Goal: Information Seeking & Learning: Learn about a topic

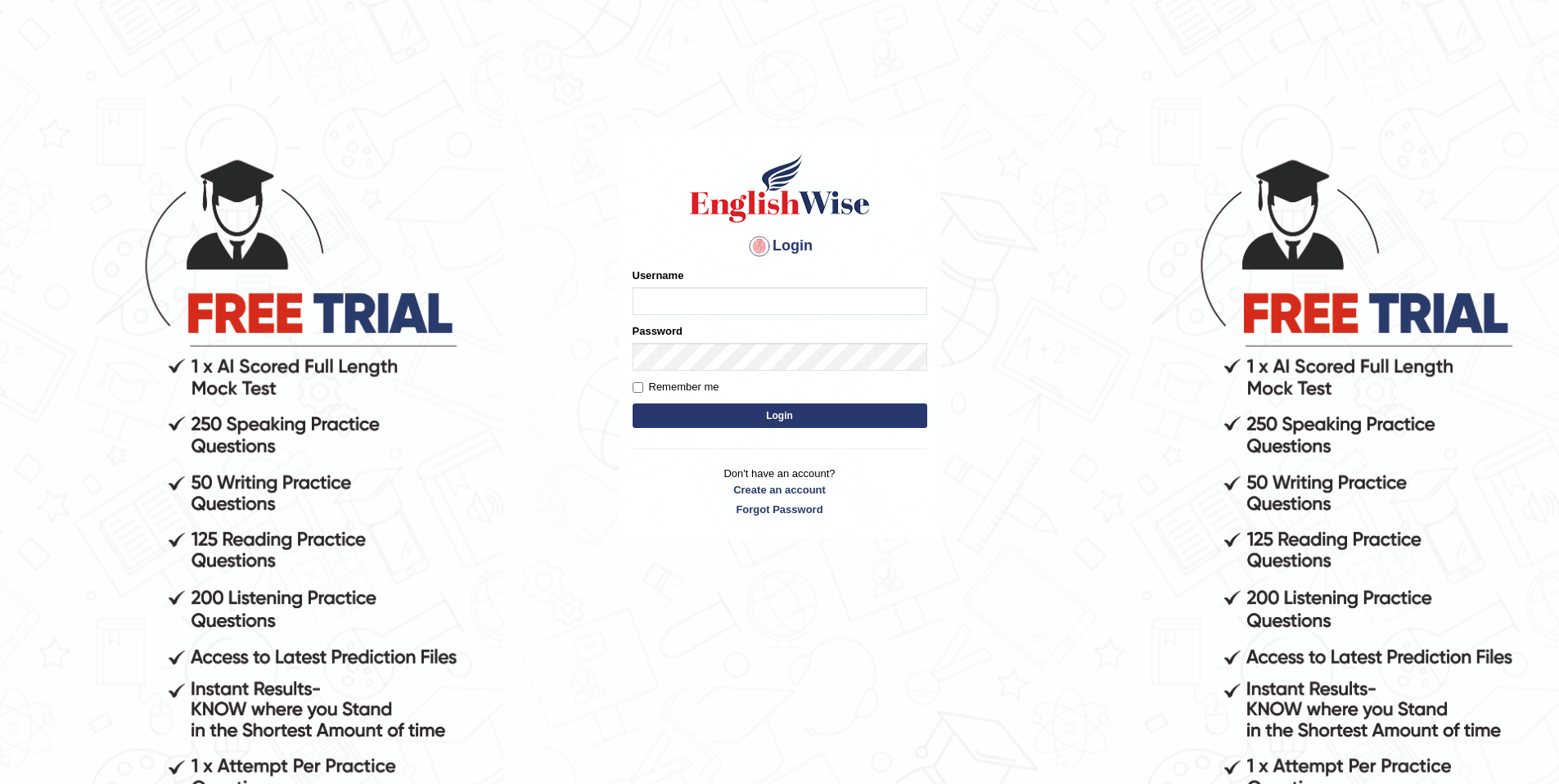
type input "purushottam_parramatta"
click at [820, 408] on button "Login" at bounding box center [780, 416] width 295 height 25
type input "purushottam_parramatta"
click at [818, 422] on button "Login" at bounding box center [780, 416] width 295 height 25
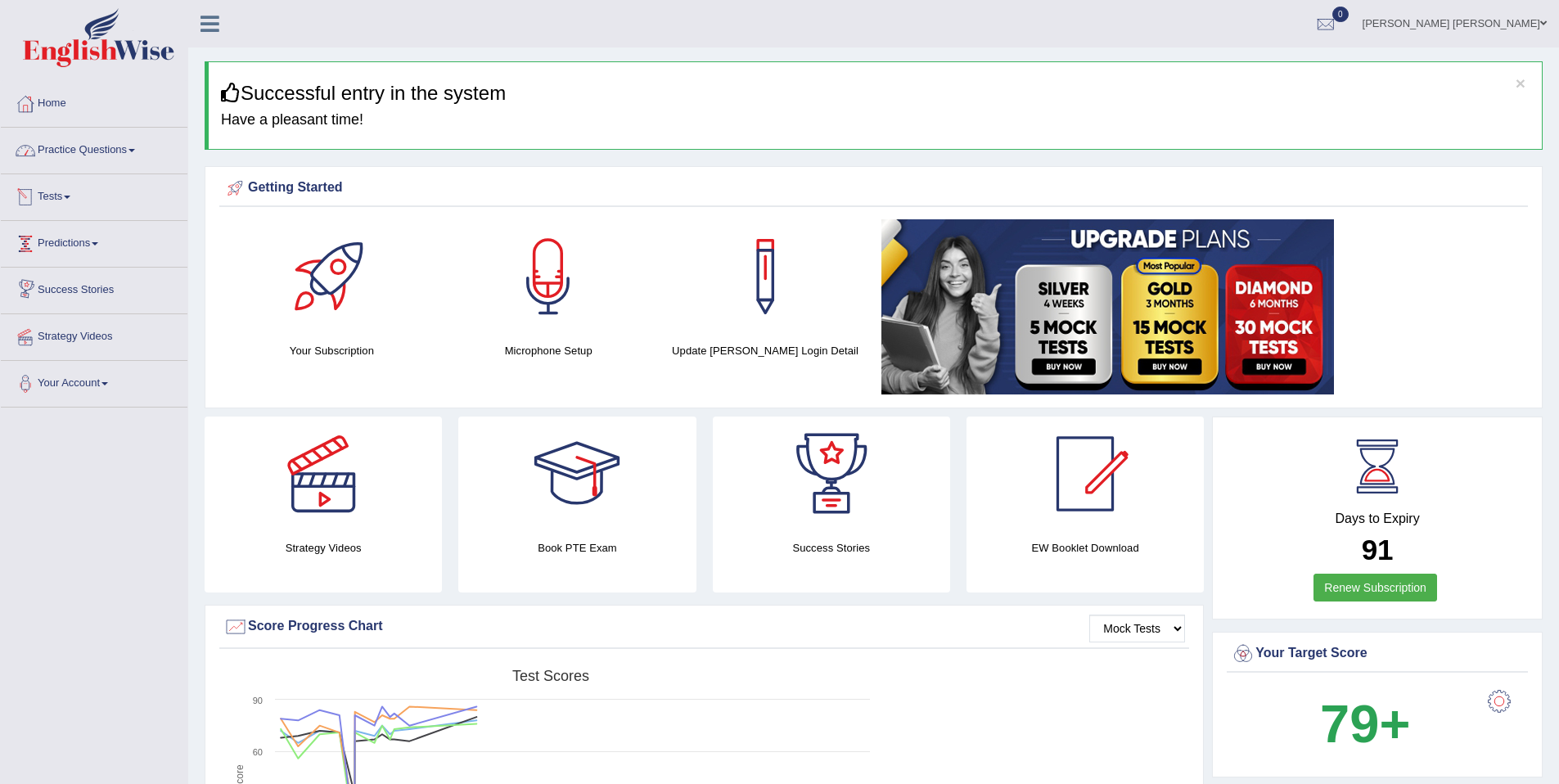
click at [129, 151] on link "Practice Questions" at bounding box center [94, 147] width 186 height 41
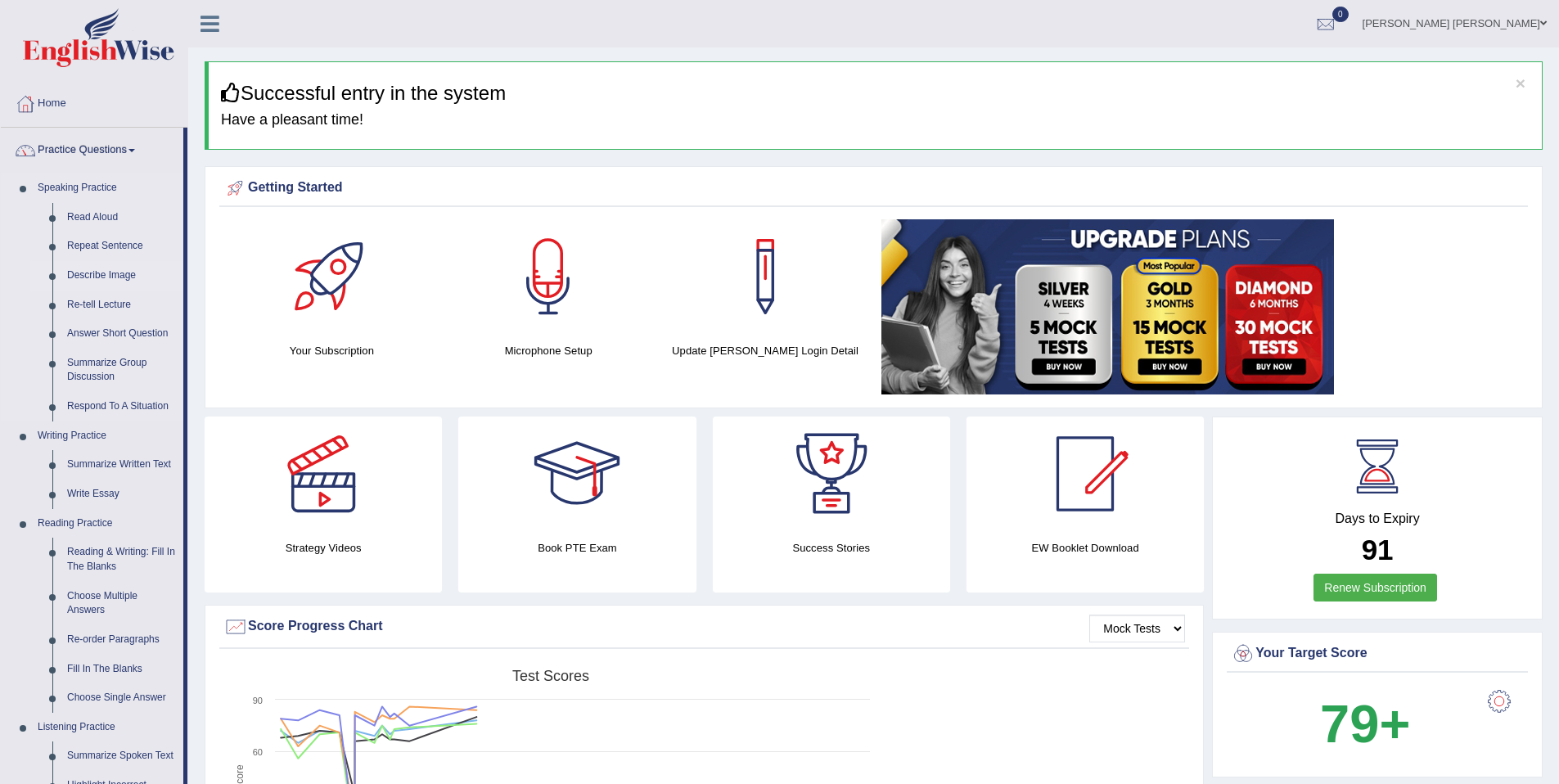
click at [132, 274] on link "Describe Image" at bounding box center [122, 276] width 124 height 29
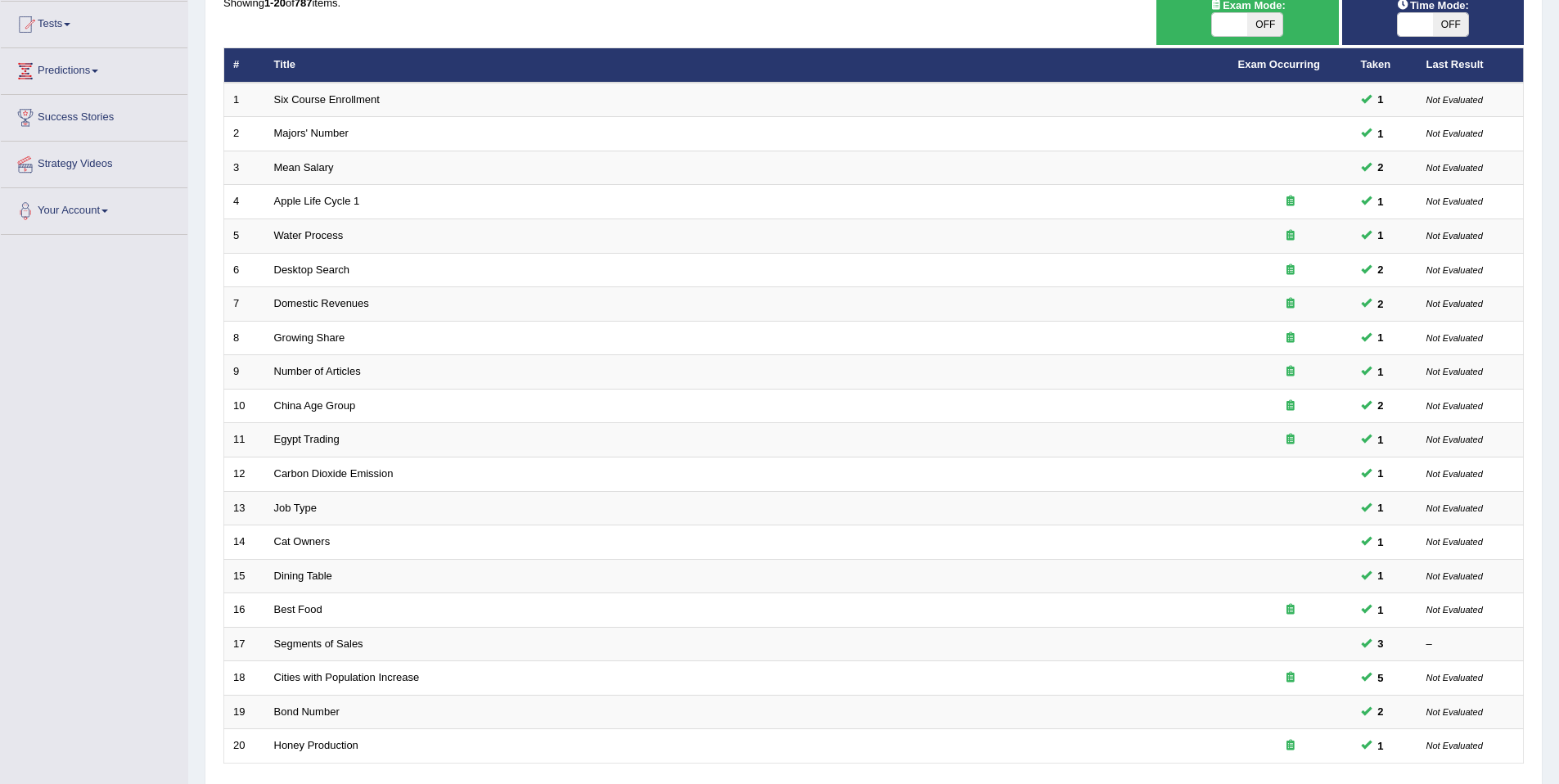
scroll to position [299, 0]
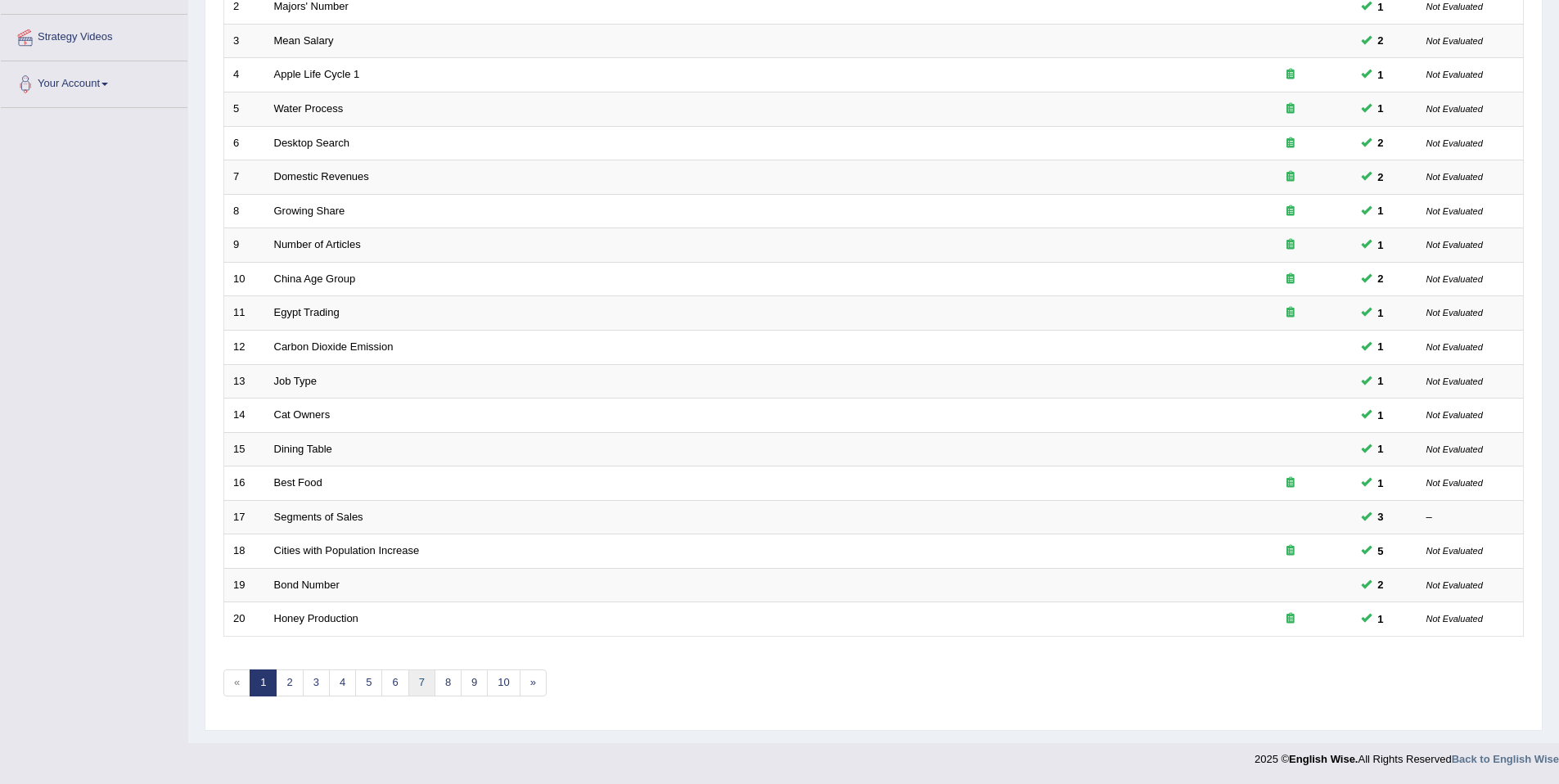
click at [424, 683] on link "7" at bounding box center [422, 683] width 27 height 27
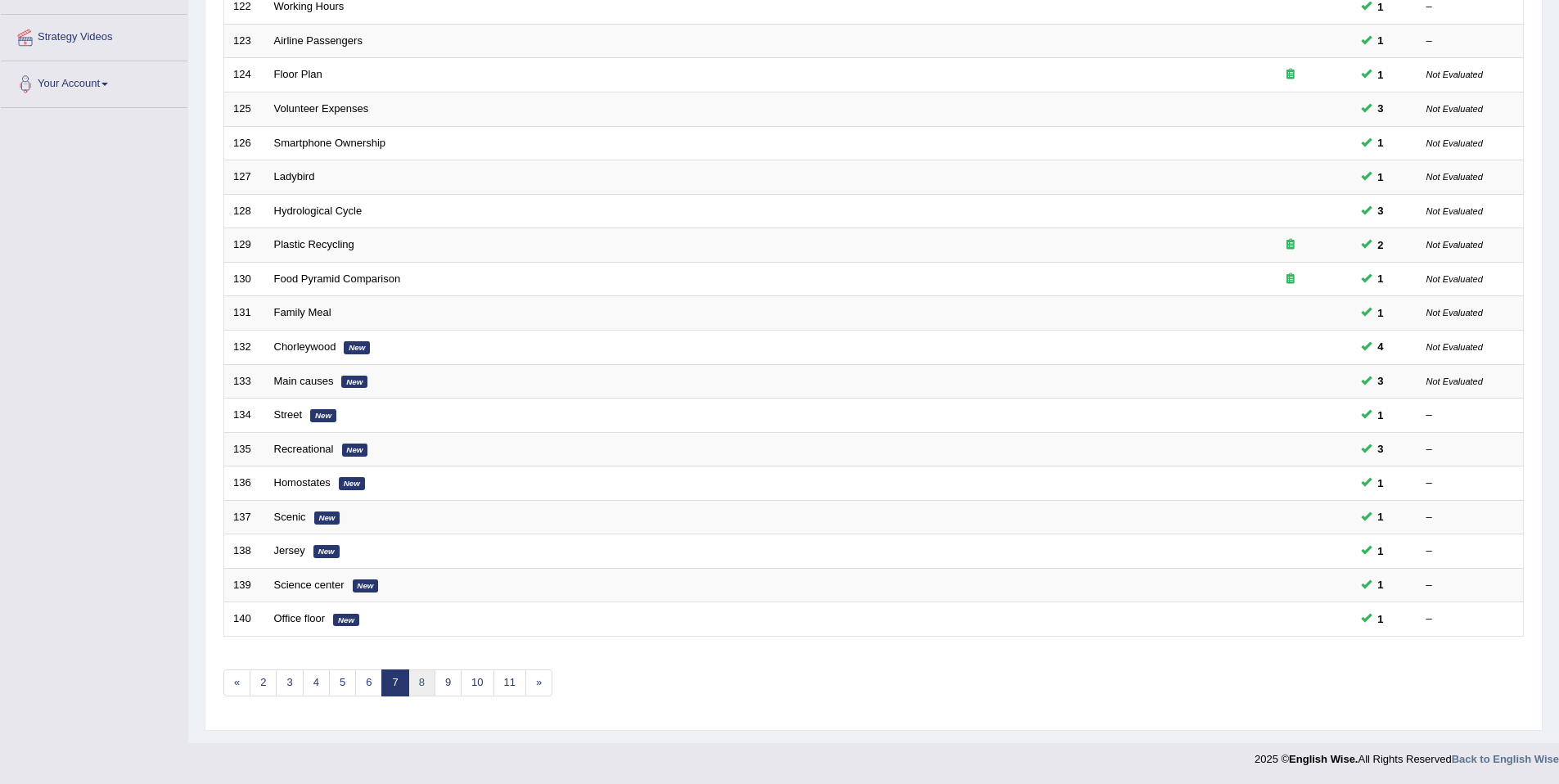
click at [419, 674] on link "8" at bounding box center [422, 683] width 27 height 27
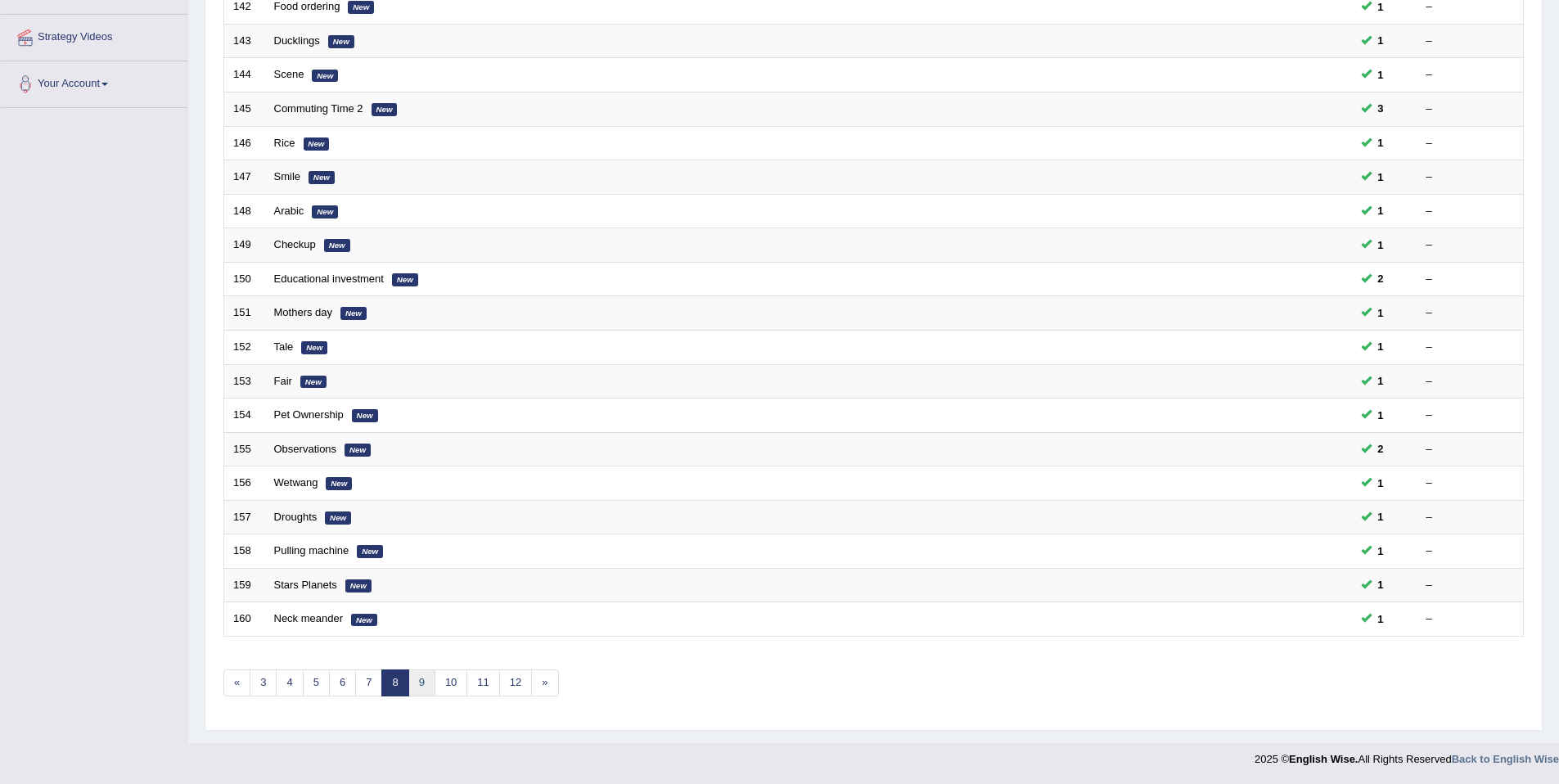
click at [412, 681] on link "9" at bounding box center [422, 683] width 27 height 27
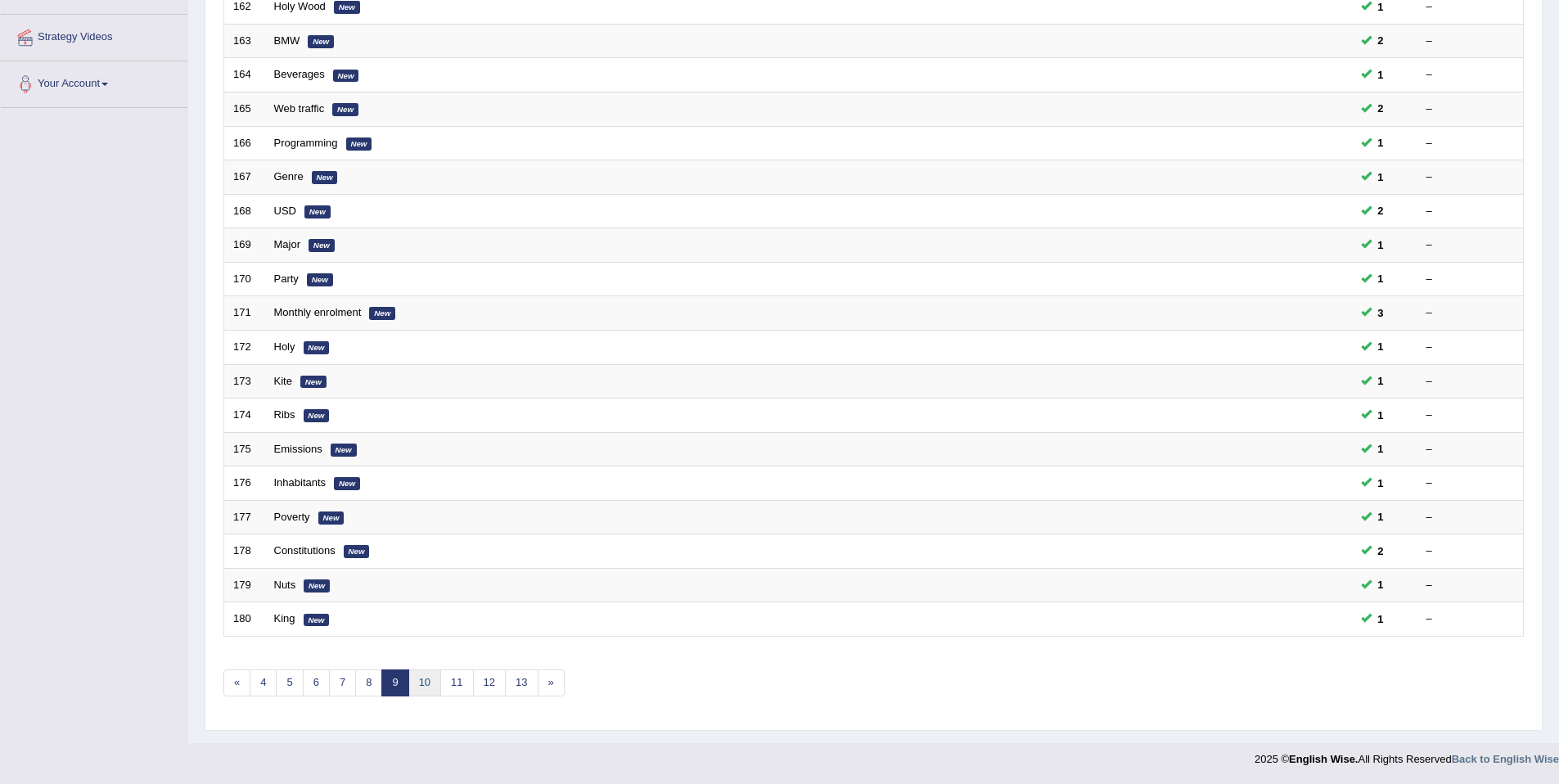
click at [426, 689] on link "10" at bounding box center [425, 683] width 33 height 27
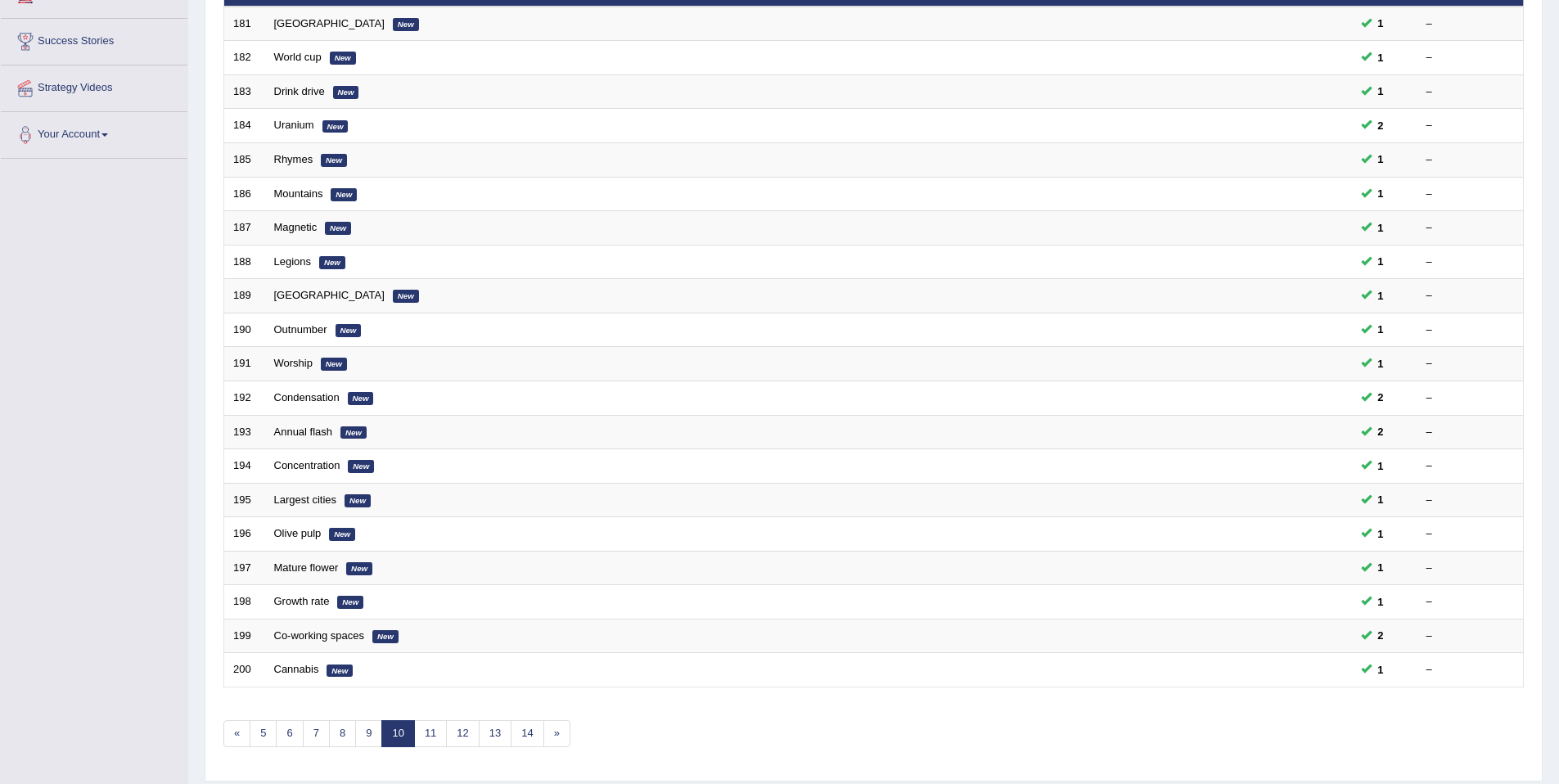
scroll to position [299, 0]
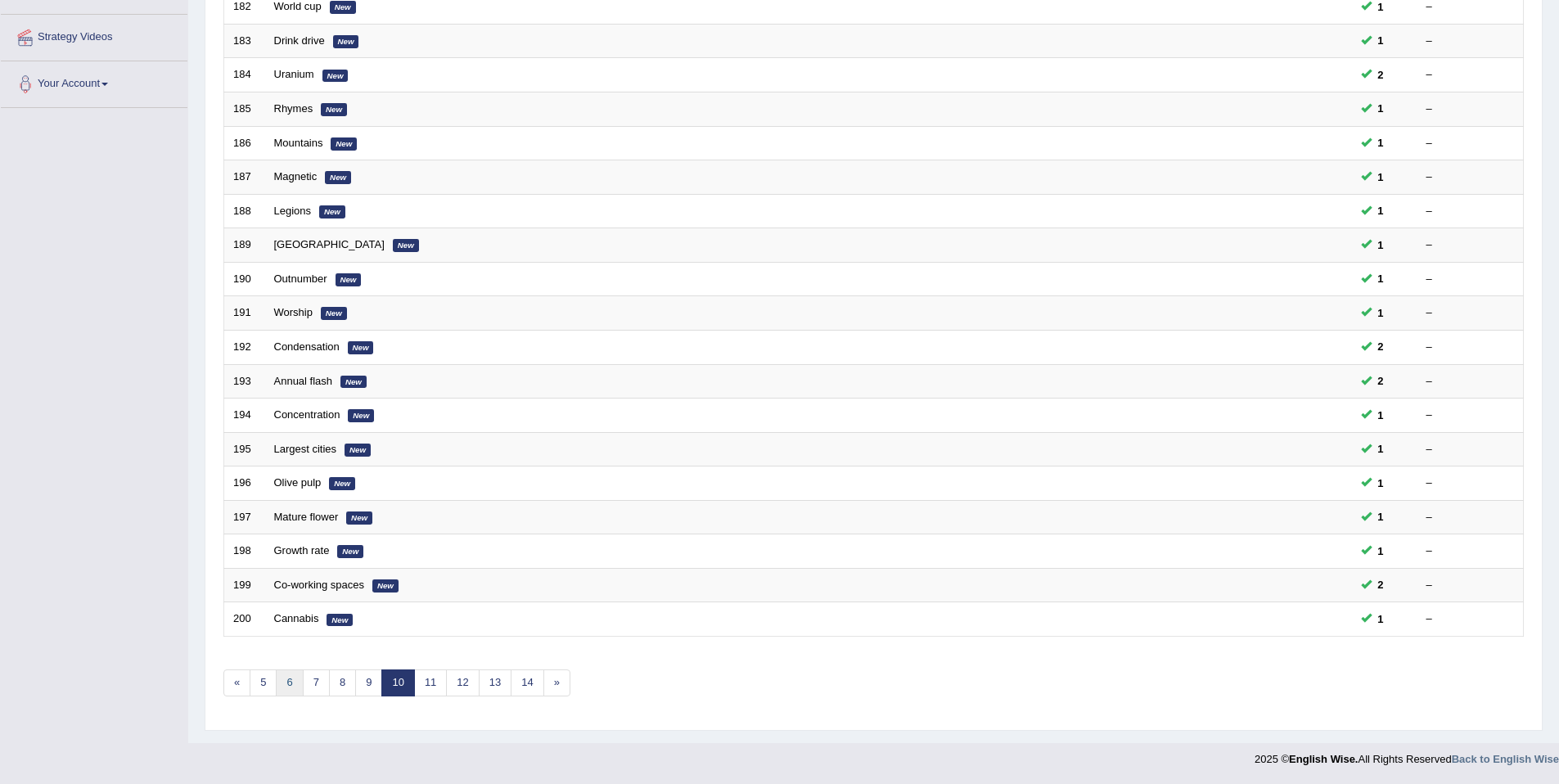
click at [282, 690] on link "6" at bounding box center [289, 683] width 27 height 27
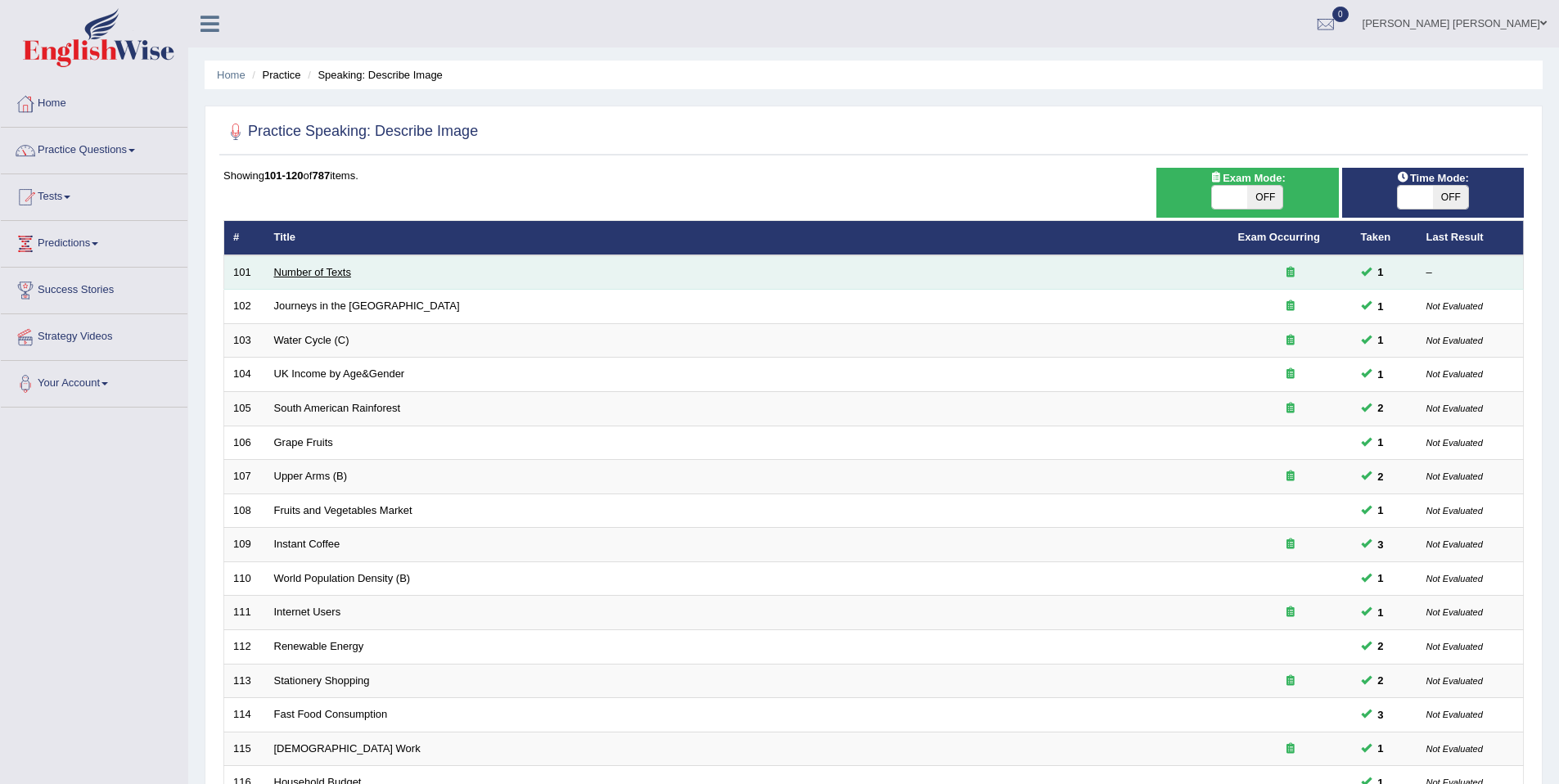
click at [313, 276] on link "Number of Texts" at bounding box center [312, 271] width 77 height 12
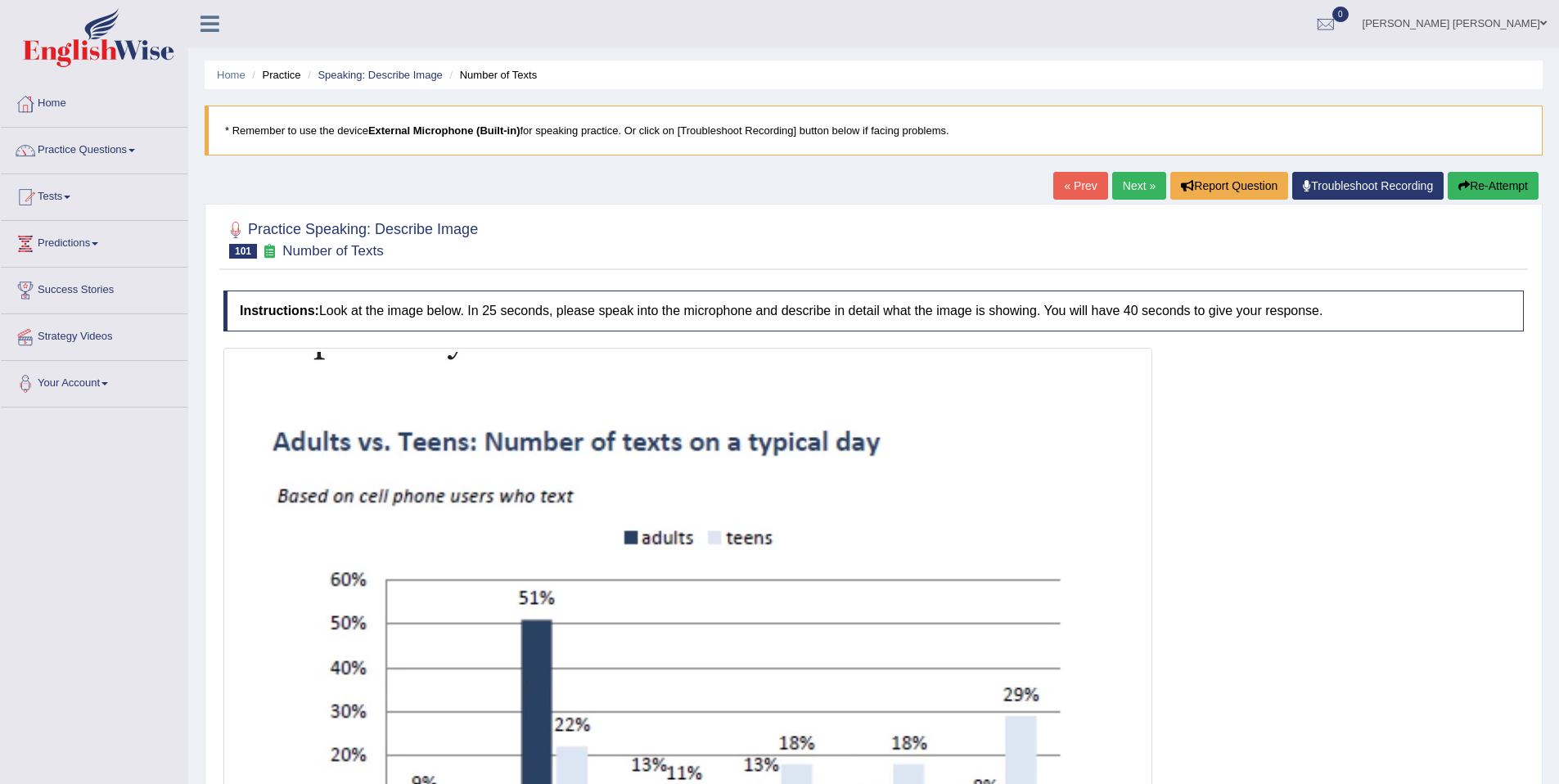
click at [1260, 539] on div at bounding box center [874, 634] width 1301 height 573
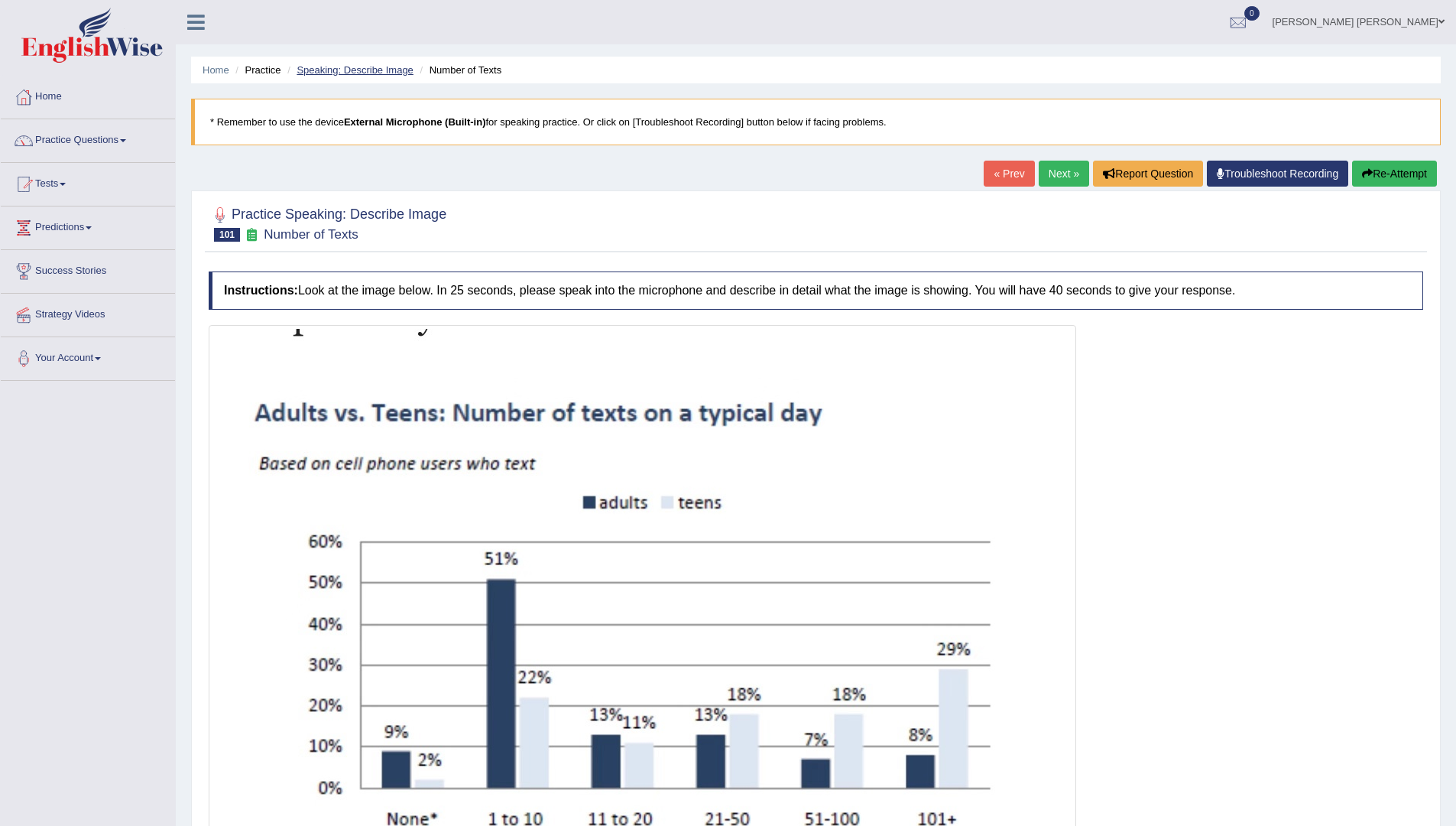
click at [385, 66] on link "Speaking: Describe Image" at bounding box center [354, 70] width 116 height 11
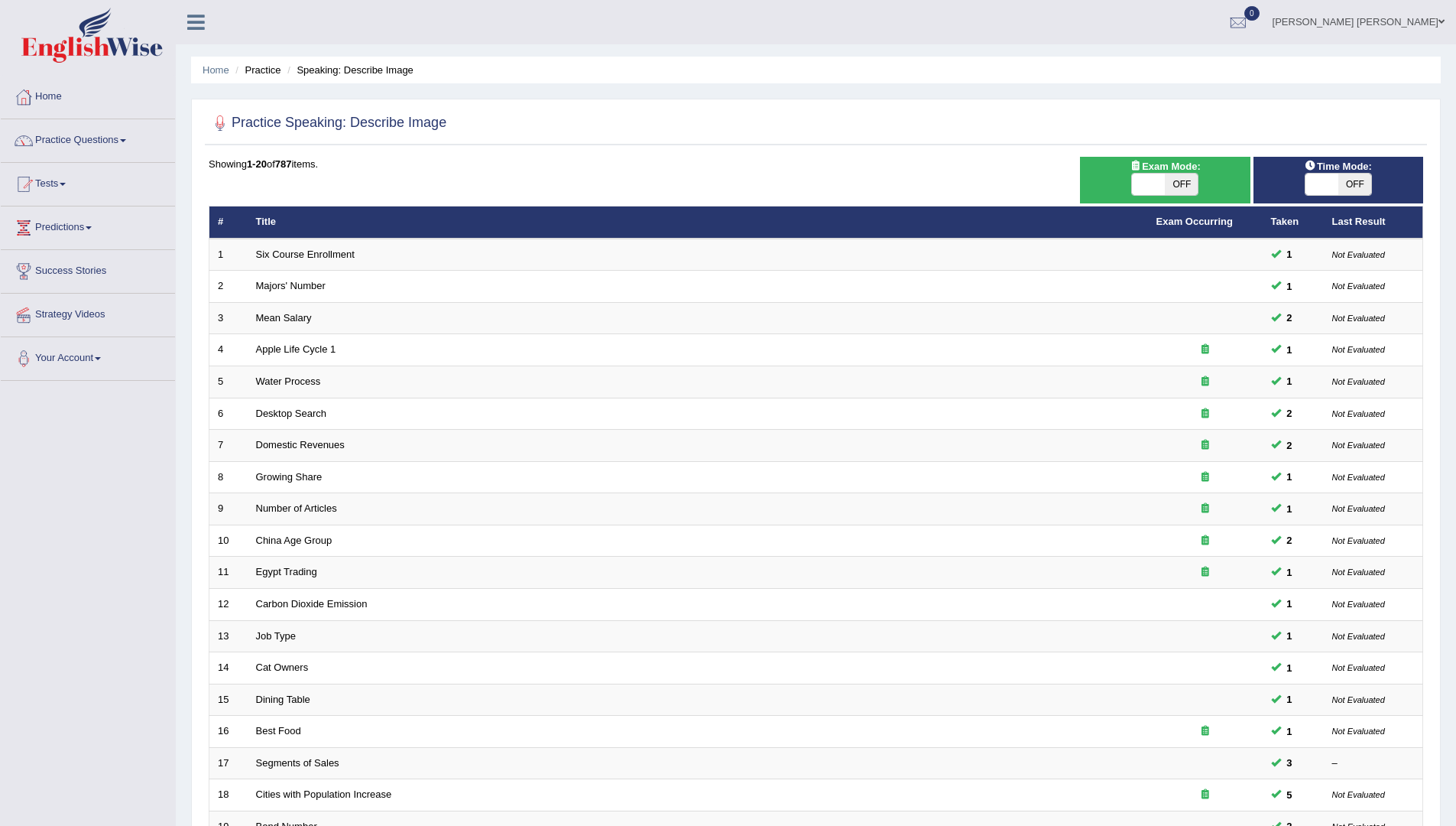
click at [1343, 184] on span "OFF" at bounding box center [1354, 184] width 33 height 21
checkbox input "true"
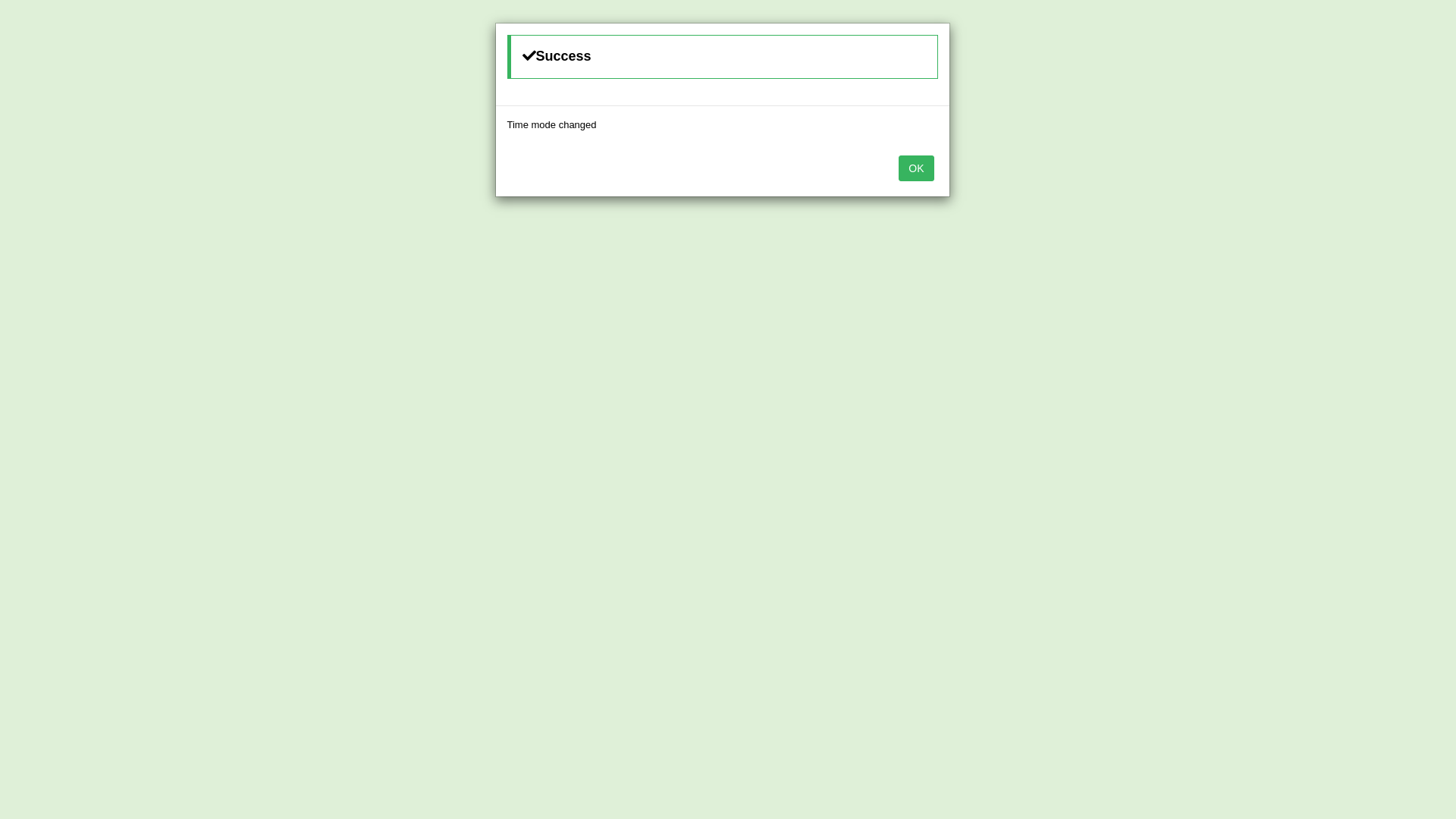
click at [898, 166] on div "OK" at bounding box center [723, 169] width 454 height 53
click at [914, 171] on button "OK" at bounding box center [916, 168] width 35 height 26
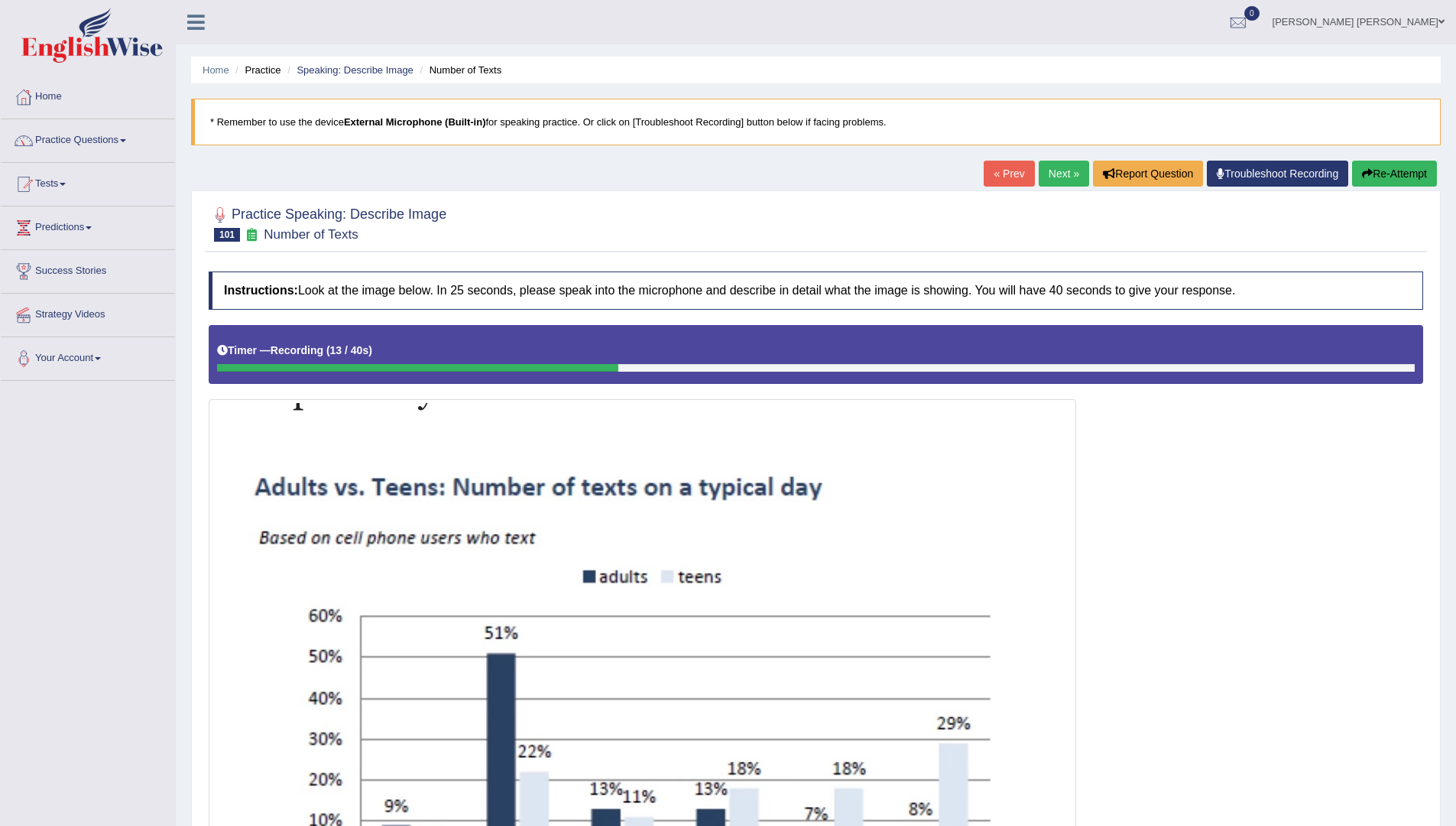
click at [1390, 168] on button "Re-Attempt" at bounding box center [1395, 173] width 85 height 26
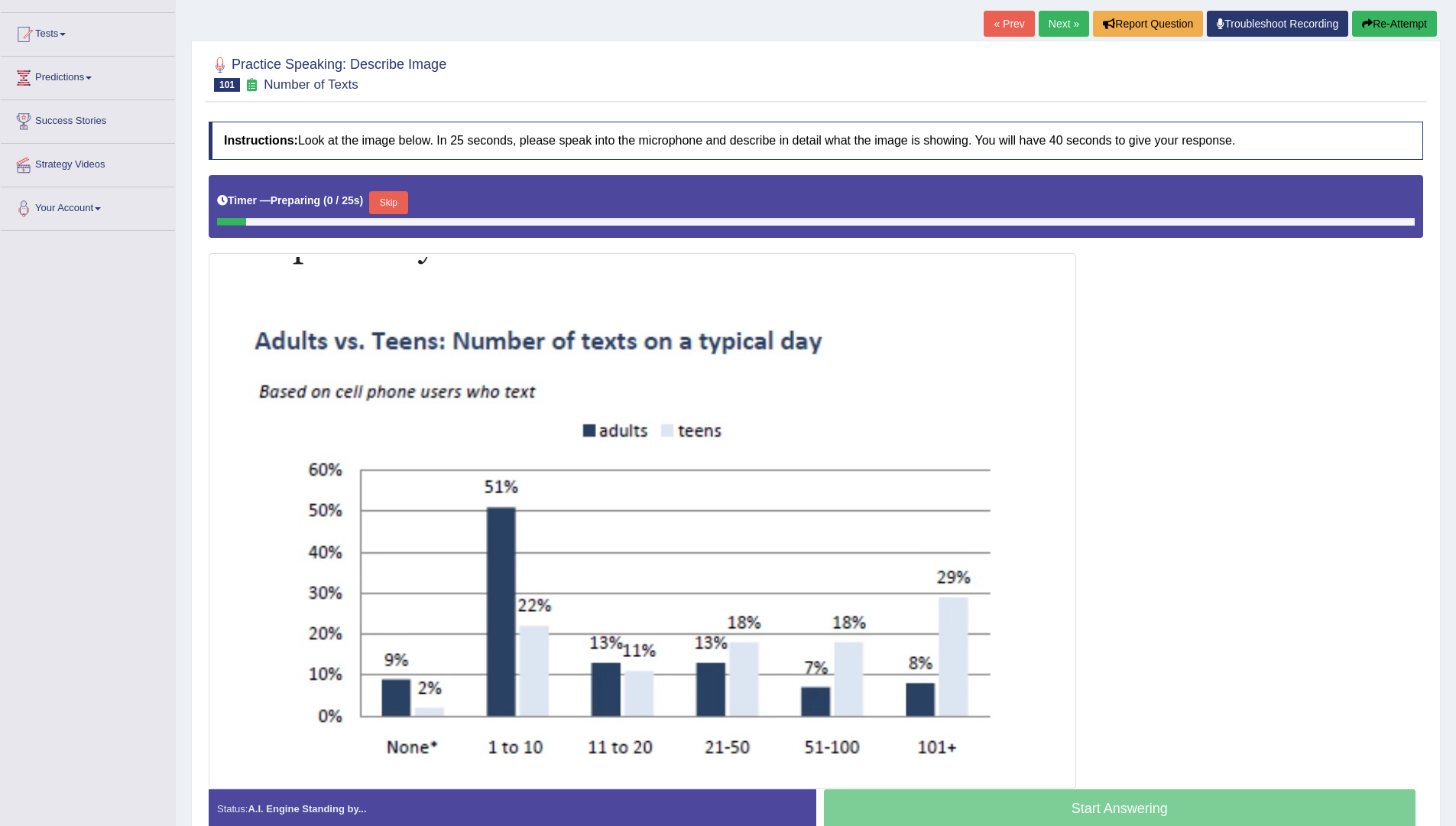
scroll to position [230, 0]
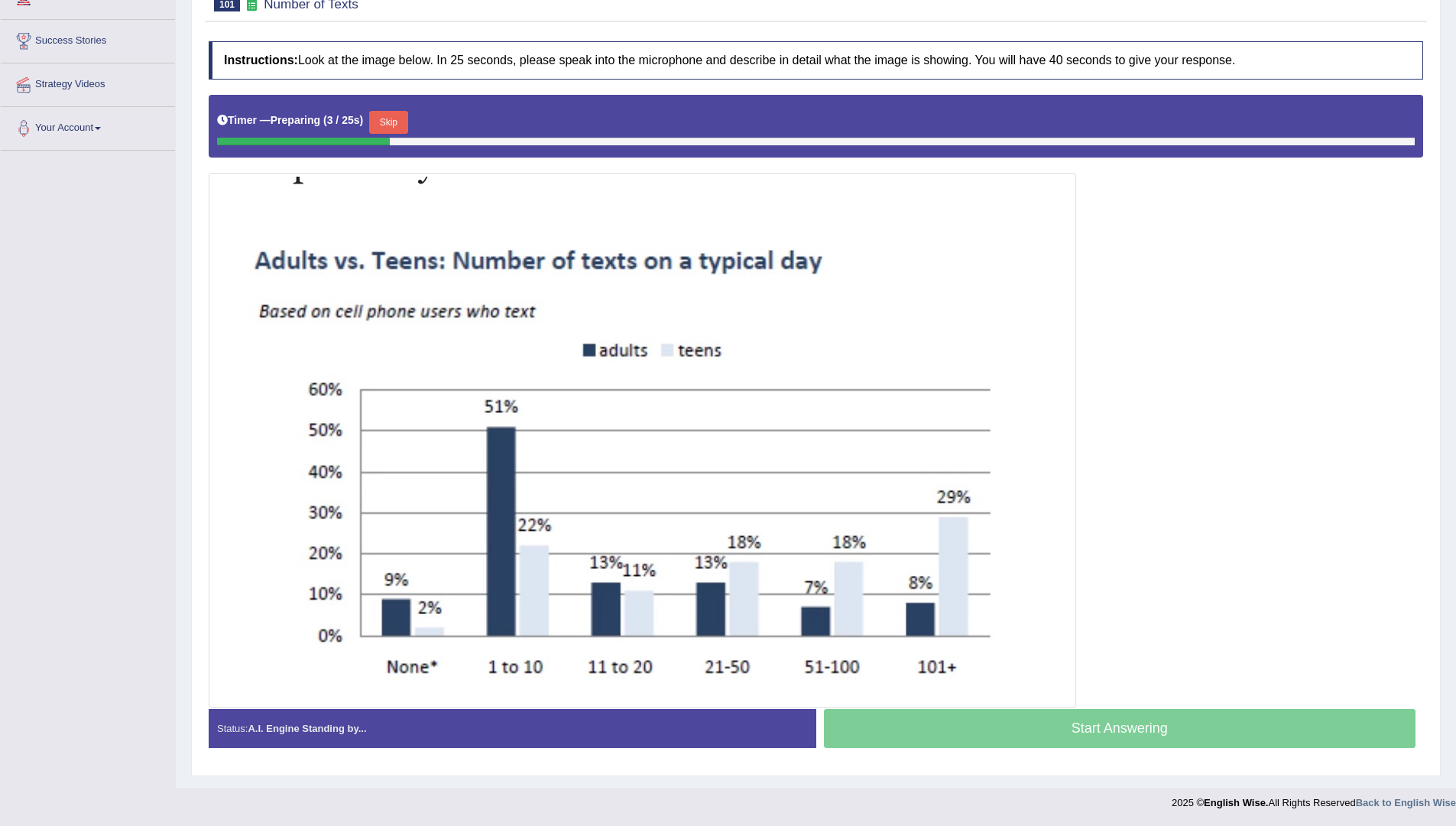
click at [387, 116] on button "Skip" at bounding box center [388, 122] width 38 height 23
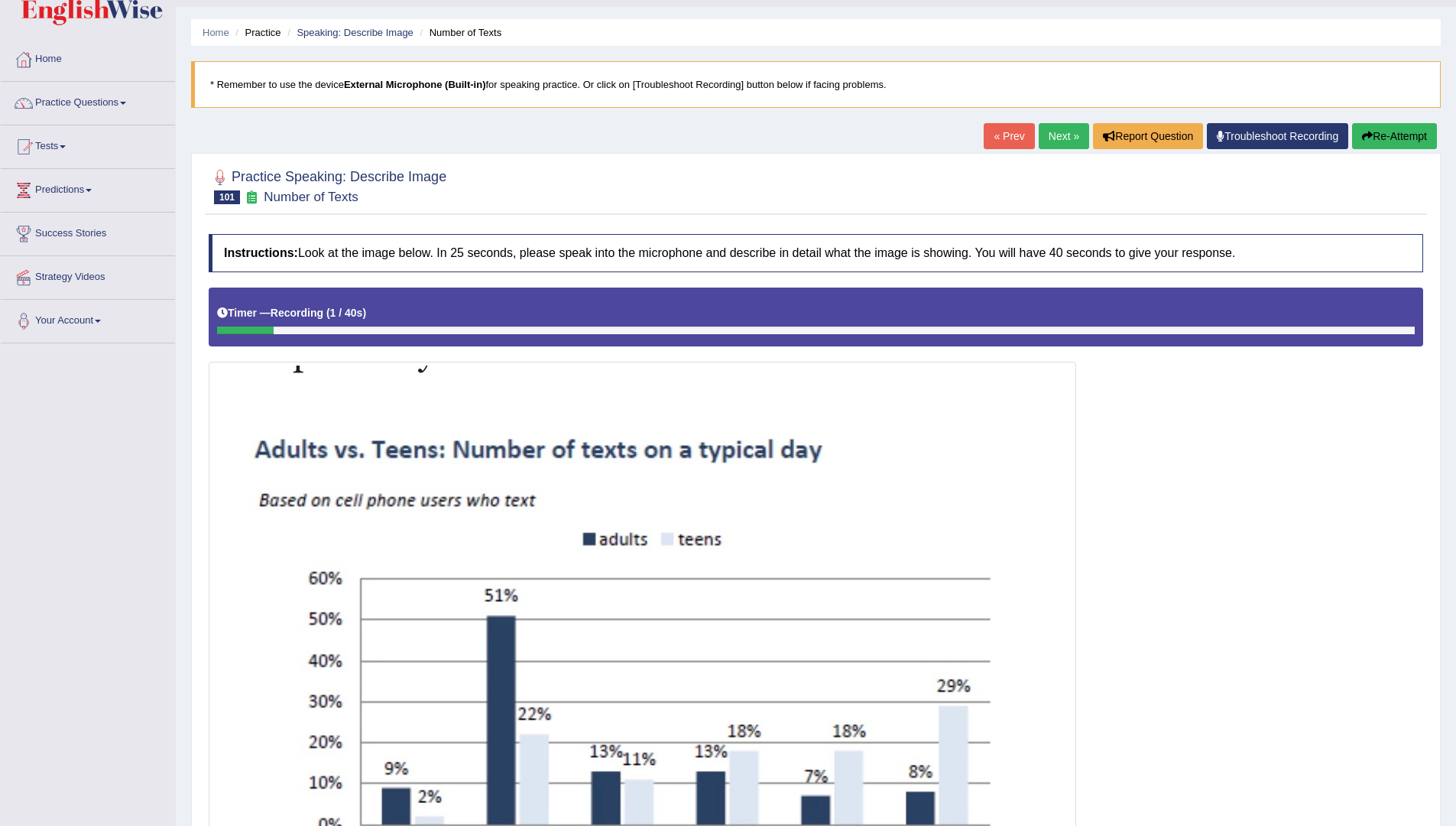
scroll to position [0, 0]
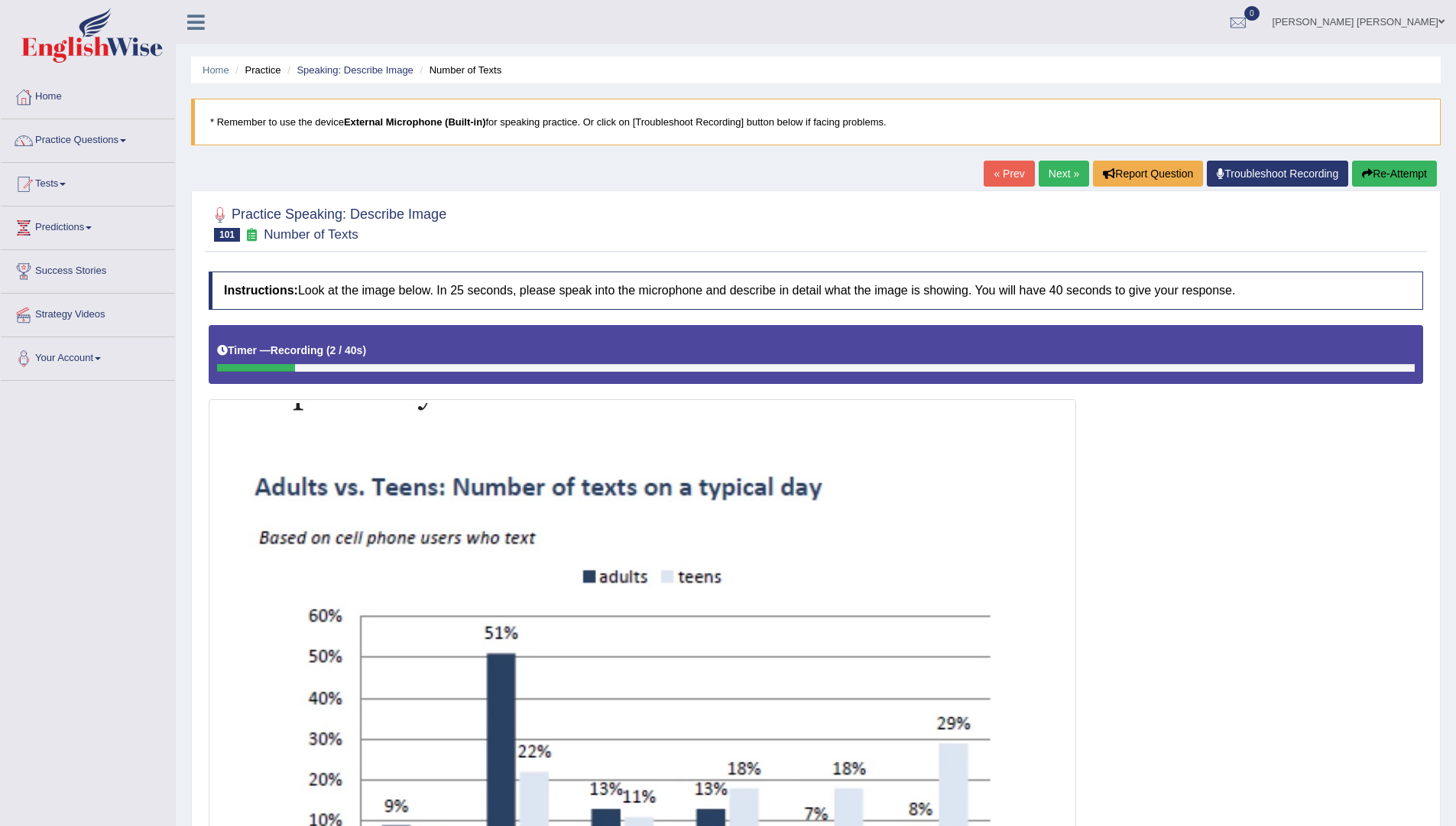
click at [1406, 173] on button "Re-Attempt" at bounding box center [1395, 173] width 85 height 26
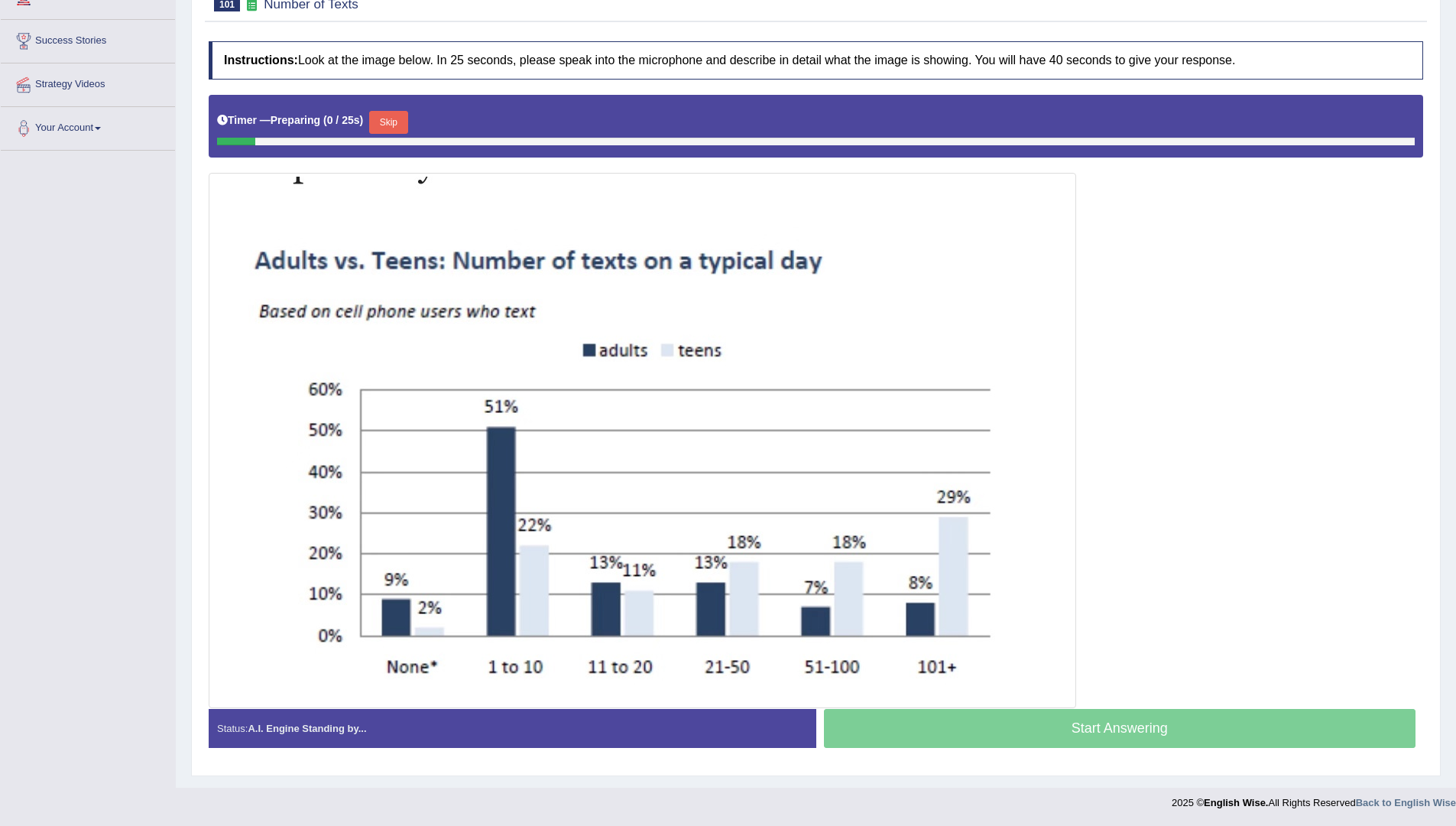
click at [401, 118] on button "Skip" at bounding box center [388, 122] width 38 height 23
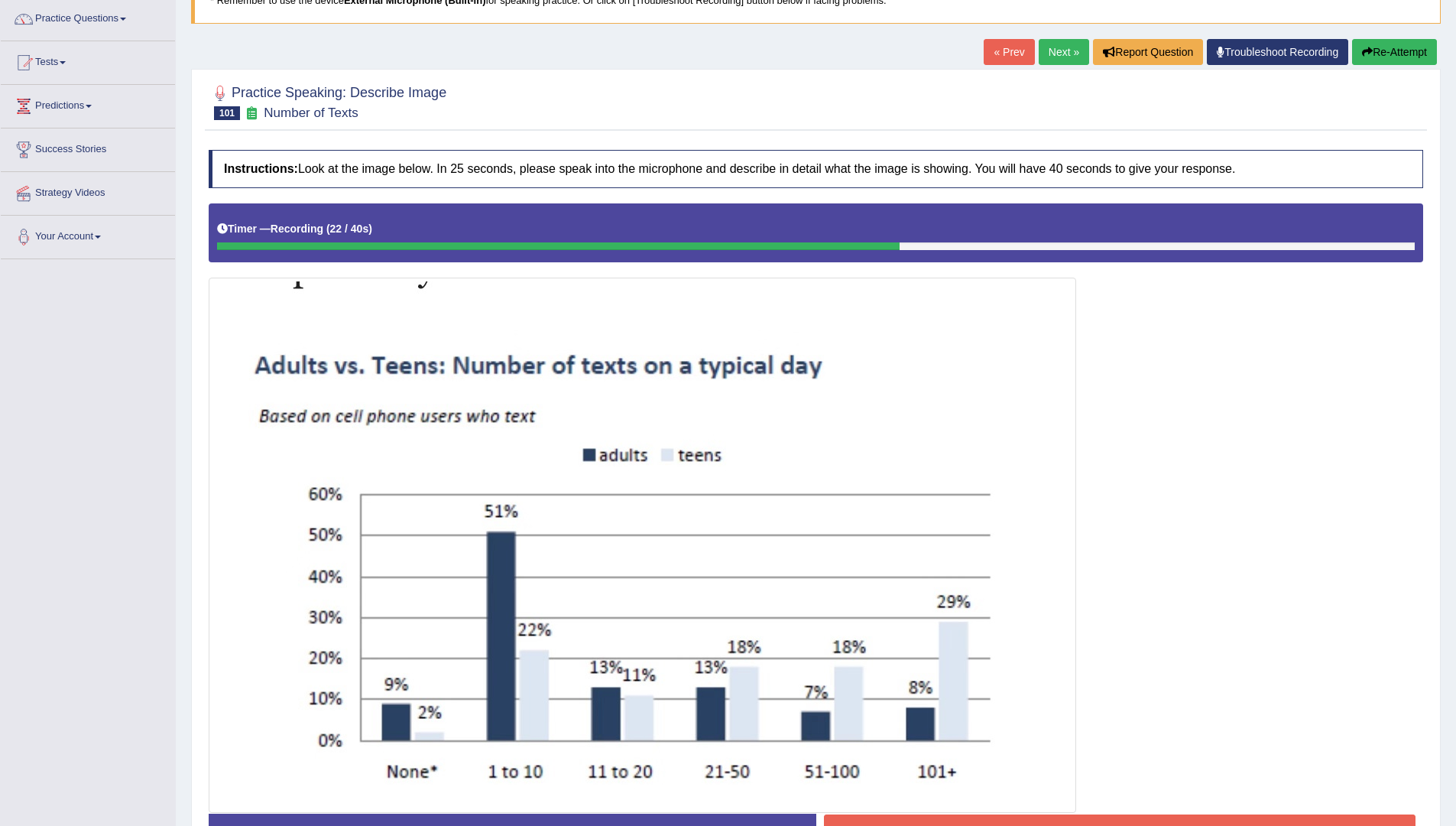
scroll to position [88, 0]
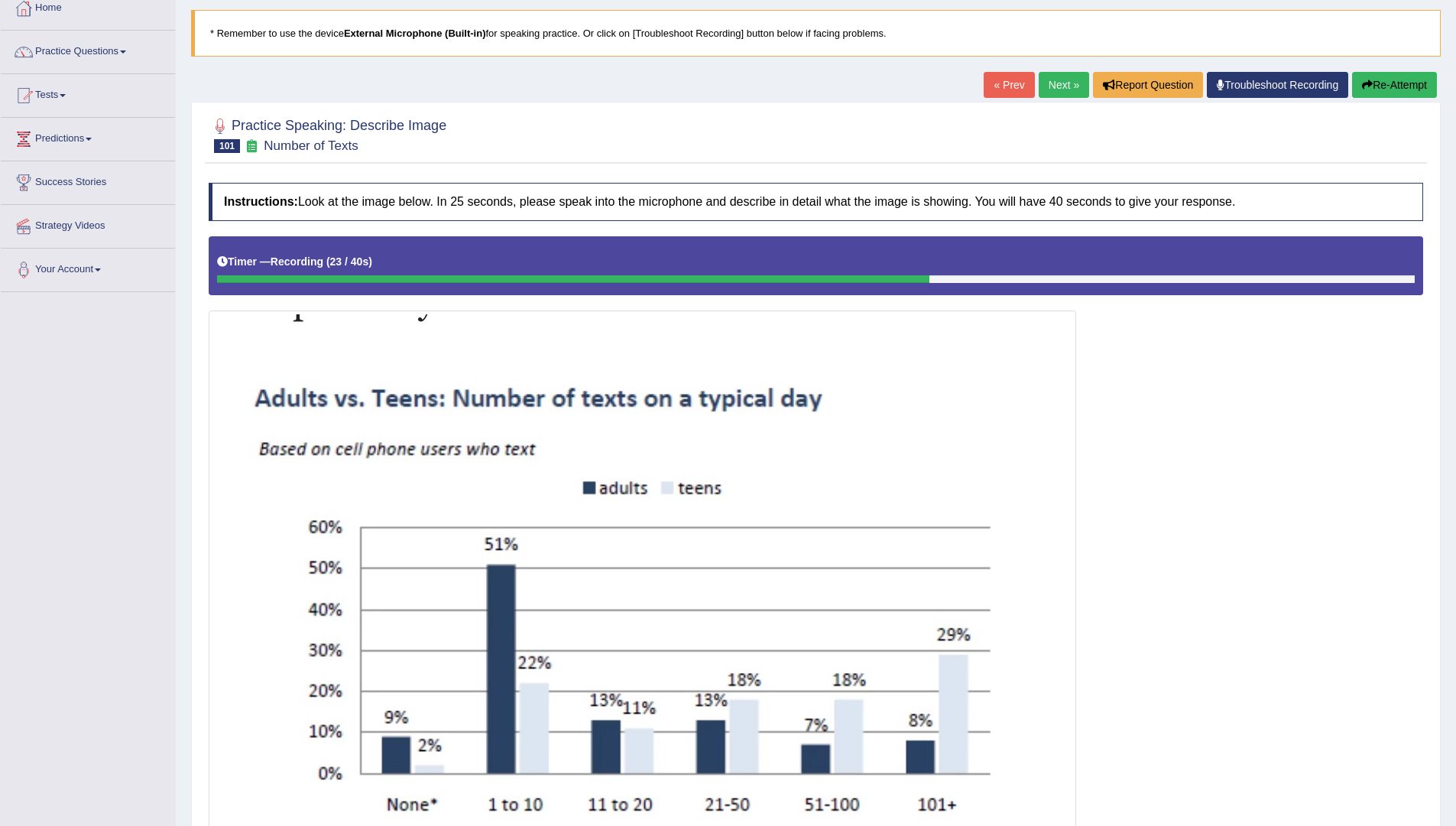
click at [1408, 75] on button "Re-Attempt" at bounding box center [1395, 85] width 85 height 26
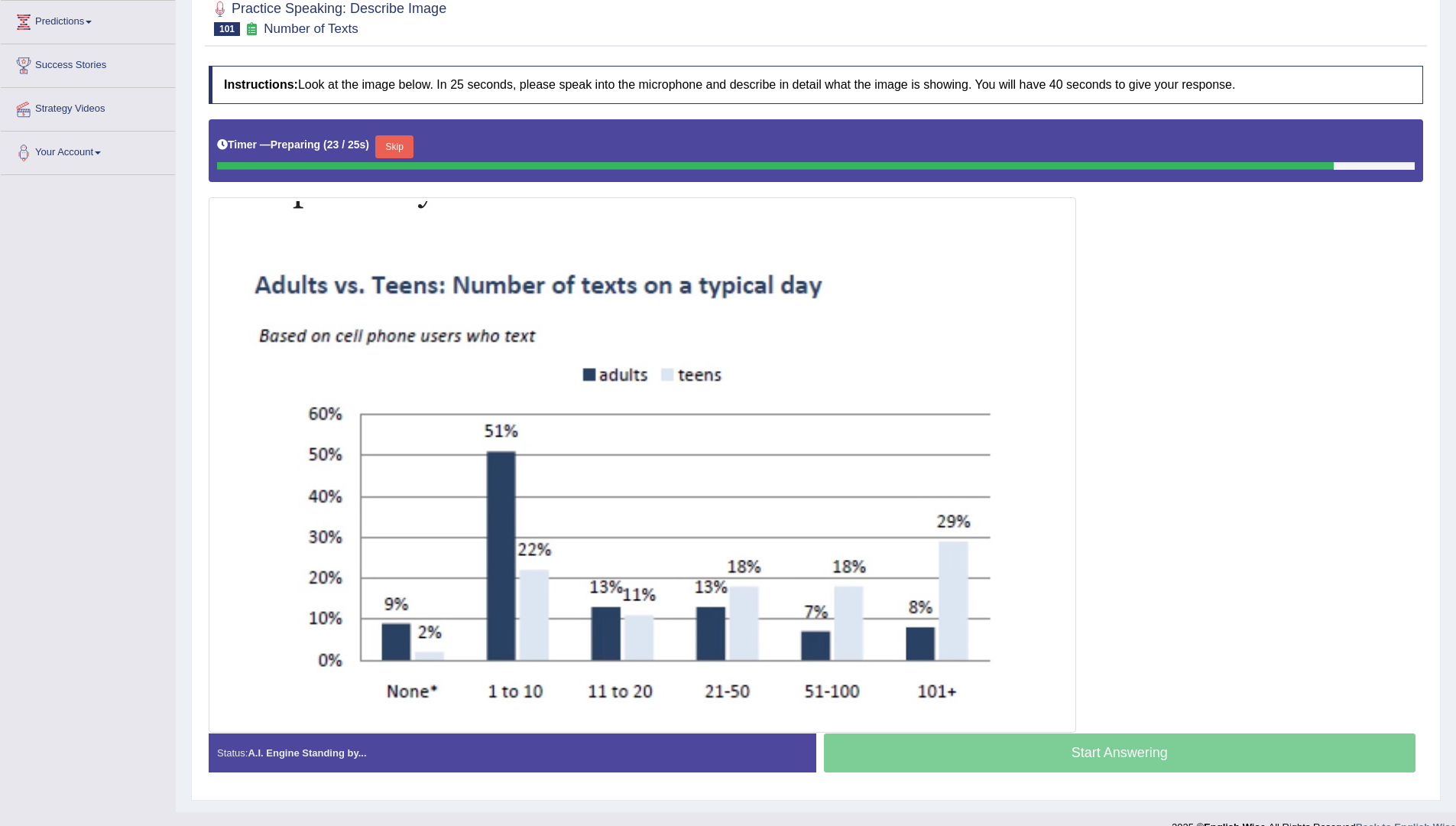
scroll to position [218, 0]
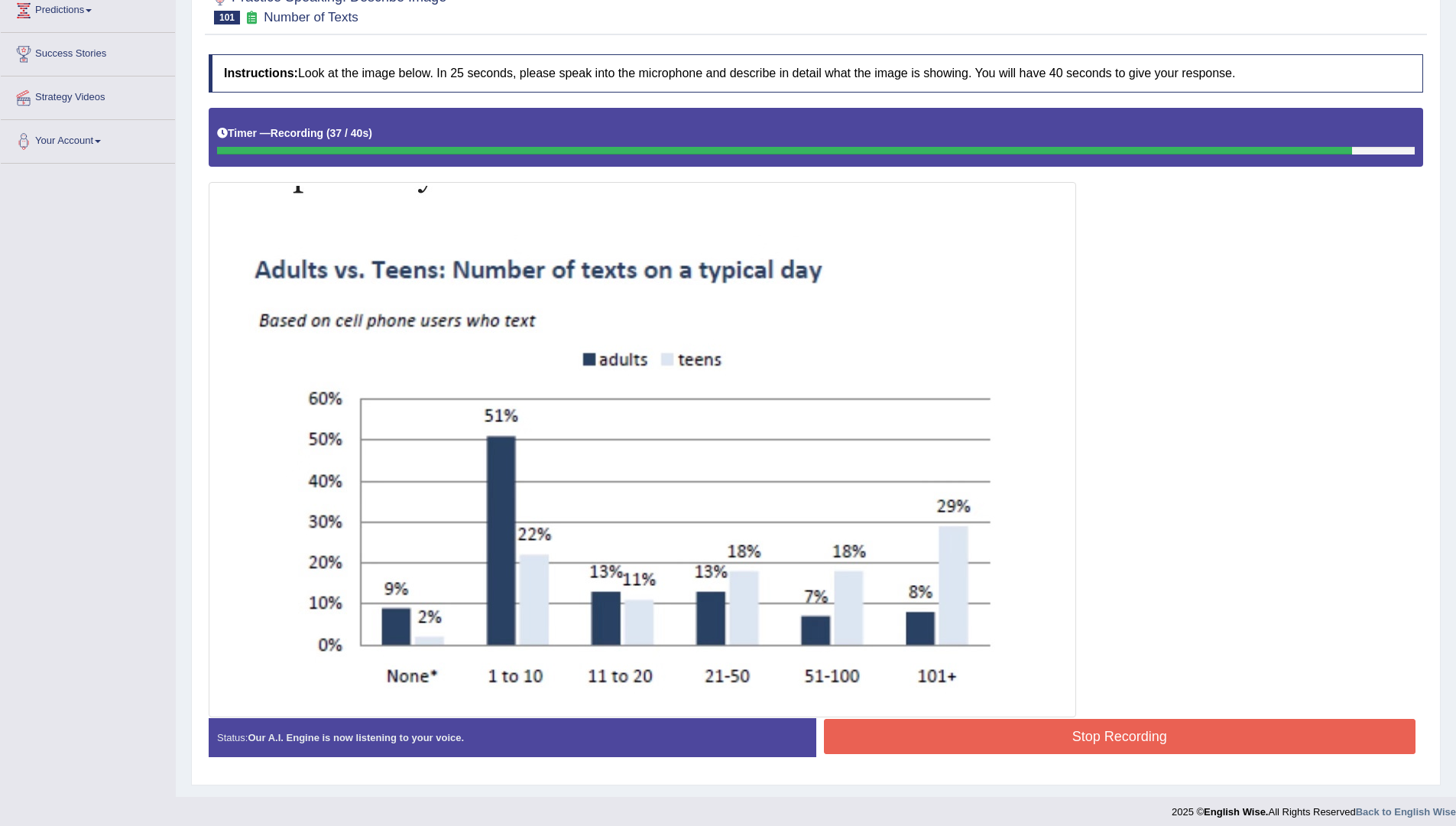
click at [1266, 735] on button "Stop Recording" at bounding box center [1120, 736] width 592 height 35
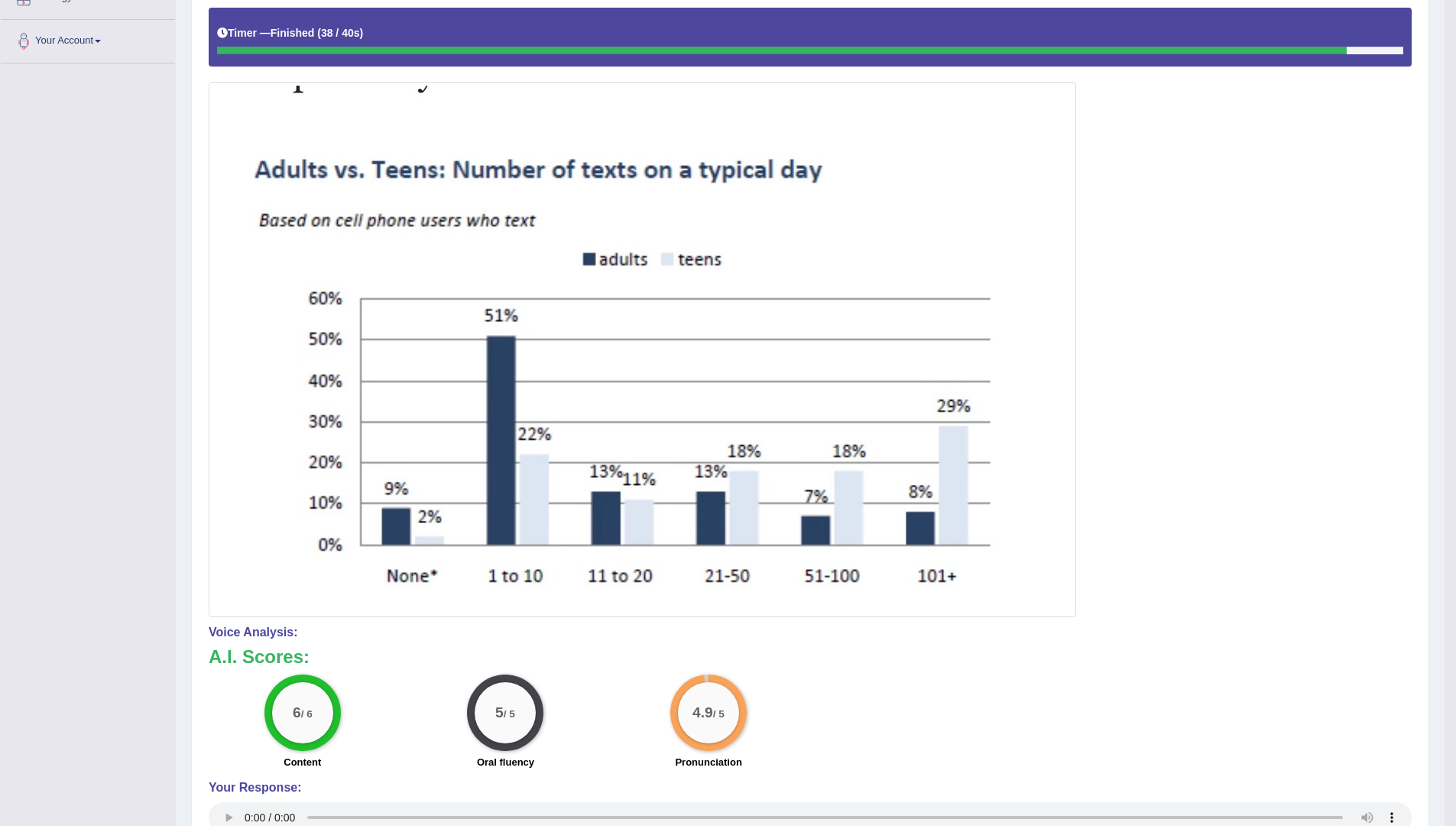
scroll to position [0, 0]
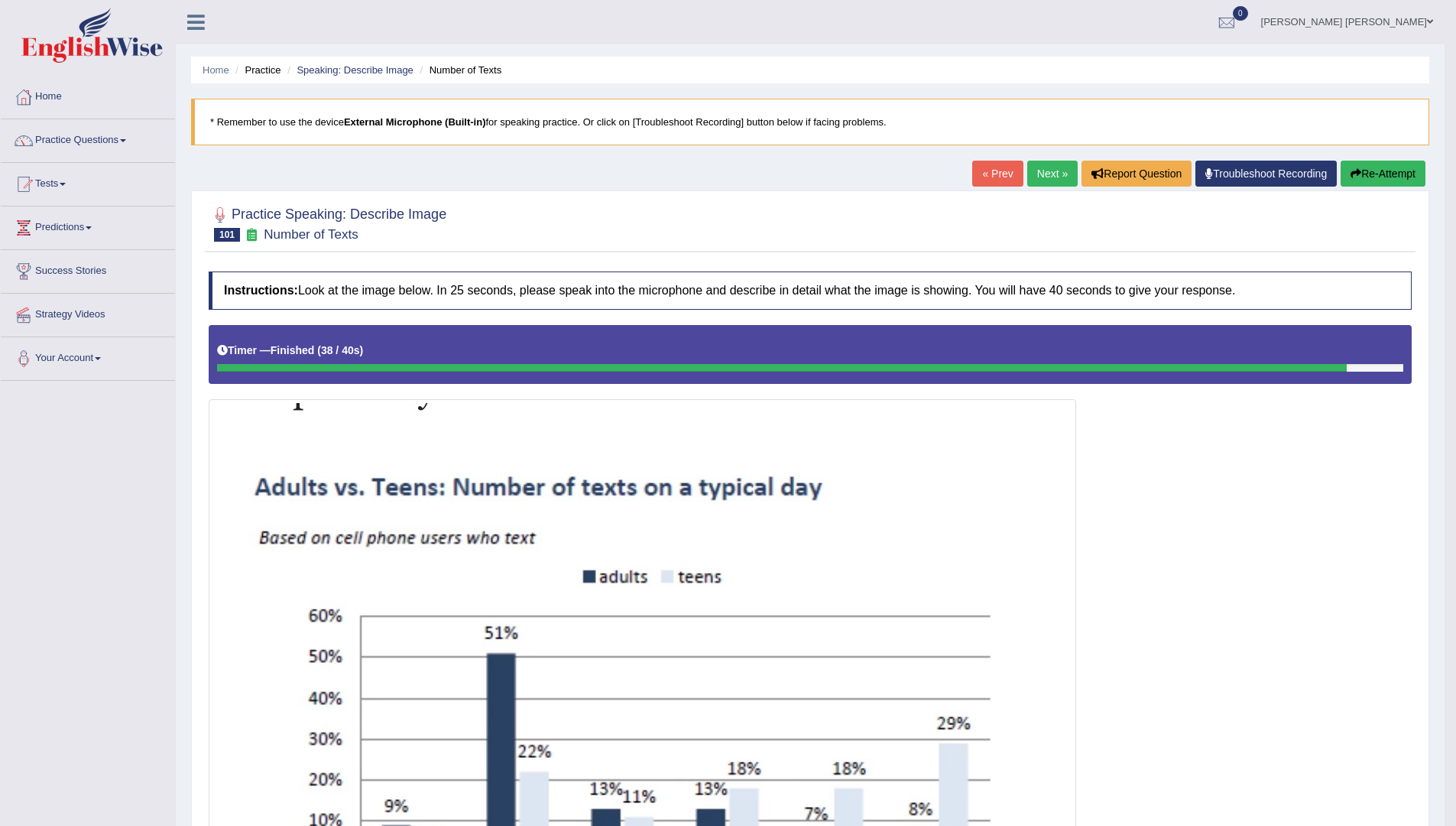
click at [1055, 167] on link "Next »" at bounding box center [1052, 173] width 50 height 26
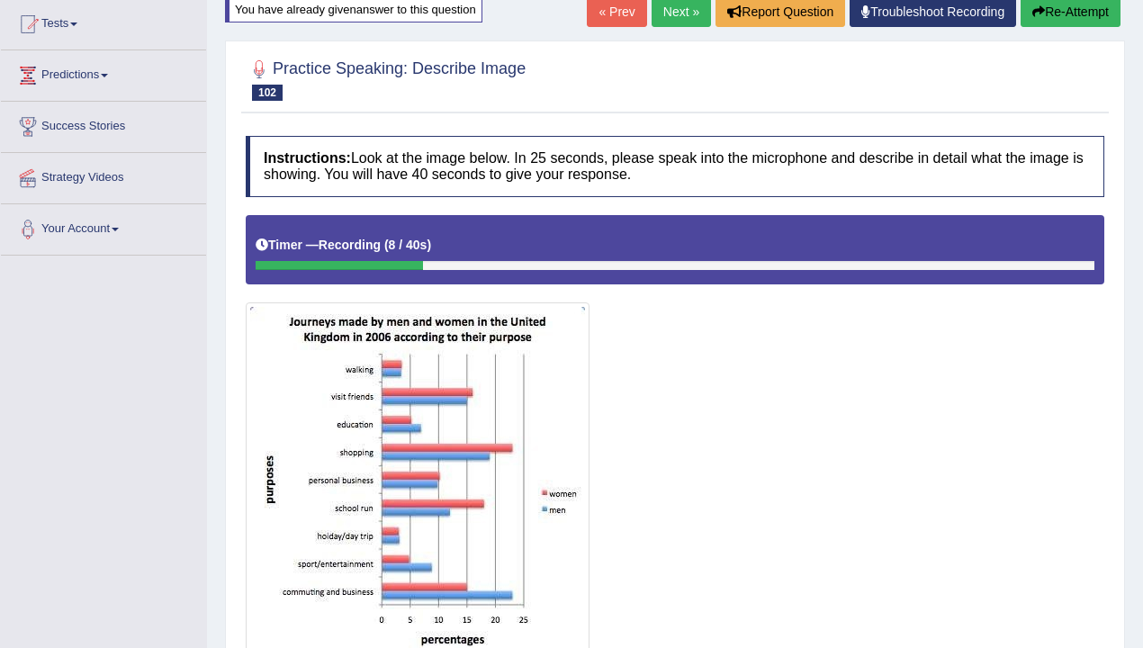
scroll to position [193, 0]
click at [1058, 15] on button "Re-Attempt" at bounding box center [1070, 11] width 100 height 31
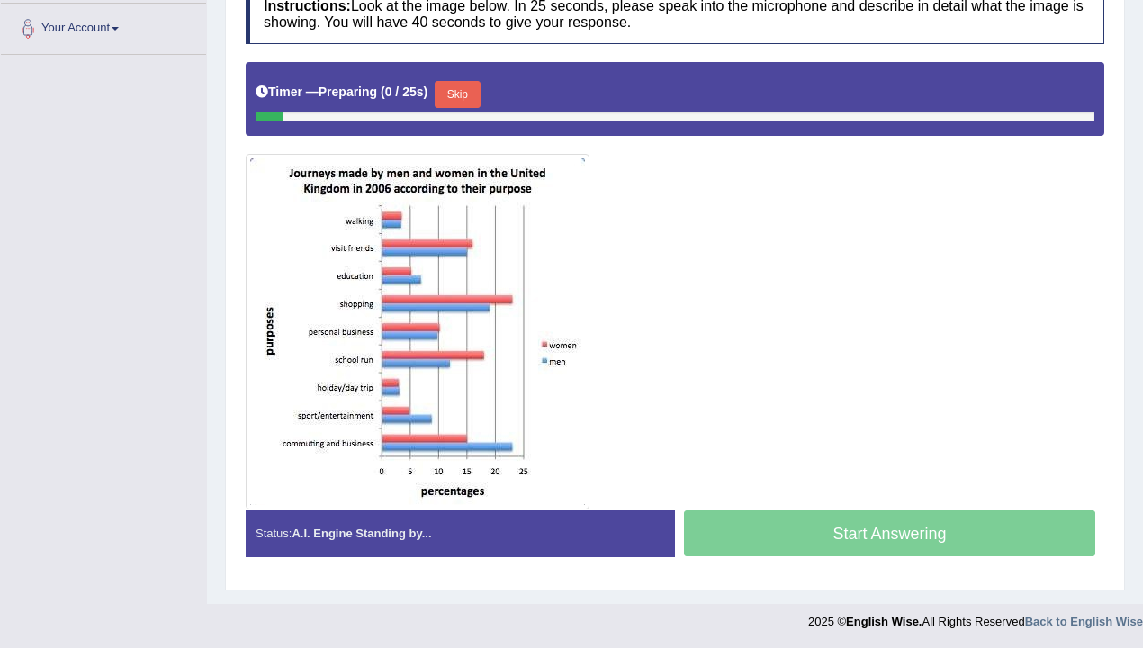
scroll to position [394, 0]
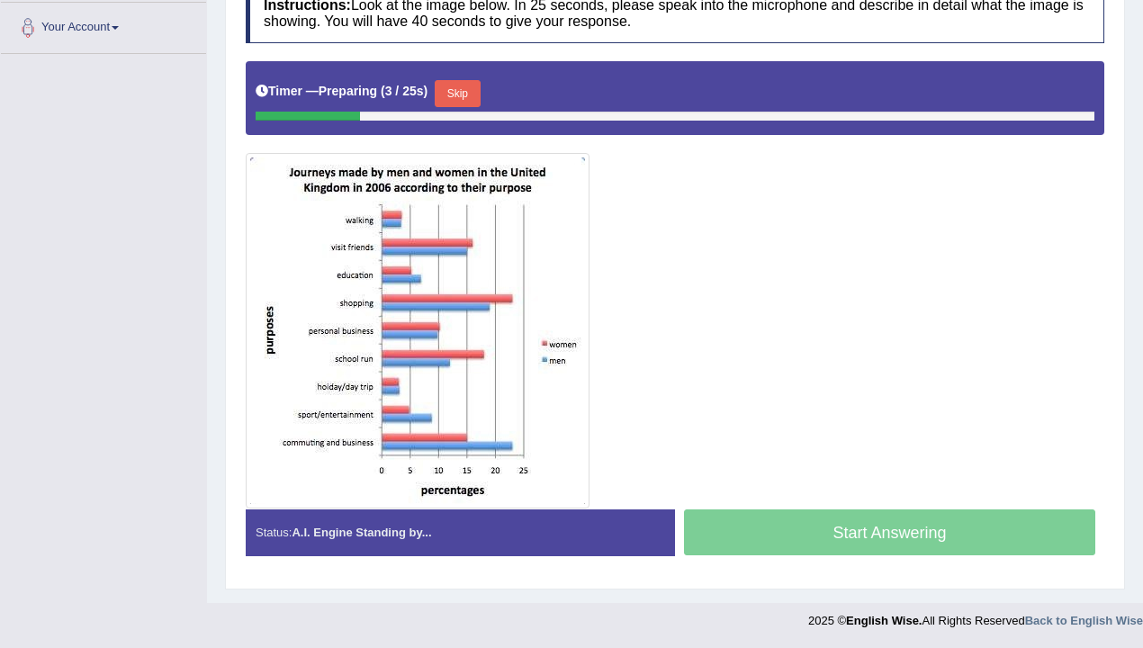
click at [471, 101] on button "Skip" at bounding box center [457, 93] width 45 height 27
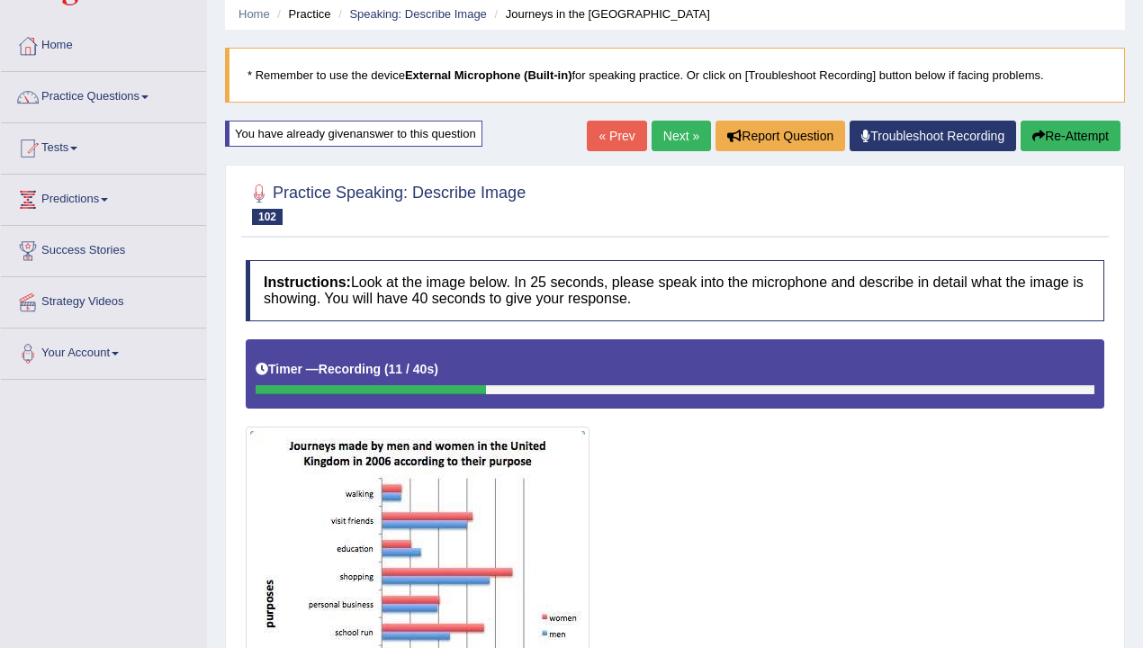
scroll to position [0, 0]
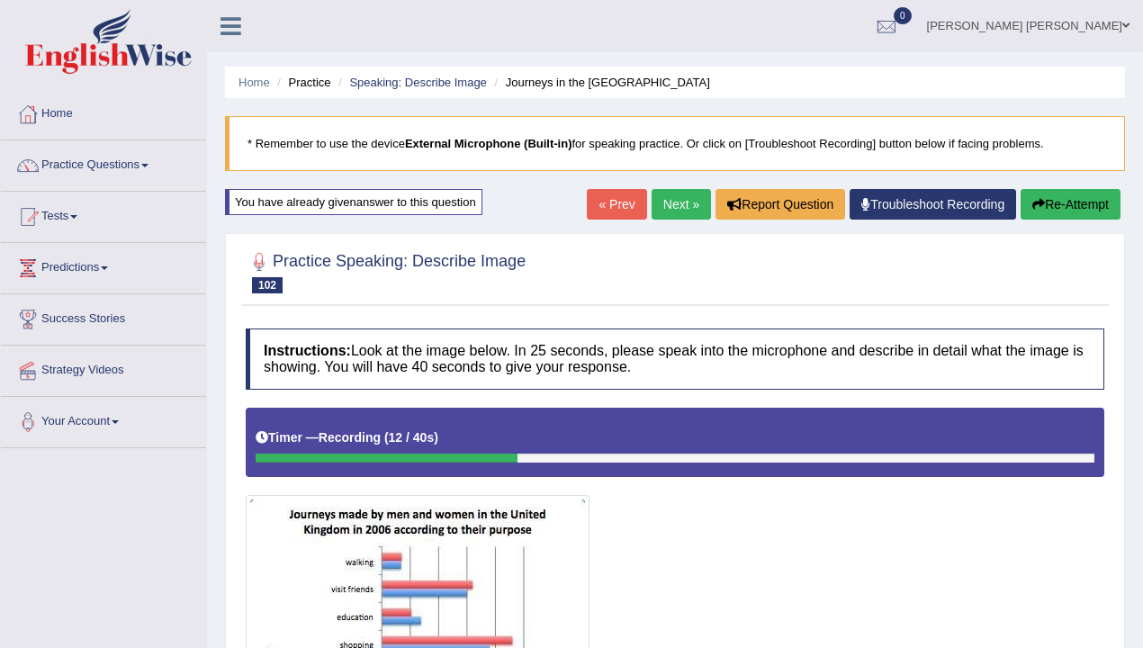
click at [1063, 211] on button "Re-Attempt" at bounding box center [1070, 204] width 100 height 31
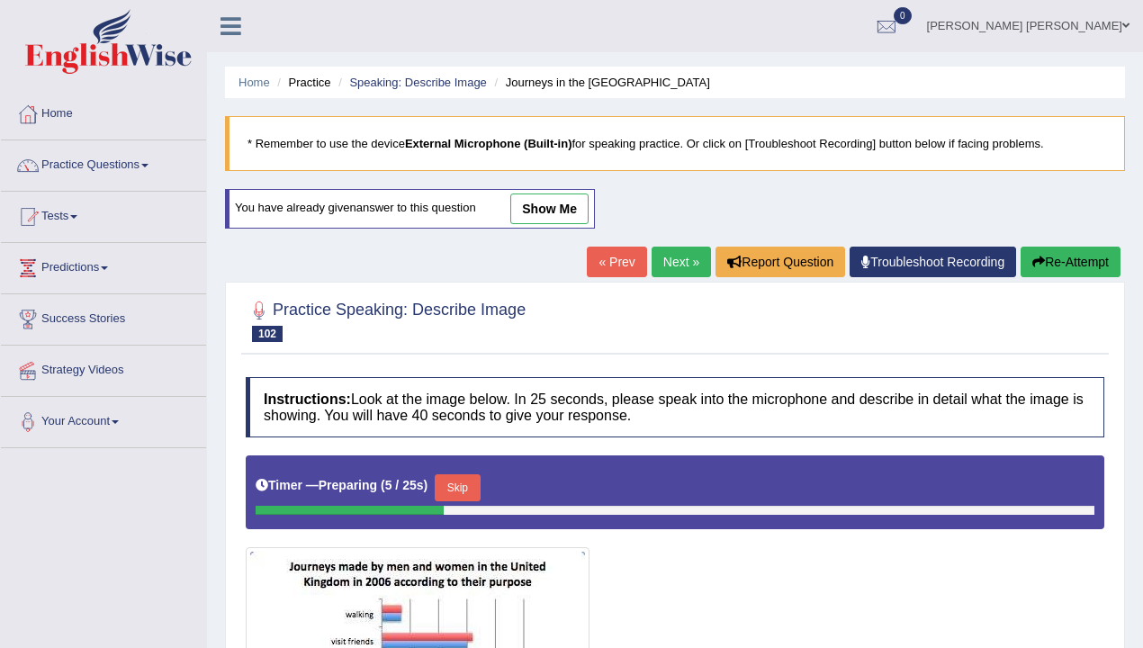
click at [1050, 247] on button "Re-Attempt" at bounding box center [1070, 262] width 100 height 31
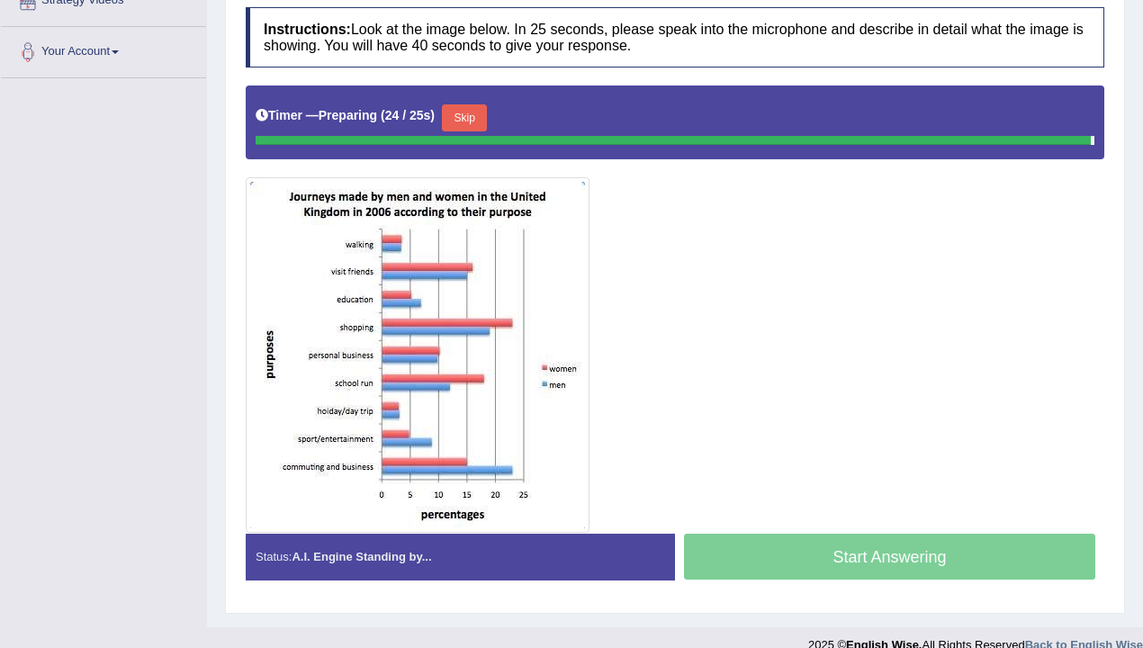
scroll to position [342, 0]
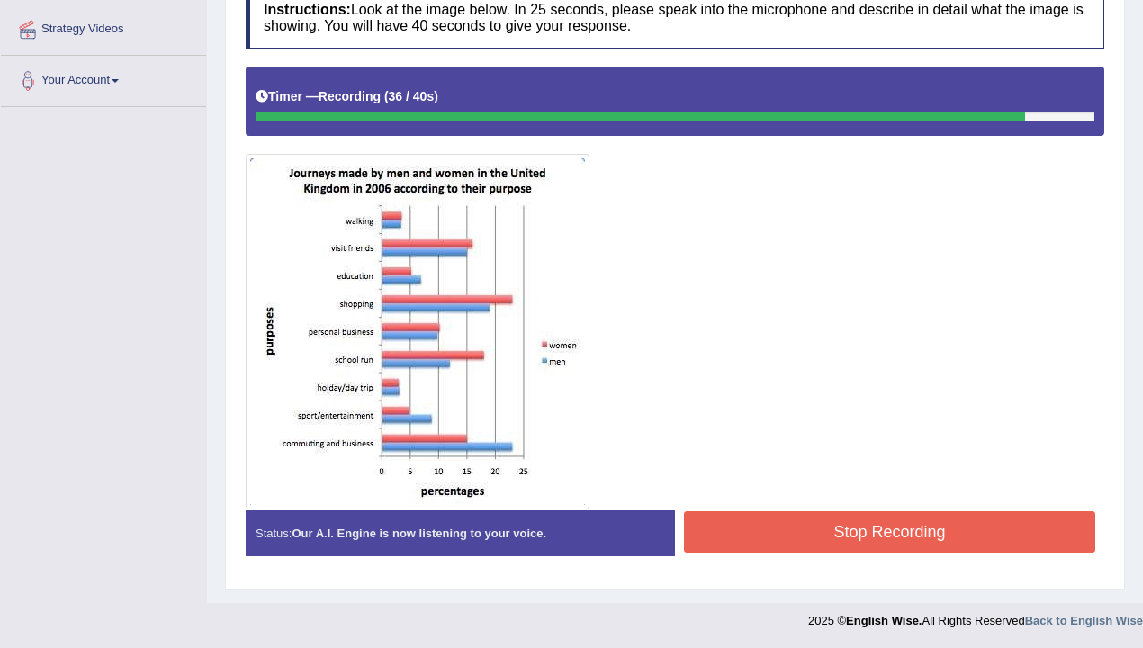
click at [972, 543] on button "Stop Recording" at bounding box center [889, 531] width 411 height 41
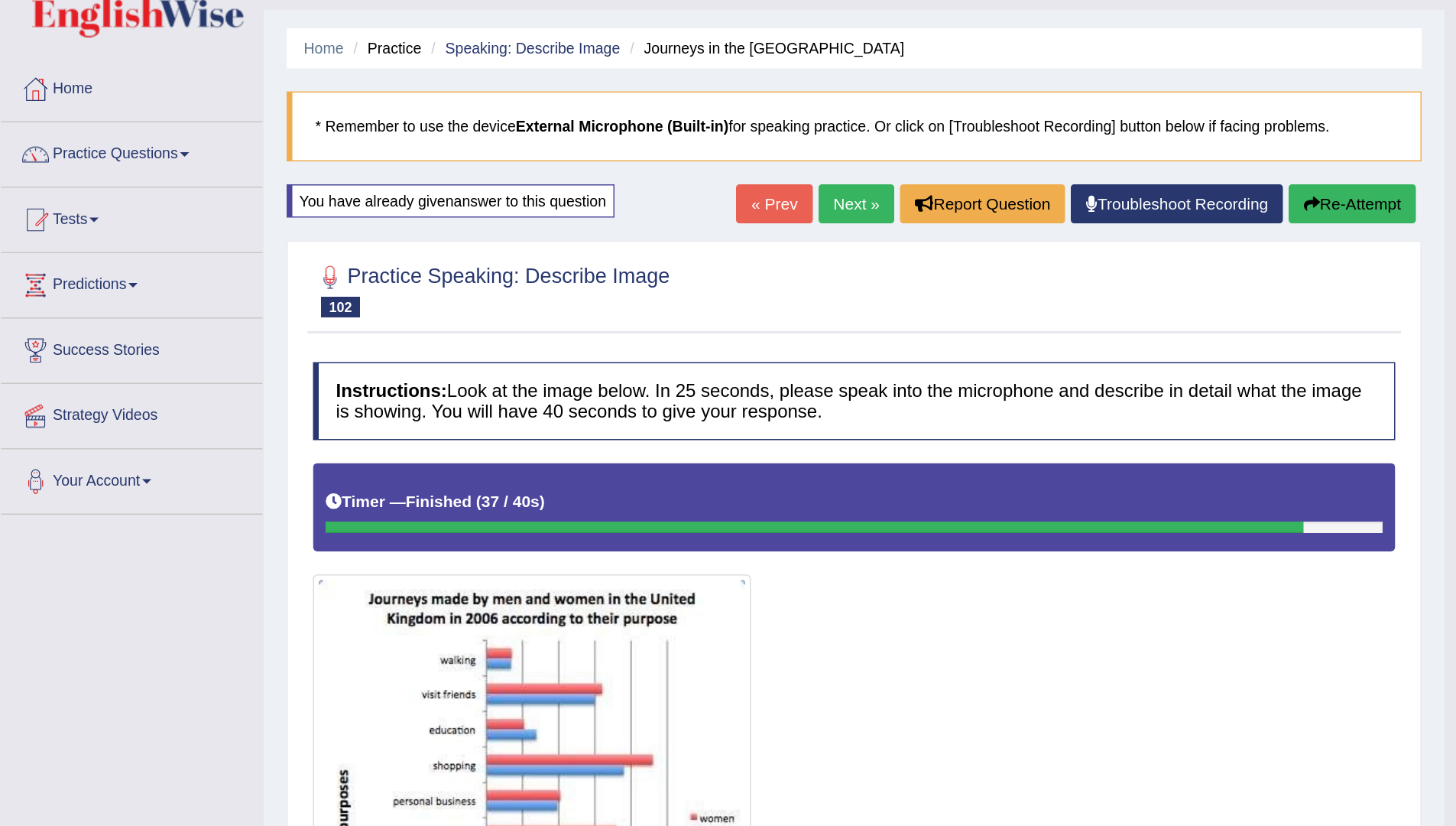
scroll to position [0, 0]
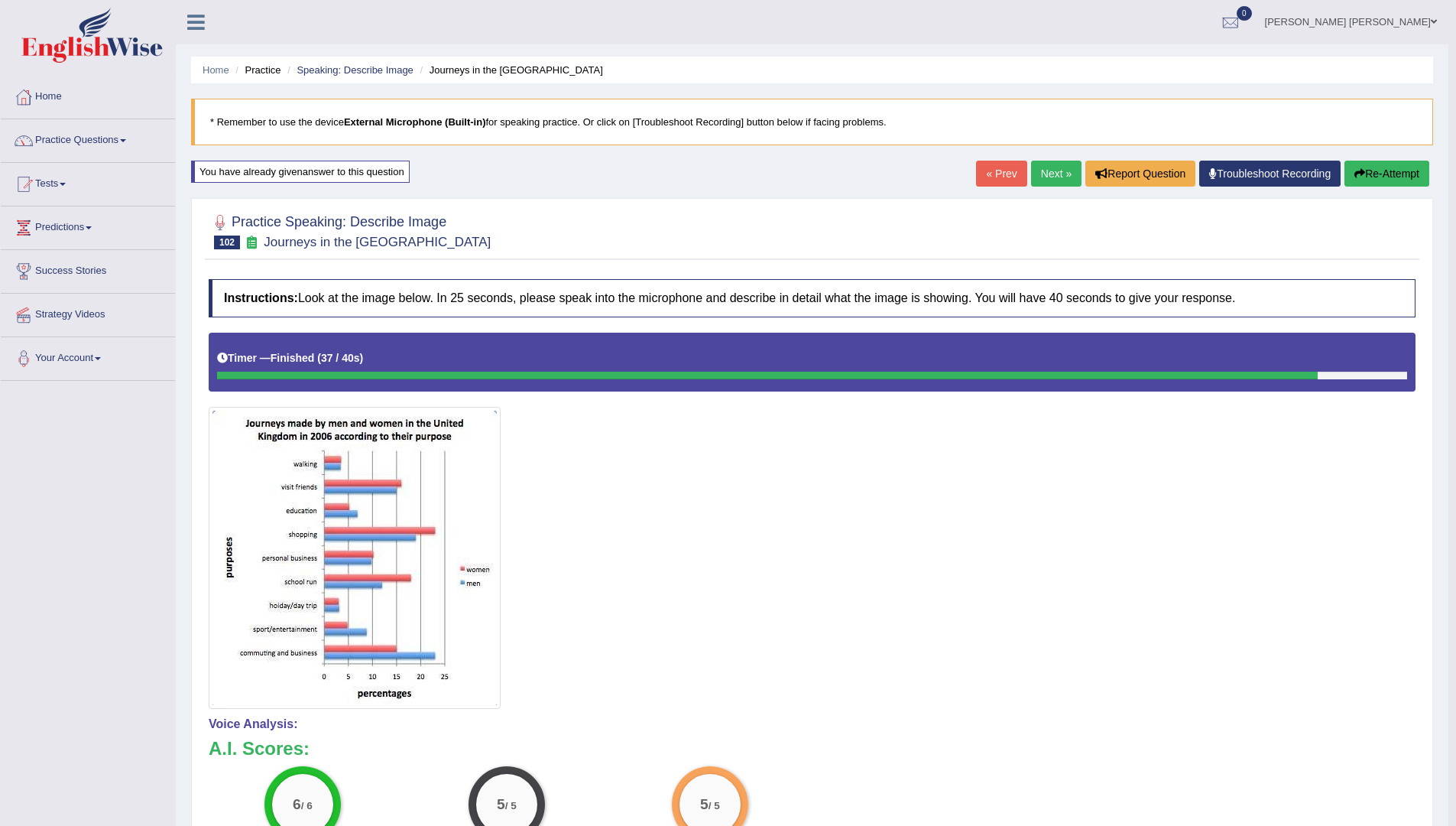
click at [978, 179] on link "Next »" at bounding box center [1056, 173] width 50 height 26
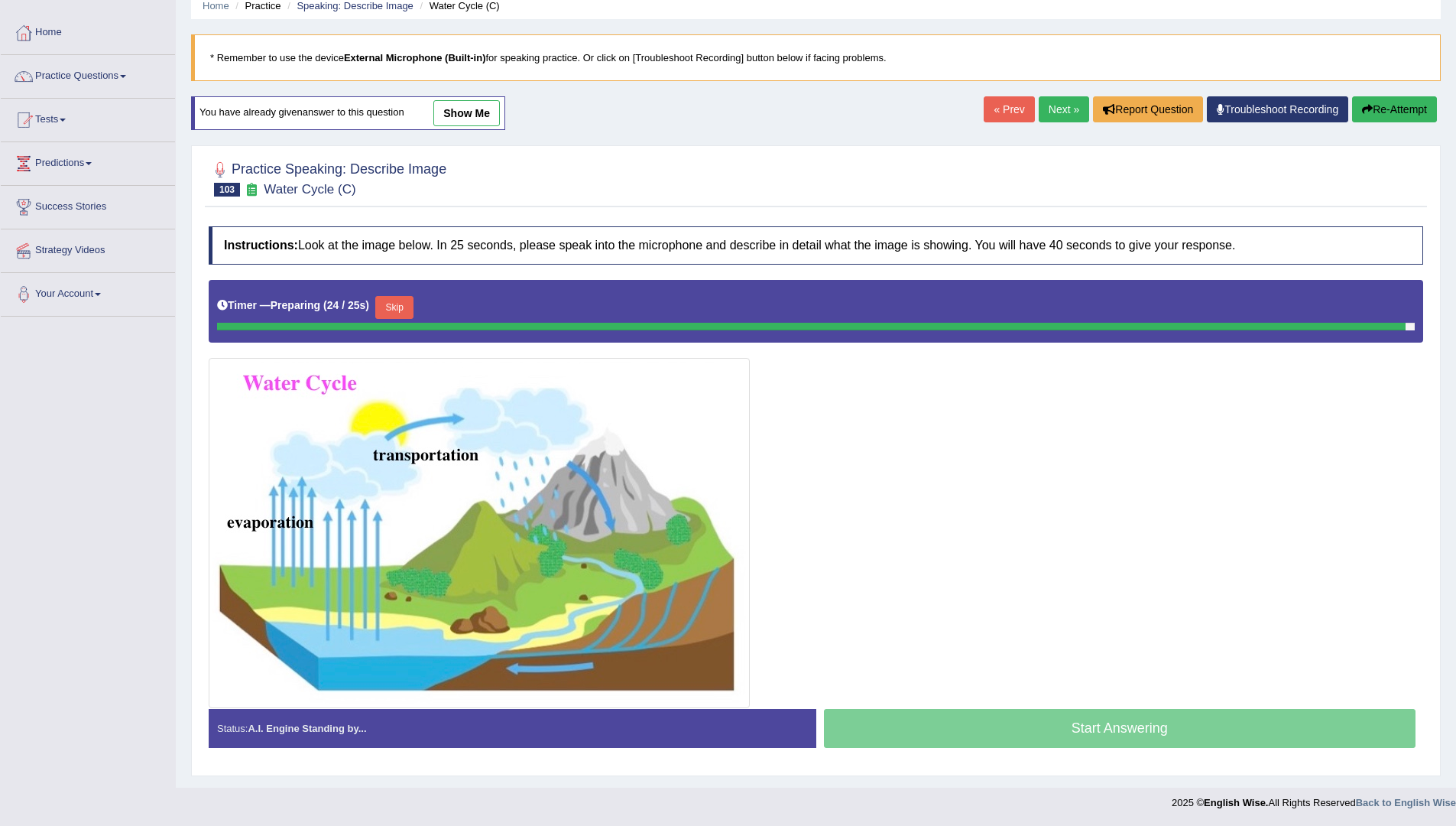
scroll to position [49, 0]
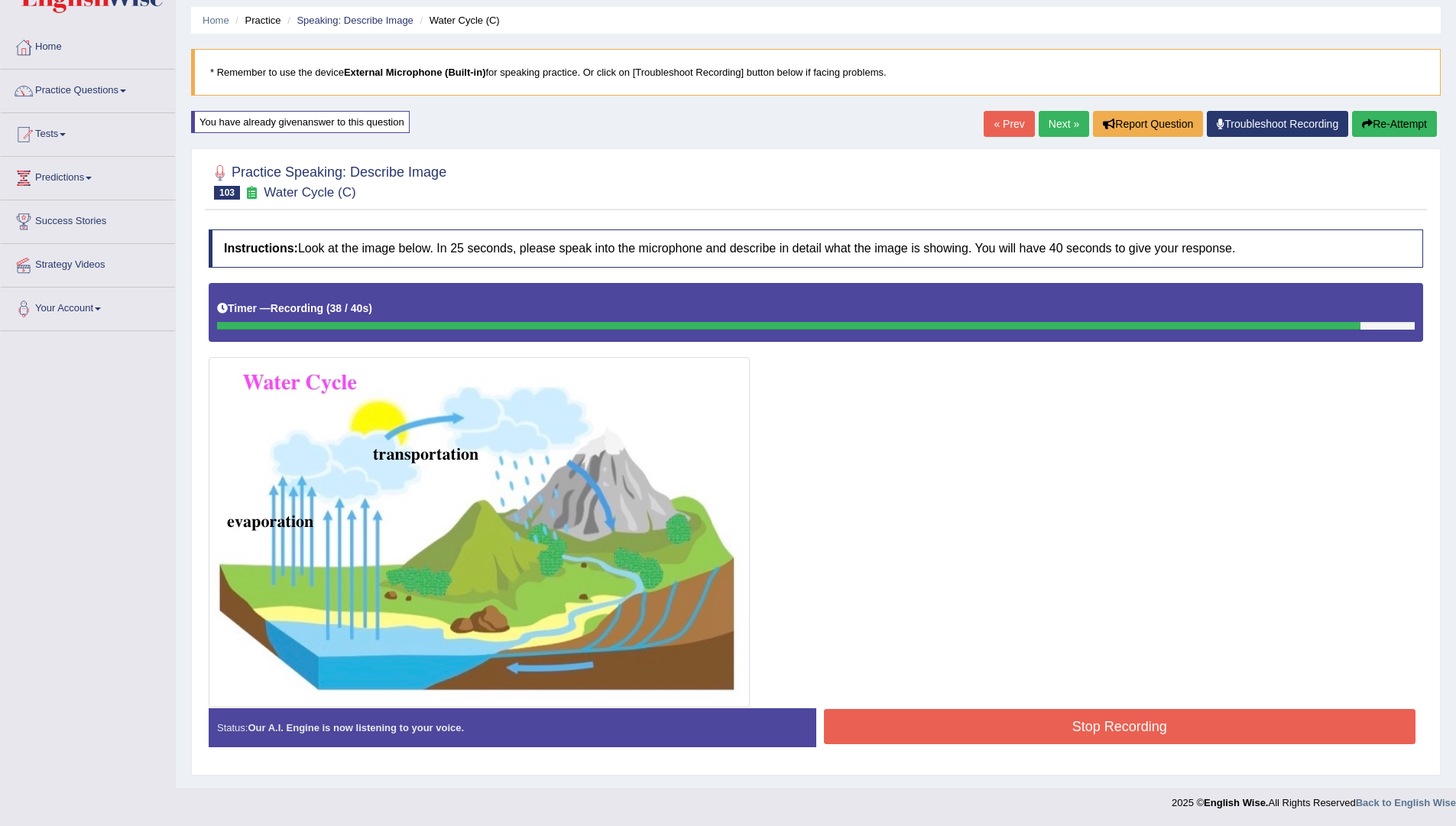
click at [1161, 734] on button "Stop Recording" at bounding box center [1120, 726] width 592 height 35
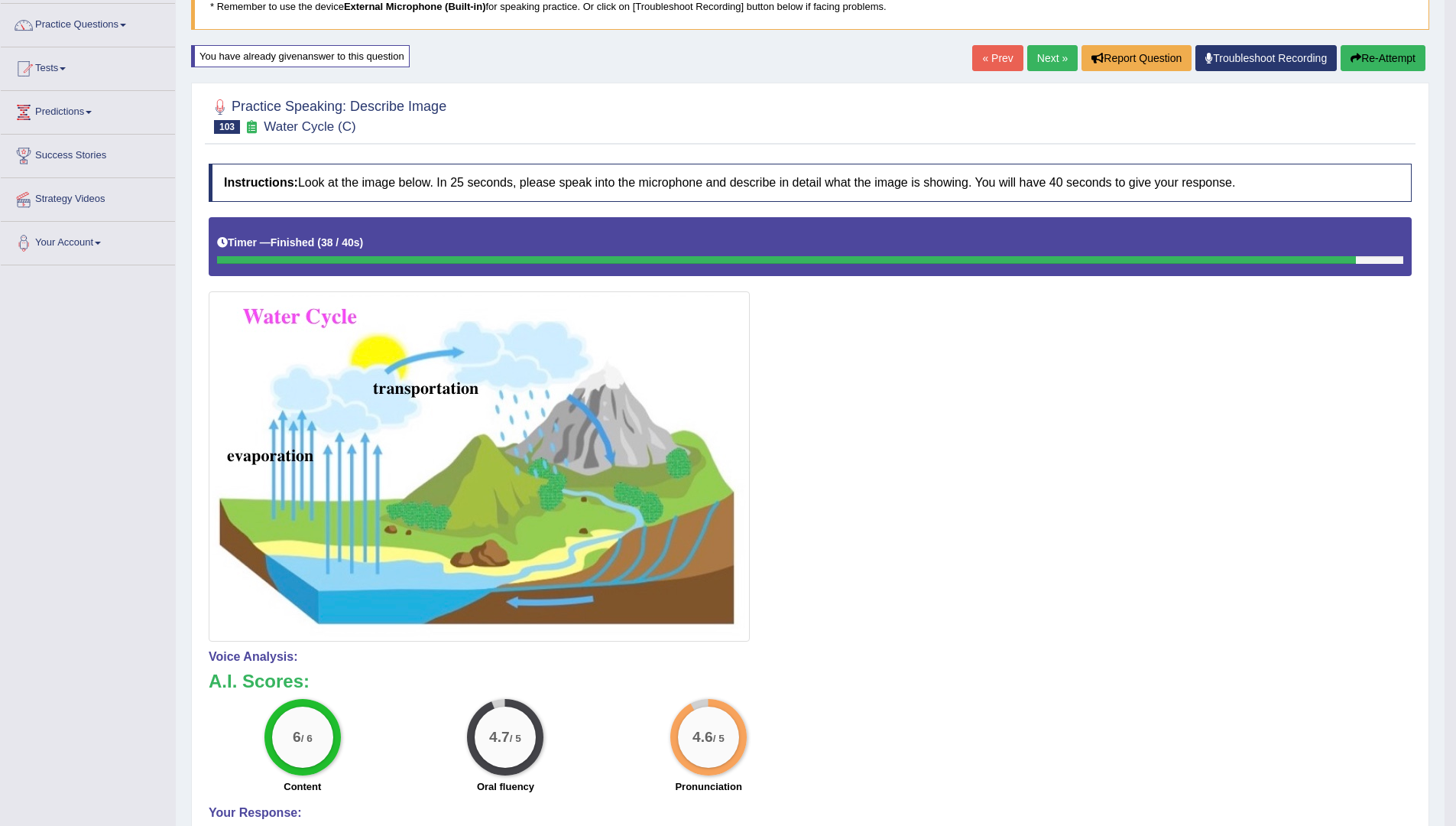
scroll to position [0, 0]
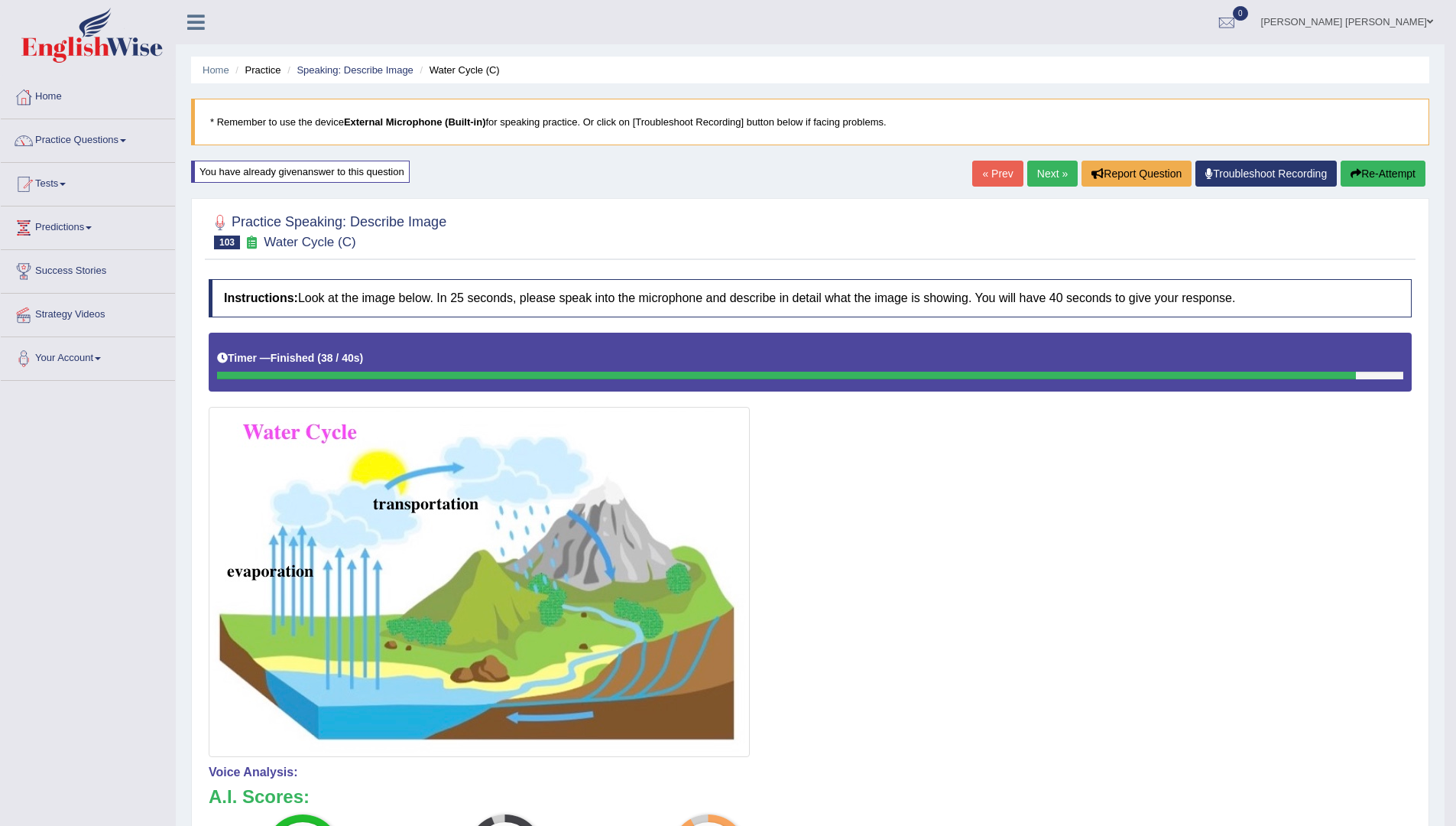
click at [1393, 161] on button "Re-Attempt" at bounding box center [1383, 173] width 85 height 26
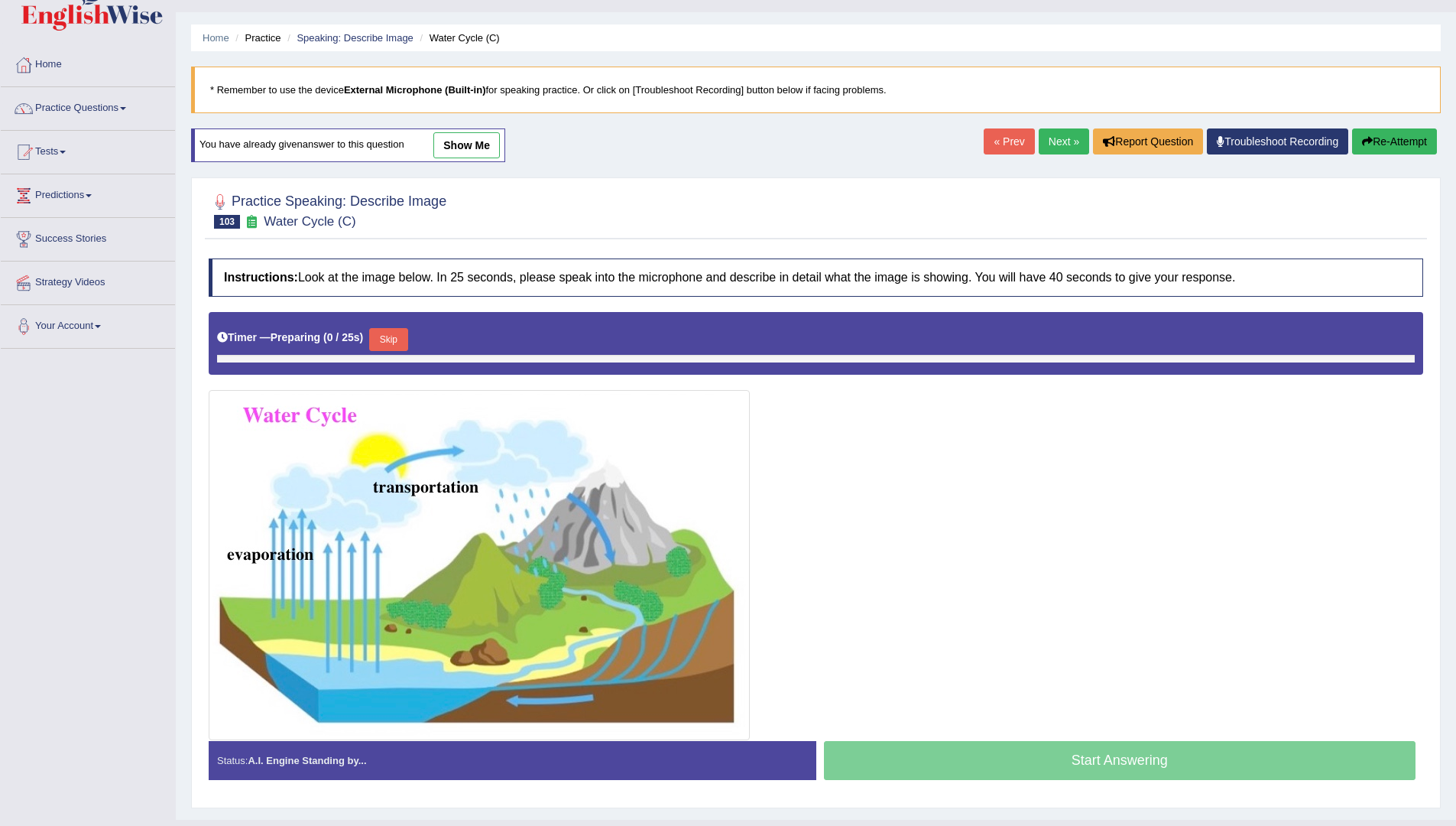
scroll to position [65, 0]
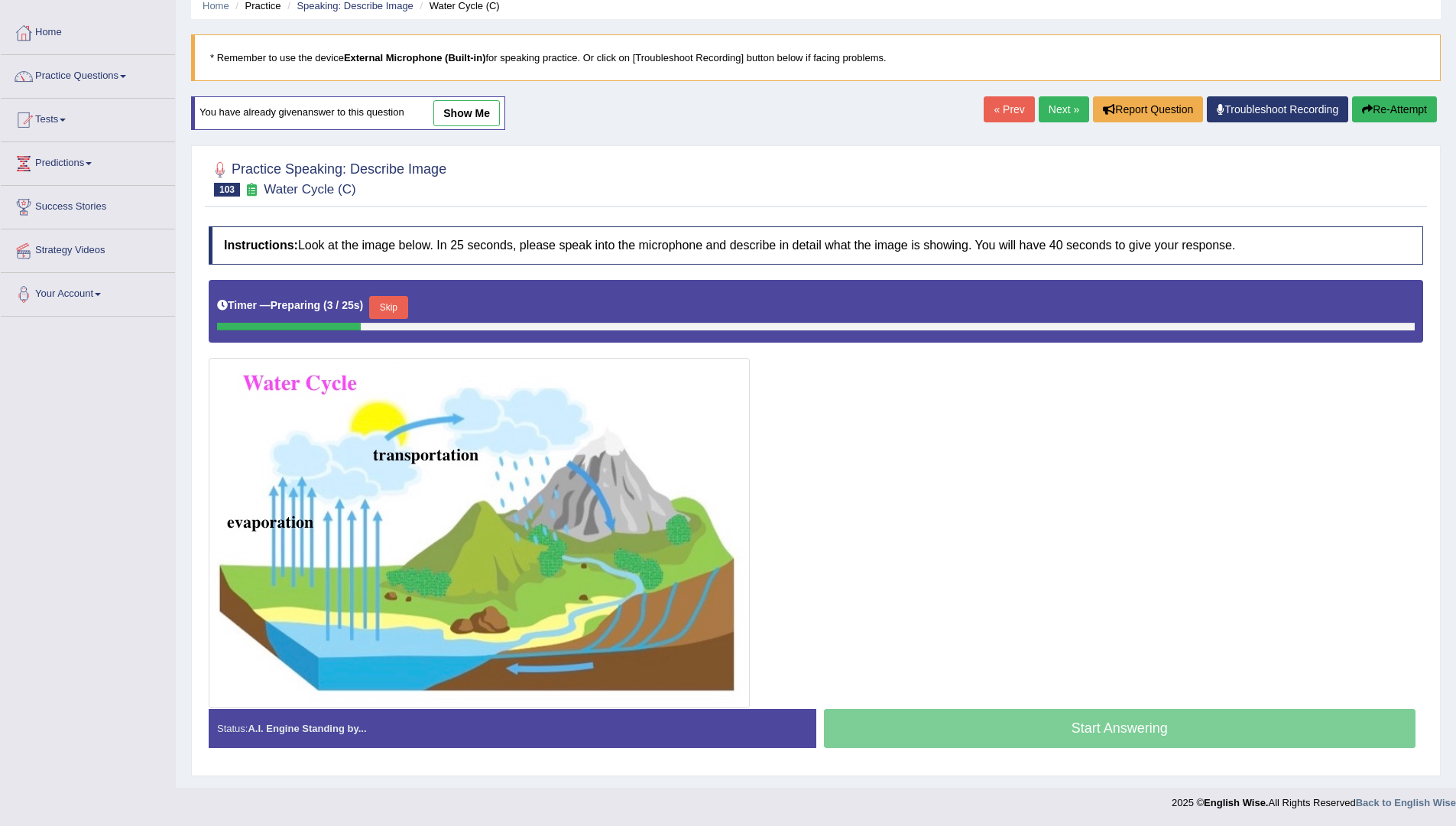
click at [387, 313] on button "Skip" at bounding box center [388, 307] width 38 height 23
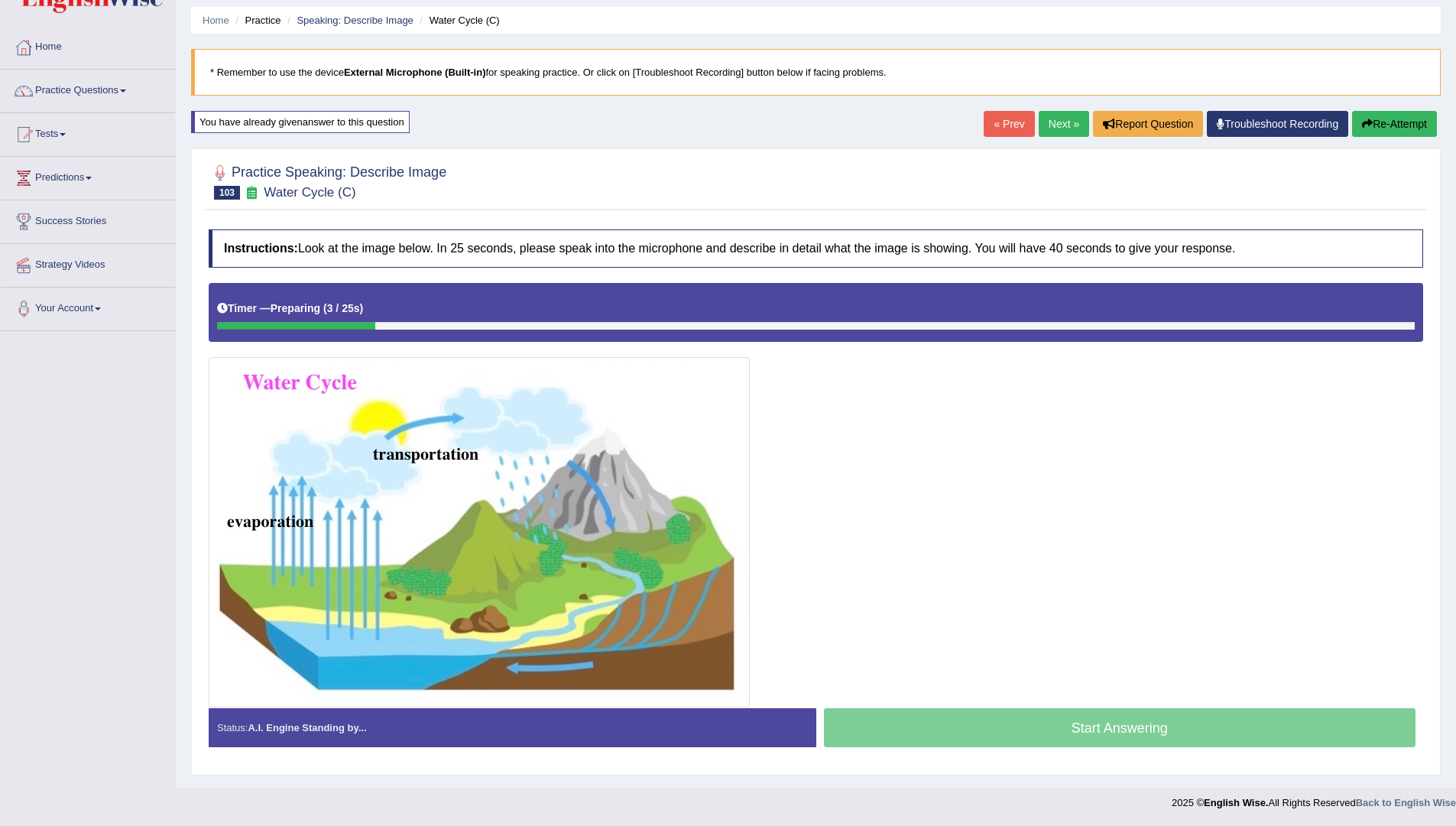
scroll to position [49, 0]
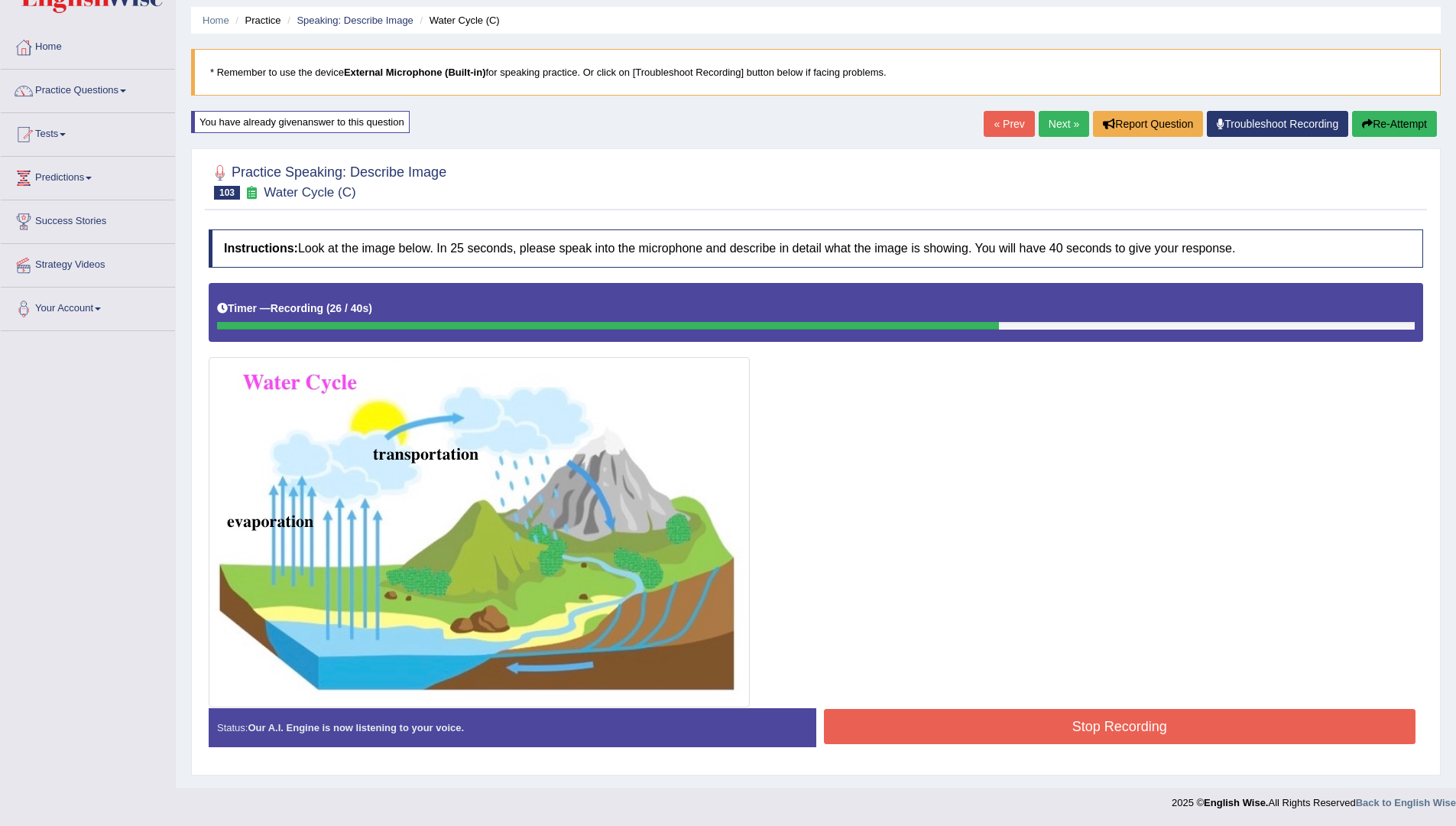
click at [1395, 118] on button "Re-Attempt" at bounding box center [1395, 123] width 85 height 26
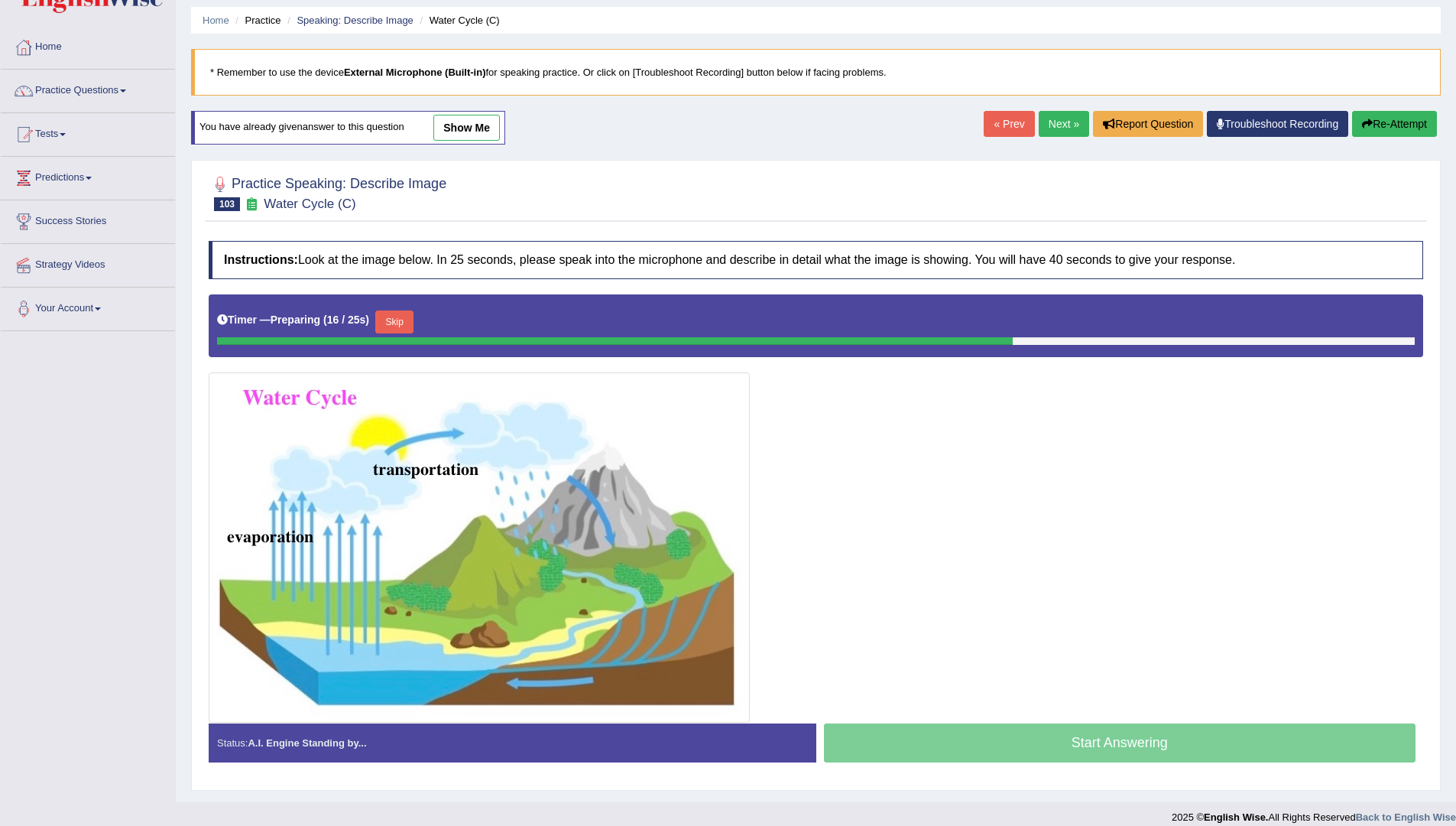
click at [414, 325] on button "Skip" at bounding box center [394, 321] width 38 height 23
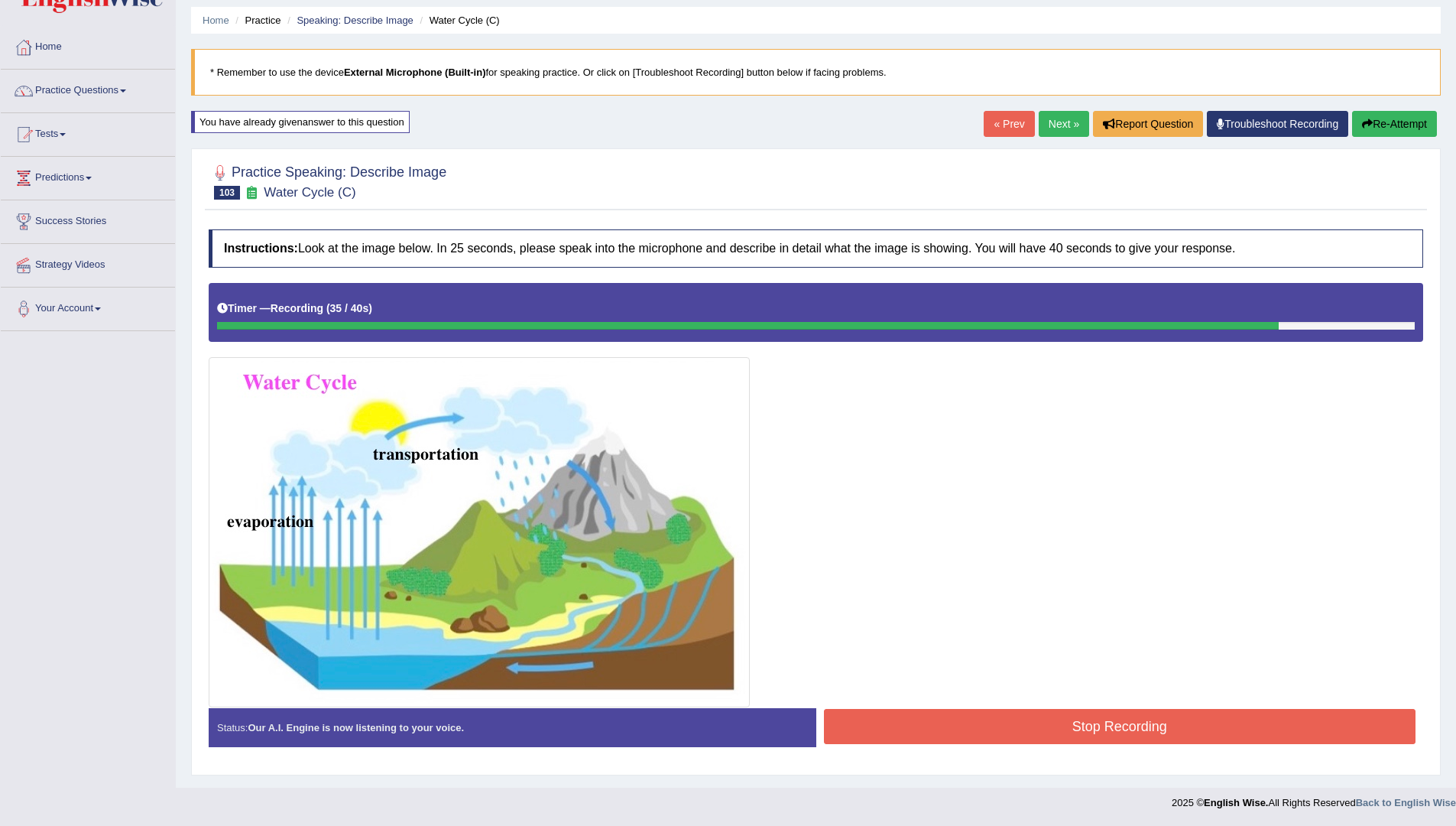
click at [1169, 727] on button "Stop Recording" at bounding box center [1120, 726] width 592 height 35
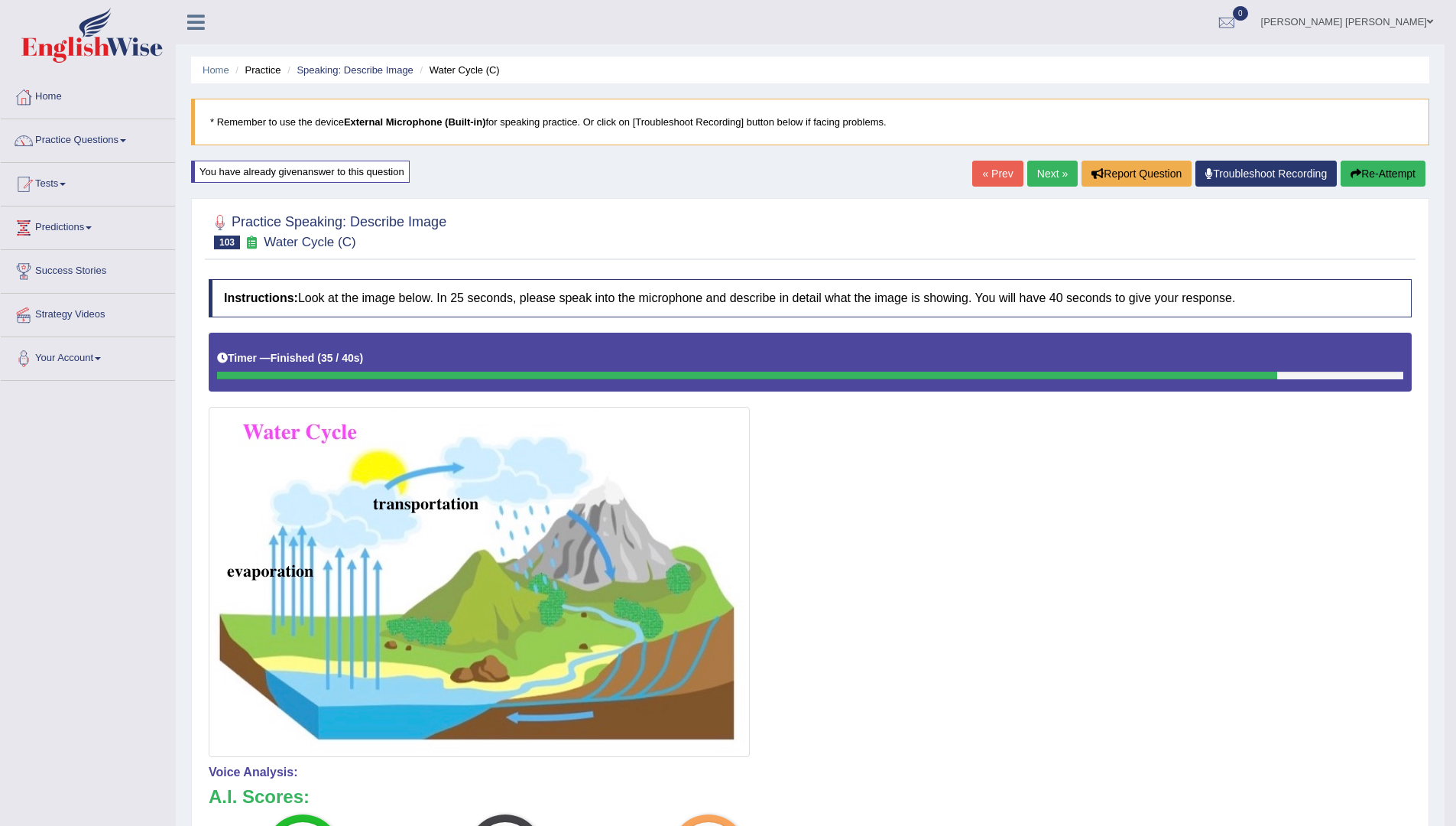
click at [1033, 156] on div "Home Practice Speaking: Describe Image Water Cycle (C) * Remember to use the de…" at bounding box center [810, 573] width 1268 height 1146
click at [1032, 161] on link "Next »" at bounding box center [1052, 173] width 50 height 26
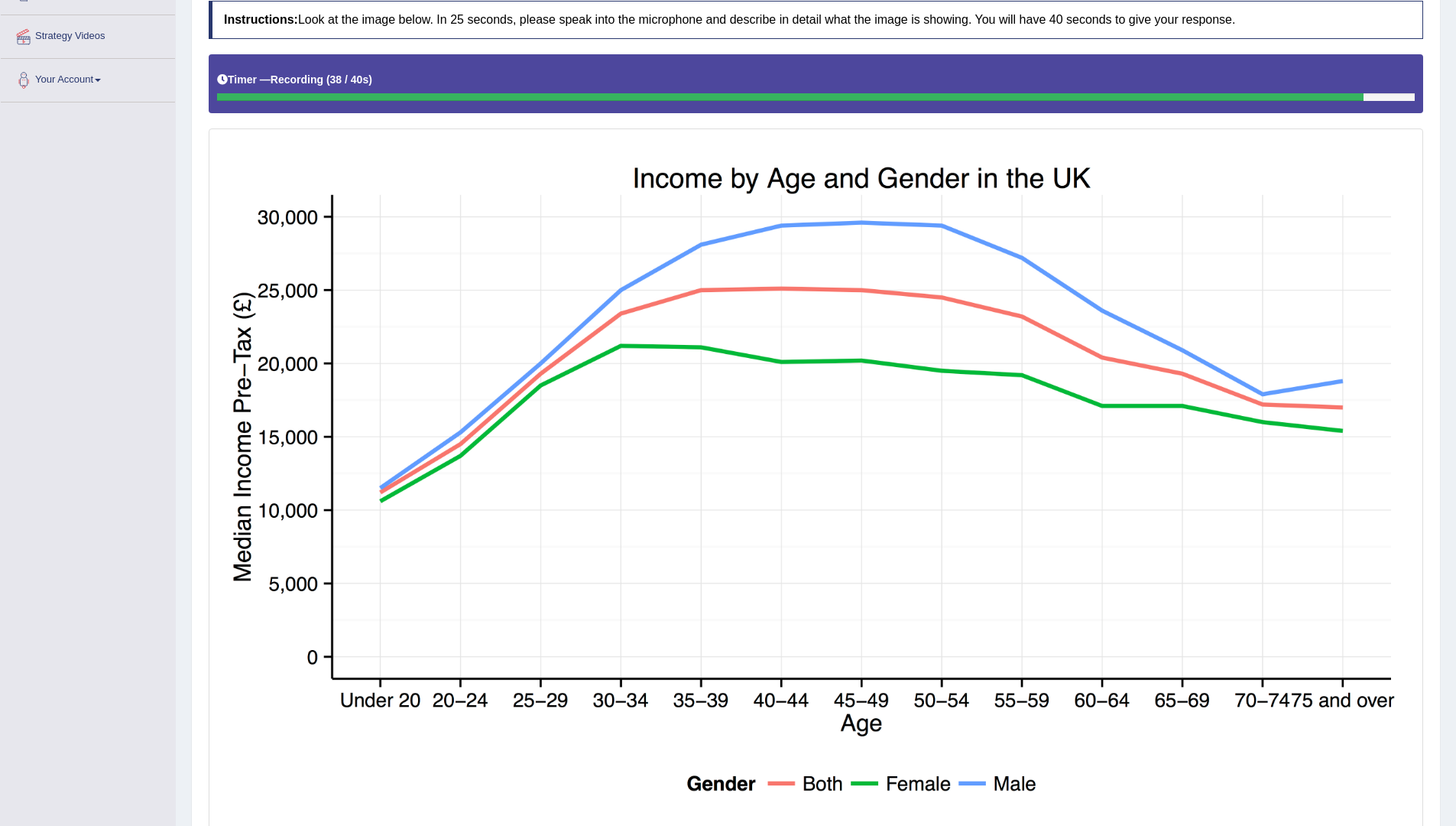
scroll to position [417, 0]
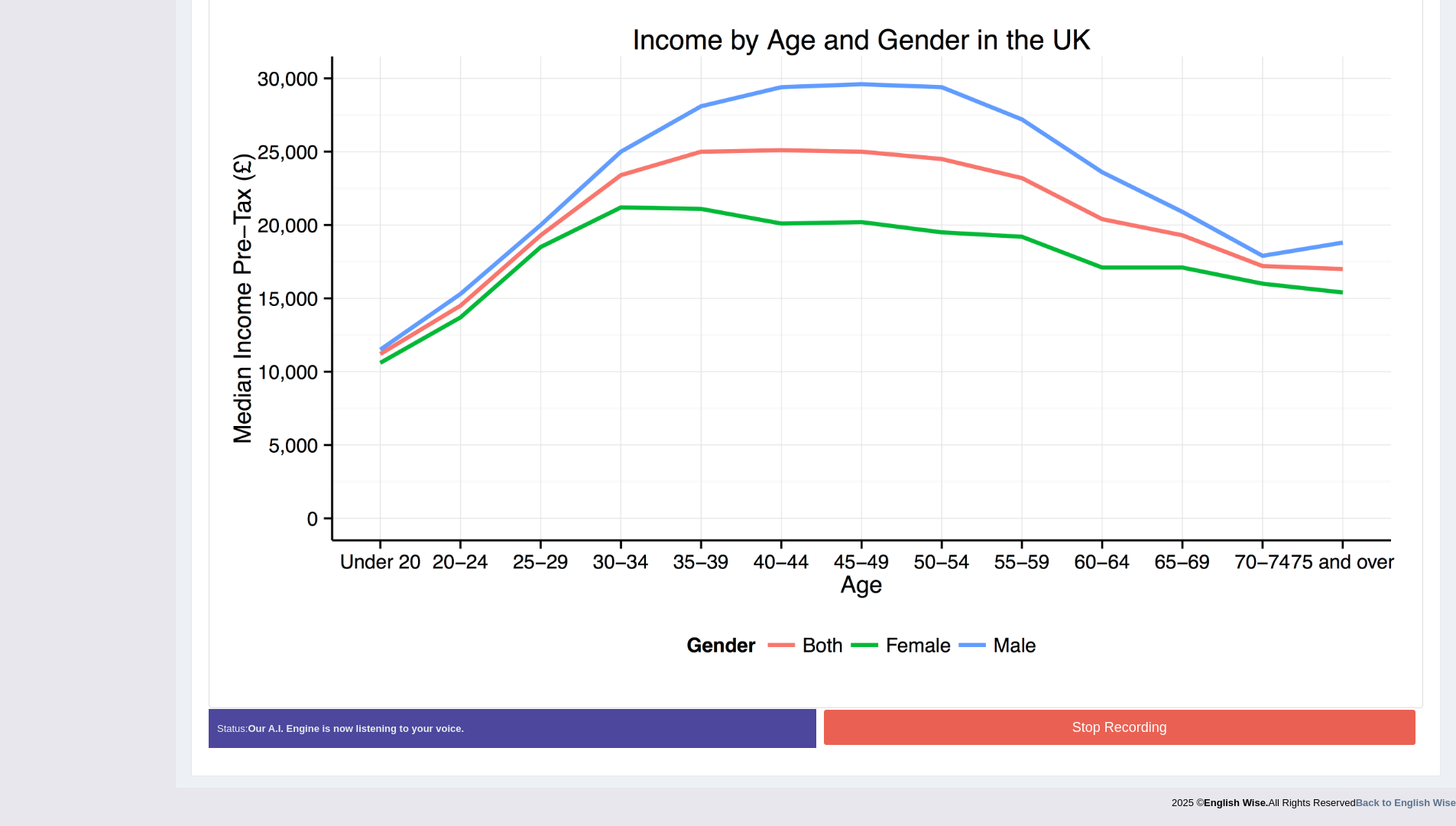
click at [1247, 710] on button "Stop Recording" at bounding box center [1120, 727] width 592 height 35
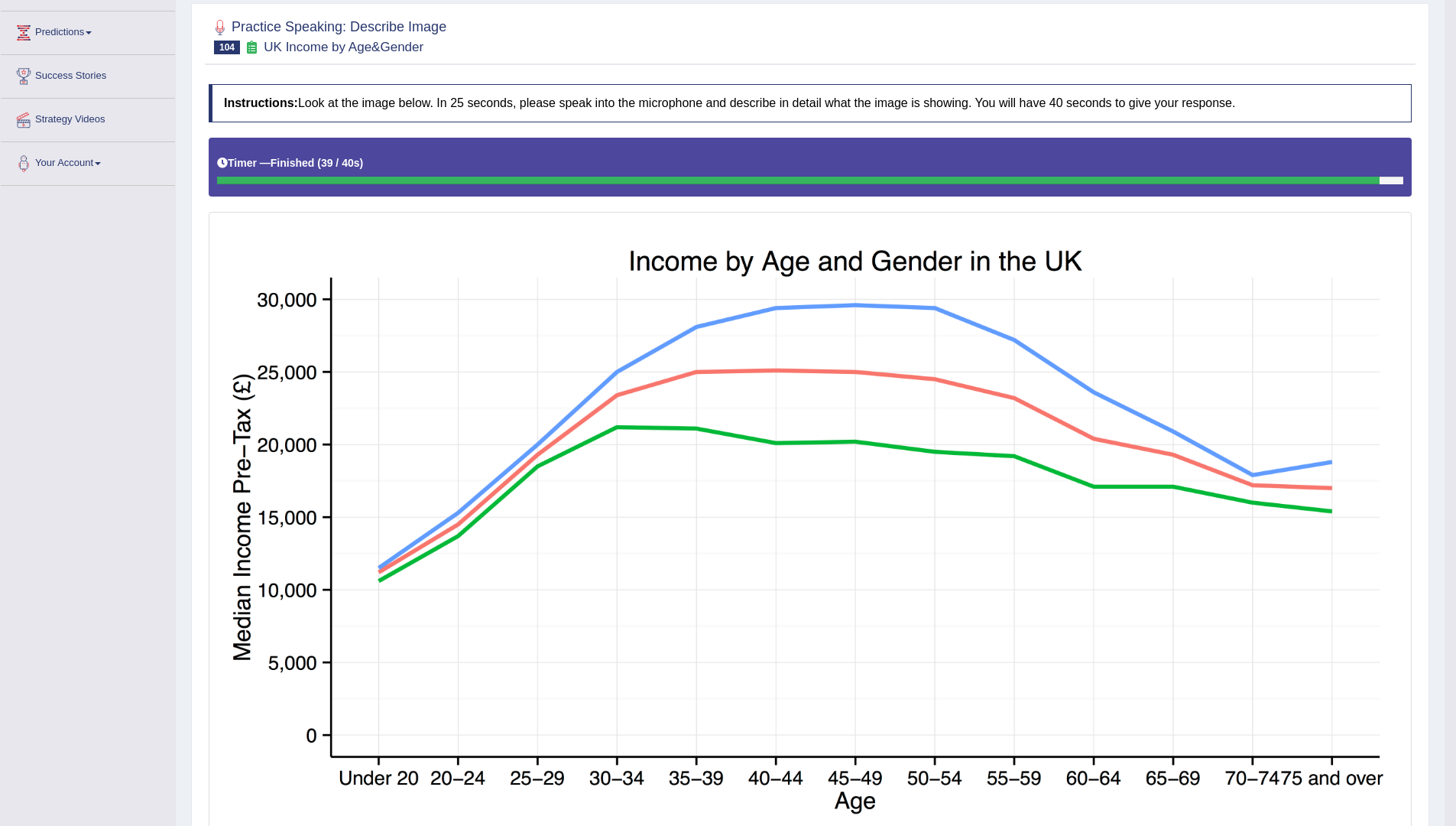
scroll to position [71, 0]
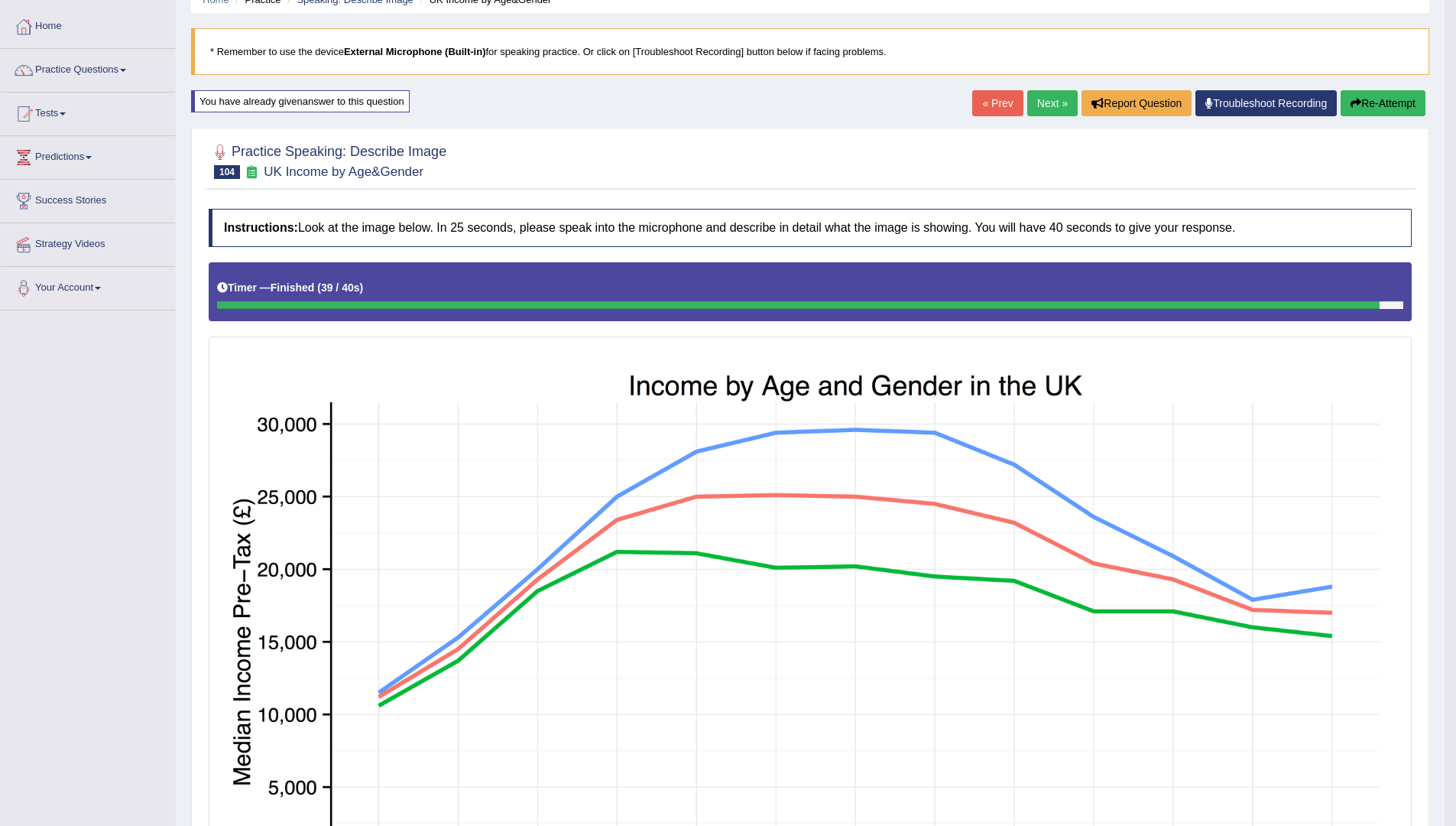
click at [1408, 102] on button "Re-Attempt" at bounding box center [1383, 103] width 85 height 26
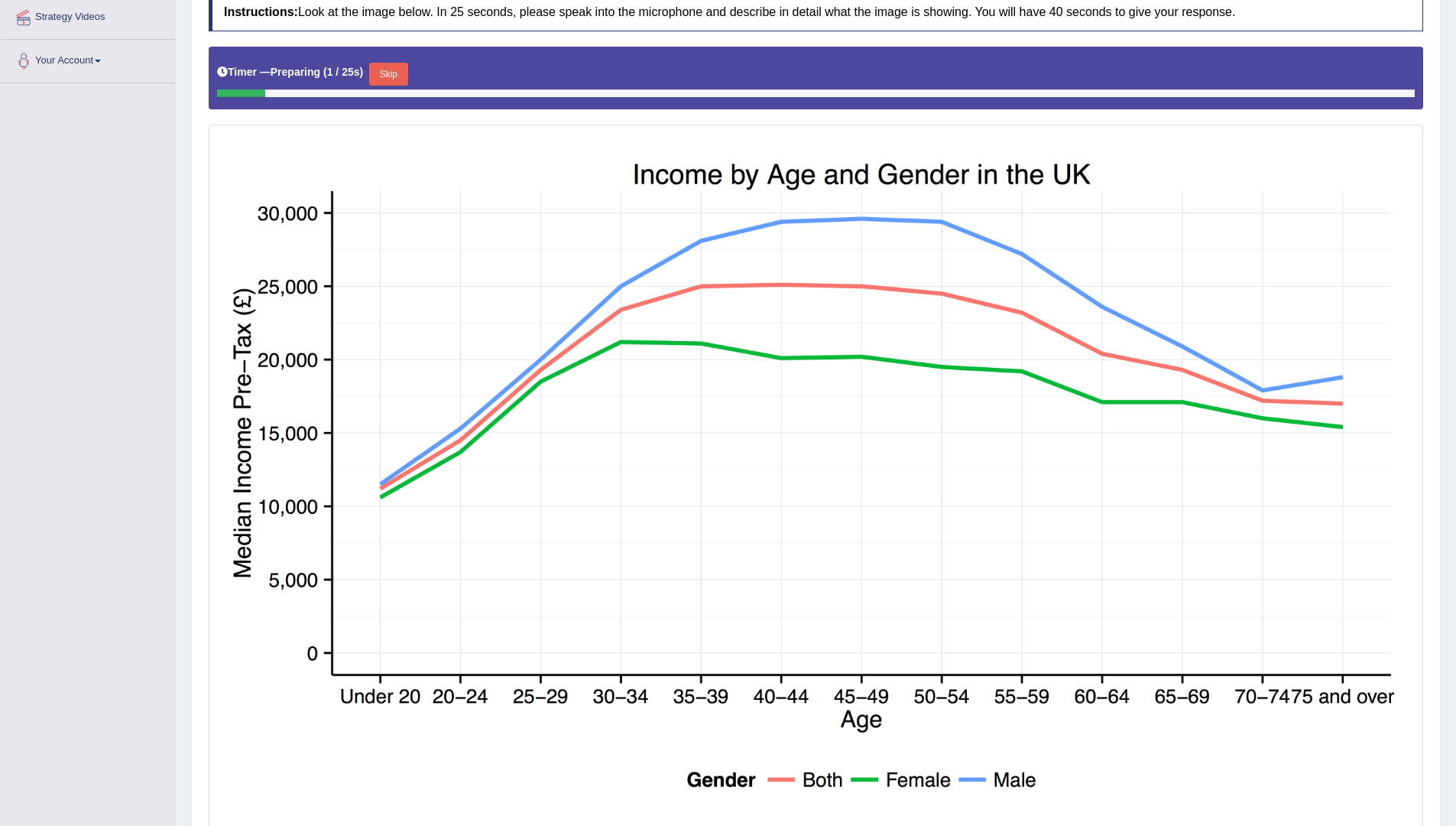
scroll to position [262, 0]
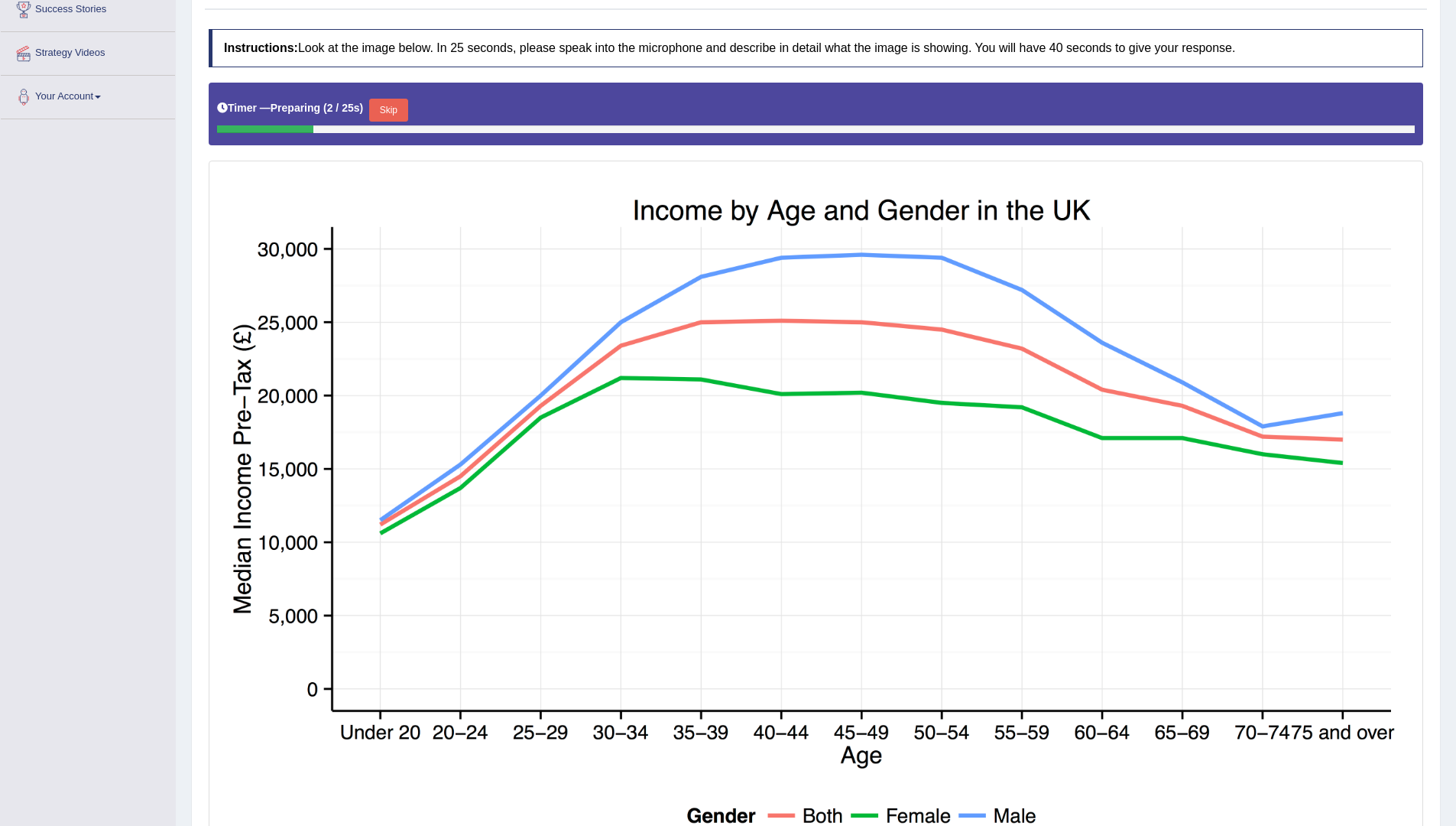
click at [398, 105] on button "Skip" at bounding box center [388, 110] width 38 height 23
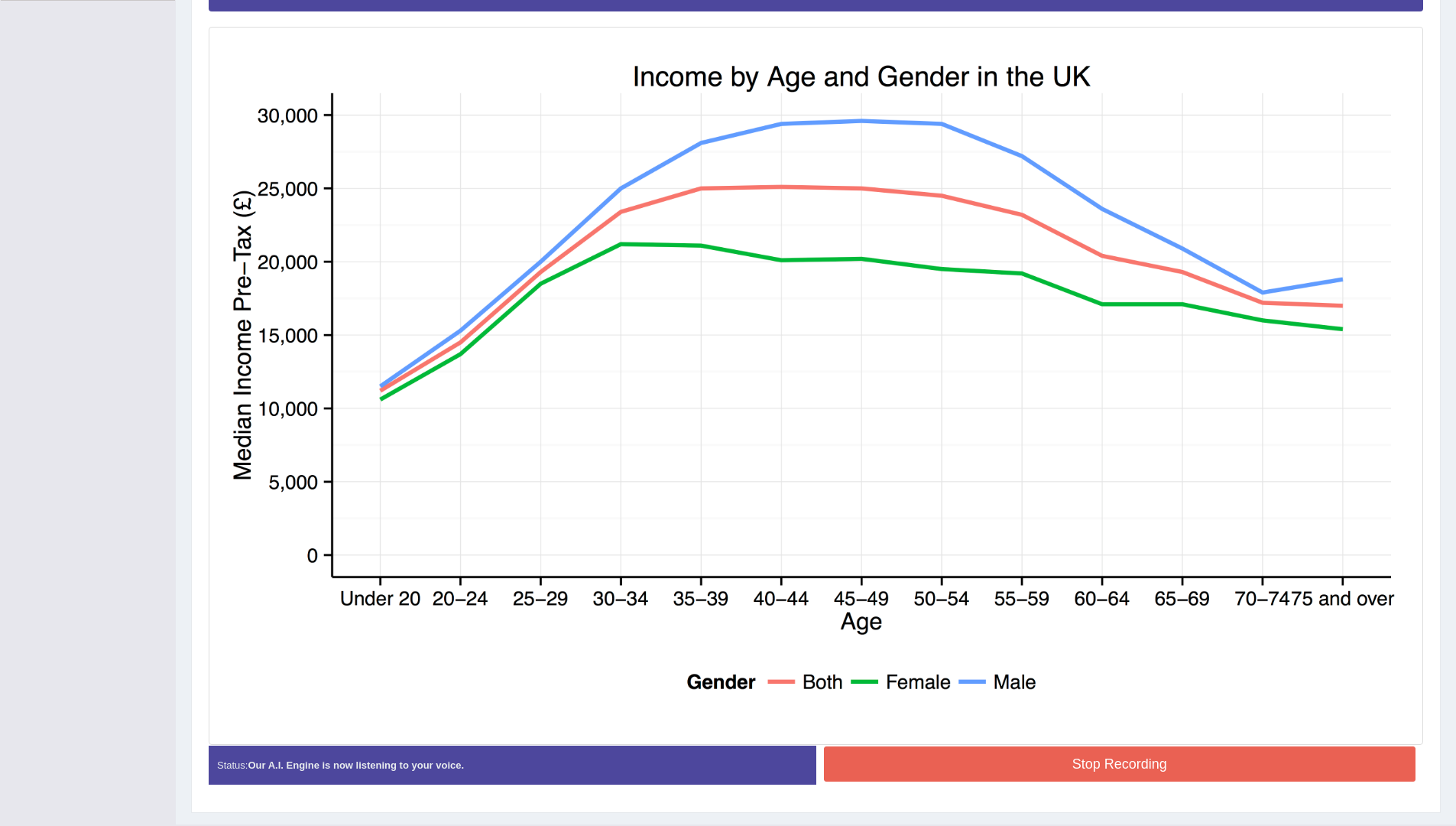
scroll to position [417, 0]
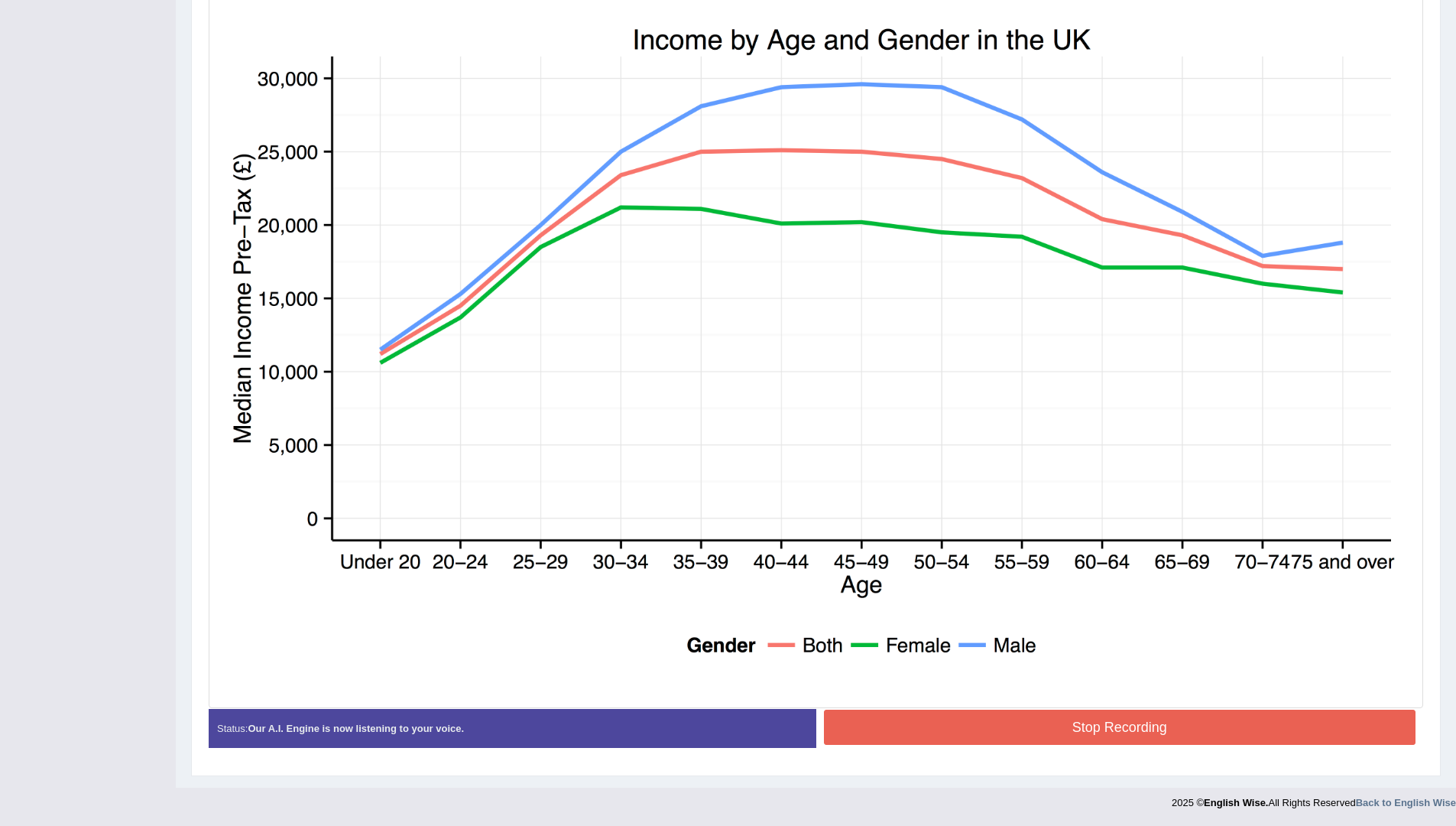
click at [1181, 717] on button "Stop Recording" at bounding box center [1120, 727] width 592 height 35
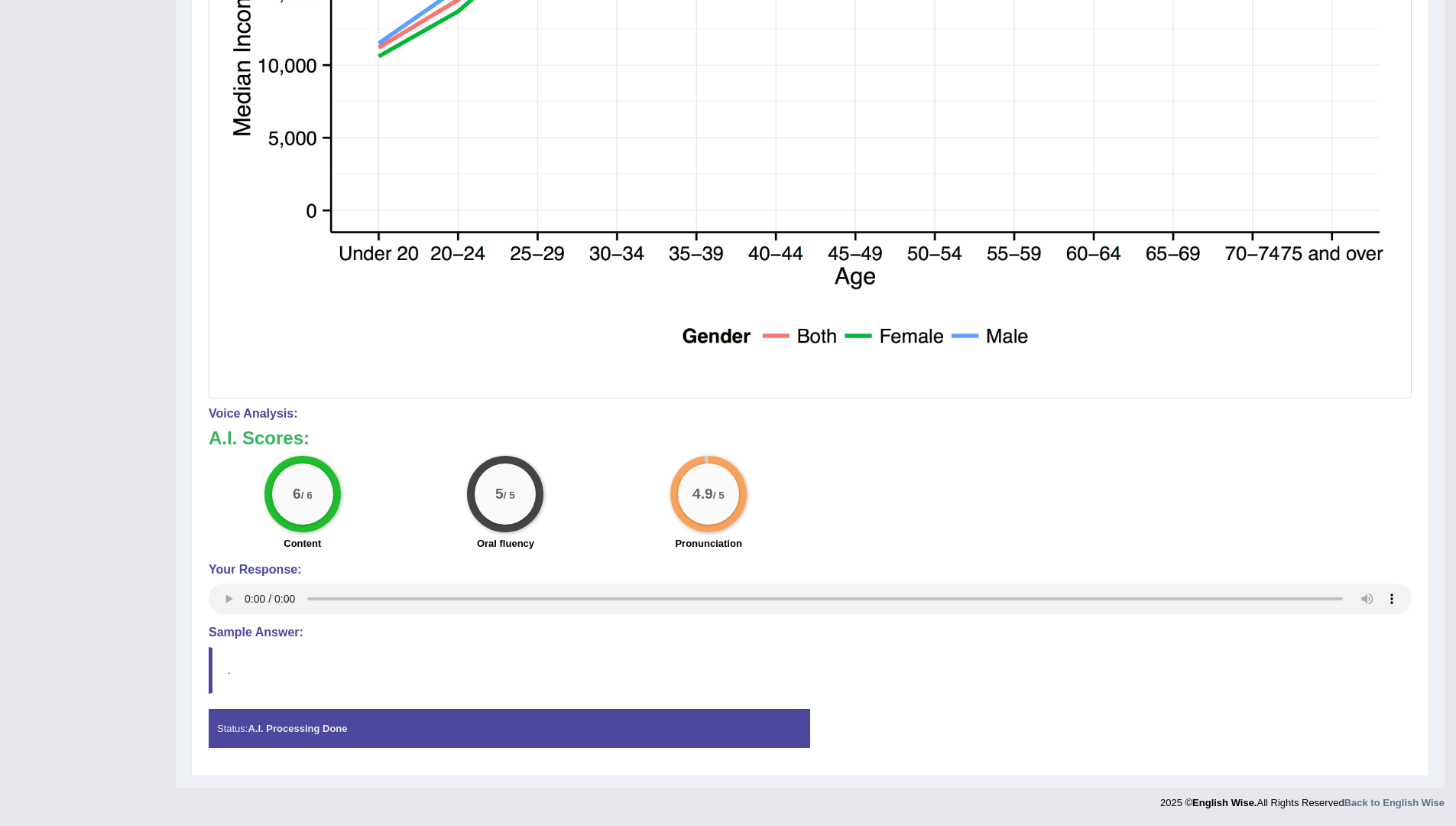
scroll to position [0, 0]
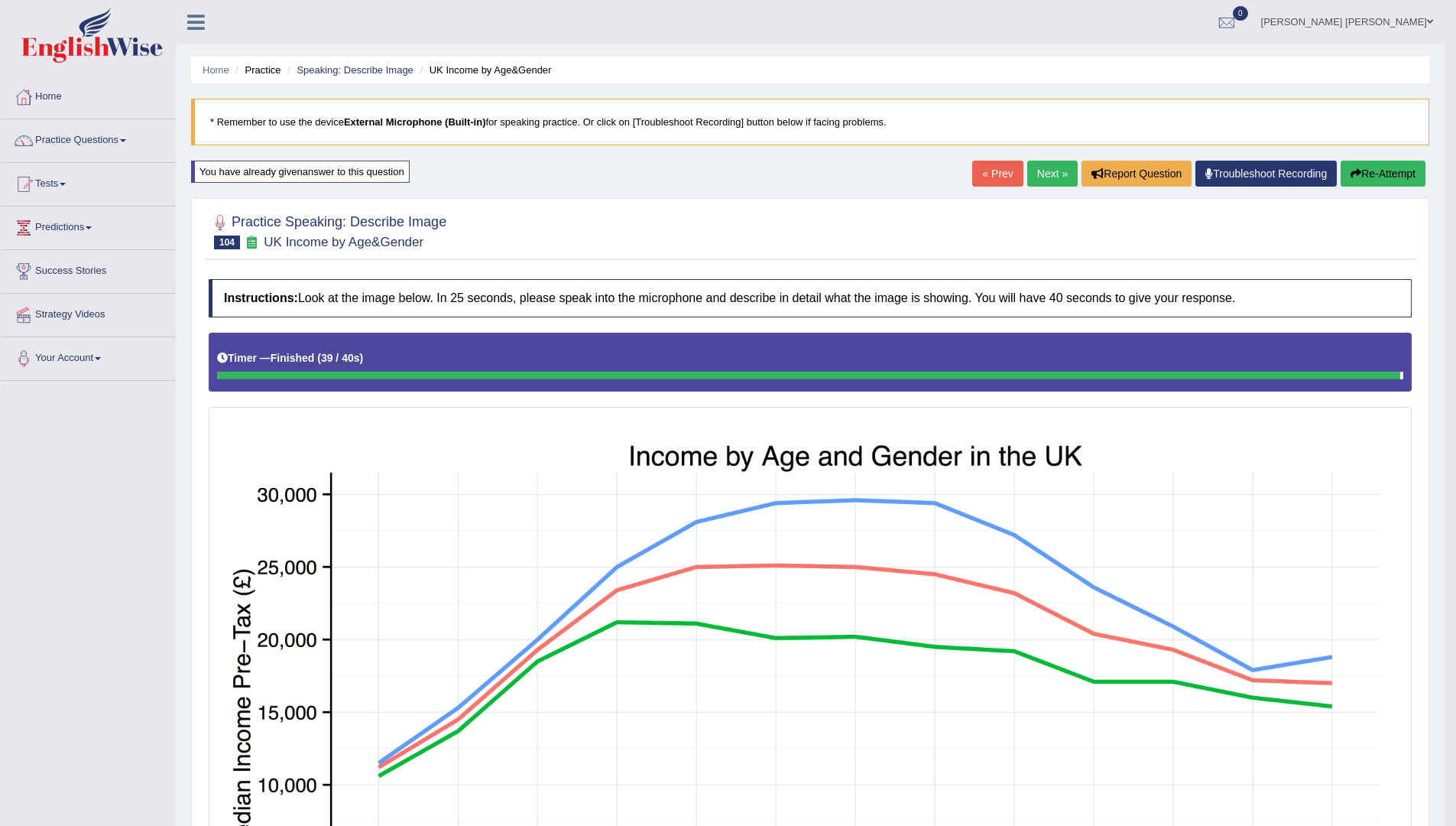
click at [1033, 174] on link "Next »" at bounding box center [1052, 173] width 50 height 26
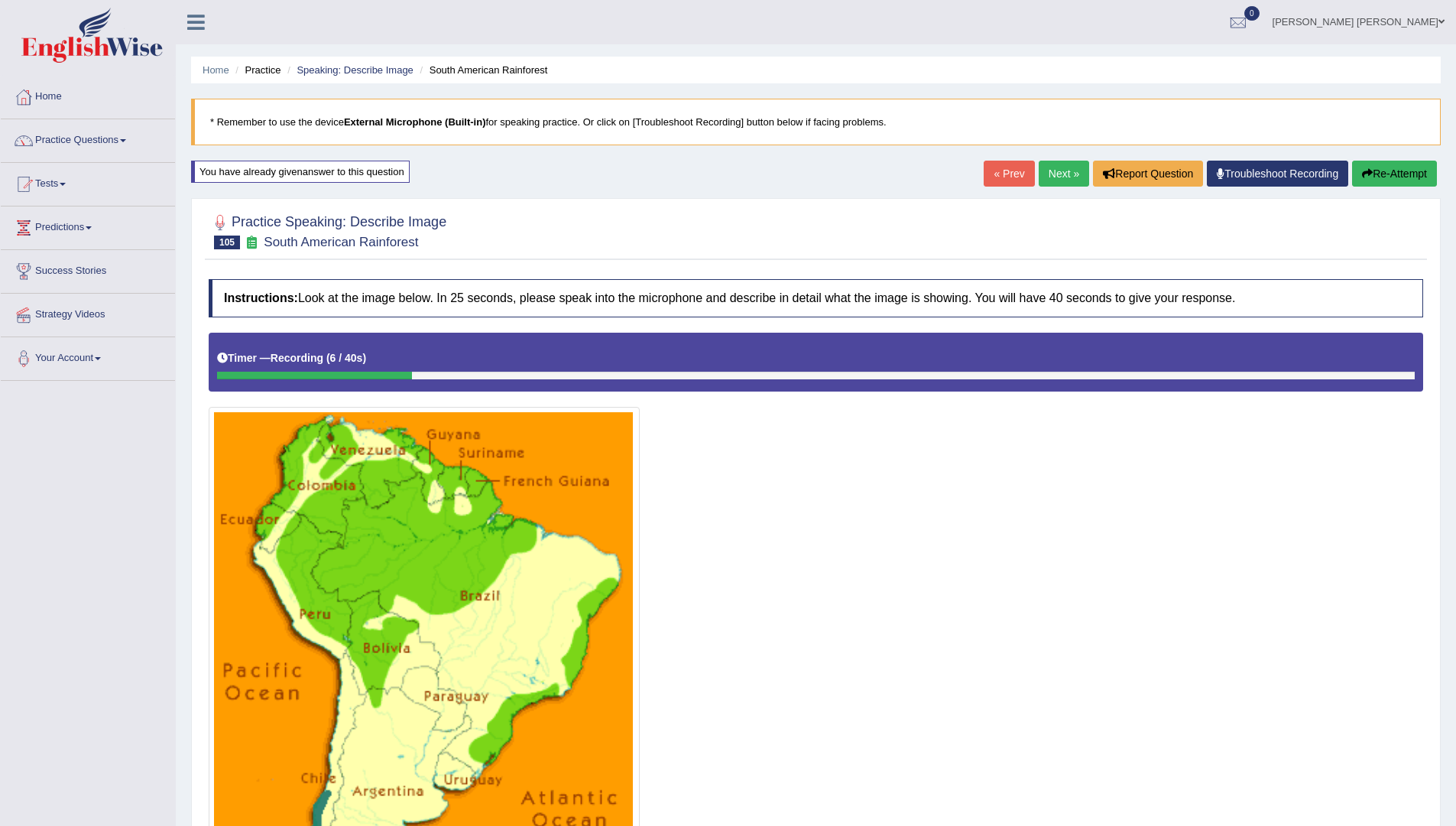
click at [1395, 177] on button "Re-Attempt" at bounding box center [1395, 173] width 85 height 26
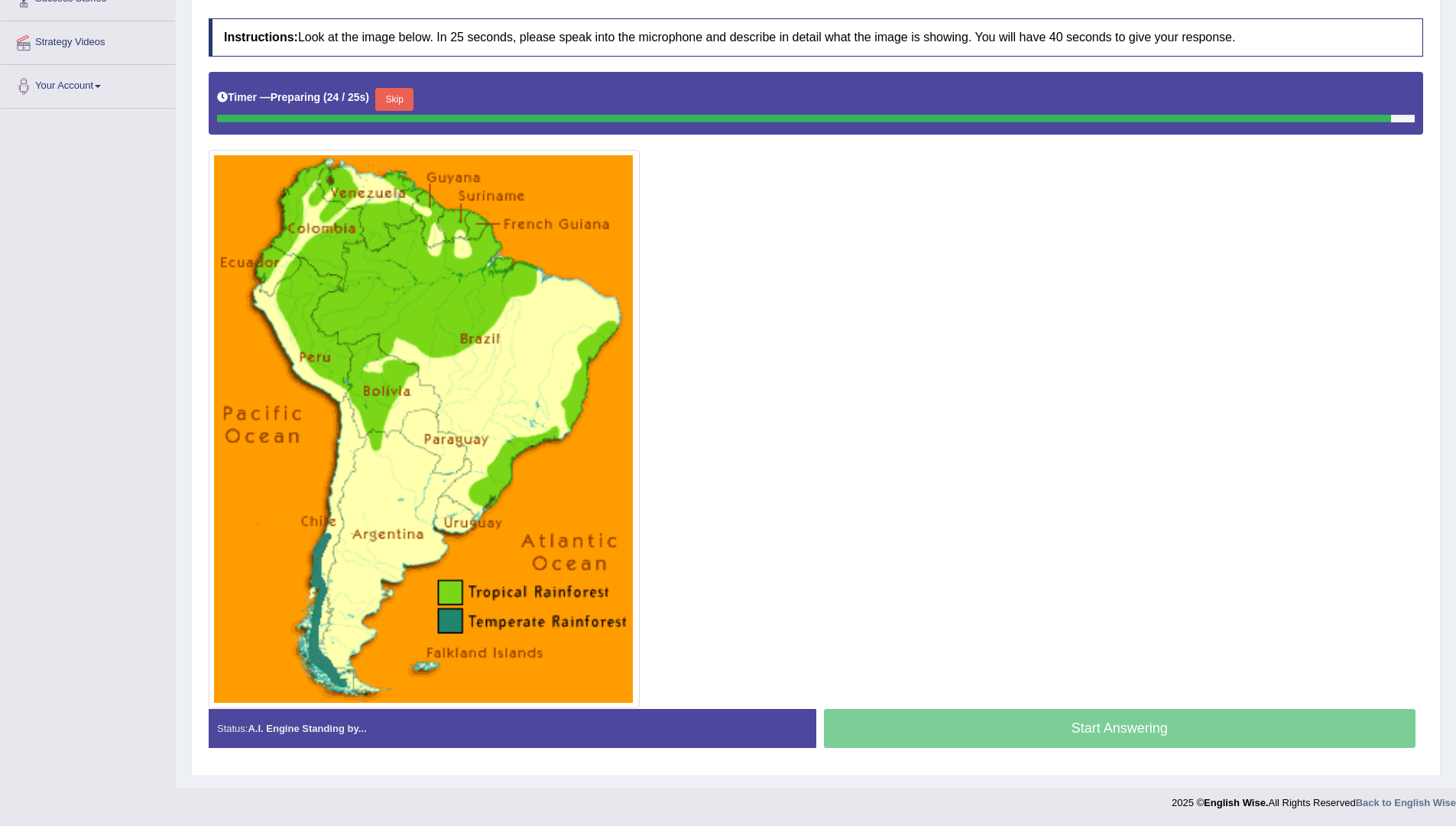
click at [406, 92] on button "Skip" at bounding box center [394, 99] width 38 height 23
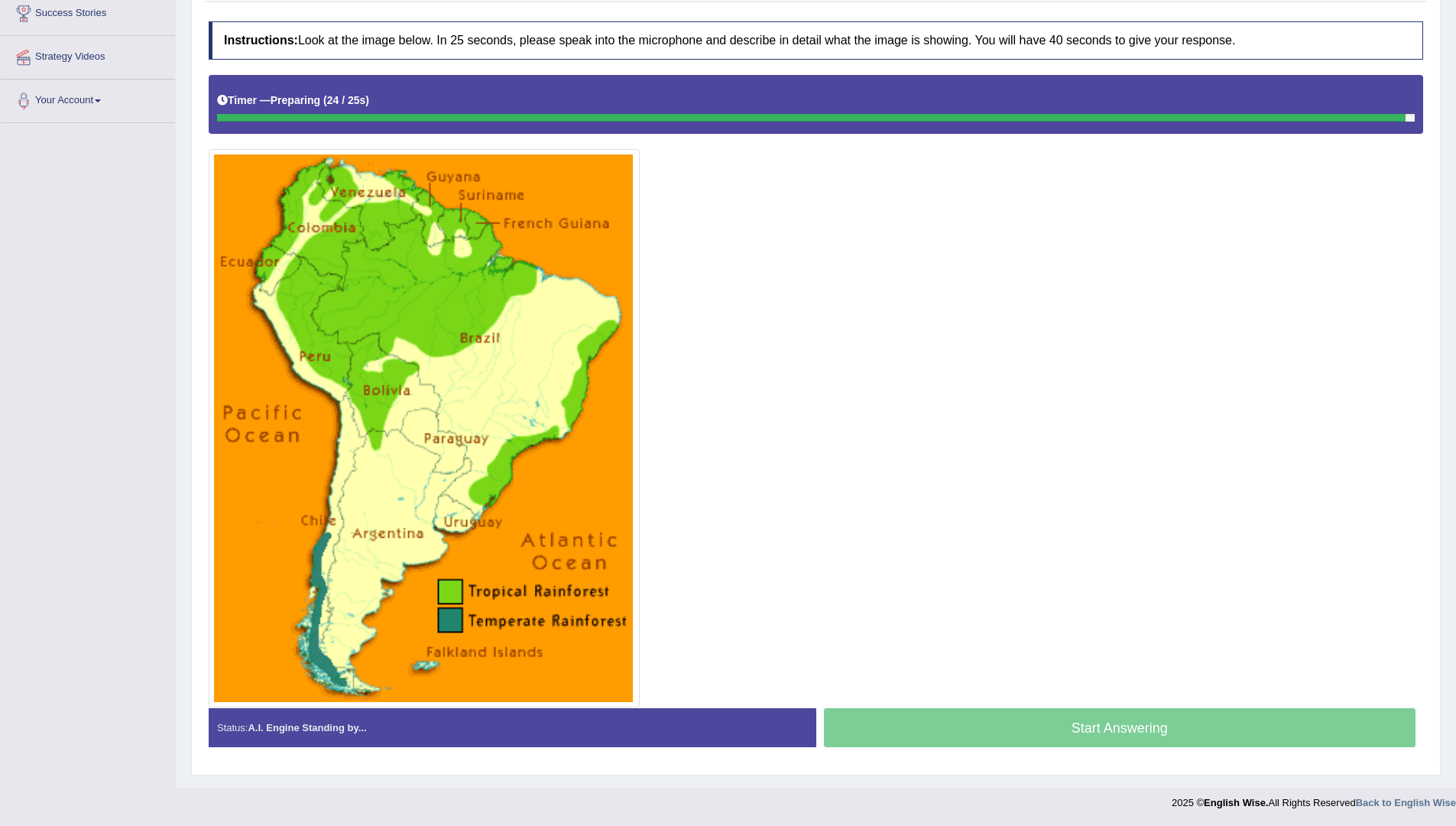
scroll to position [257, 0]
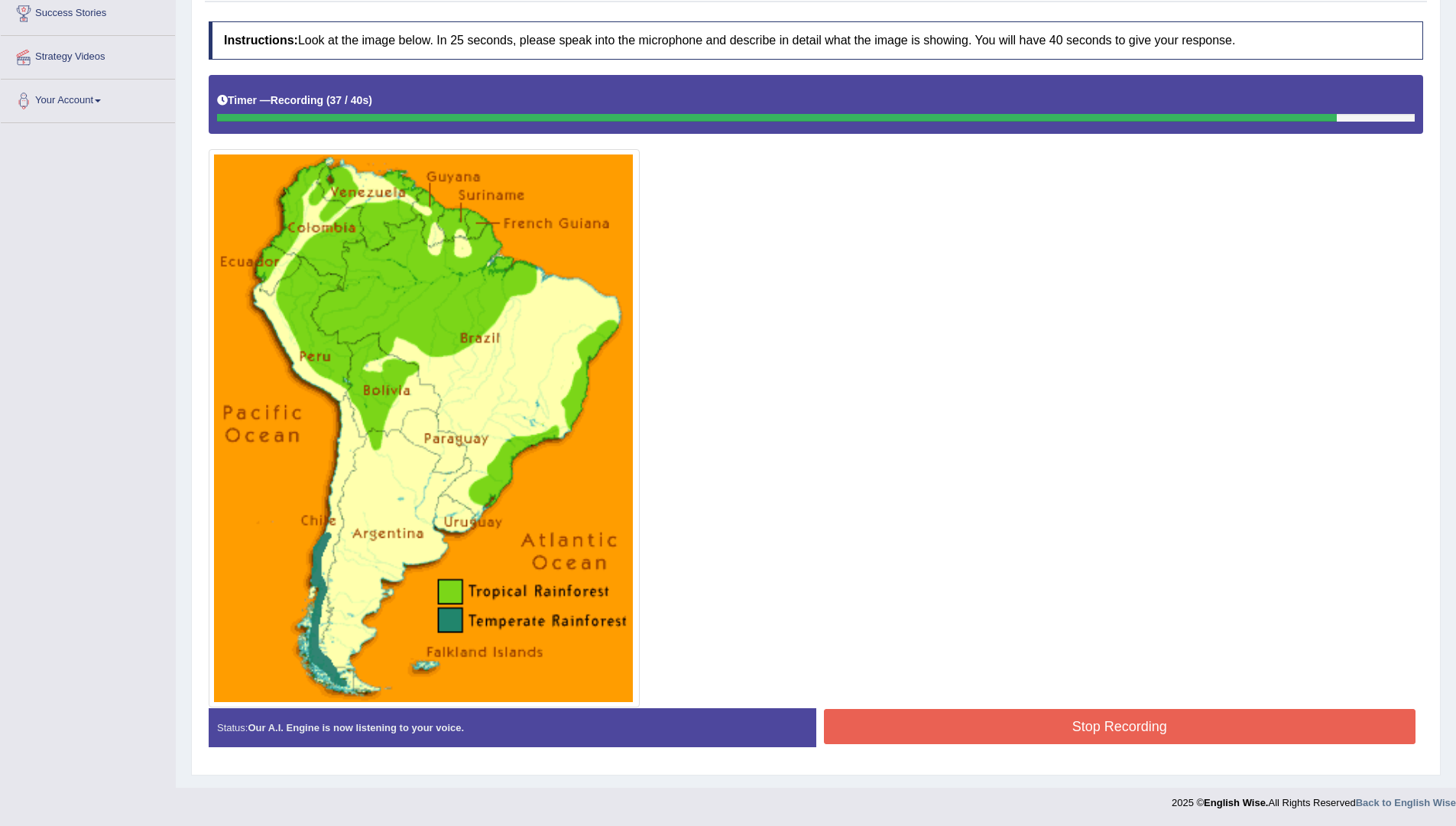
click at [1082, 743] on button "Stop Recording" at bounding box center [1120, 726] width 592 height 35
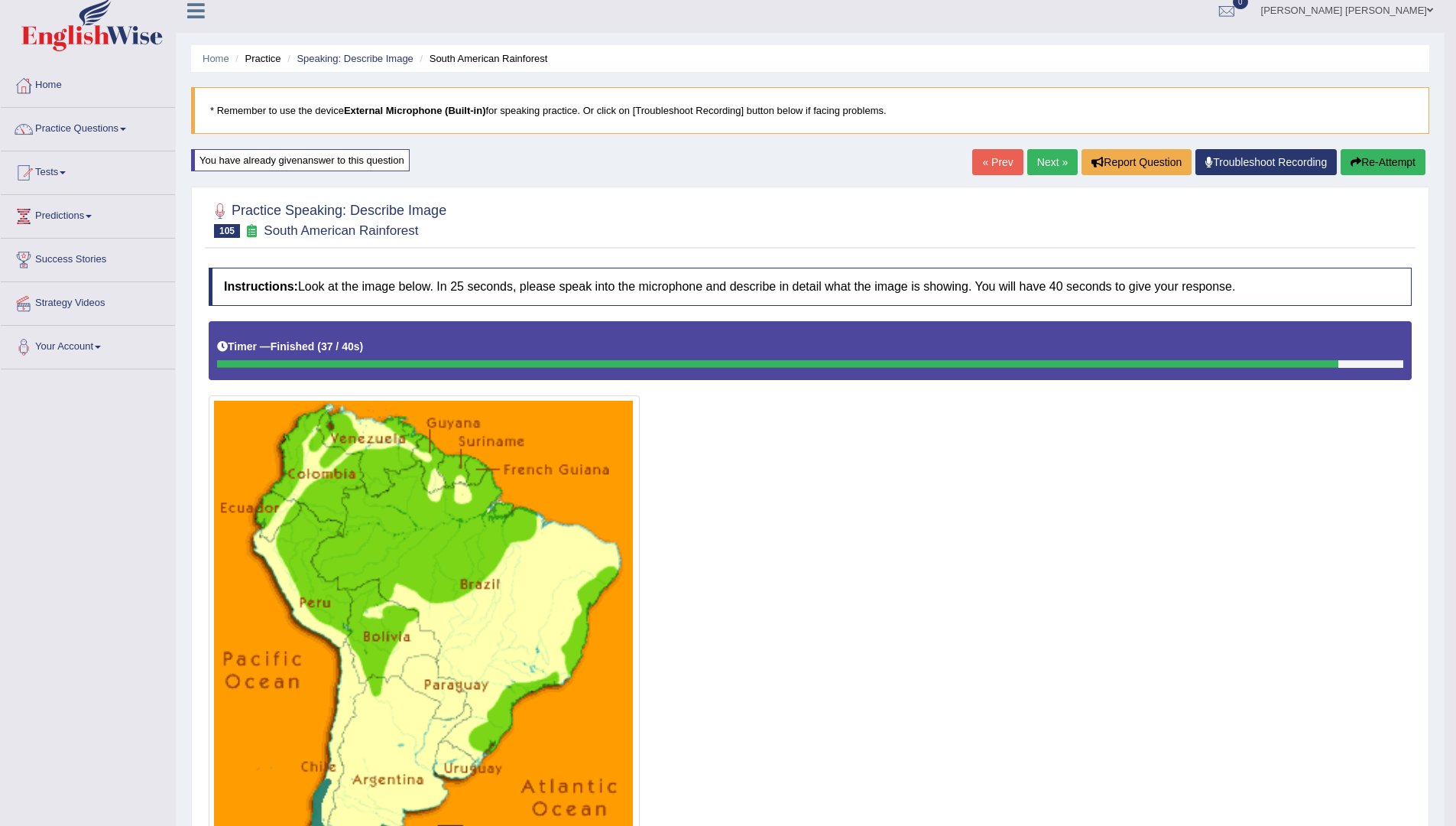
scroll to position [22, 0]
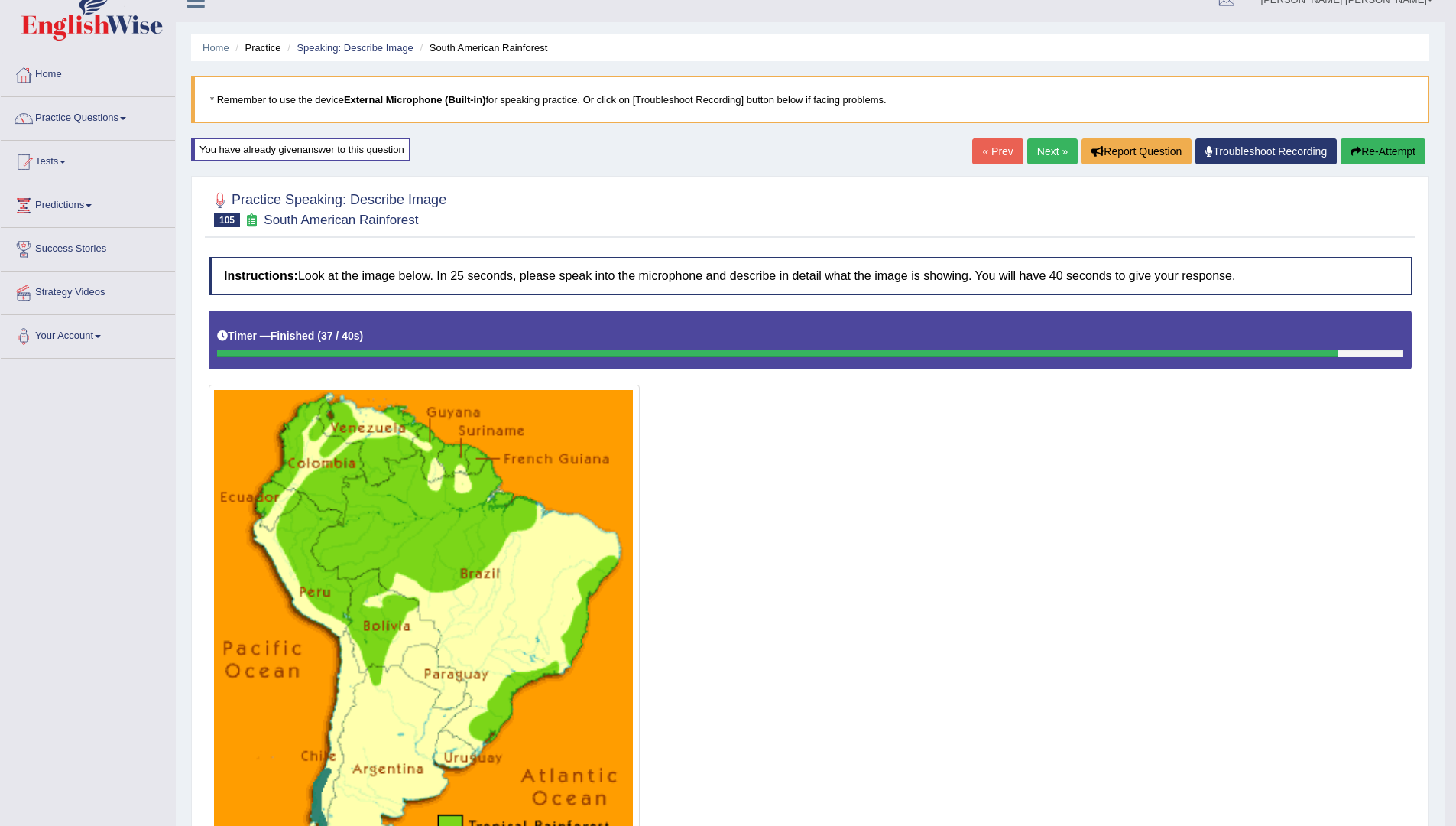
click at [1382, 156] on button "Re-Attempt" at bounding box center [1383, 151] width 85 height 26
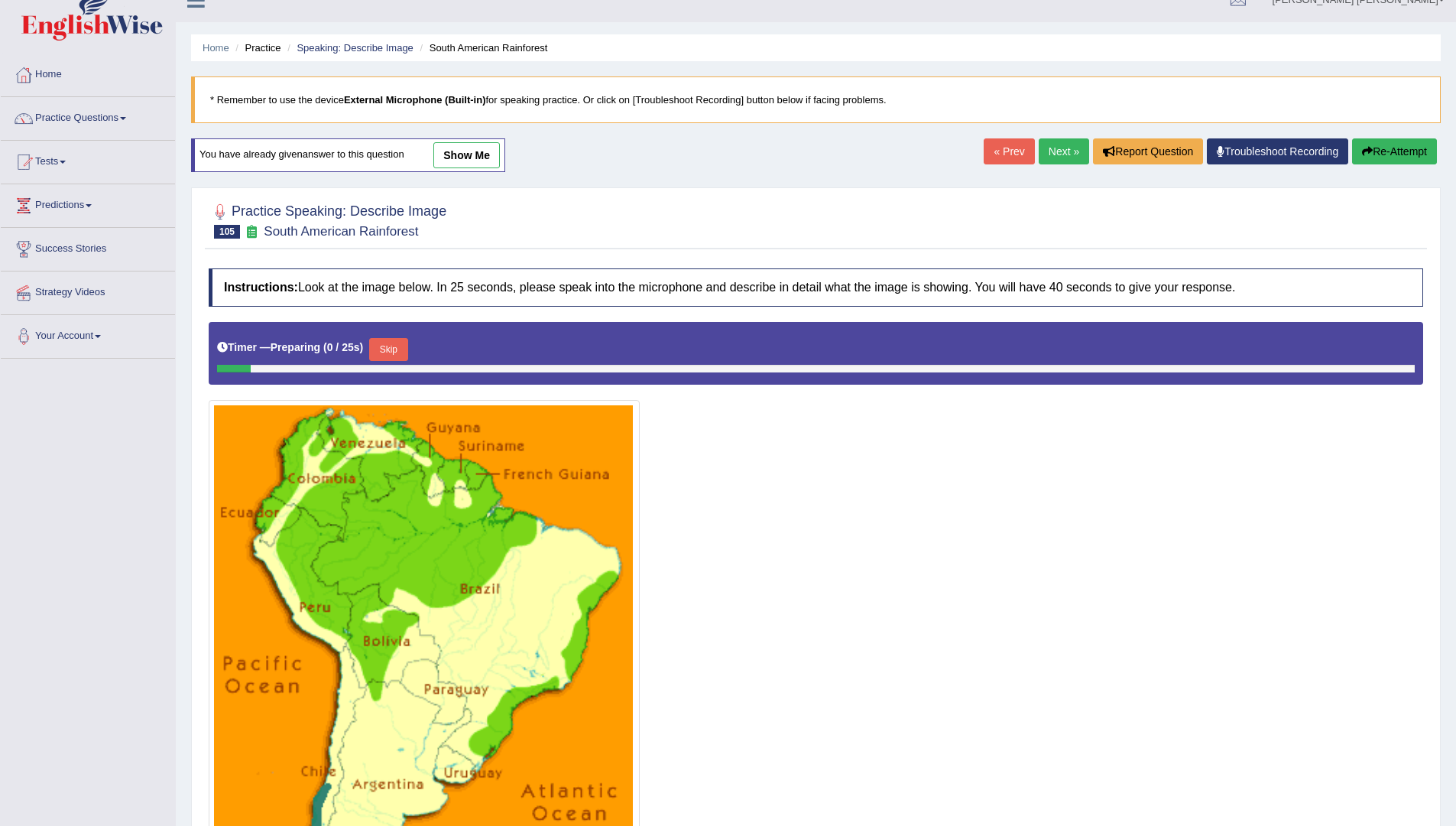
scroll to position [272, 0]
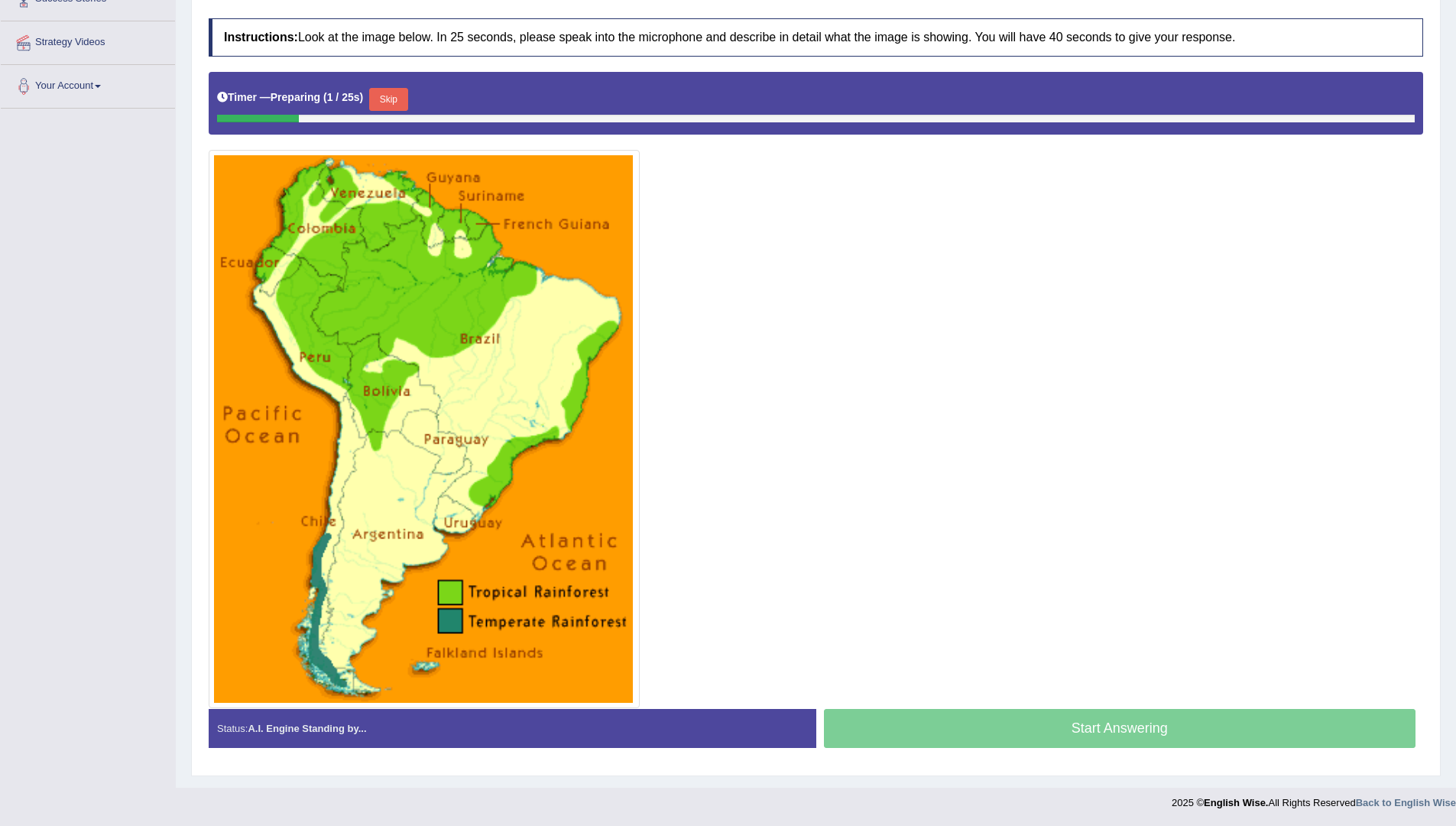
click at [390, 98] on button "Skip" at bounding box center [388, 99] width 38 height 23
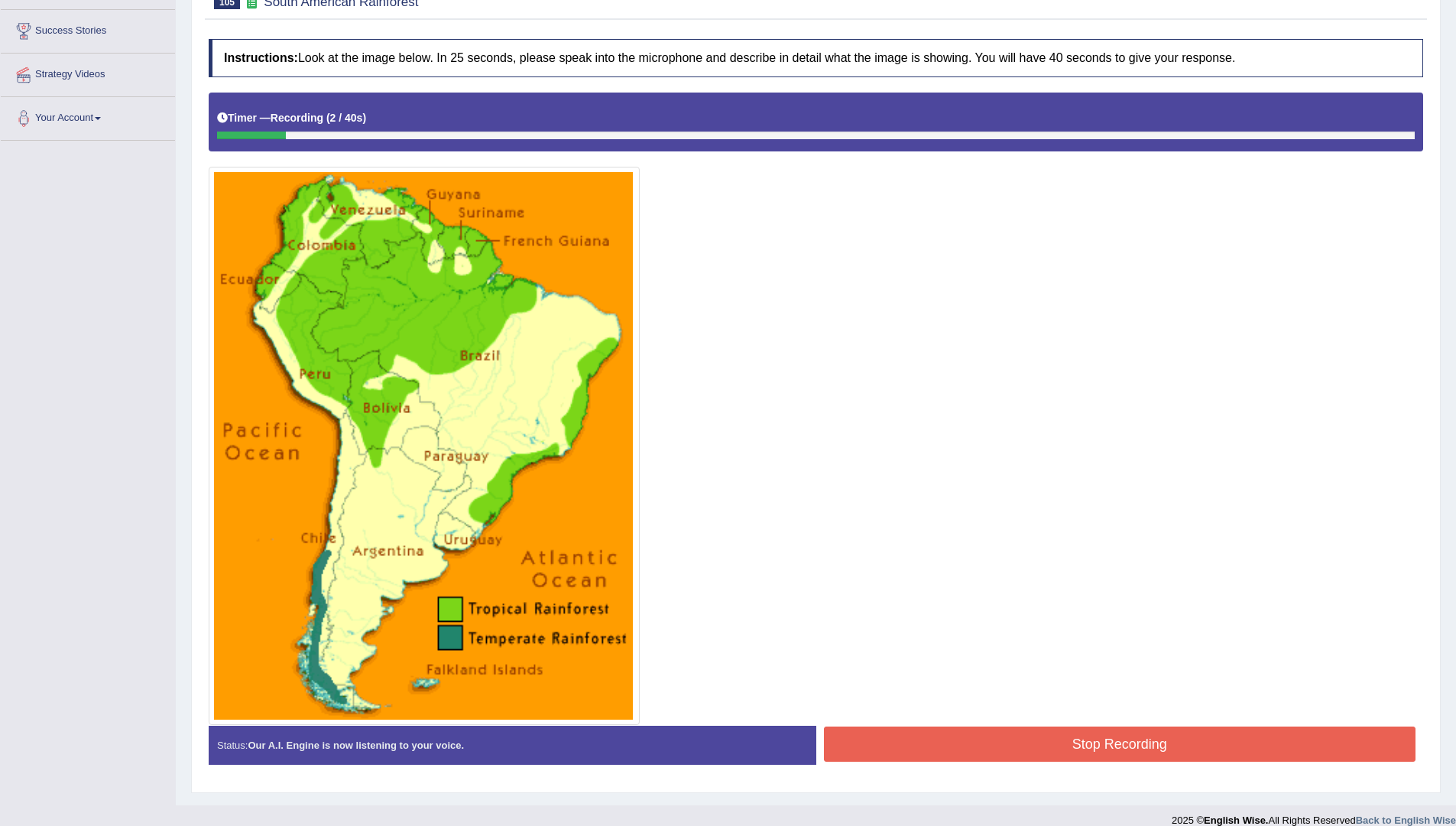
scroll to position [0, 0]
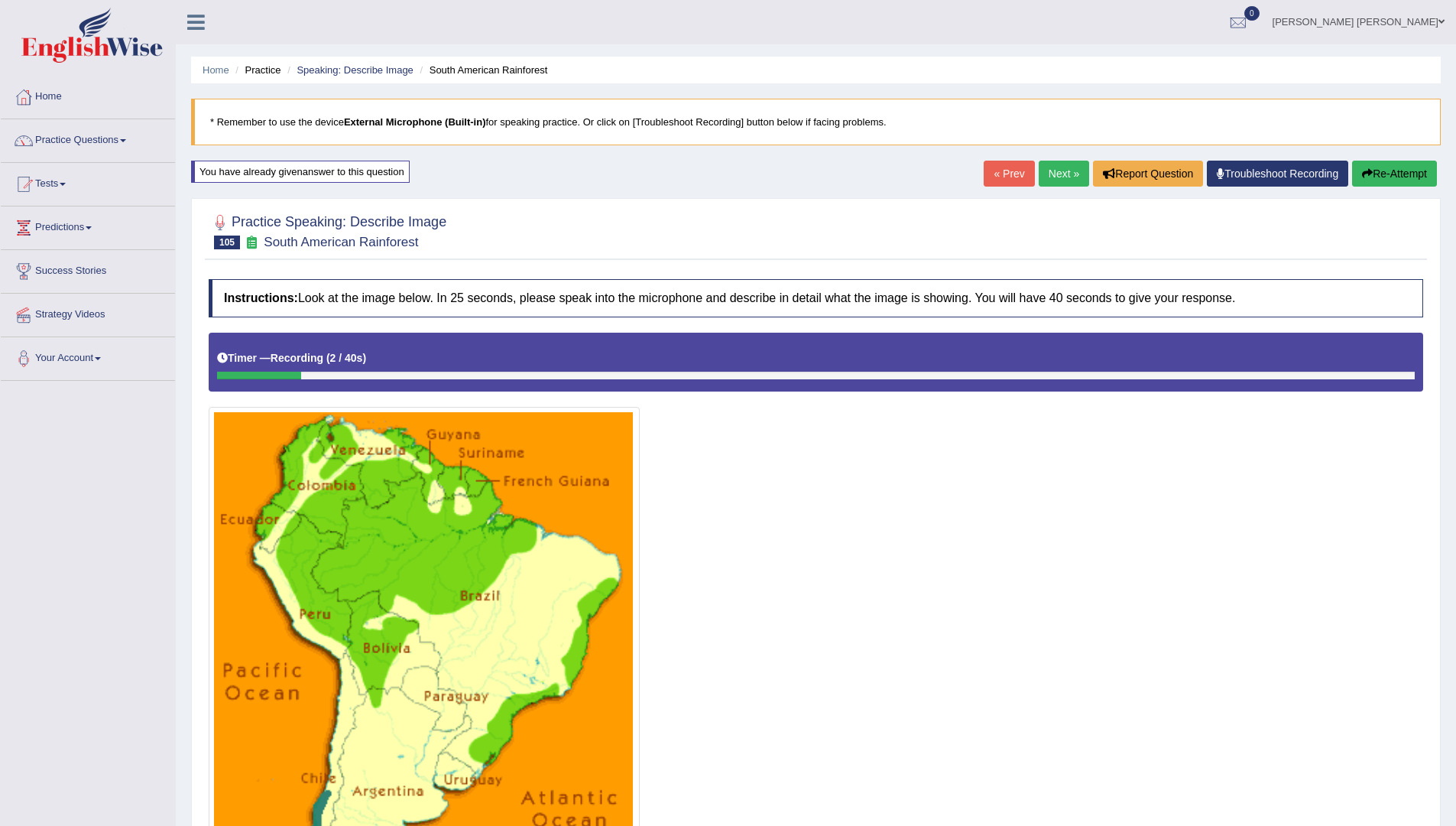
click at [1408, 163] on button "Re-Attempt" at bounding box center [1395, 173] width 85 height 26
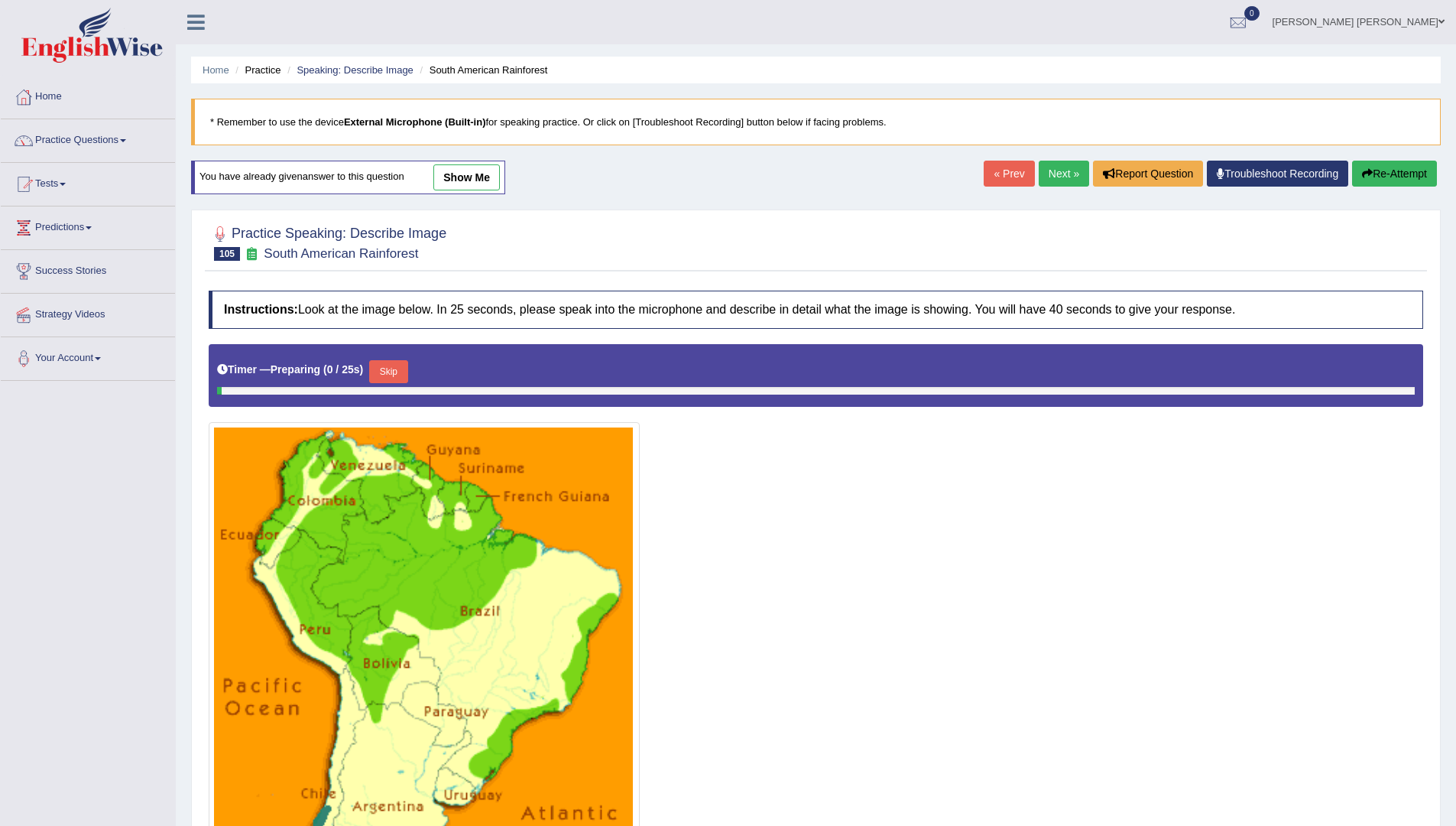
scroll to position [272, 0]
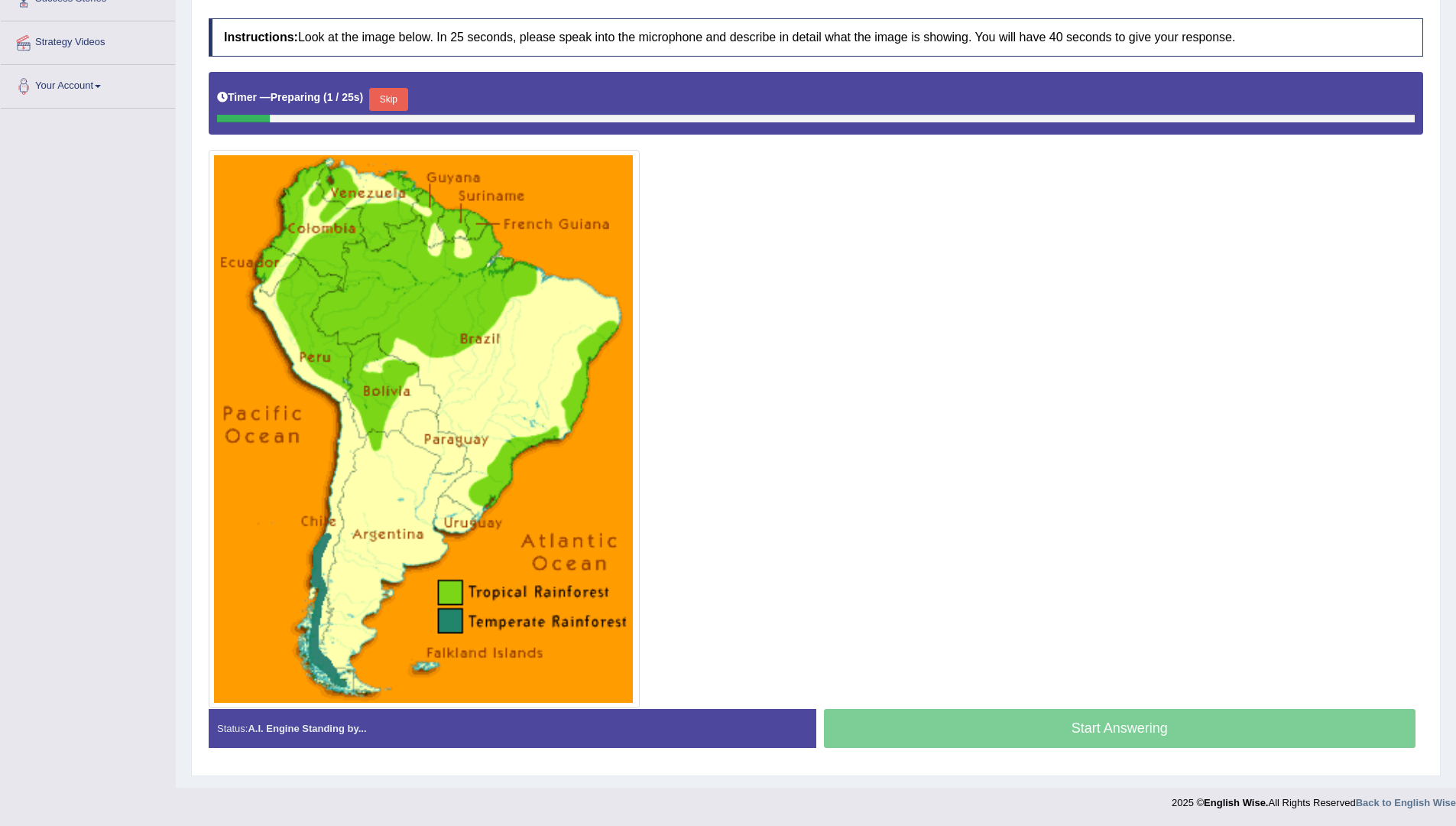
click at [406, 99] on button "Skip" at bounding box center [388, 99] width 38 height 23
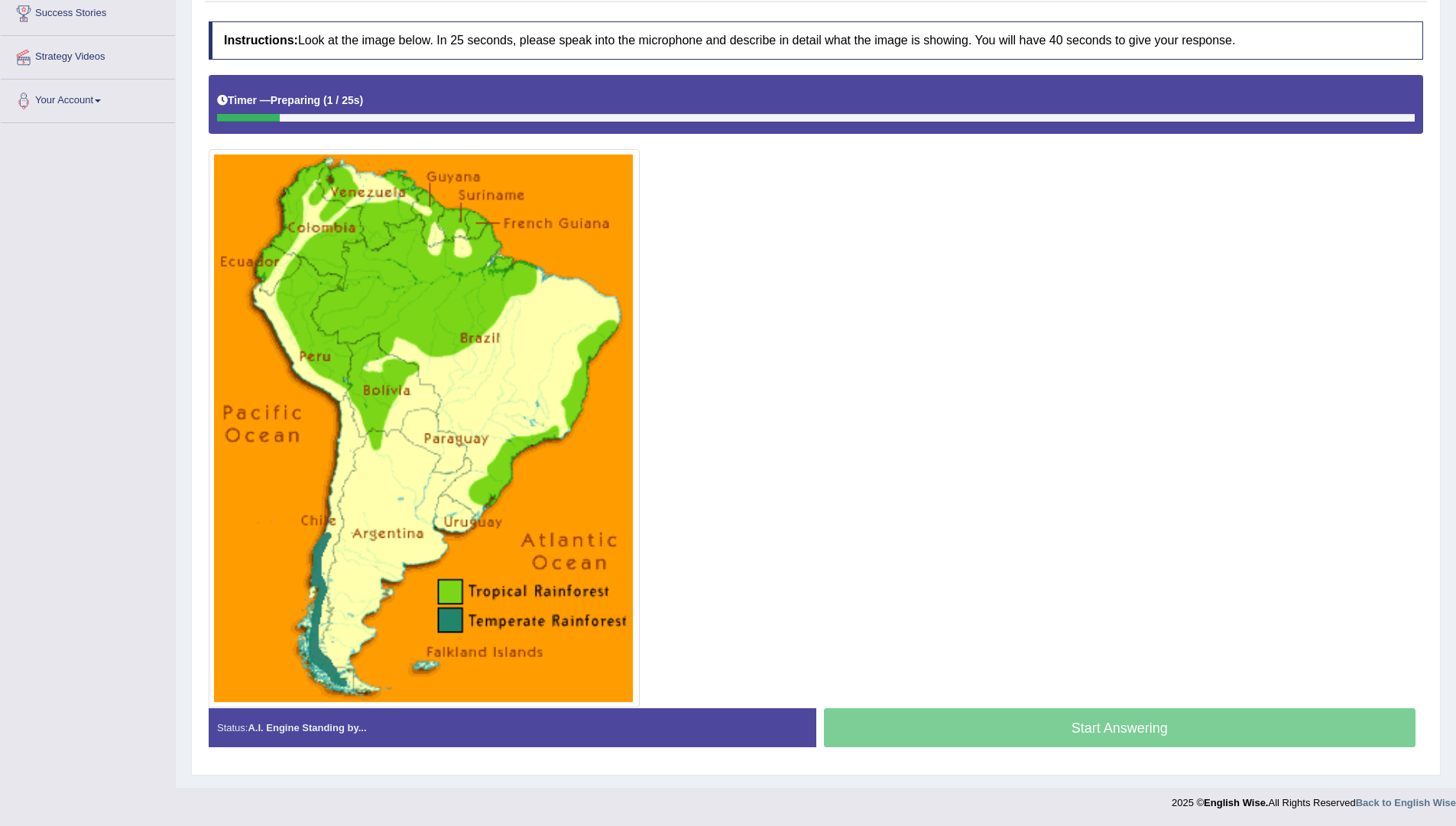
scroll to position [257, 0]
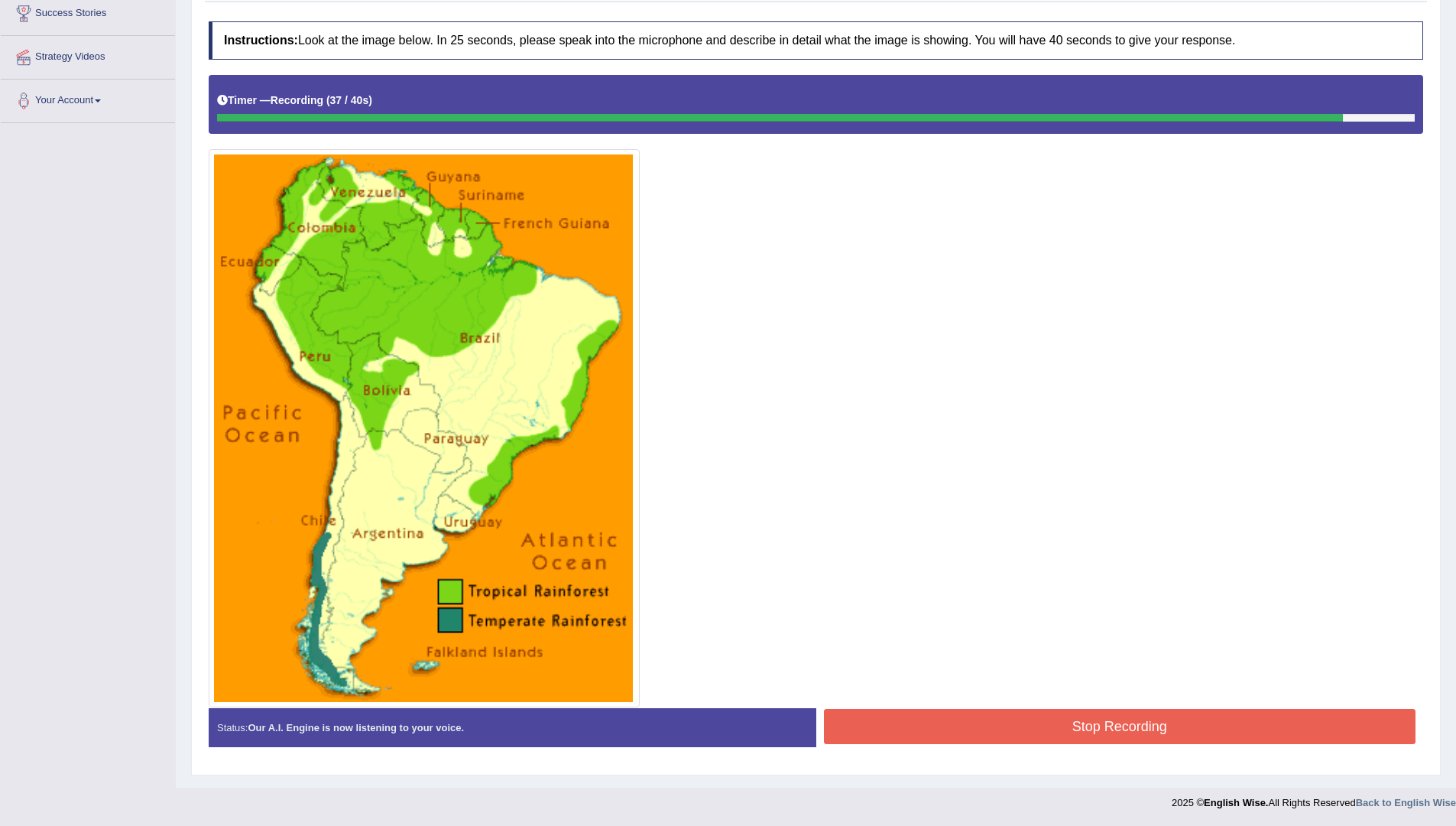
click at [1309, 730] on button "Stop Recording" at bounding box center [1120, 726] width 592 height 35
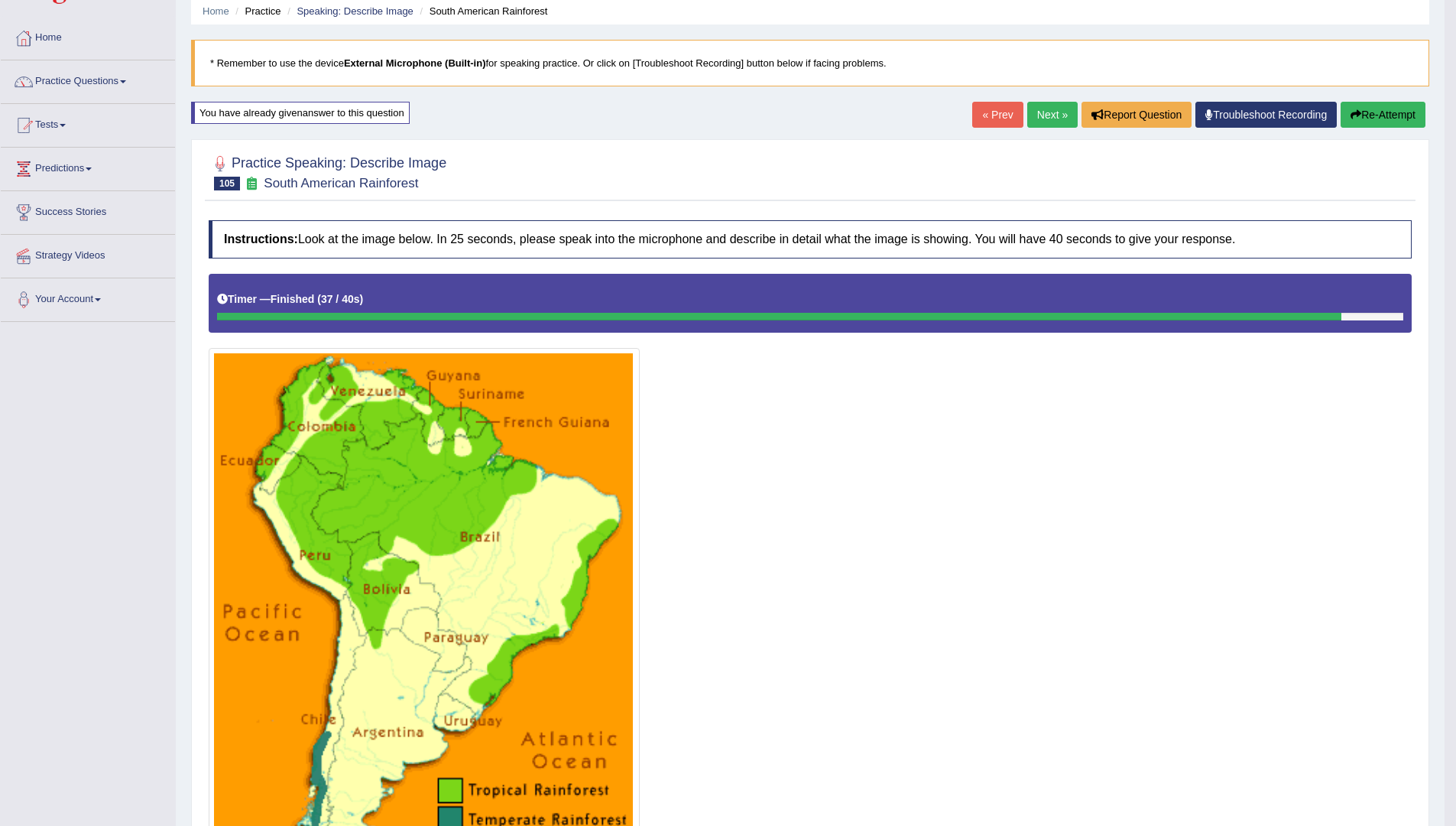
scroll to position [0, 0]
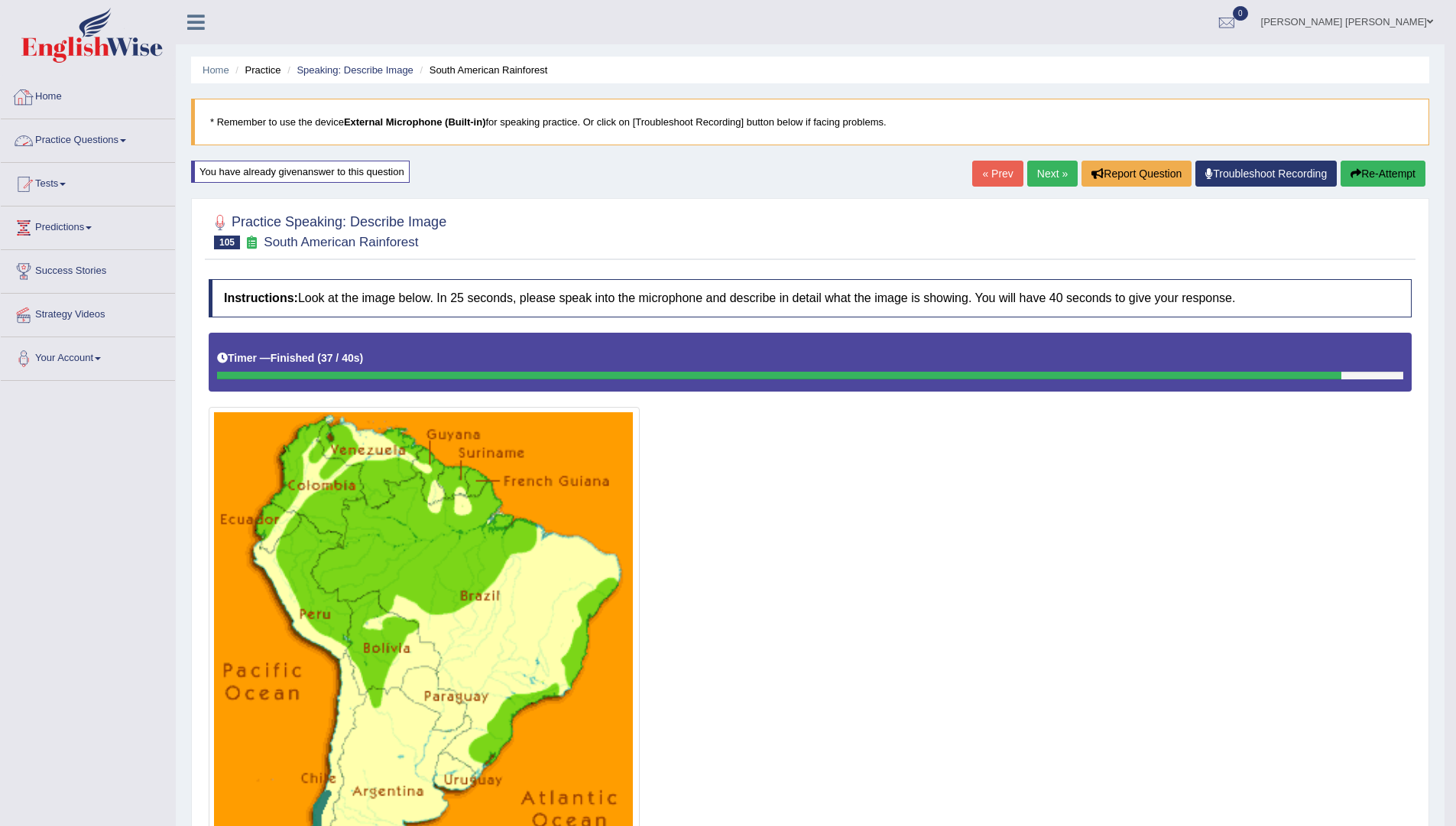
click at [83, 144] on link "Practice Questions" at bounding box center [87, 138] width 174 height 38
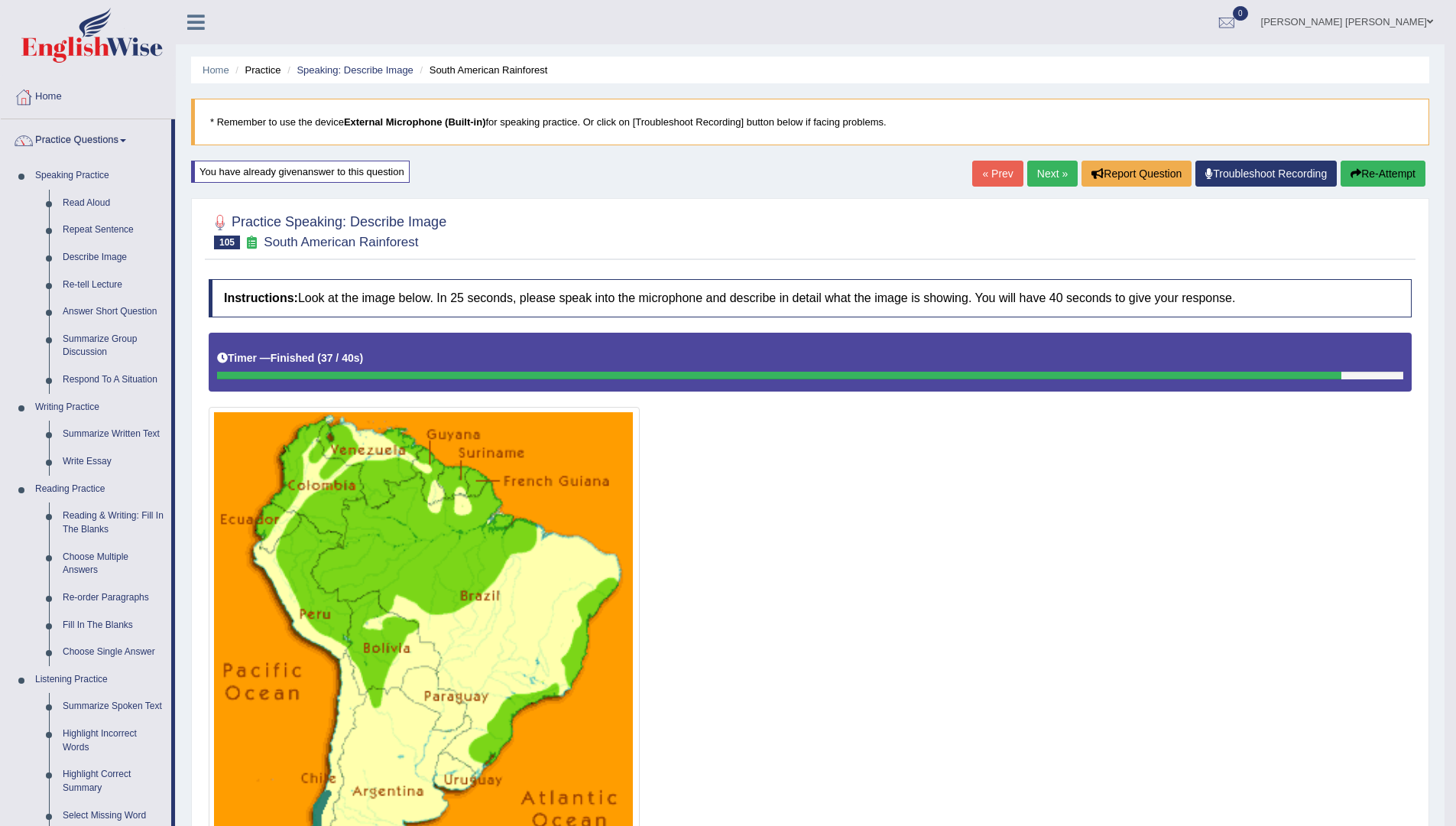
click at [1036, 171] on link "Next »" at bounding box center [1052, 173] width 50 height 26
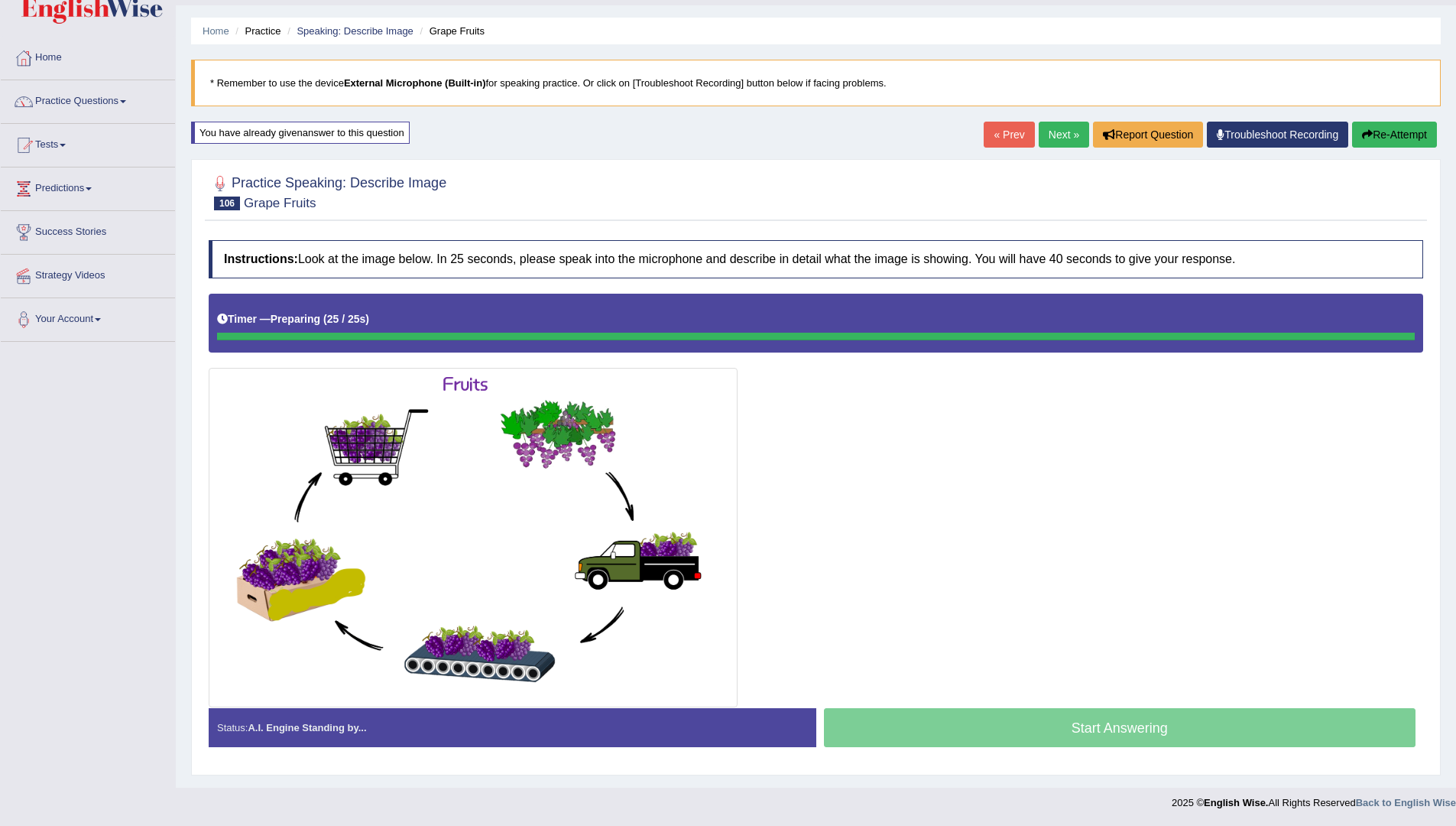
scroll to position [39, 0]
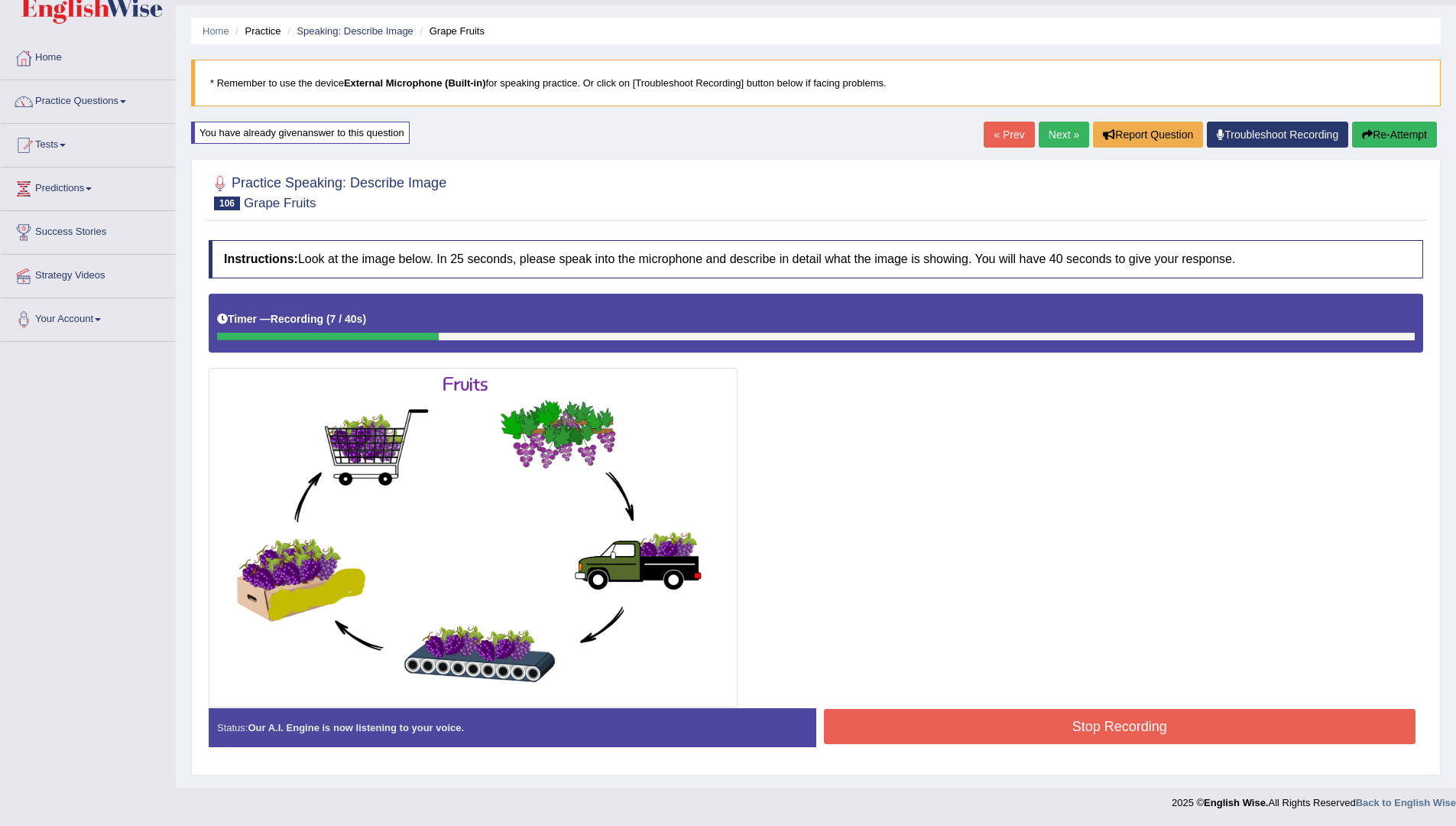
click at [1385, 139] on button "Re-Attempt" at bounding box center [1395, 134] width 85 height 26
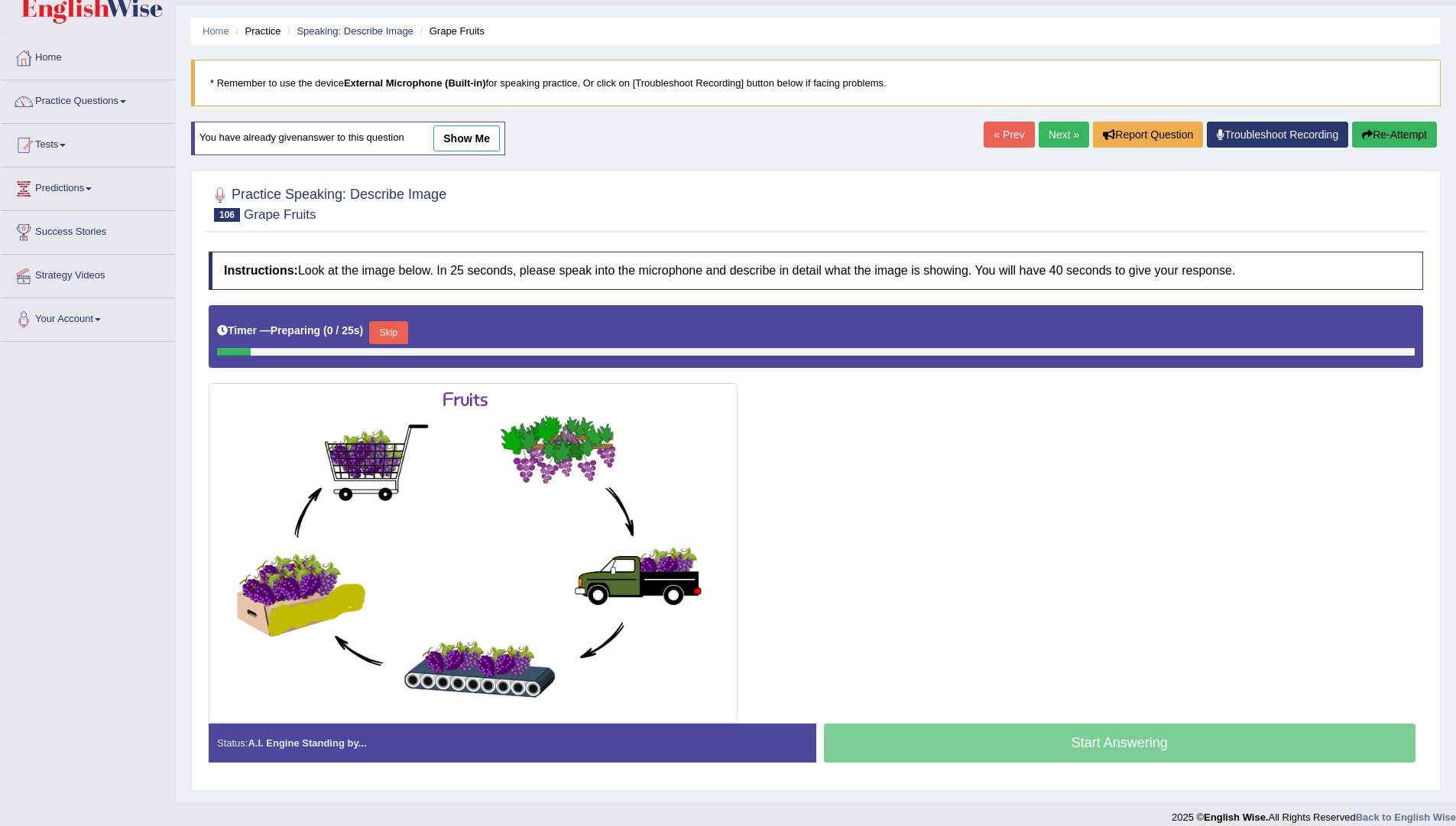
click at [391, 334] on button "Skip" at bounding box center [388, 332] width 38 height 23
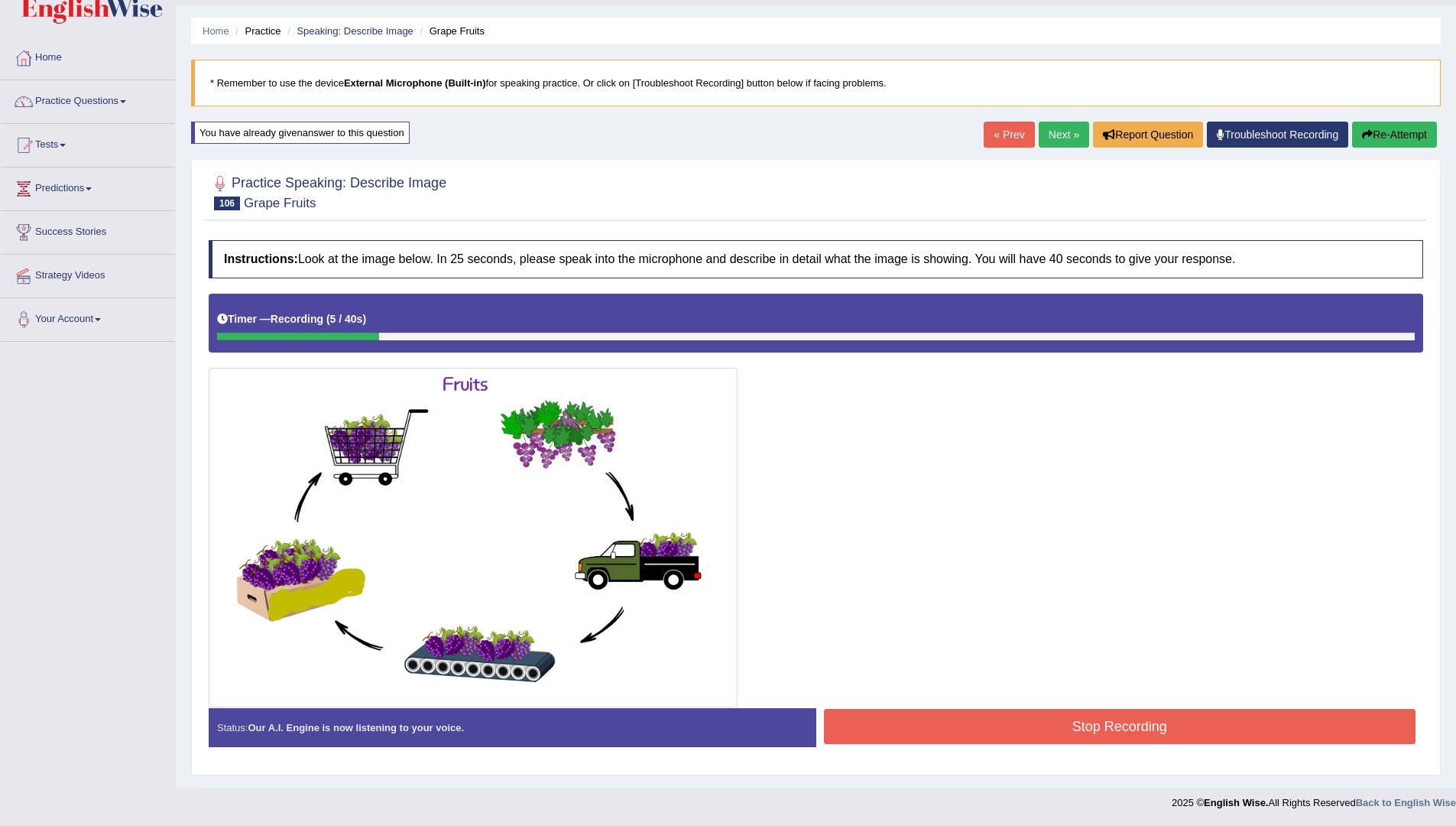
click at [1405, 143] on button "Re-Attempt" at bounding box center [1395, 134] width 85 height 26
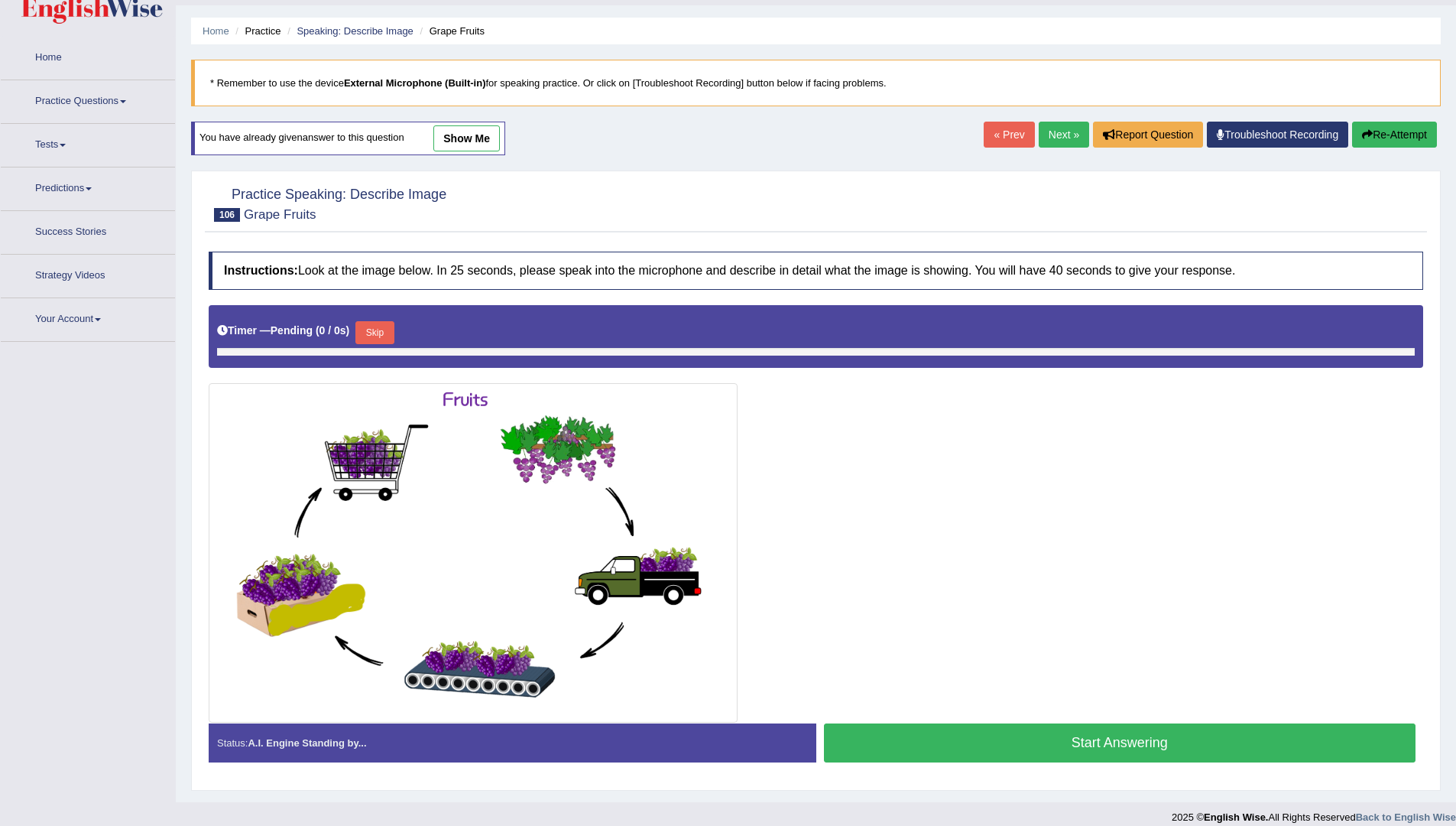
scroll to position [39, 0]
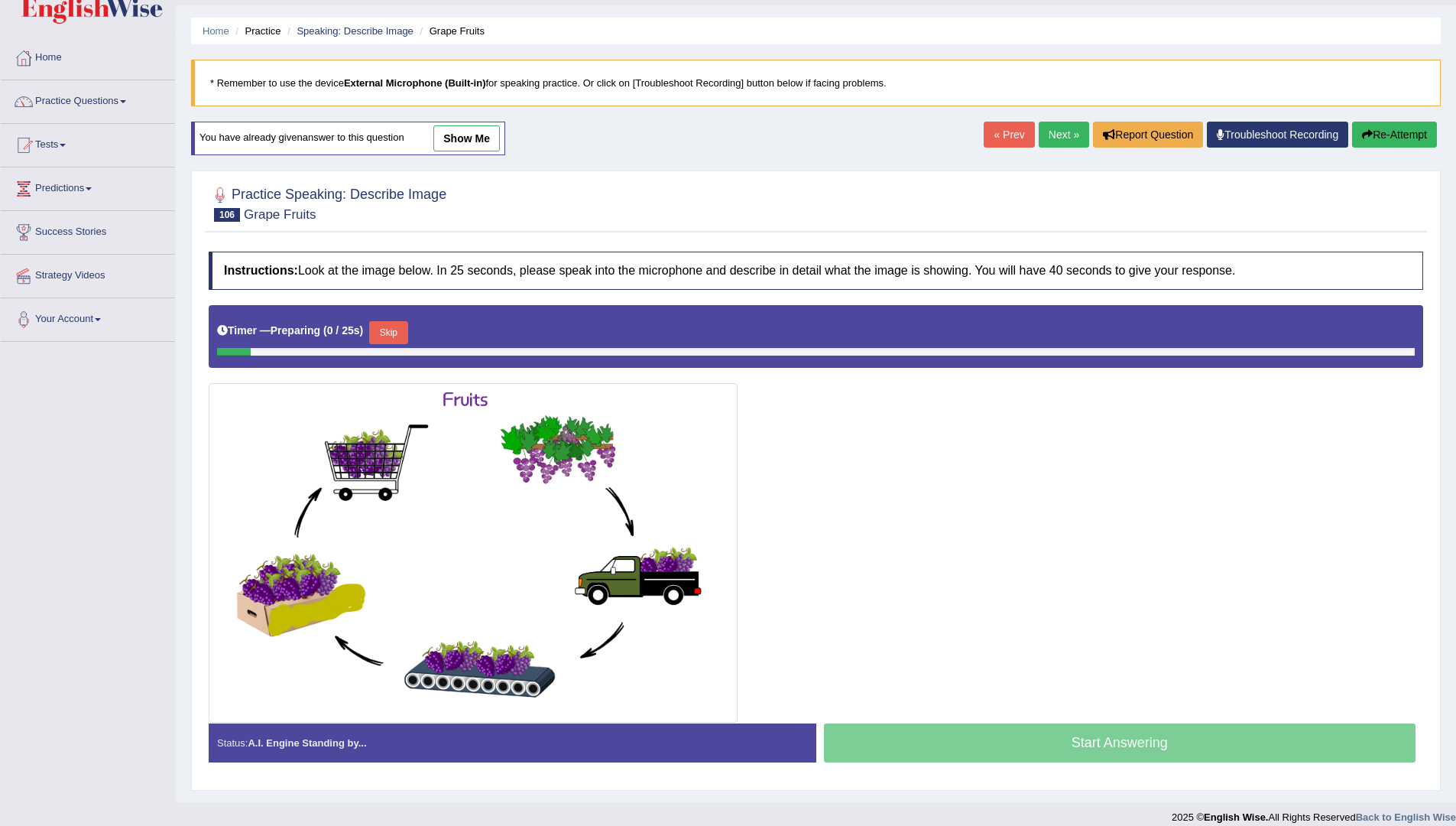
click at [400, 329] on button "Skip" at bounding box center [388, 332] width 38 height 23
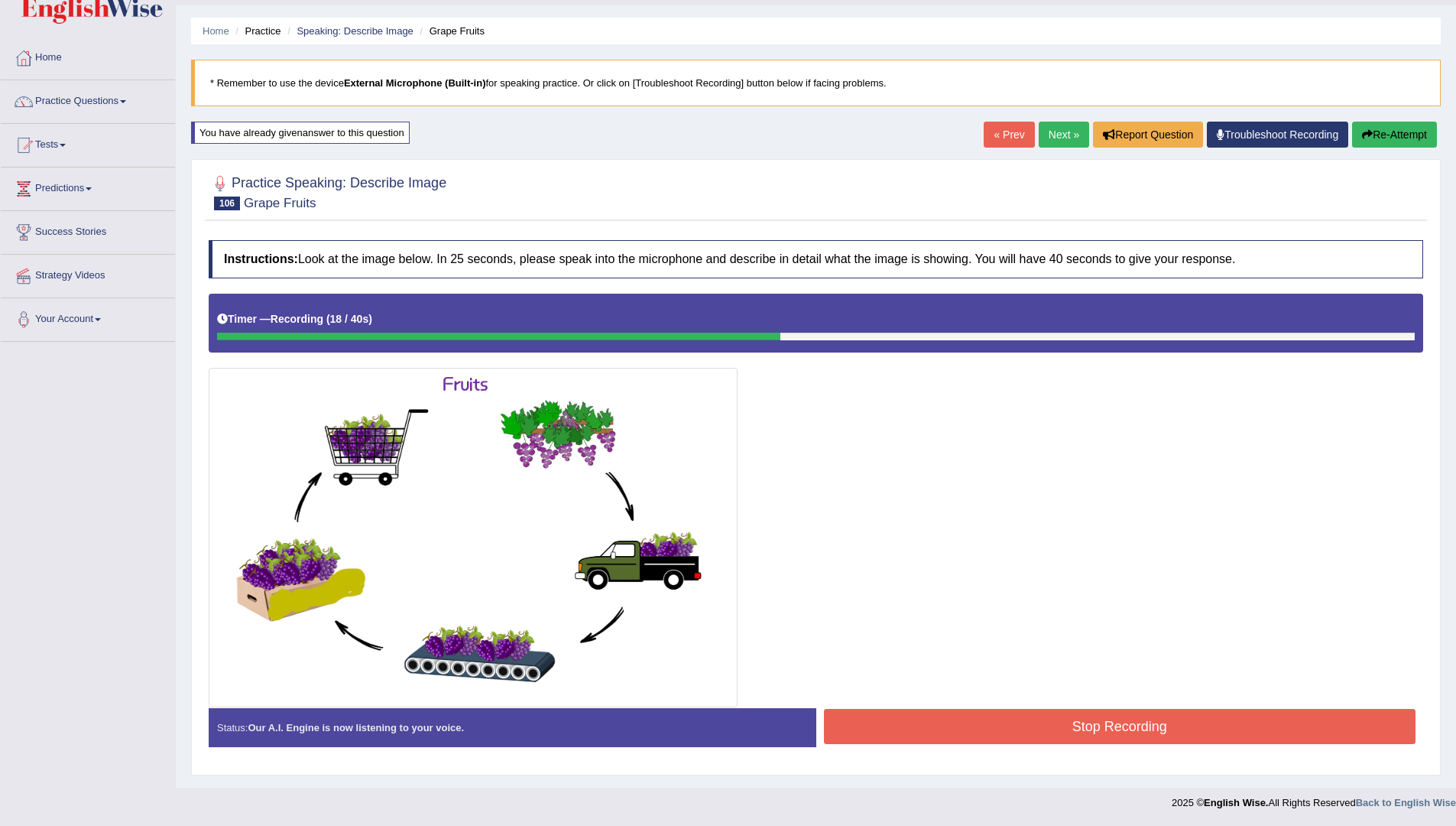
click at [1419, 138] on button "Re-Attempt" at bounding box center [1395, 134] width 85 height 26
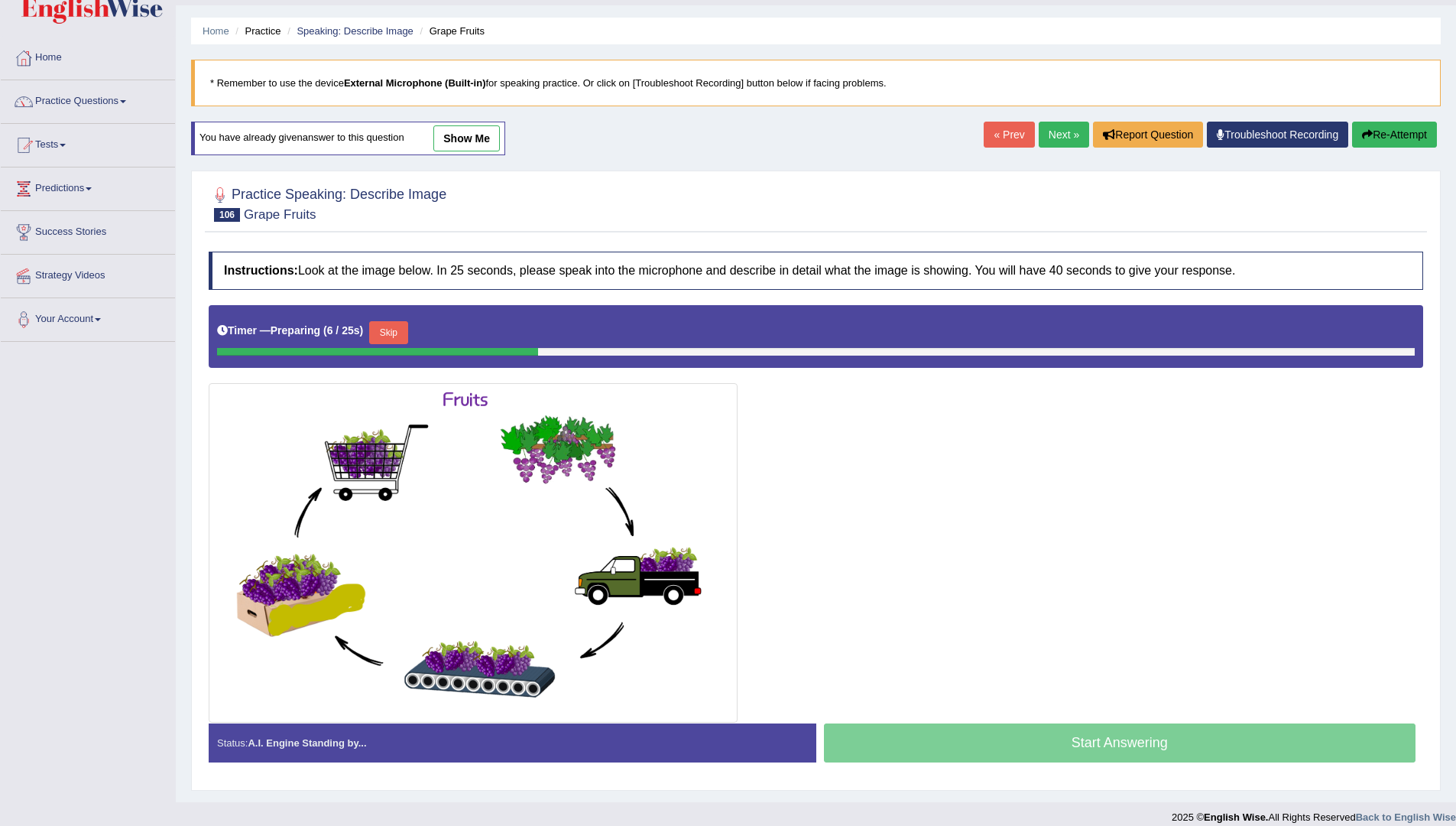
click at [1413, 142] on button "Re-Attempt" at bounding box center [1395, 134] width 85 height 26
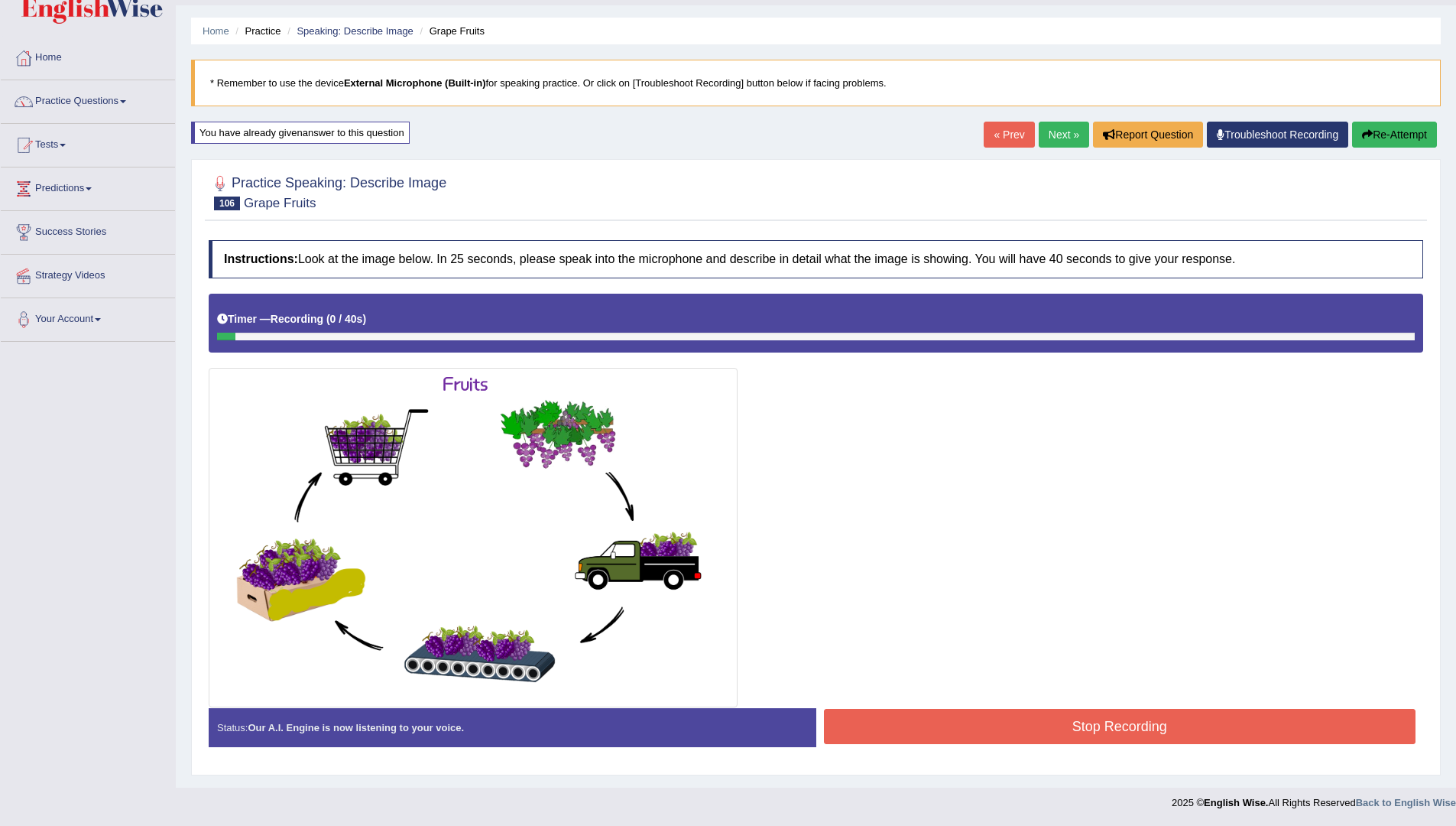
click at [1393, 131] on button "Re-Attempt" at bounding box center [1395, 134] width 85 height 26
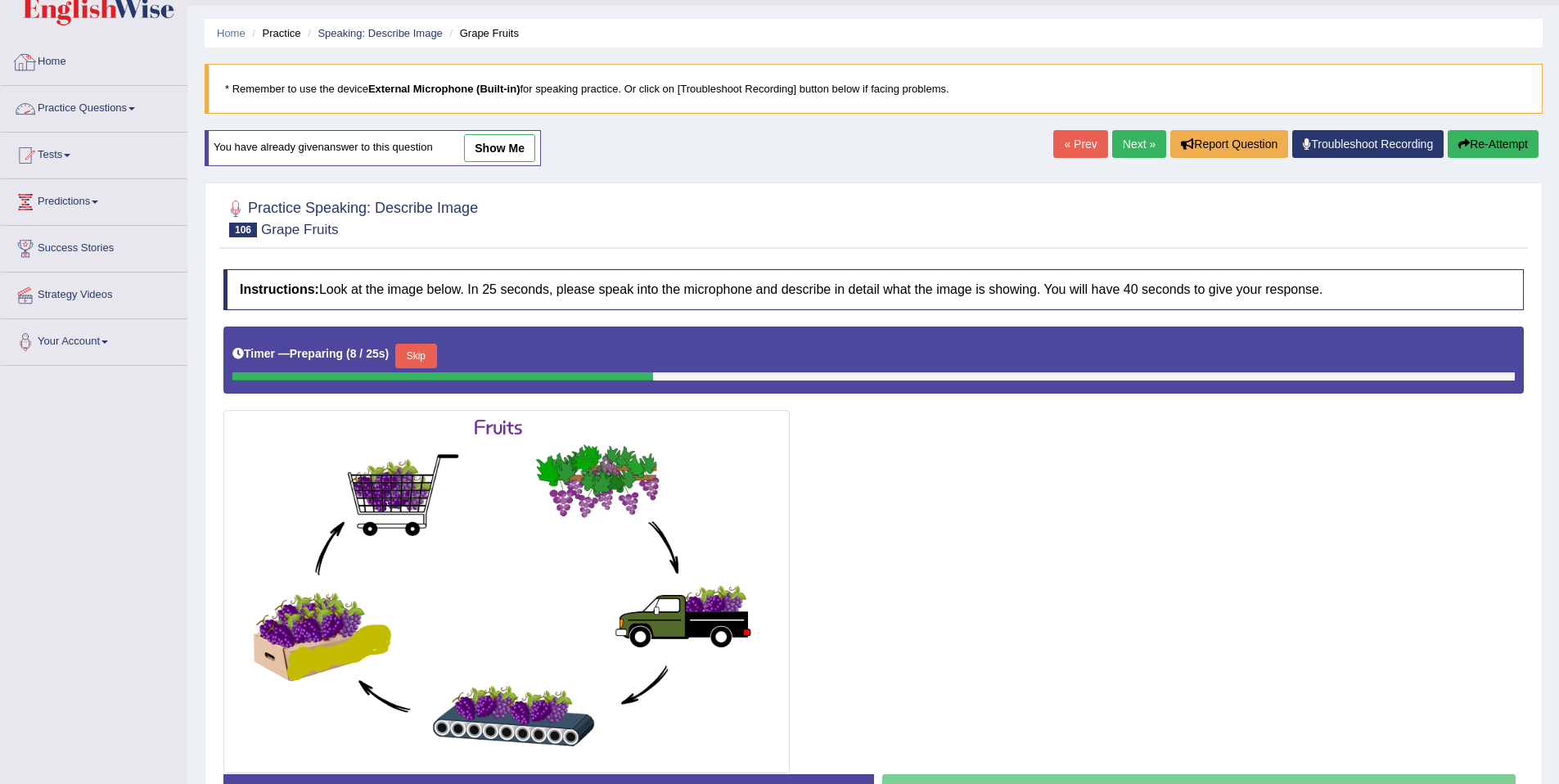
click at [398, 7] on div "Home Practice Speaking: Describe Image Grape Fruits * Remember to use the devic…" at bounding box center [873, 408] width 1371 height 900
click at [390, 27] on link "Speaking: Describe Image" at bounding box center [379, 33] width 125 height 12
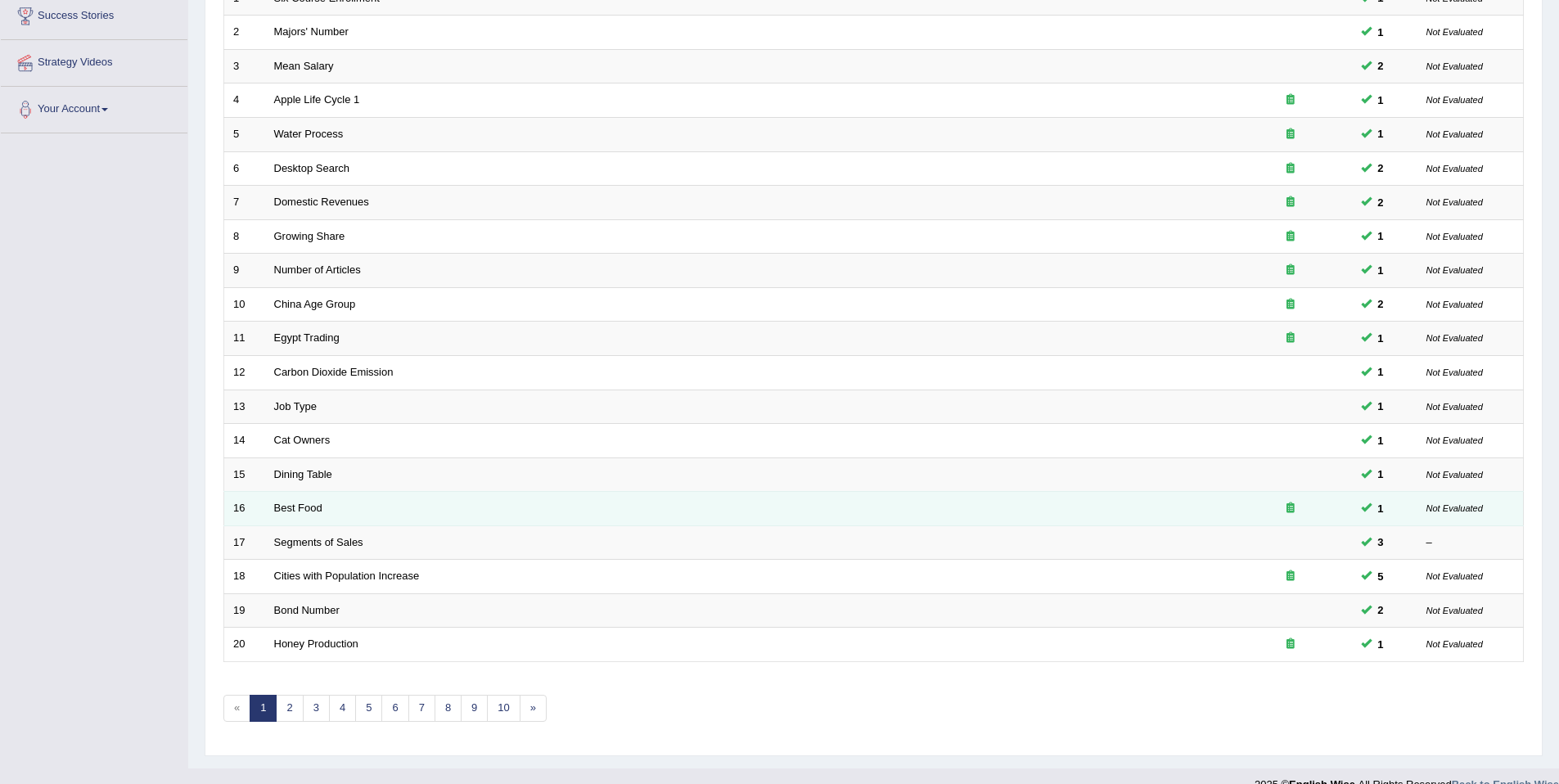
scroll to position [299, 0]
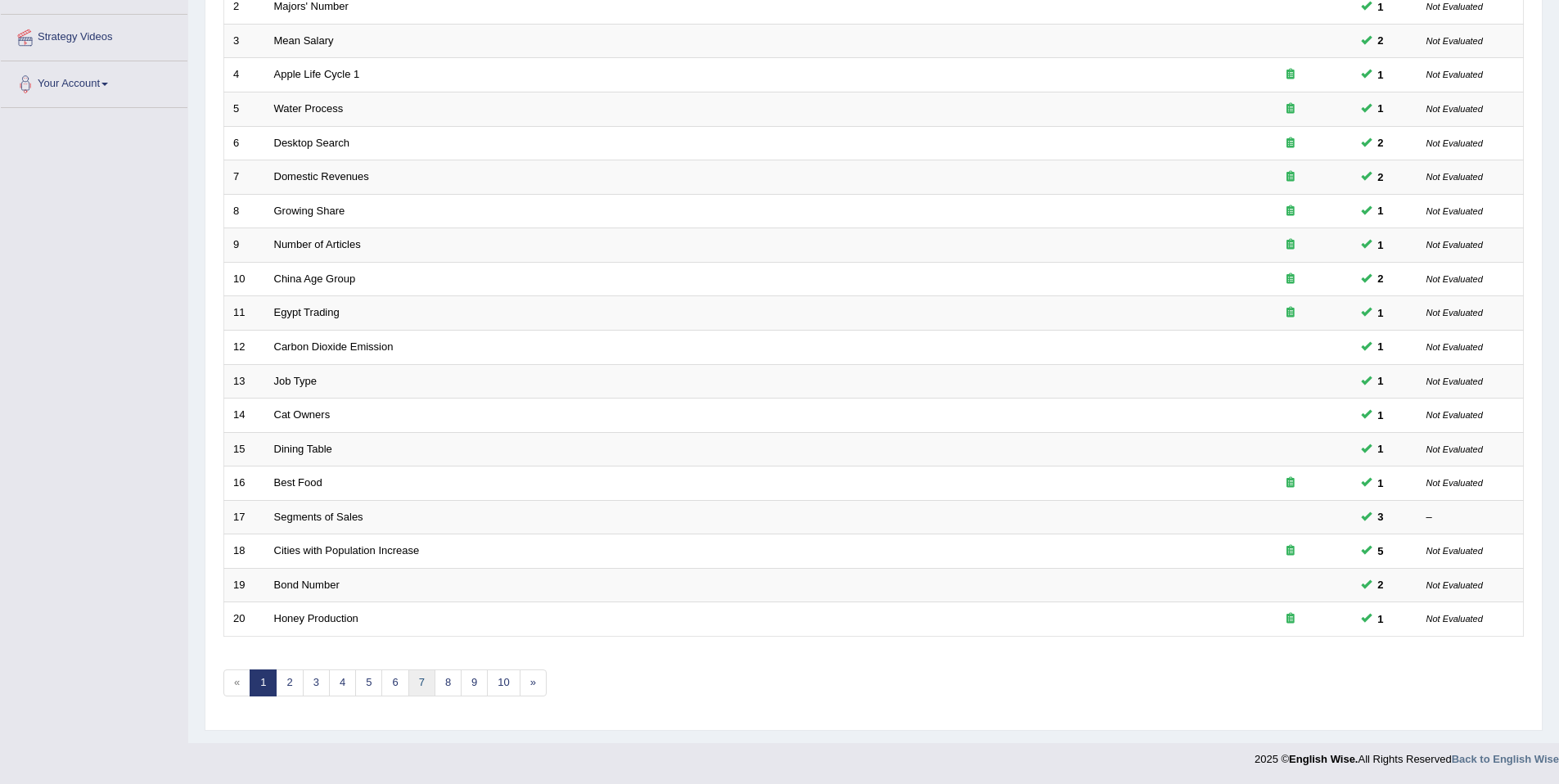
click at [423, 686] on link "7" at bounding box center [422, 683] width 27 height 27
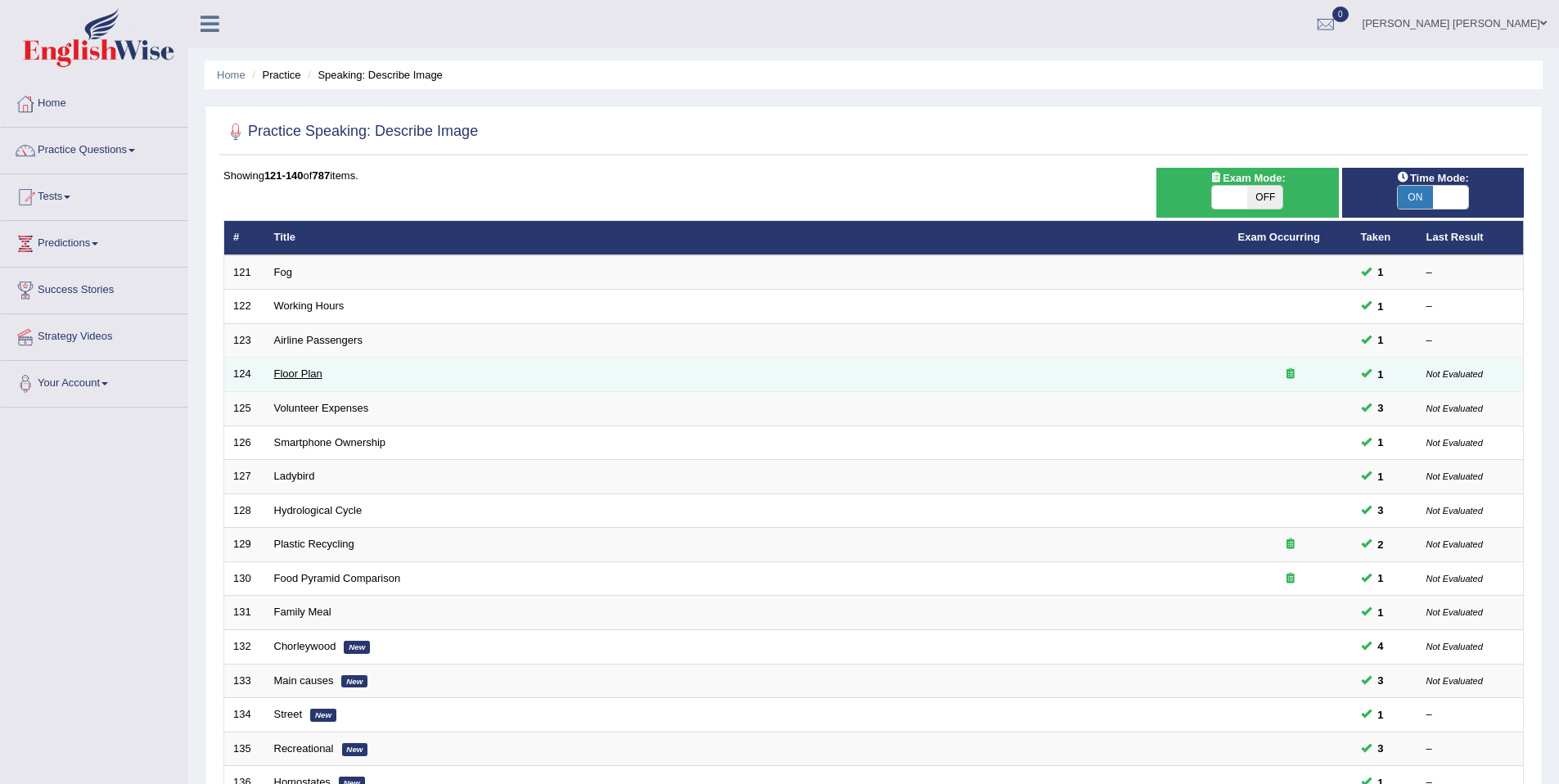
click at [306, 375] on link "Floor Plan" at bounding box center [297, 373] width 48 height 12
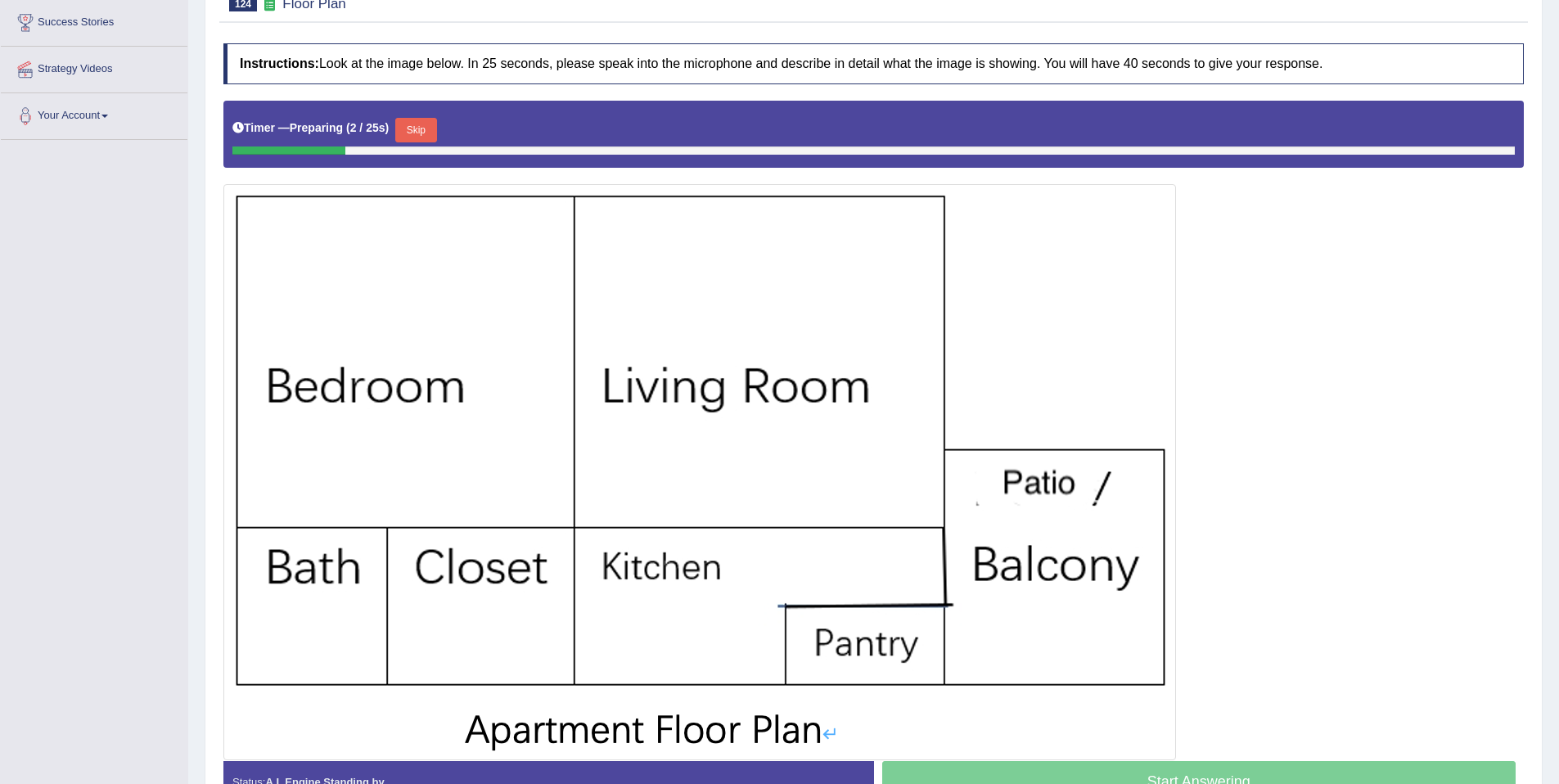
scroll to position [268, 0]
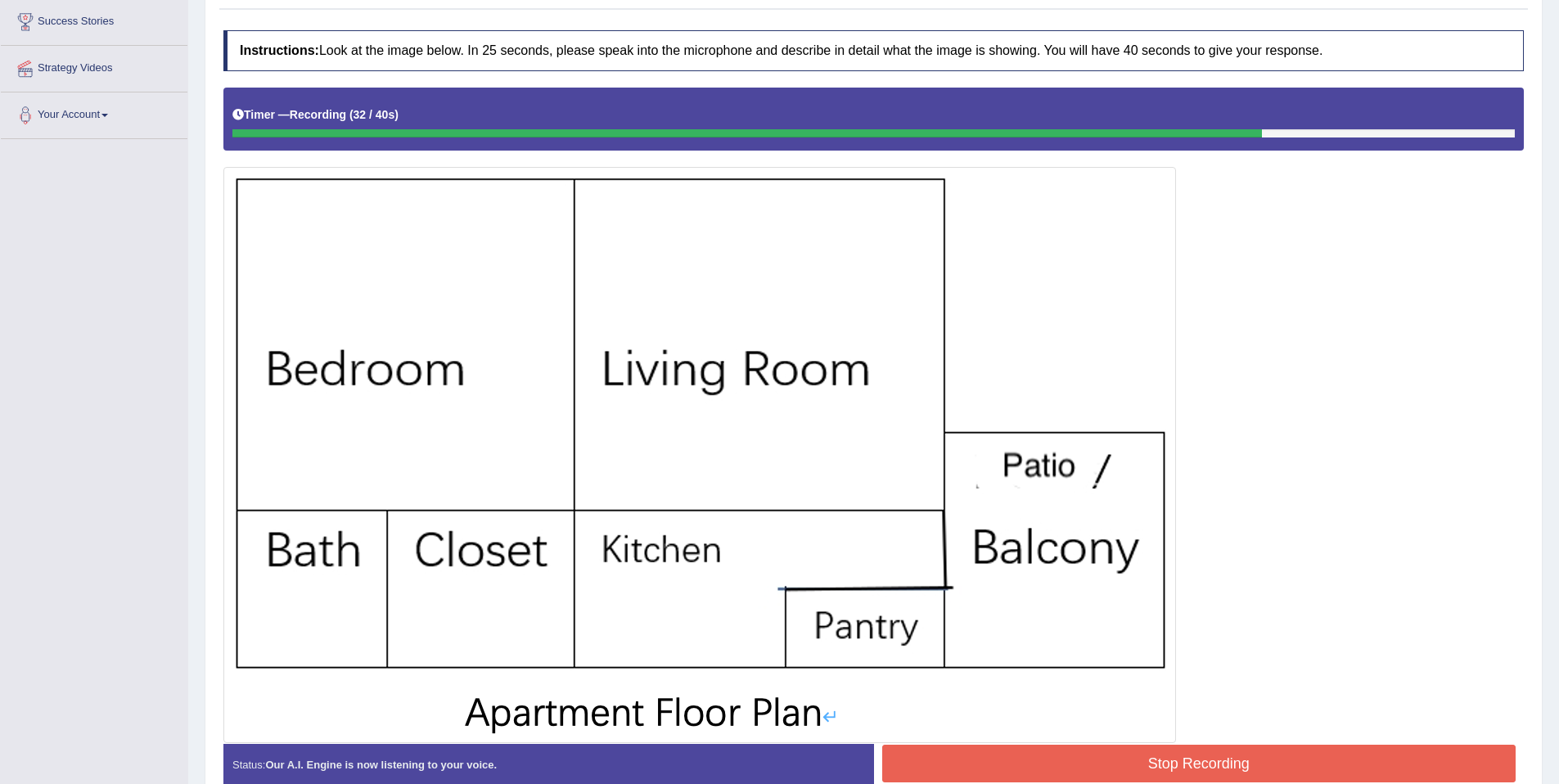
click at [1366, 746] on button "Stop Recording" at bounding box center [1199, 763] width 634 height 37
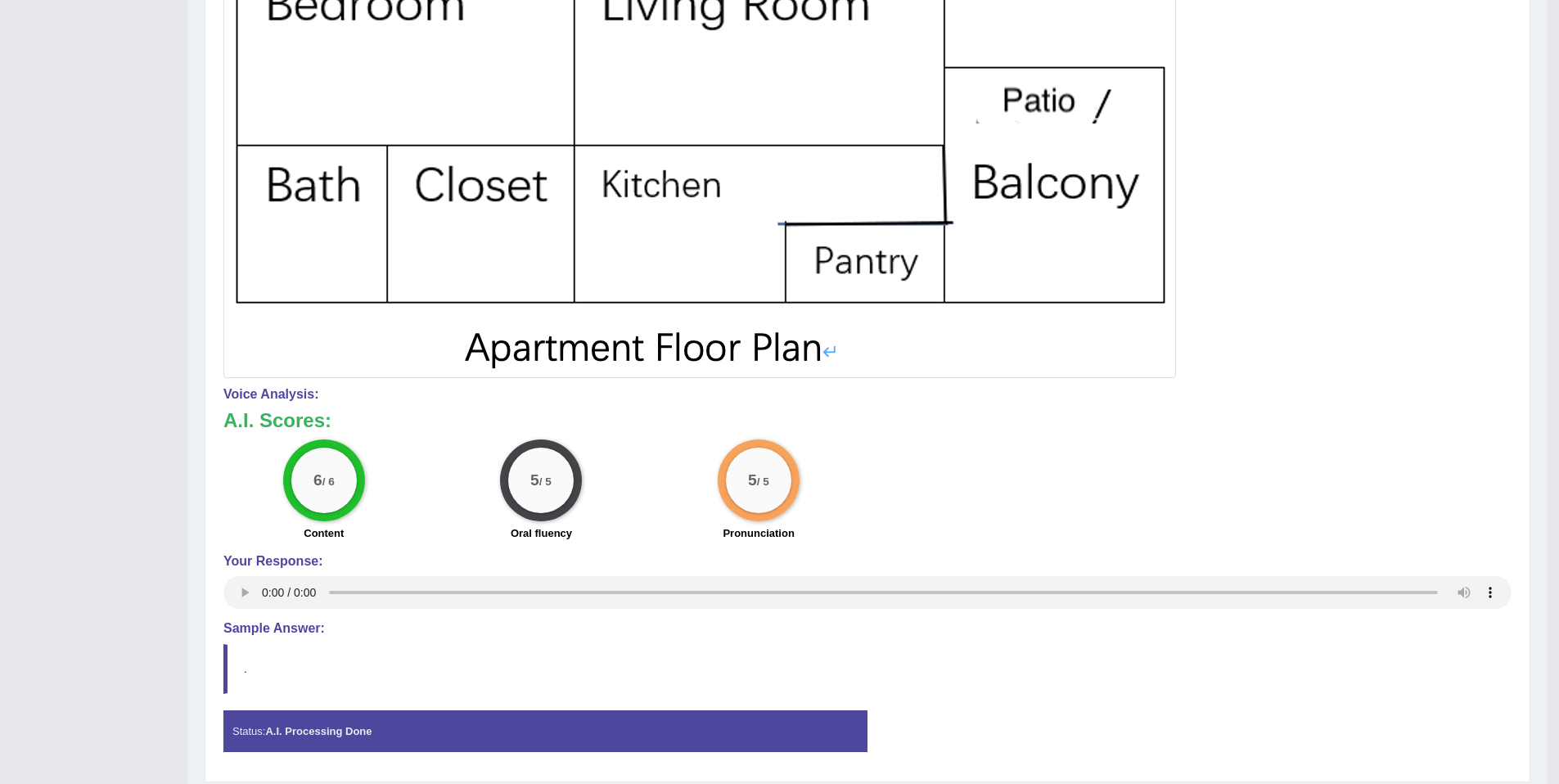
scroll to position [0, 0]
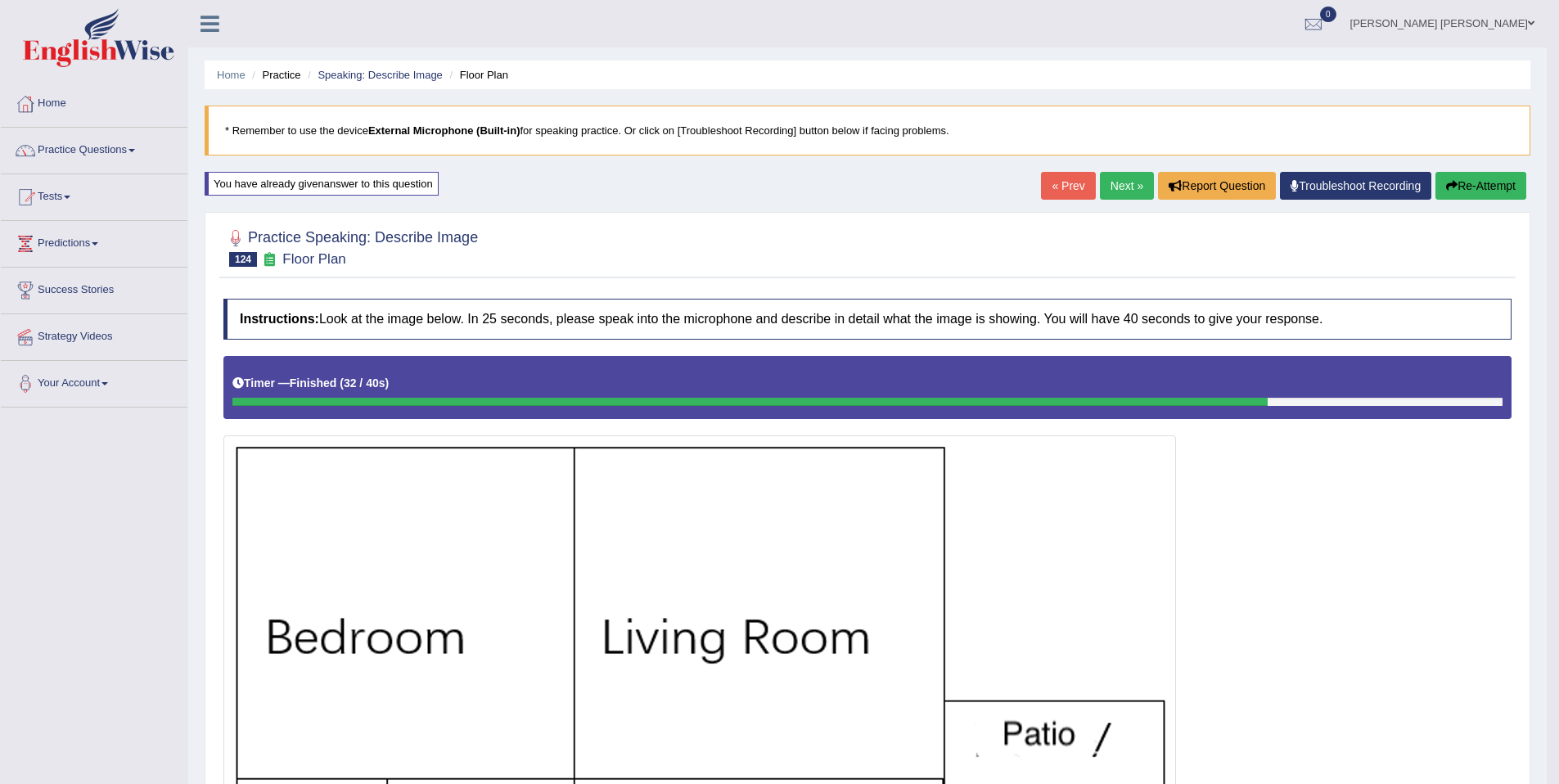
click at [1100, 179] on link "Next »" at bounding box center [1126, 186] width 54 height 28
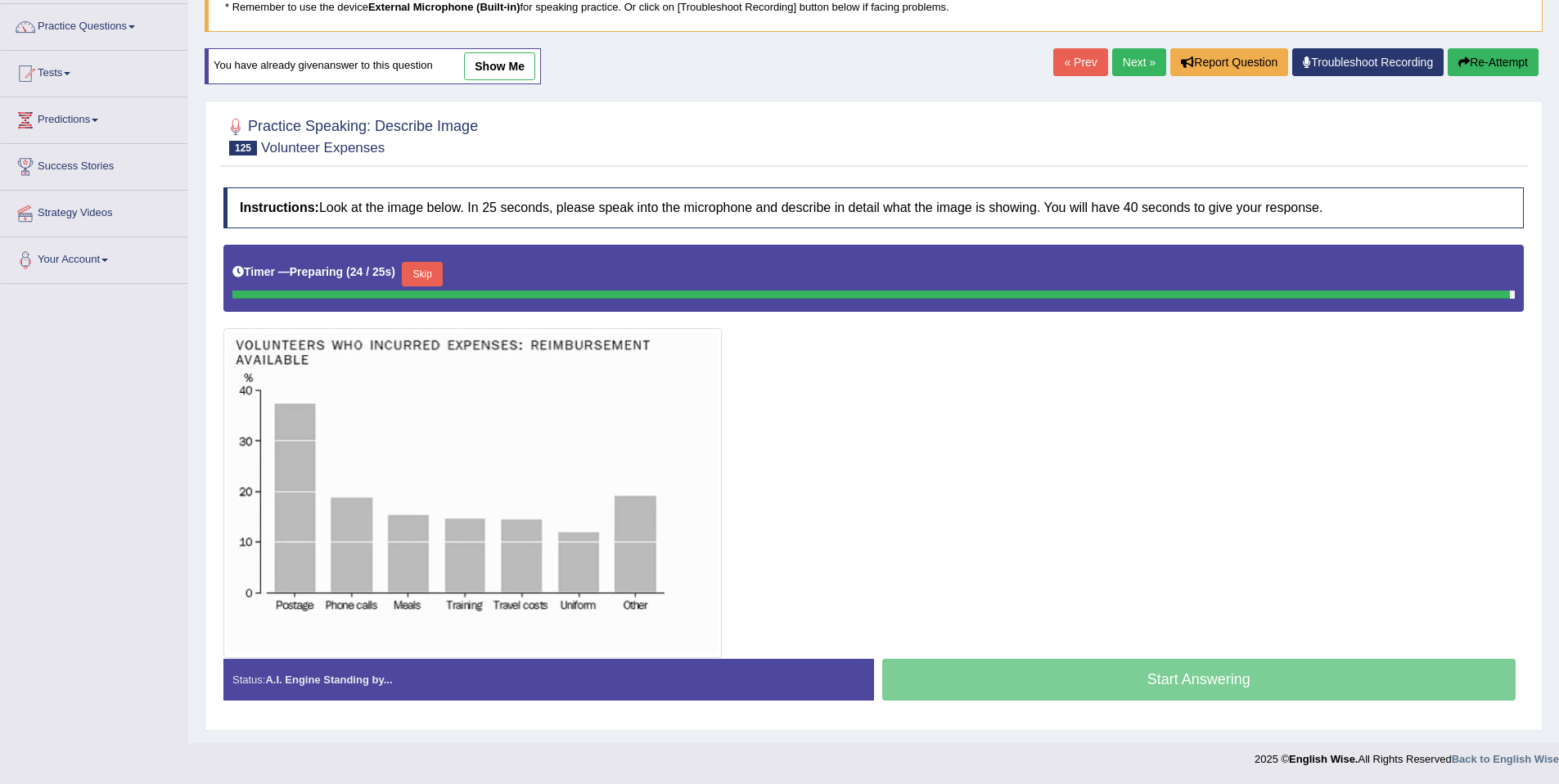
scroll to position [108, 0]
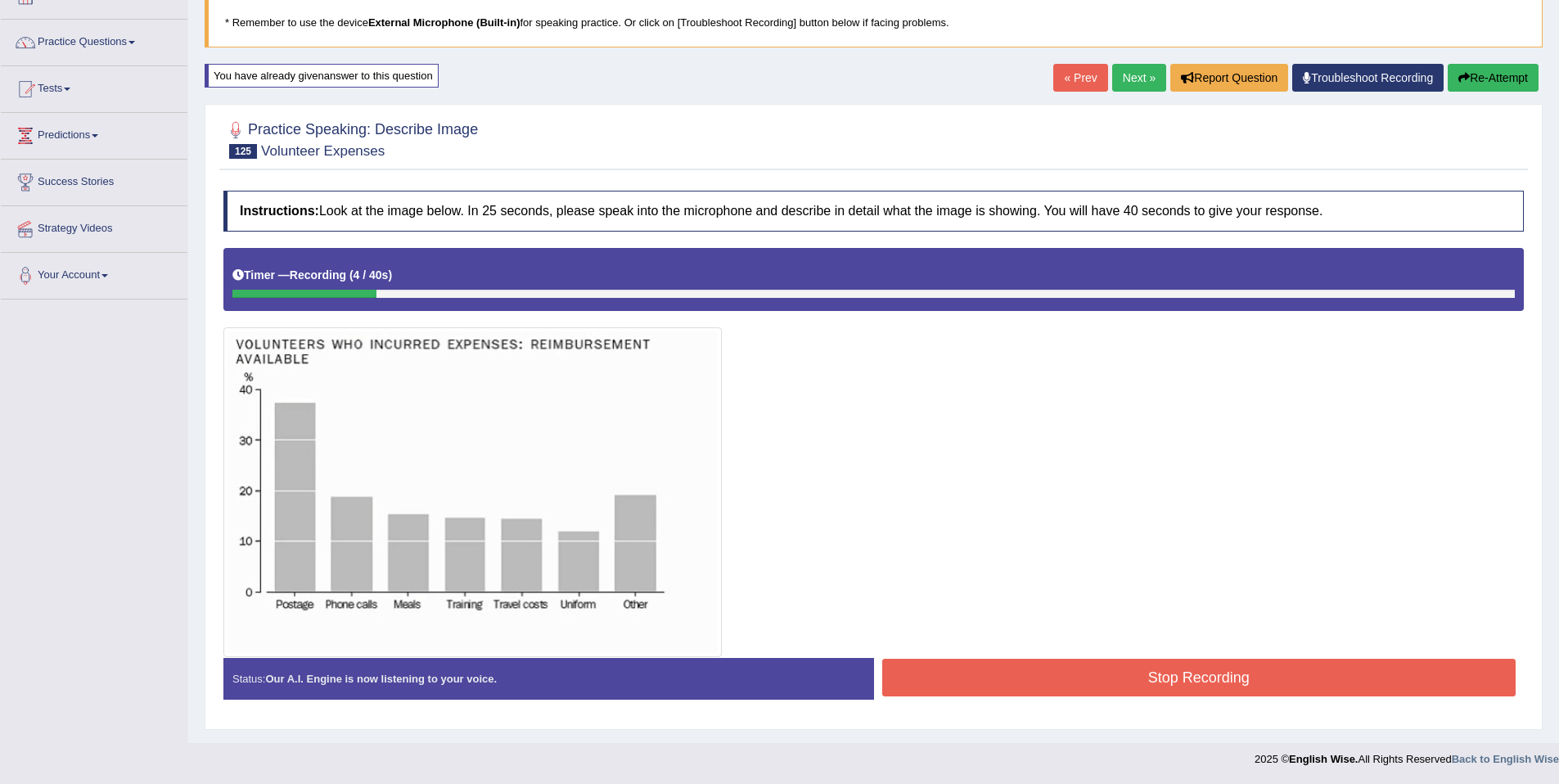
click at [1518, 75] on button "Re-Attempt" at bounding box center [1494, 77] width 91 height 28
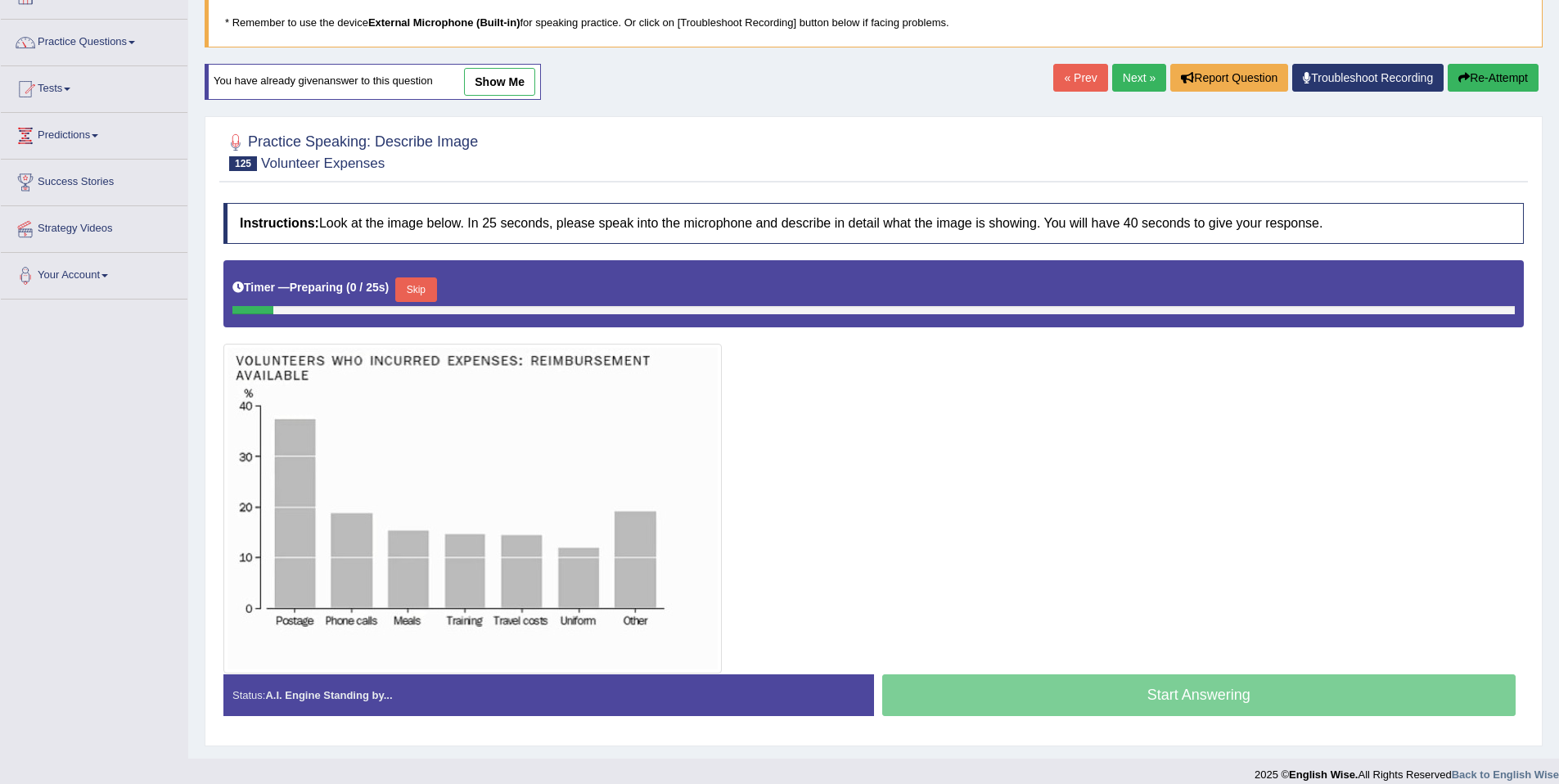
click at [436, 292] on button "Skip" at bounding box center [416, 289] width 41 height 25
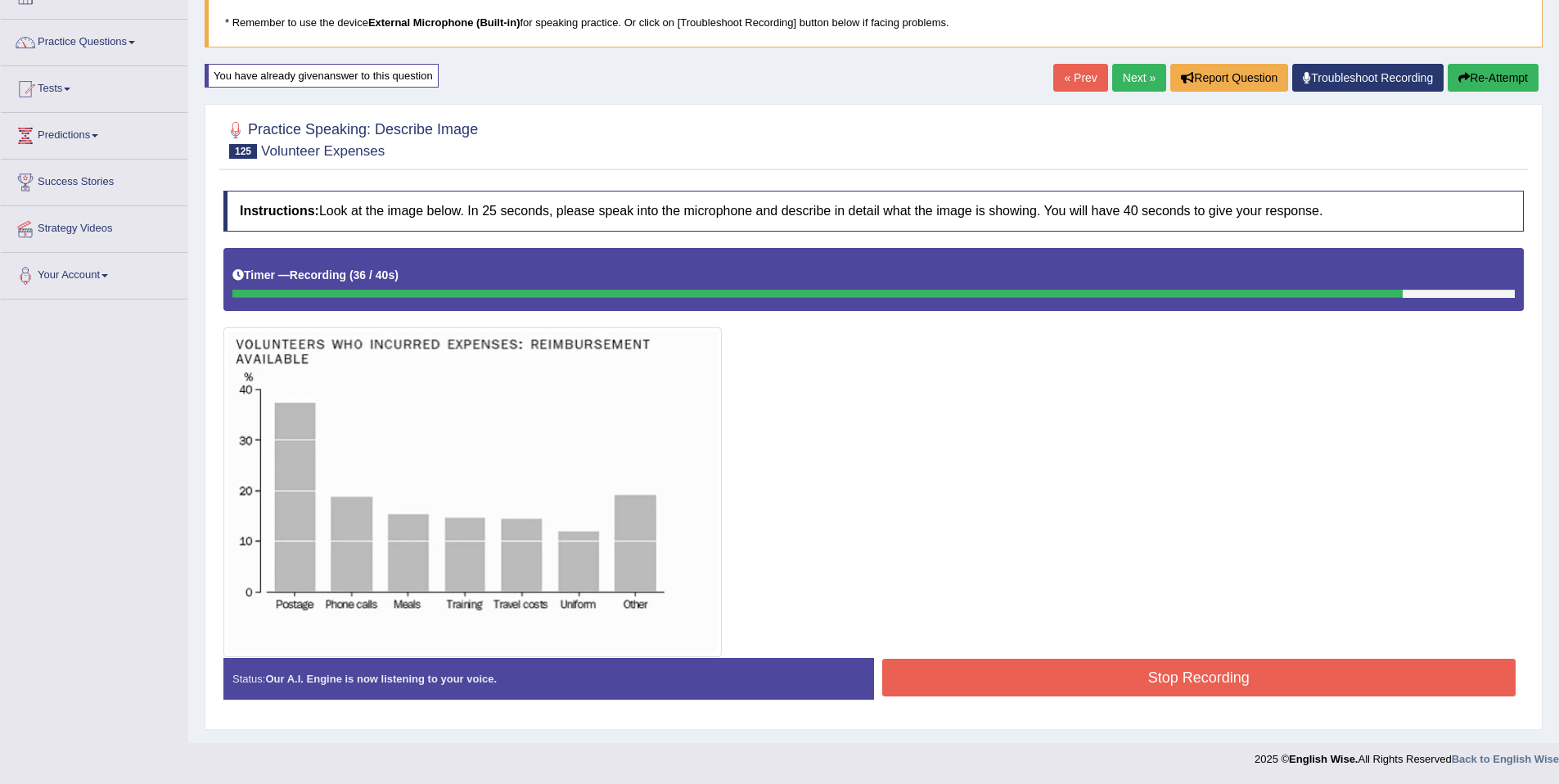
click at [1250, 679] on button "Stop Recording" at bounding box center [1199, 677] width 634 height 37
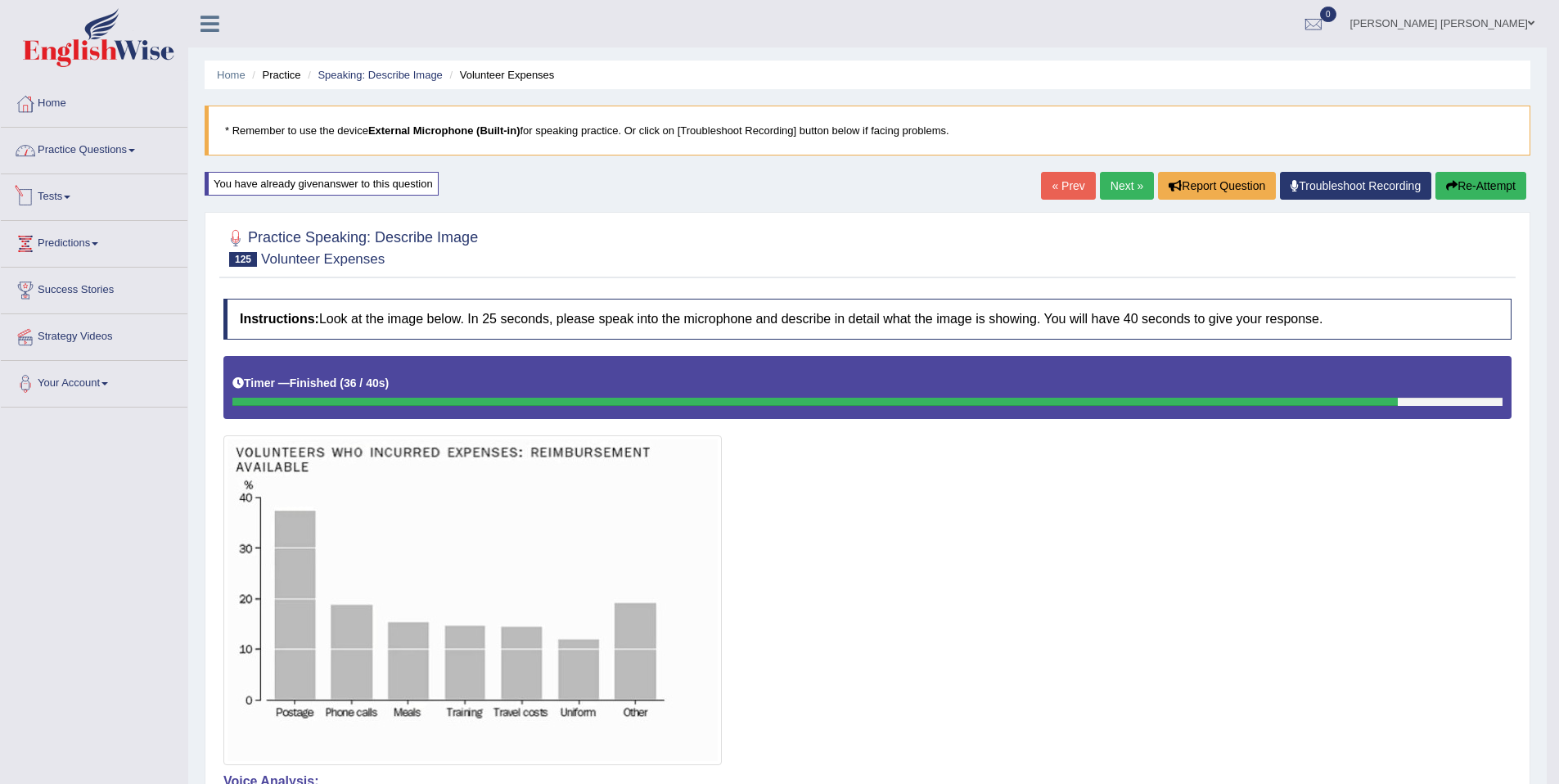
click at [75, 141] on link "Practice Questions" at bounding box center [94, 147] width 186 height 41
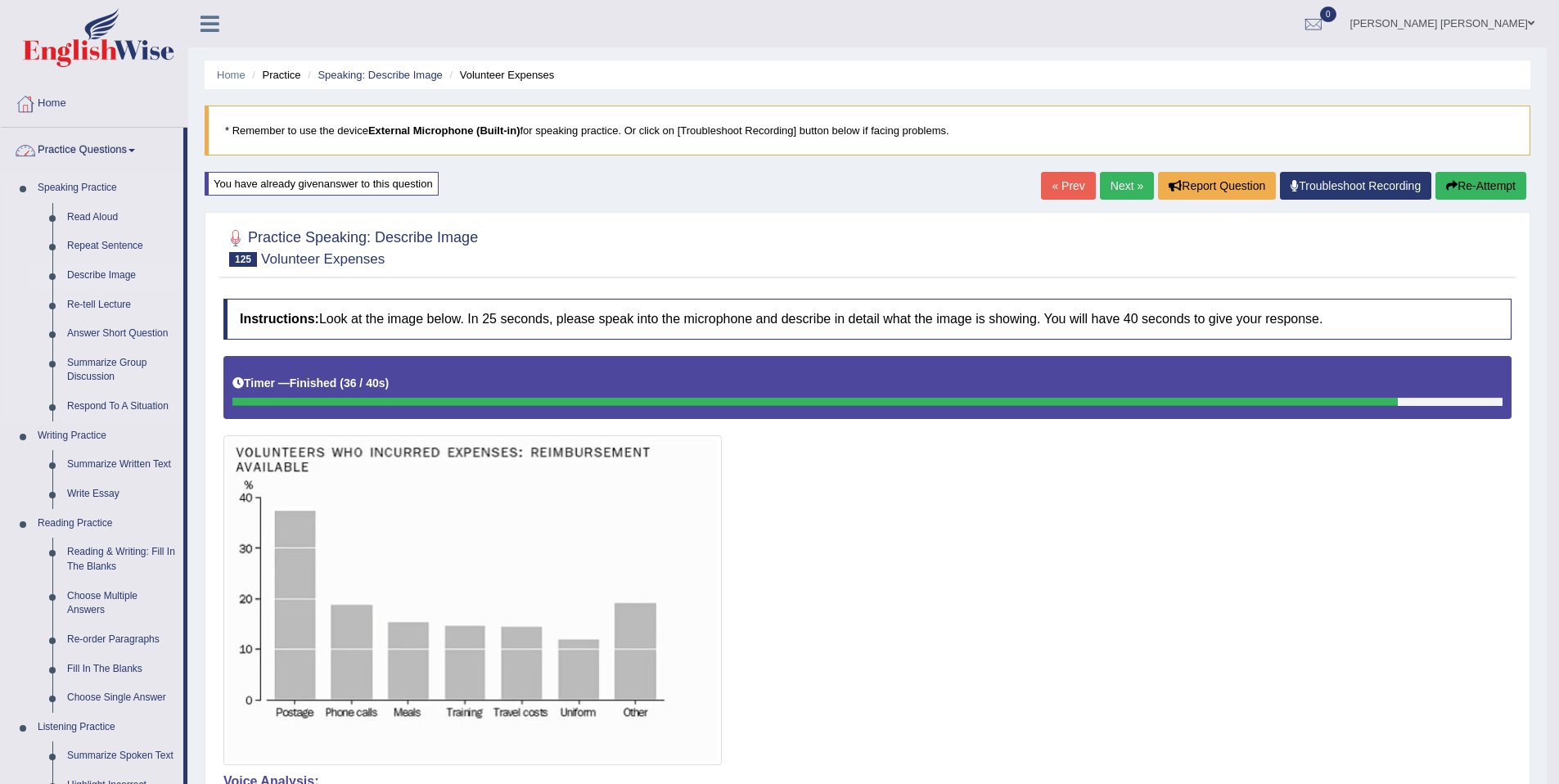
click at [119, 276] on link "Describe Image" at bounding box center [122, 276] width 124 height 29
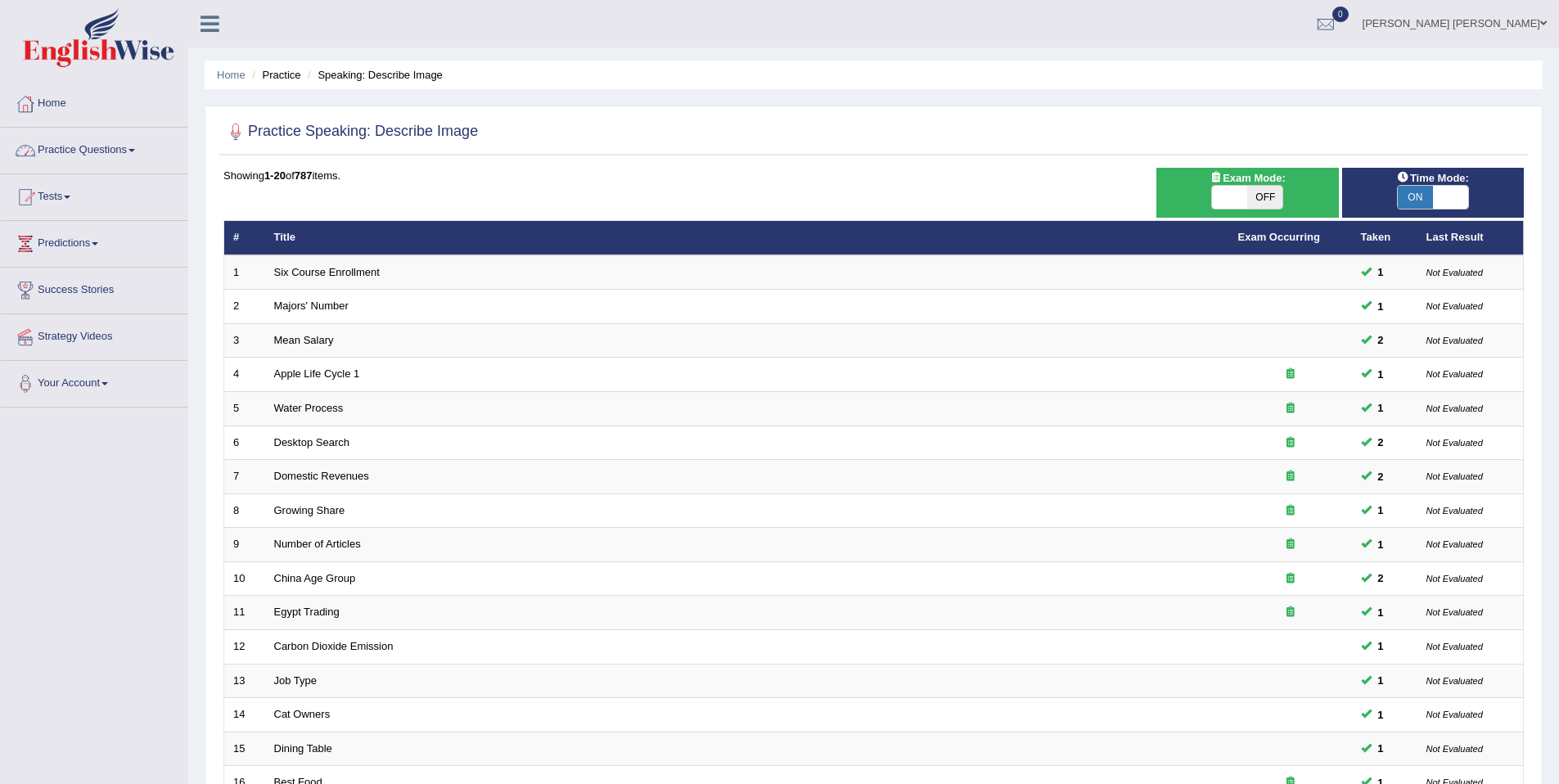
click at [102, 157] on link "Practice Questions" at bounding box center [94, 147] width 186 height 41
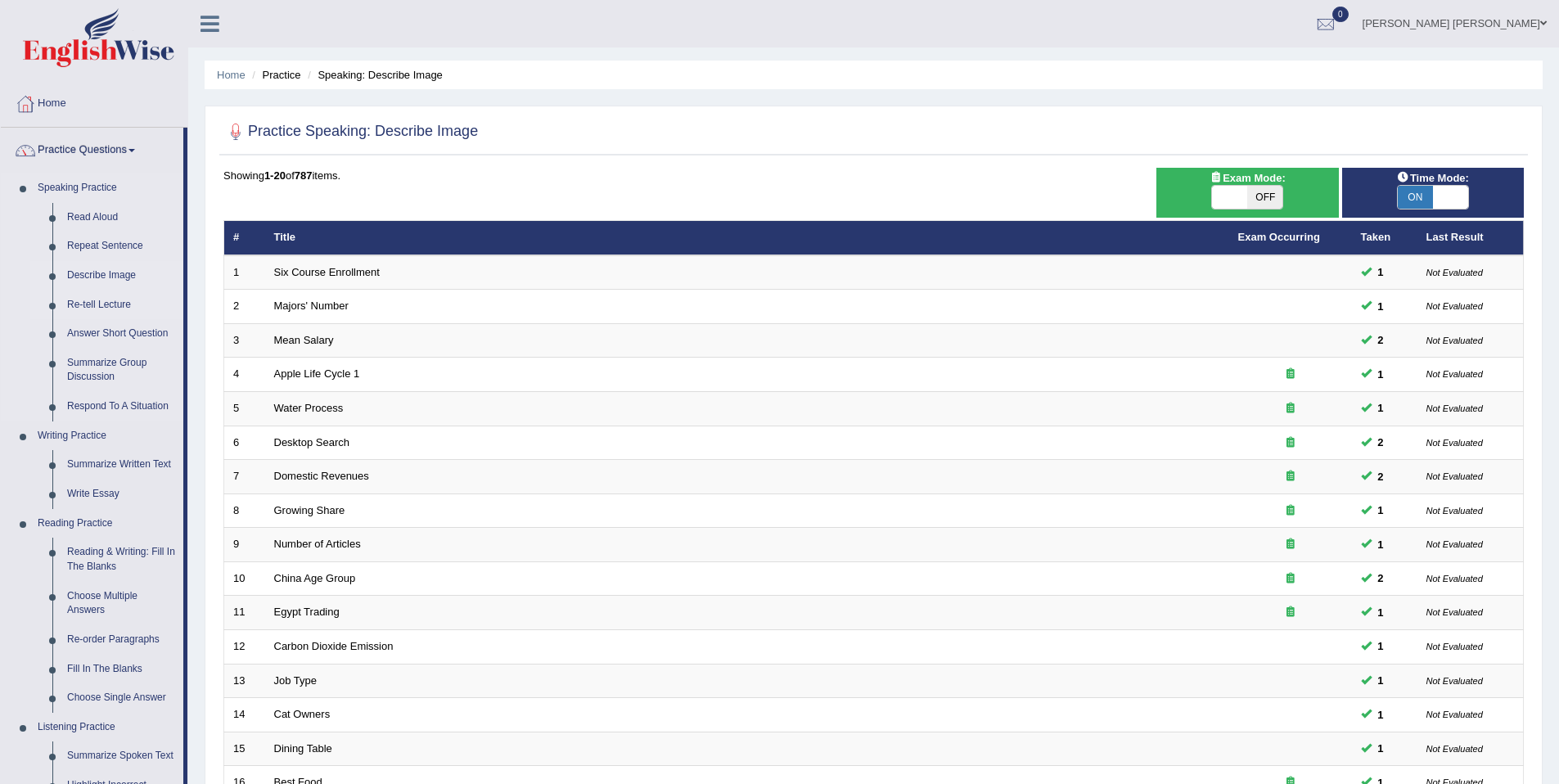
click at [106, 303] on link "Re-tell Lecture" at bounding box center [122, 305] width 124 height 29
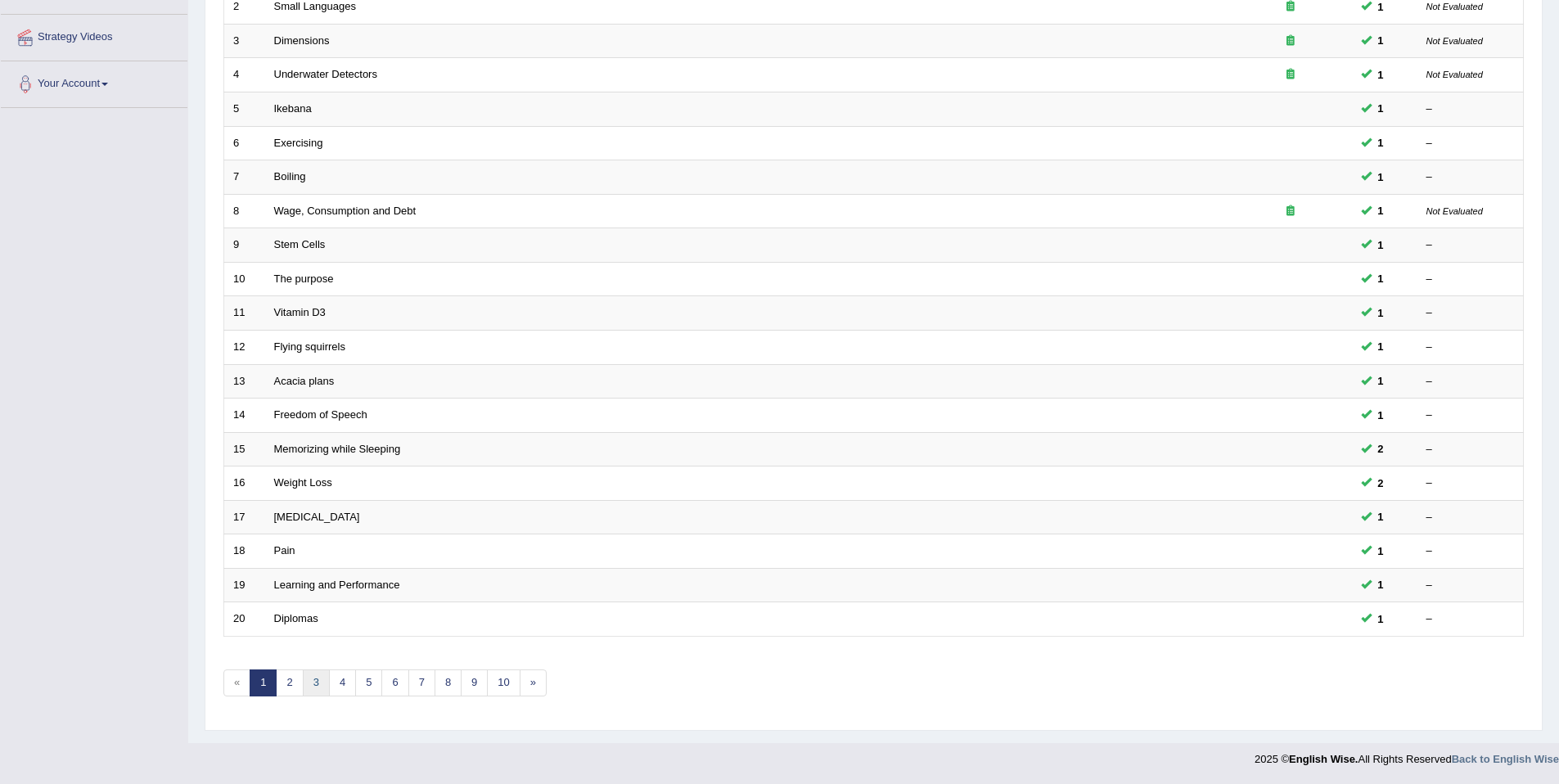
click at [304, 687] on link "3" at bounding box center [317, 683] width 27 height 27
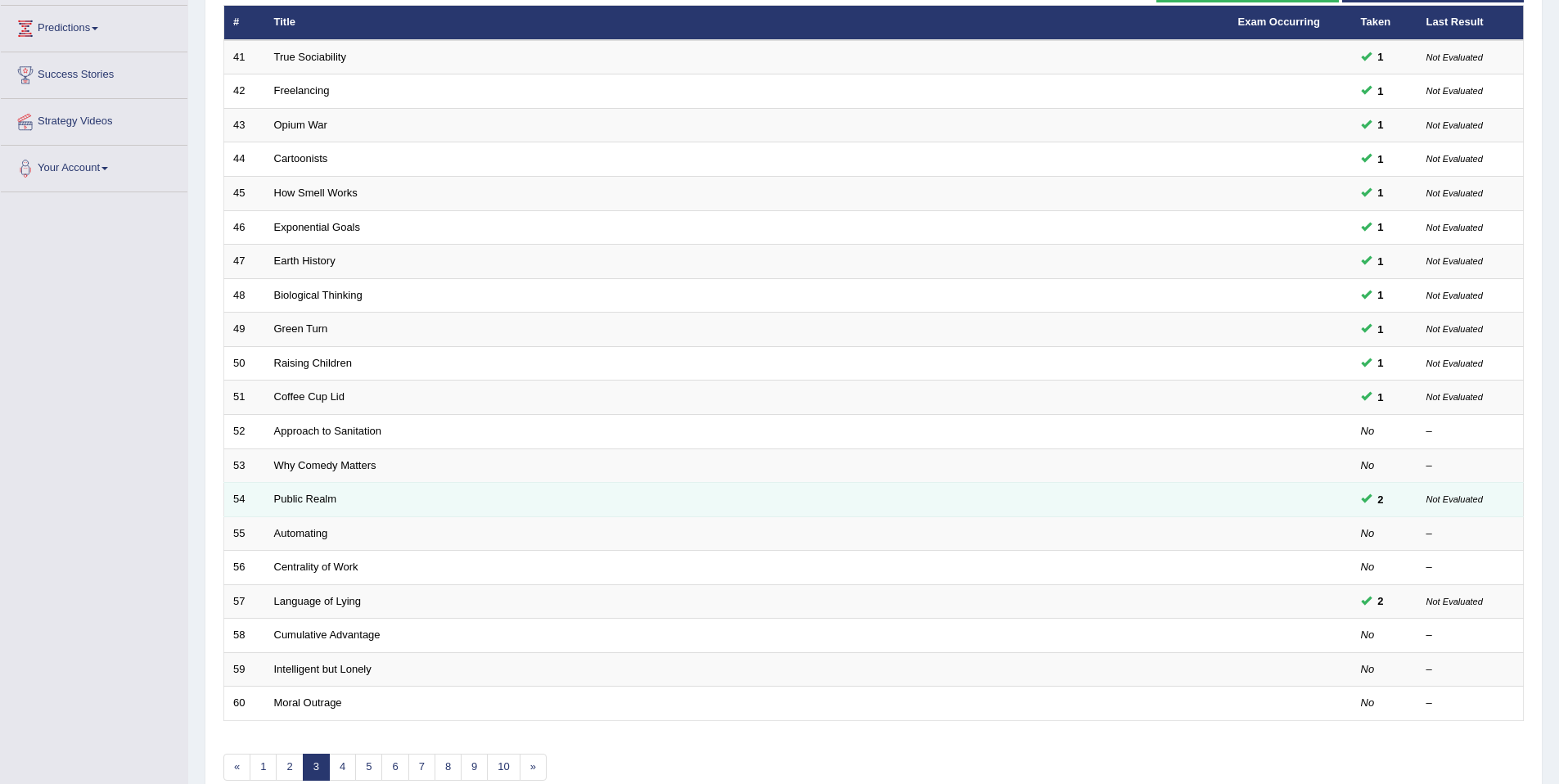
scroll to position [299, 0]
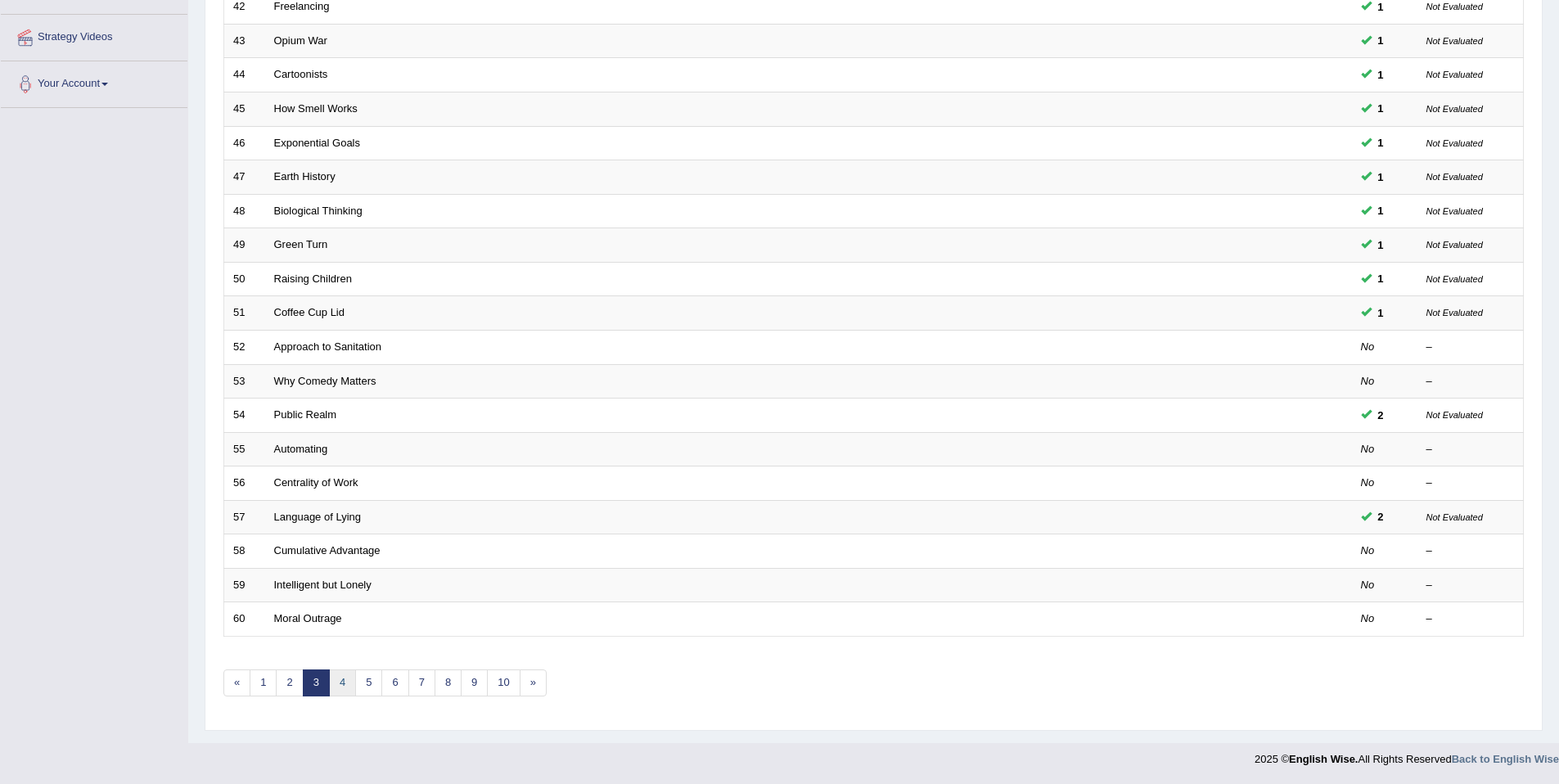
click at [331, 681] on link "4" at bounding box center [343, 683] width 27 height 27
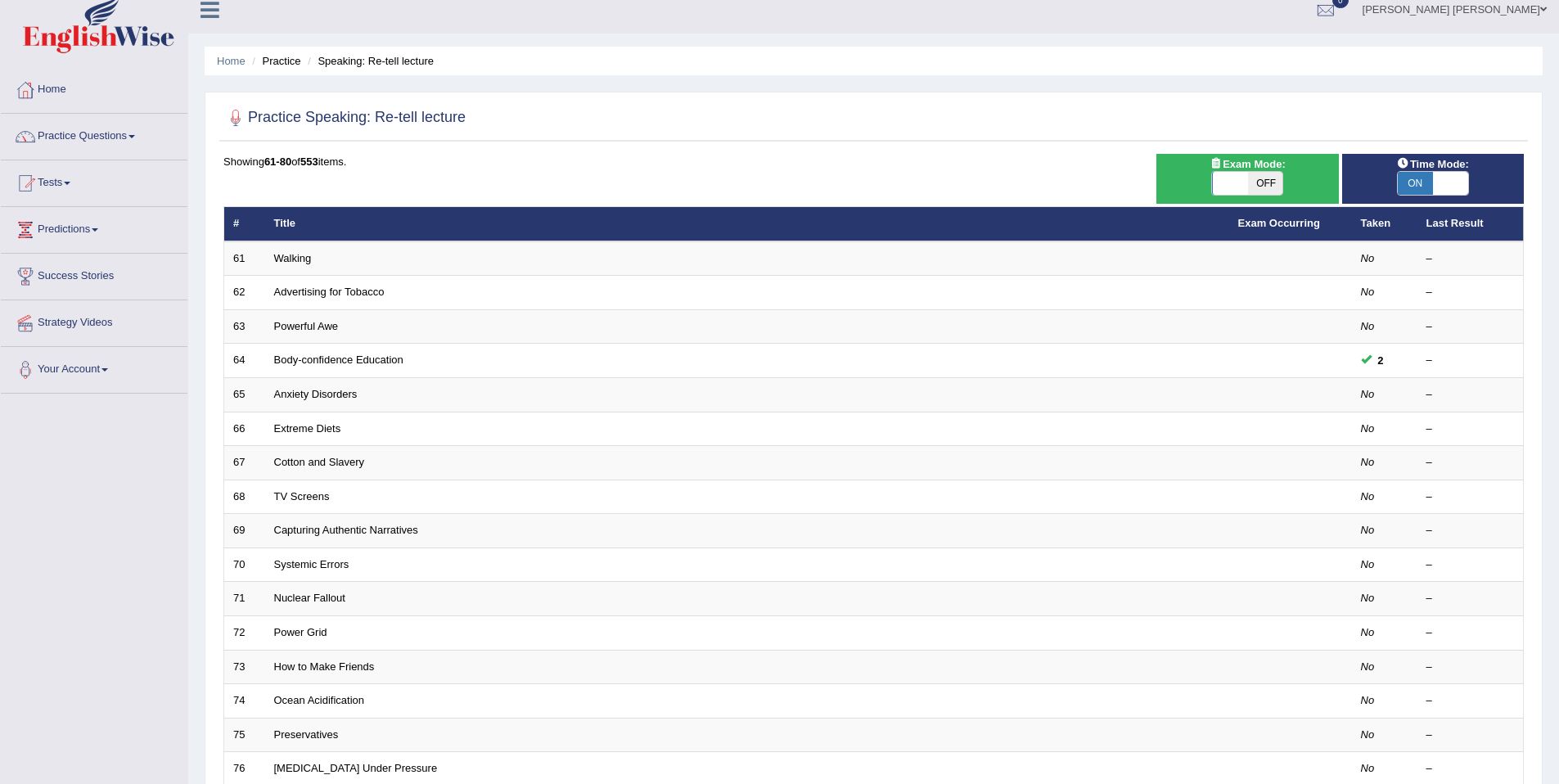
scroll to position [34, 0]
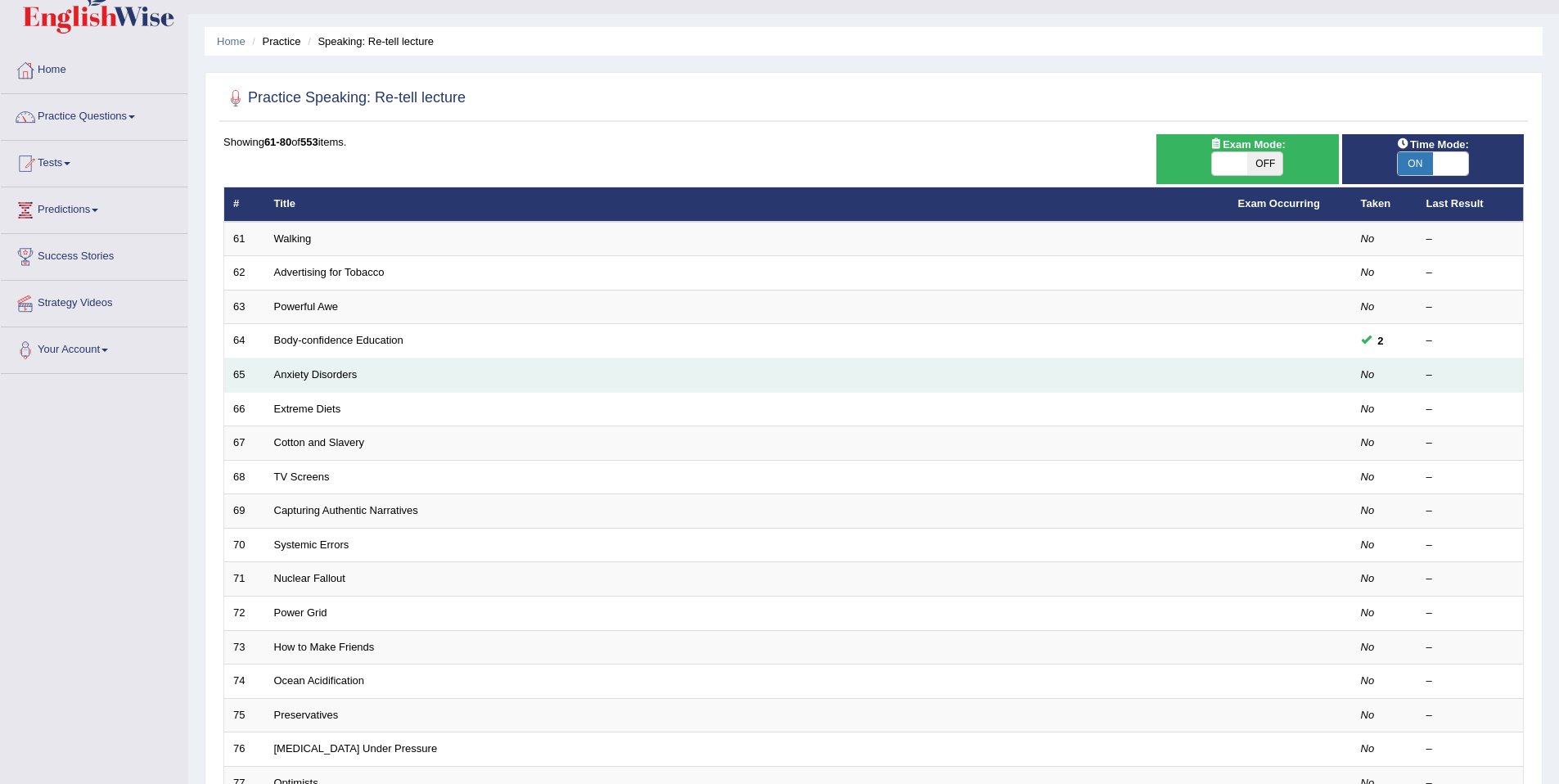
click at [271, 372] on td "Anxiety Disorders" at bounding box center [747, 376] width 964 height 35
click at [277, 377] on link "Anxiety Disorders" at bounding box center [316, 374] width 84 height 12
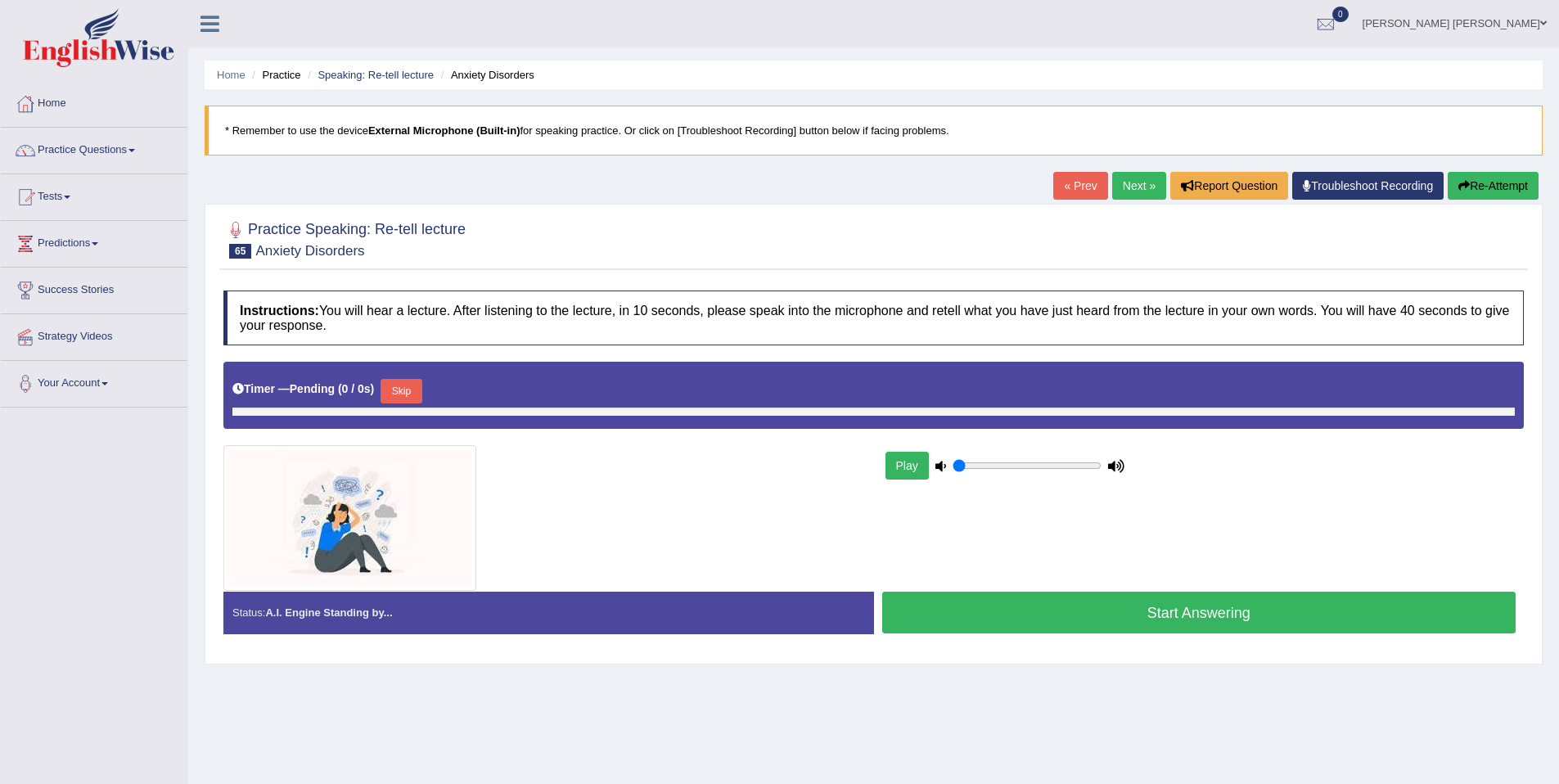
type input "1"
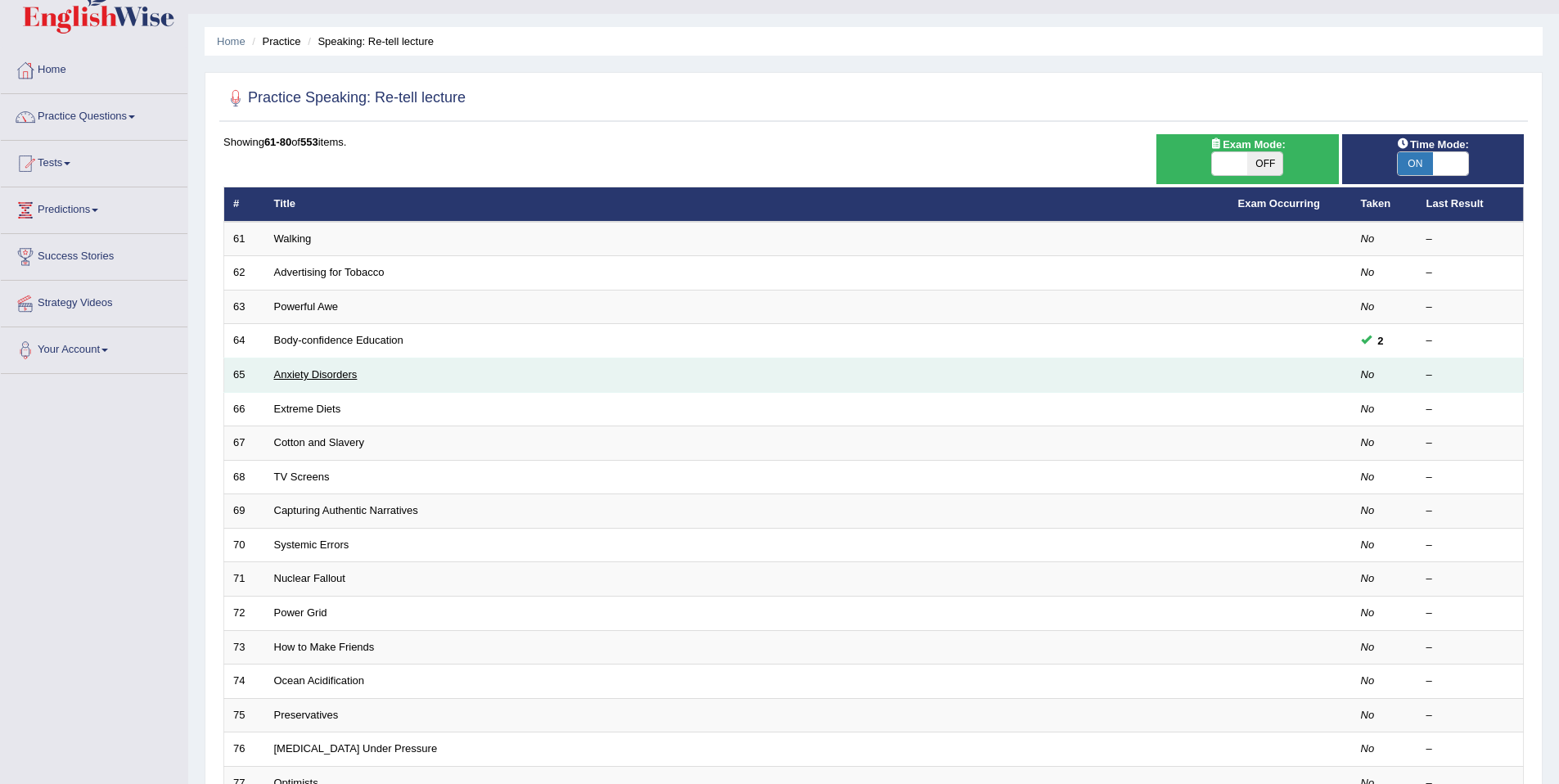
click at [335, 379] on link "Anxiety Disorders" at bounding box center [316, 374] width 84 height 12
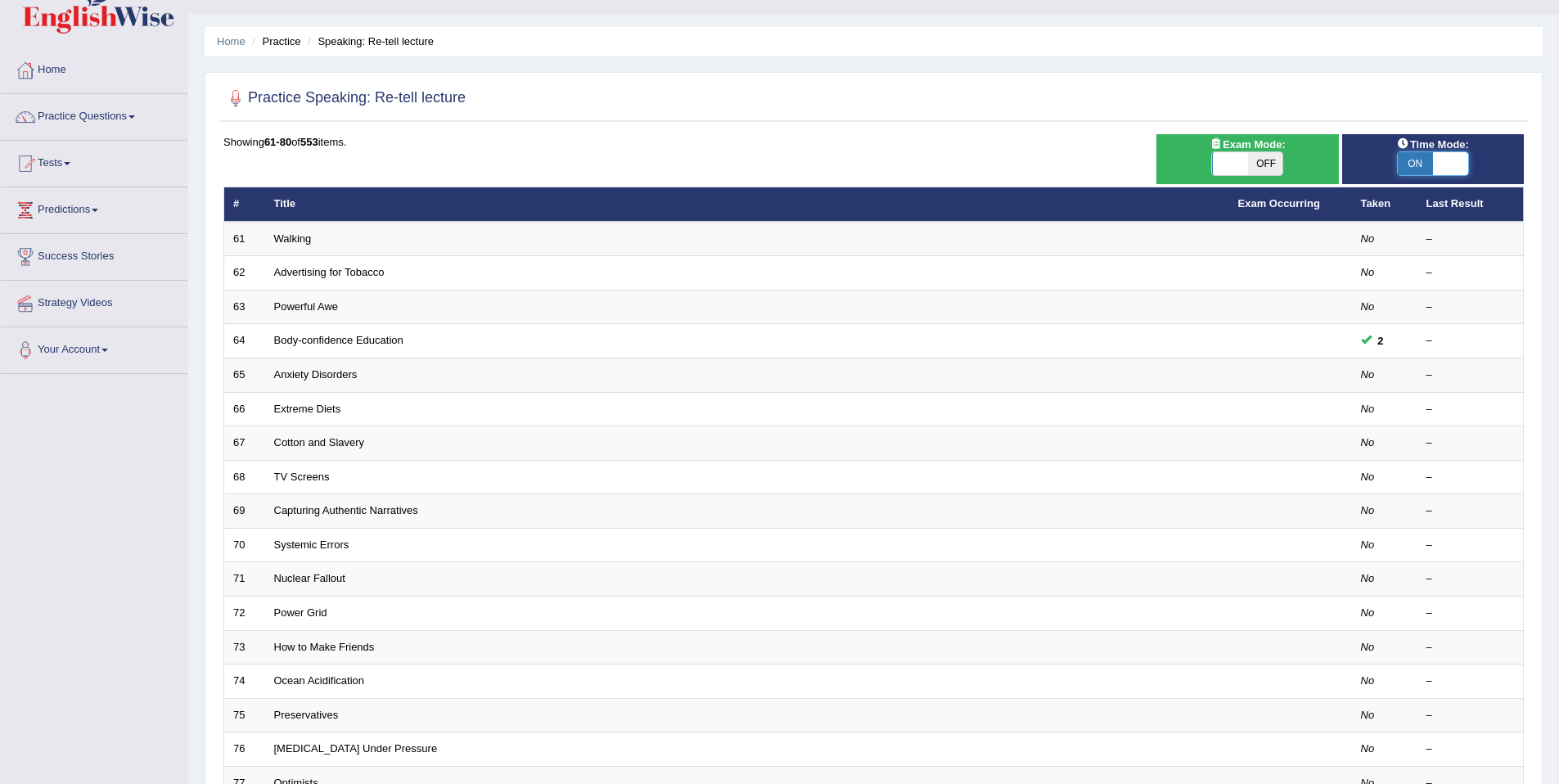
click at [1448, 171] on span at bounding box center [1450, 163] width 35 height 23
checkbox input "false"
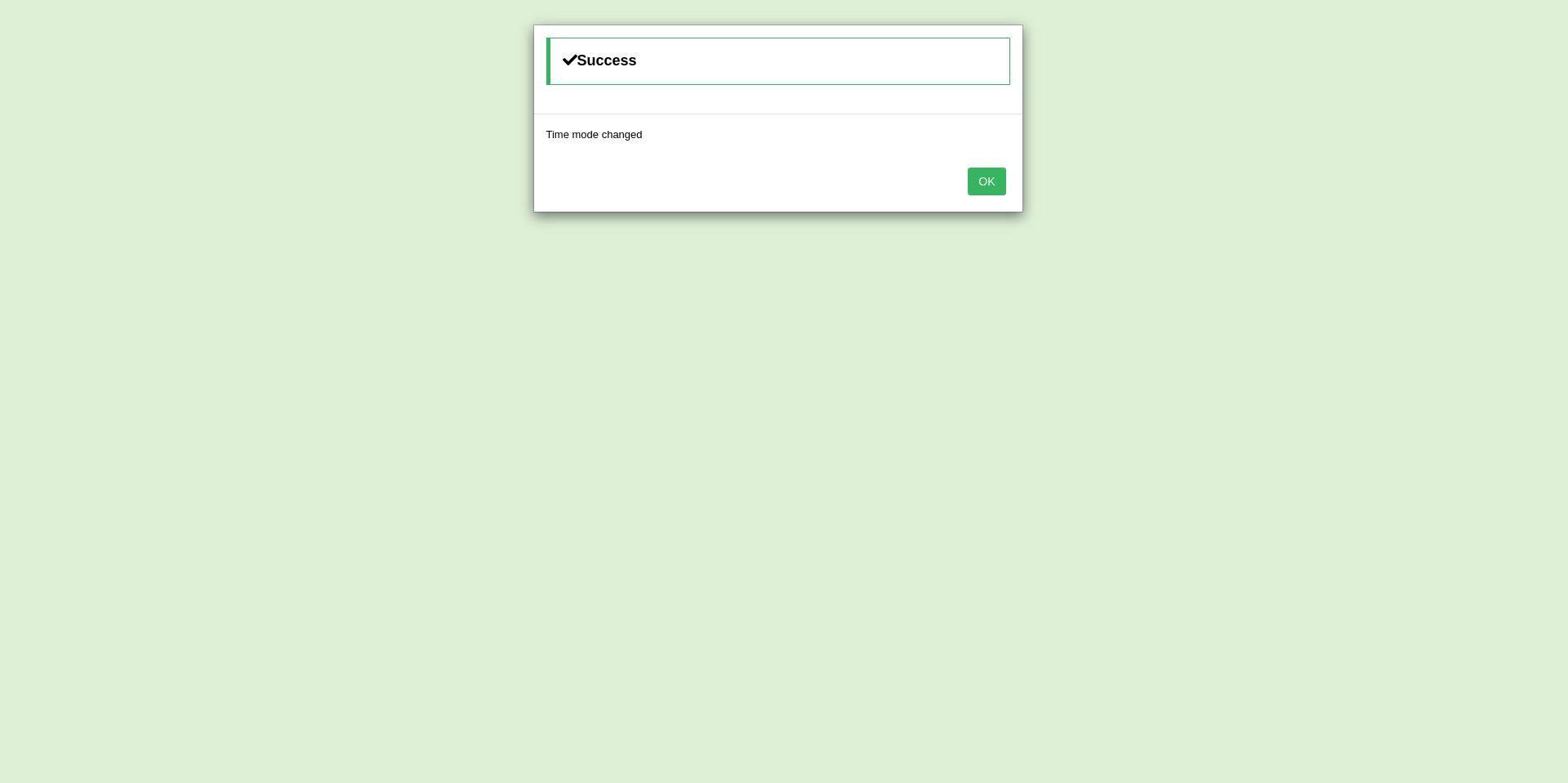
click at [963, 170] on div "OK" at bounding box center [778, 183] width 488 height 57
click at [970, 177] on button "OK" at bounding box center [986, 181] width 37 height 28
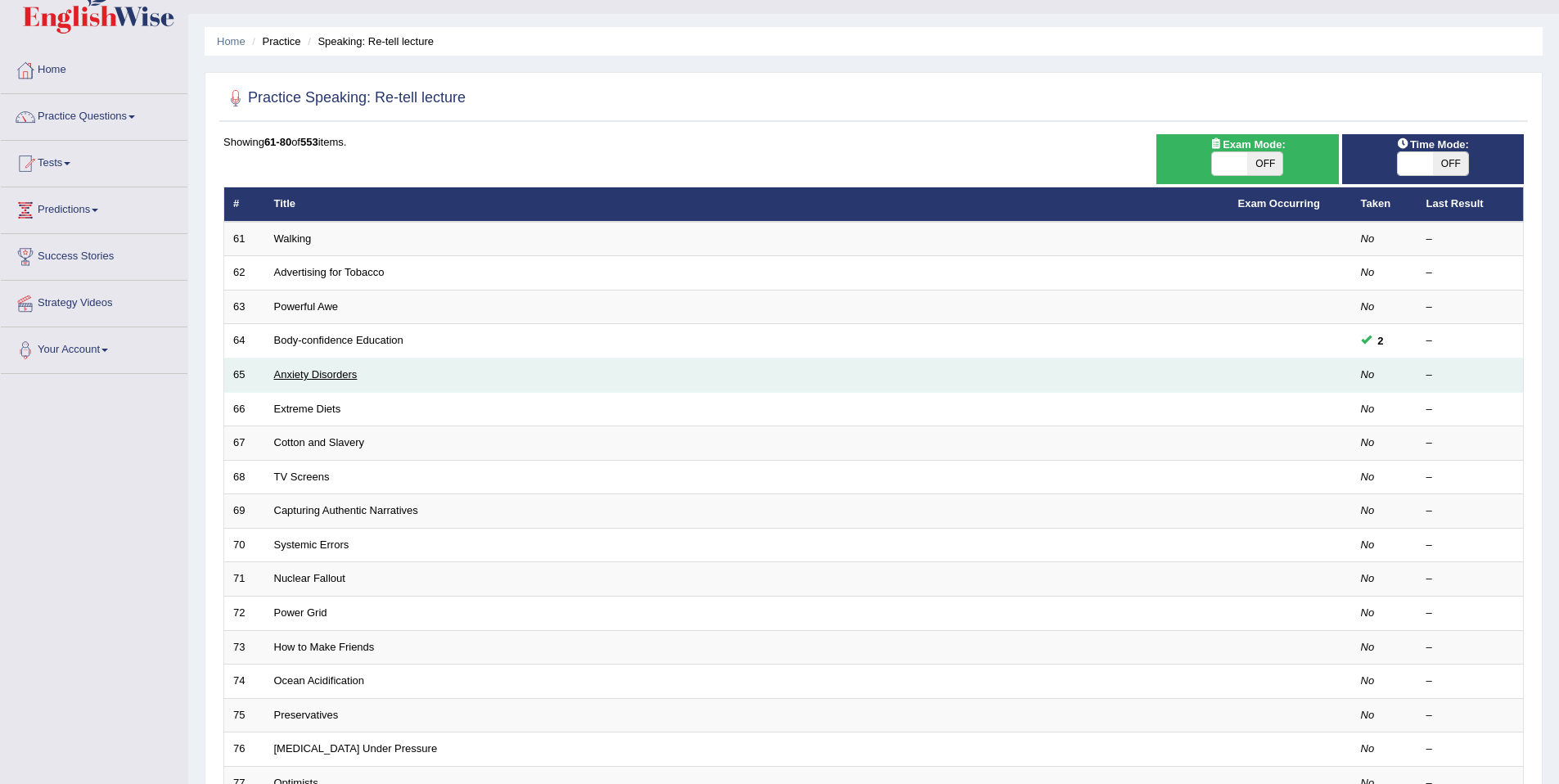
click at [316, 377] on link "Anxiety Disorders" at bounding box center [316, 374] width 84 height 12
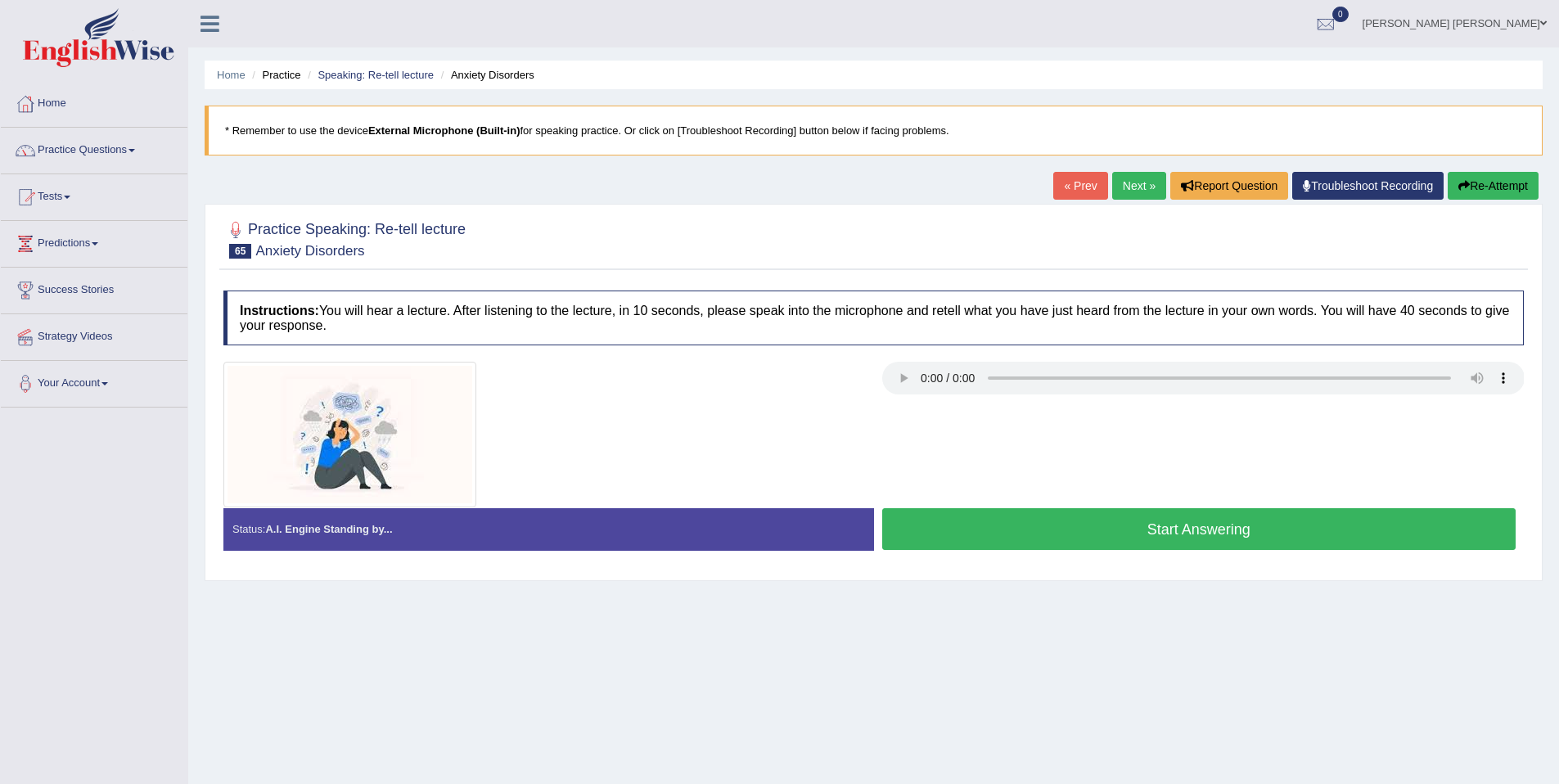
click at [1202, 543] on button "Start Answering" at bounding box center [1199, 529] width 634 height 42
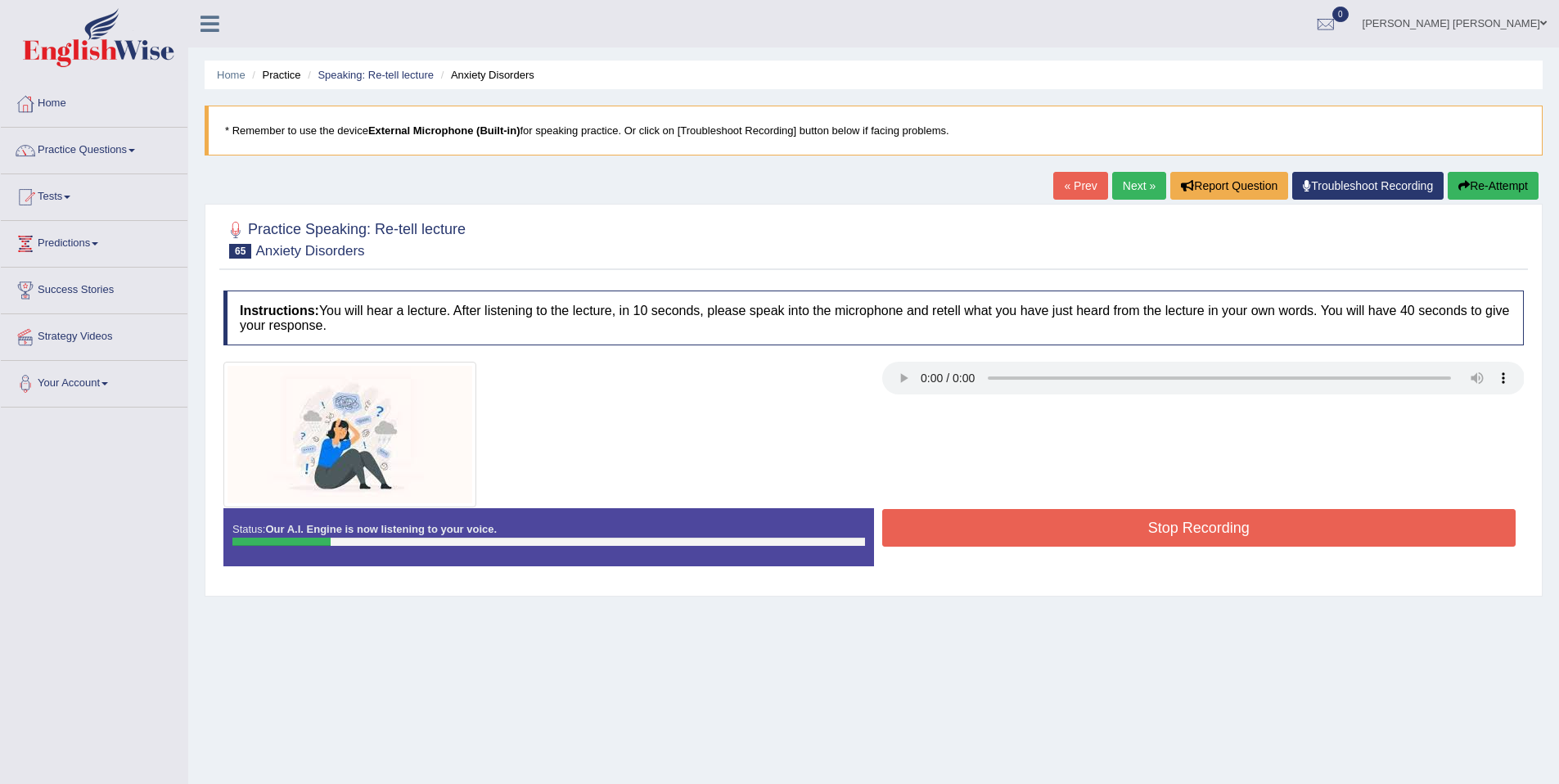
click at [1529, 179] on button "Re-Attempt" at bounding box center [1494, 186] width 91 height 28
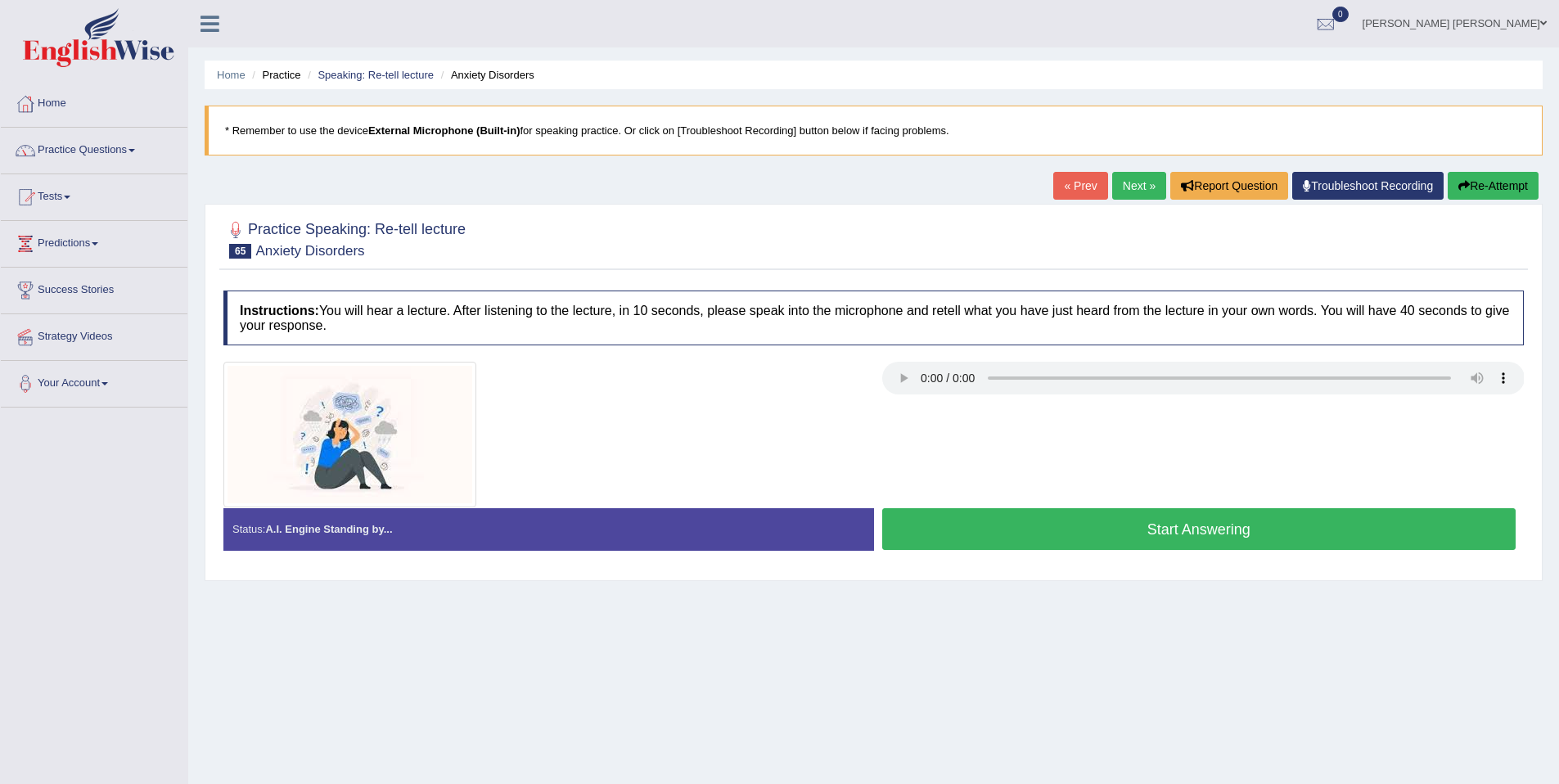
click at [1367, 534] on button "Start Answering" at bounding box center [1199, 529] width 634 height 42
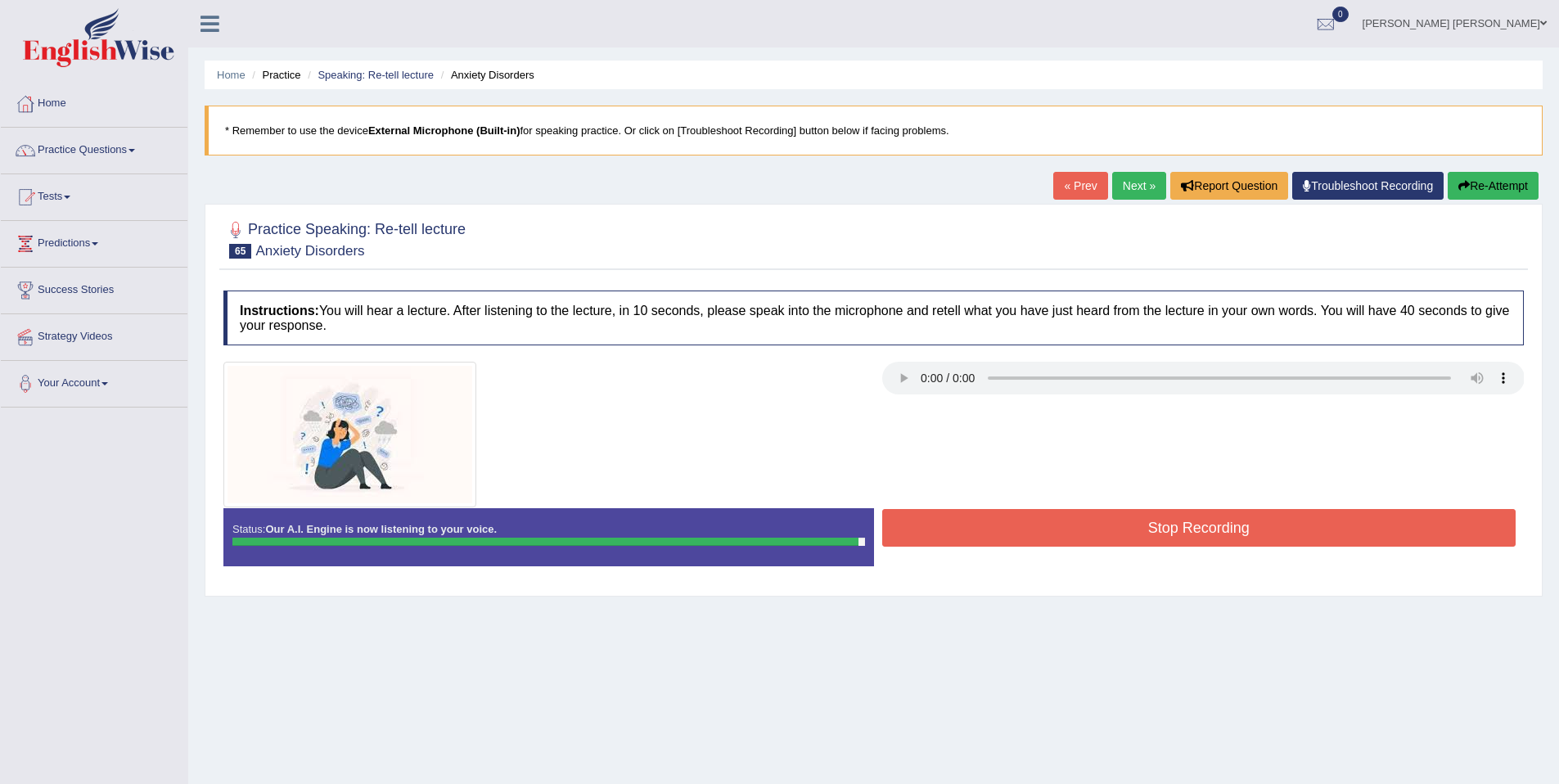
click at [1442, 528] on button "Stop Recording" at bounding box center [1199, 528] width 634 height 37
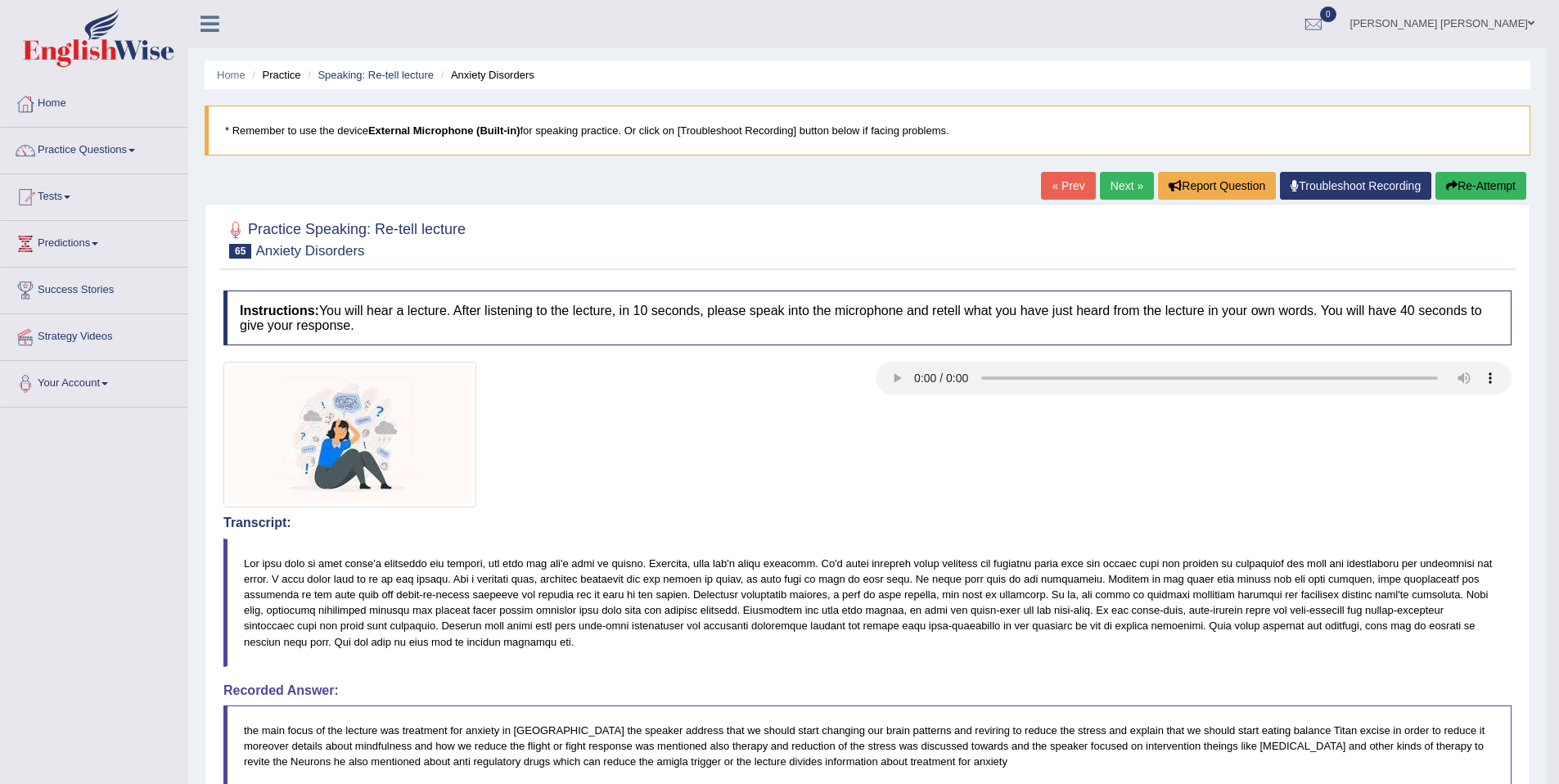
click at [1451, 188] on icon "button" at bounding box center [1452, 186] width 12 height 12
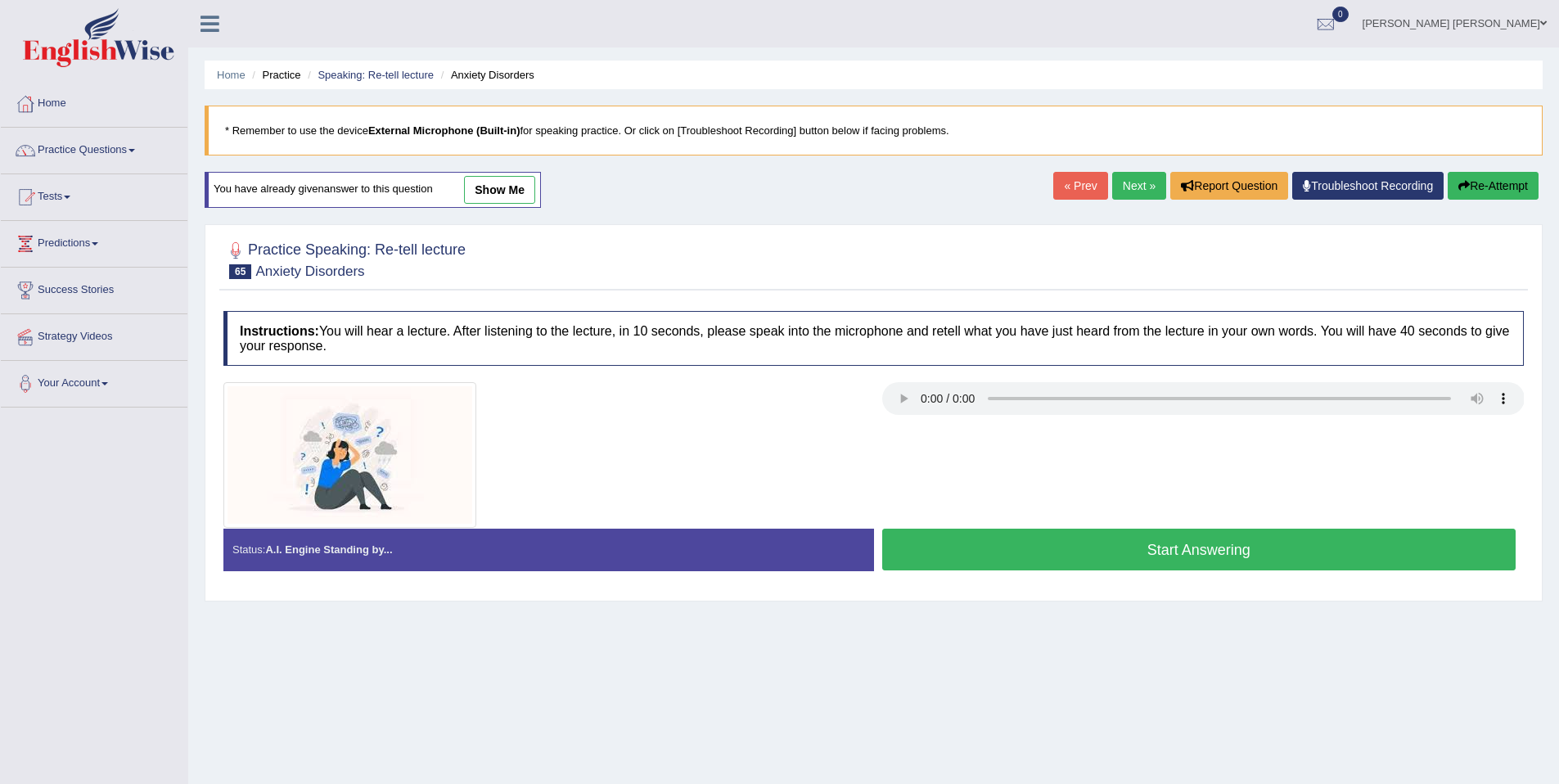
click at [1306, 534] on button "Start Answering" at bounding box center [1199, 549] width 634 height 42
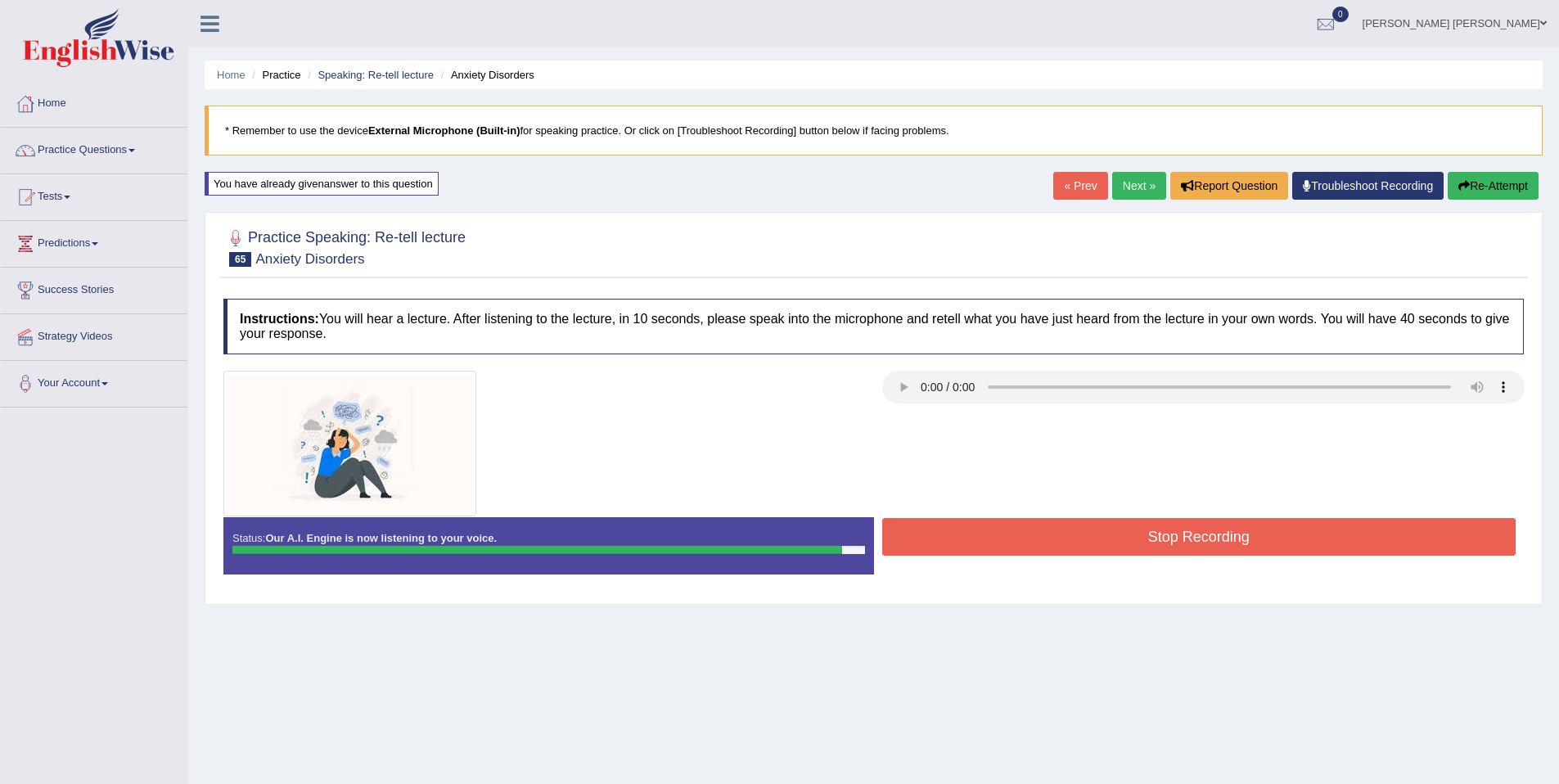
click at [1306, 534] on button "Stop Recording" at bounding box center [1199, 536] width 634 height 37
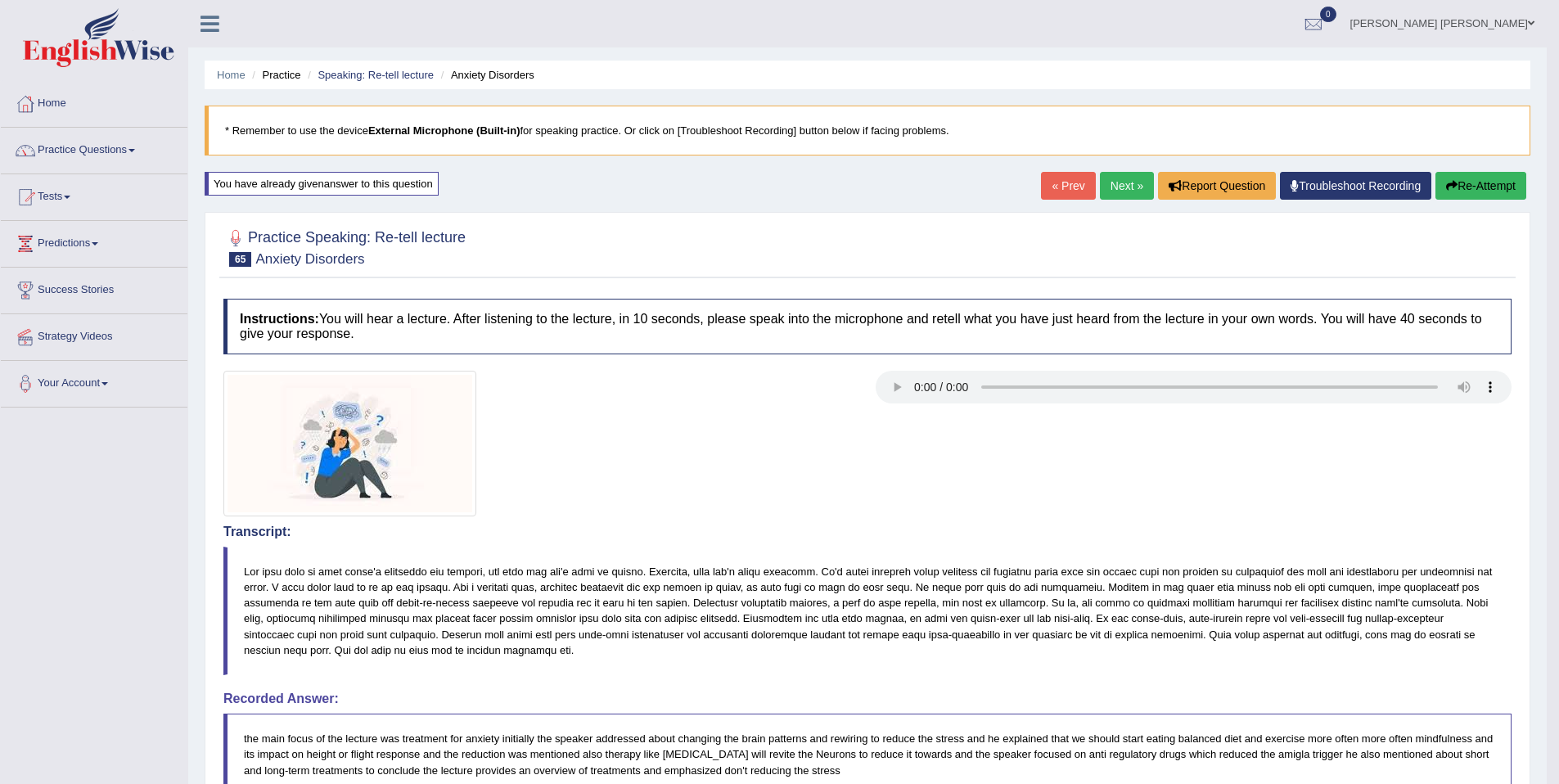
click at [1121, 196] on link "Next »" at bounding box center [1126, 186] width 54 height 28
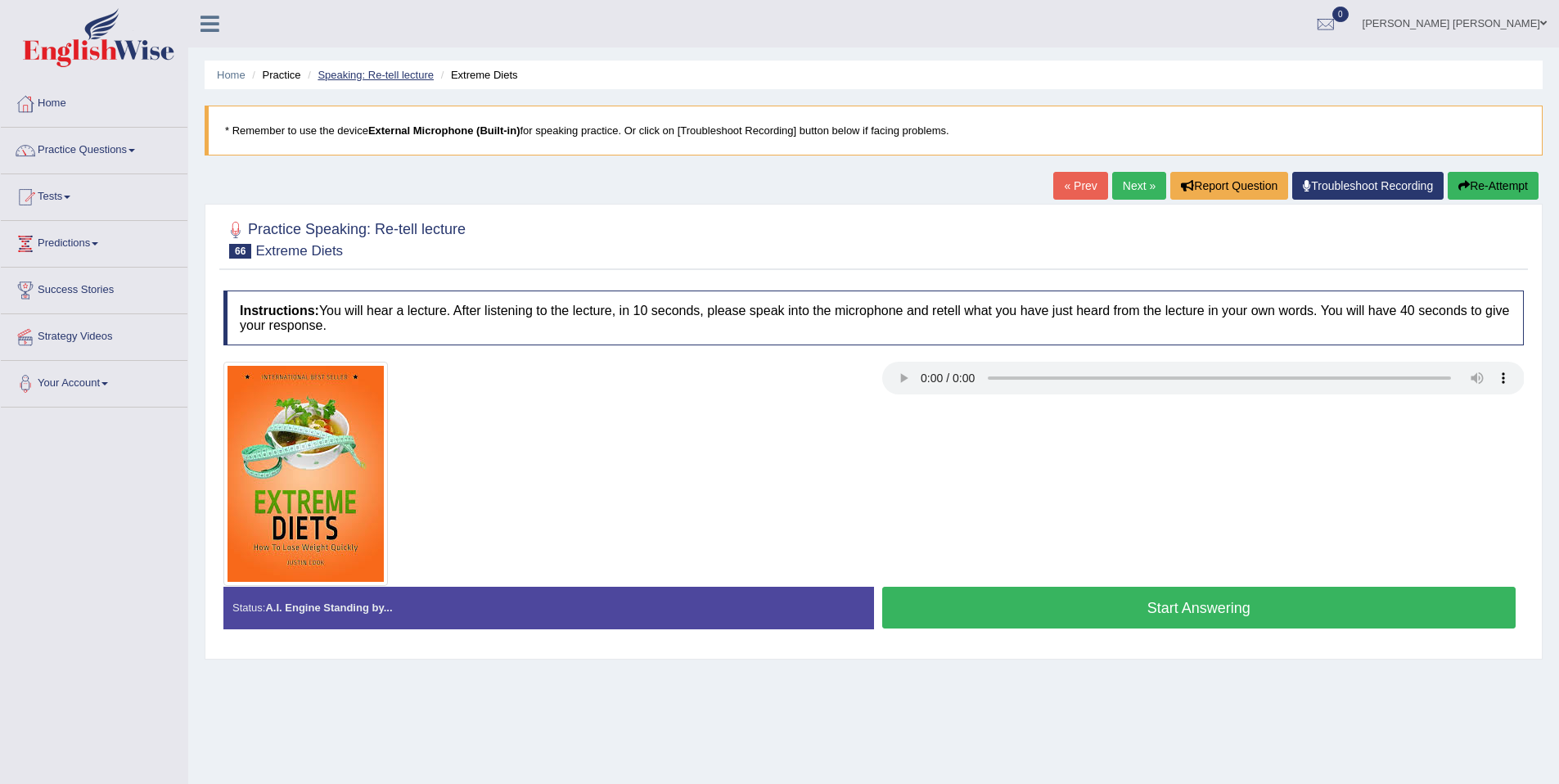
click at [398, 77] on link "Speaking: Re-tell lecture" at bounding box center [376, 75] width 116 height 12
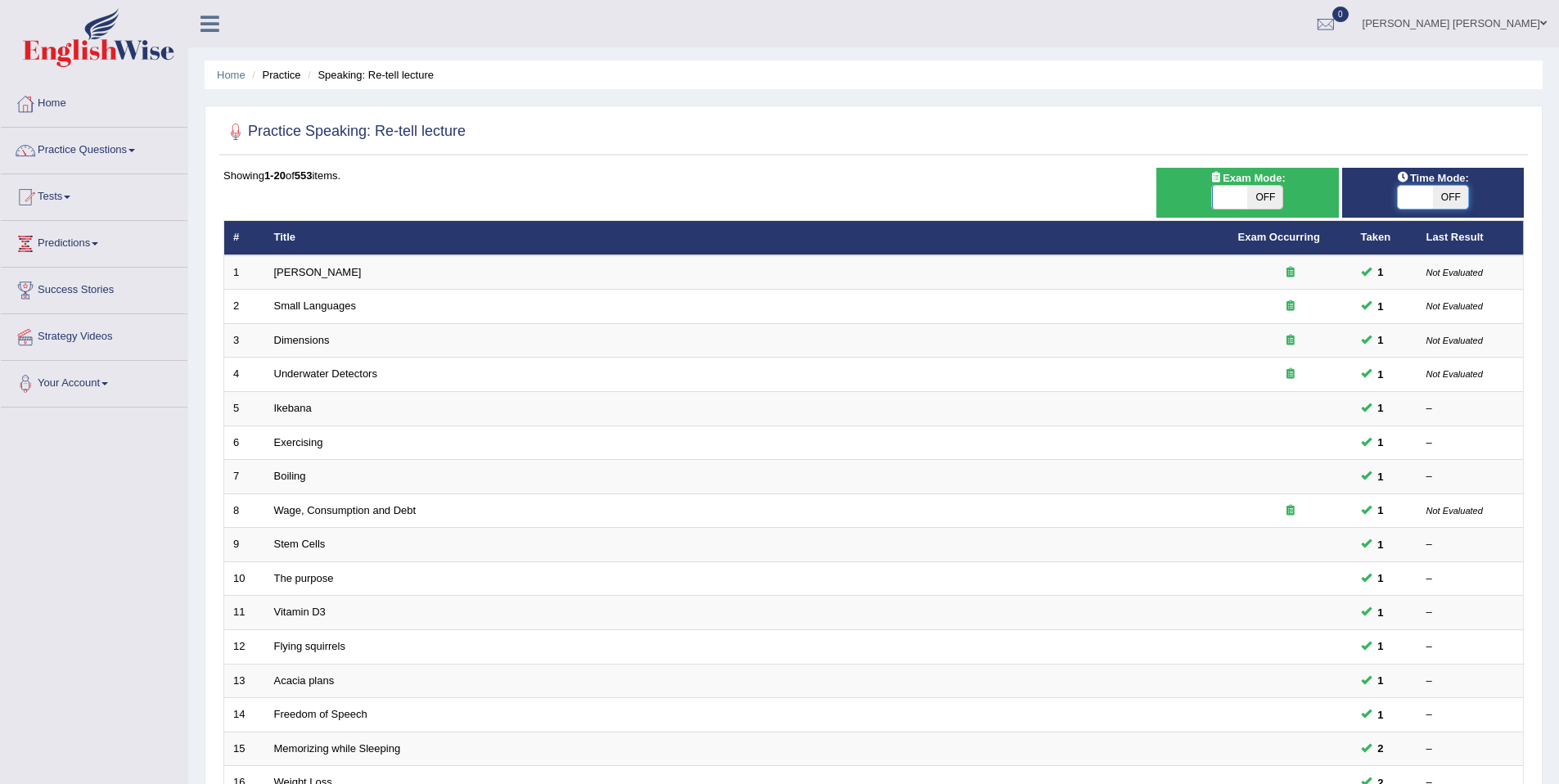
click at [1398, 196] on span at bounding box center [1415, 196] width 35 height 23
checkbox input "true"
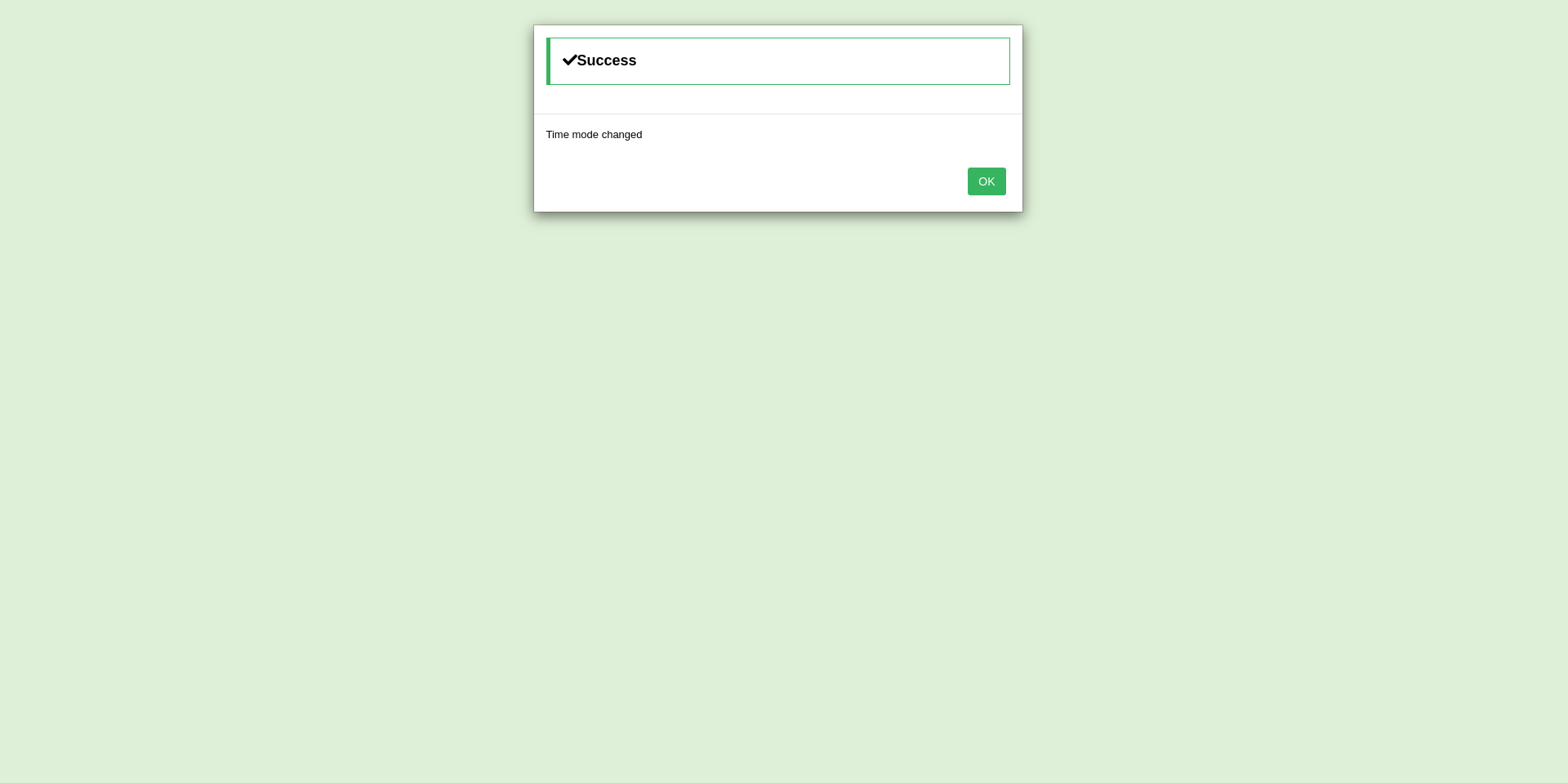
click at [989, 193] on button "OK" at bounding box center [986, 181] width 37 height 28
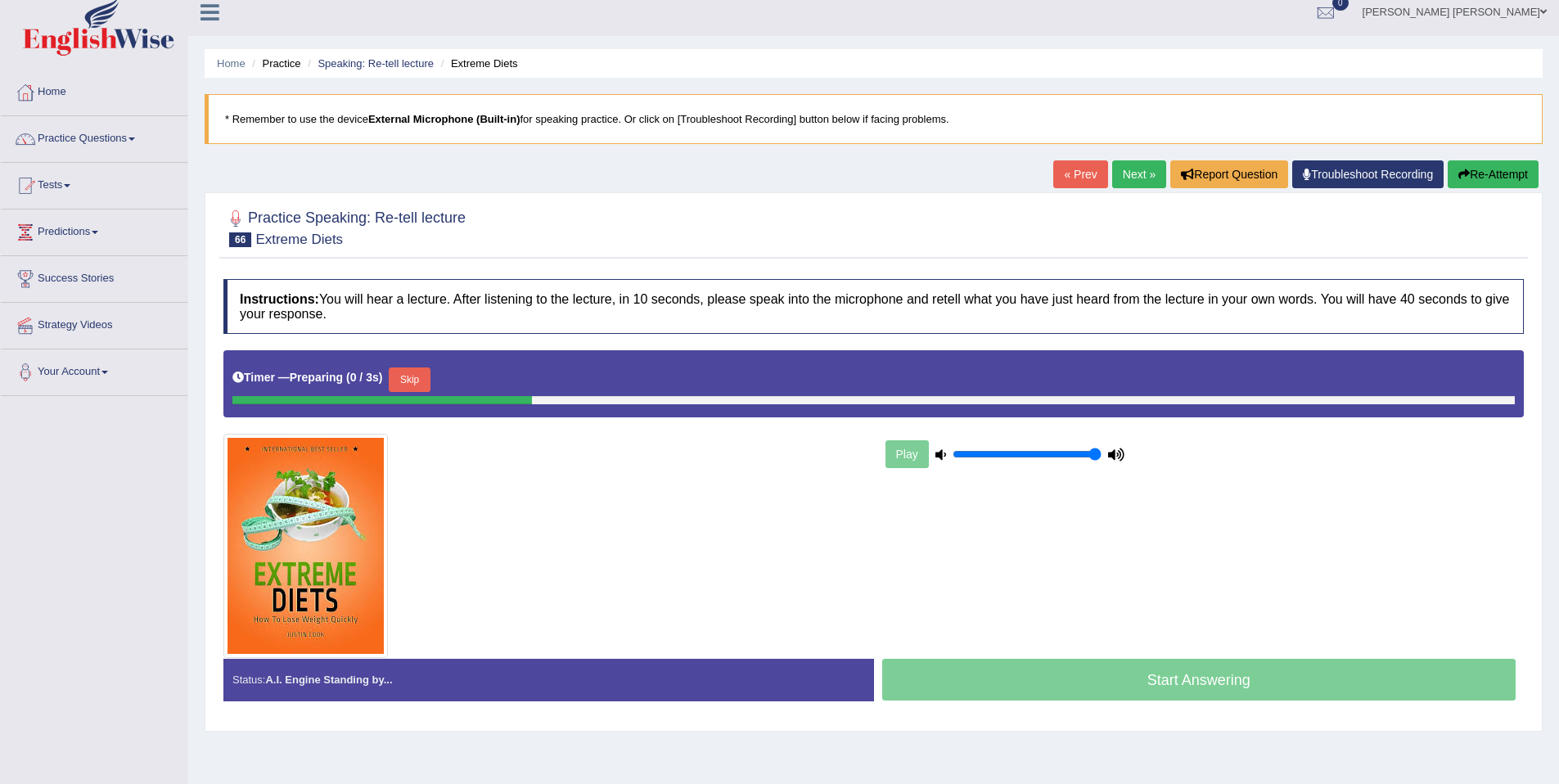
scroll to position [27, 0]
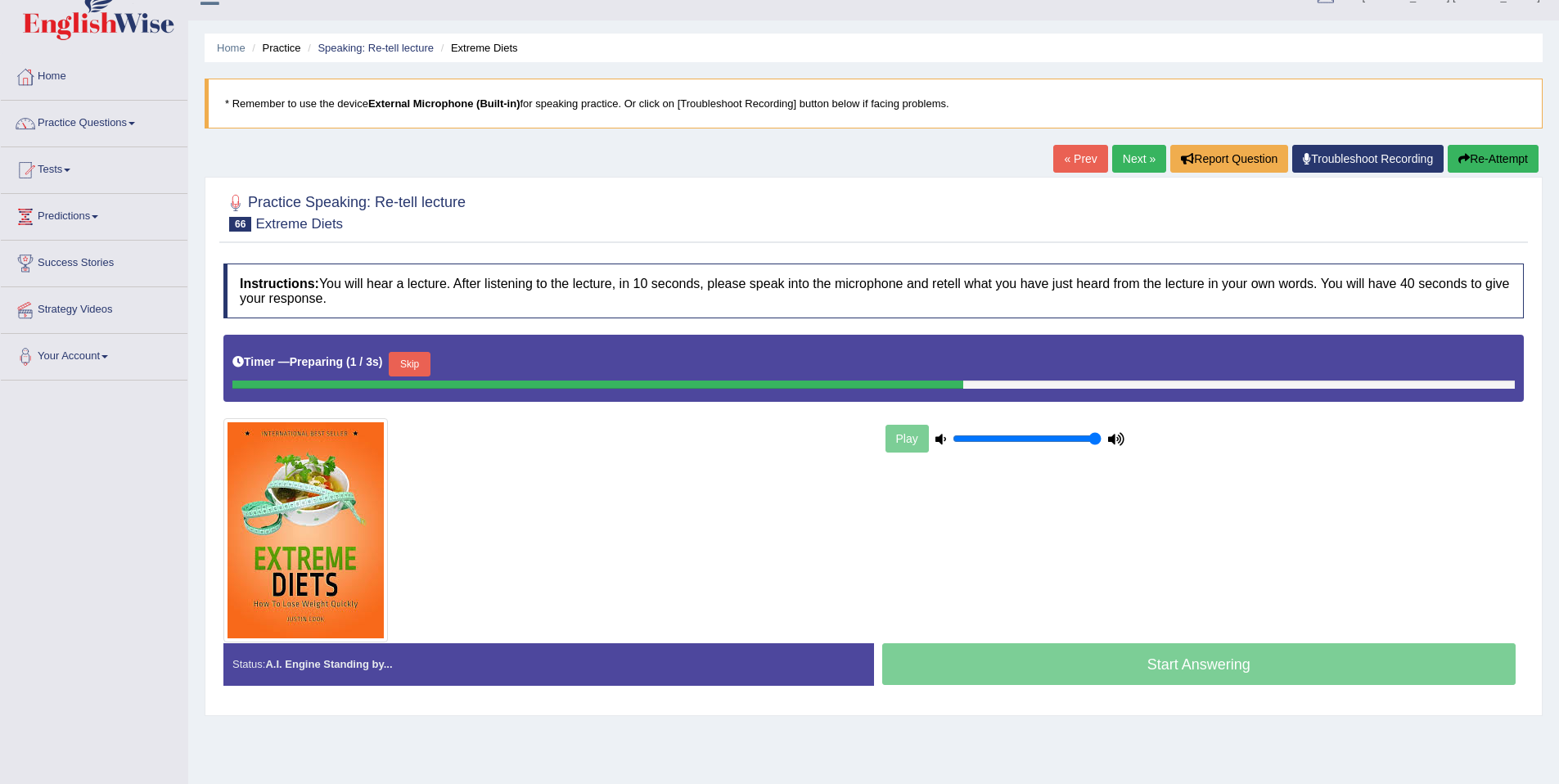
click at [383, 363] on b ")" at bounding box center [381, 361] width 4 height 13
click at [422, 376] on button "Skip" at bounding box center [408, 364] width 41 height 25
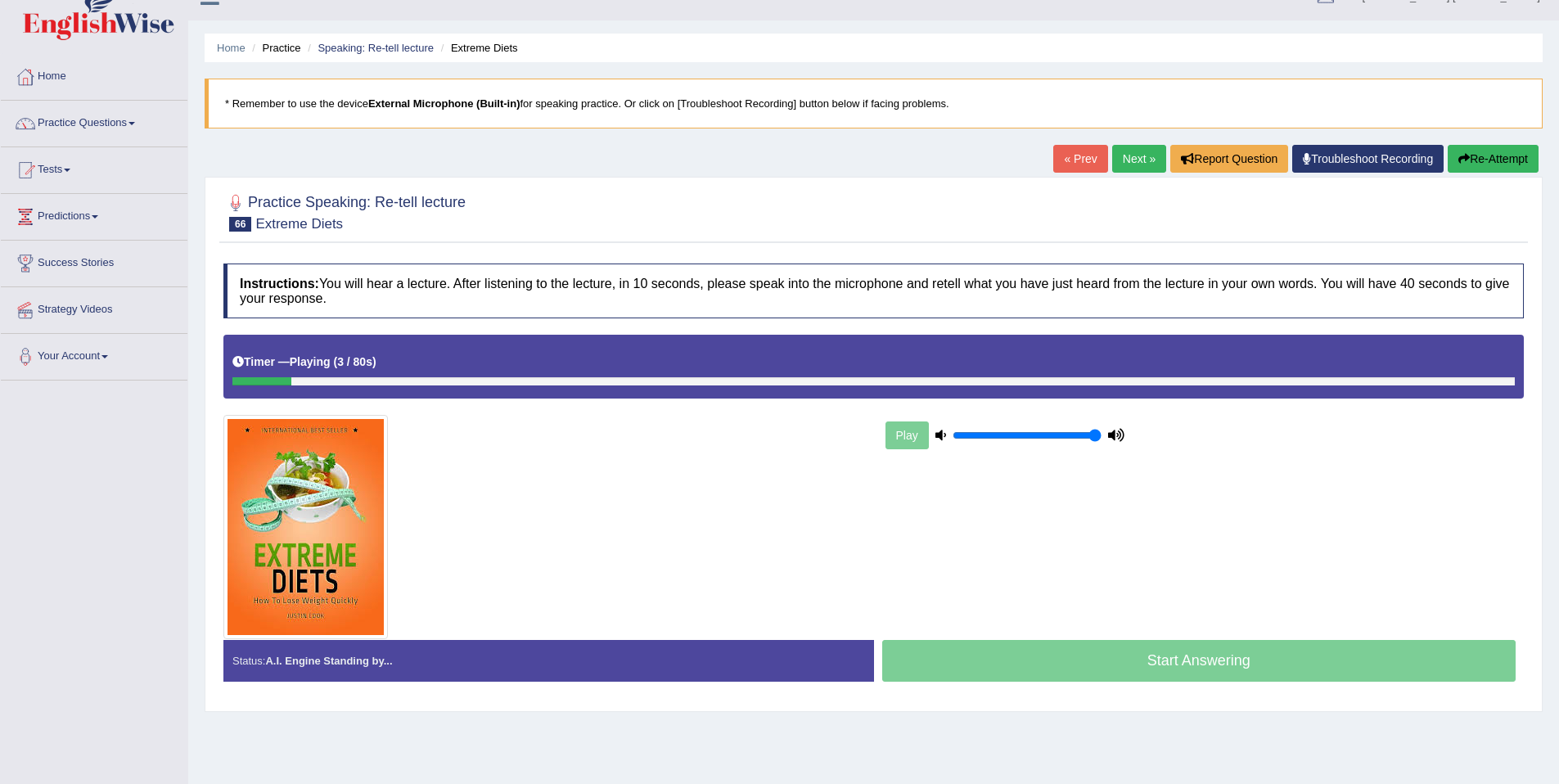
click at [1481, 156] on button "Re-Attempt" at bounding box center [1494, 158] width 91 height 28
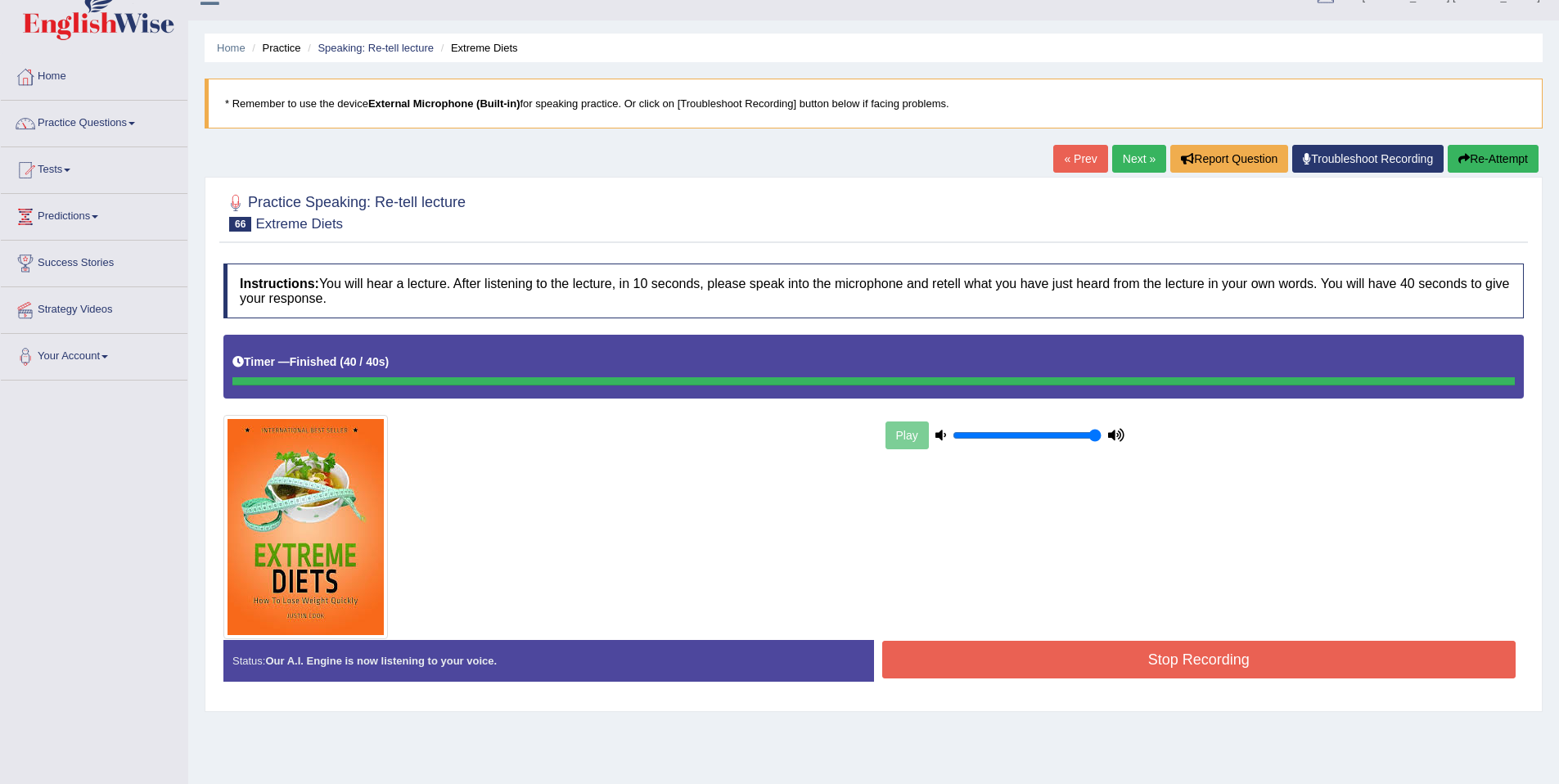
click at [1274, 678] on button "Stop Recording" at bounding box center [1199, 658] width 634 height 37
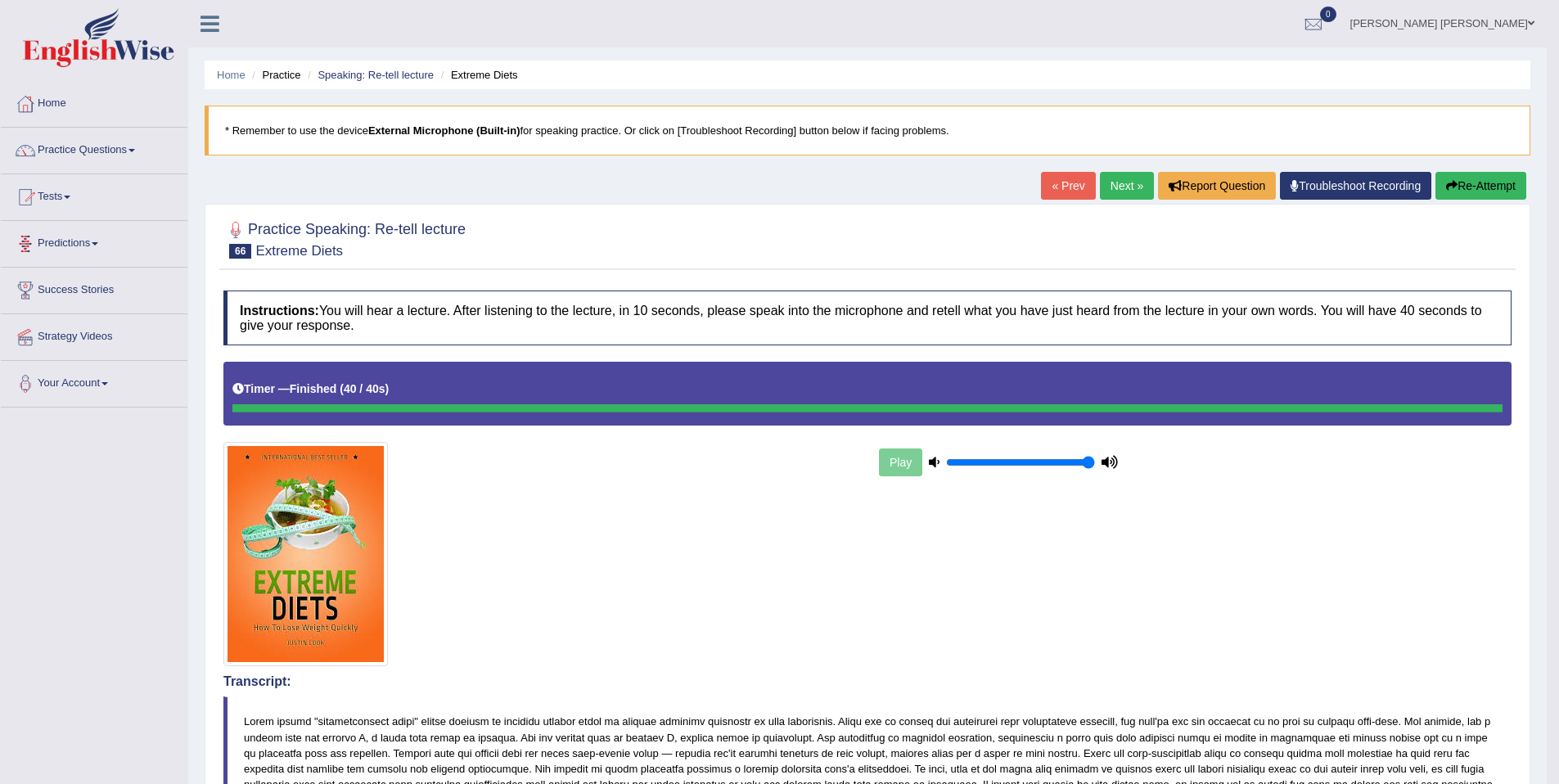
scroll to position [12, 0]
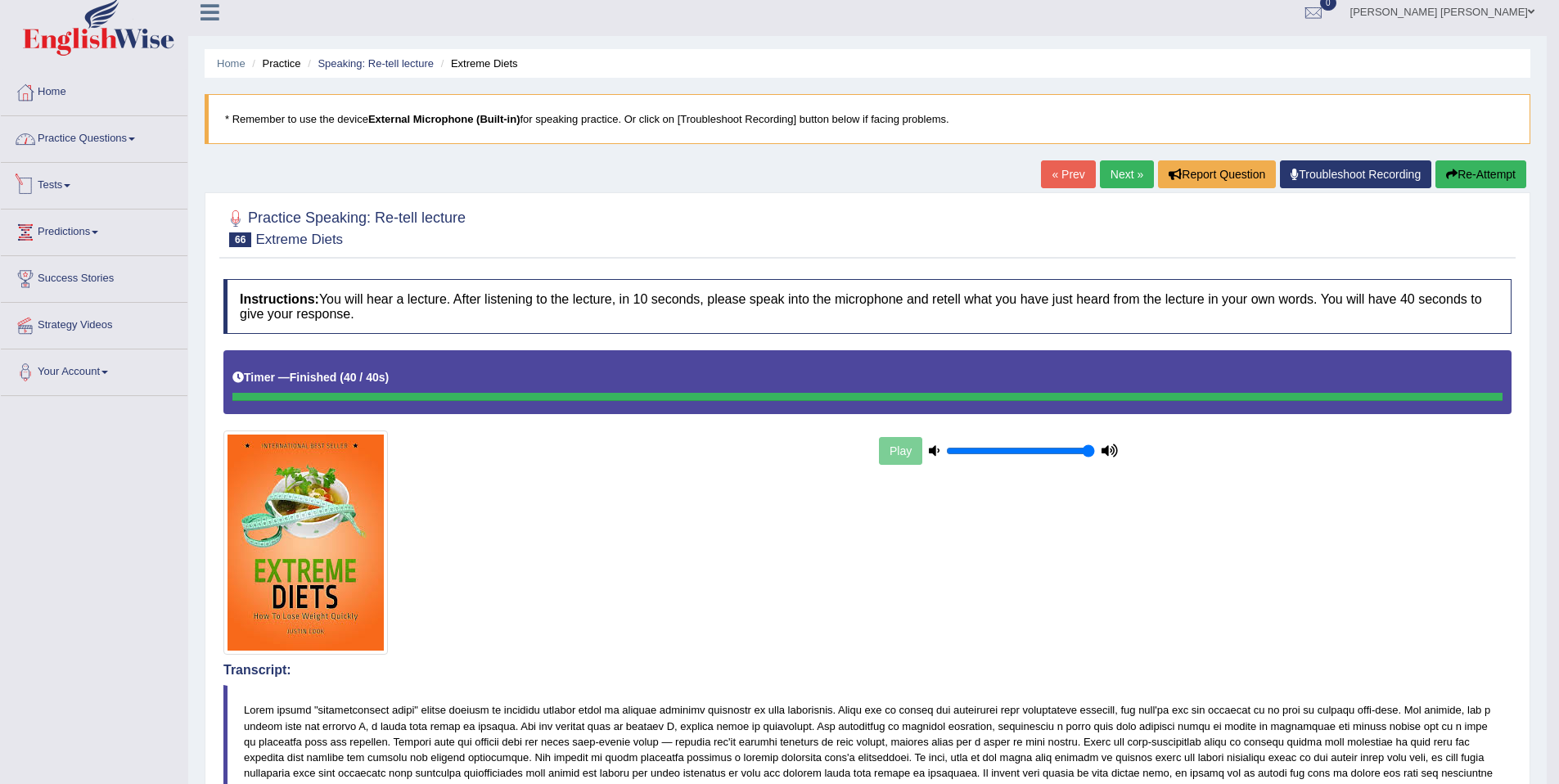
click at [143, 132] on link "Practice Questions" at bounding box center [94, 136] width 186 height 41
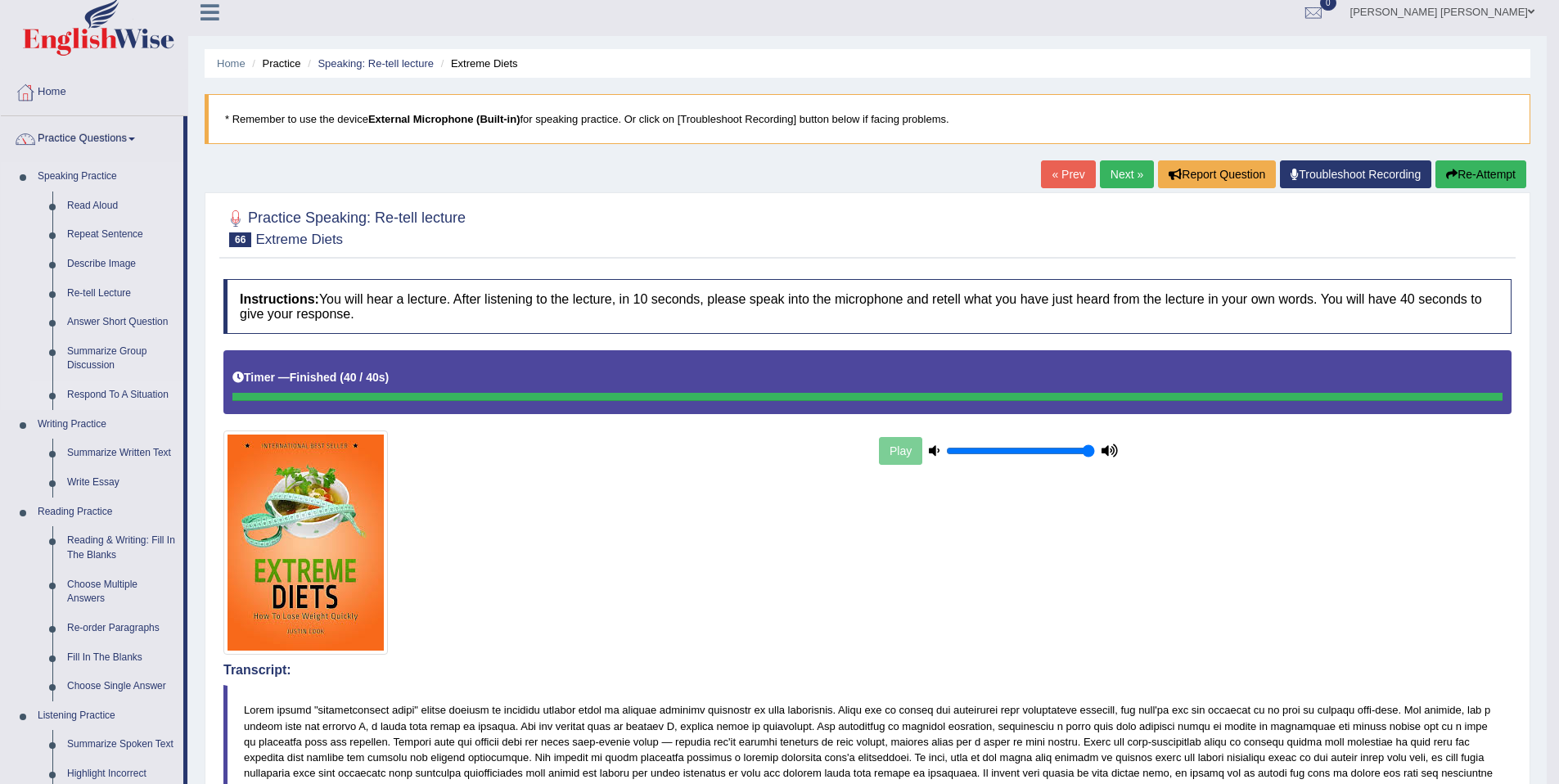
click at [115, 397] on link "Respond To A Situation" at bounding box center [122, 395] width 124 height 29
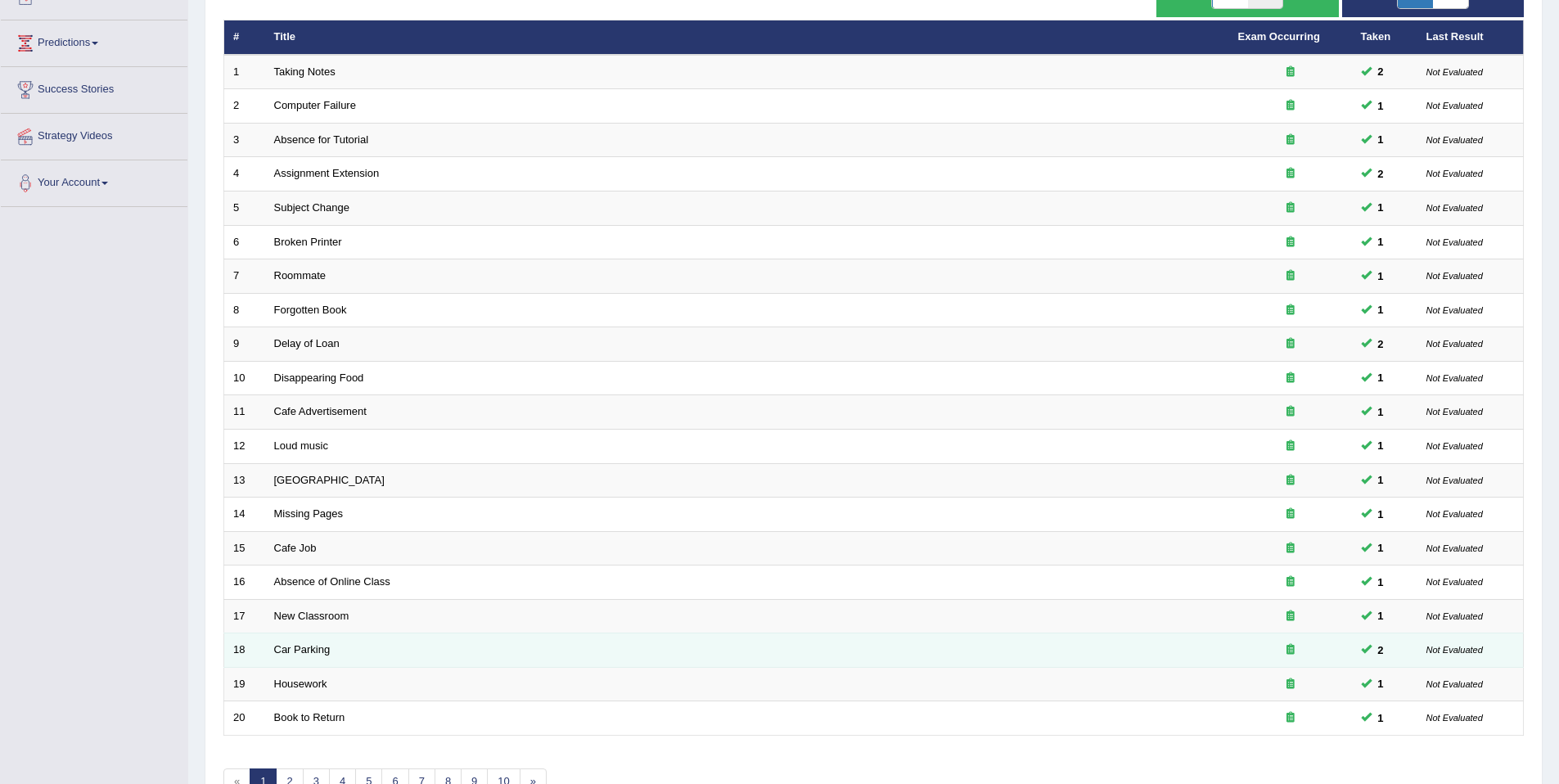
scroll to position [299, 0]
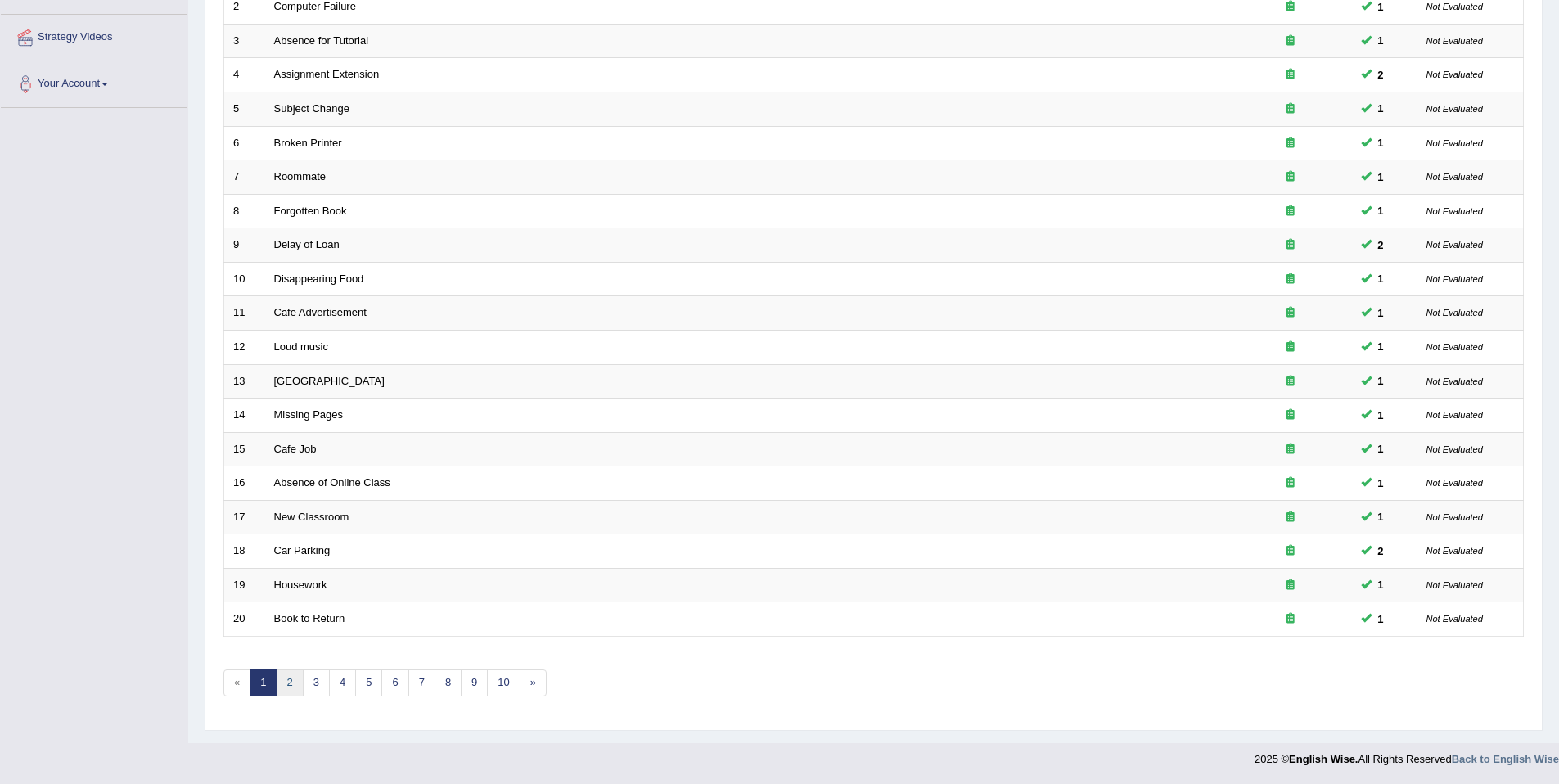
click at [297, 679] on link "2" at bounding box center [289, 683] width 27 height 27
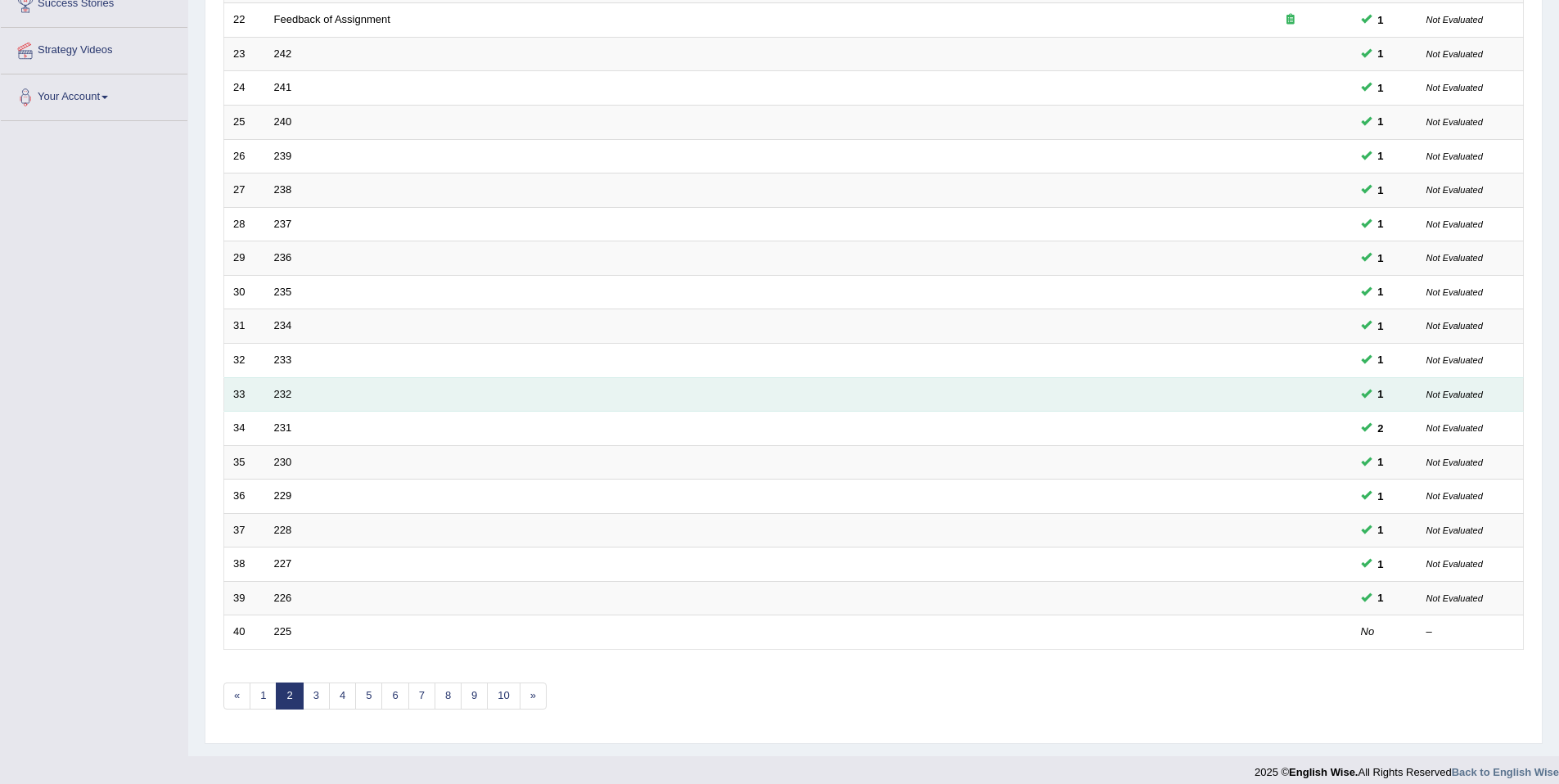
scroll to position [299, 0]
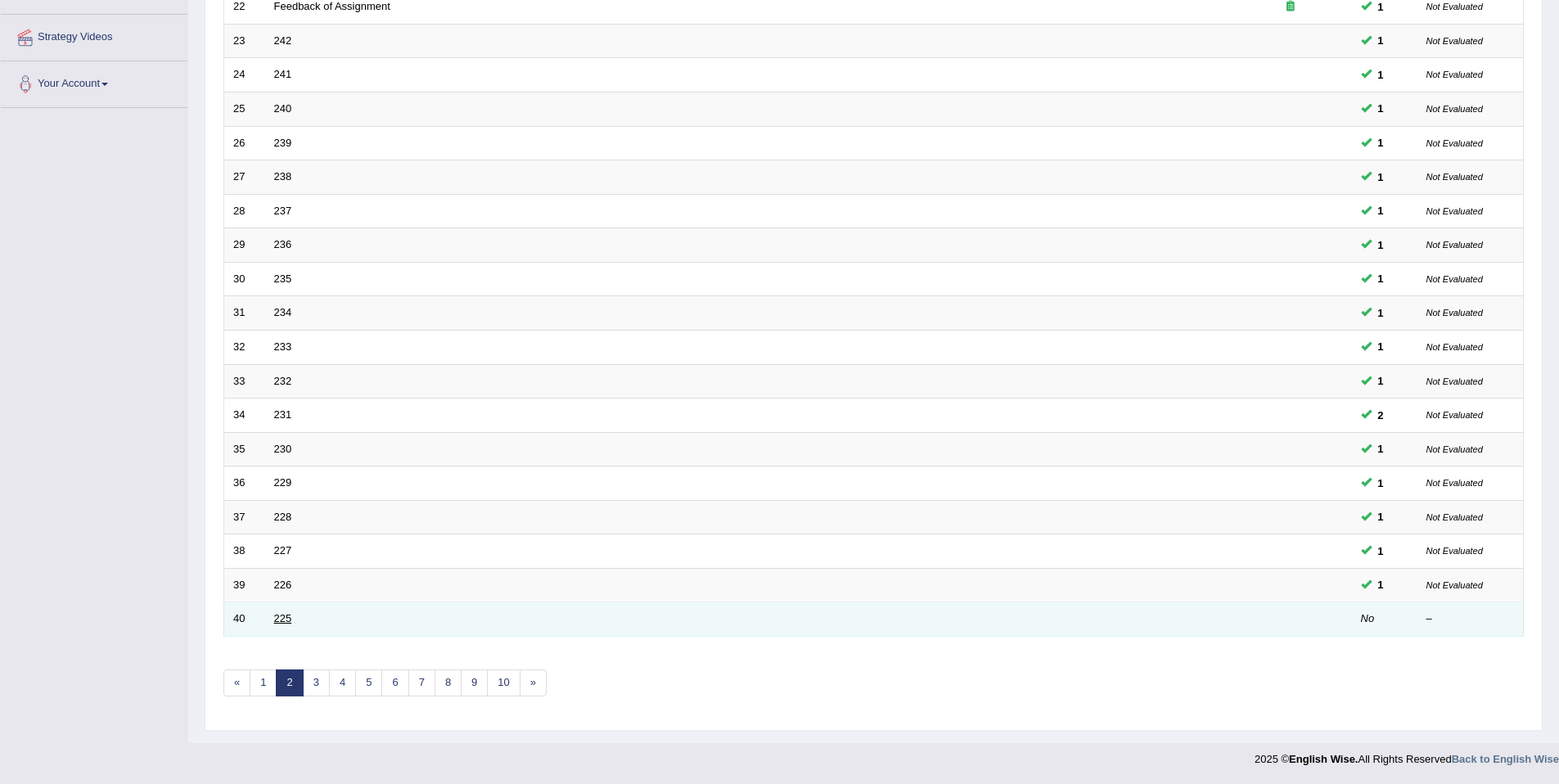
click at [276, 614] on link "225" at bounding box center [283, 618] width 18 height 12
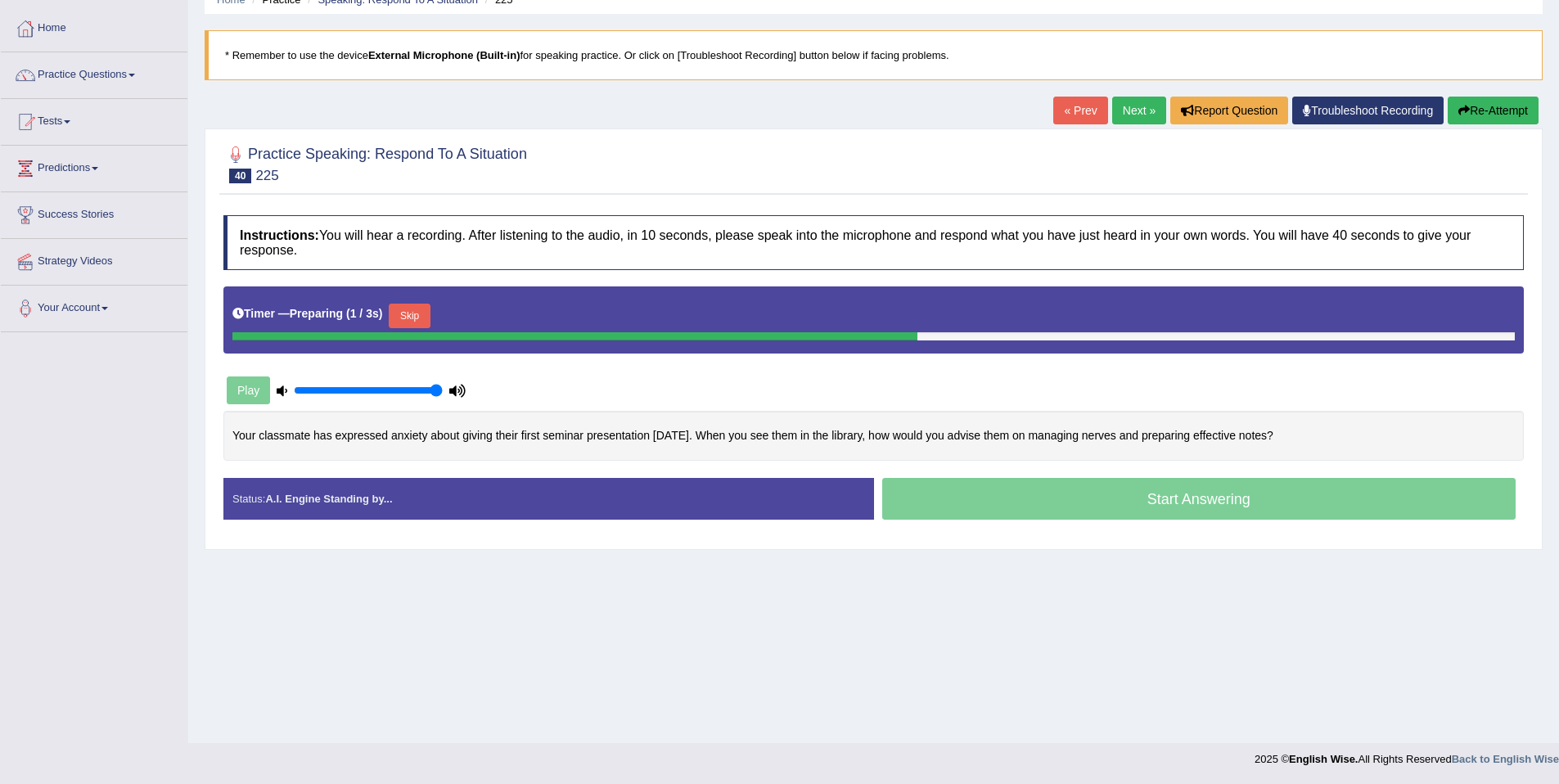
click at [426, 318] on button "Skip" at bounding box center [408, 316] width 41 height 25
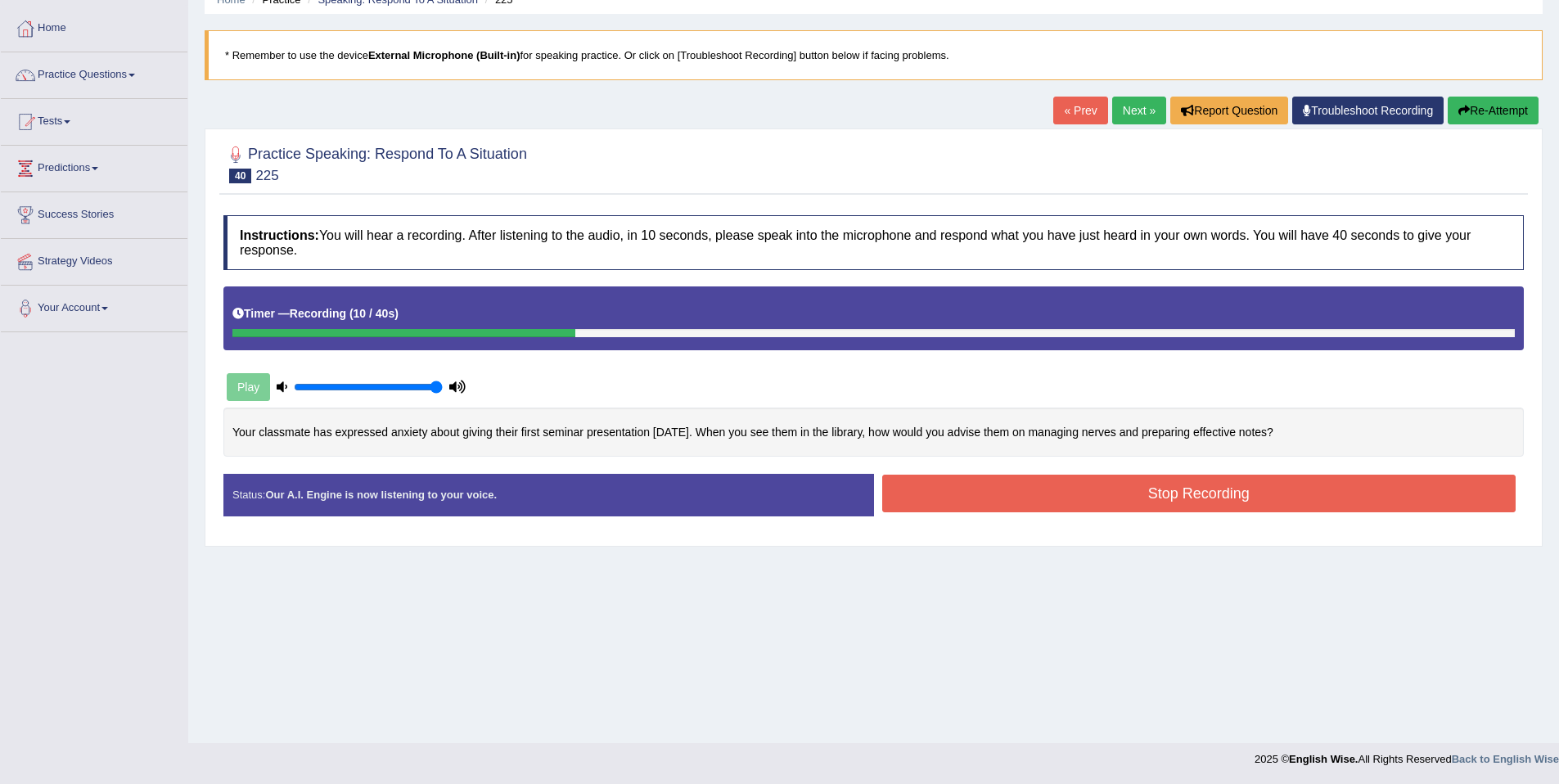
click at [1507, 120] on button "Re-Attempt" at bounding box center [1494, 110] width 91 height 28
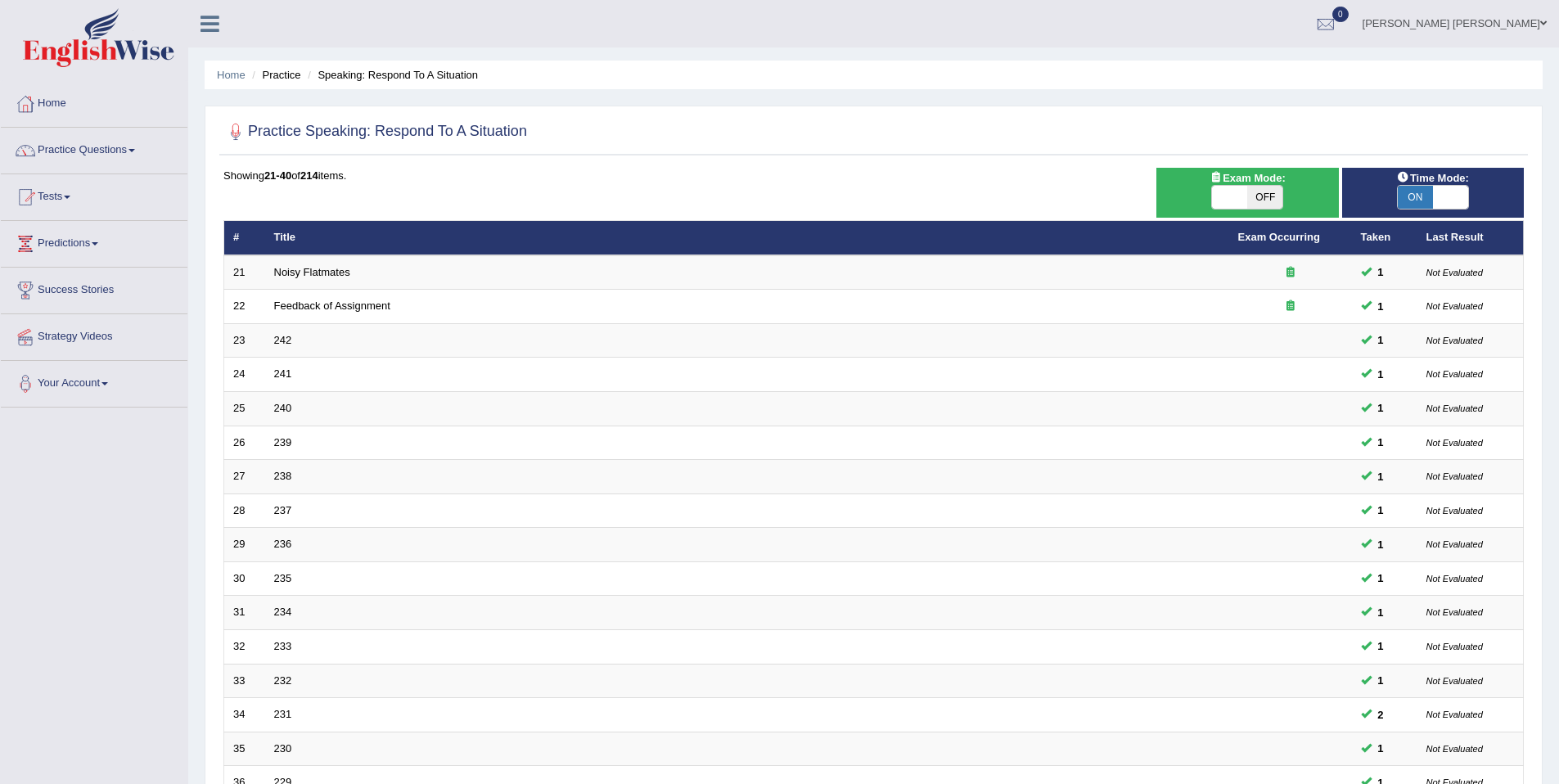
click at [1447, 208] on span at bounding box center [1450, 196] width 35 height 23
checkbox input "false"
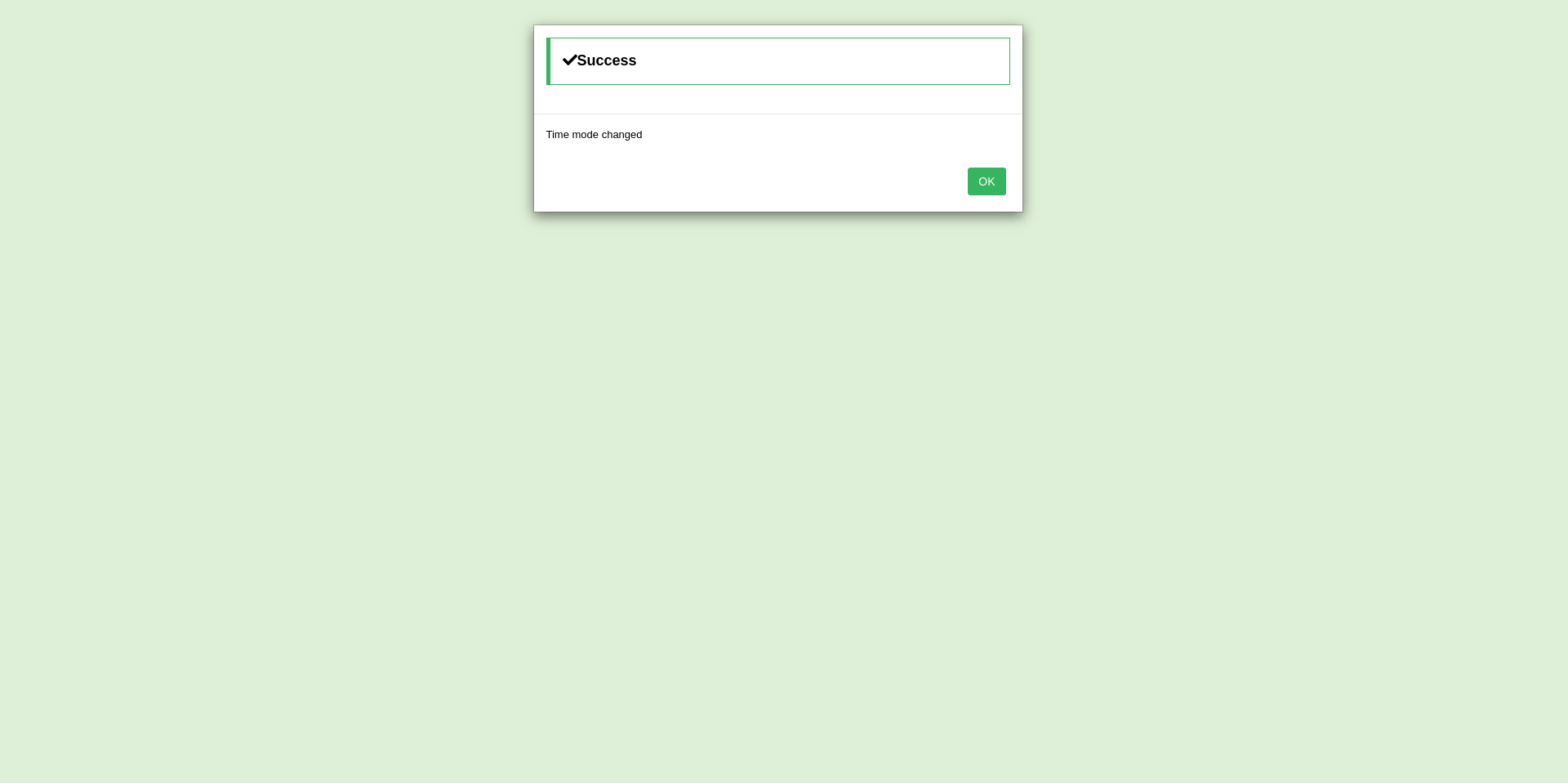
click at [984, 182] on button "OK" at bounding box center [986, 181] width 37 height 28
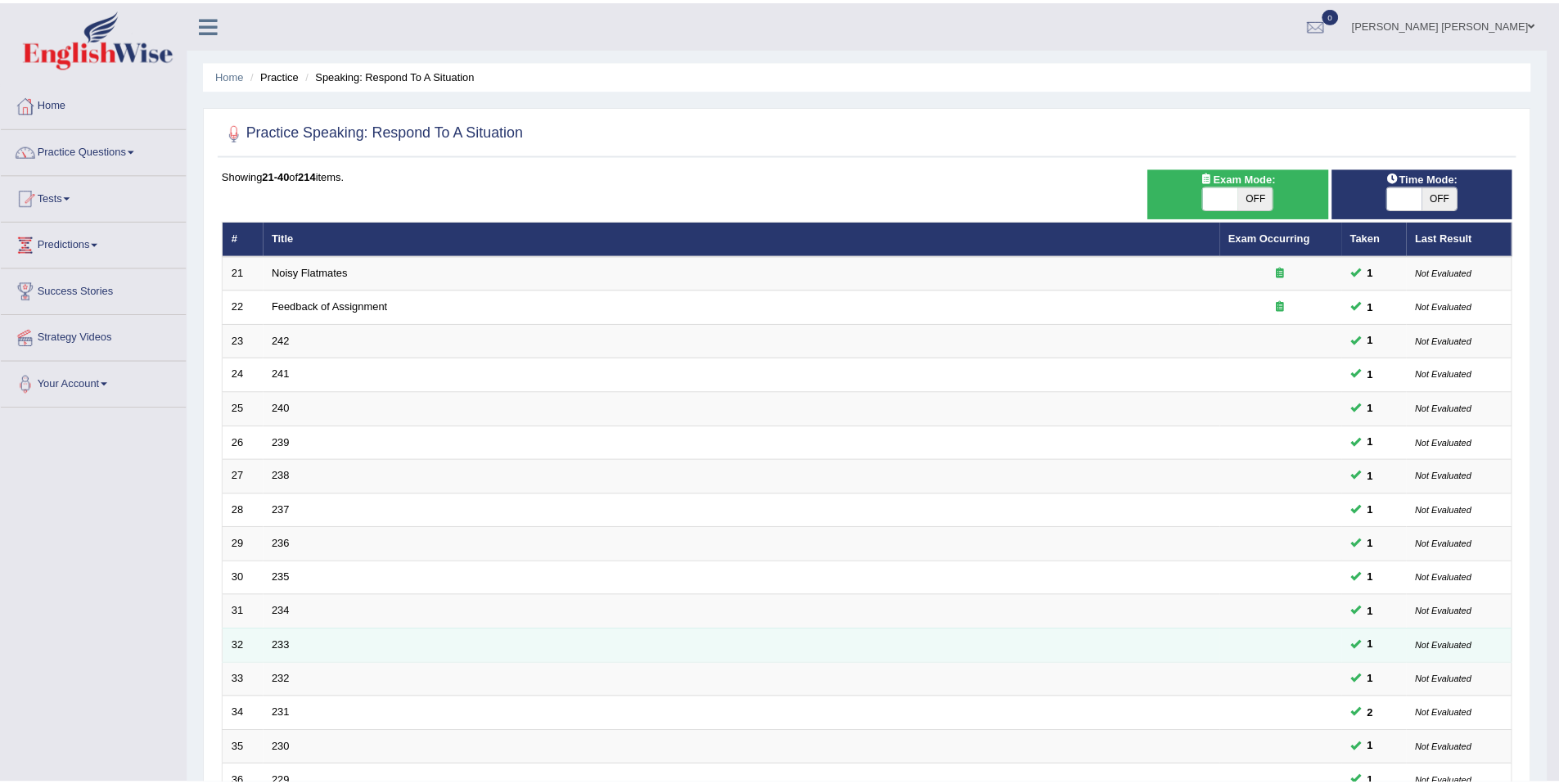
scroll to position [229, 0]
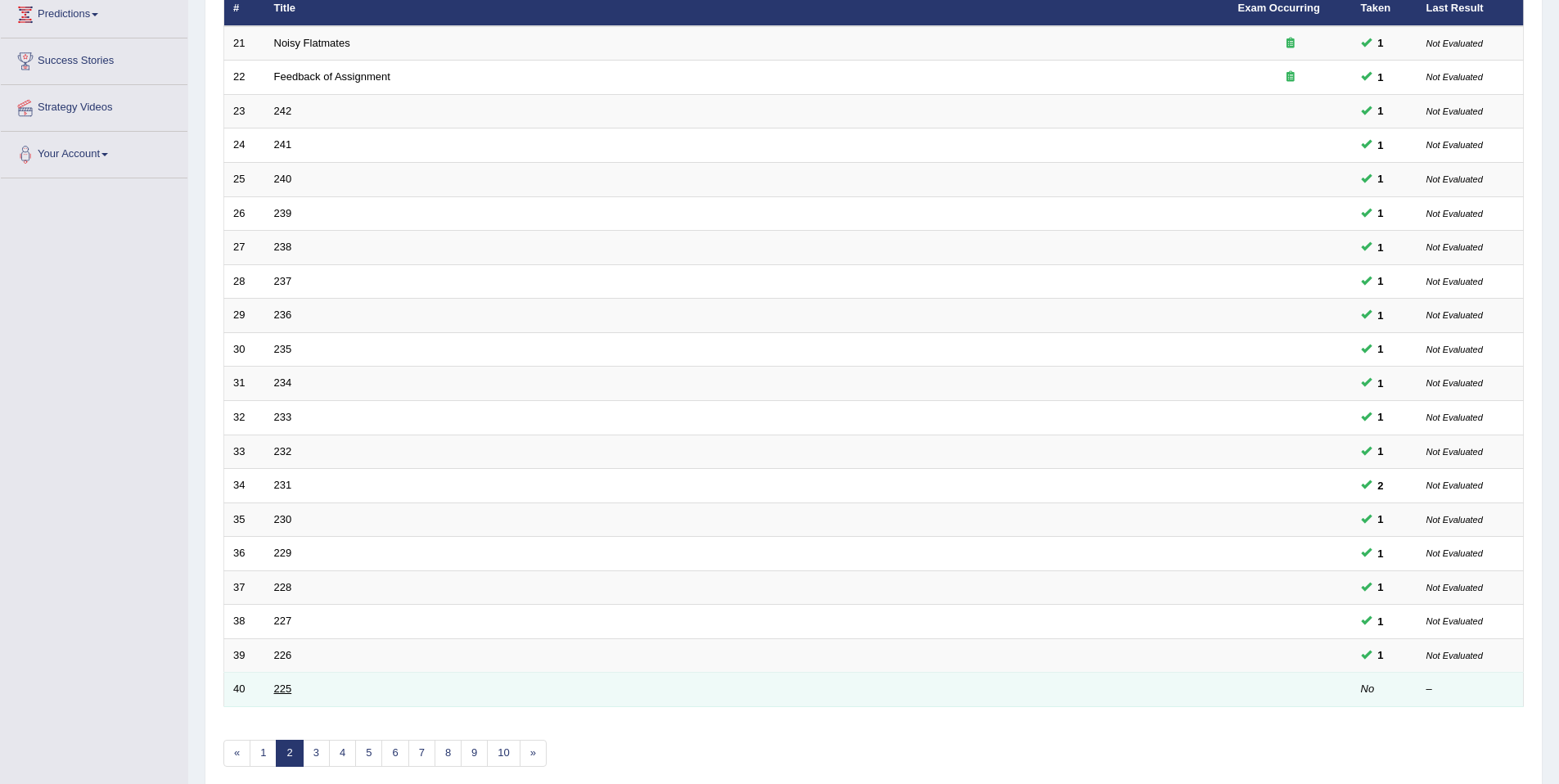
click at [281, 689] on link "225" at bounding box center [283, 688] width 18 height 12
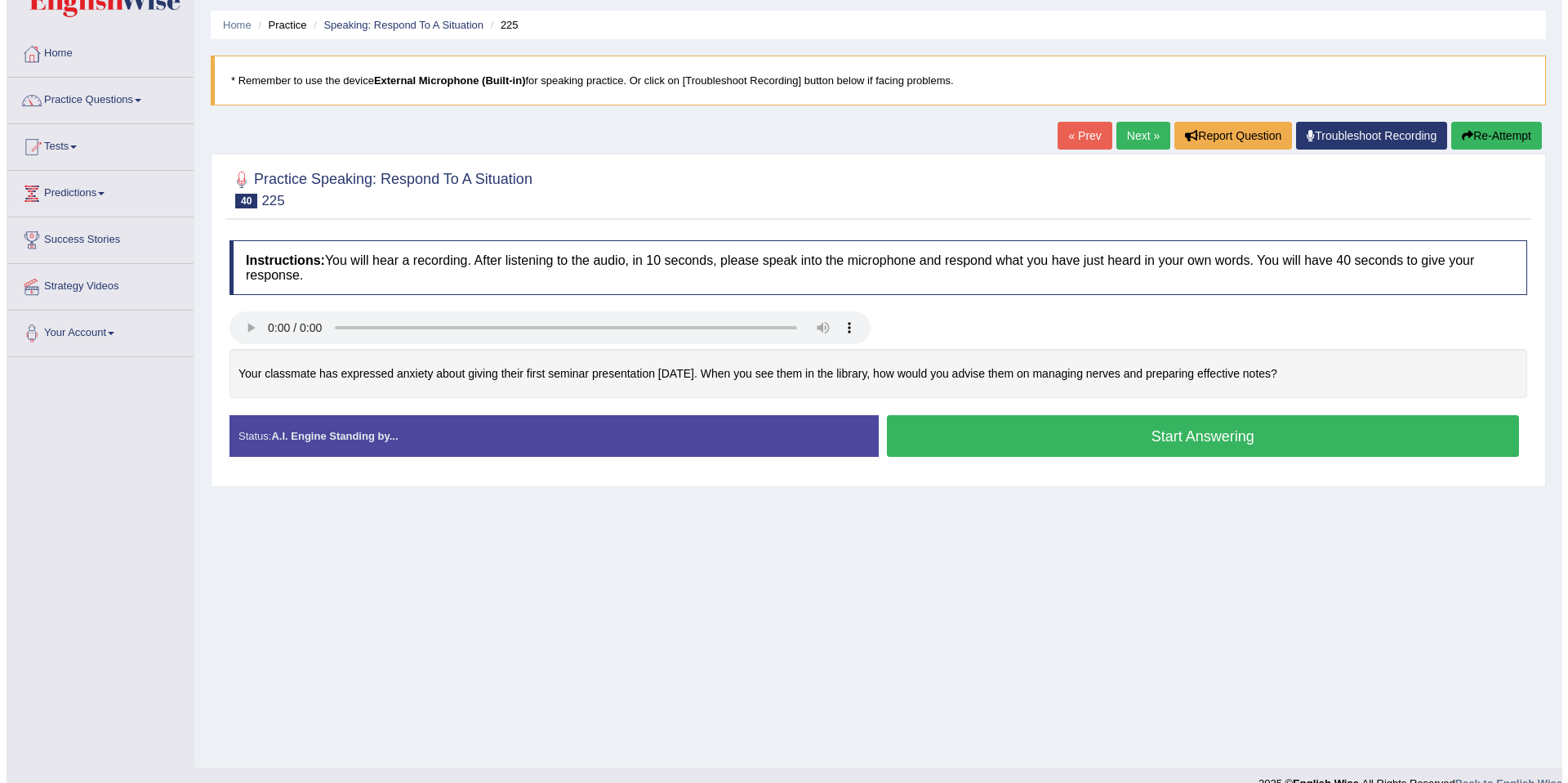
scroll to position [75, 0]
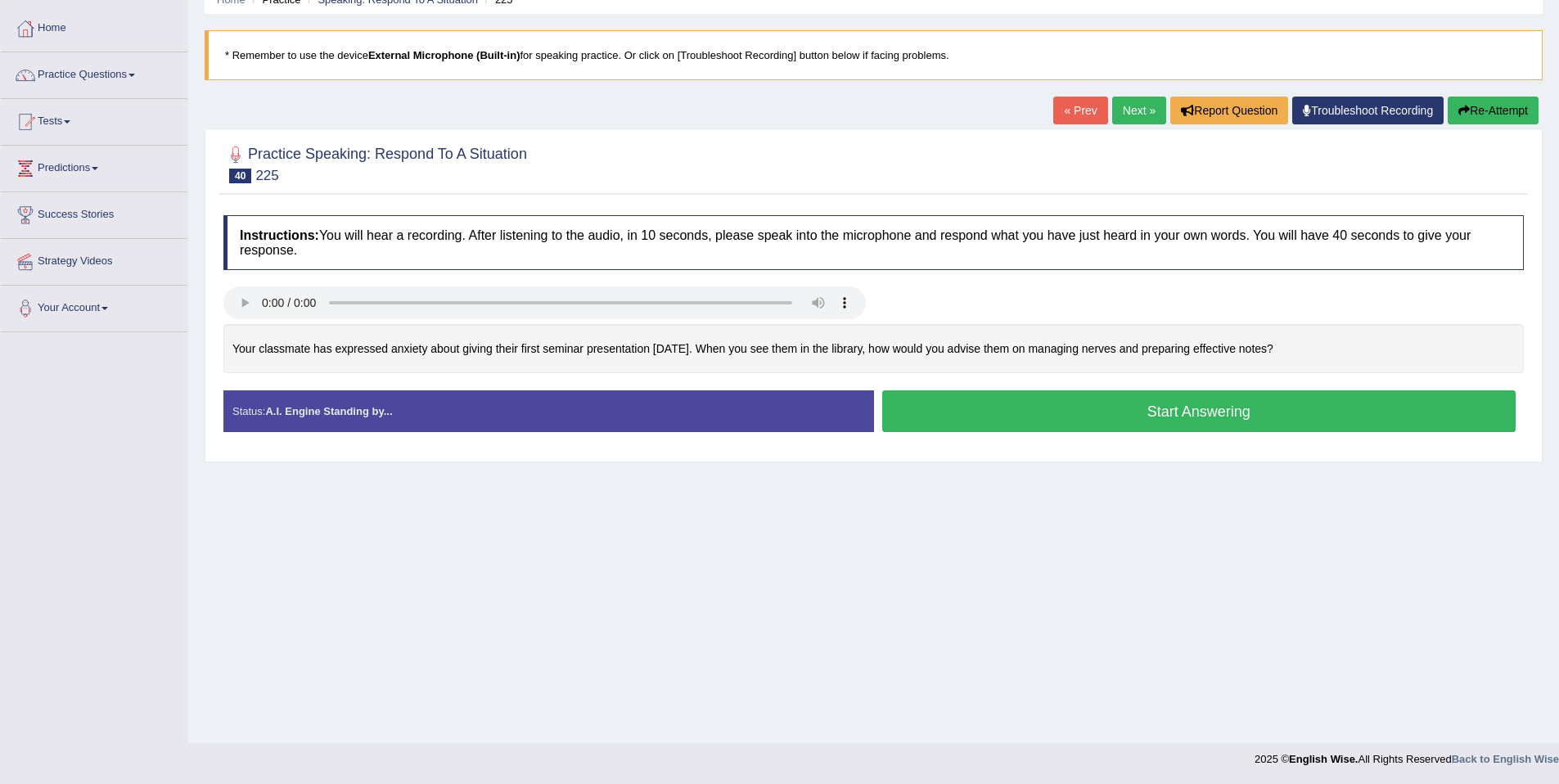
click at [1016, 415] on button "Start Answering" at bounding box center [1199, 411] width 634 height 42
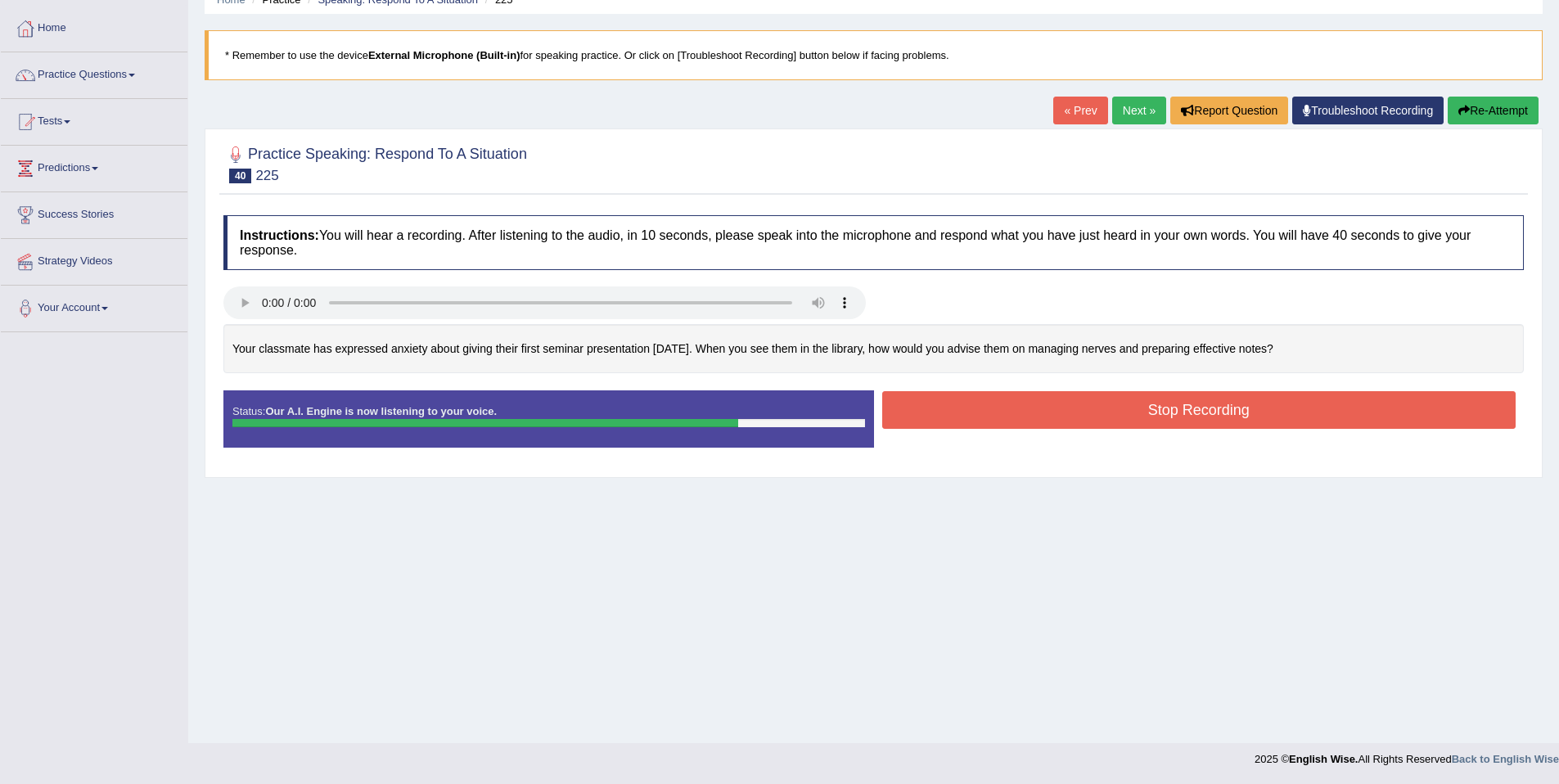
click at [1074, 425] on button "Stop Recording" at bounding box center [1199, 409] width 634 height 37
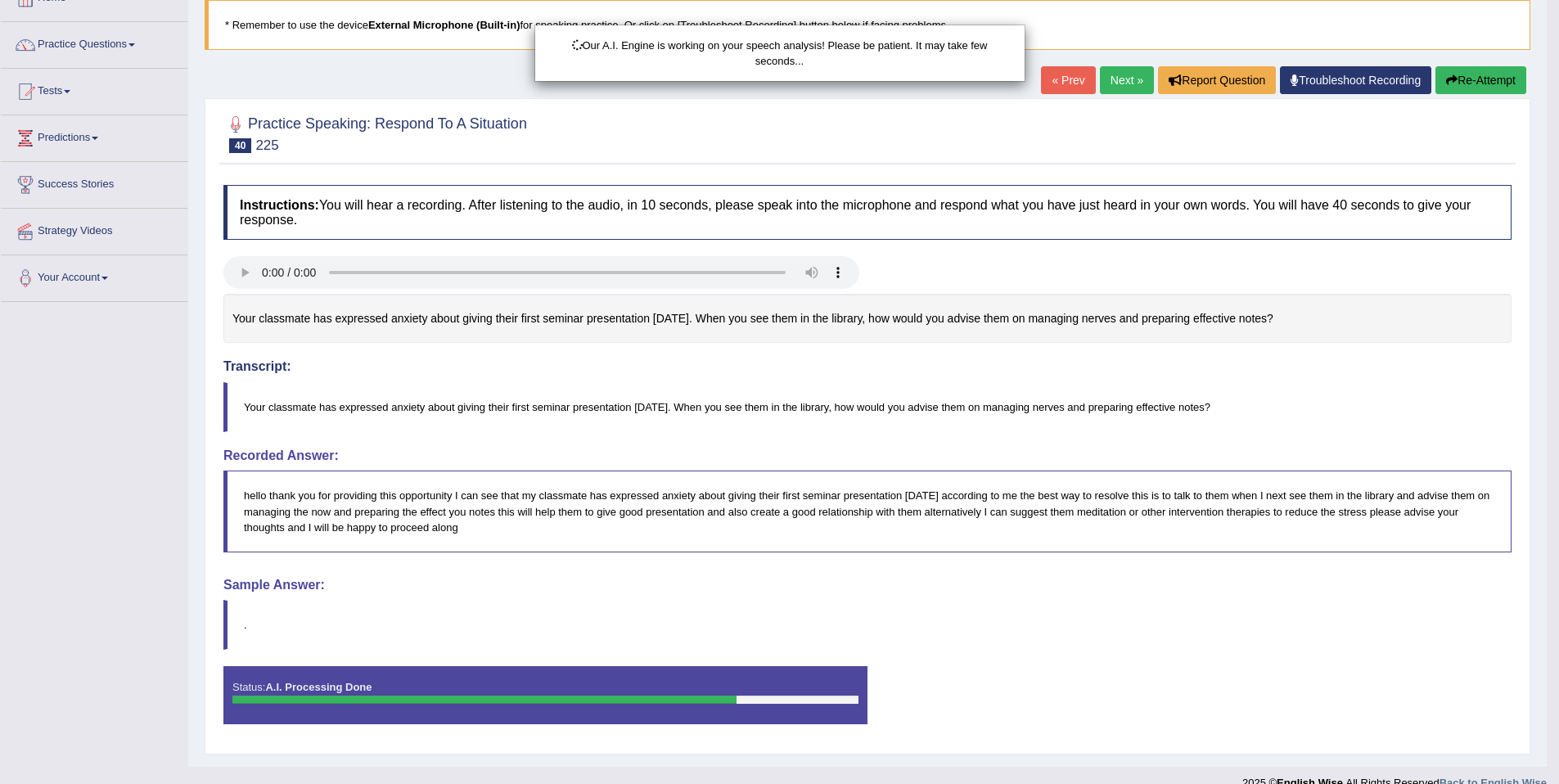
scroll to position [129, 0]
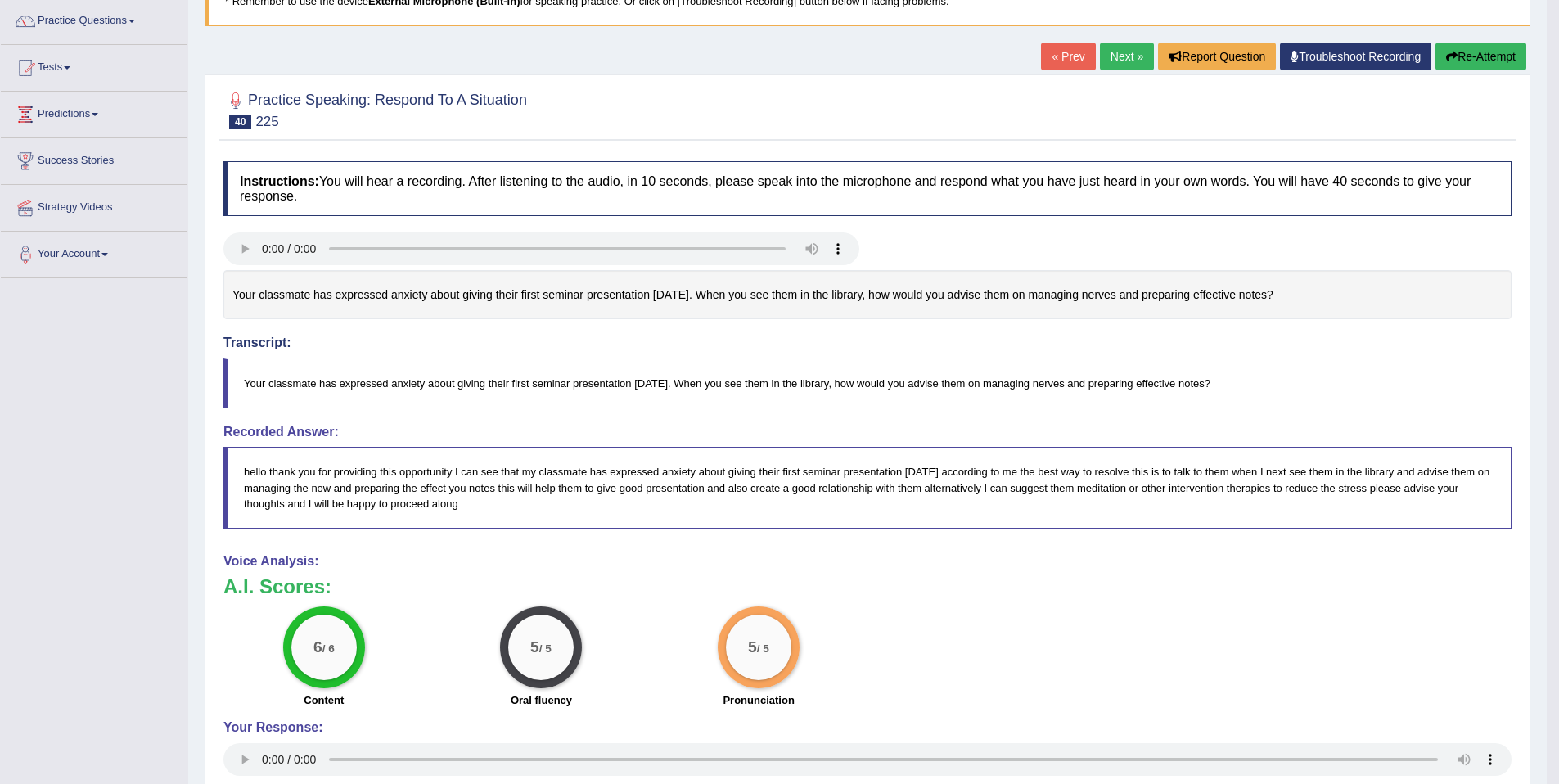
click at [1470, 54] on button "Re-Attempt" at bounding box center [1481, 56] width 91 height 28
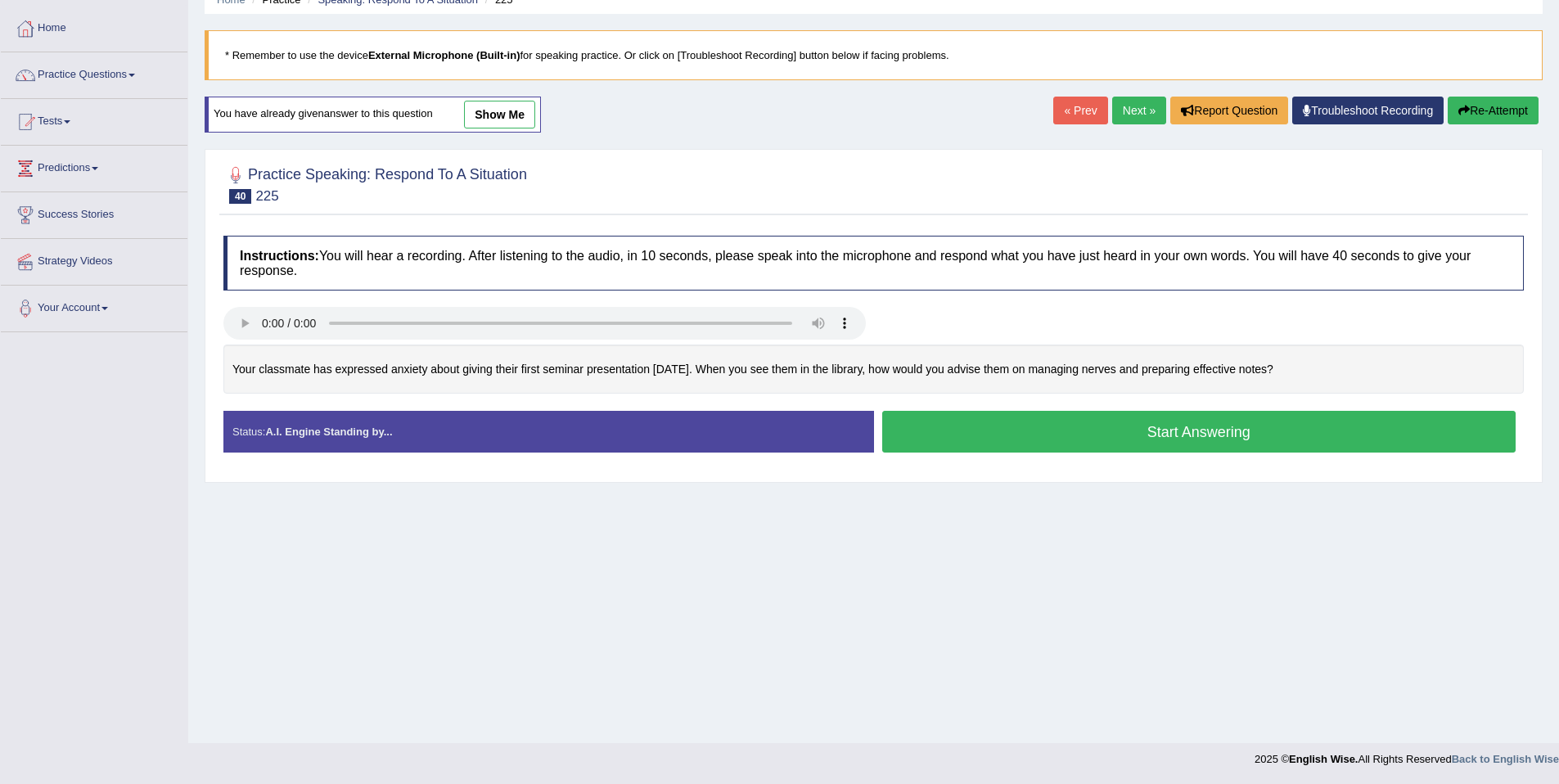
click at [1138, 106] on link "Next »" at bounding box center [1139, 110] width 54 height 28
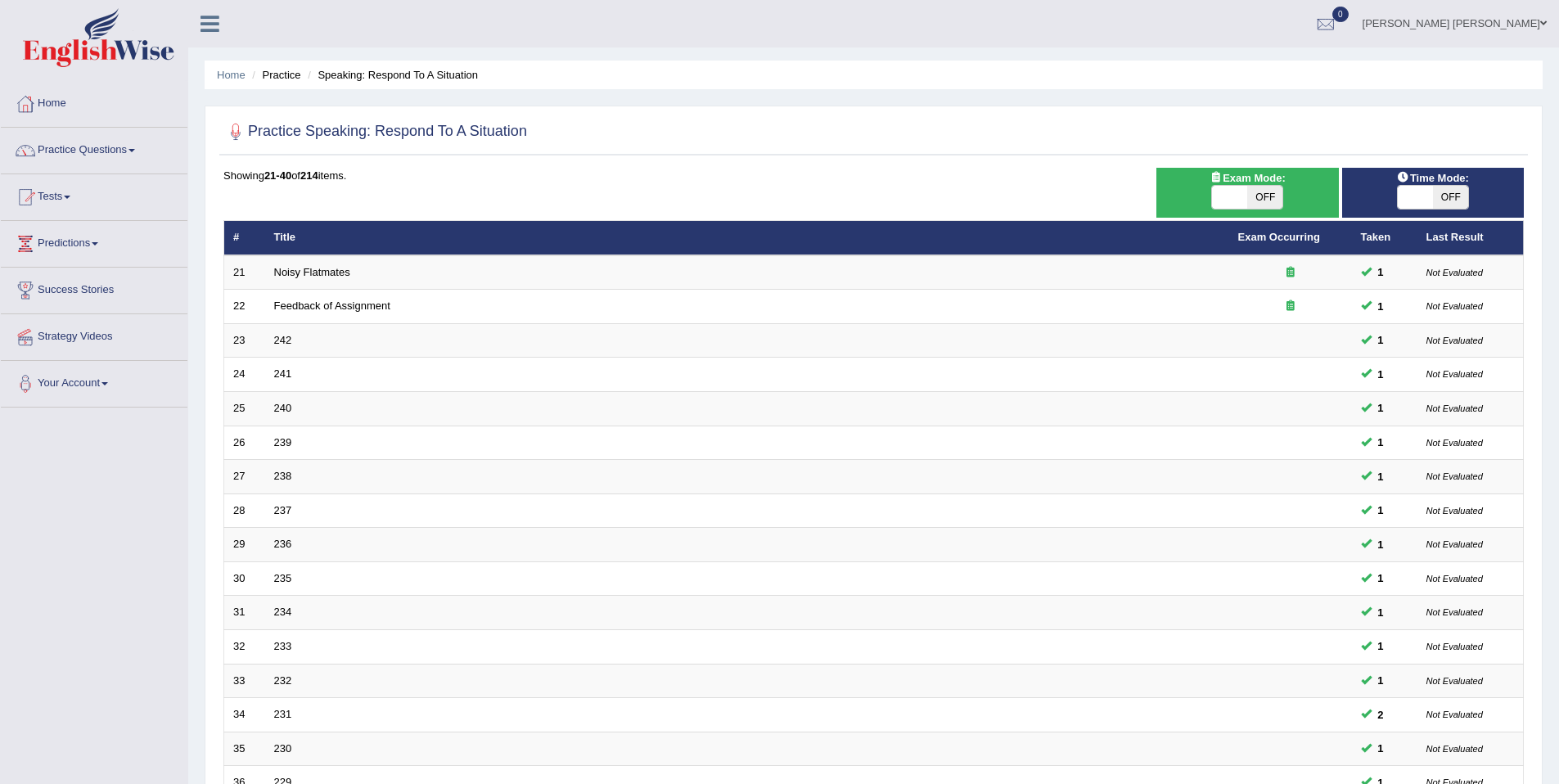
click at [1456, 194] on span "OFF" at bounding box center [1450, 196] width 35 height 23
checkbox input "true"
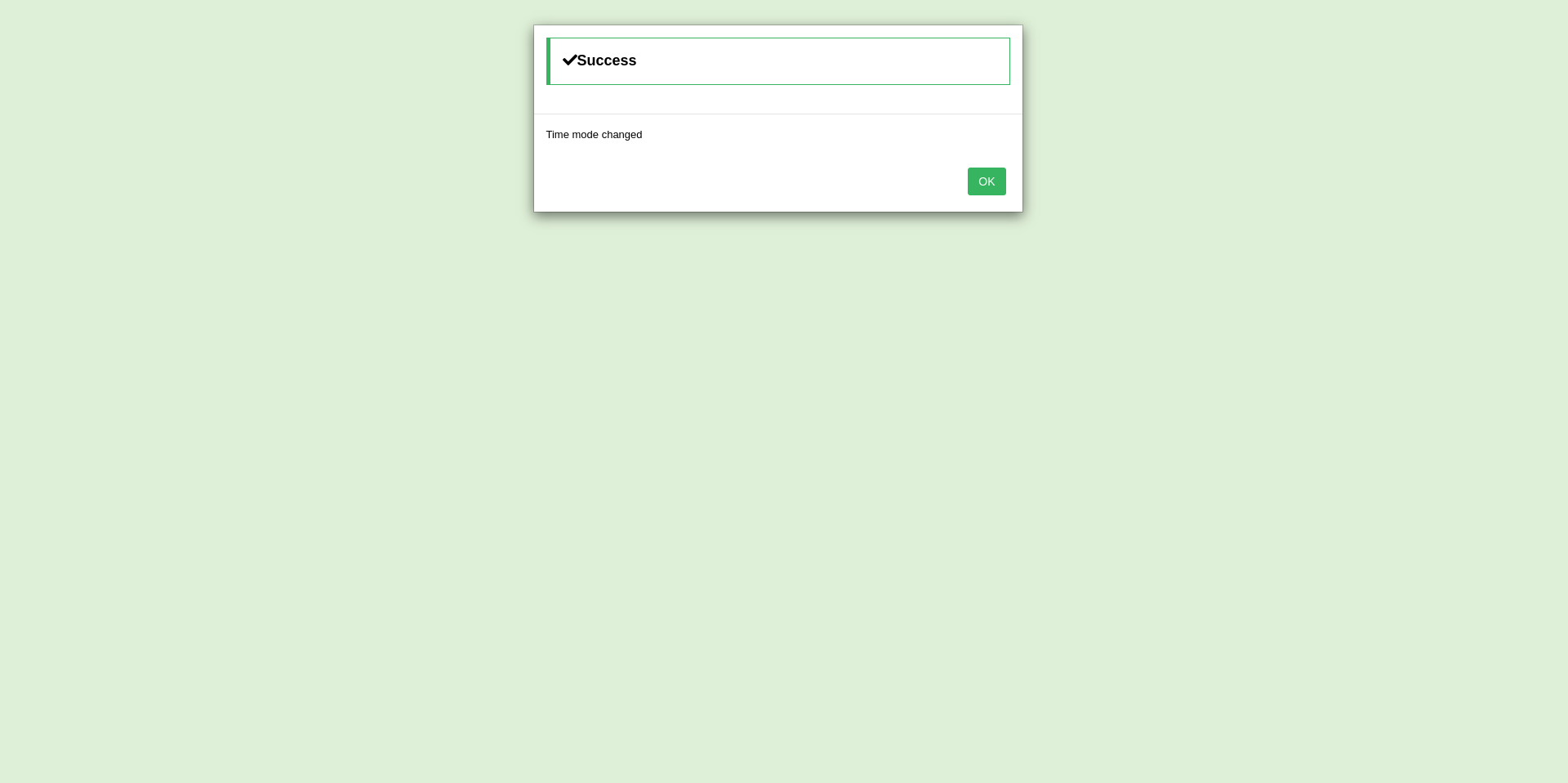
click at [1005, 183] on button "OK" at bounding box center [986, 181] width 37 height 28
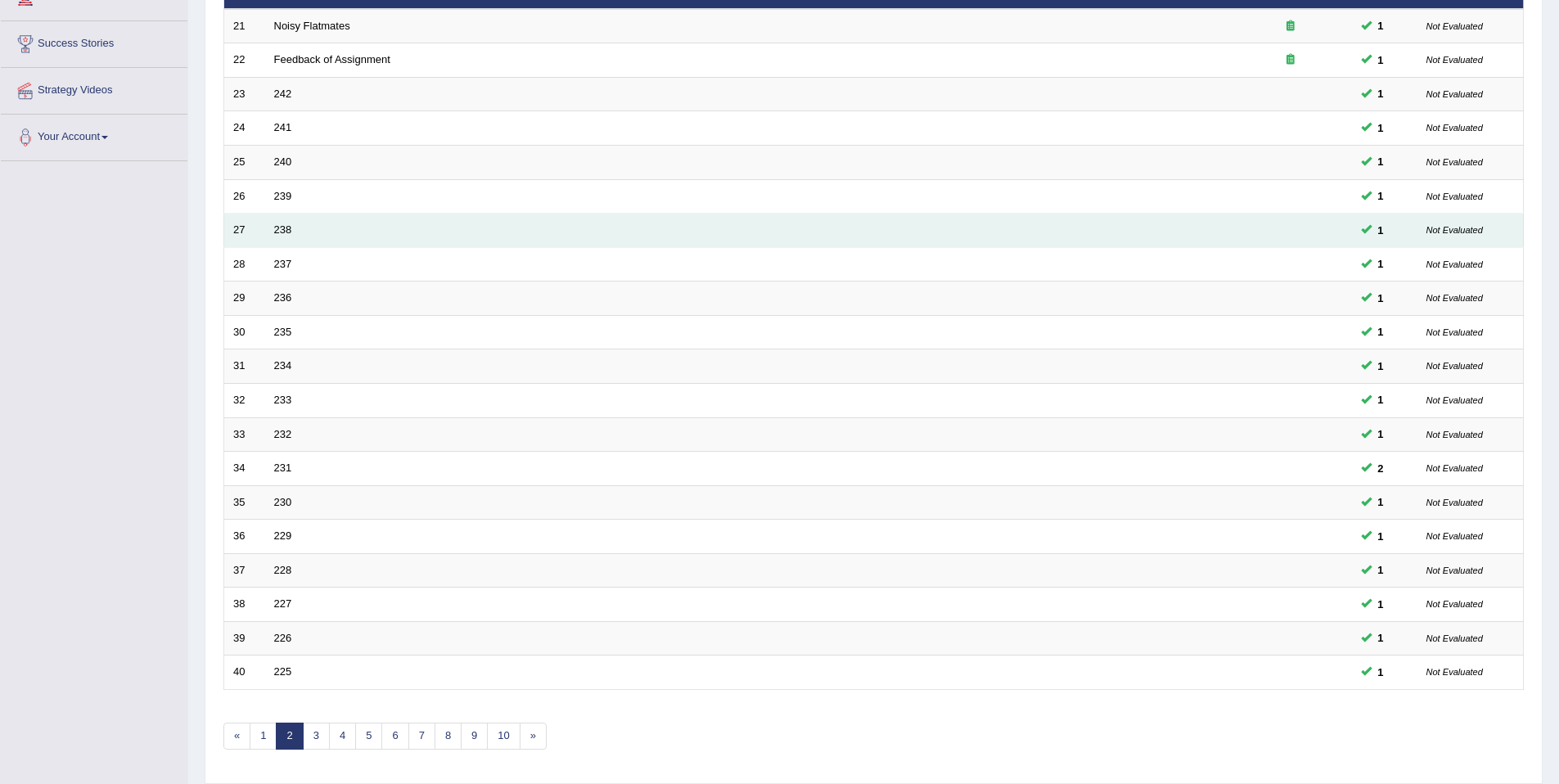
scroll to position [299, 0]
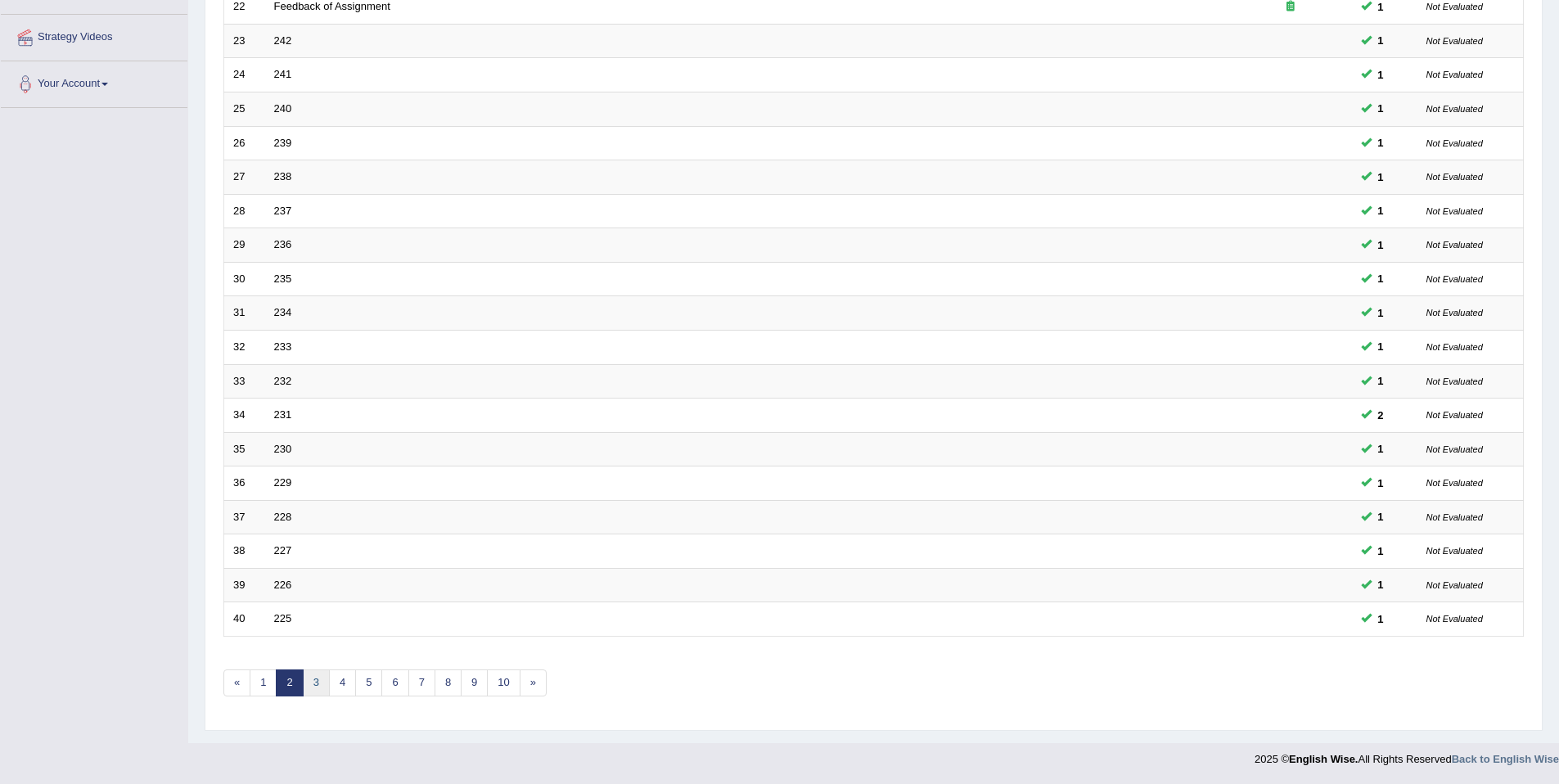
click at [312, 695] on link "3" at bounding box center [317, 683] width 27 height 27
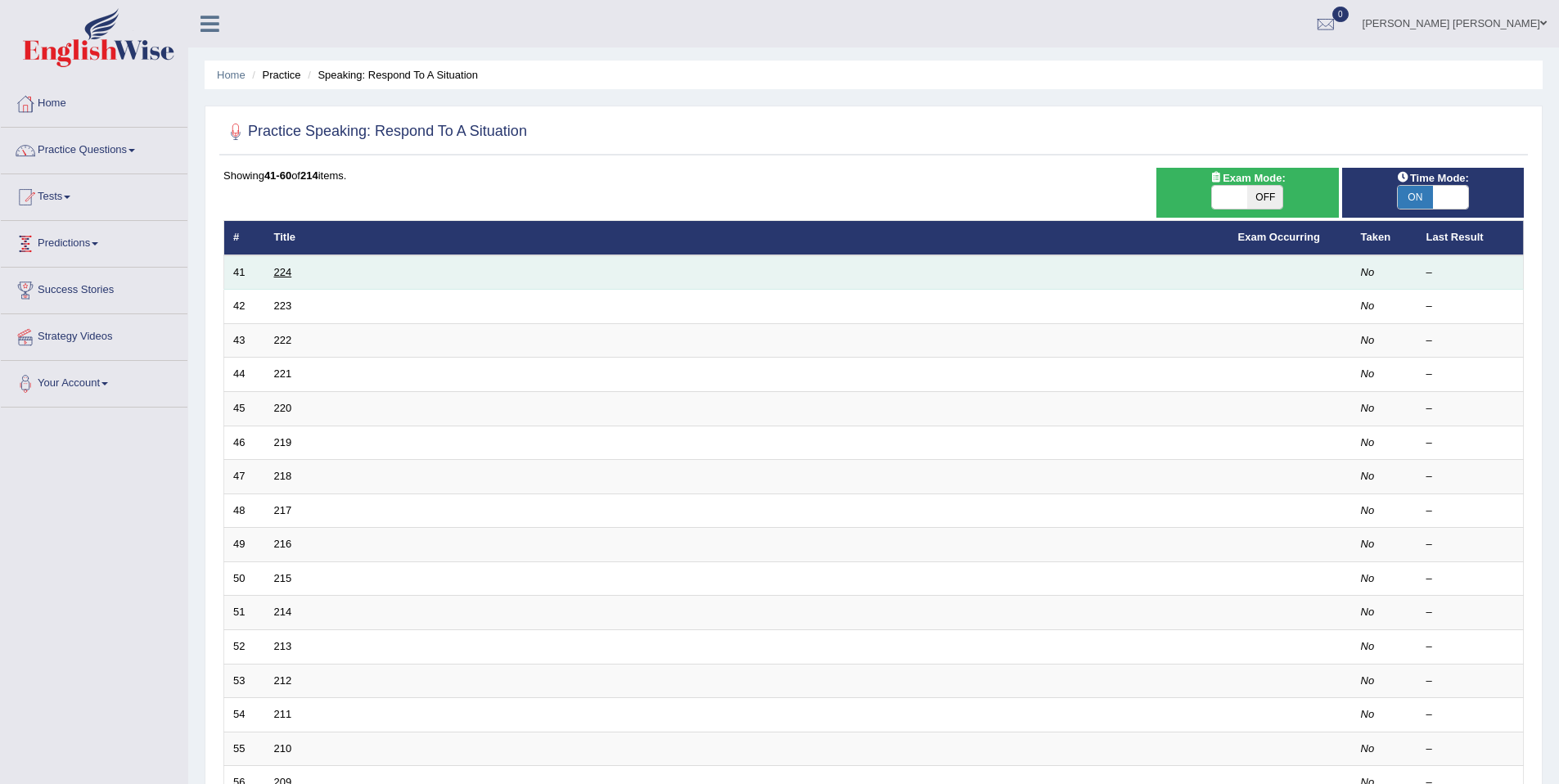
click at [274, 272] on link "224" at bounding box center [283, 271] width 18 height 12
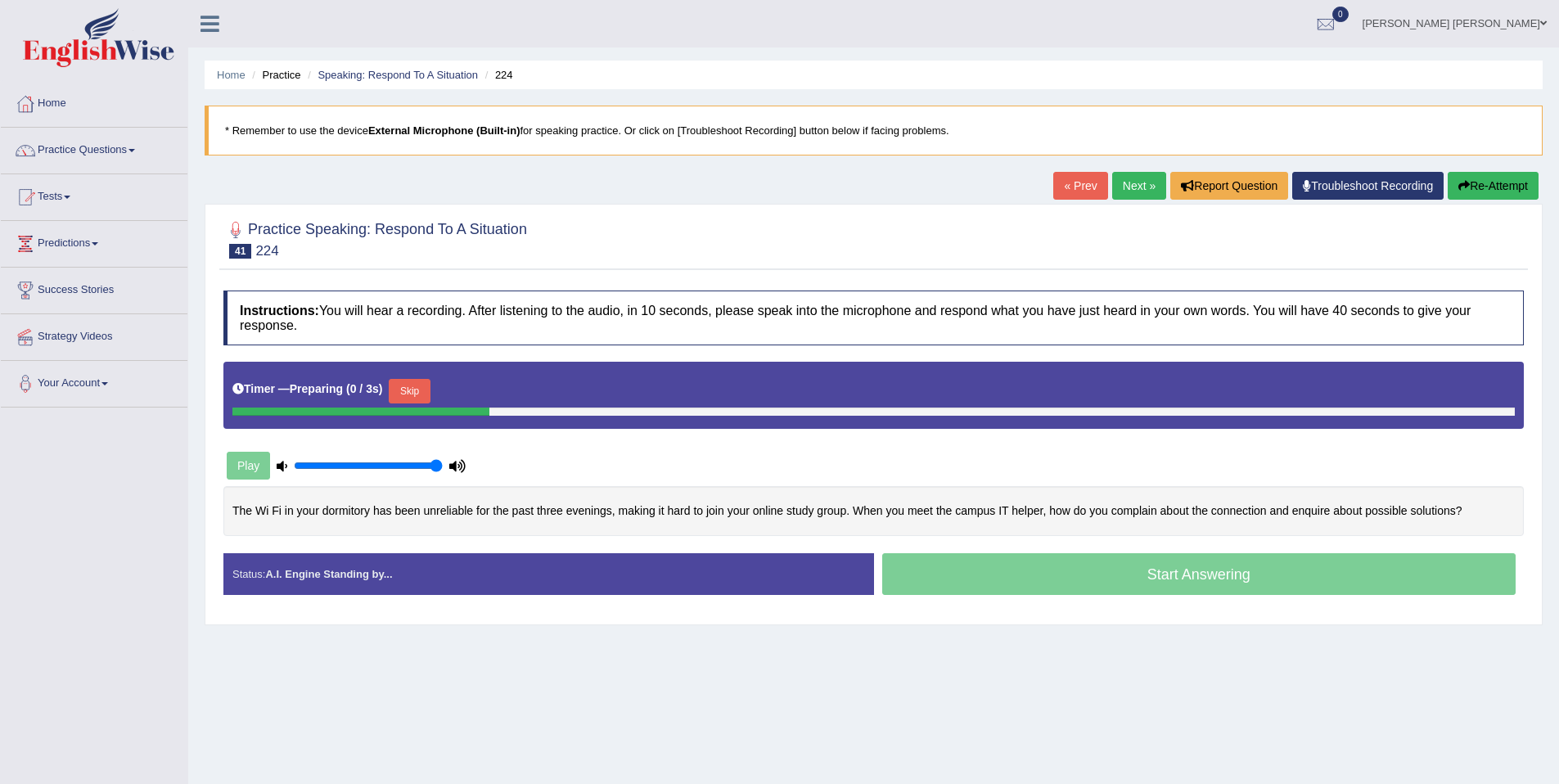
click at [401, 389] on button "Skip" at bounding box center [408, 391] width 41 height 25
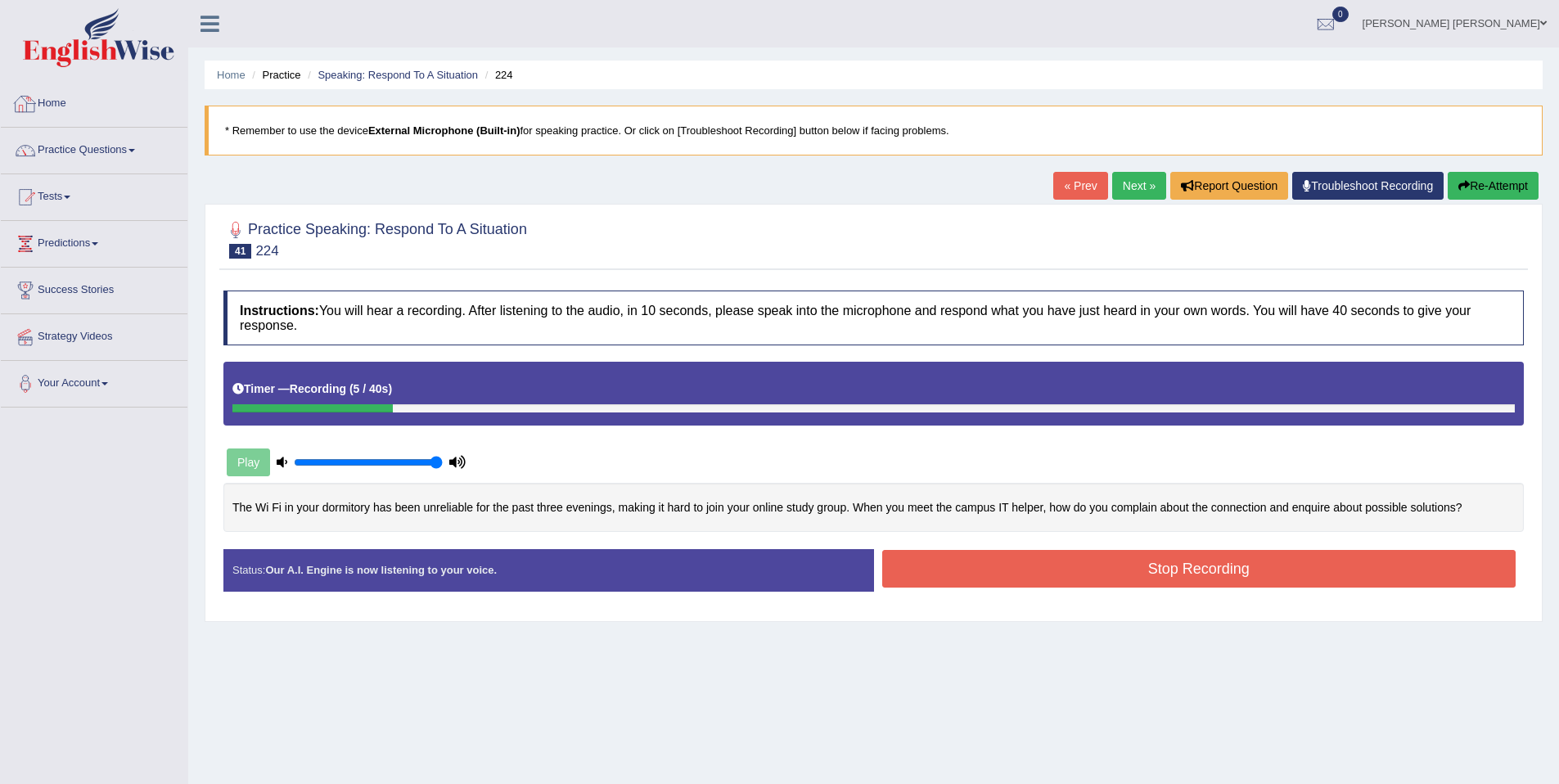
click at [416, 61] on ul "Home Practice Speaking: Respond To A Situation 224" at bounding box center [873, 75] width 1338 height 28
click at [409, 75] on link "Speaking: Respond To A Situation" at bounding box center [397, 75] width 160 height 12
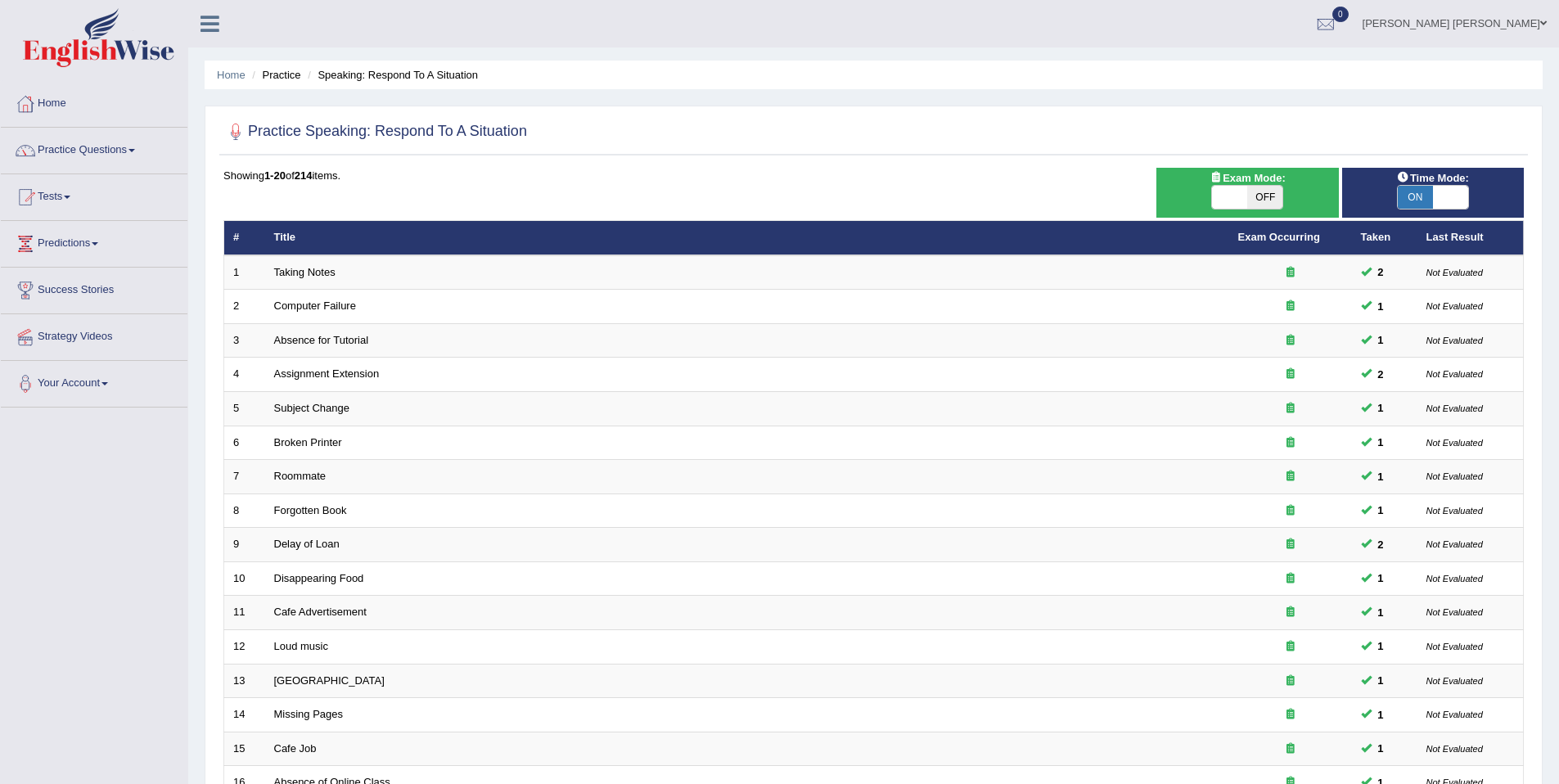
click at [1444, 191] on span at bounding box center [1450, 196] width 35 height 23
checkbox input "false"
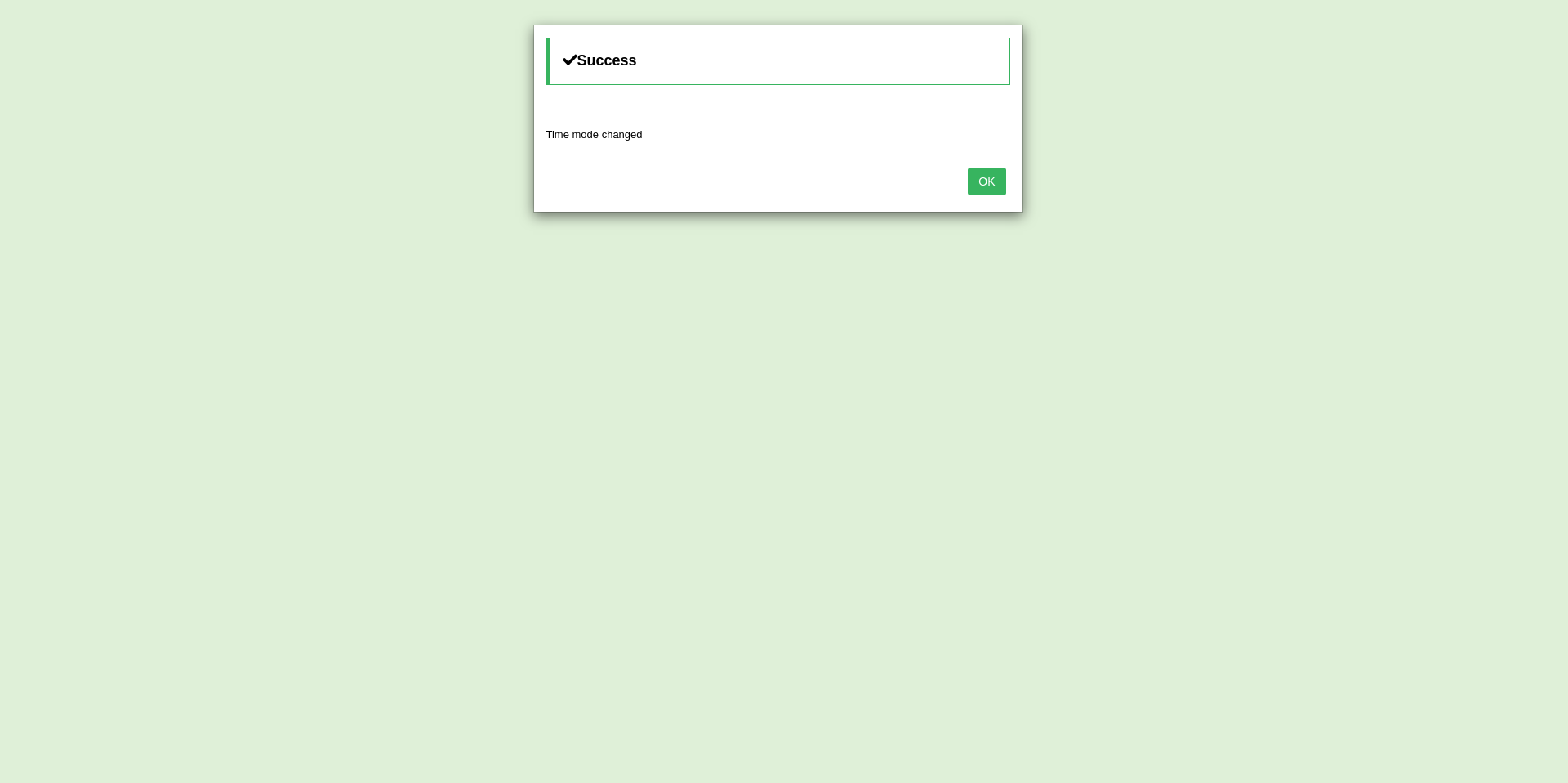
click at [971, 178] on button "OK" at bounding box center [986, 181] width 37 height 28
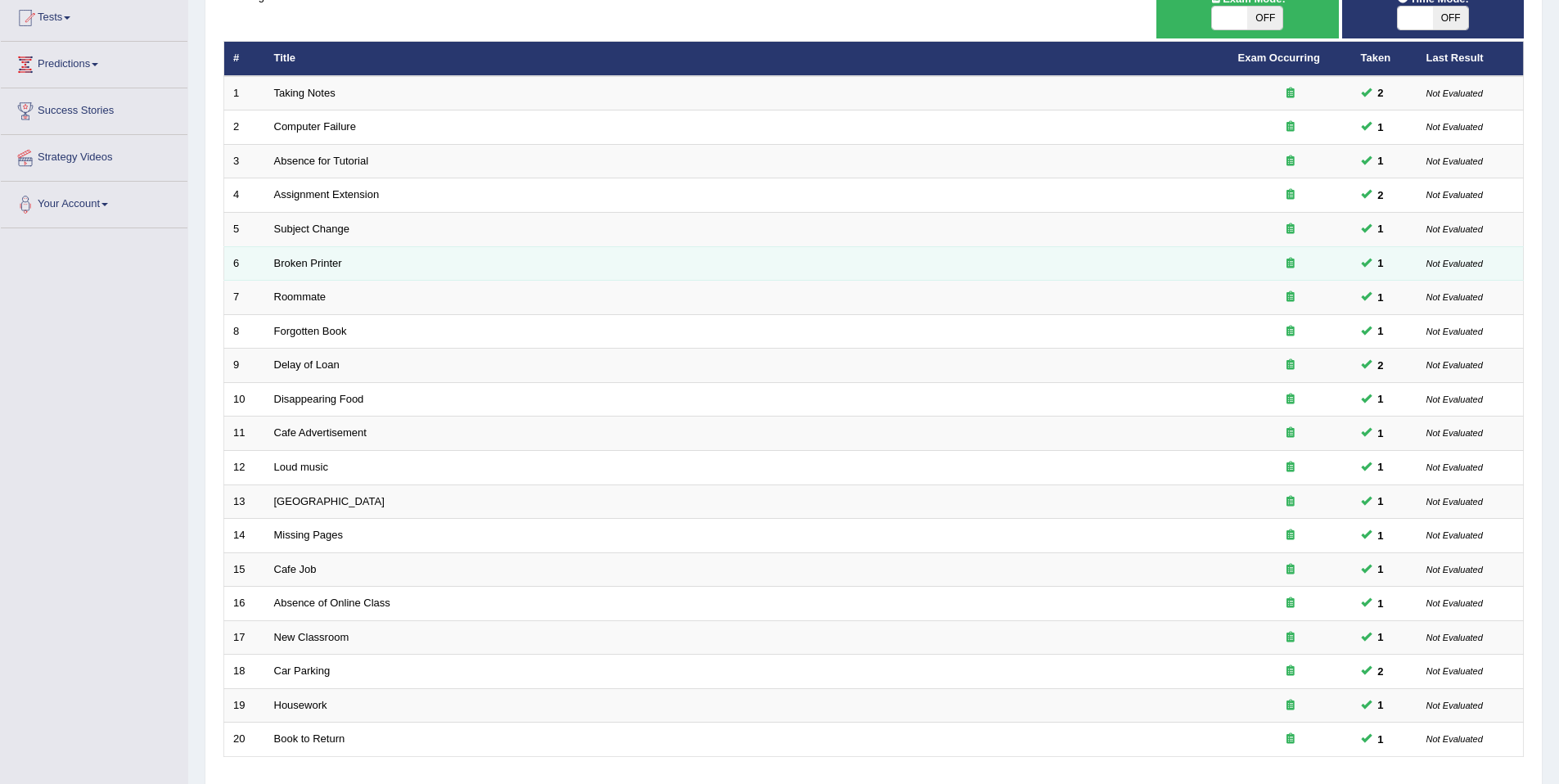
scroll to position [299, 0]
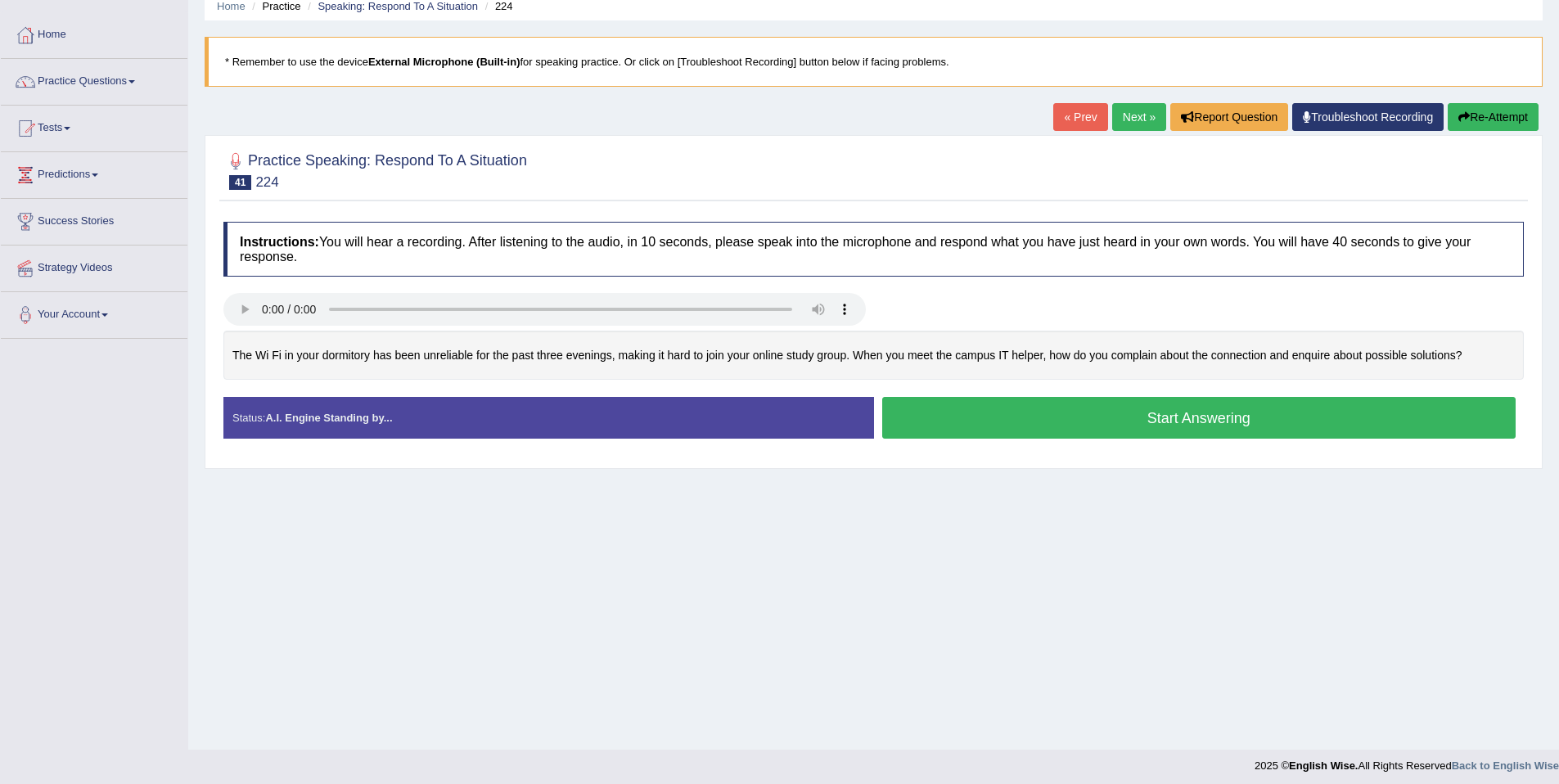
scroll to position [75, 0]
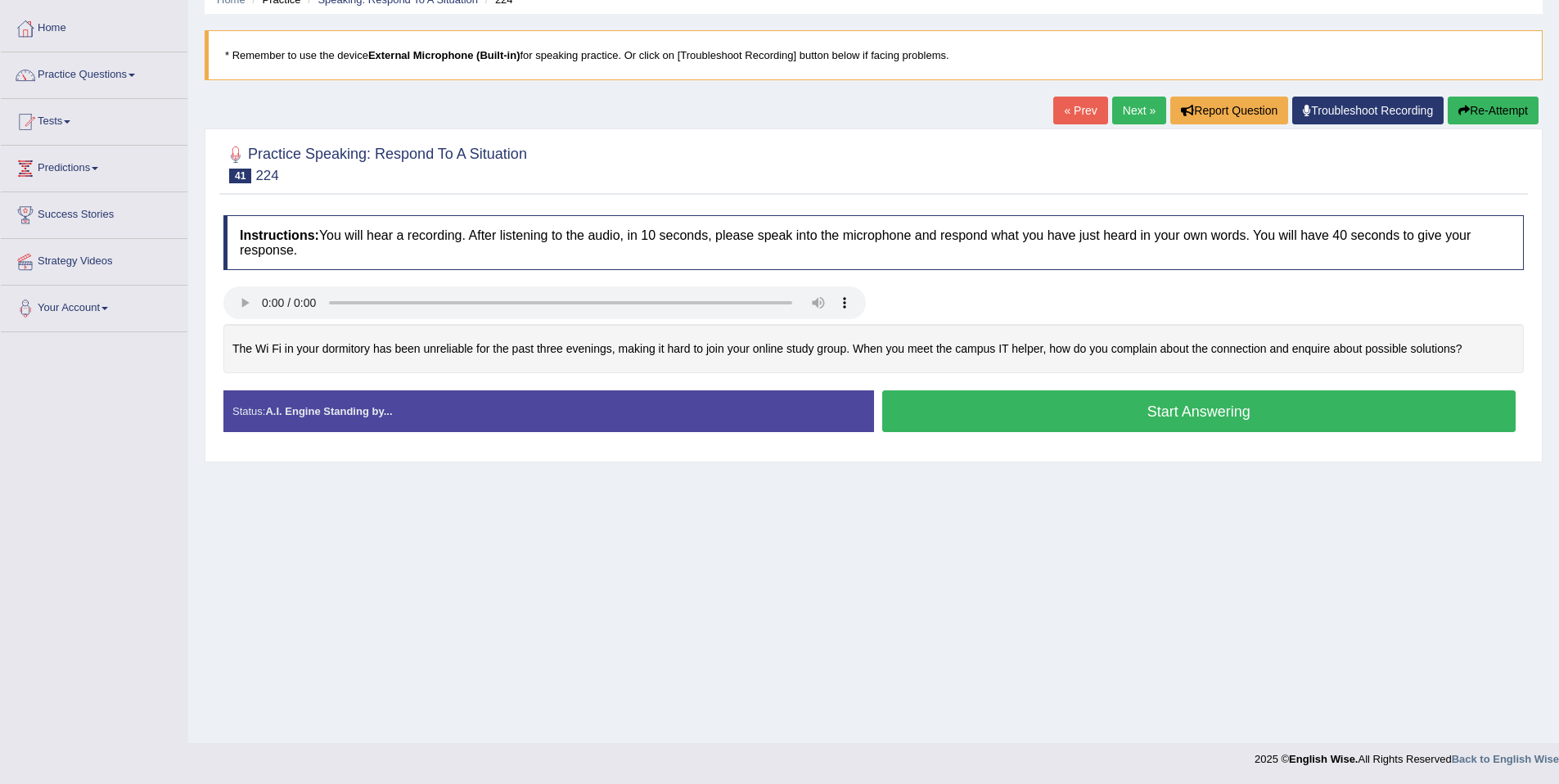
click at [1146, 425] on button "Start Answering" at bounding box center [1199, 411] width 634 height 42
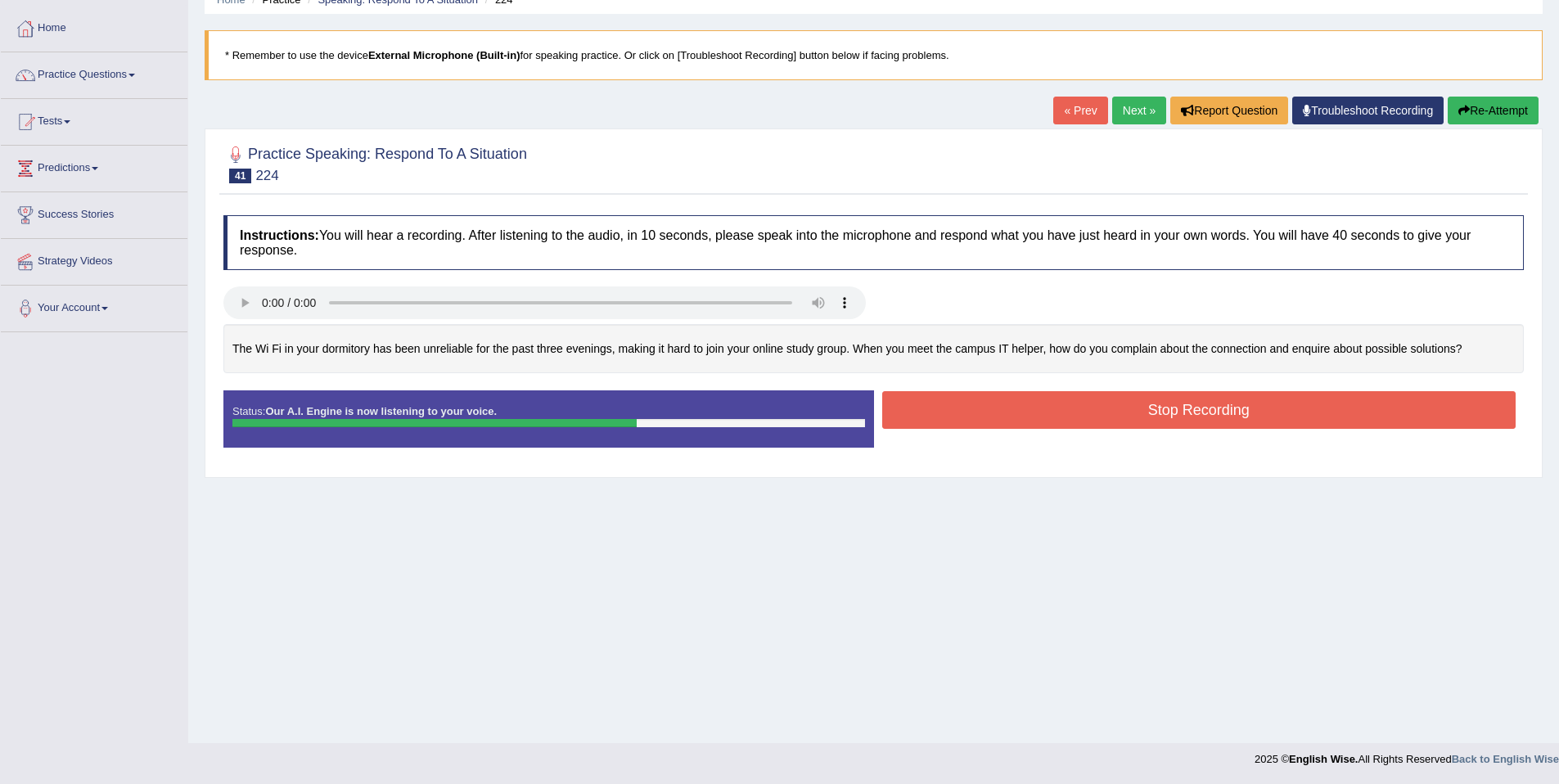
click at [1516, 106] on button "Re-Attempt" at bounding box center [1494, 110] width 91 height 28
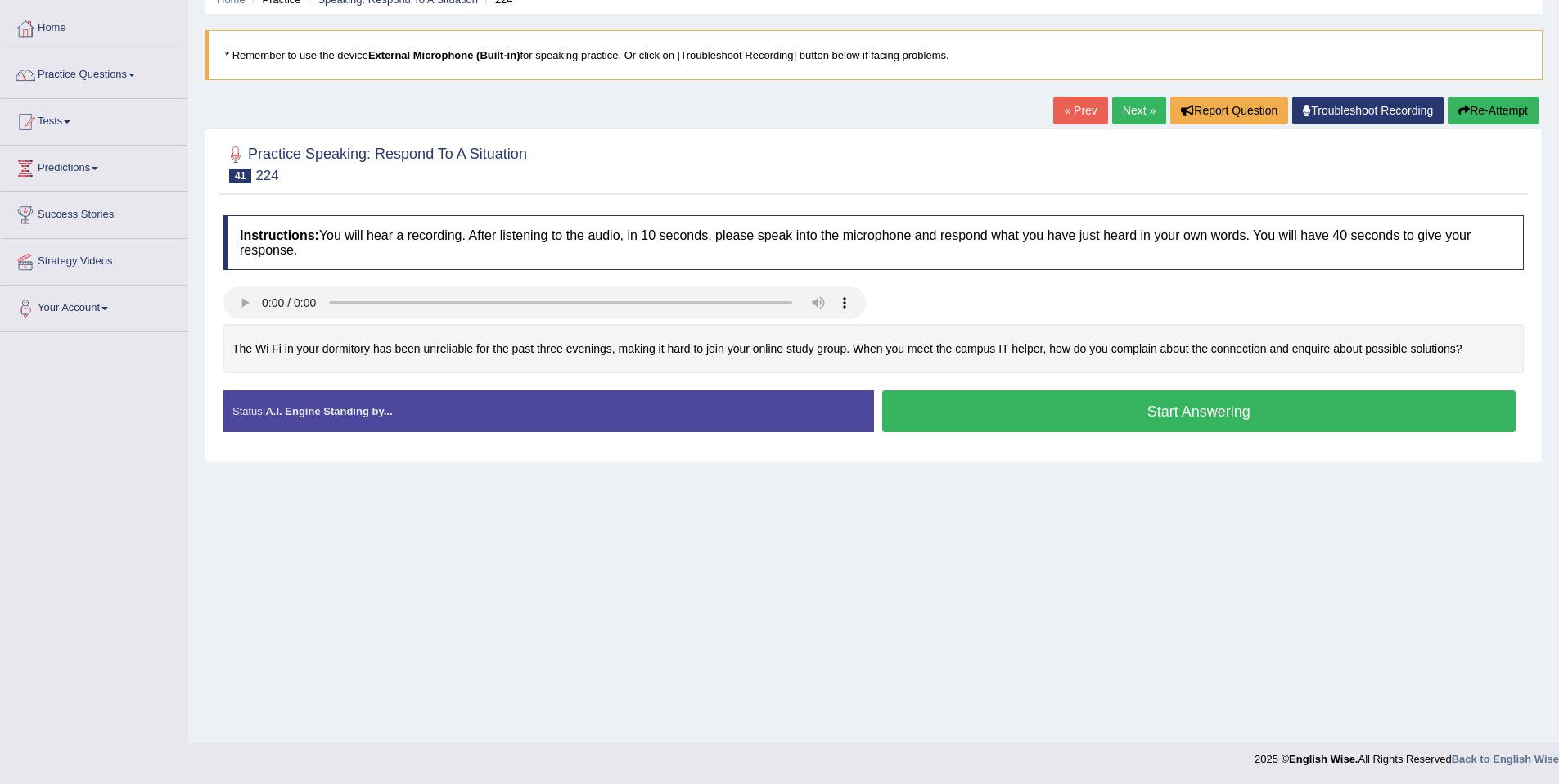
click at [1166, 407] on button "Start Answering" at bounding box center [1199, 411] width 634 height 42
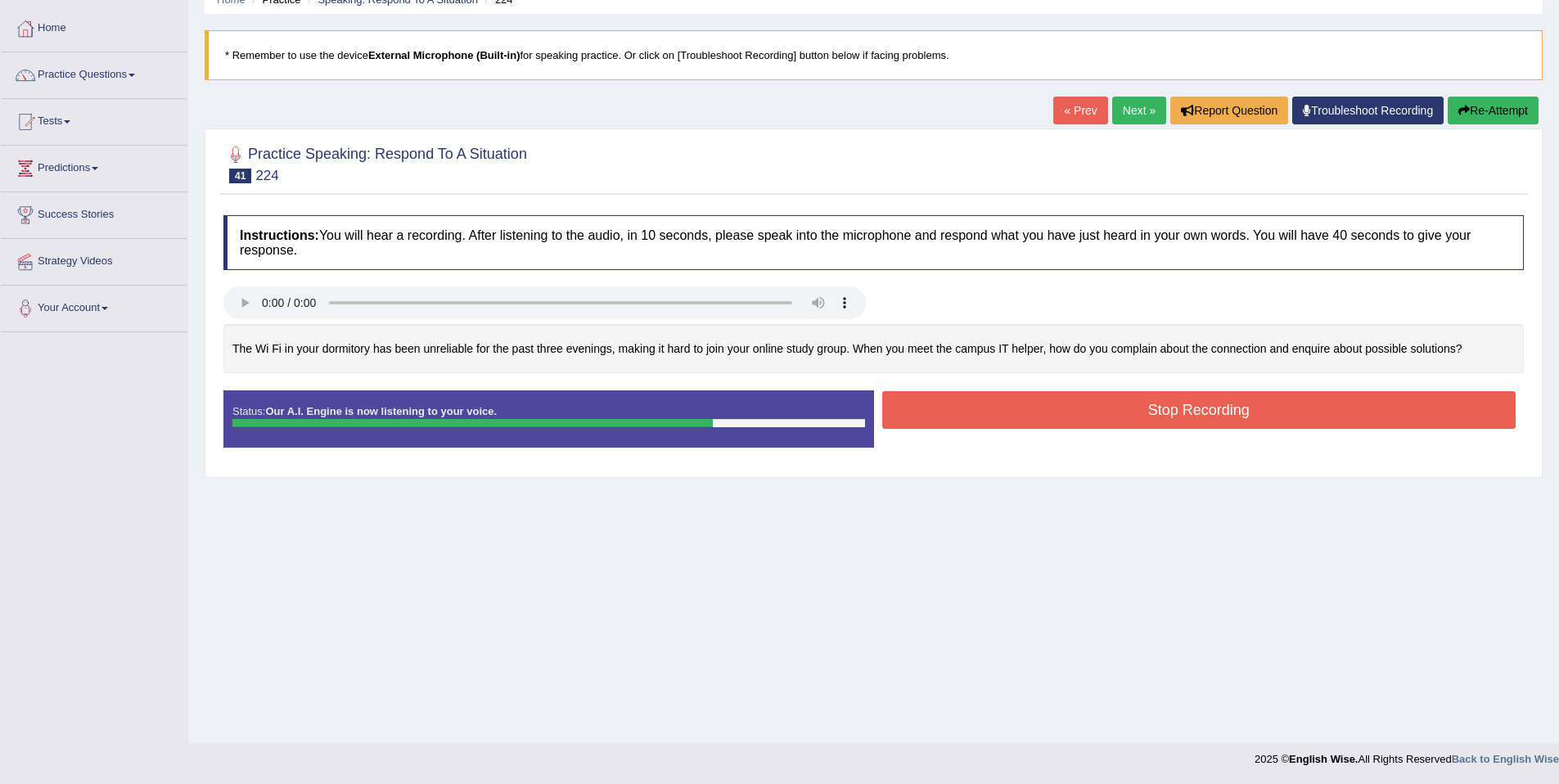
click at [1486, 108] on button "Re-Attempt" at bounding box center [1494, 110] width 91 height 28
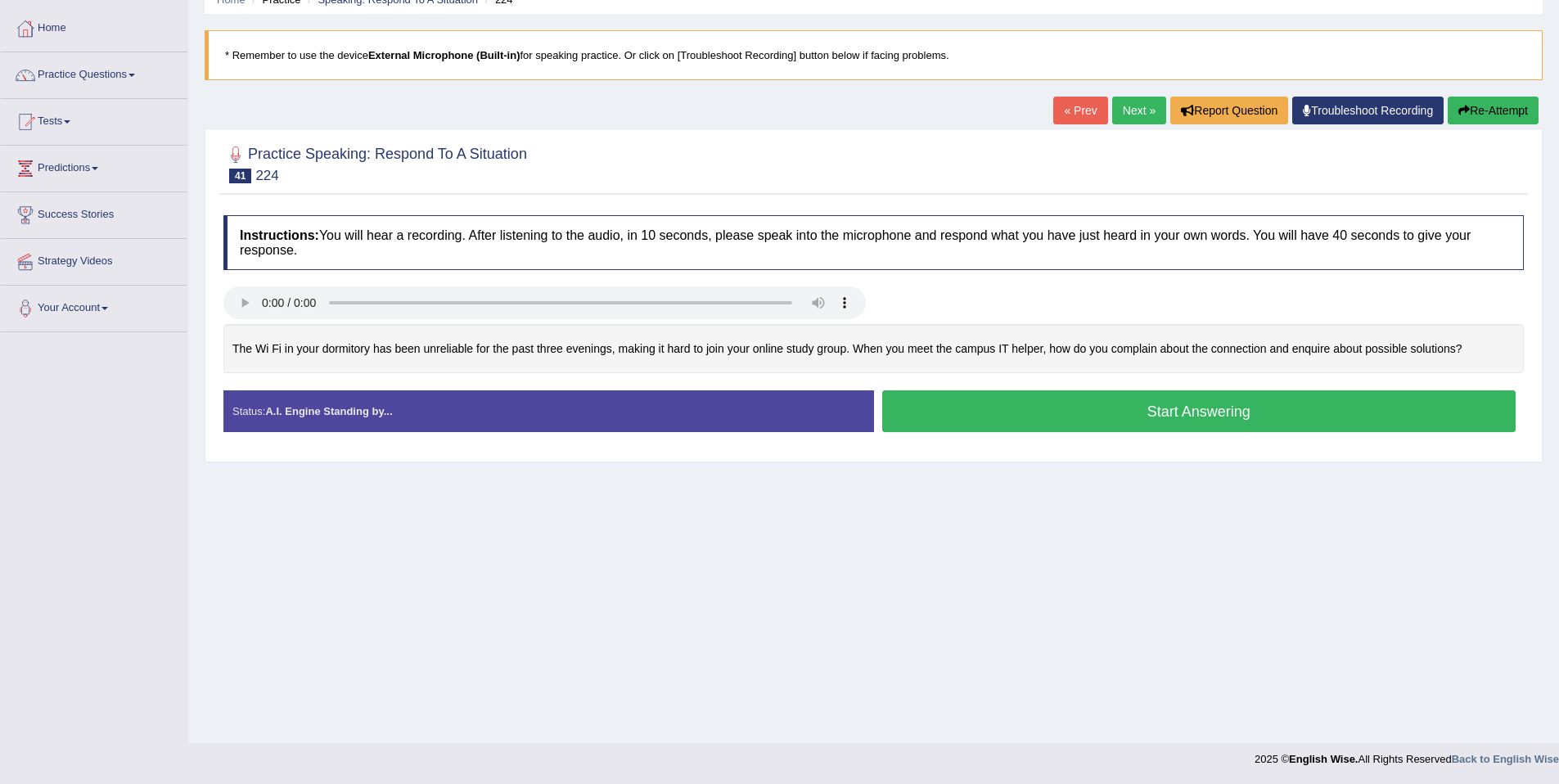
click at [1203, 410] on button "Start Answering" at bounding box center [1199, 411] width 634 height 42
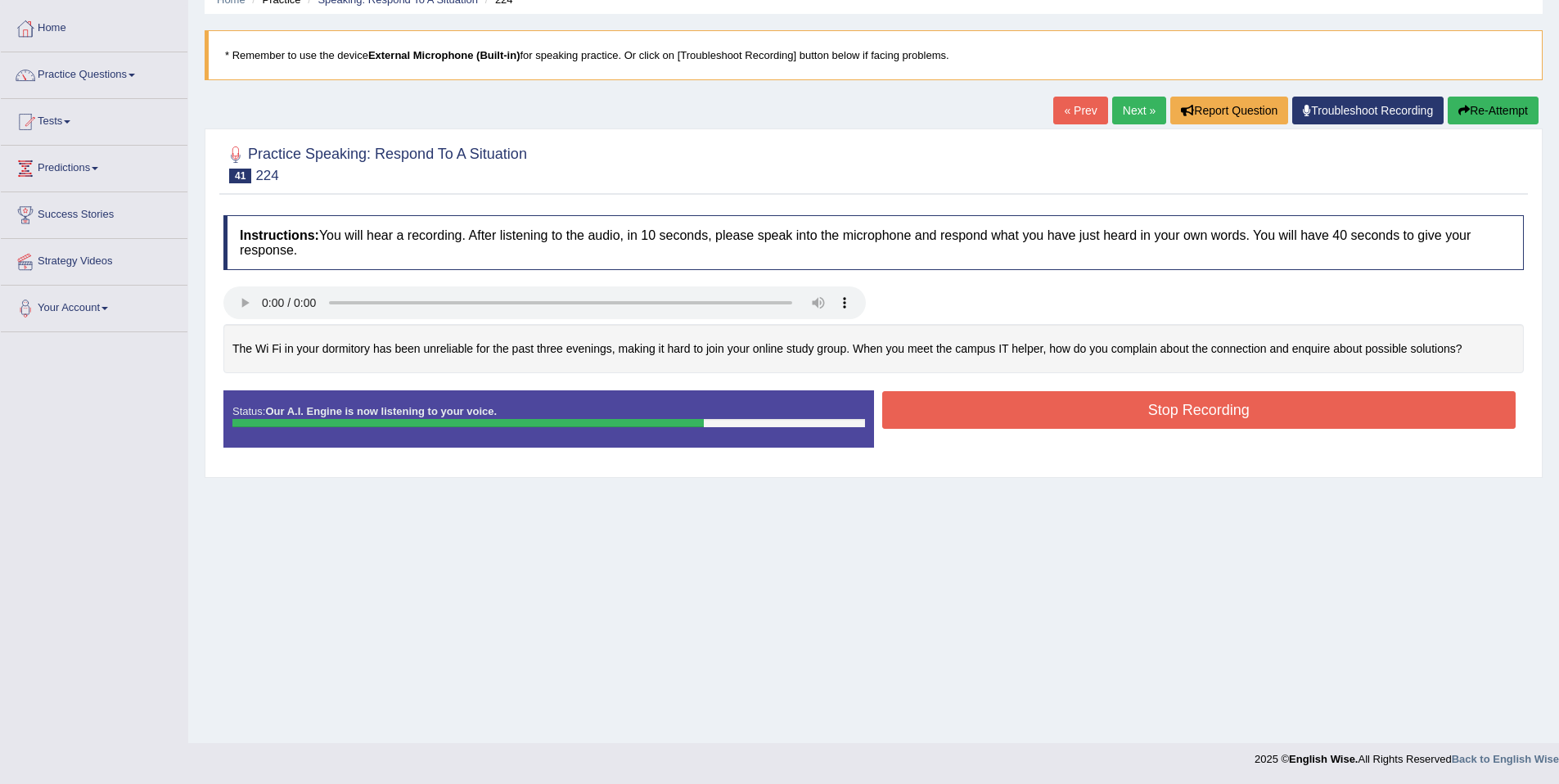
click at [1203, 397] on button "Stop Recording" at bounding box center [1199, 409] width 634 height 37
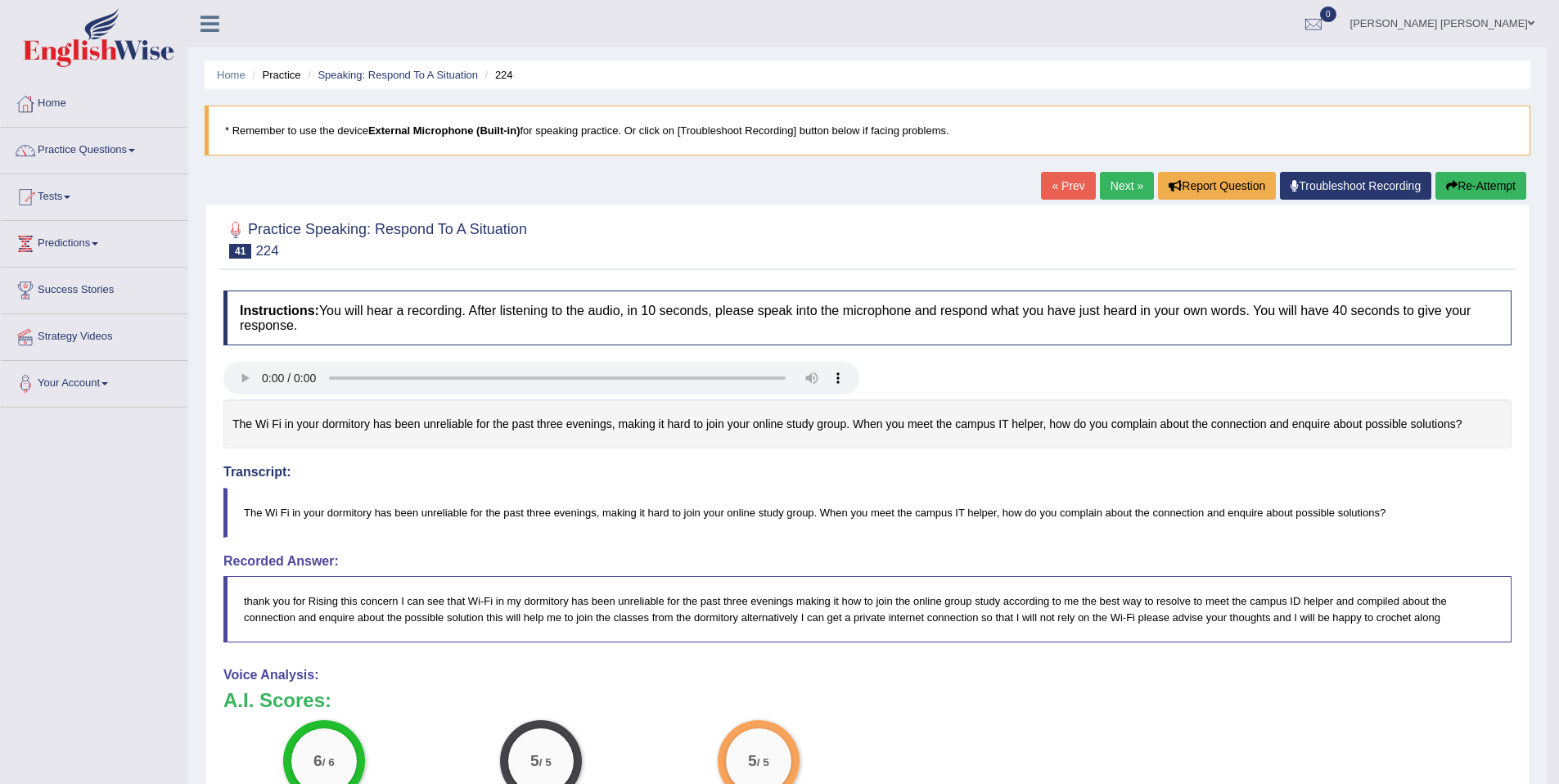
click at [1132, 194] on link "Next »" at bounding box center [1126, 186] width 54 height 28
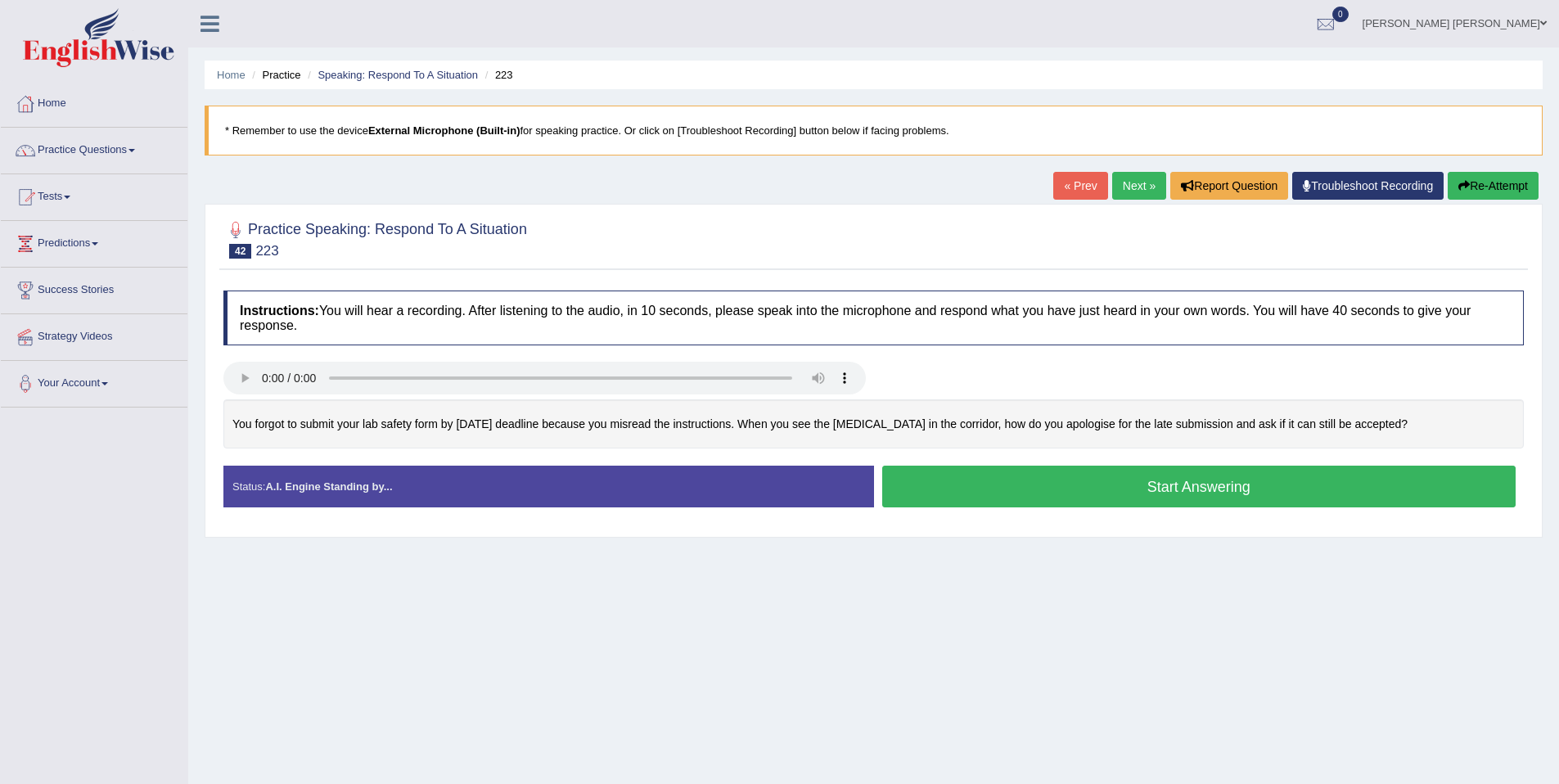
click at [1121, 500] on button "Start Answering" at bounding box center [1199, 487] width 634 height 42
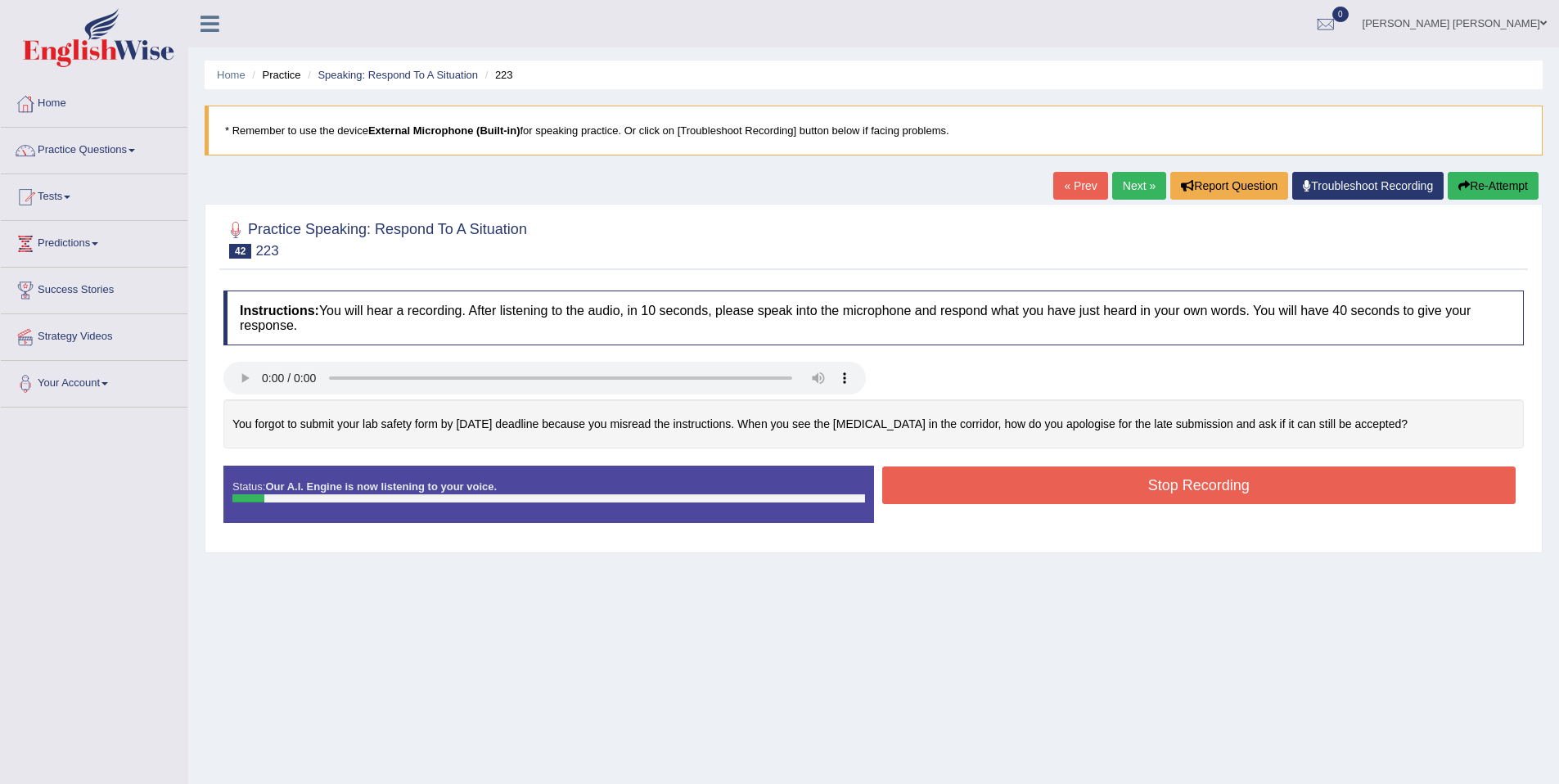
click at [1485, 184] on button "Re-Attempt" at bounding box center [1494, 186] width 91 height 28
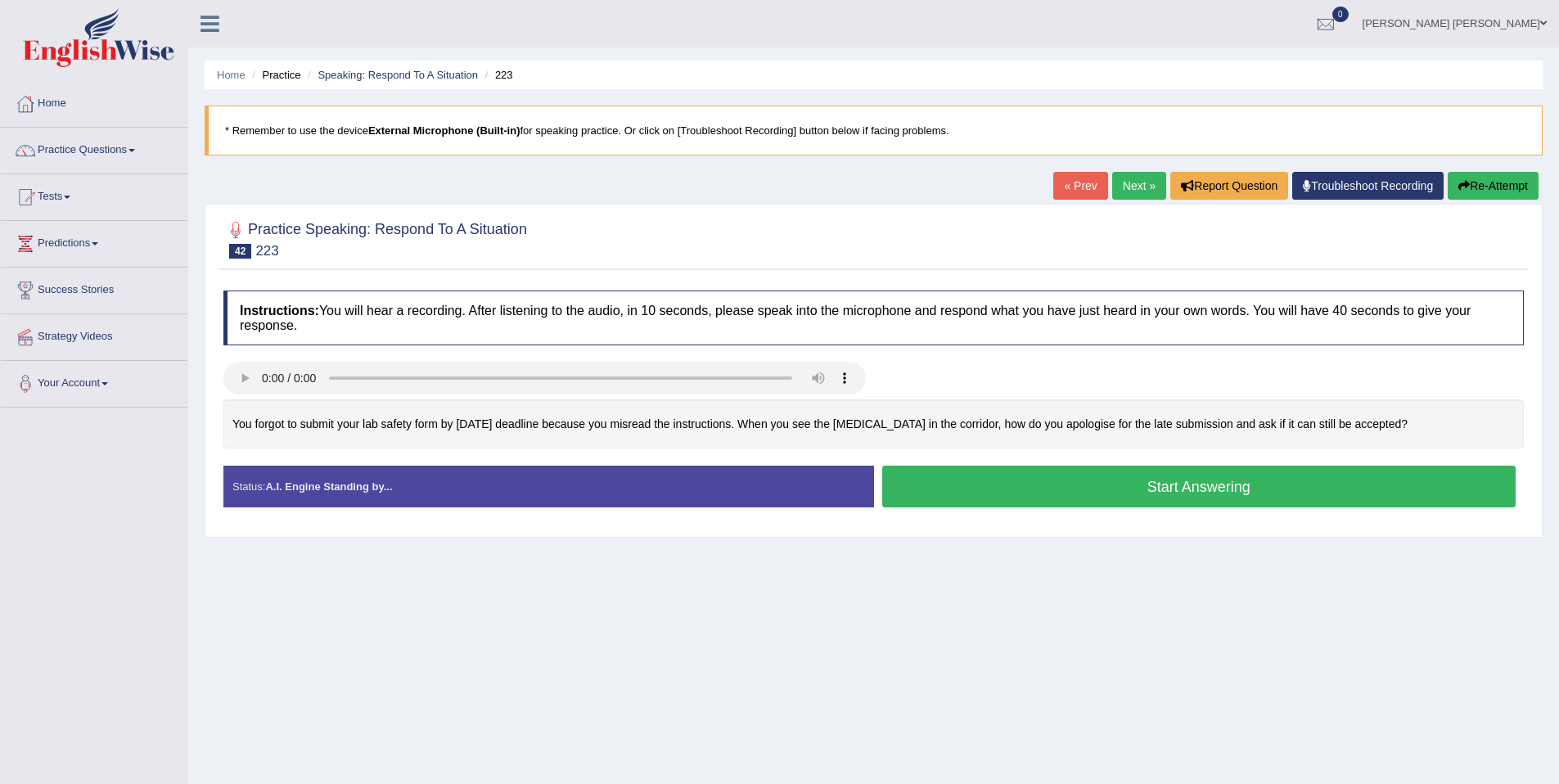
click at [1272, 489] on button "Start Answering" at bounding box center [1199, 487] width 634 height 42
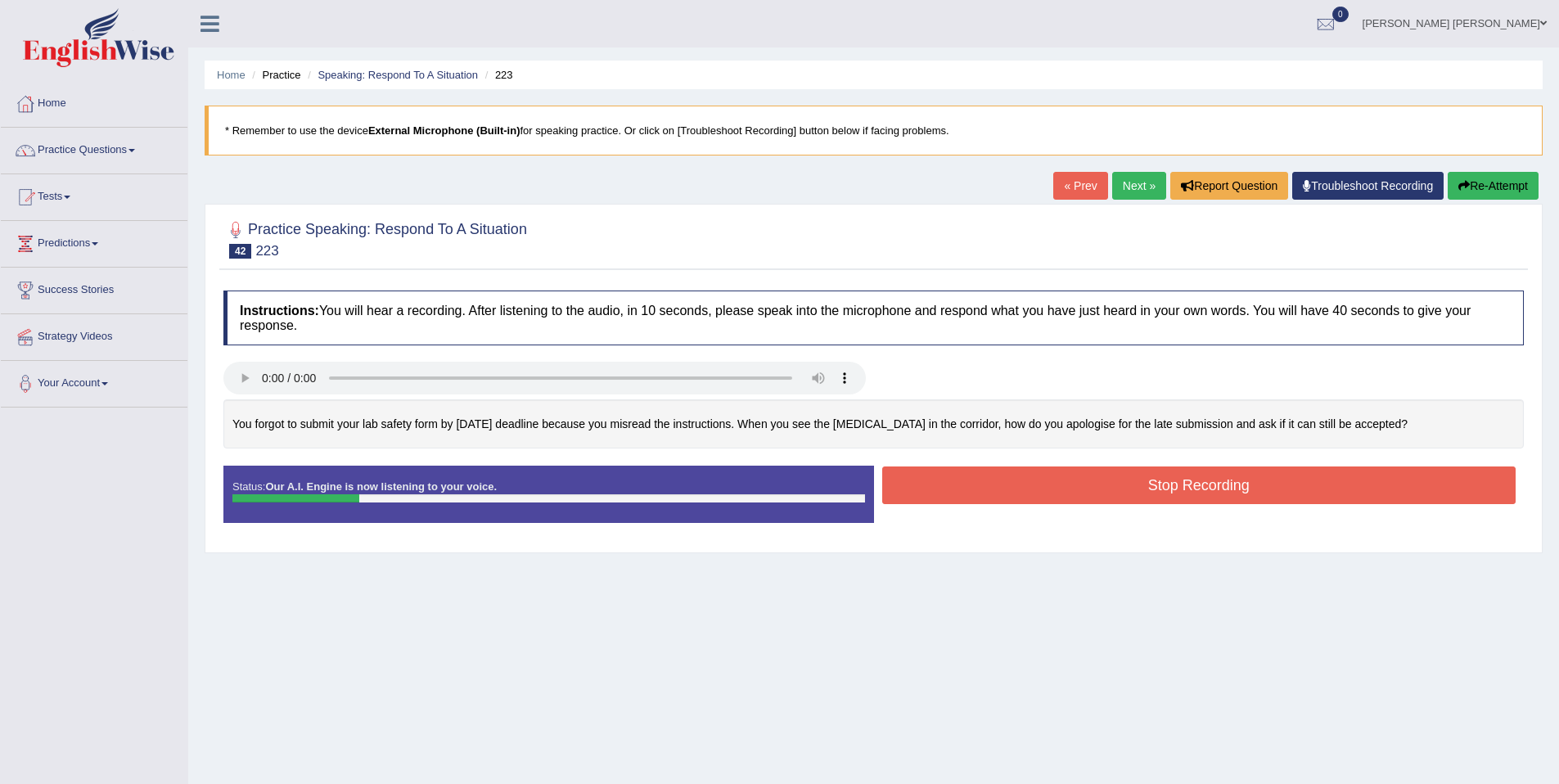
click at [1432, 199] on link "Troubleshoot Recording" at bounding box center [1368, 186] width 151 height 28
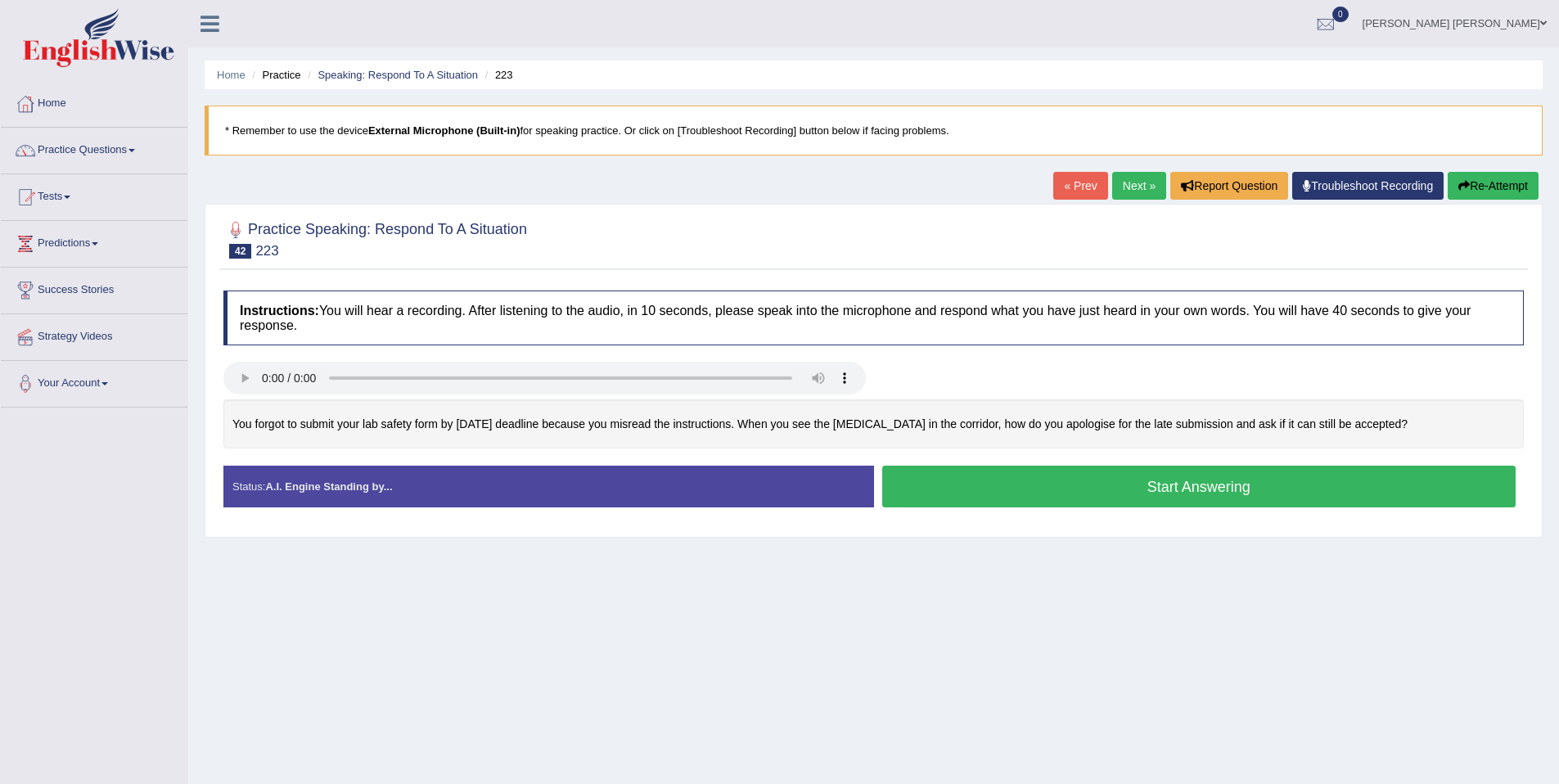
click at [1321, 489] on button "Start Answering" at bounding box center [1199, 487] width 634 height 42
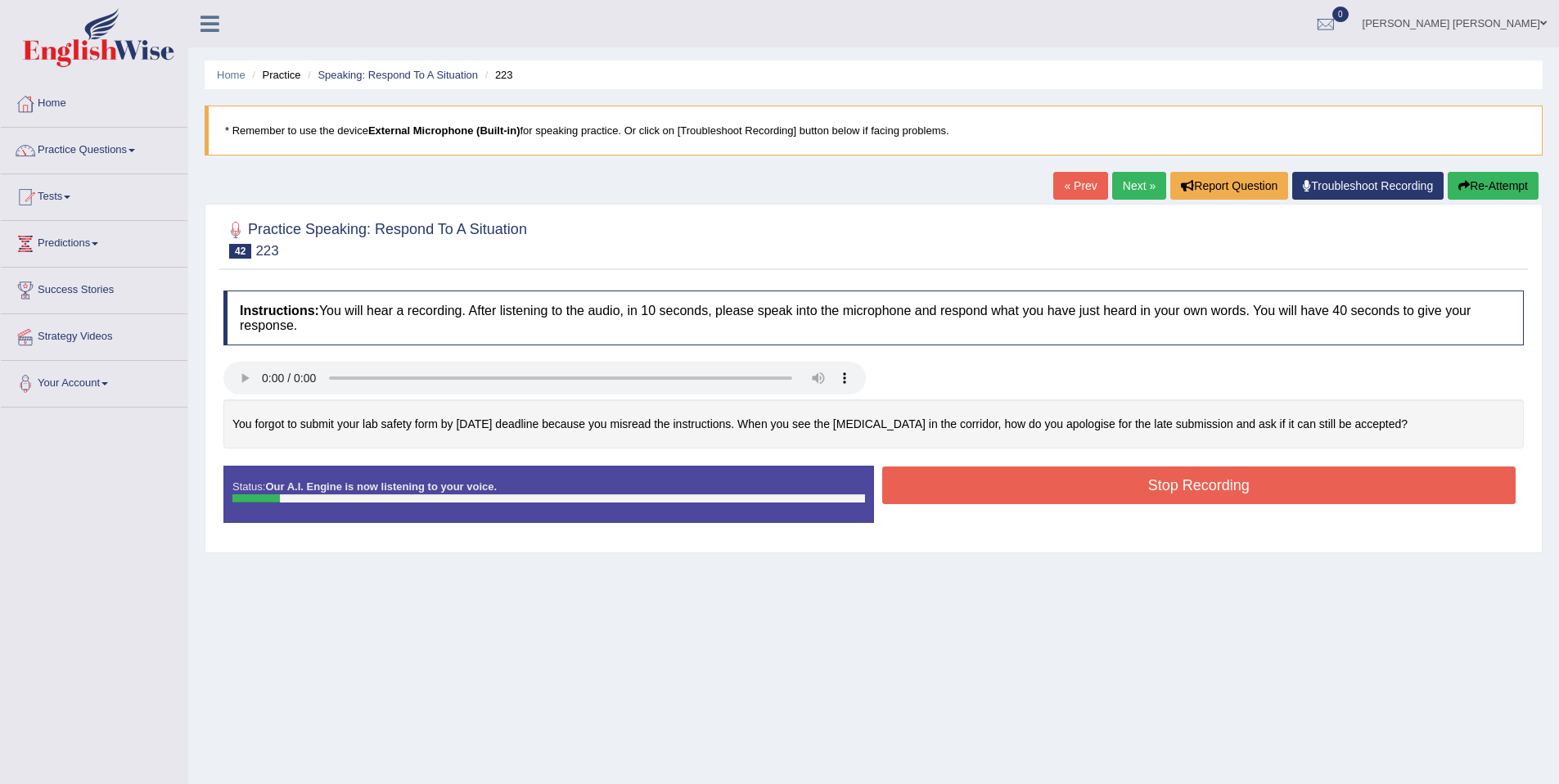
click at [1477, 181] on button "Re-Attempt" at bounding box center [1494, 186] width 91 height 28
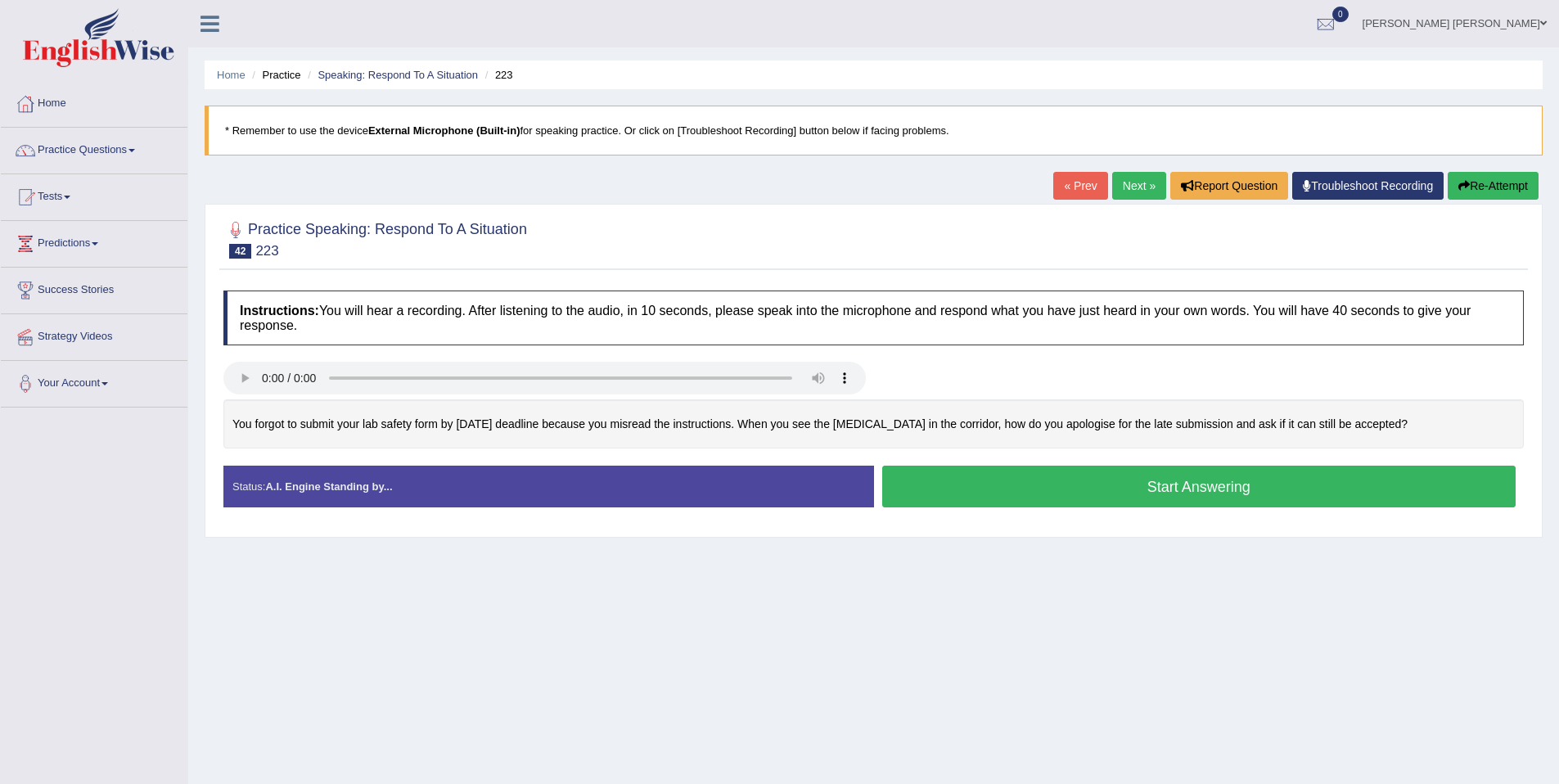
click at [1336, 499] on button "Start Answering" at bounding box center [1199, 487] width 634 height 42
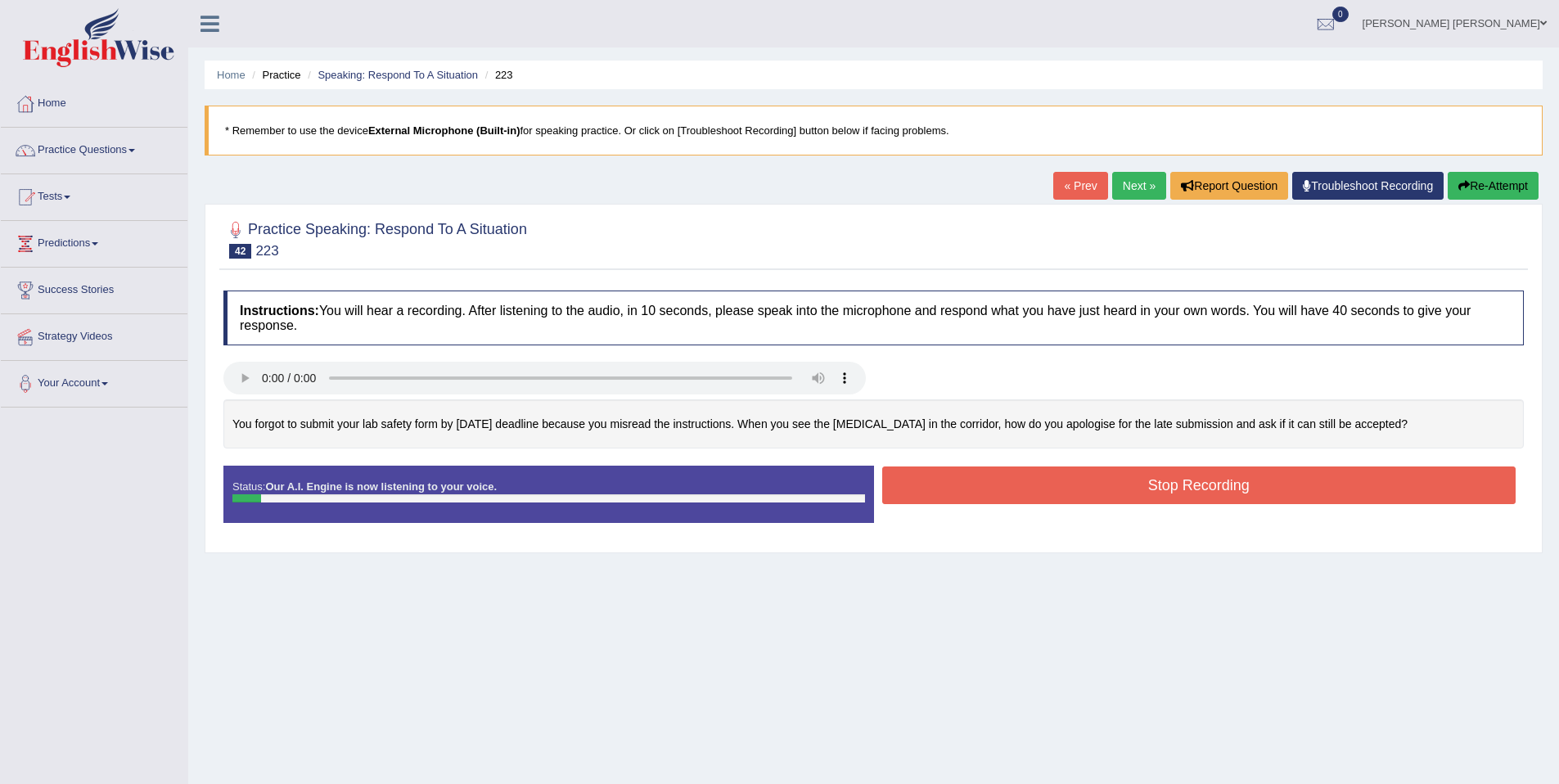
click at [1474, 200] on div "« Prev Next » Report Question Troubleshoot Recording Re-Attempt" at bounding box center [1298, 187] width 489 height 32
click at [1479, 188] on button "Re-Attempt" at bounding box center [1494, 186] width 91 height 28
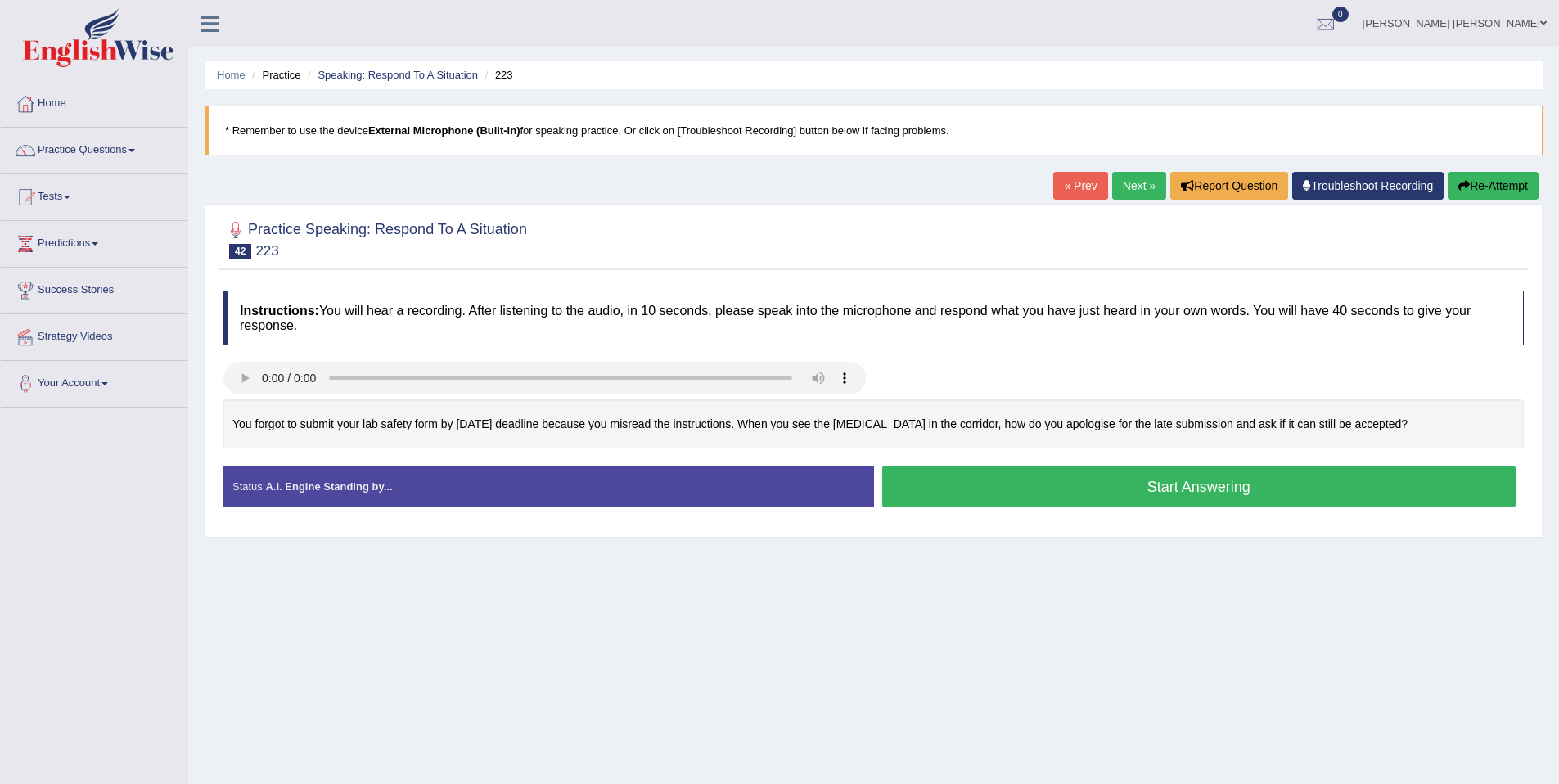
click at [1309, 481] on button "Start Answering" at bounding box center [1199, 487] width 634 height 42
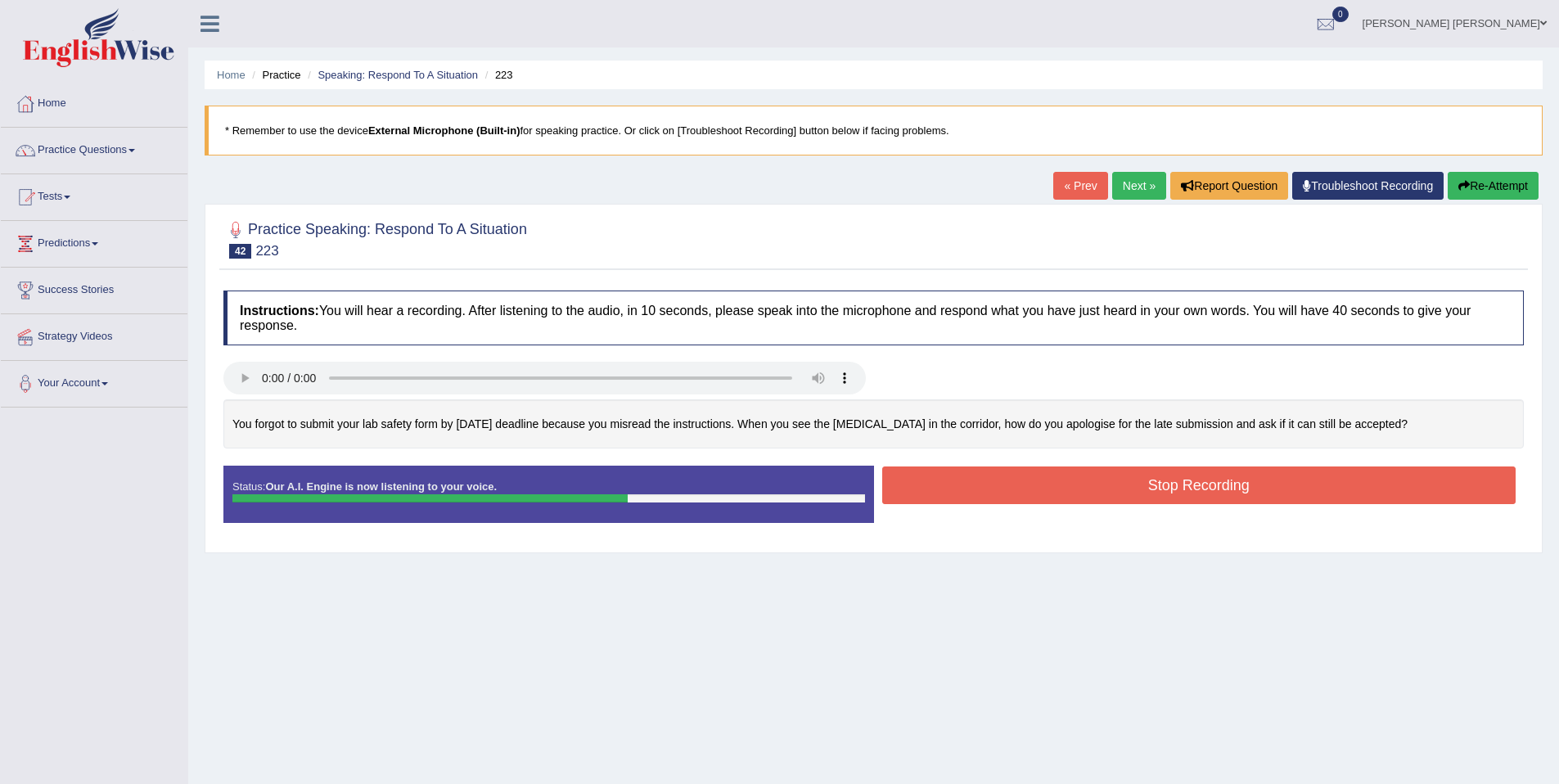
click at [1532, 178] on button "Re-Attempt" at bounding box center [1494, 186] width 91 height 28
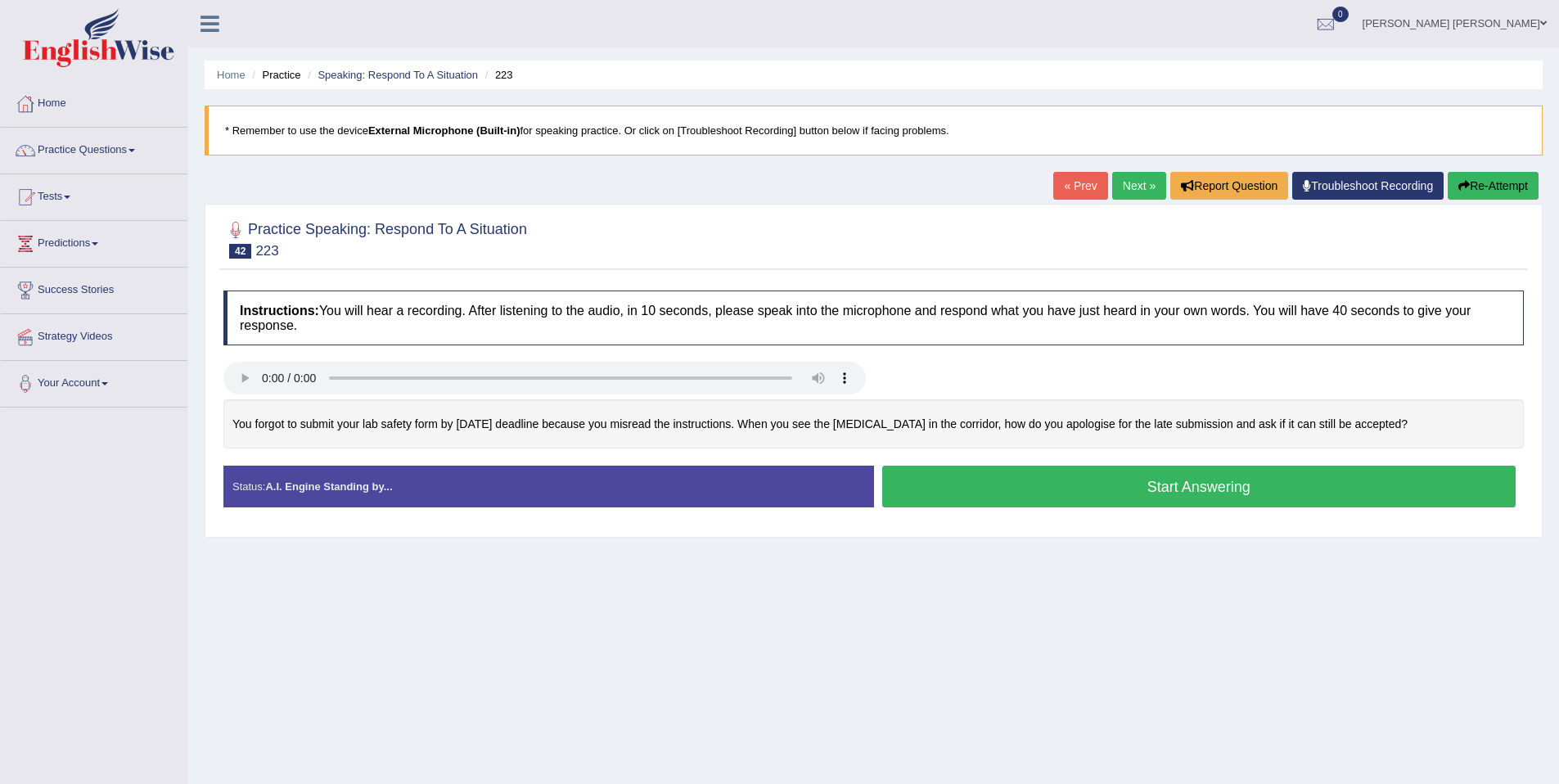
click at [1203, 508] on div "Start Answering" at bounding box center [1199, 488] width 650 height 45
click at [1203, 505] on button "Start Answering" at bounding box center [1199, 487] width 634 height 42
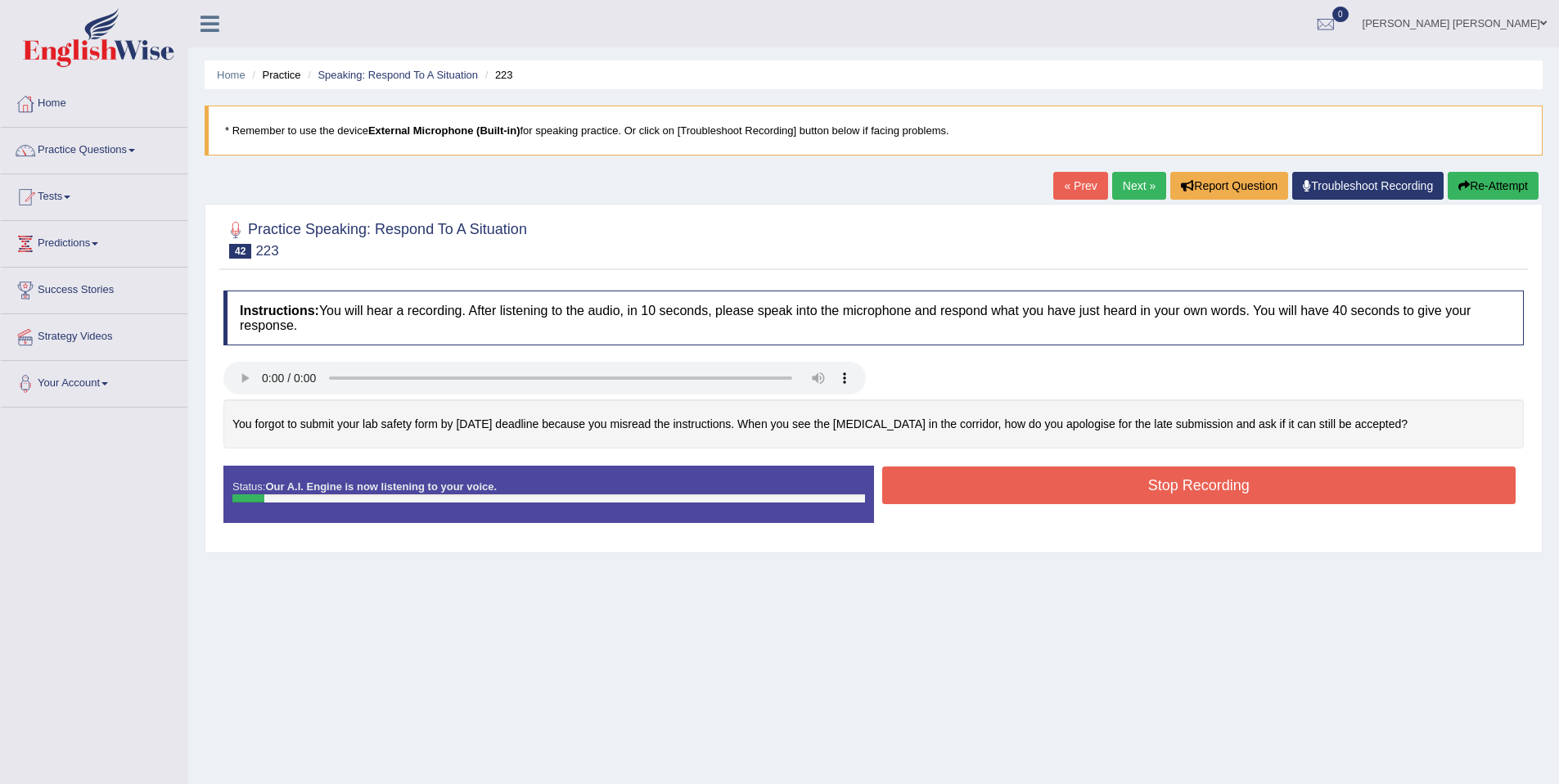
click at [1521, 188] on button "Re-Attempt" at bounding box center [1494, 186] width 91 height 28
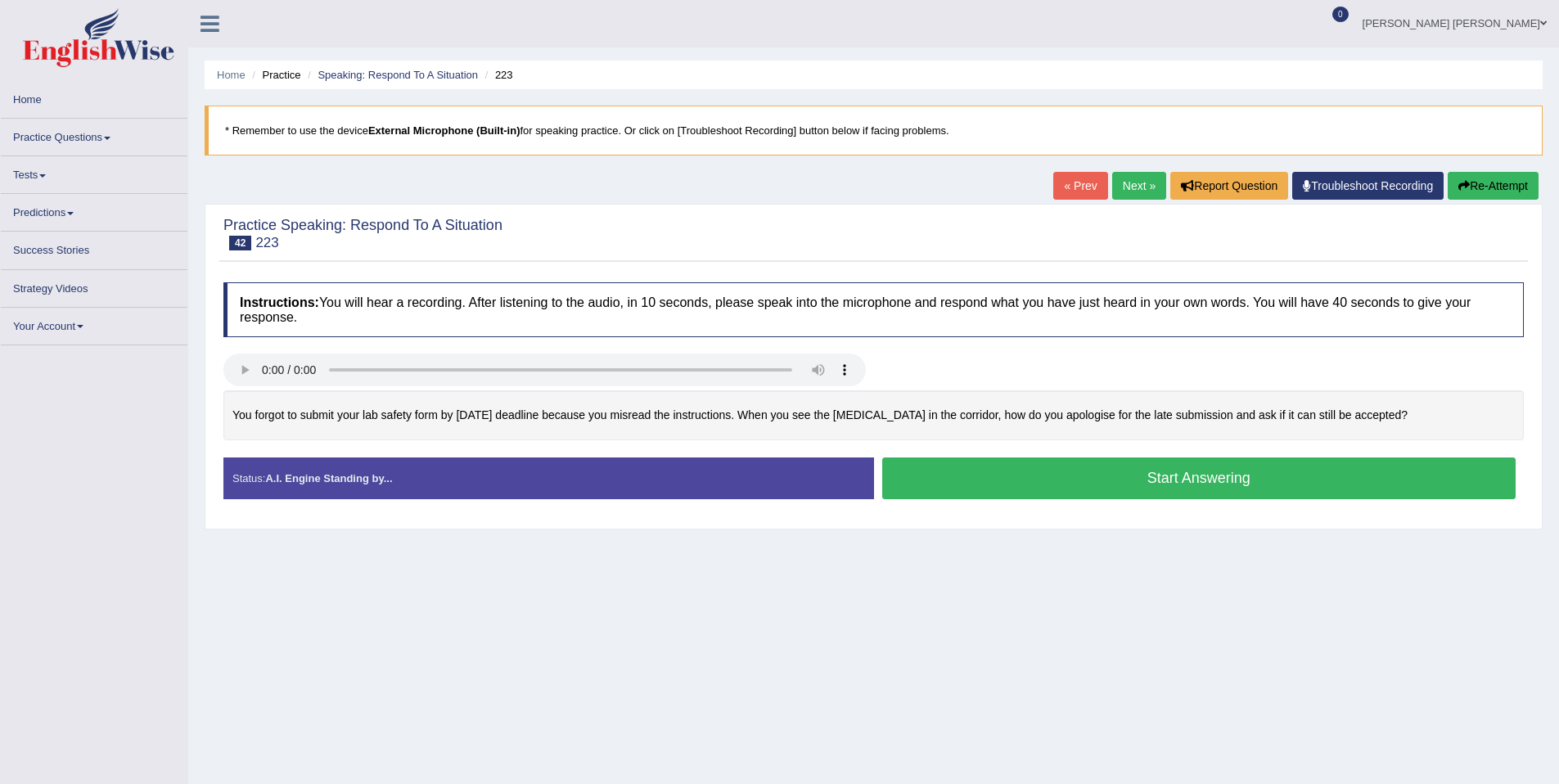
click at [1358, 485] on button "Start Answering" at bounding box center [1199, 478] width 634 height 42
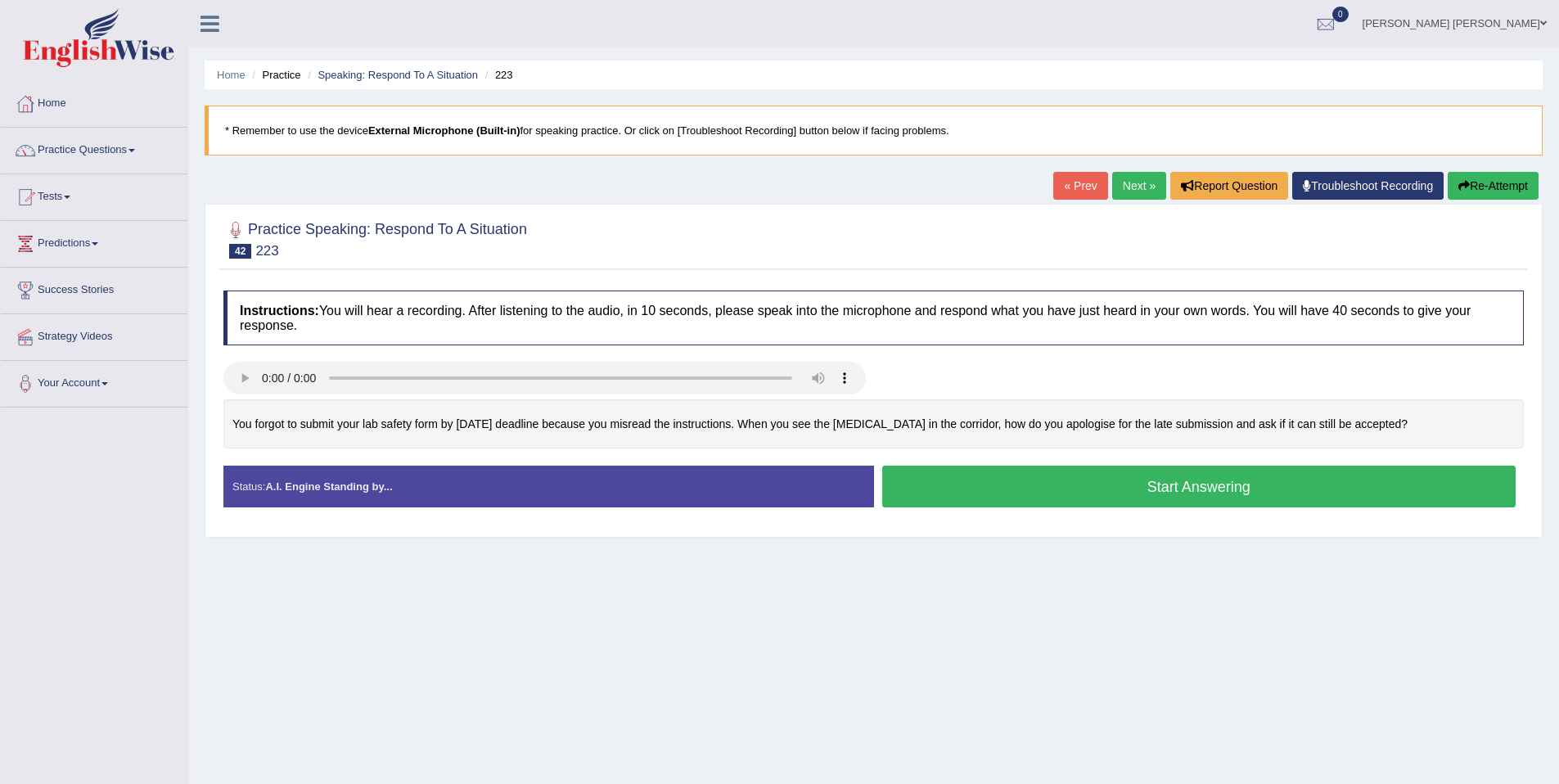
click at [1280, 499] on button "Start Answering" at bounding box center [1199, 487] width 634 height 42
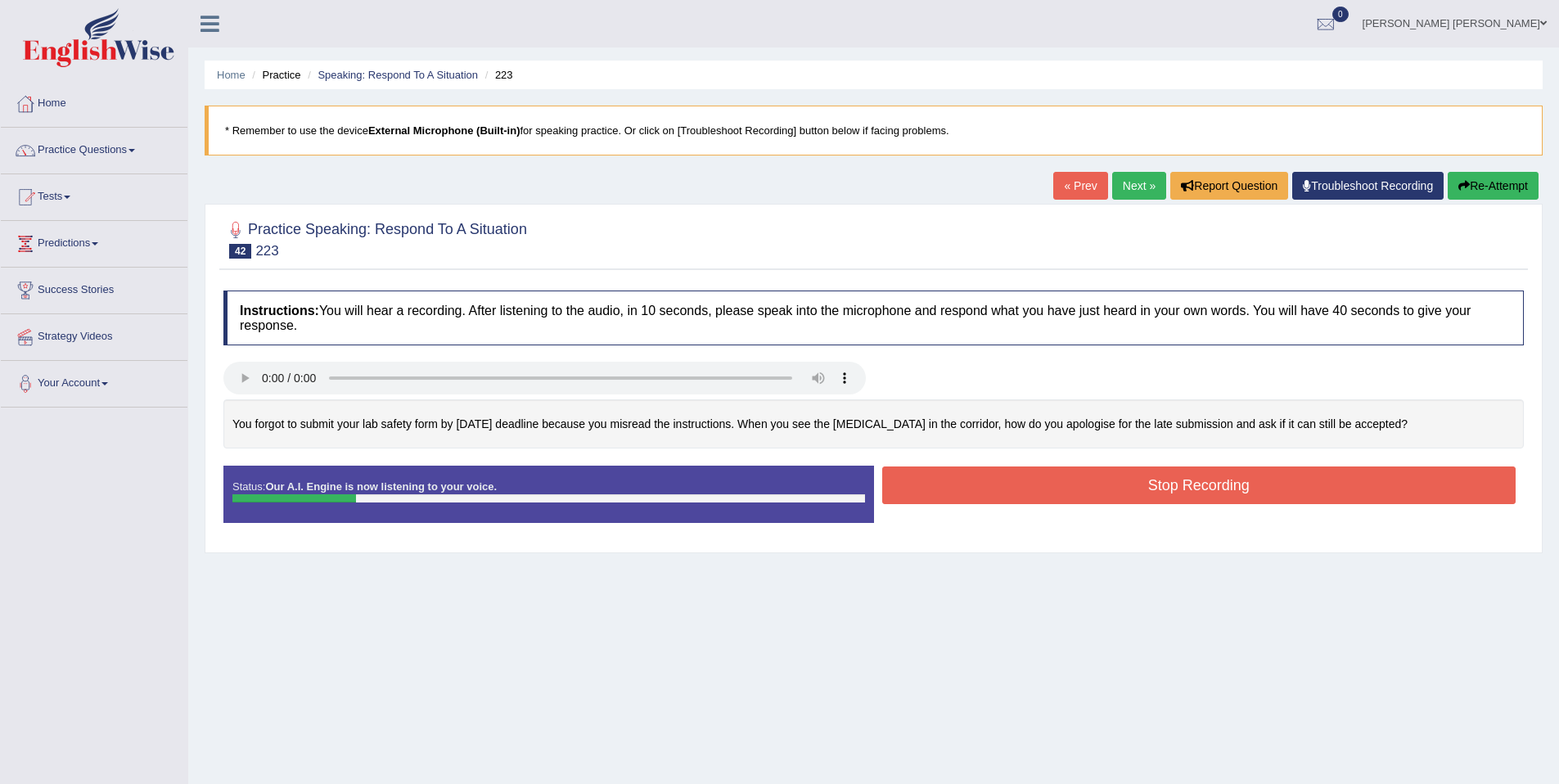
click at [1483, 172] on button "Re-Attempt" at bounding box center [1494, 186] width 91 height 28
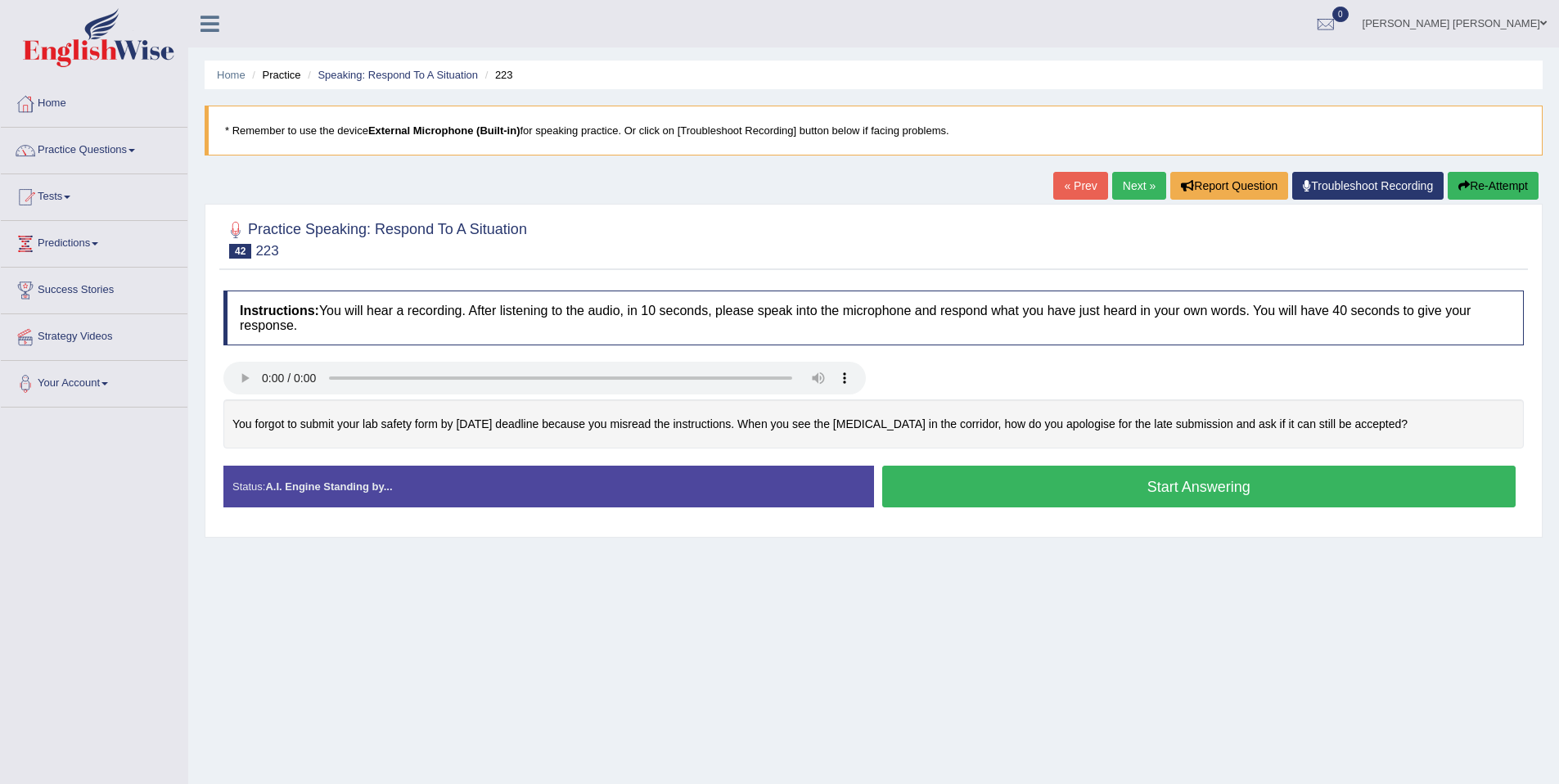
click at [1312, 486] on button "Start Answering" at bounding box center [1199, 487] width 634 height 42
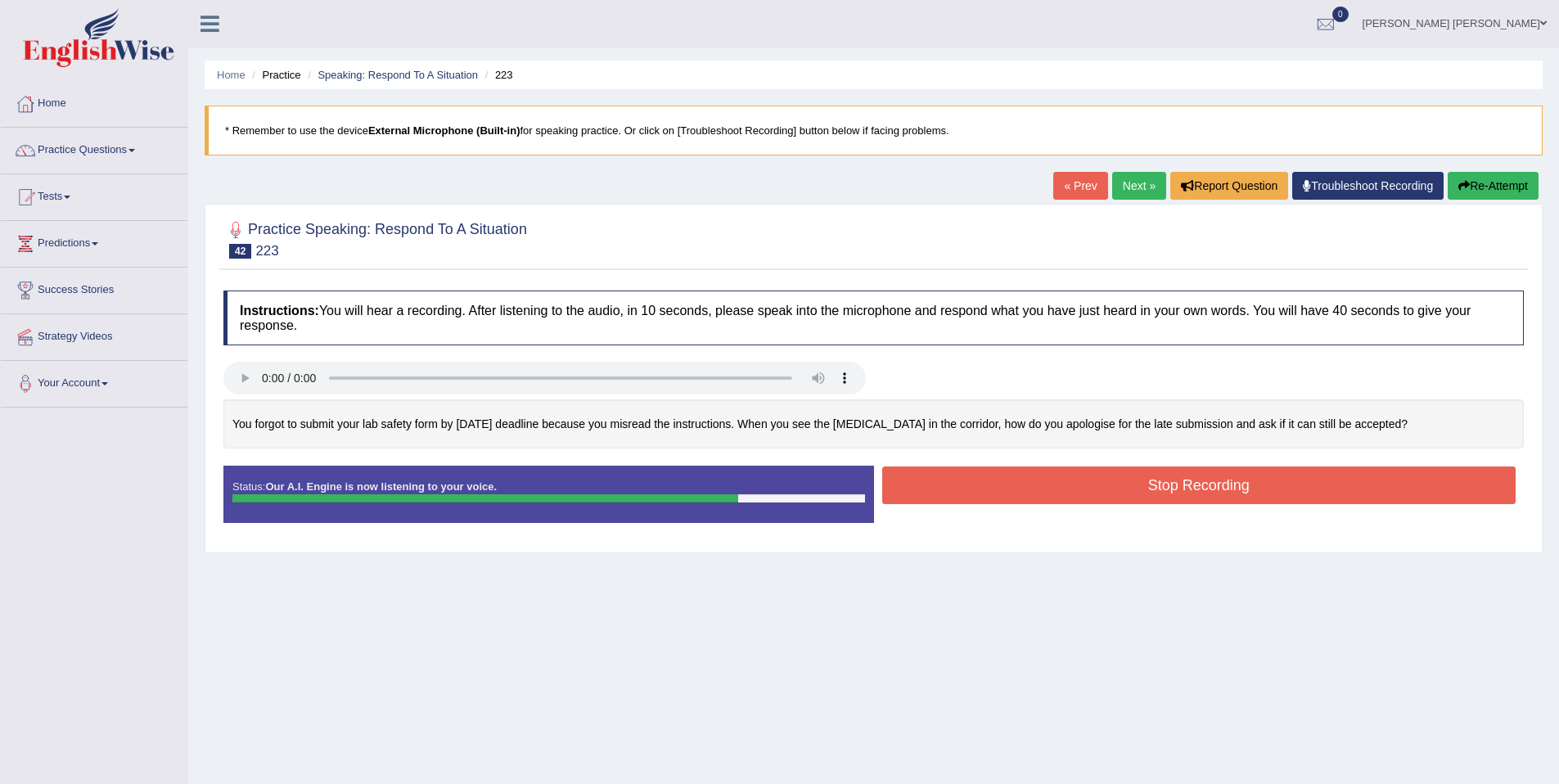
click at [1310, 492] on button "Stop Recording" at bounding box center [1199, 485] width 634 height 37
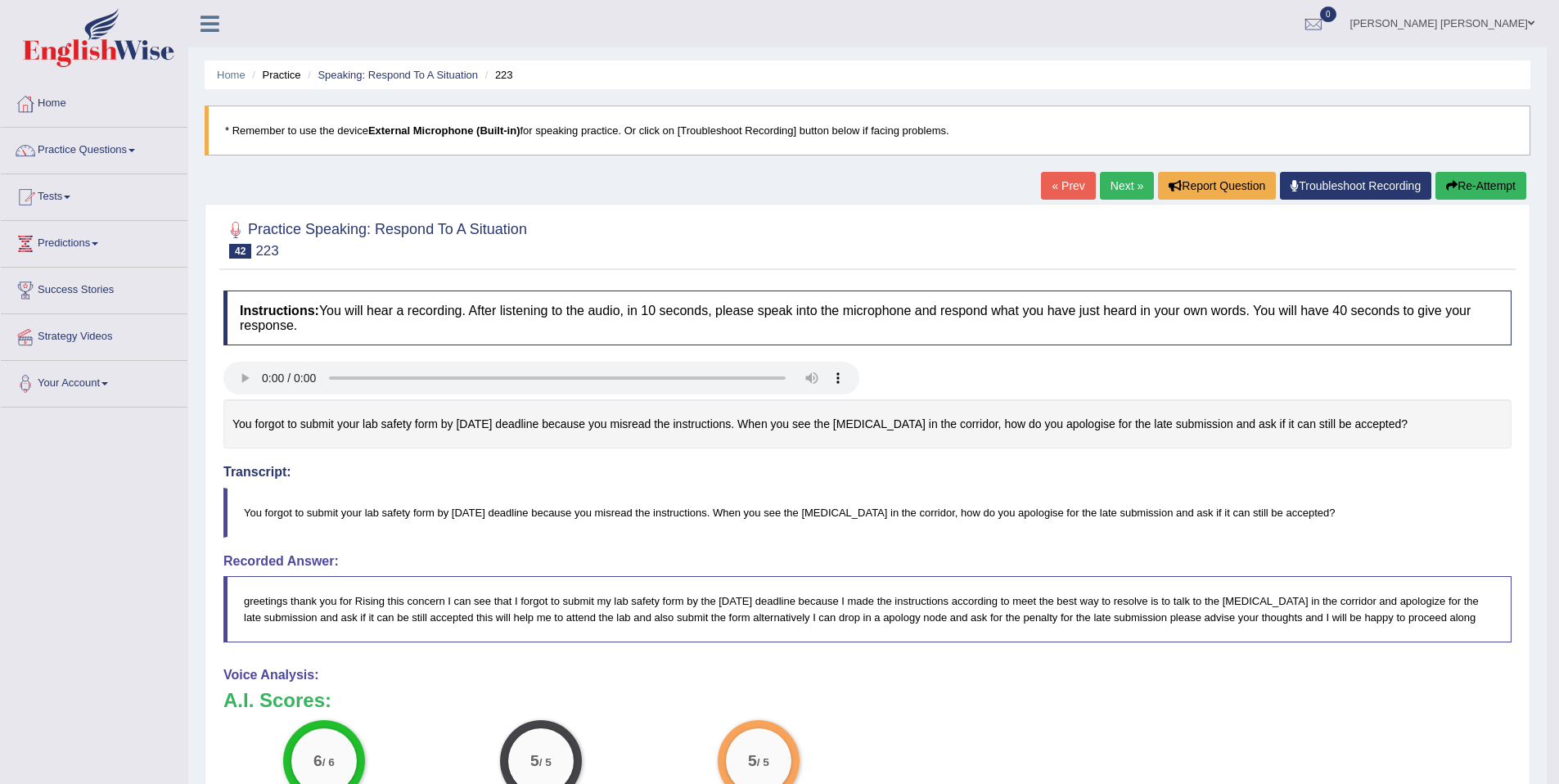
click at [1113, 199] on link "Next »" at bounding box center [1126, 186] width 54 height 28
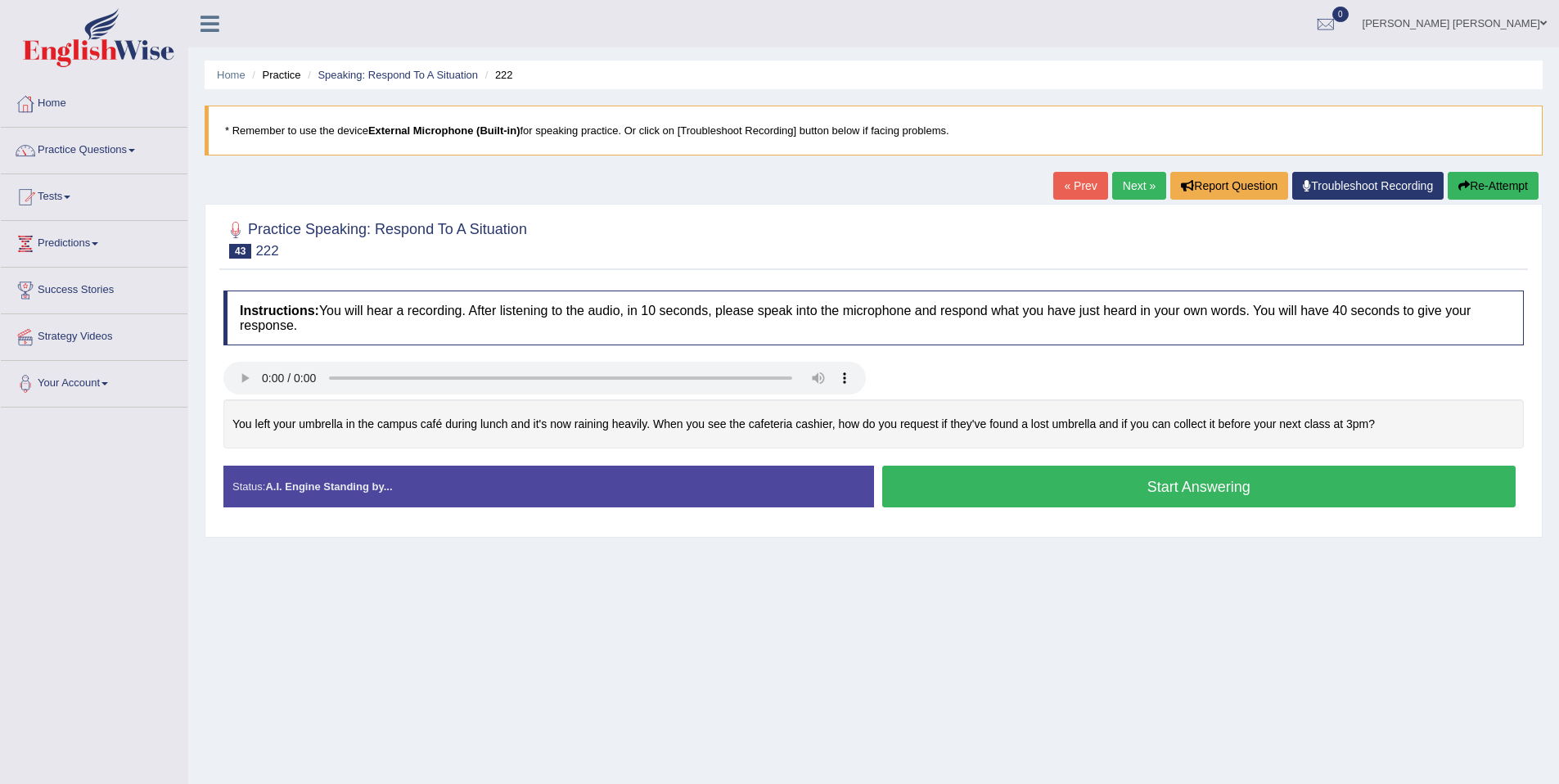
click at [1268, 487] on button "Start Answering" at bounding box center [1199, 487] width 634 height 42
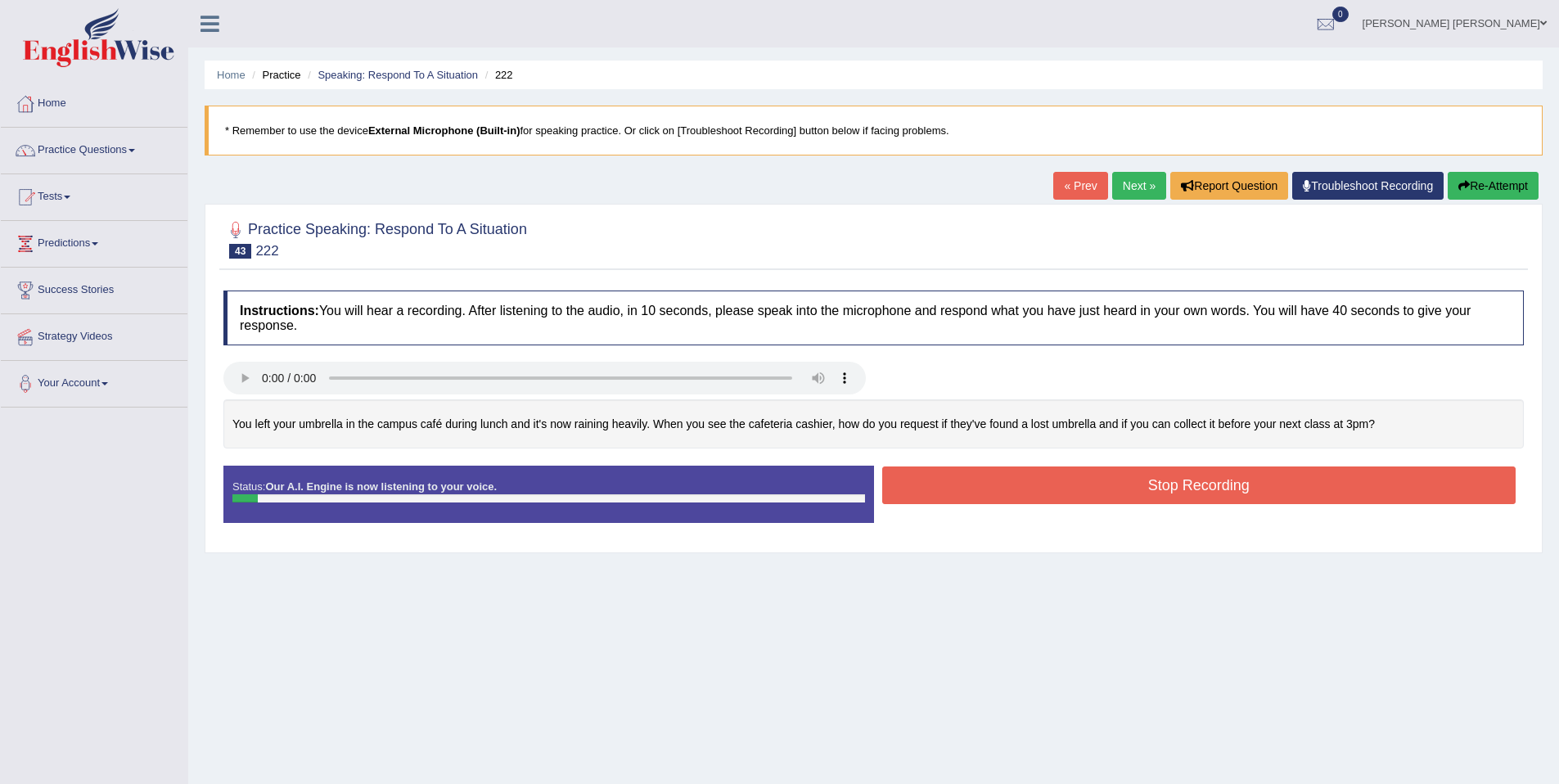
click at [1504, 170] on div "Home Practice Speaking: Respond To A Situation 222 * Remember to use the device…" at bounding box center [873, 409] width 1371 height 819
click at [1500, 178] on button "Re-Attempt" at bounding box center [1494, 186] width 91 height 28
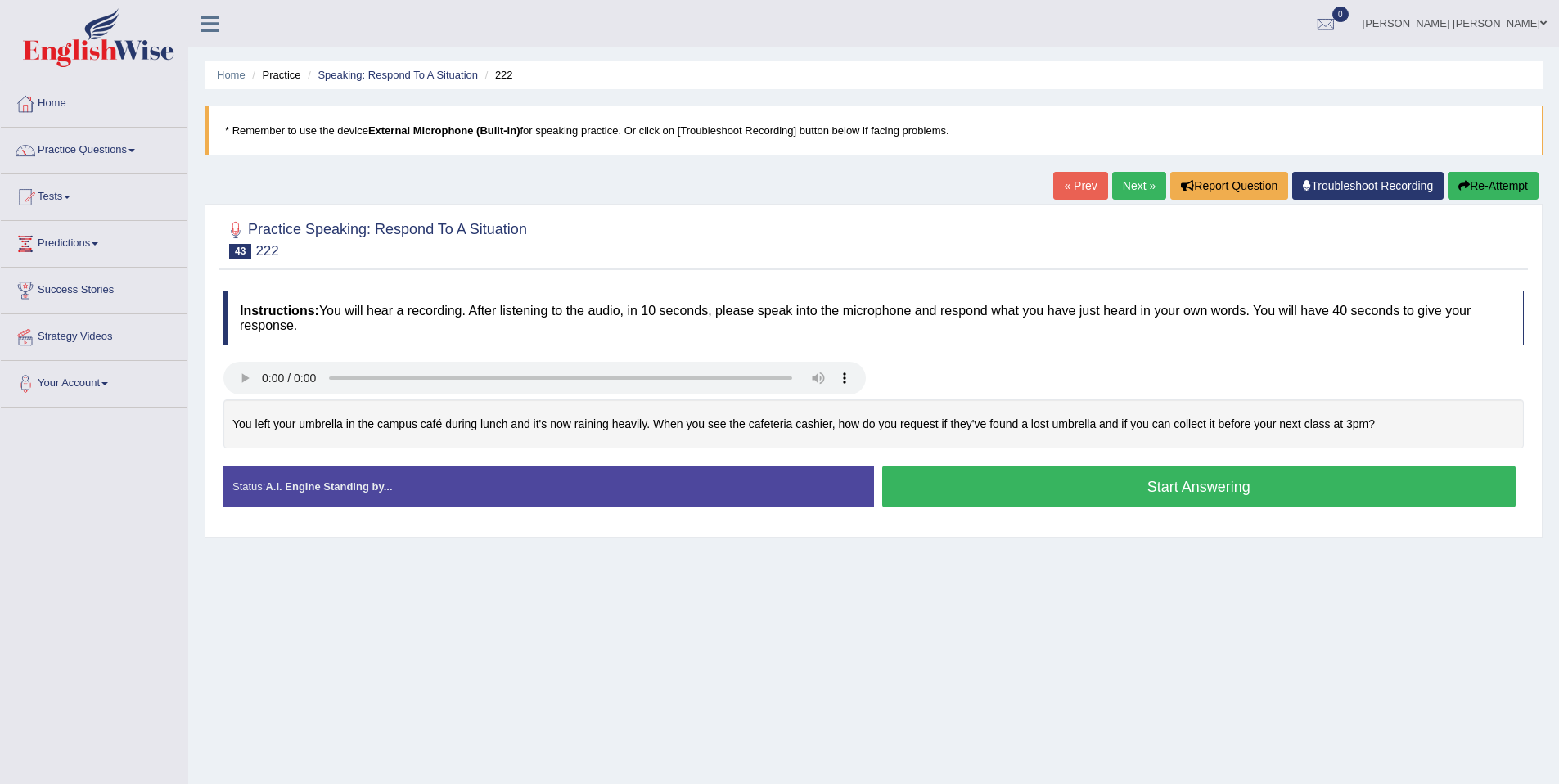
click at [1258, 495] on button "Start Answering" at bounding box center [1199, 487] width 634 height 42
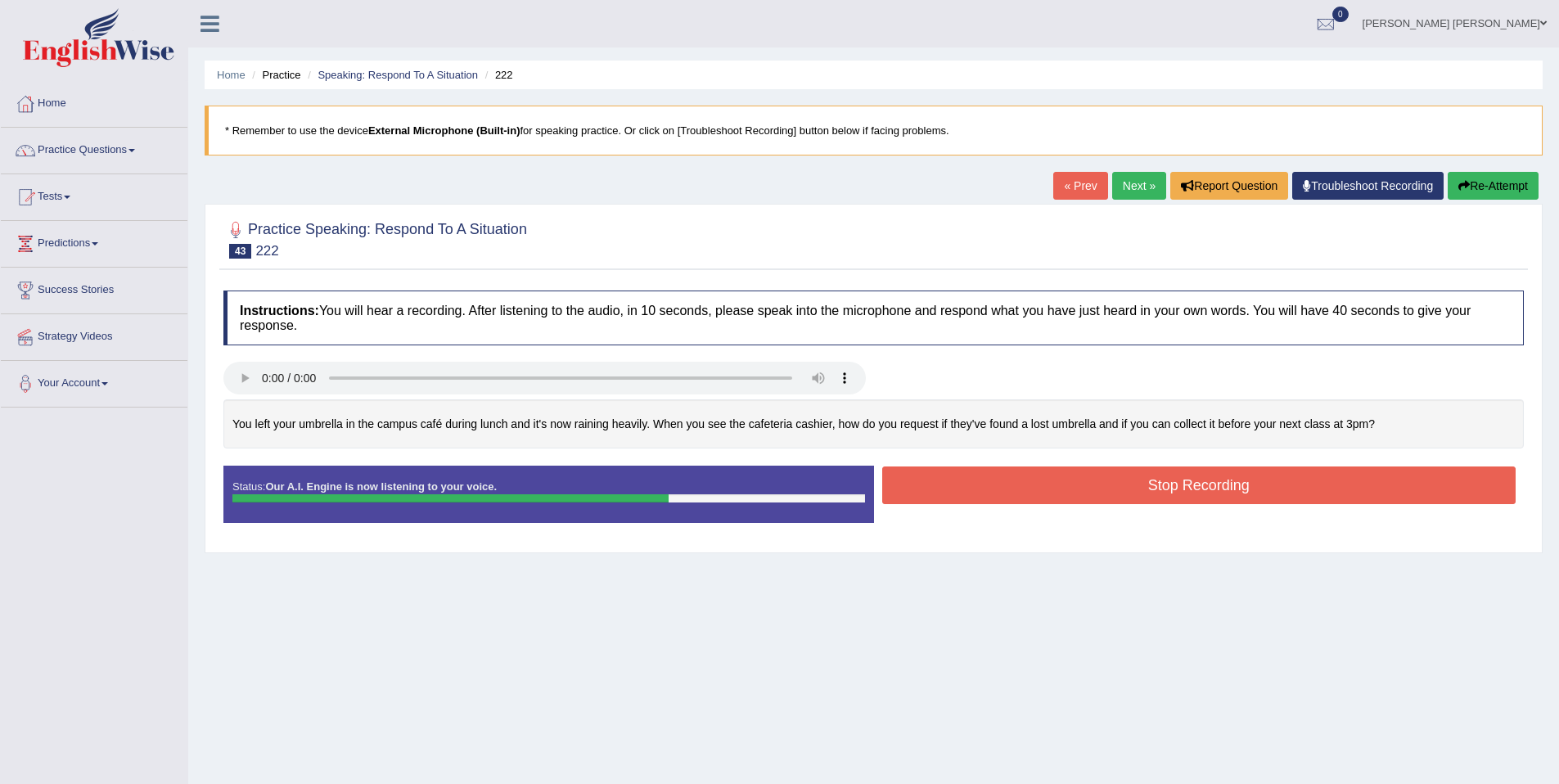
click at [1330, 487] on button "Stop Recording" at bounding box center [1199, 485] width 634 height 37
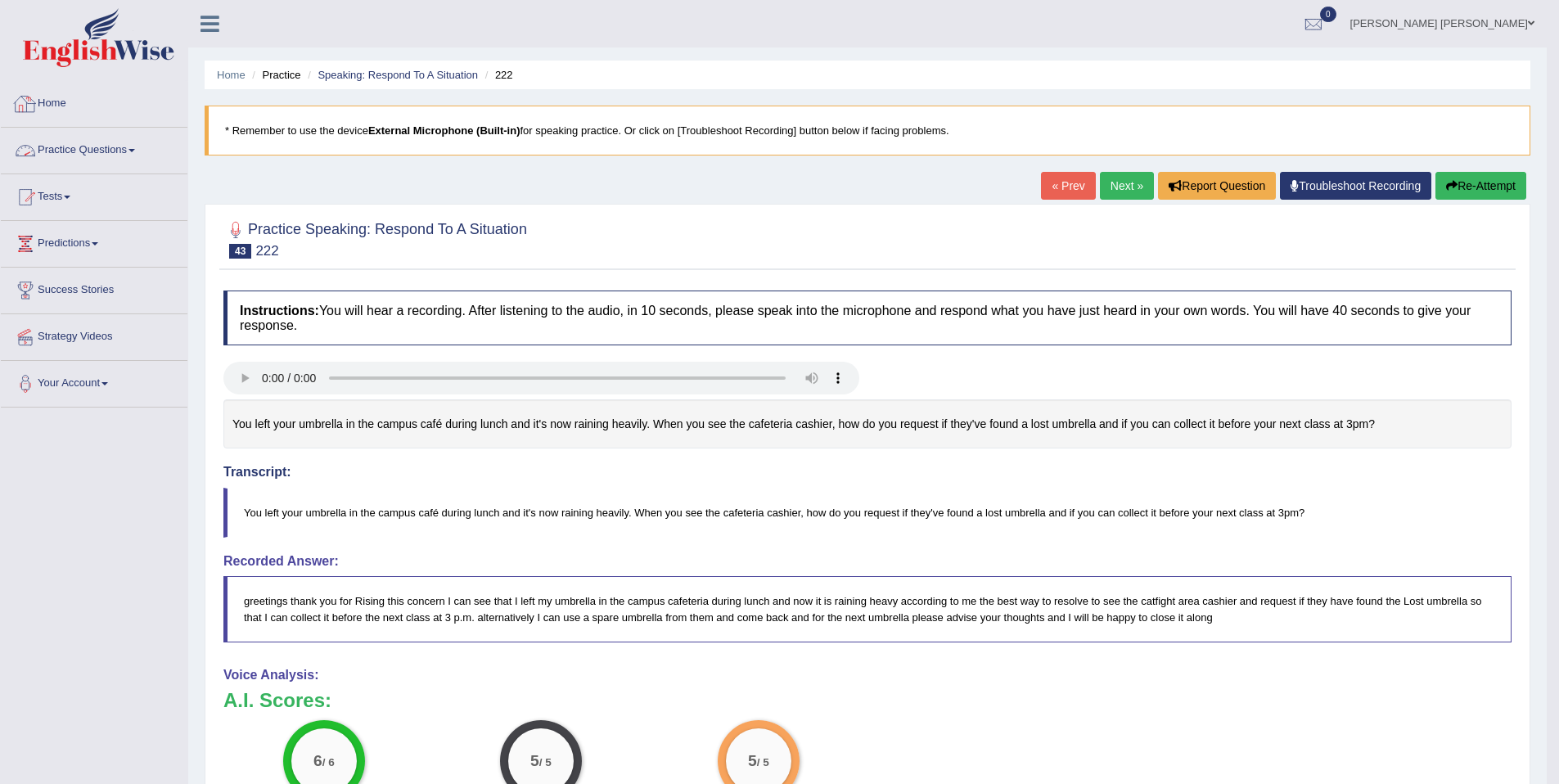
click at [128, 140] on link "Practice Questions" at bounding box center [94, 147] width 186 height 41
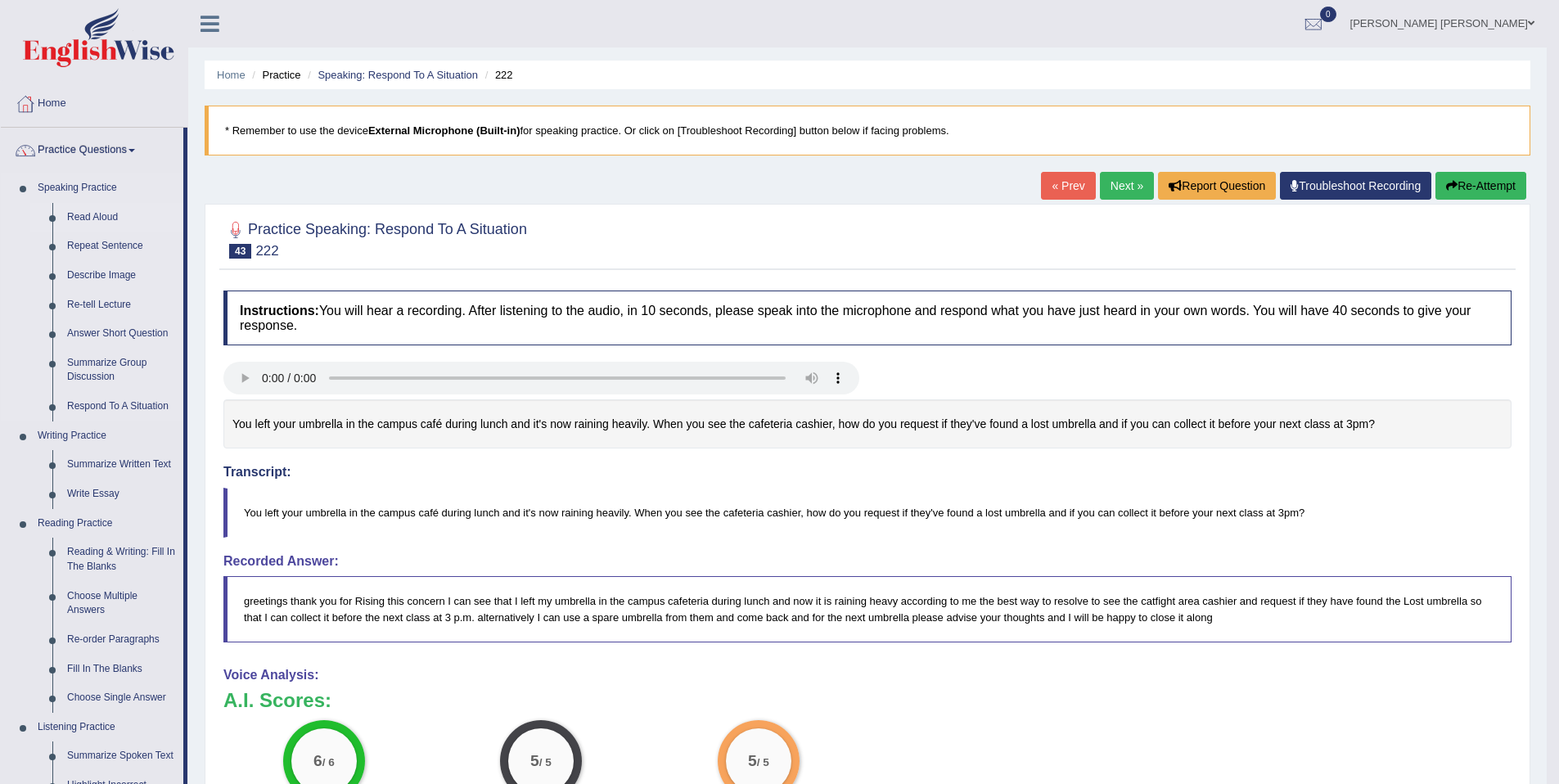
click at [90, 221] on link "Read Aloud" at bounding box center [122, 217] width 124 height 29
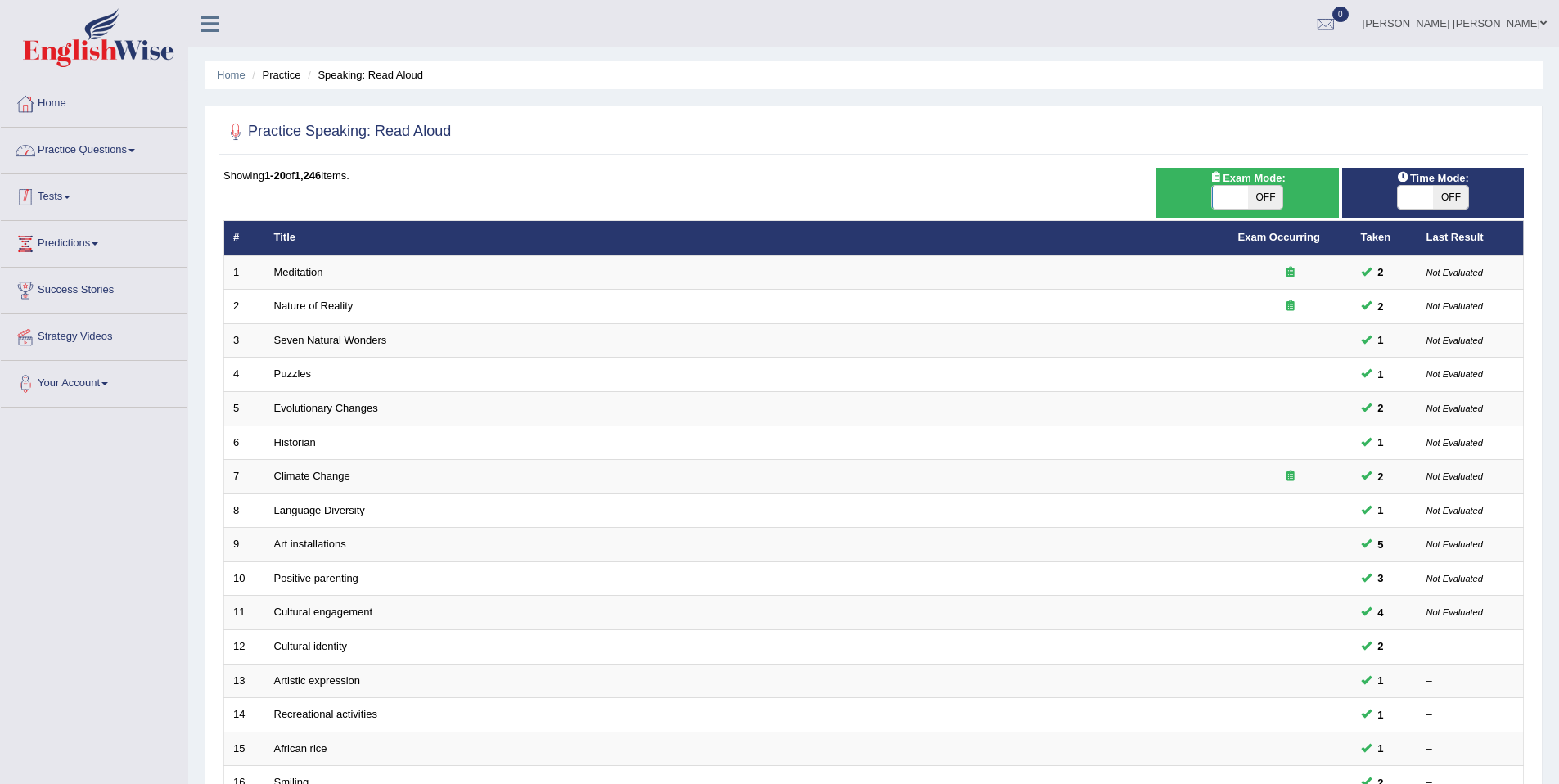
click at [65, 164] on link "Practice Questions" at bounding box center [94, 147] width 186 height 41
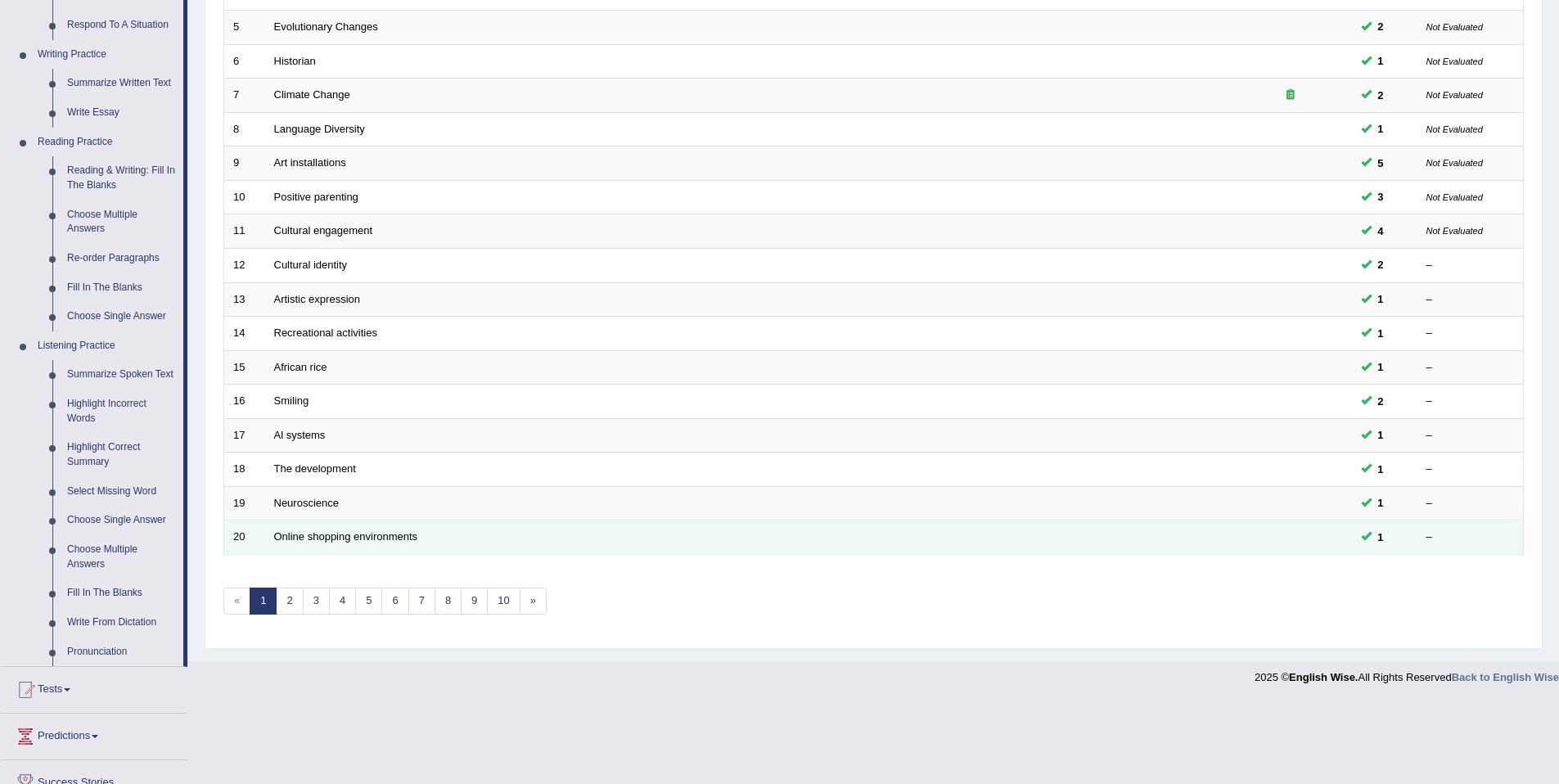
scroll to position [513, 0]
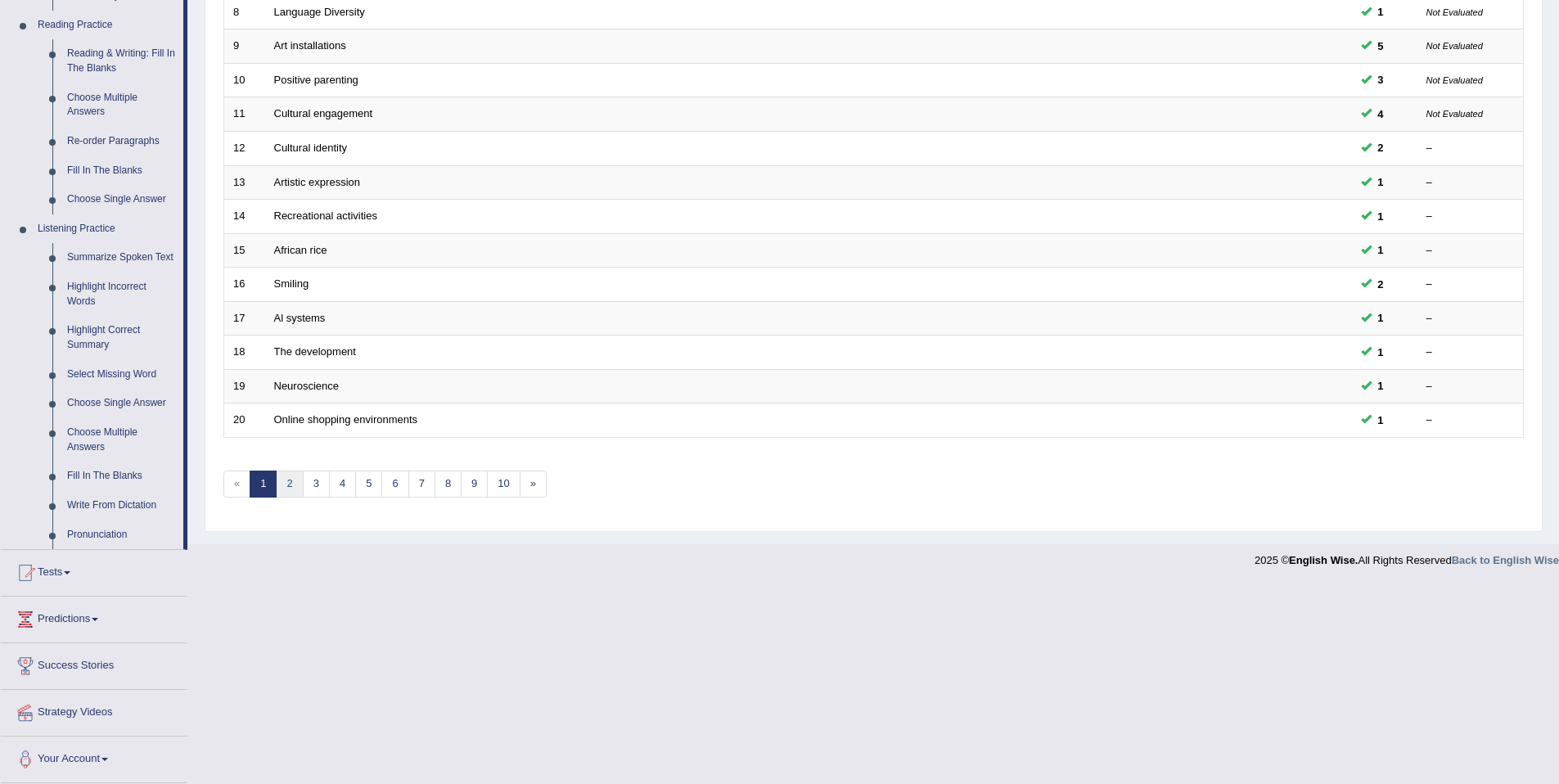
click at [289, 479] on link "2" at bounding box center [289, 484] width 27 height 27
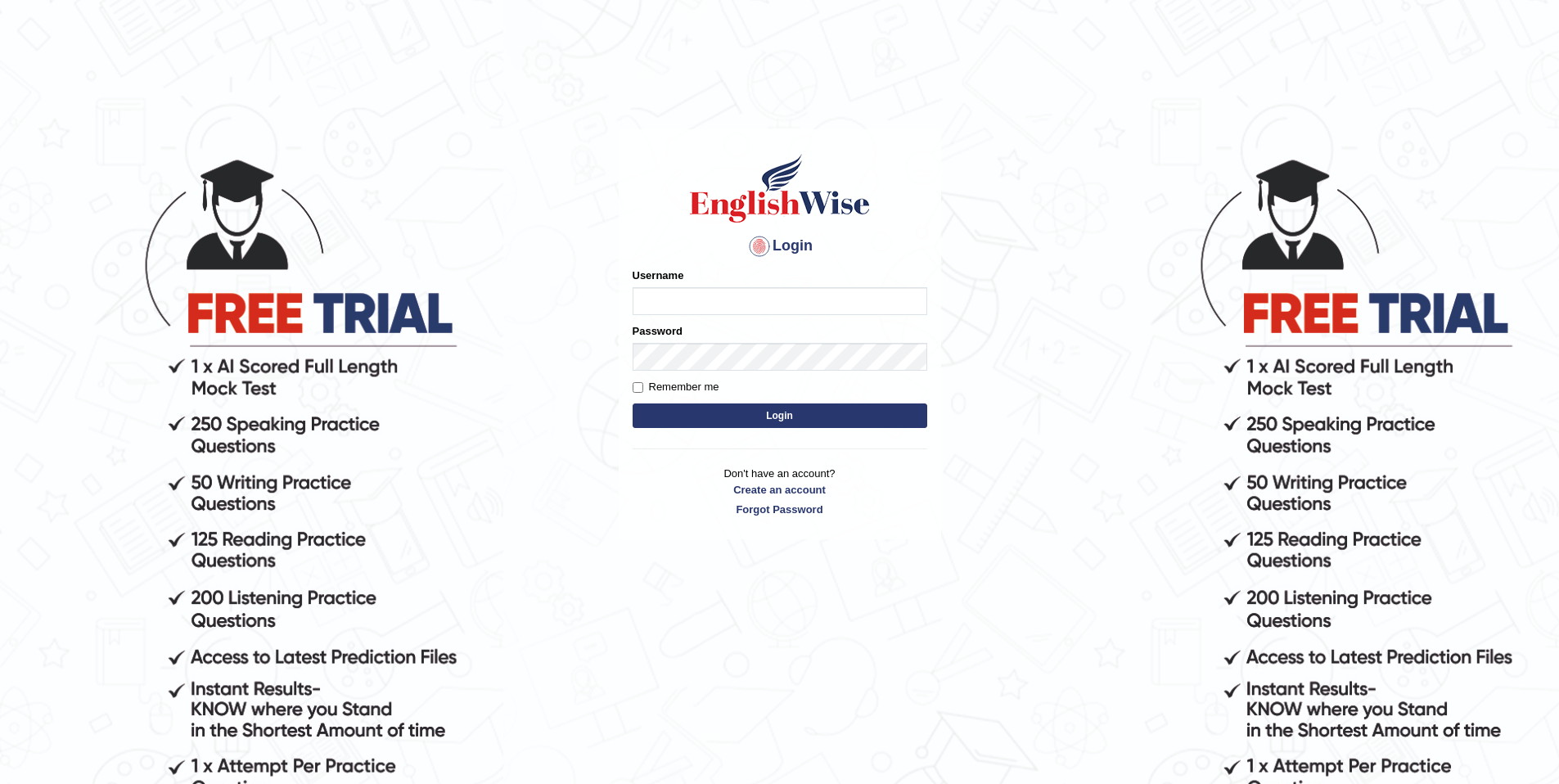
type input "purushottam_parramatta"
click at [749, 418] on button "Login" at bounding box center [780, 416] width 295 height 25
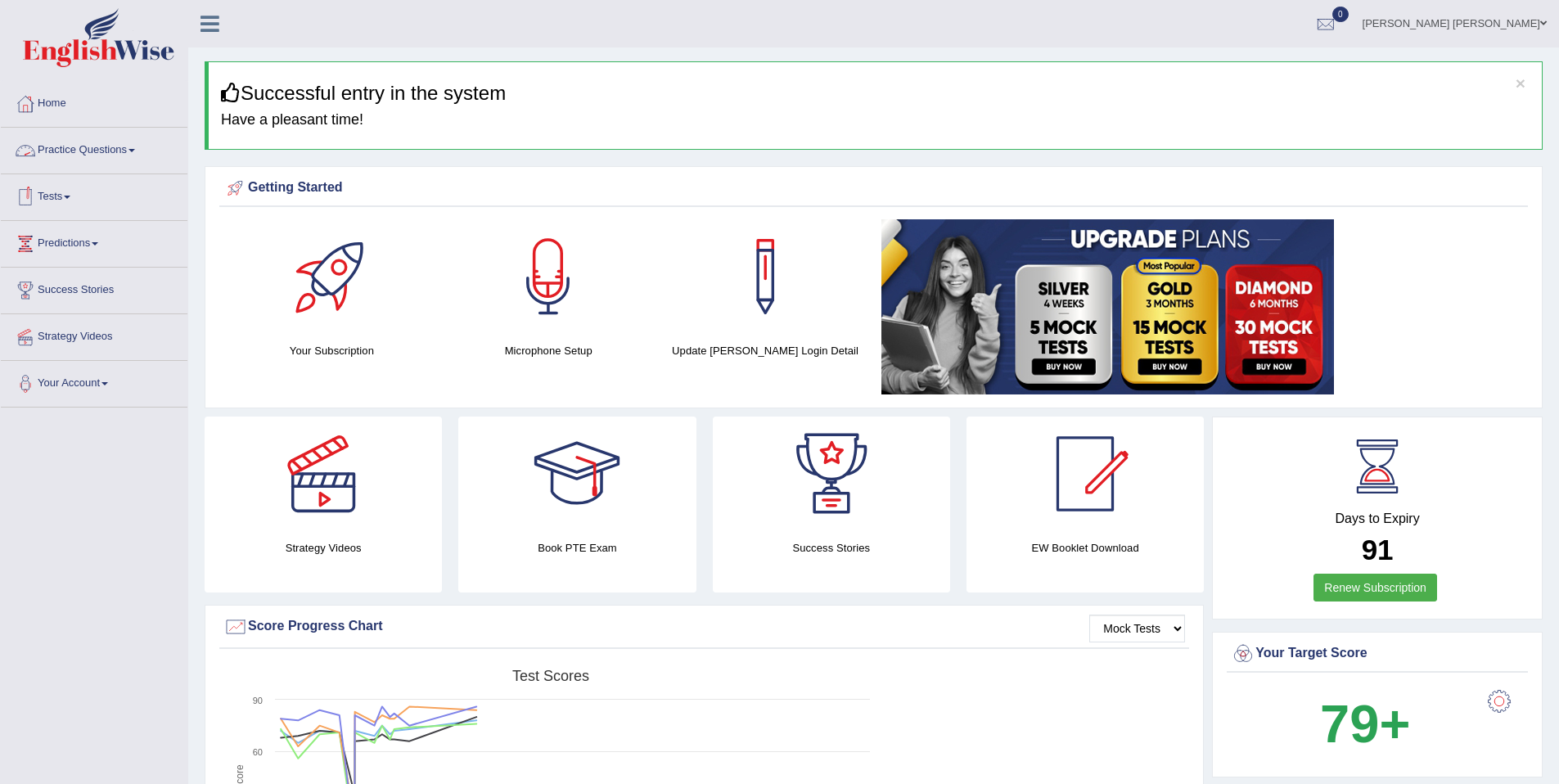
click at [135, 130] on link "Practice Questions" at bounding box center [94, 147] width 186 height 41
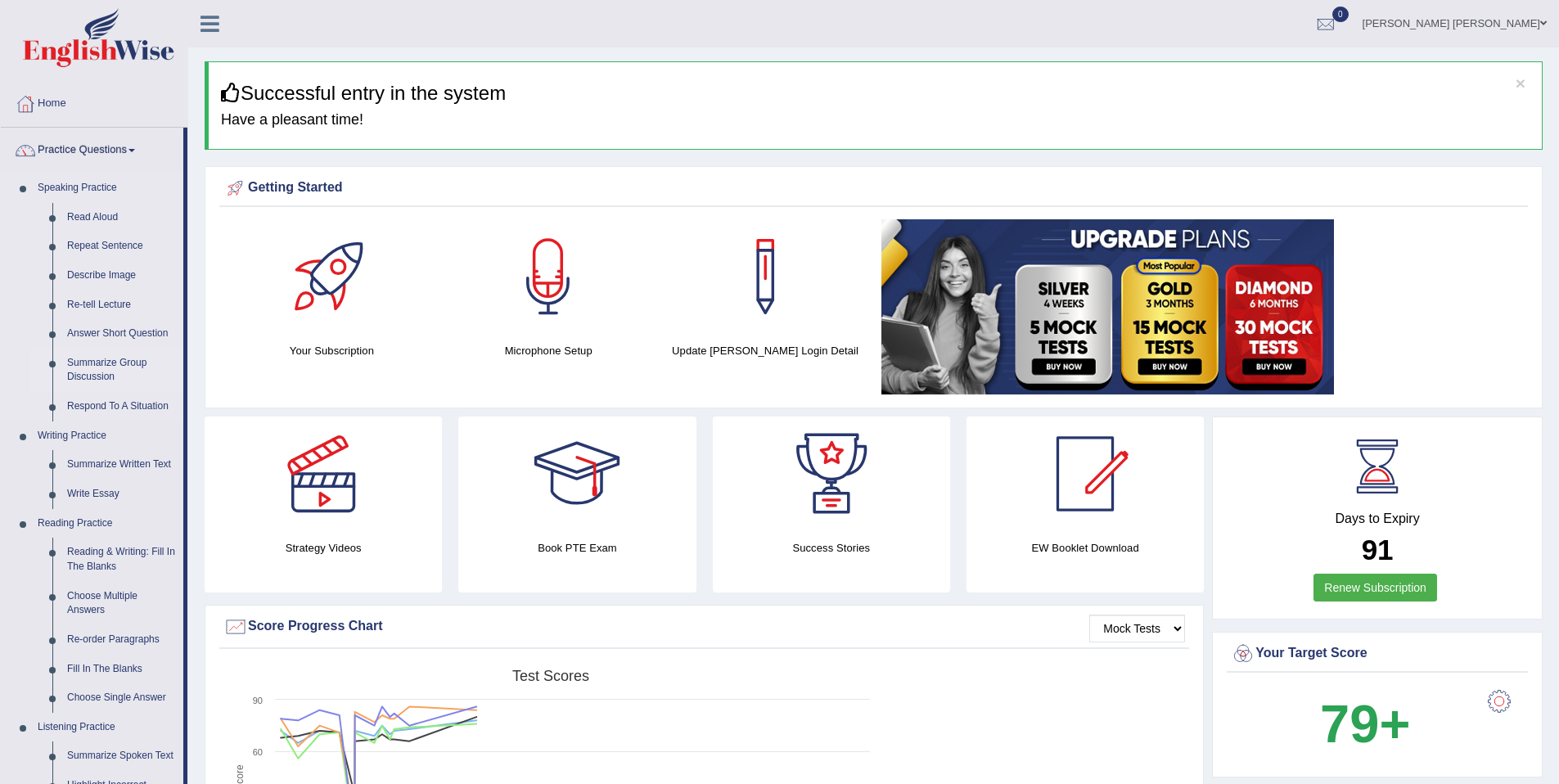
click at [132, 378] on link "Summarize Group Discussion" at bounding box center [122, 370] width 124 height 44
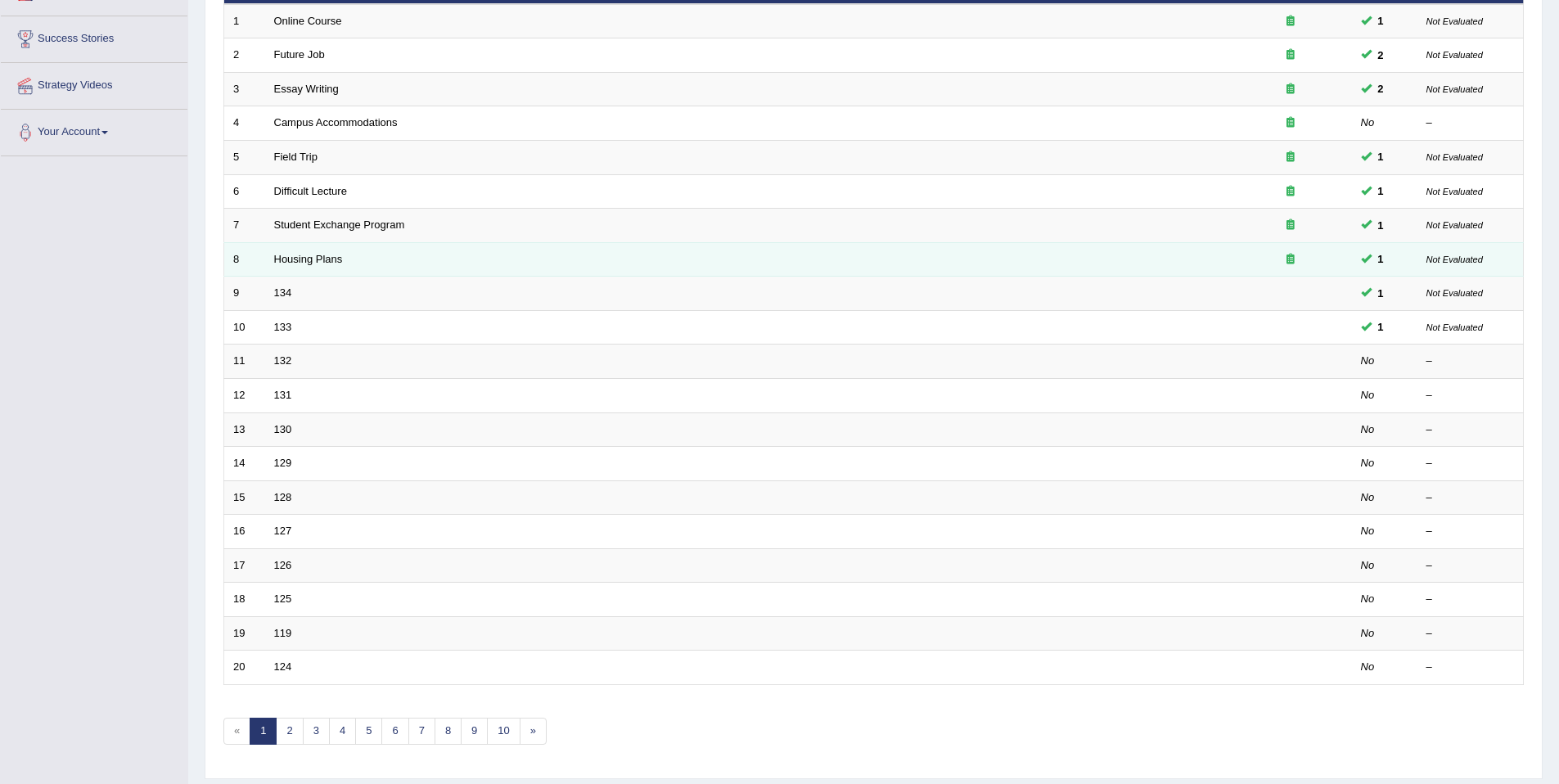
scroll to position [299, 0]
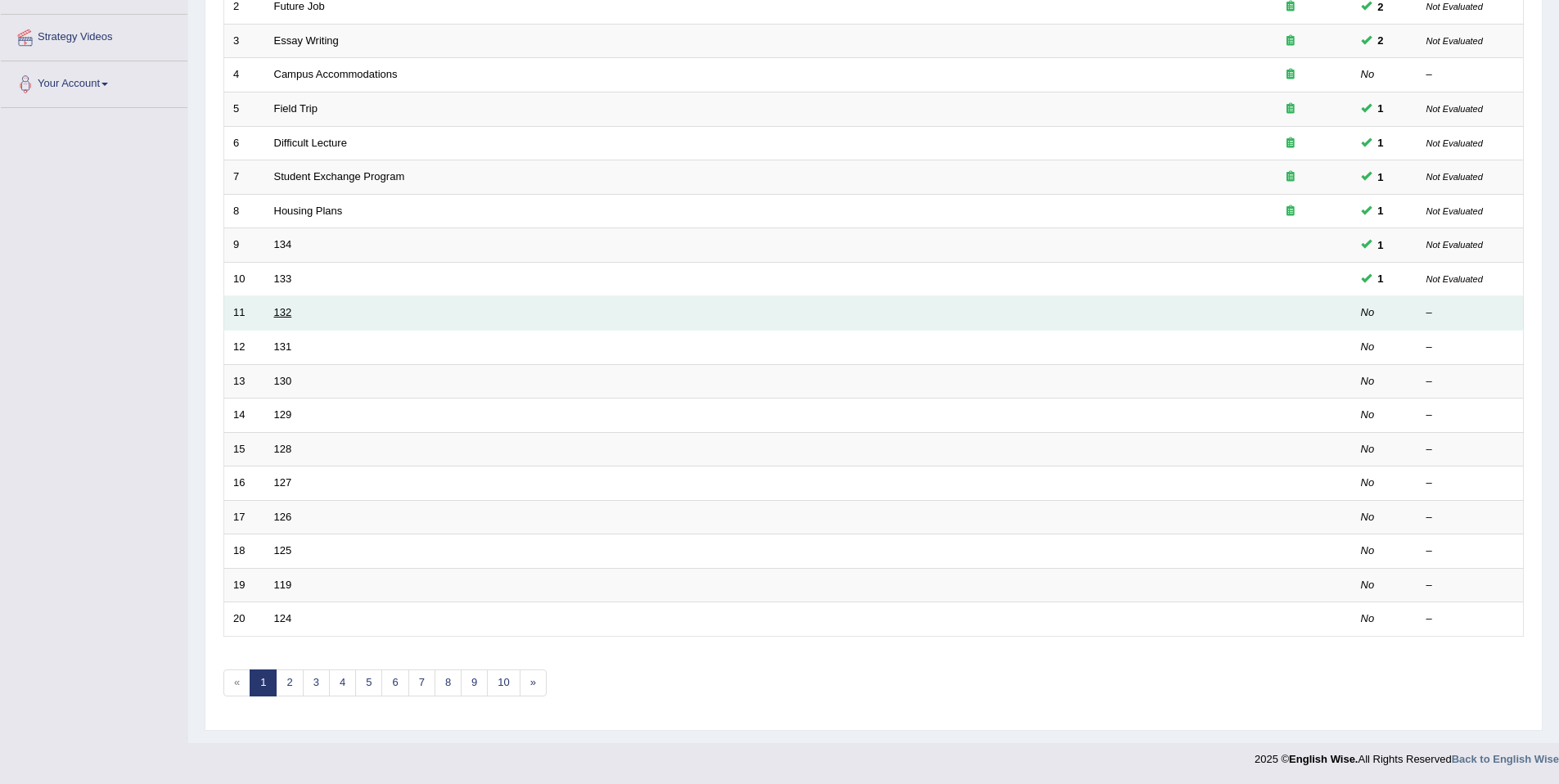
click at [278, 315] on link "132" at bounding box center [283, 311] width 18 height 12
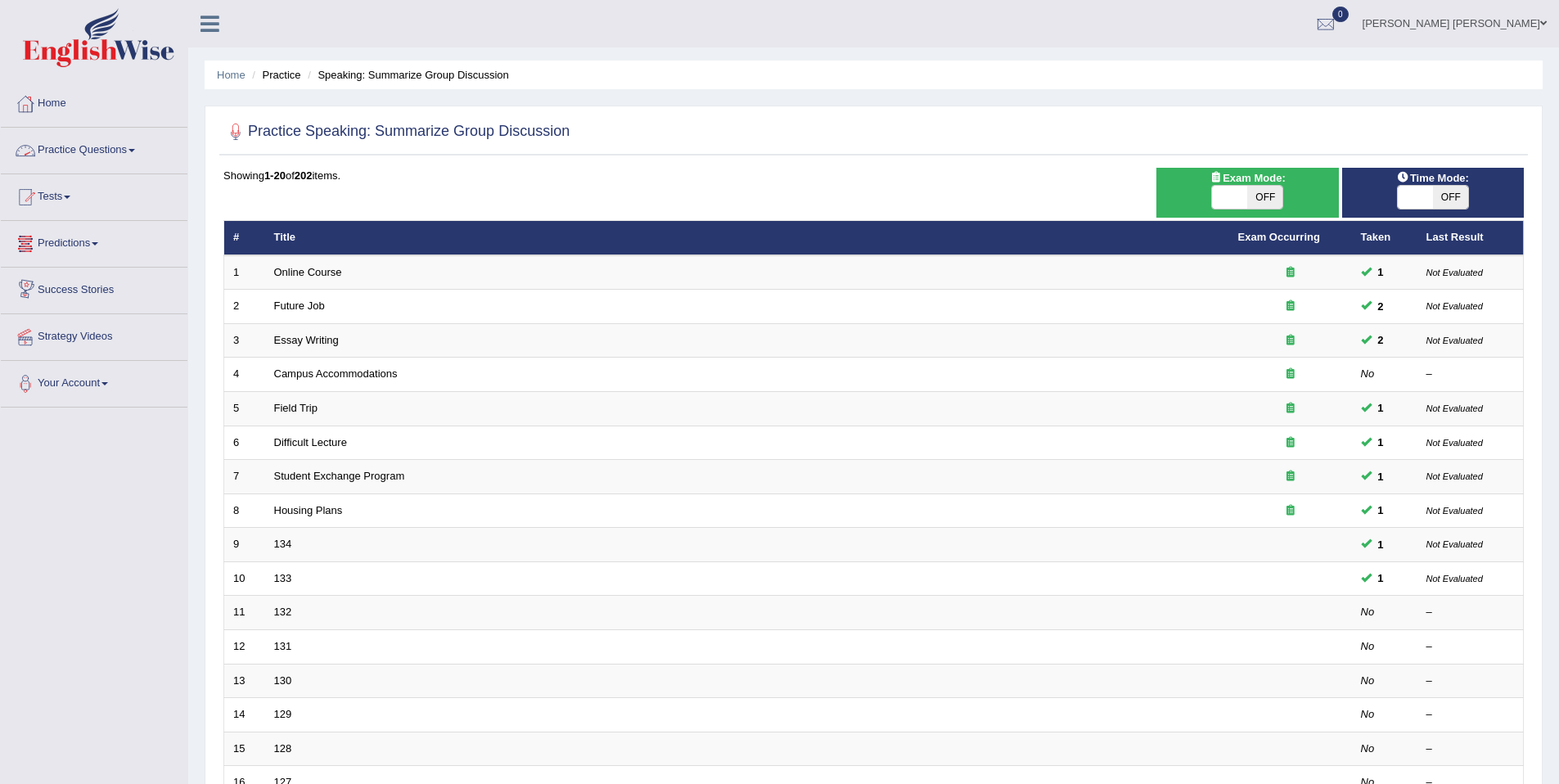
click at [135, 150] on link "Practice Questions" at bounding box center [94, 147] width 186 height 41
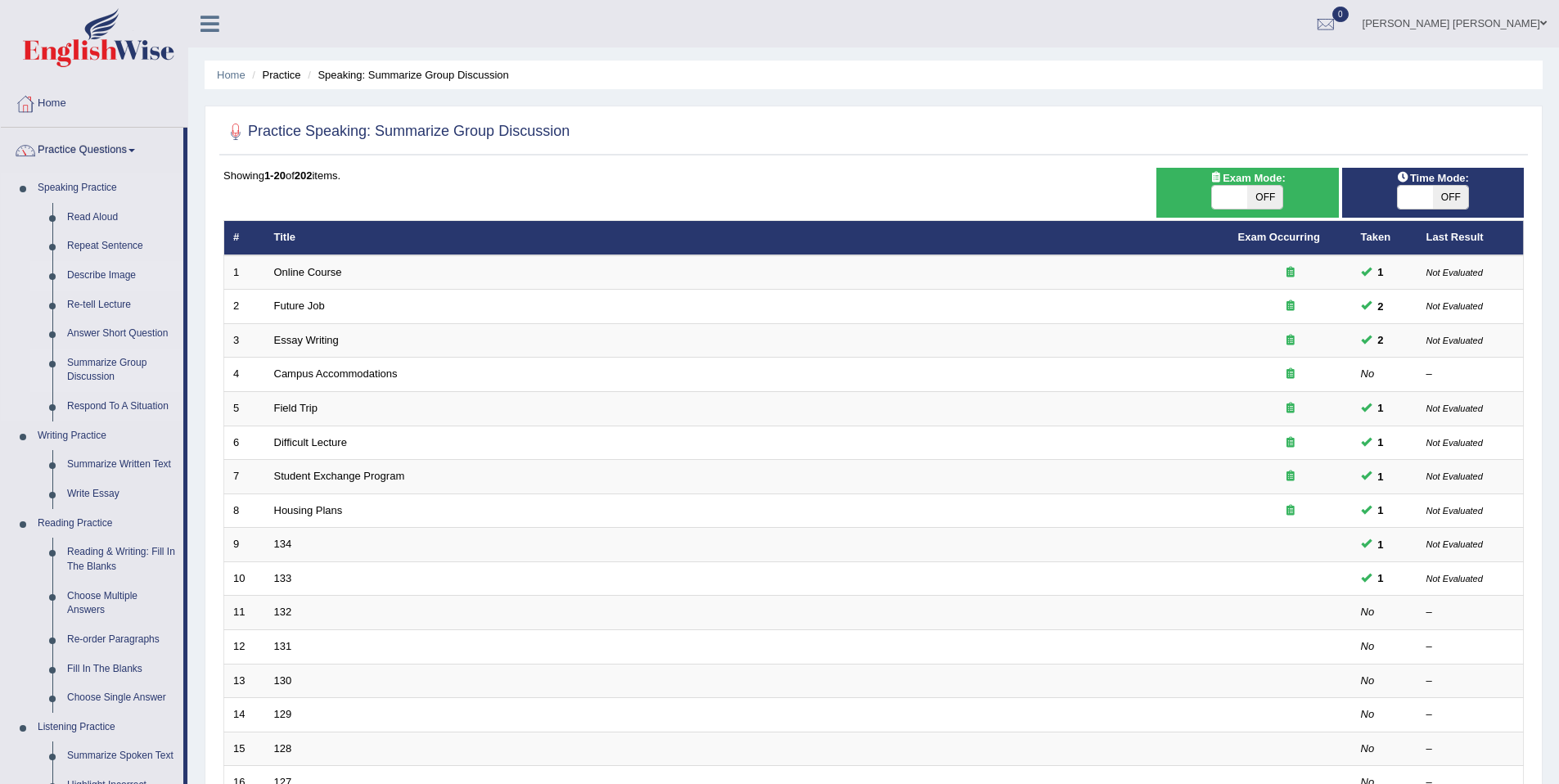
click at [126, 283] on link "Describe Image" at bounding box center [122, 276] width 124 height 29
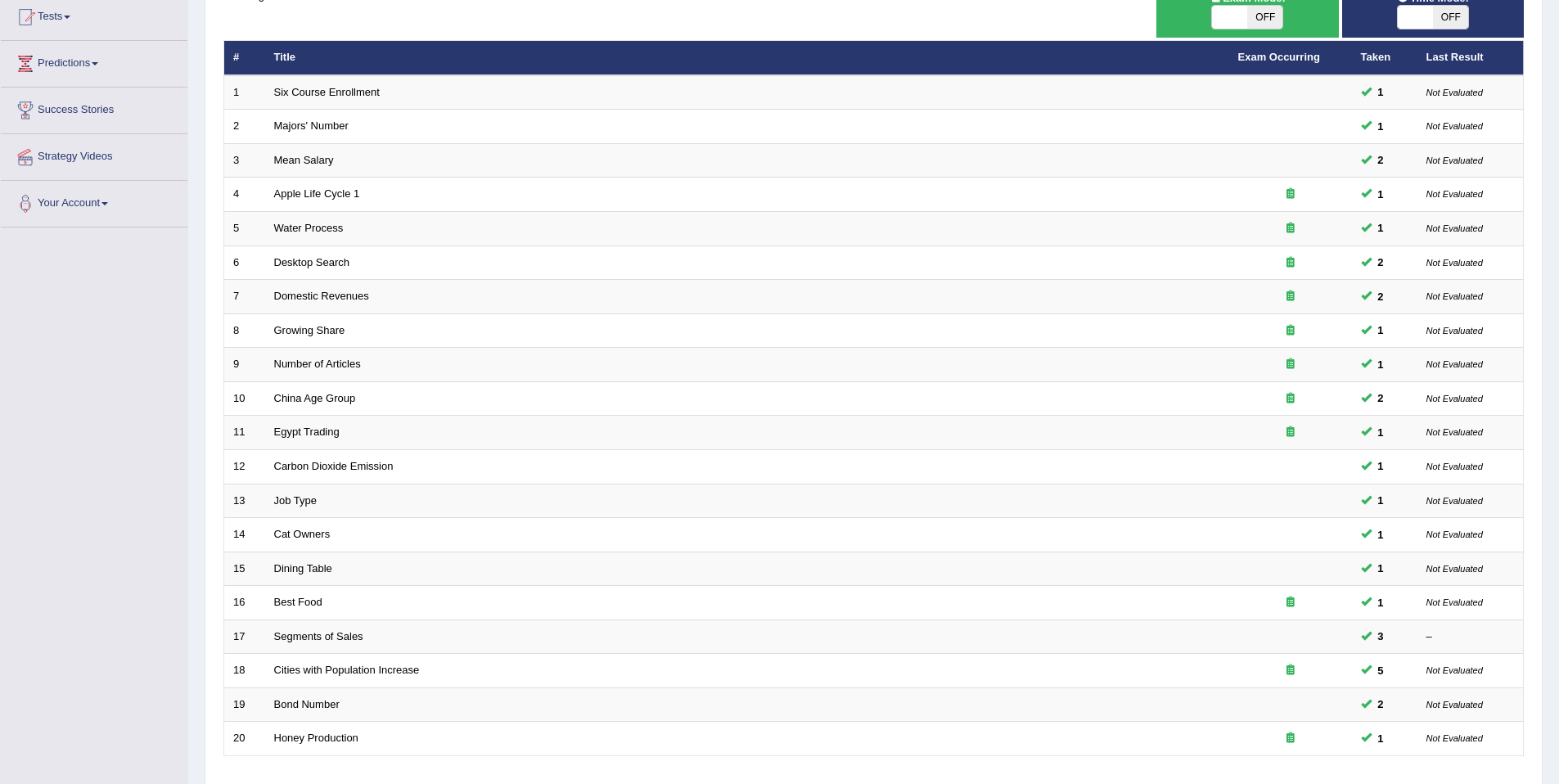
scroll to position [299, 0]
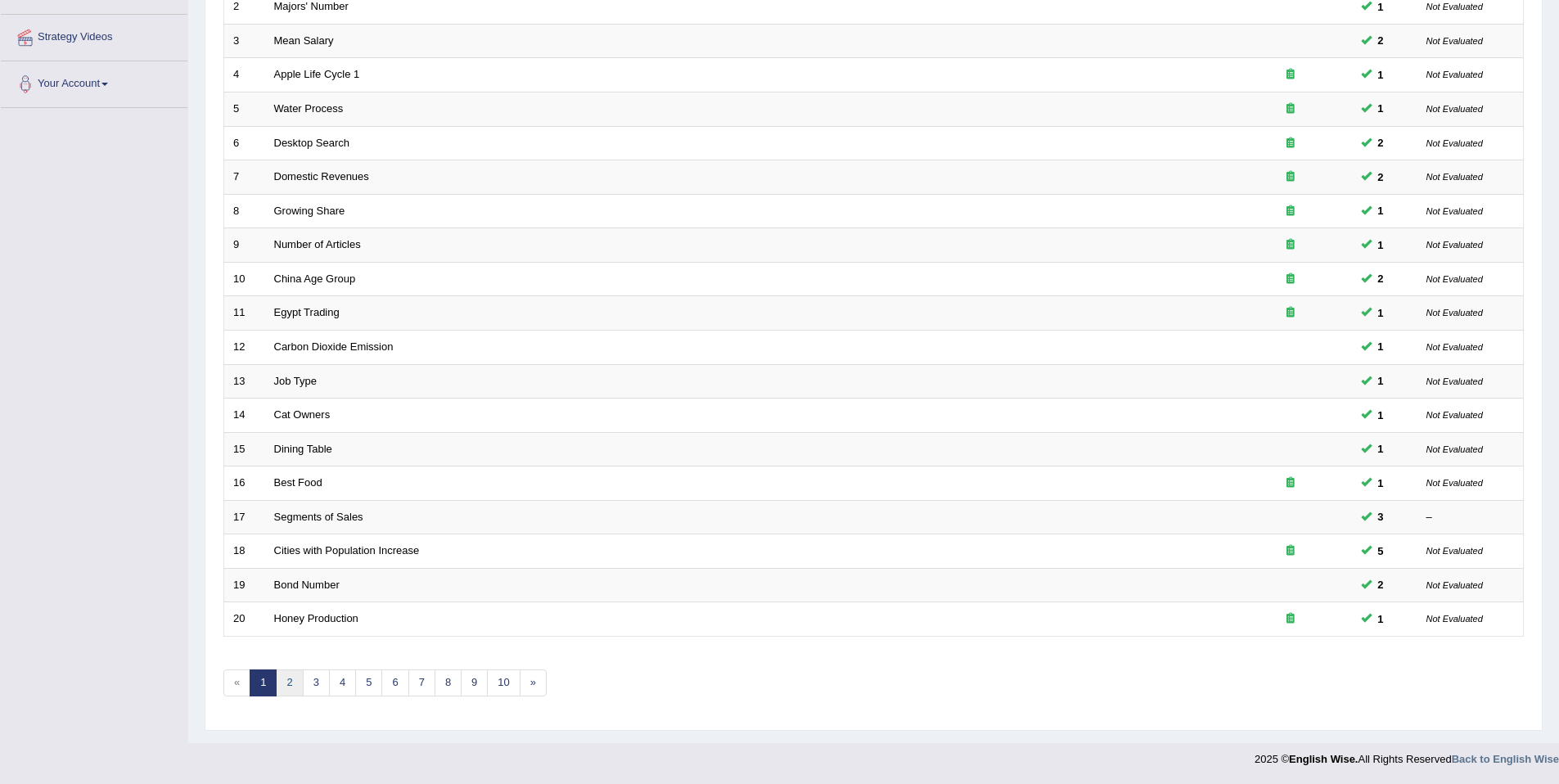
click at [295, 682] on link "2" at bounding box center [289, 683] width 27 height 27
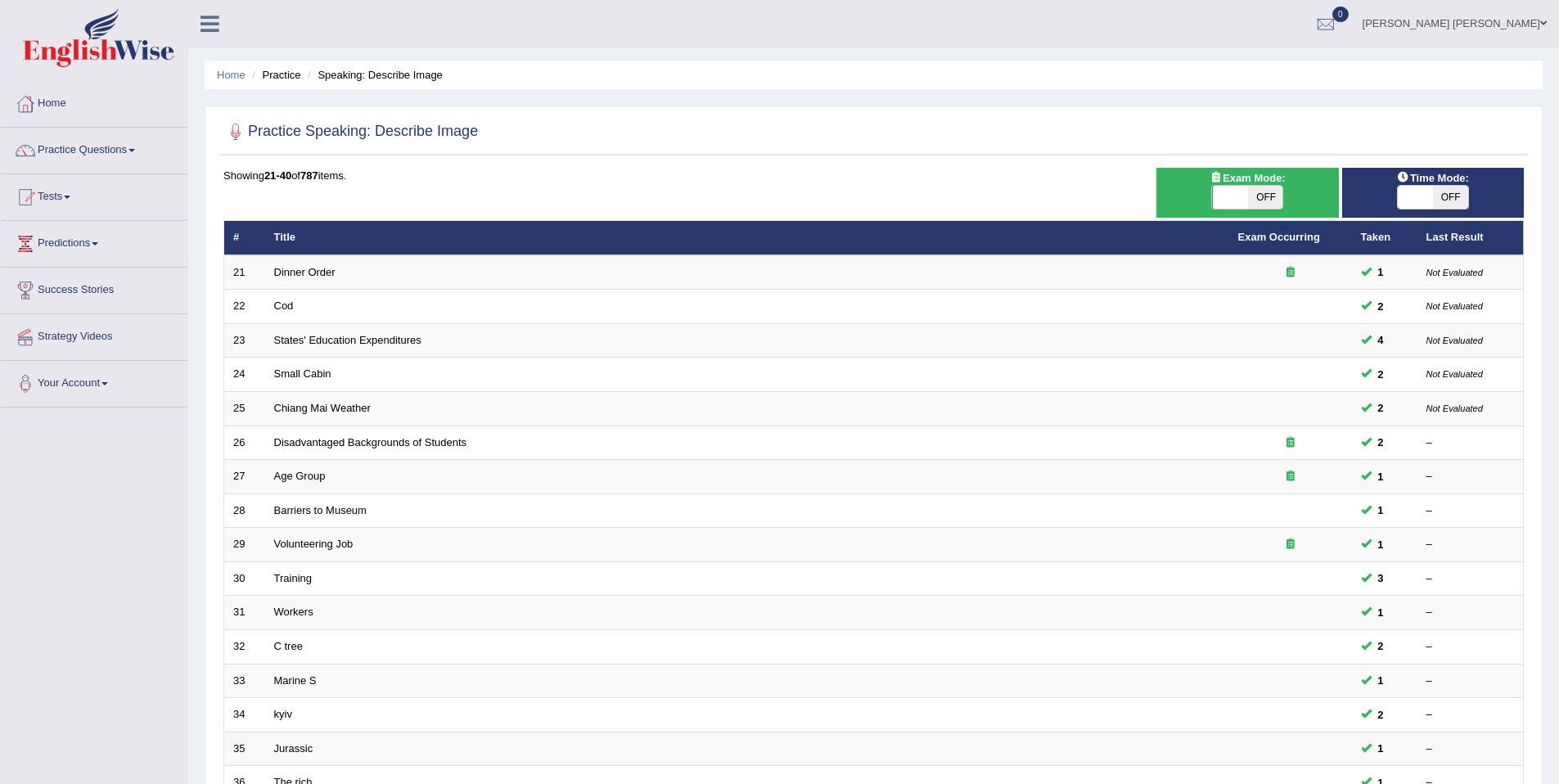
scroll to position [299, 0]
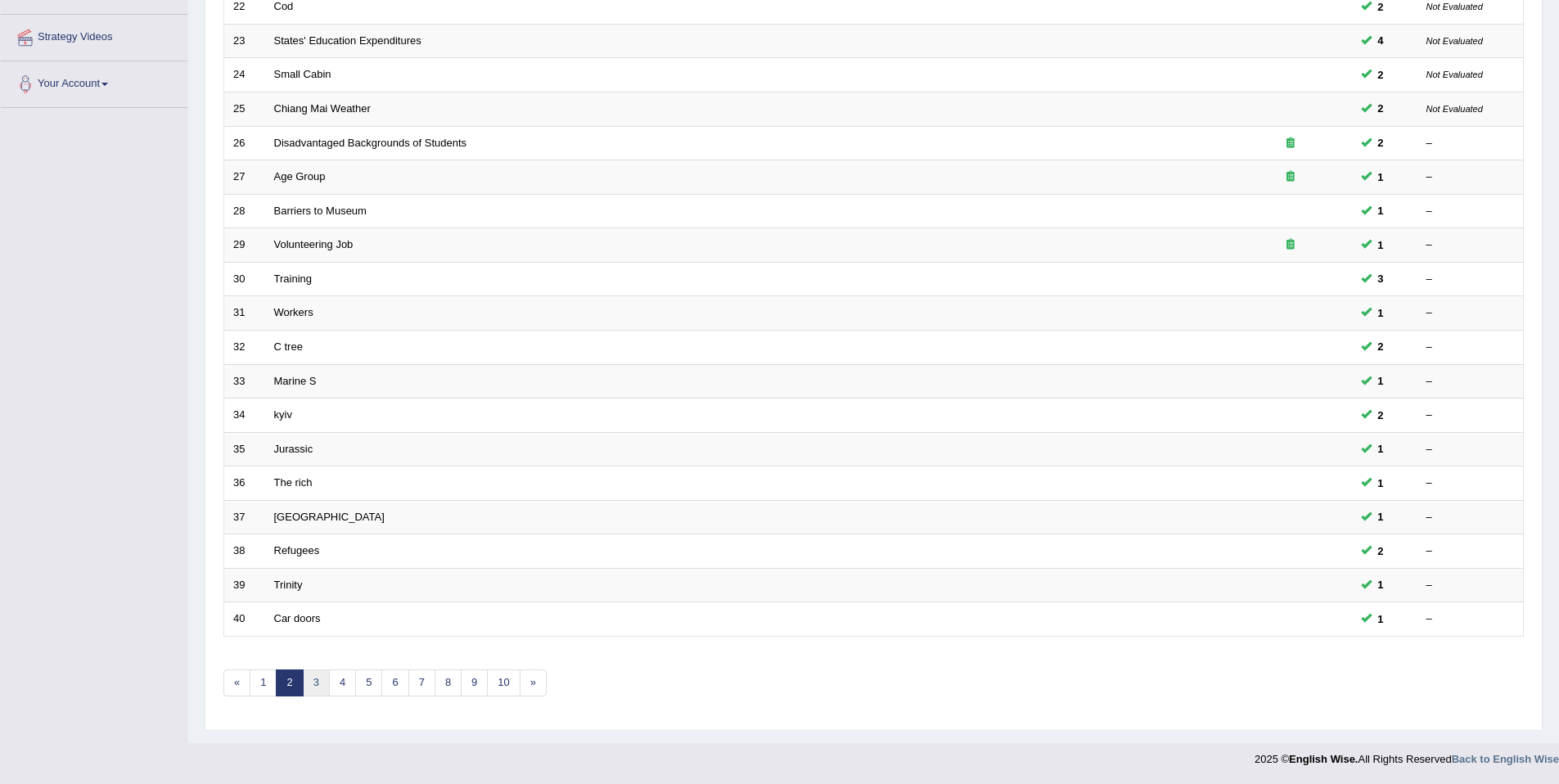
click at [306, 674] on link "3" at bounding box center [317, 683] width 27 height 27
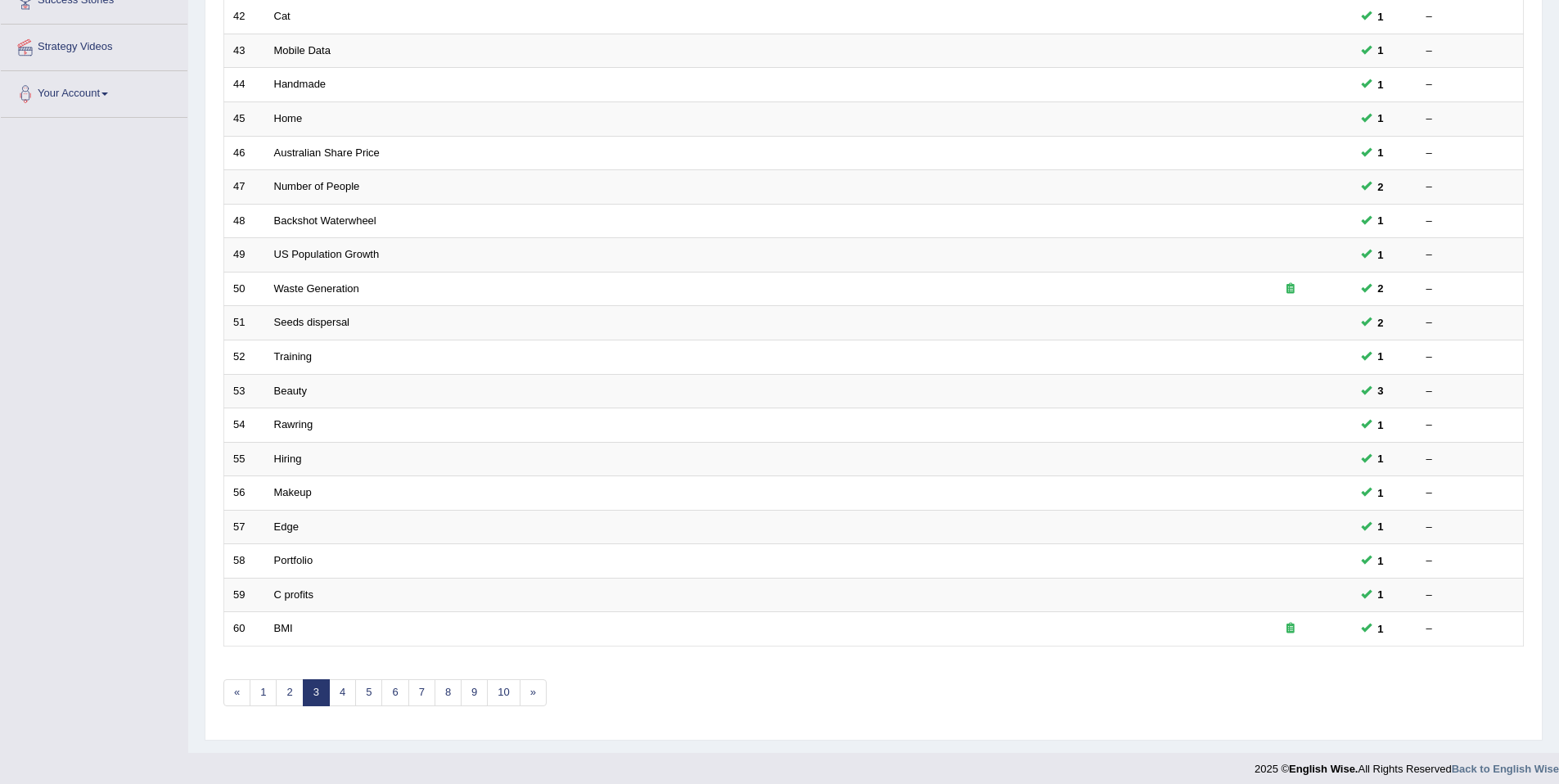
scroll to position [299, 0]
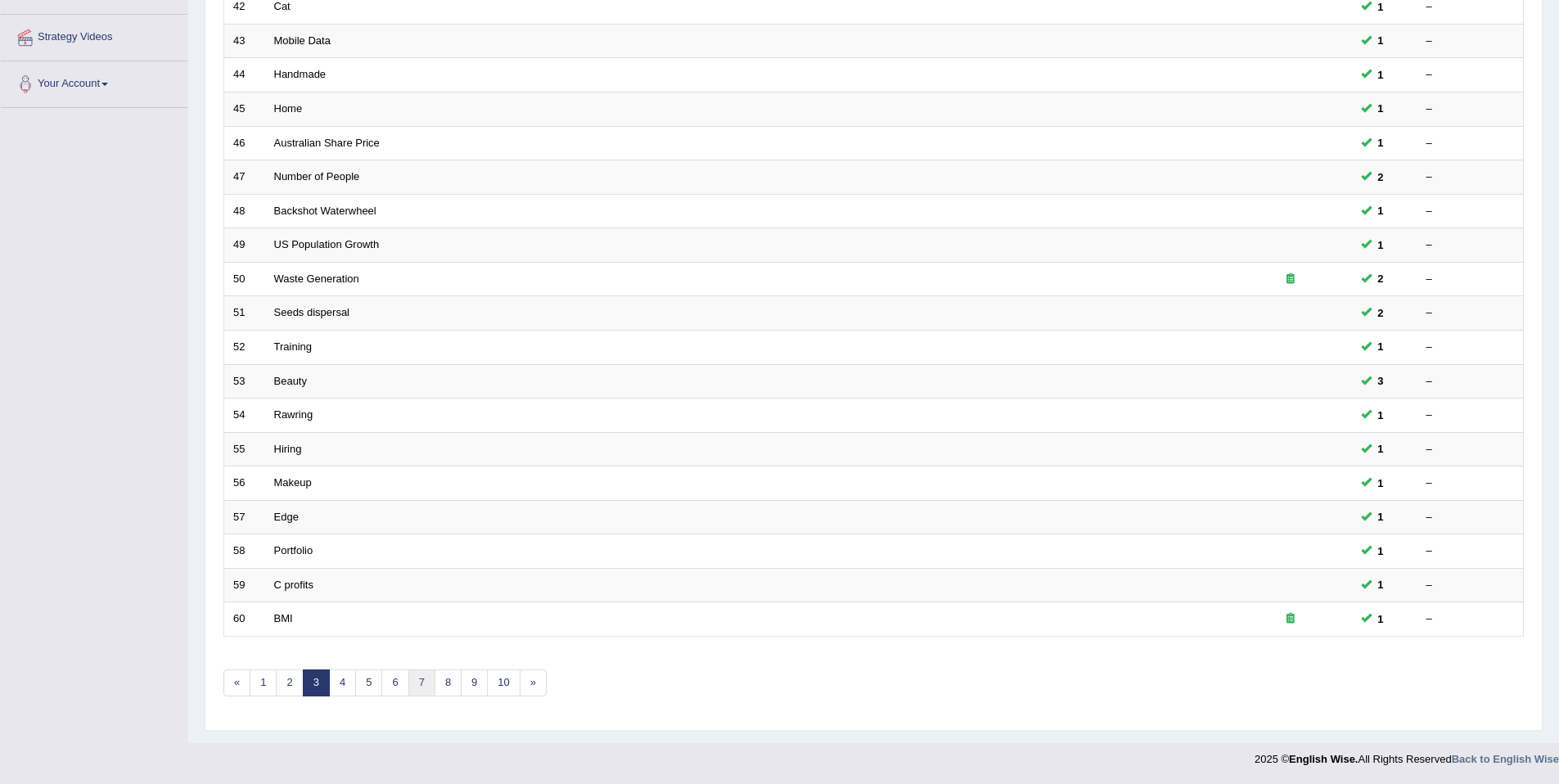
click at [419, 689] on link "7" at bounding box center [422, 683] width 27 height 27
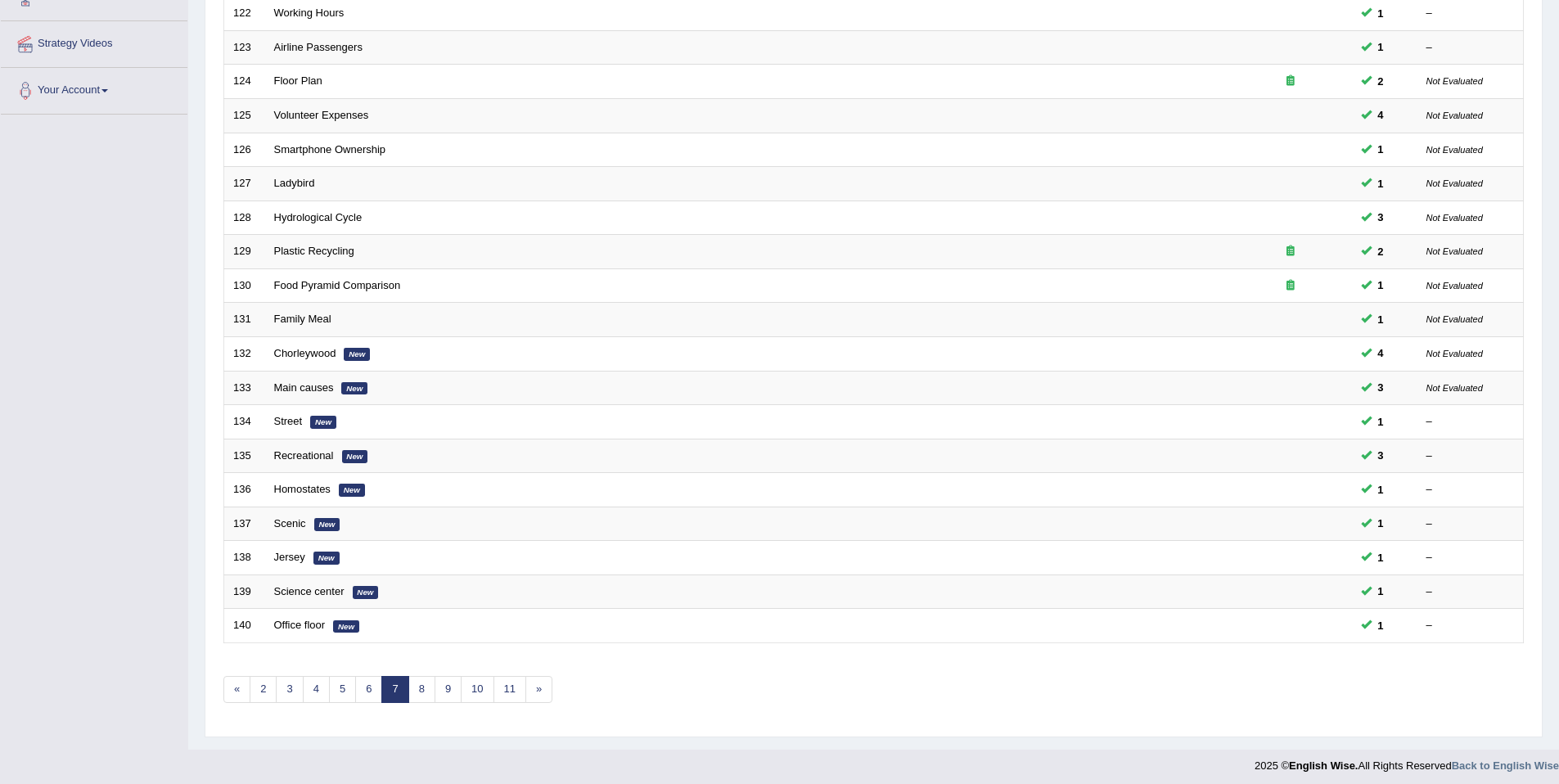
scroll to position [299, 0]
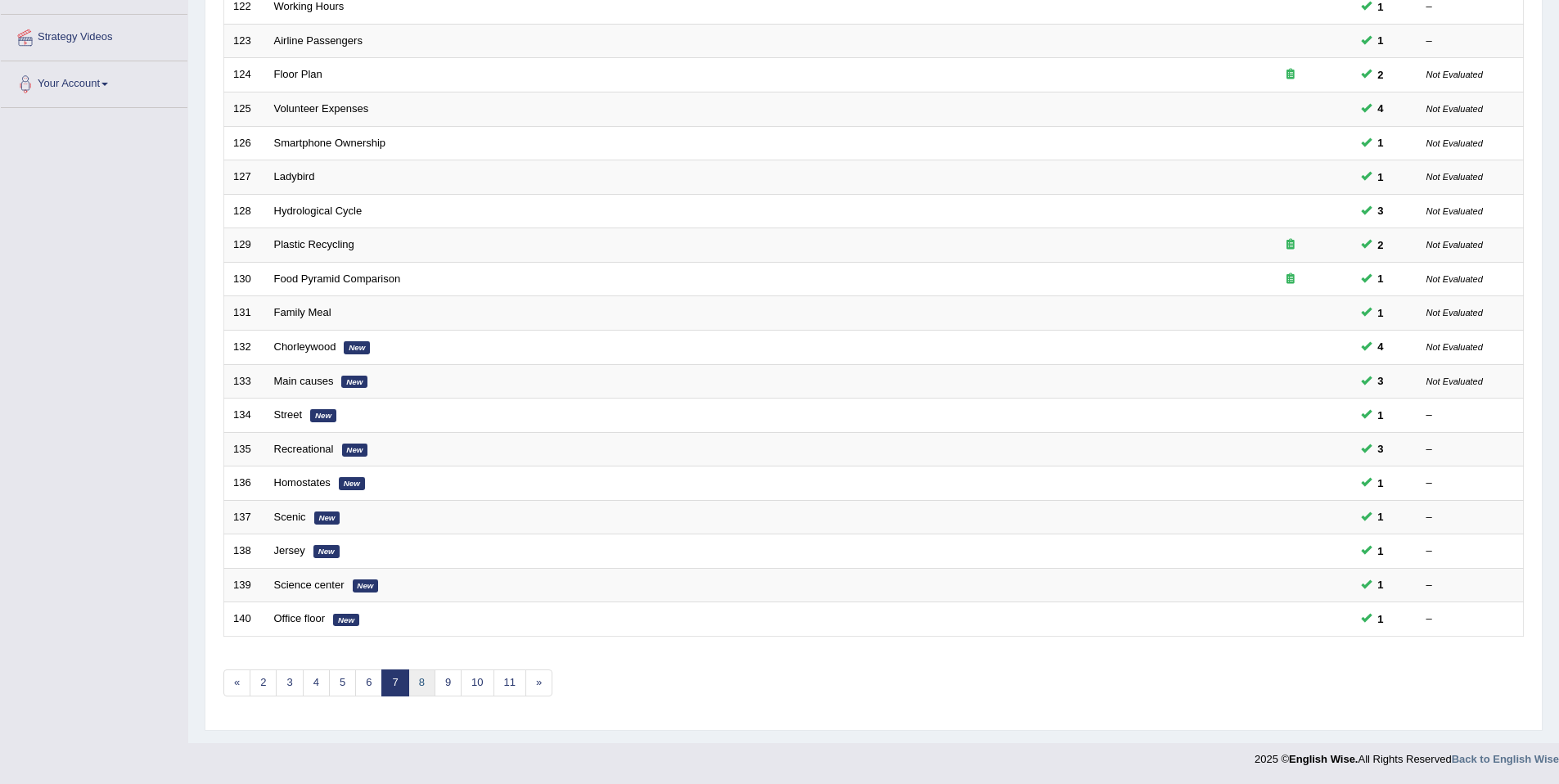
click at [419, 689] on link "8" at bounding box center [422, 683] width 27 height 27
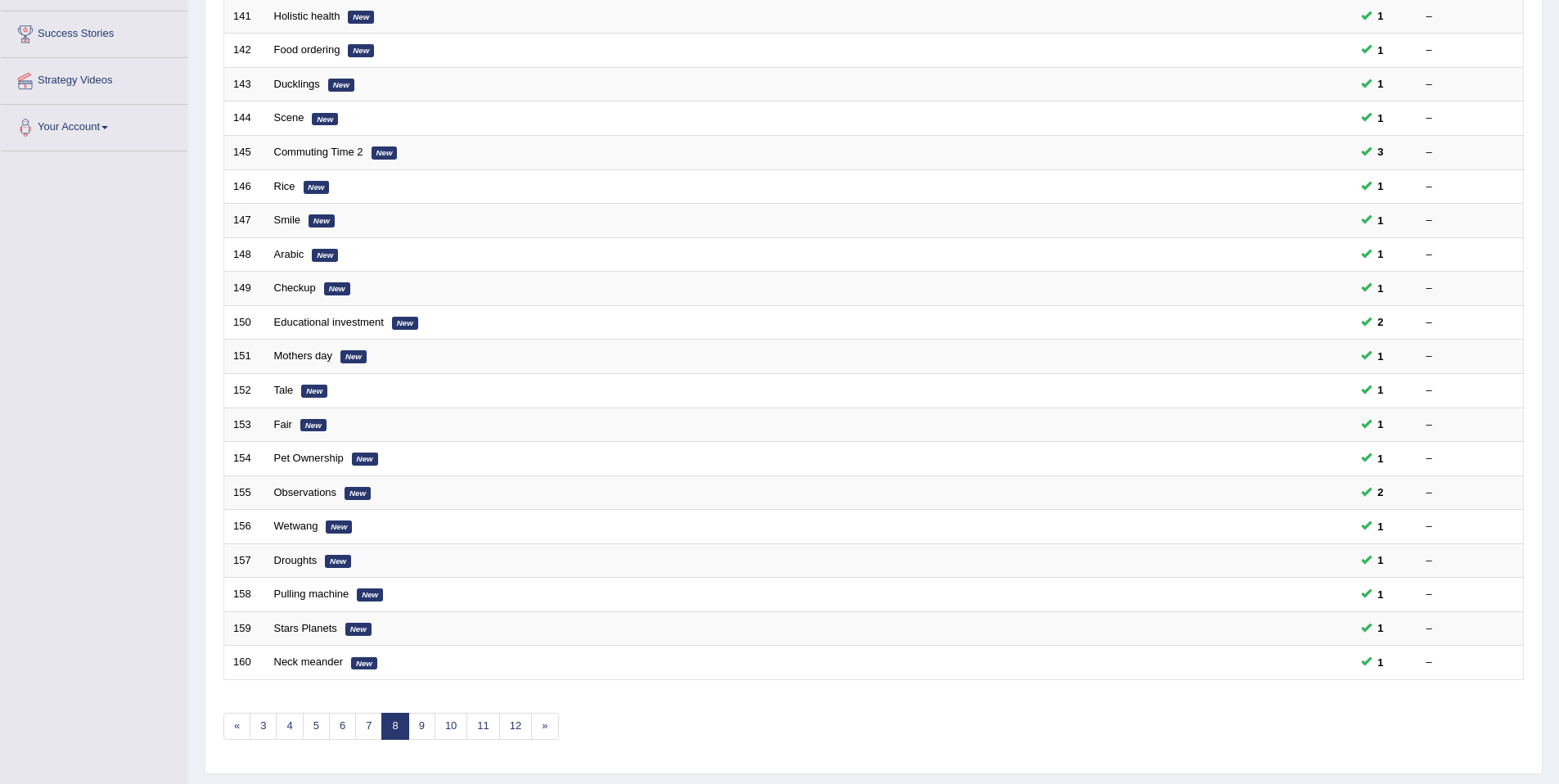
scroll to position [299, 0]
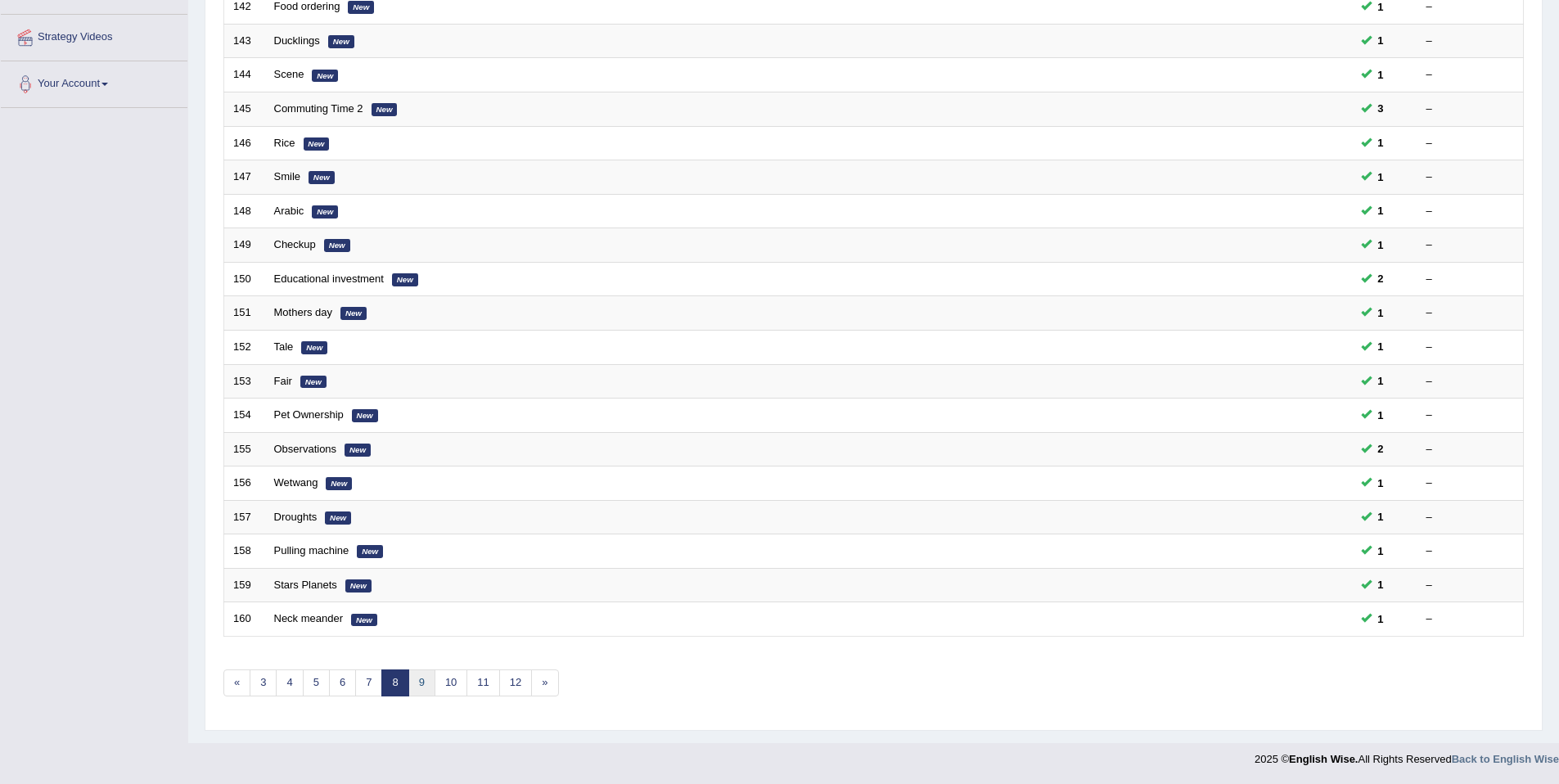
click at [419, 689] on link "9" at bounding box center [422, 683] width 27 height 27
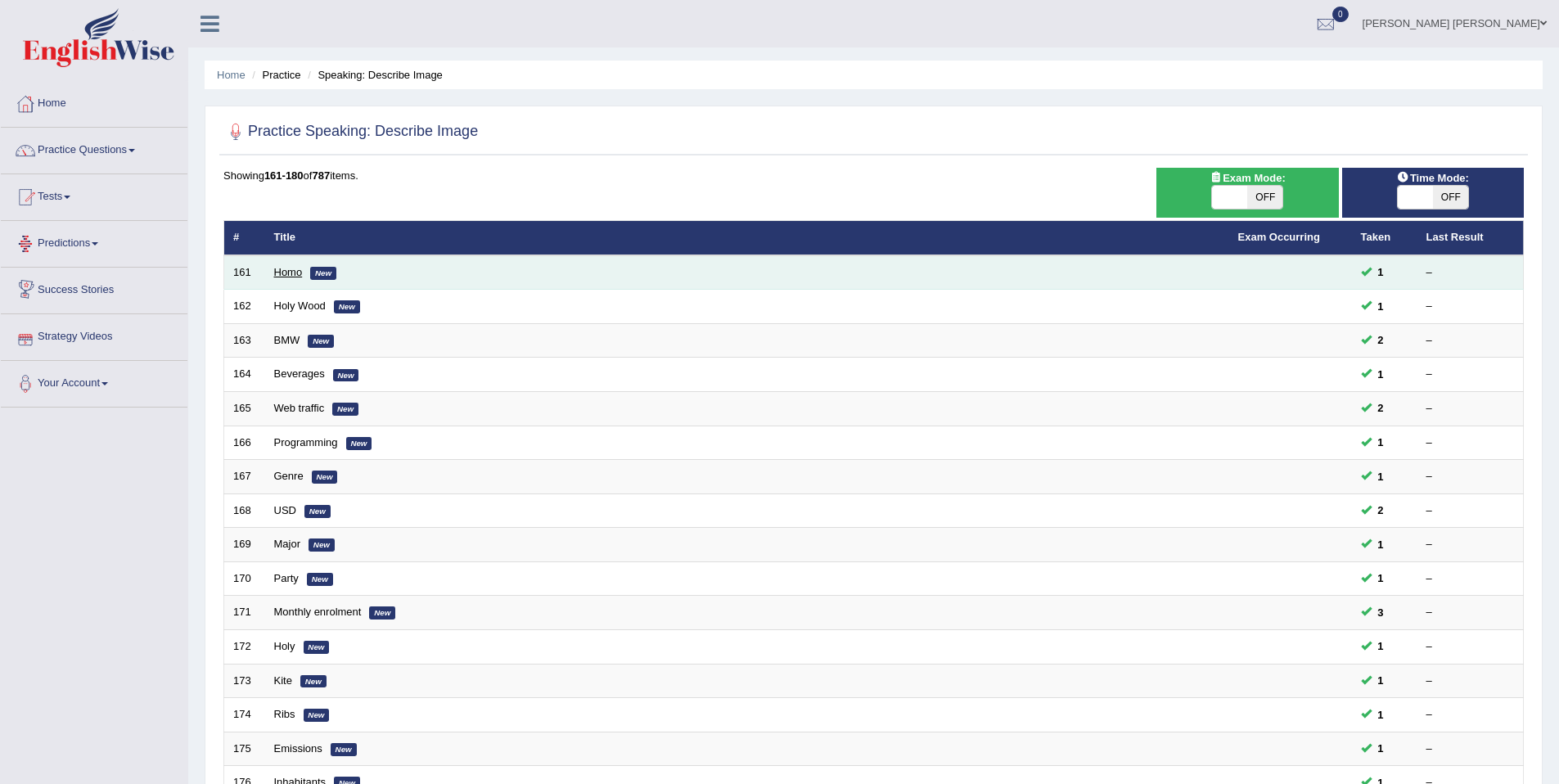
click at [280, 276] on link "Homo" at bounding box center [287, 271] width 28 height 12
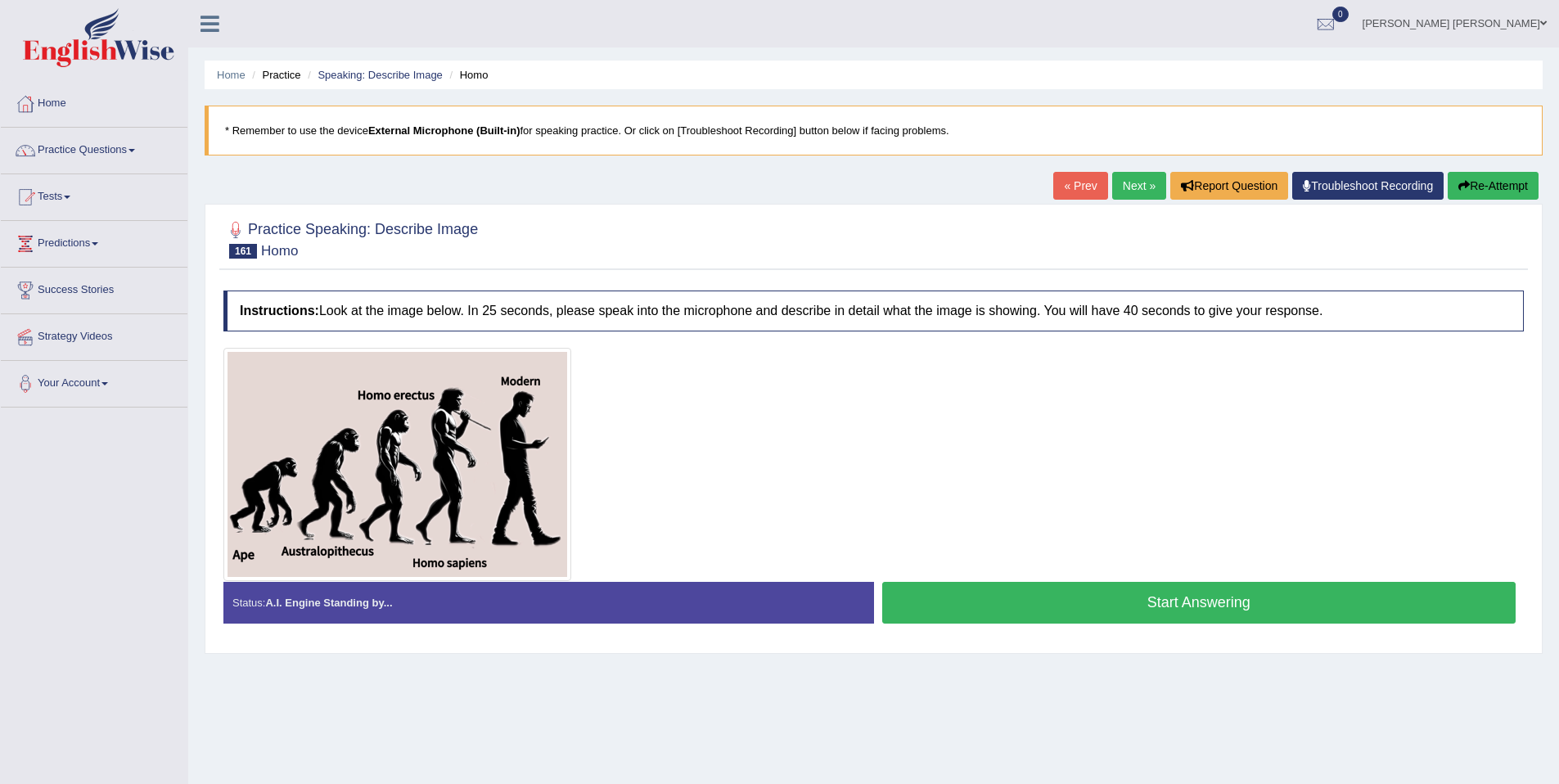
scroll to position [75, 0]
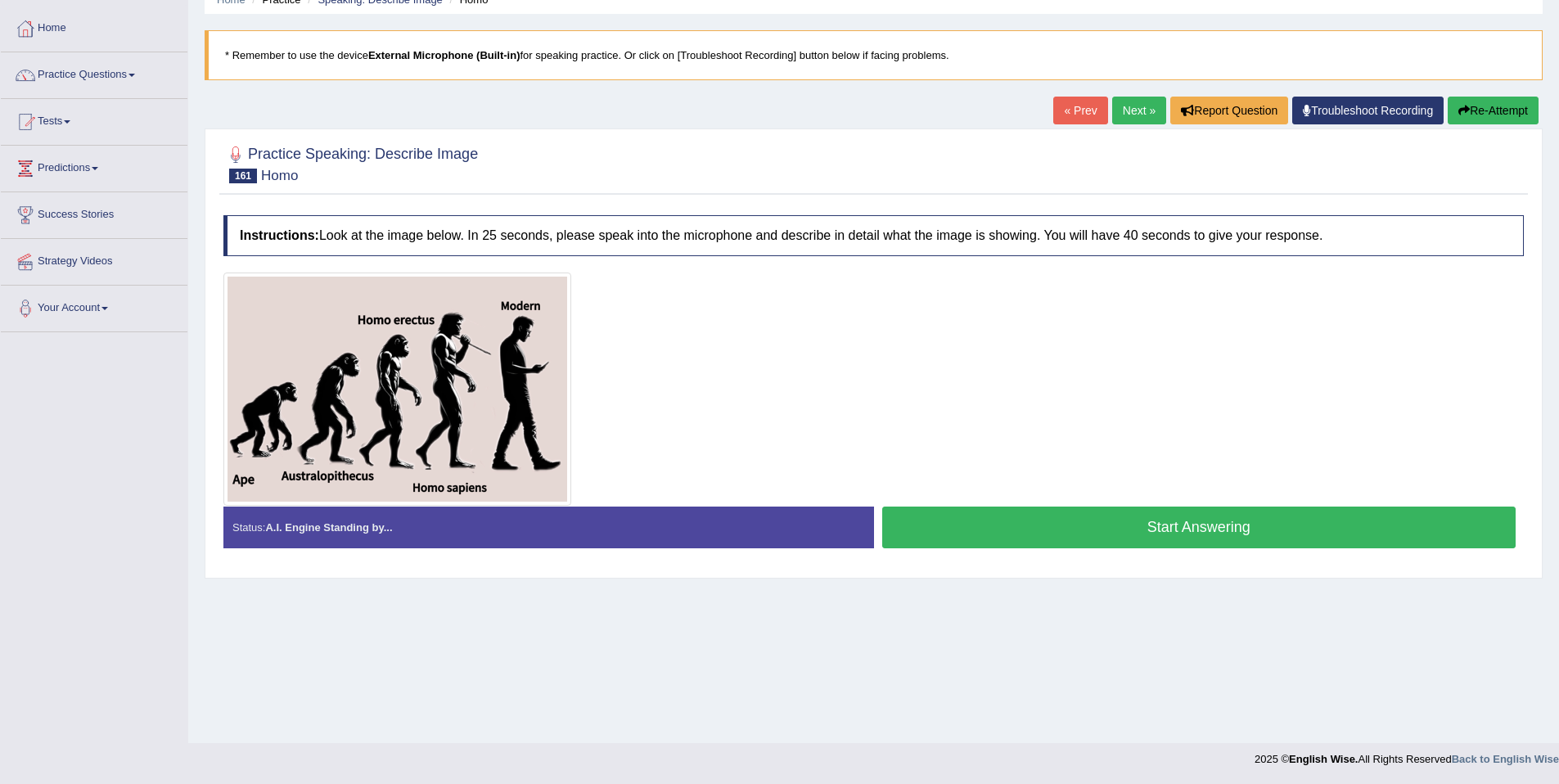
click at [1214, 513] on button "Start Answering" at bounding box center [1199, 528] width 634 height 42
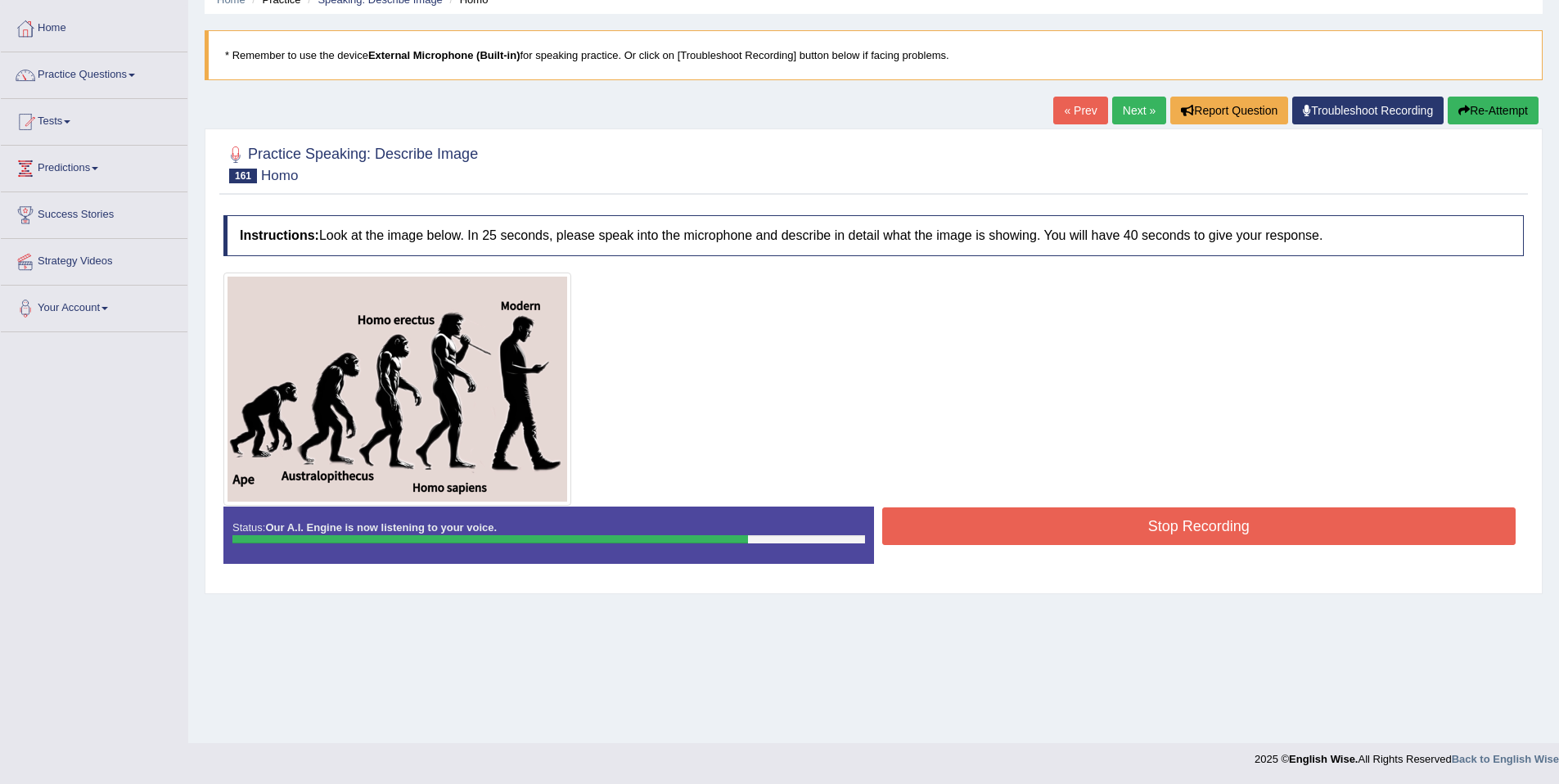
click at [1348, 509] on button "Stop Recording" at bounding box center [1199, 526] width 634 height 37
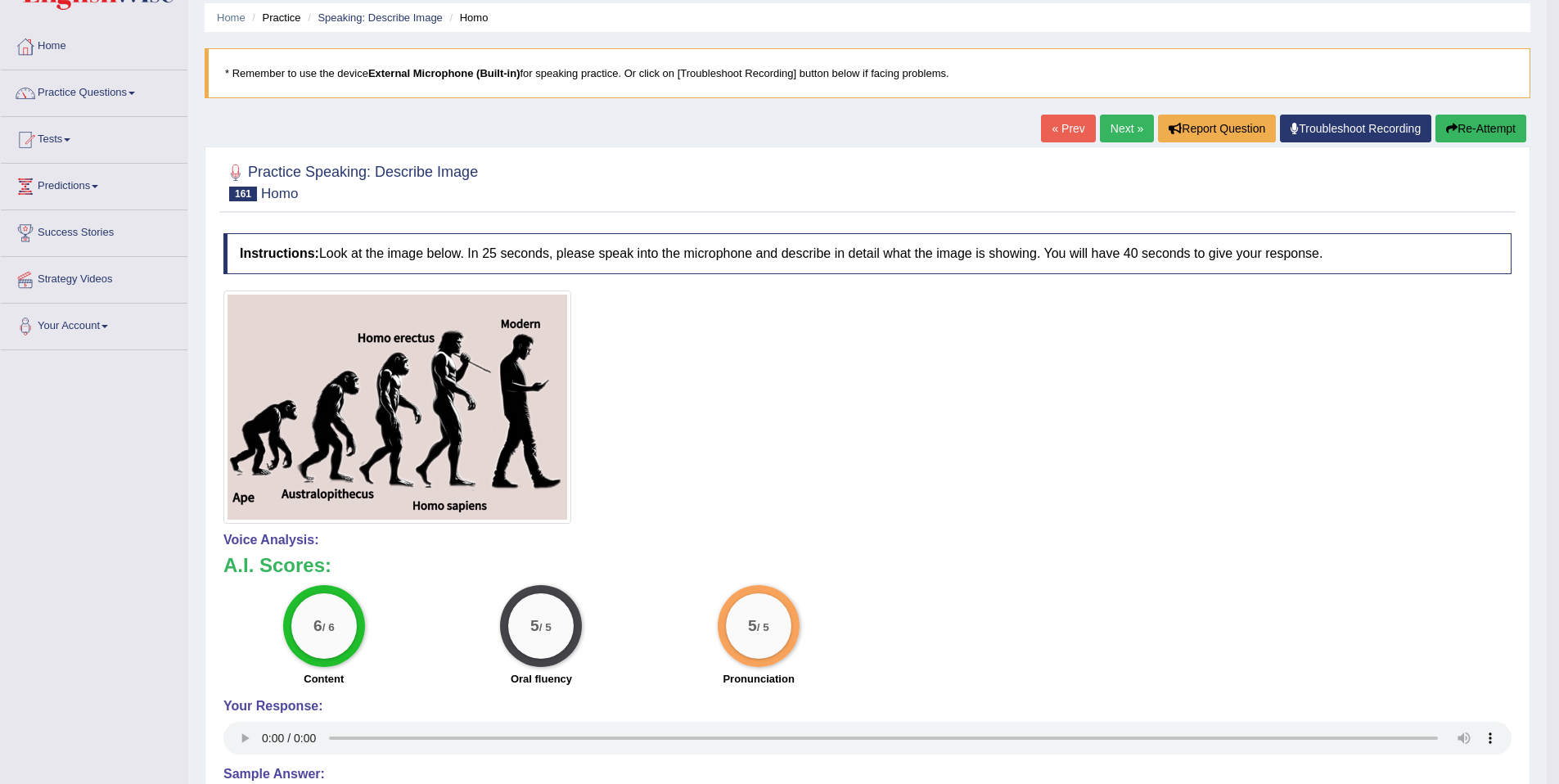
scroll to position [0, 0]
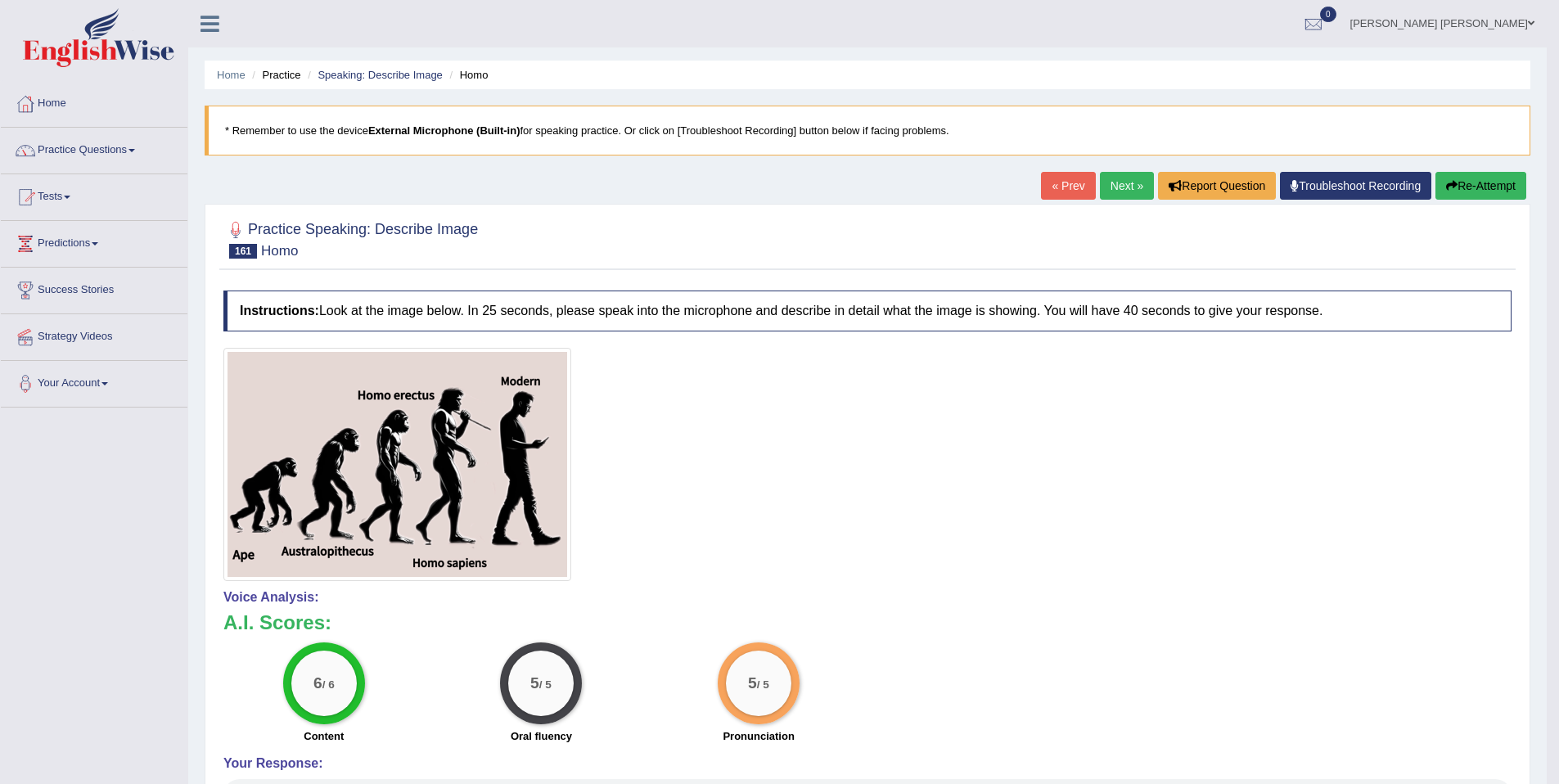
click at [1120, 191] on link "Next »" at bounding box center [1126, 186] width 54 height 28
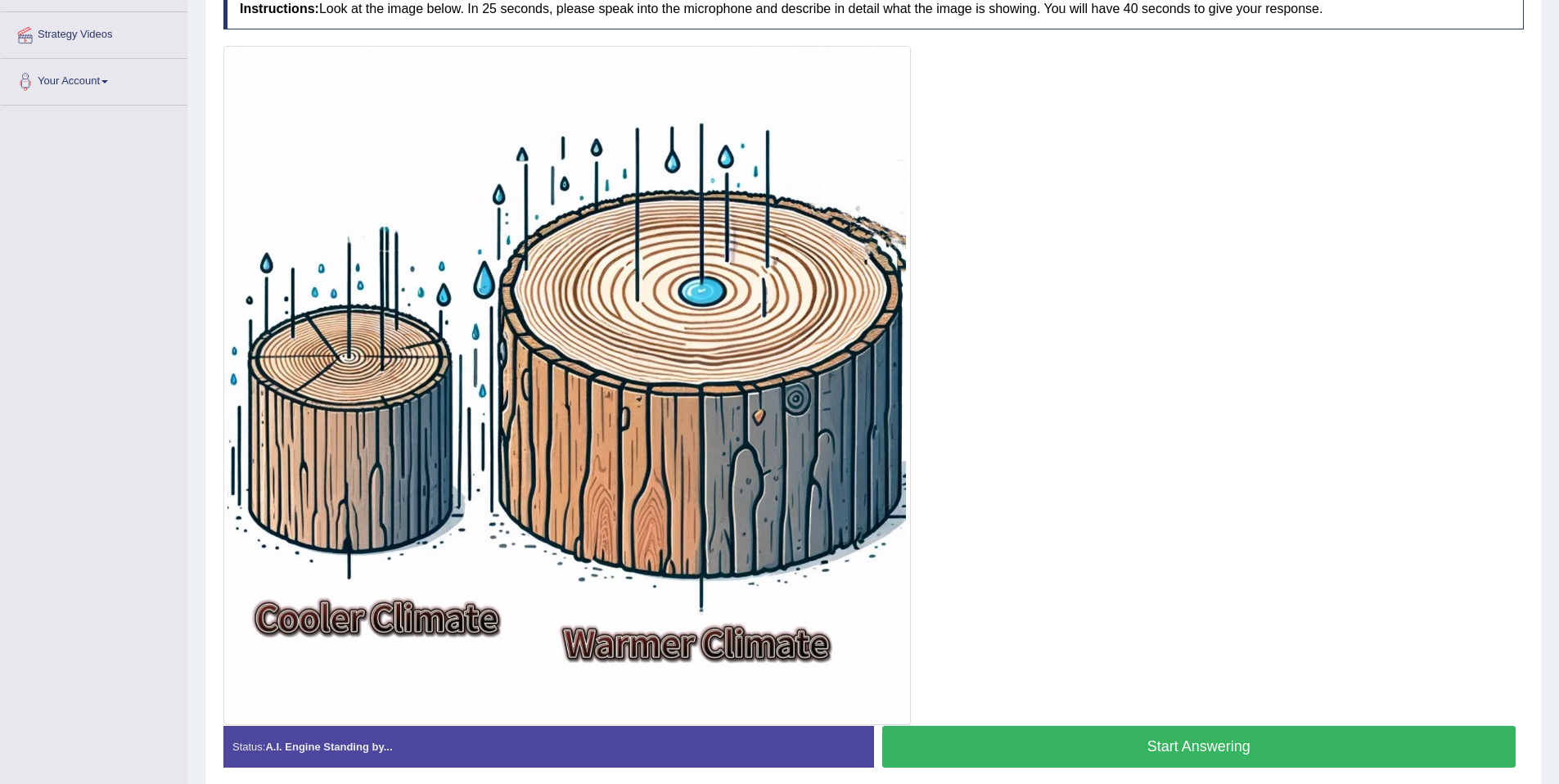
scroll to position [317, 0]
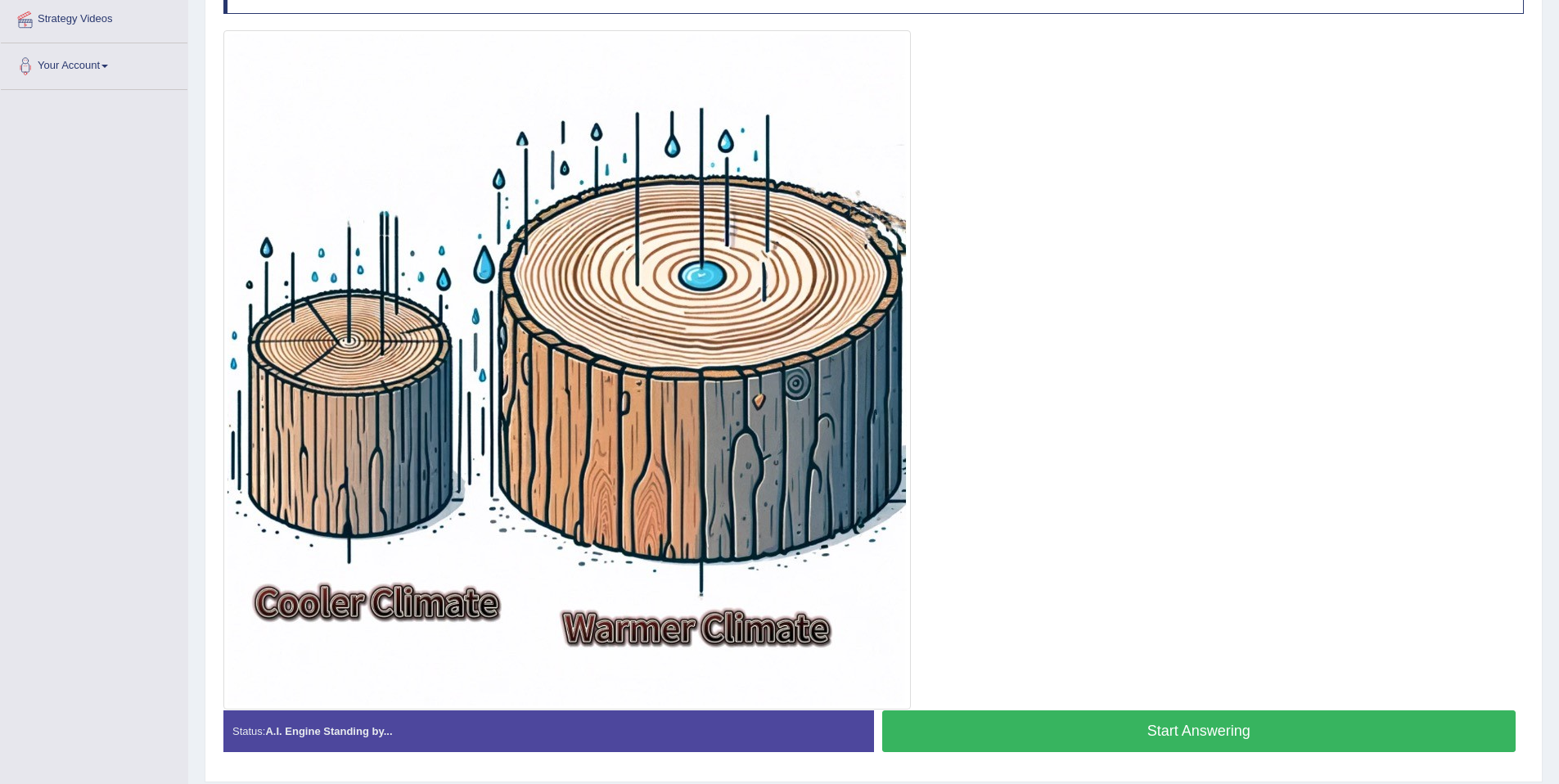
click at [1306, 713] on button "Start Answering" at bounding box center [1199, 731] width 634 height 42
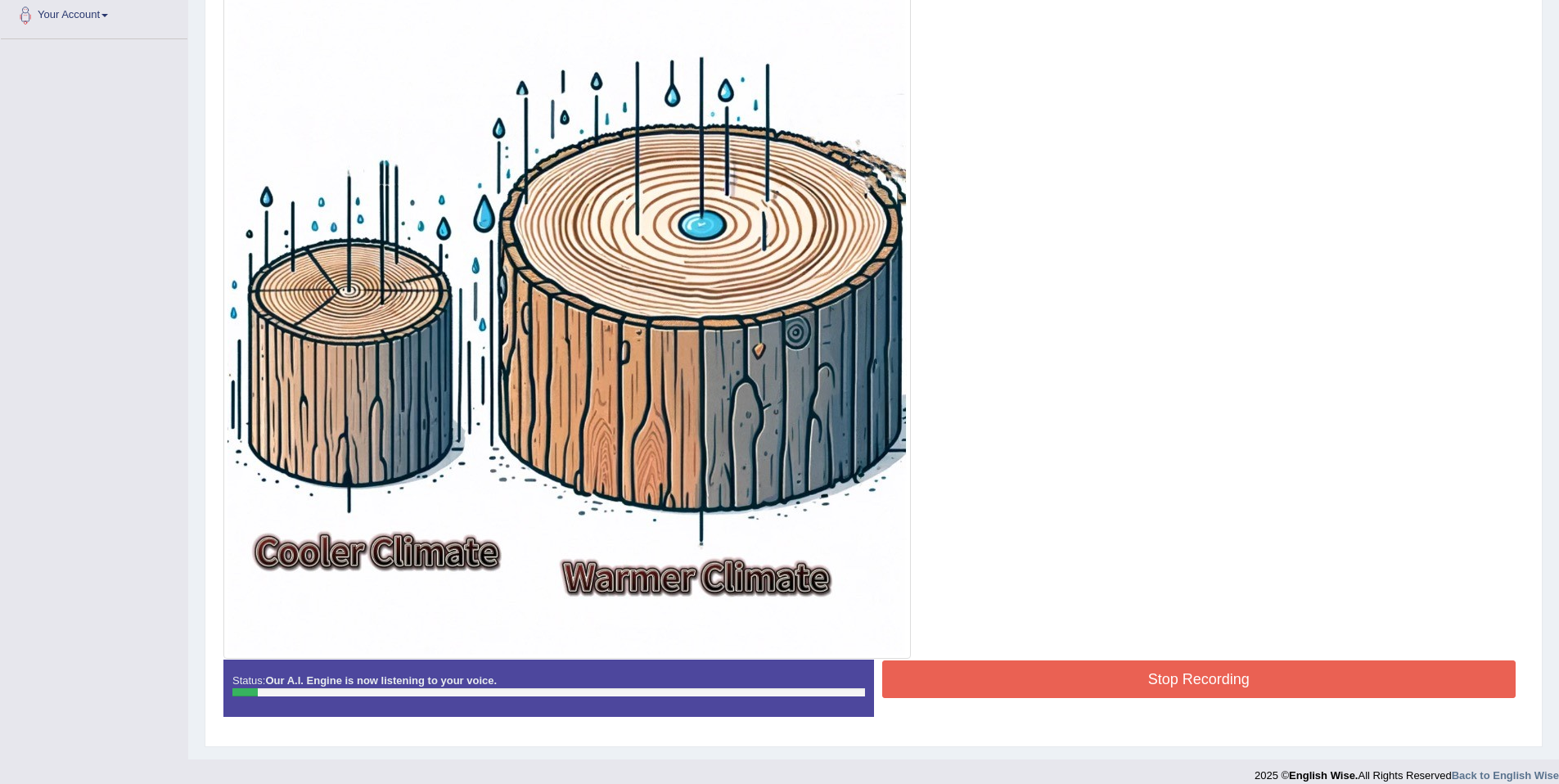
scroll to position [384, 0]
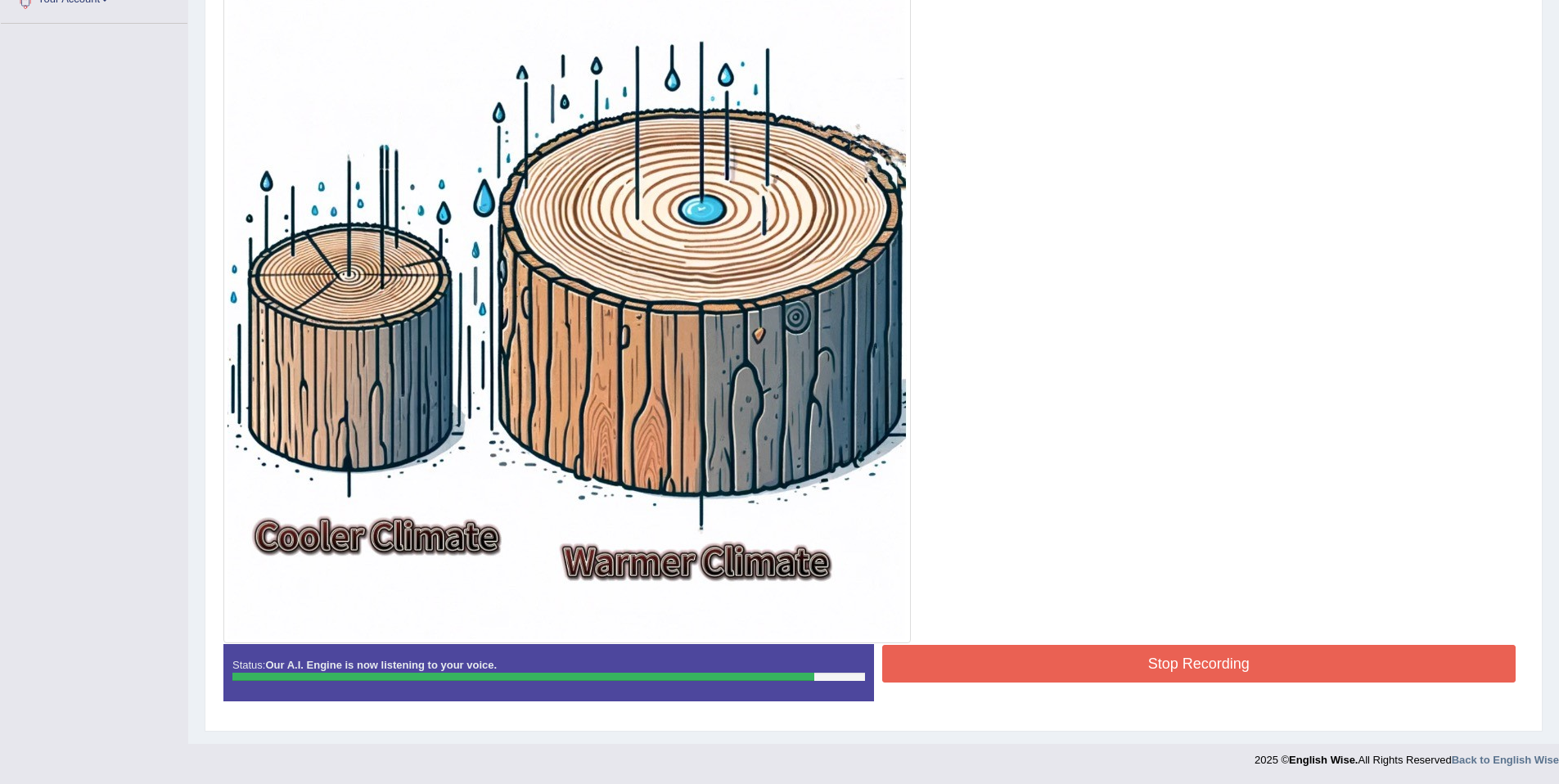
click at [1318, 665] on button "Stop Recording" at bounding box center [1199, 663] width 634 height 37
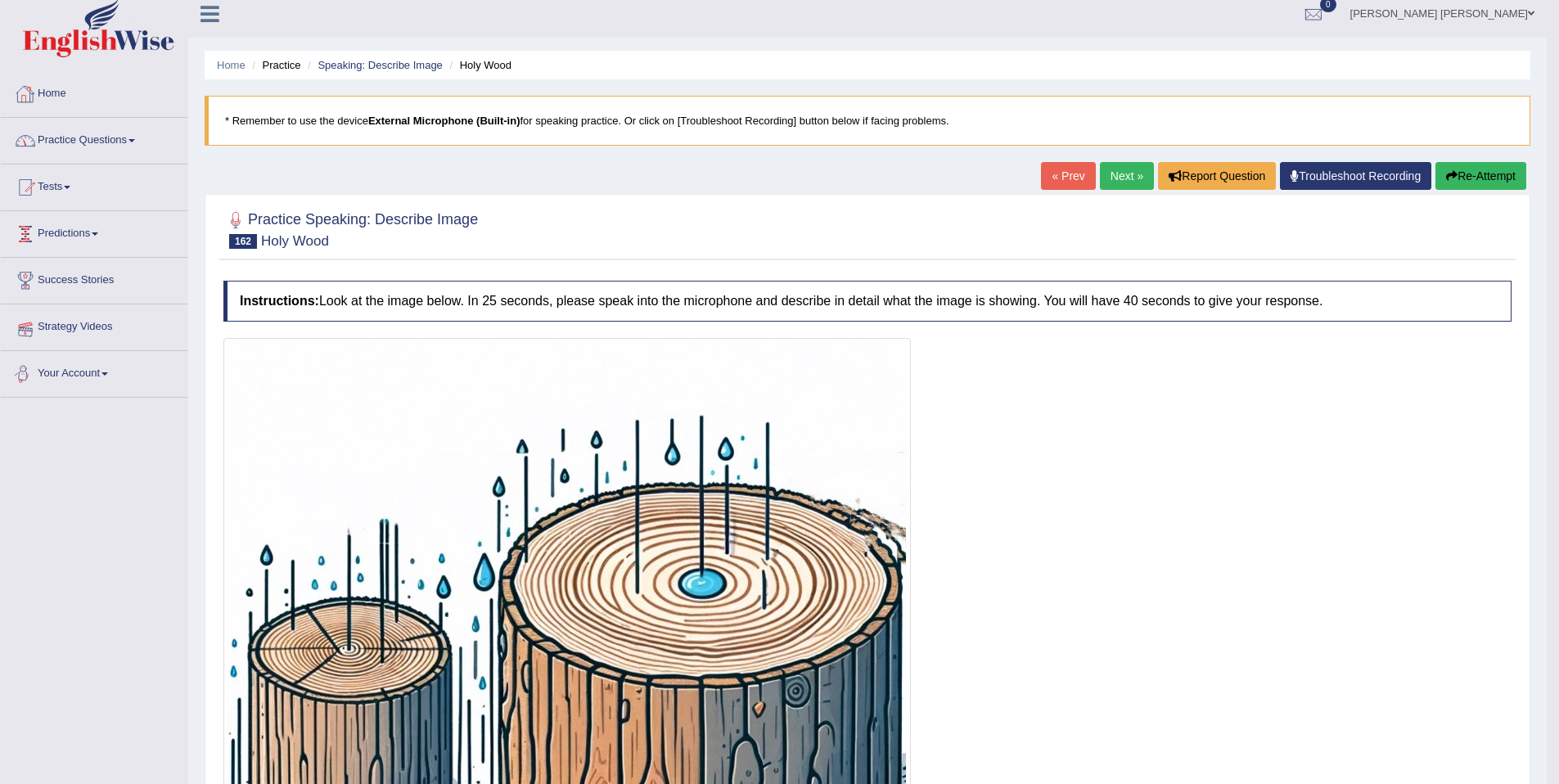
scroll to position [0, 0]
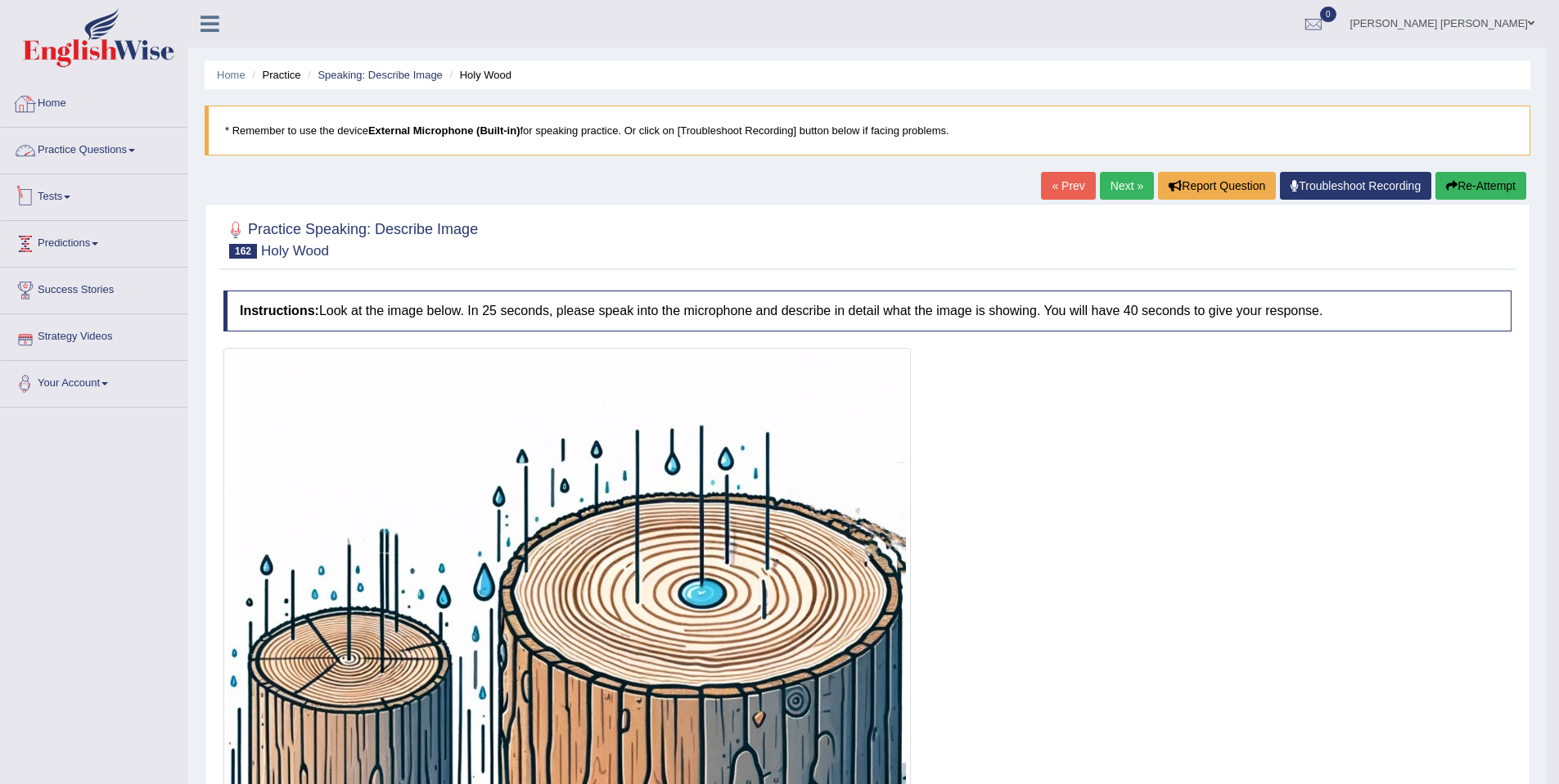
click at [137, 162] on link "Practice Questions" at bounding box center [94, 147] width 186 height 41
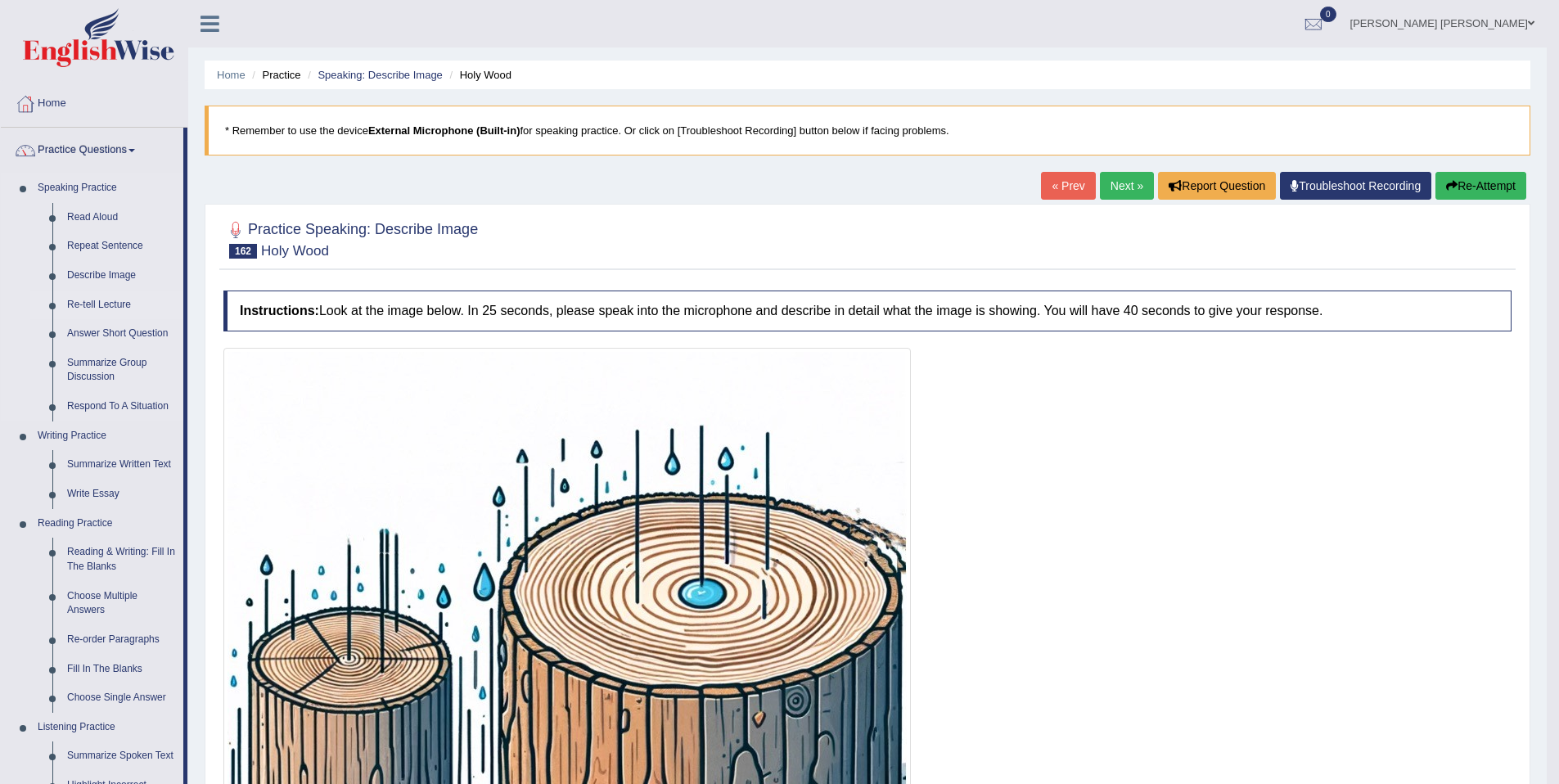
click at [119, 299] on link "Re-tell Lecture" at bounding box center [122, 305] width 124 height 29
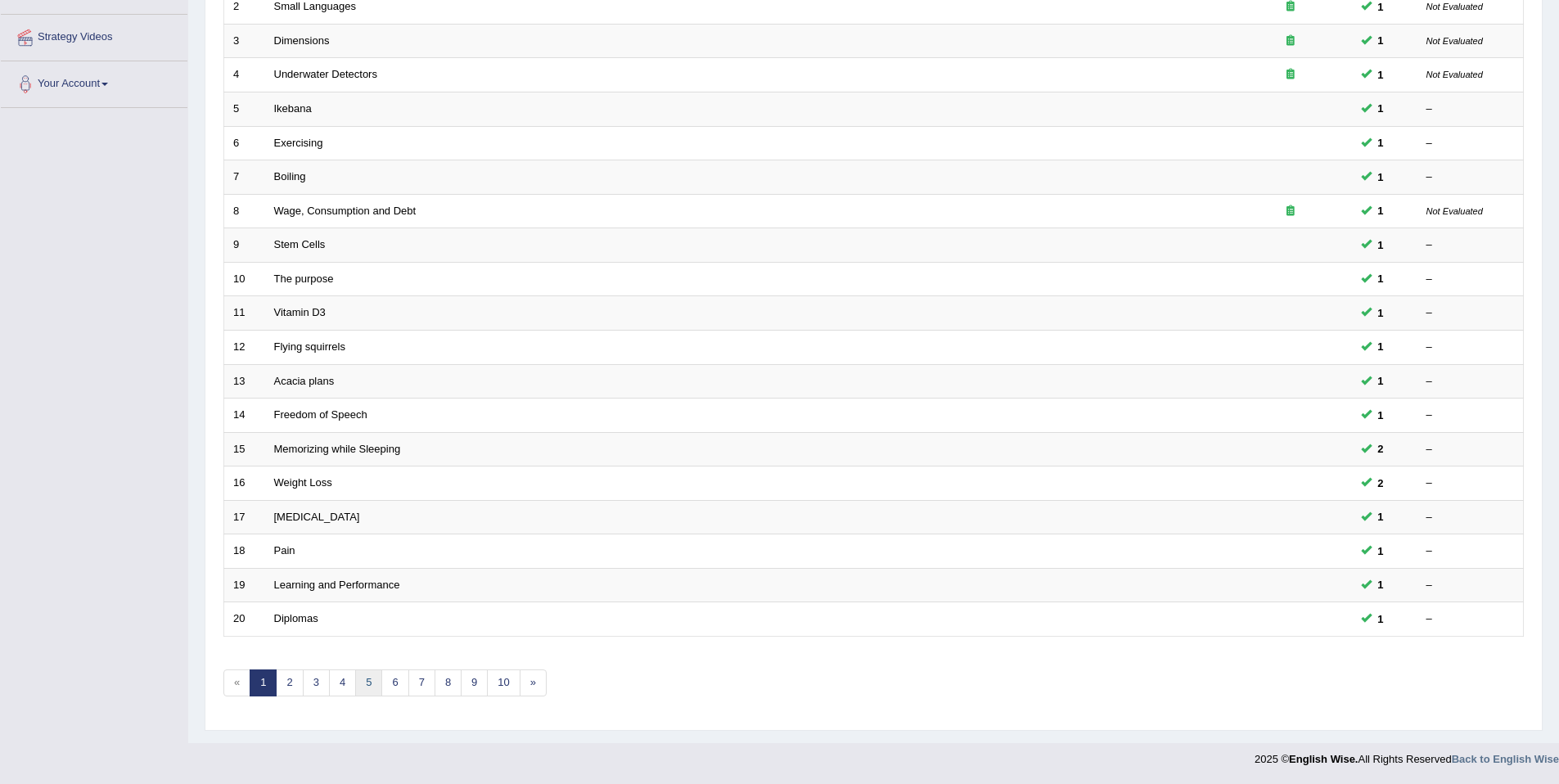
click at [371, 684] on link "5" at bounding box center [368, 683] width 27 height 27
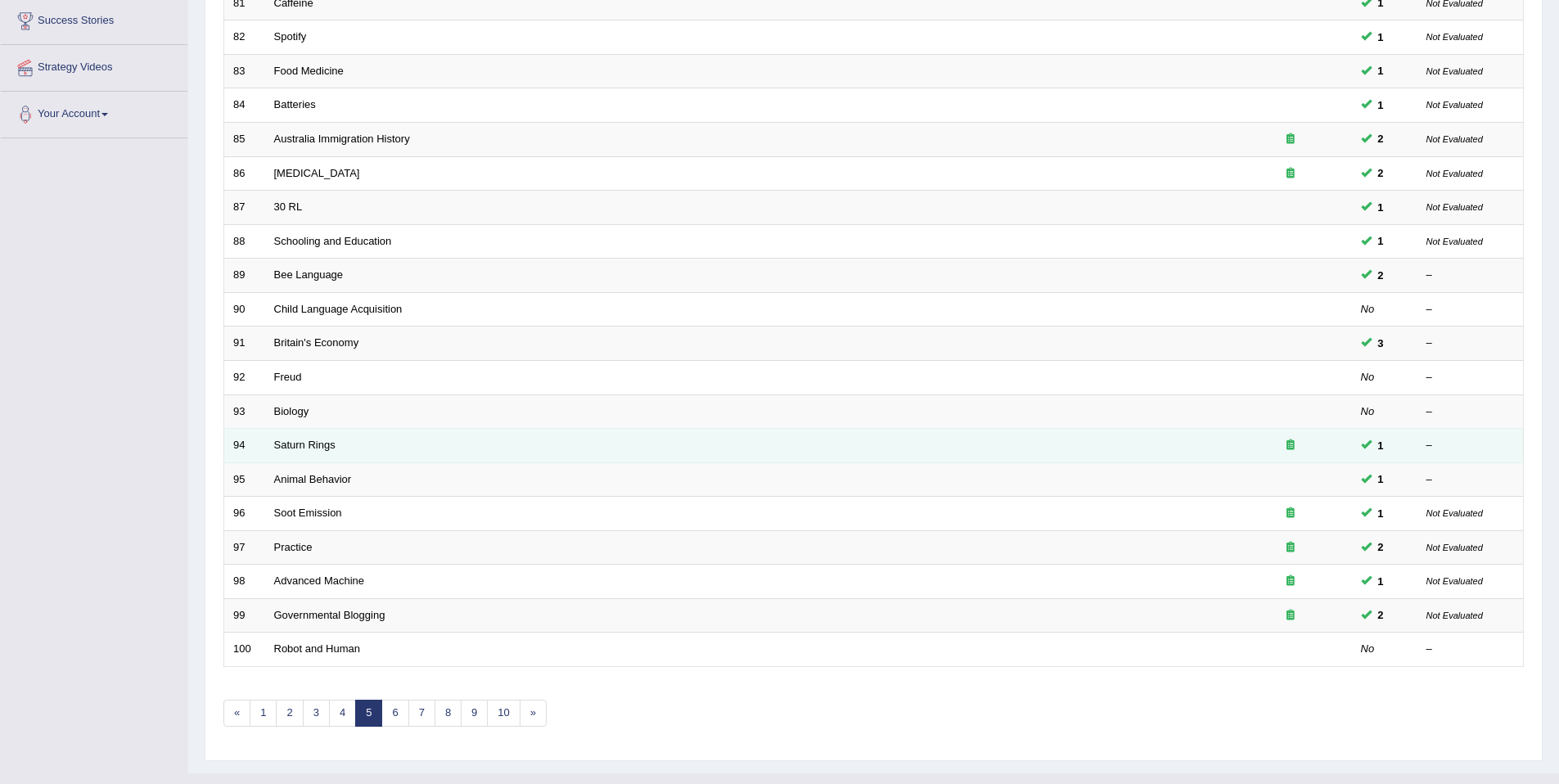
scroll to position [268, 0]
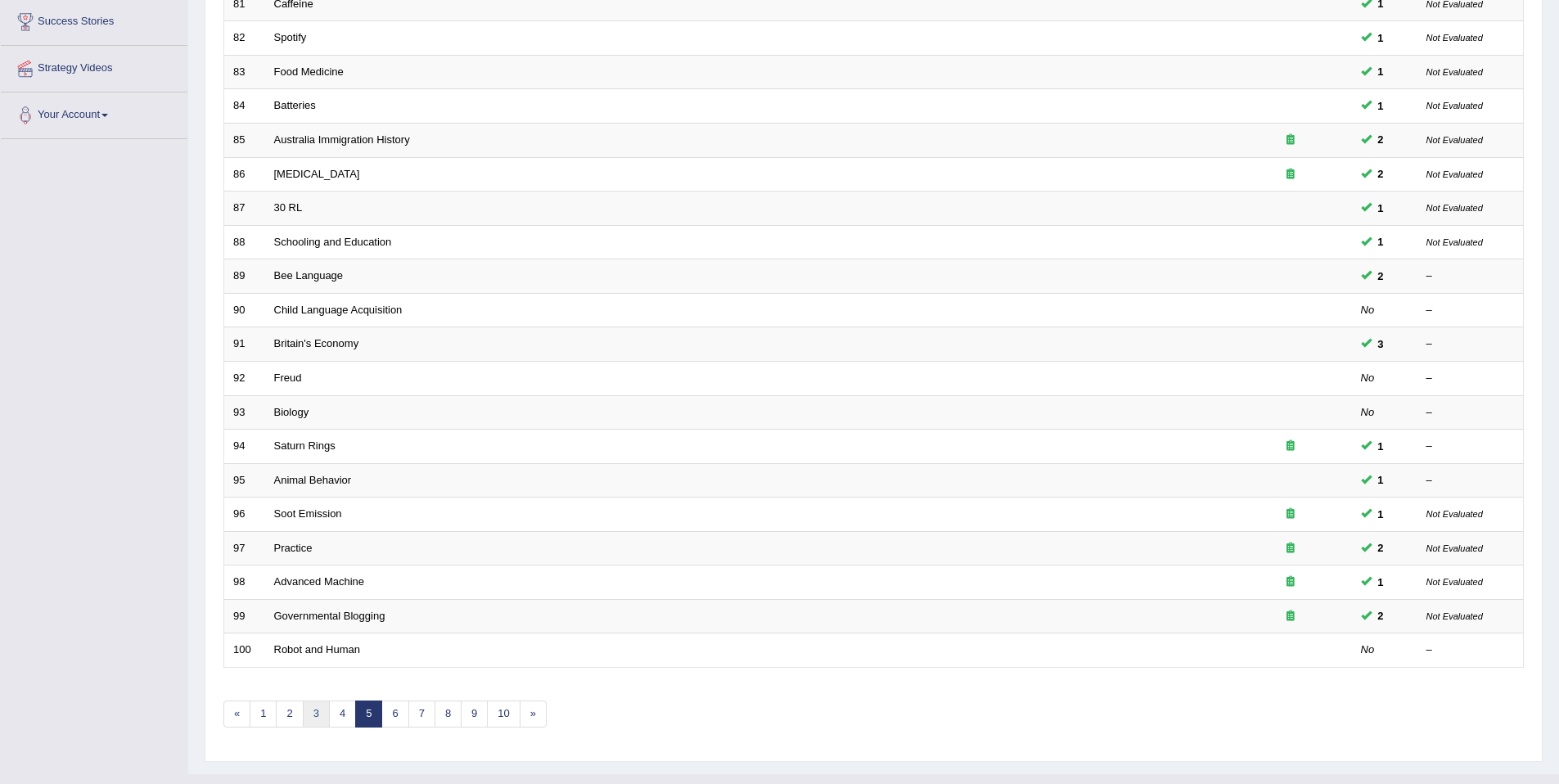
click at [313, 706] on link "3" at bounding box center [317, 714] width 27 height 27
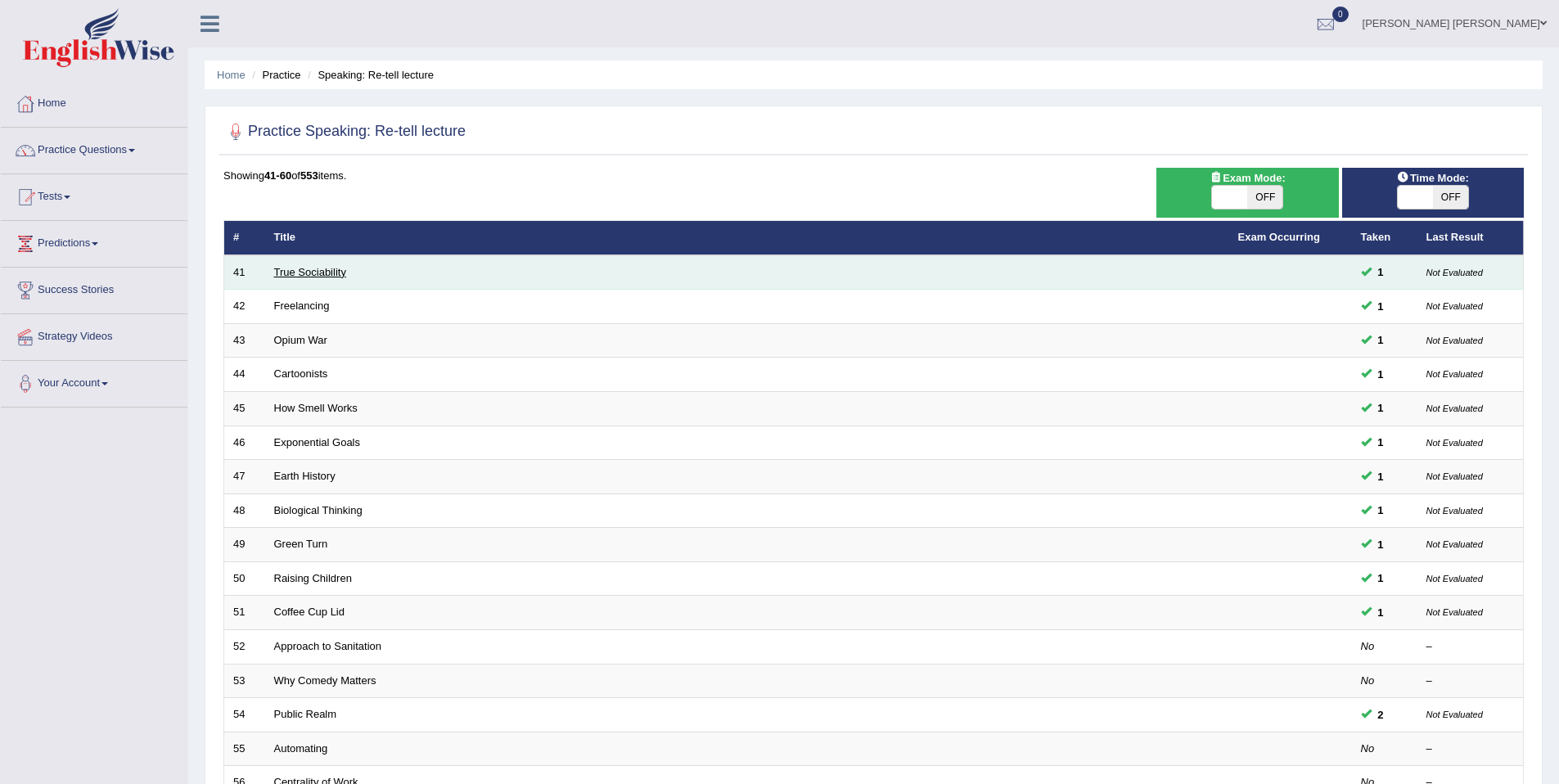
click at [313, 269] on link "True Sociability" at bounding box center [309, 271] width 72 height 12
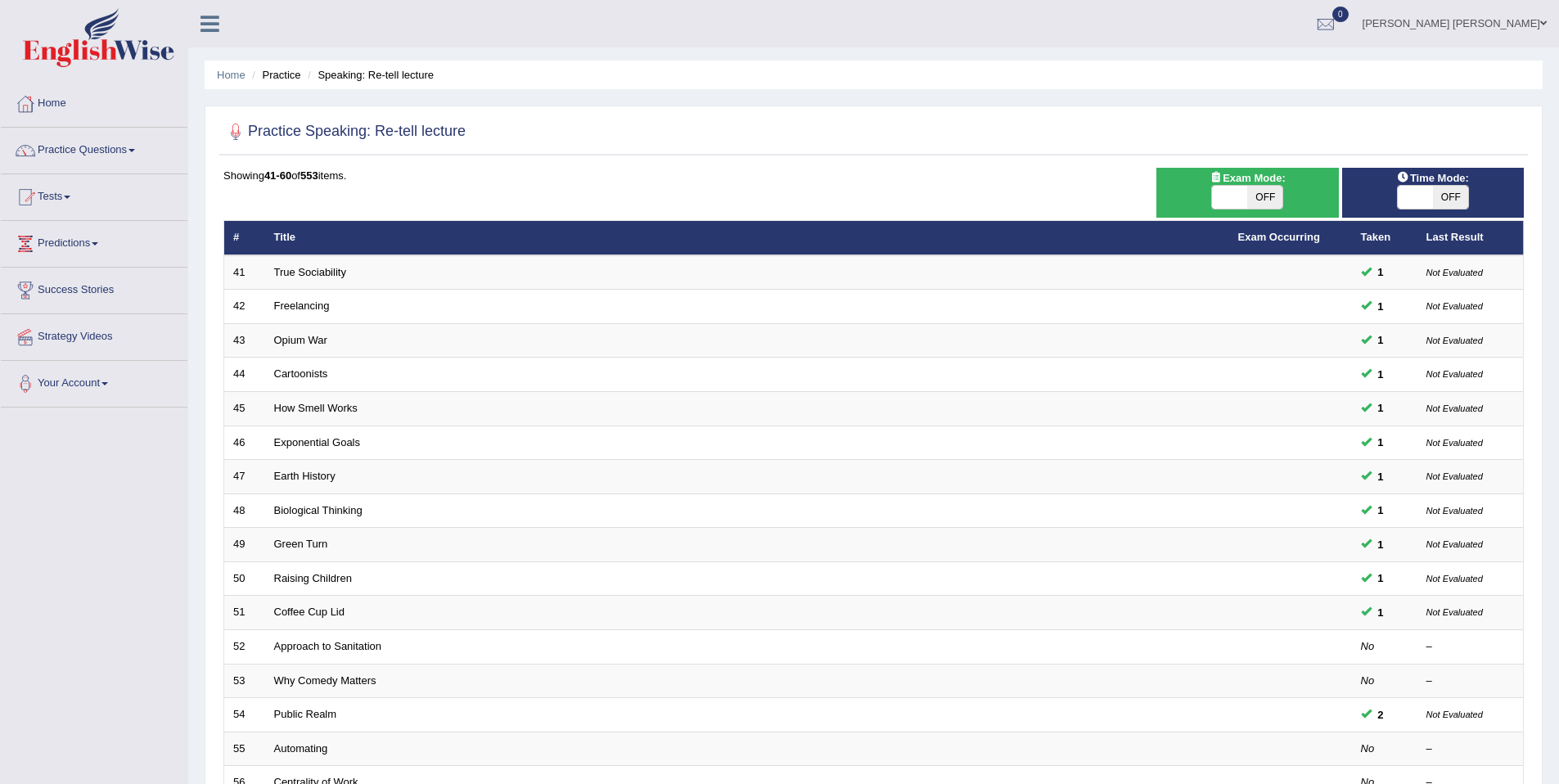
click at [1441, 204] on span "OFF" at bounding box center [1450, 196] width 35 height 23
checkbox input "true"
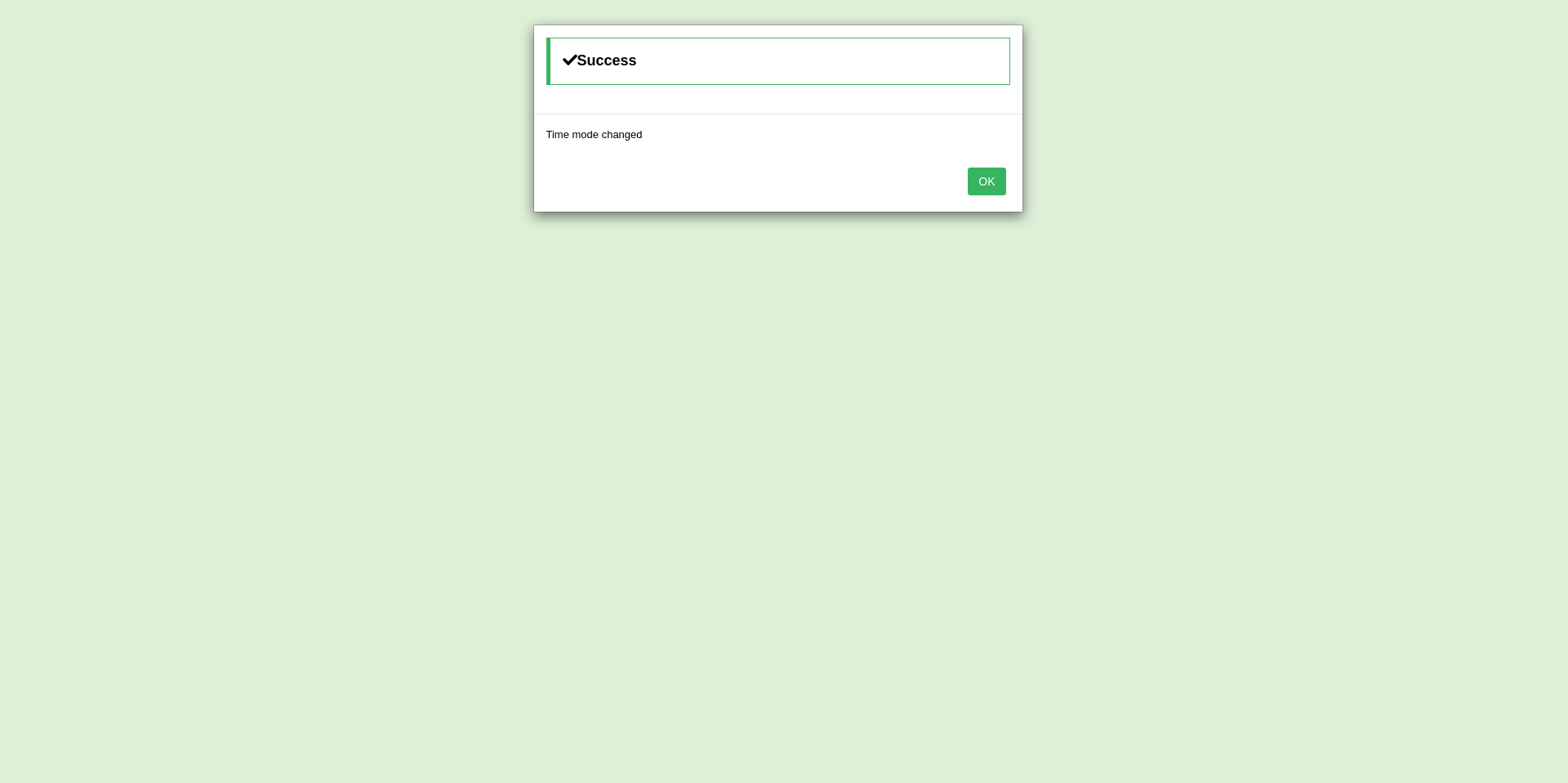
click at [991, 183] on button "OK" at bounding box center [986, 181] width 37 height 28
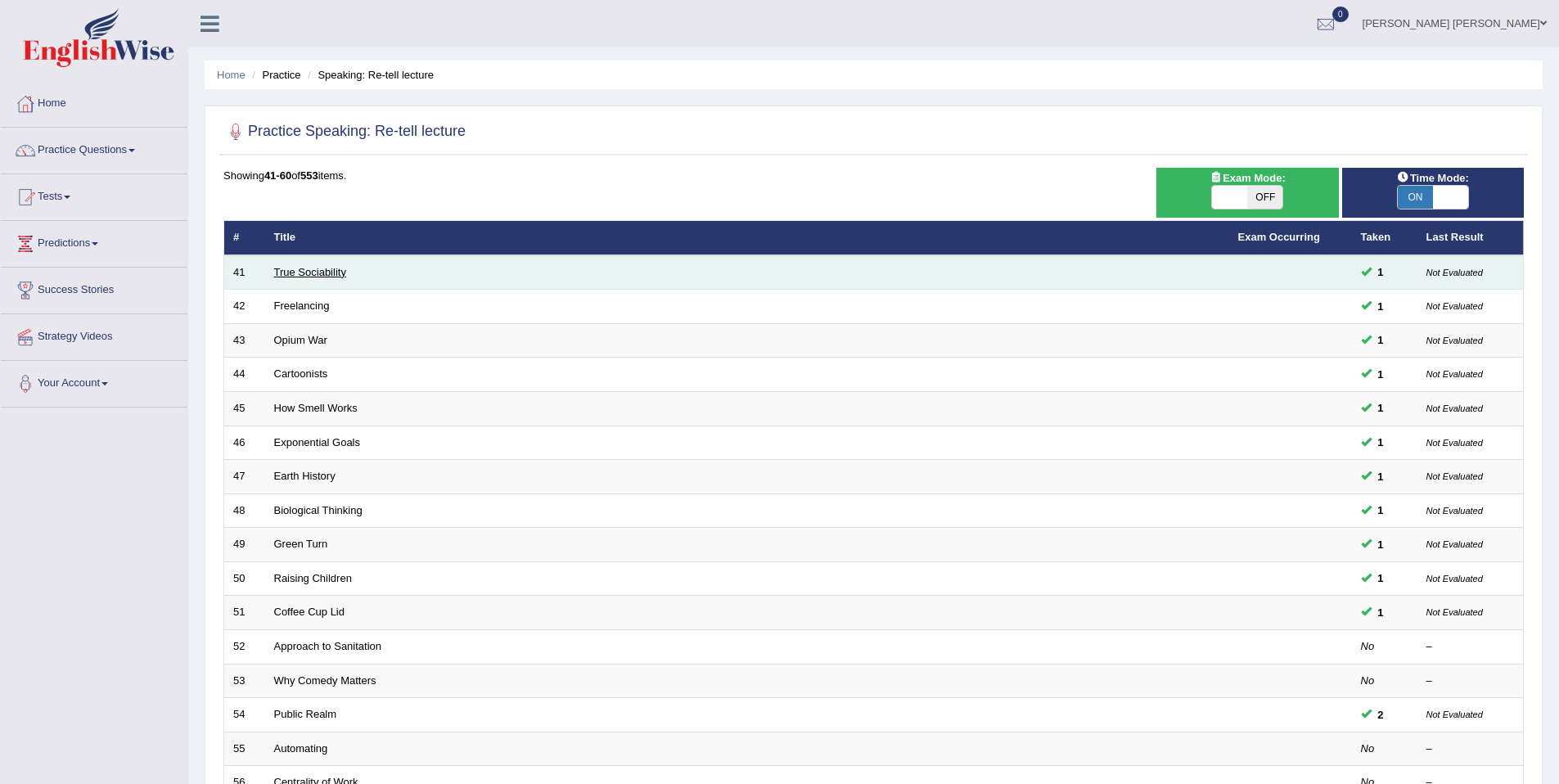
click at [294, 268] on link "True Sociability" at bounding box center [309, 271] width 72 height 12
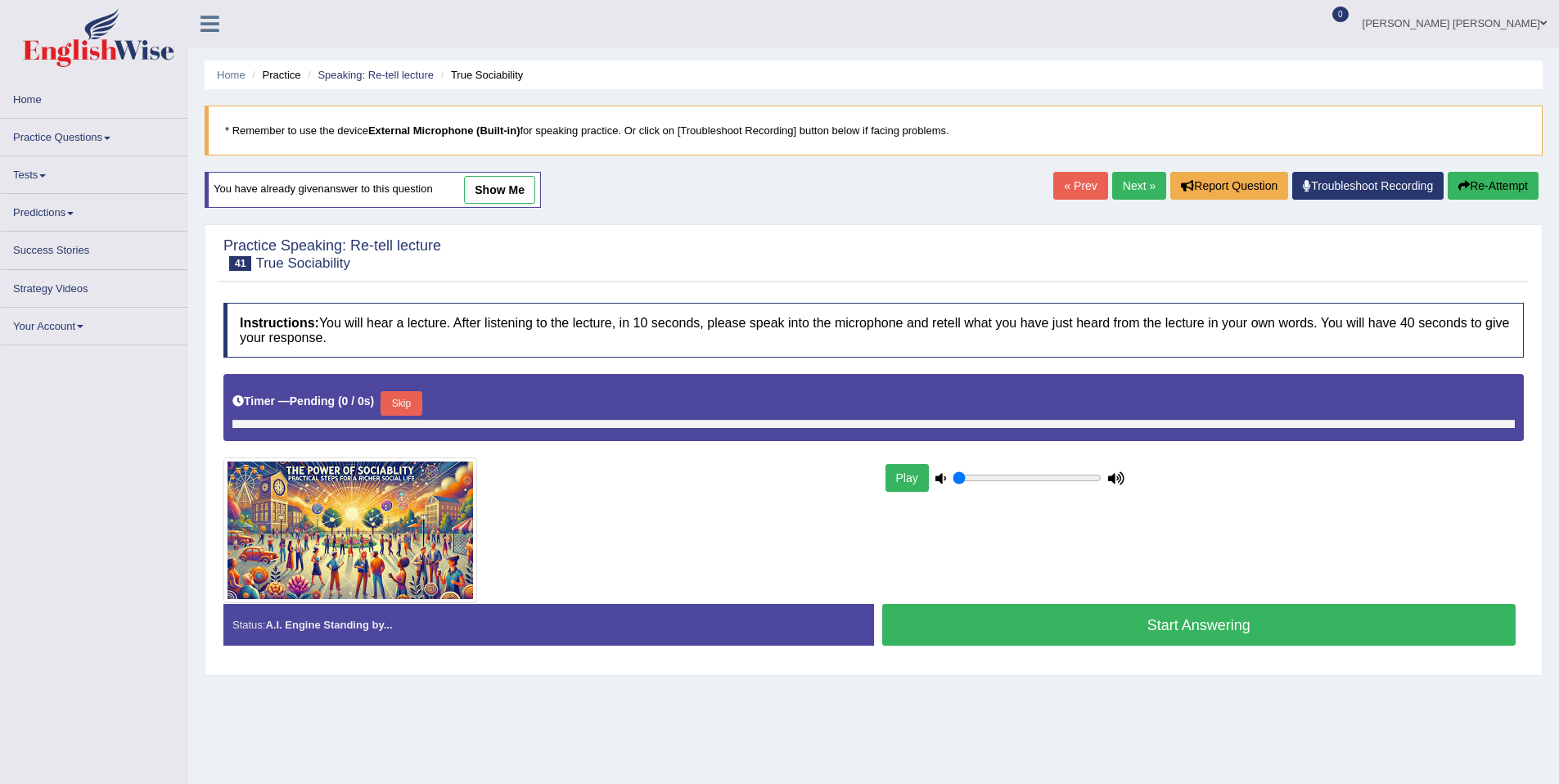
type input "1"
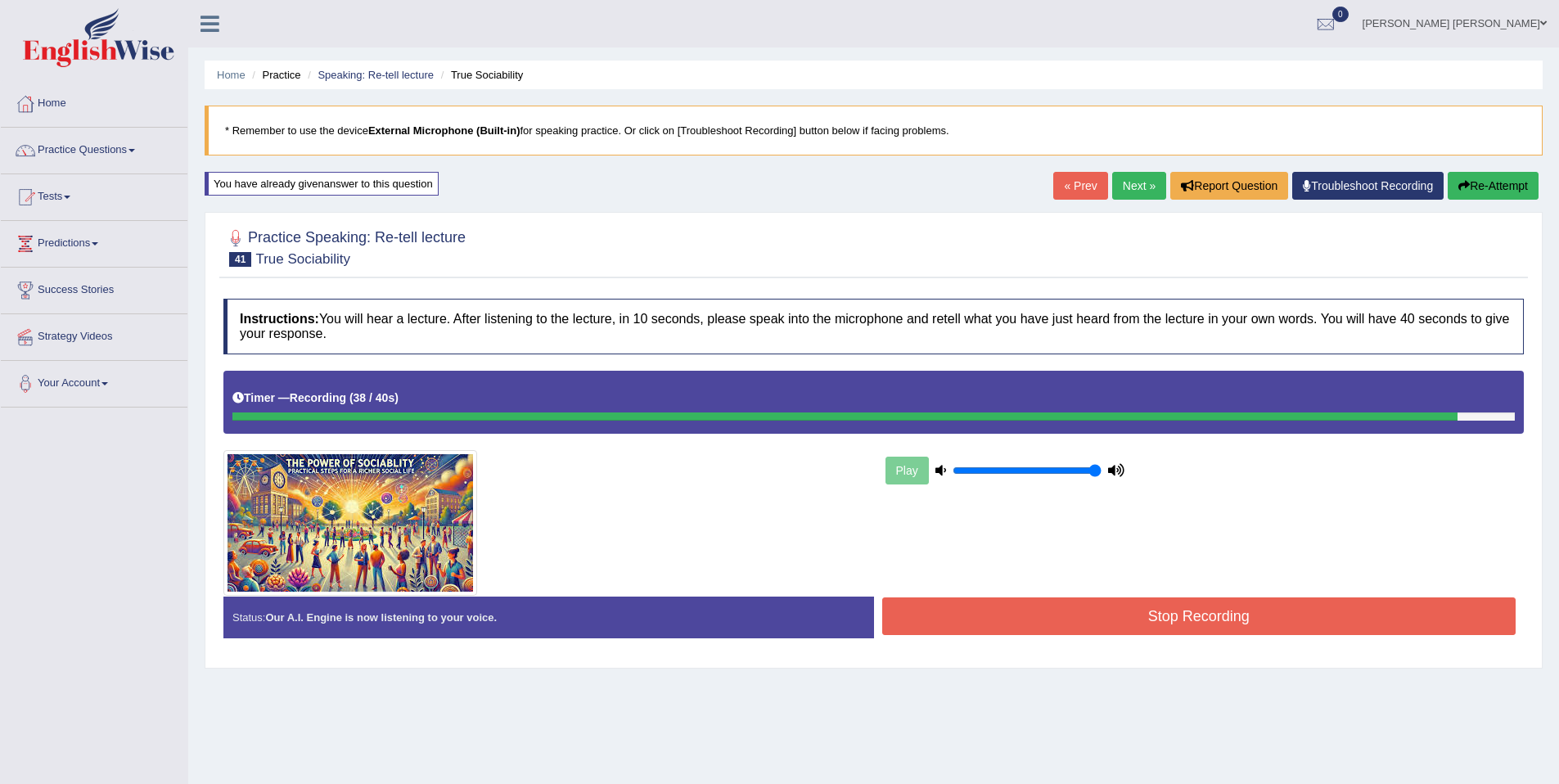
click at [1240, 625] on button "Stop Recording" at bounding box center [1199, 616] width 634 height 37
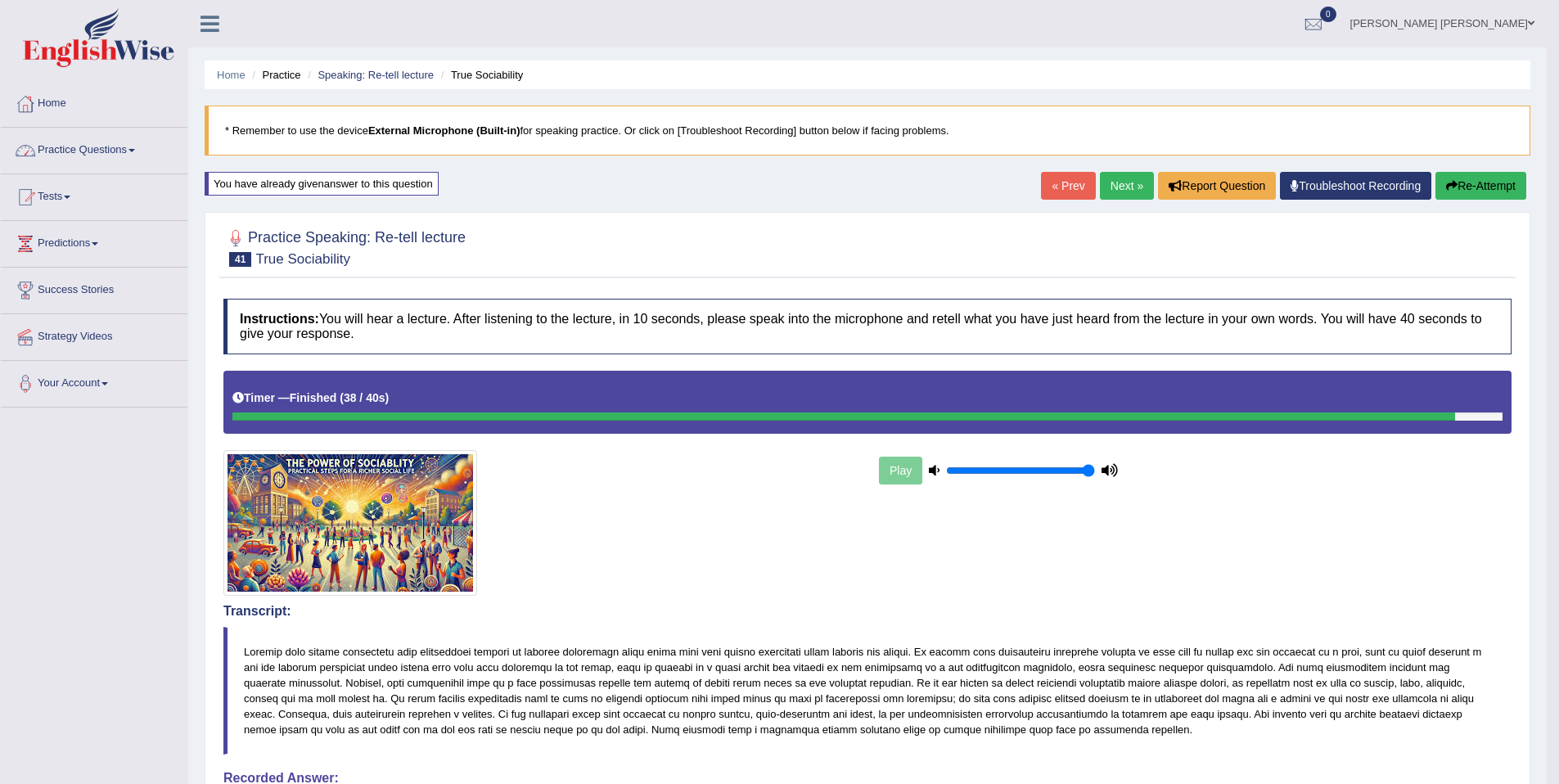
click at [51, 132] on link "Practice Questions" at bounding box center [94, 147] width 186 height 41
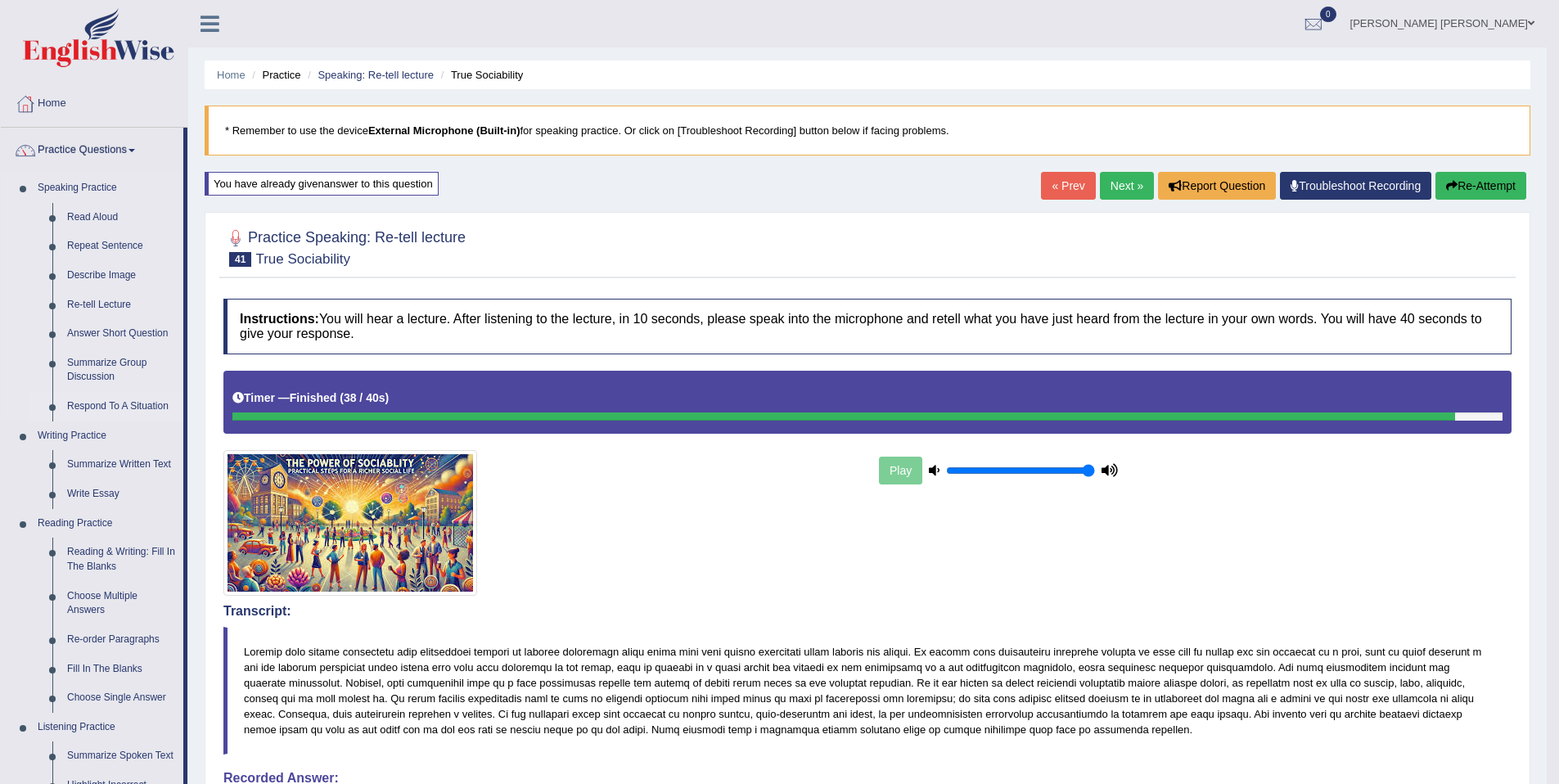
click at [133, 407] on link "Respond To A Situation" at bounding box center [122, 407] width 124 height 29
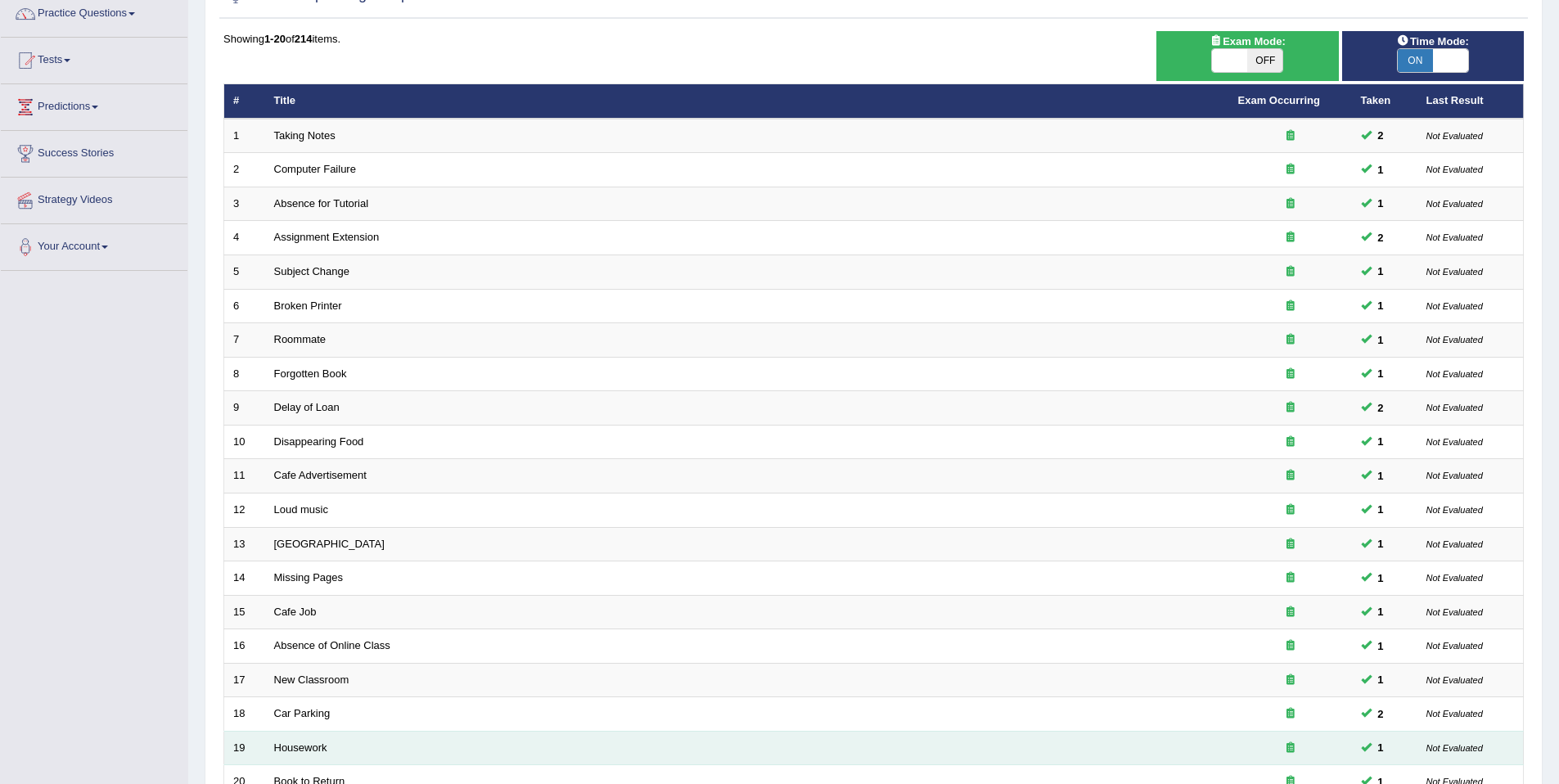
scroll to position [299, 0]
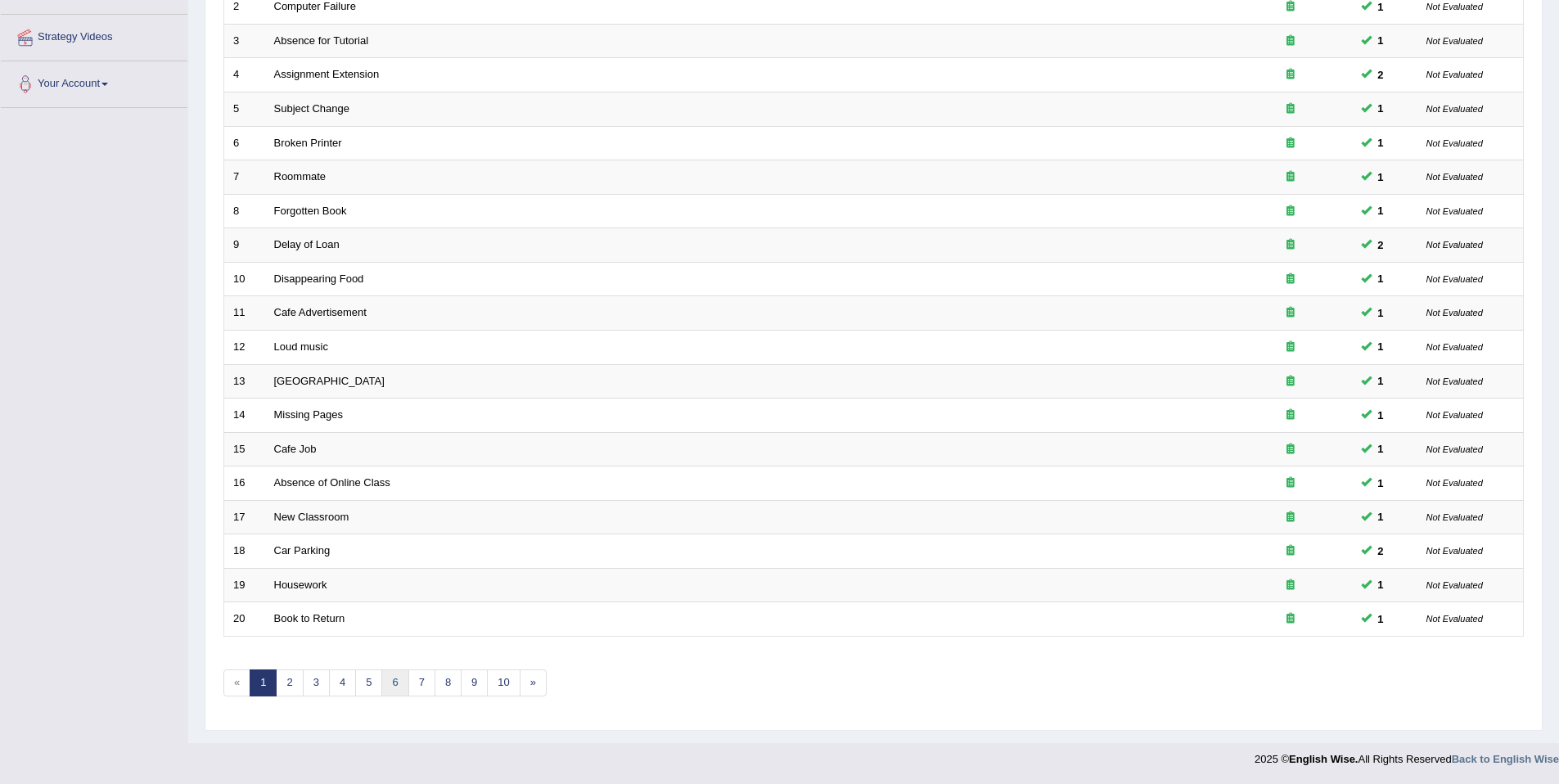
click at [398, 678] on link "6" at bounding box center [395, 683] width 27 height 27
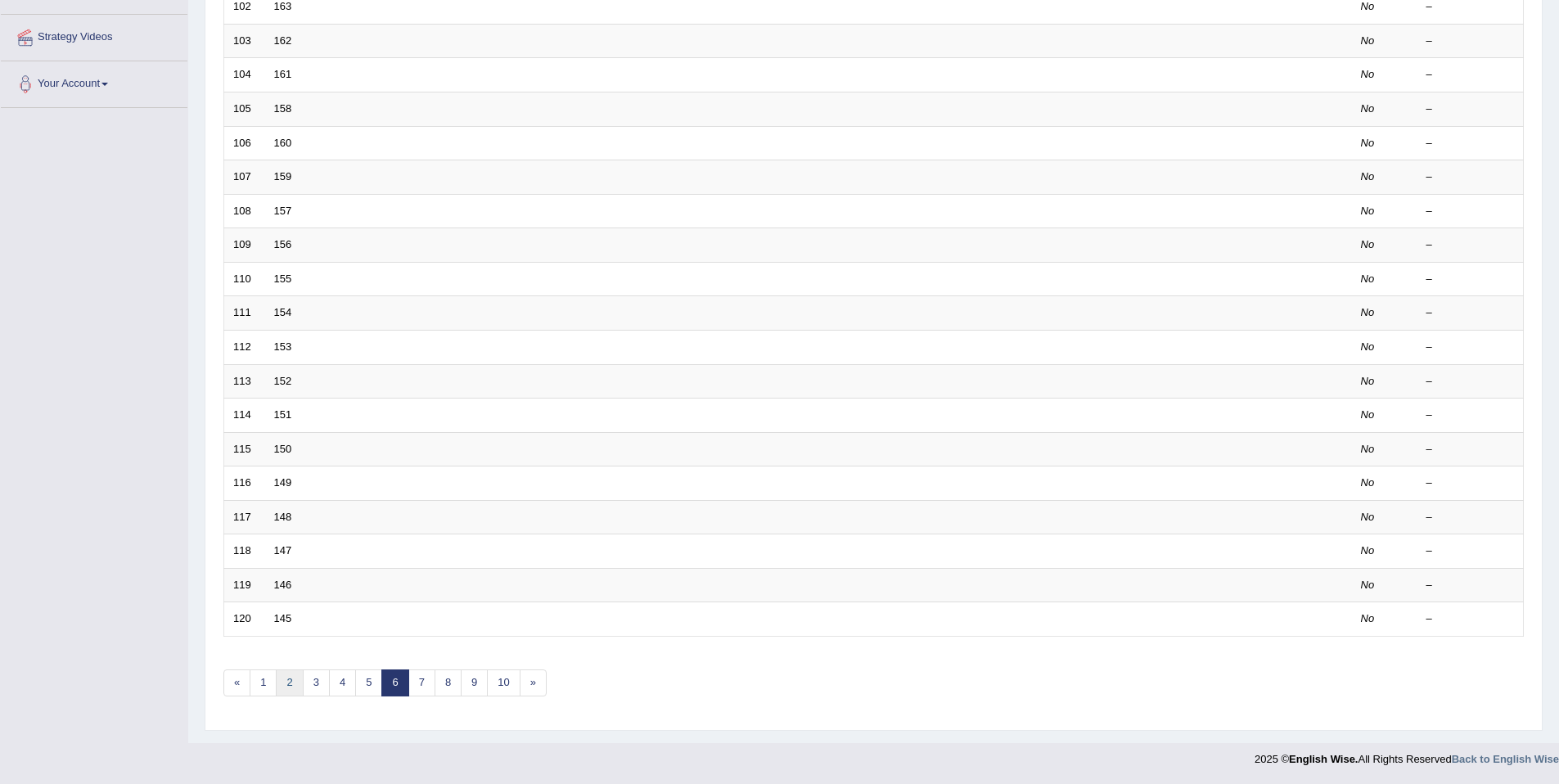
click at [291, 683] on link "2" at bounding box center [289, 683] width 27 height 27
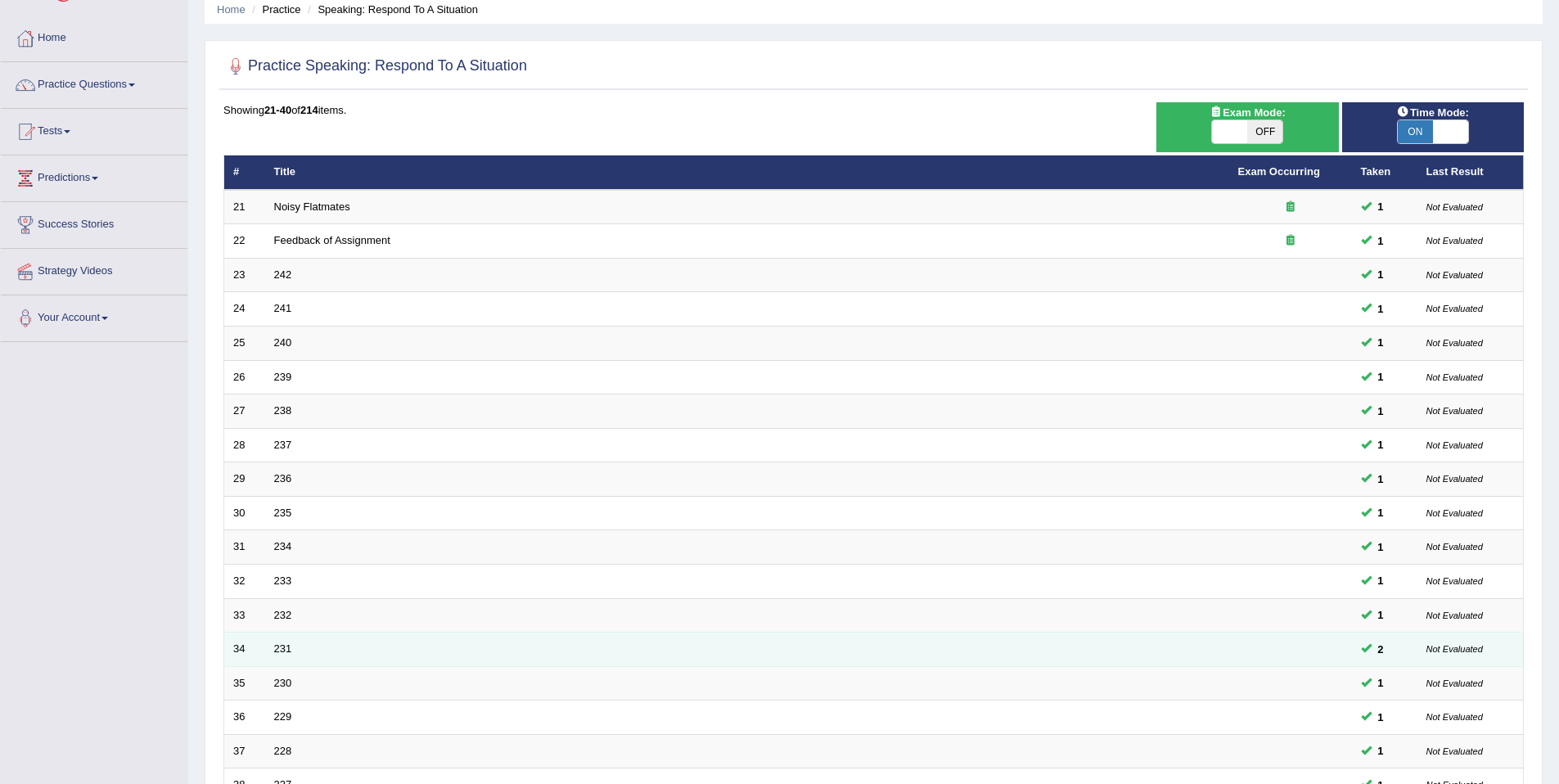
scroll to position [299, 0]
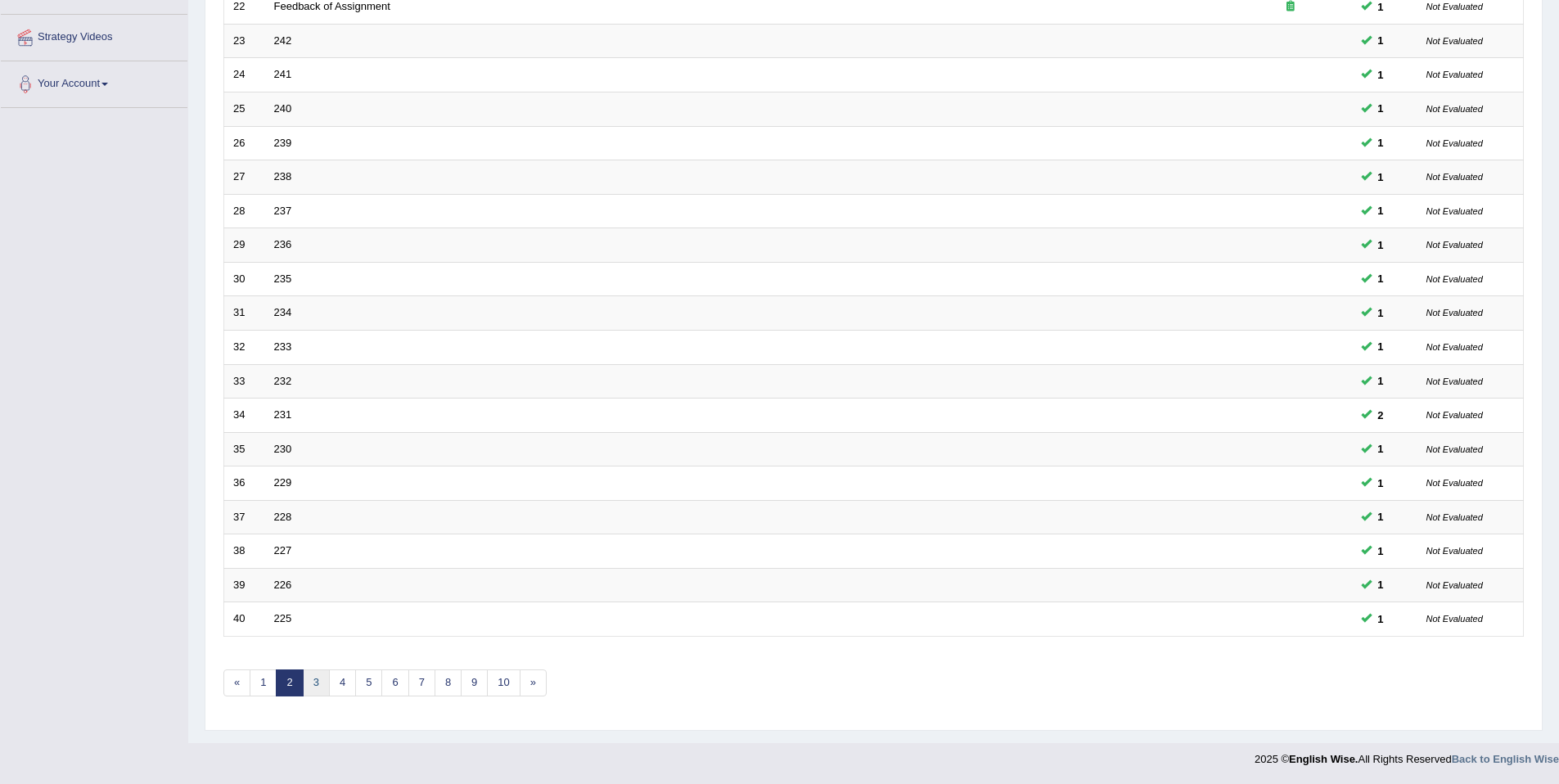
click at [319, 683] on link "3" at bounding box center [317, 683] width 27 height 27
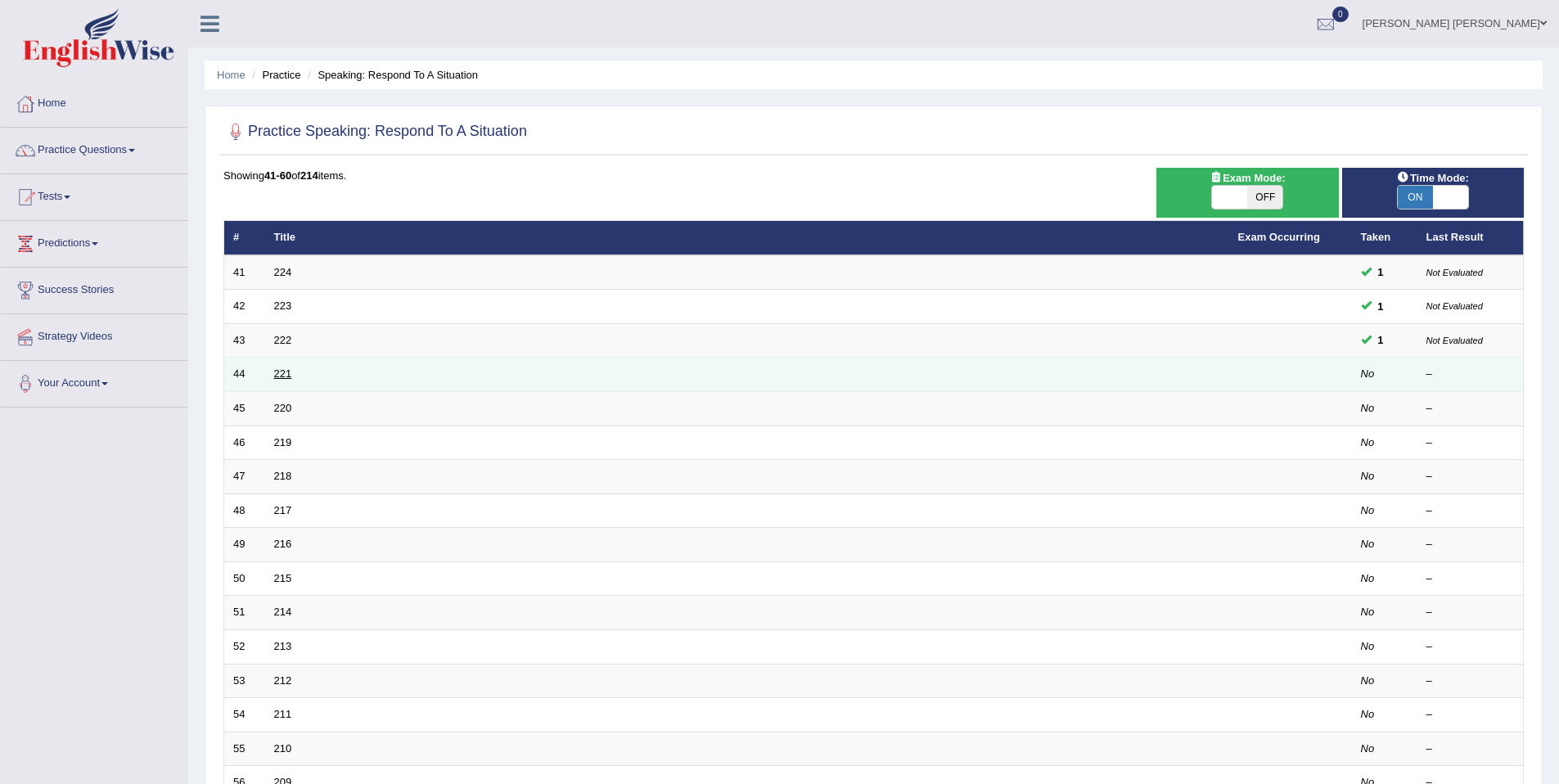
click at [278, 375] on link "221" at bounding box center [283, 373] width 18 height 12
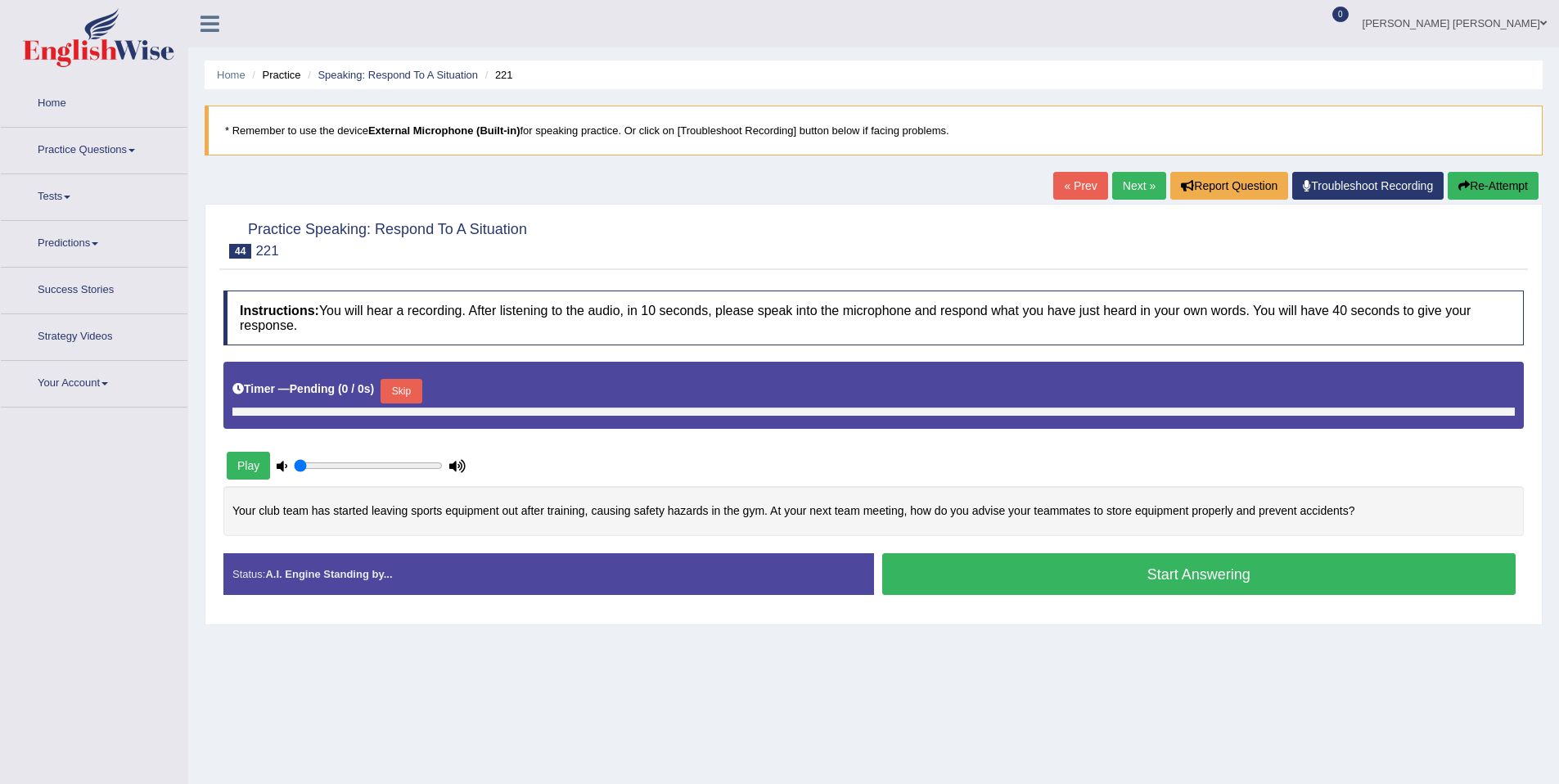
type input "1"
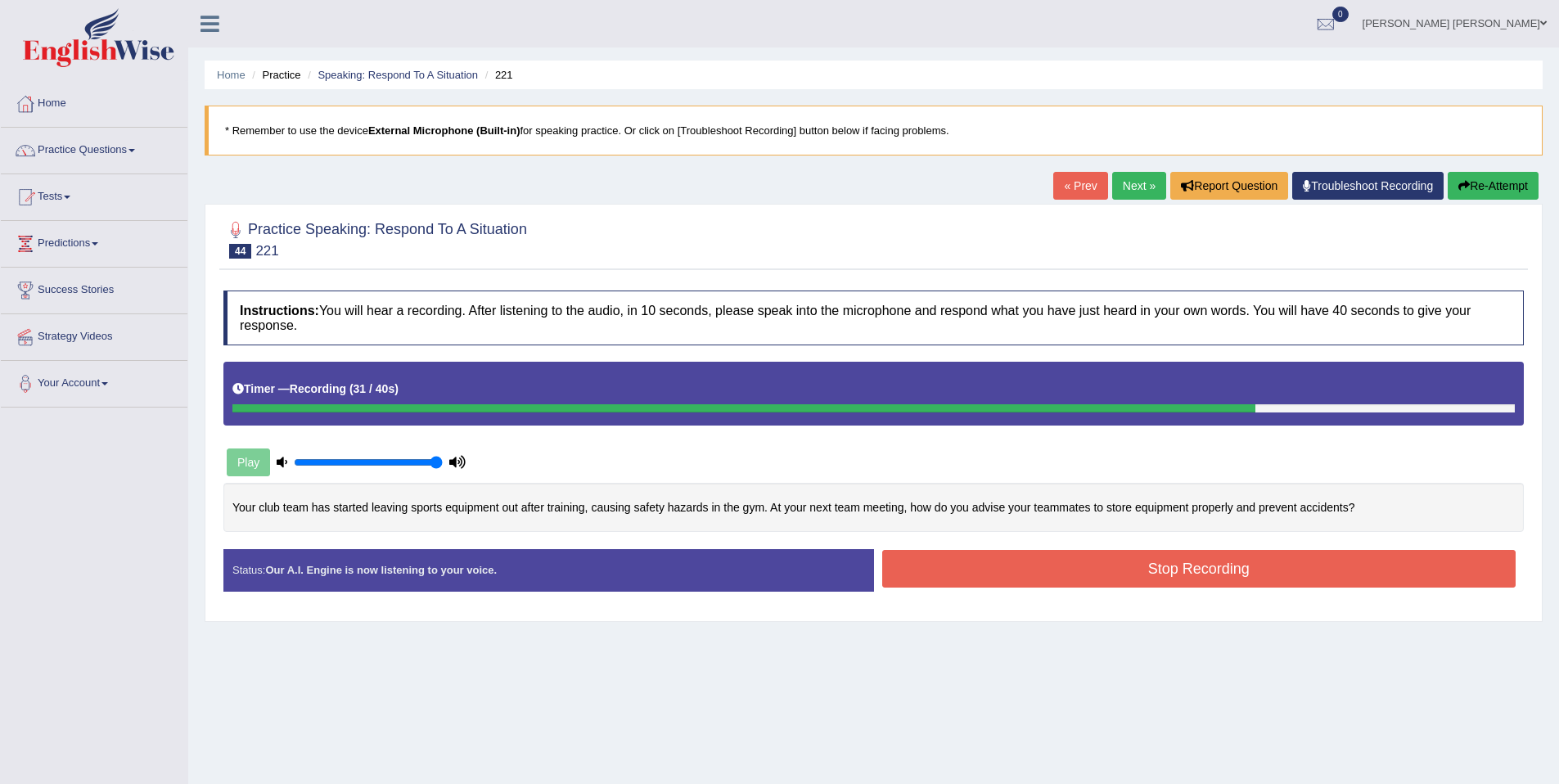
click at [1201, 570] on button "Stop Recording" at bounding box center [1199, 568] width 634 height 37
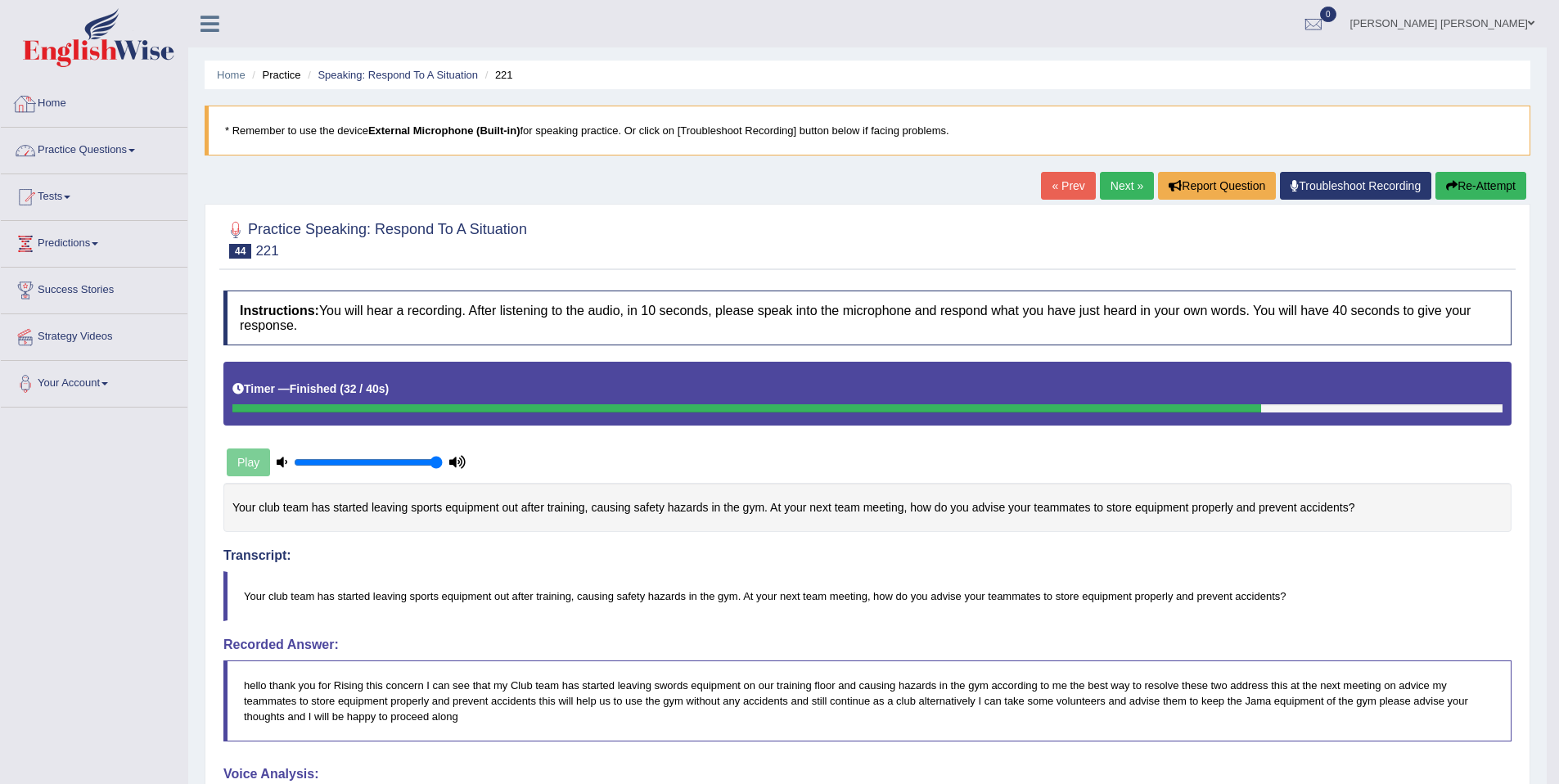
click at [71, 128] on link "Practice Questions" at bounding box center [94, 147] width 186 height 41
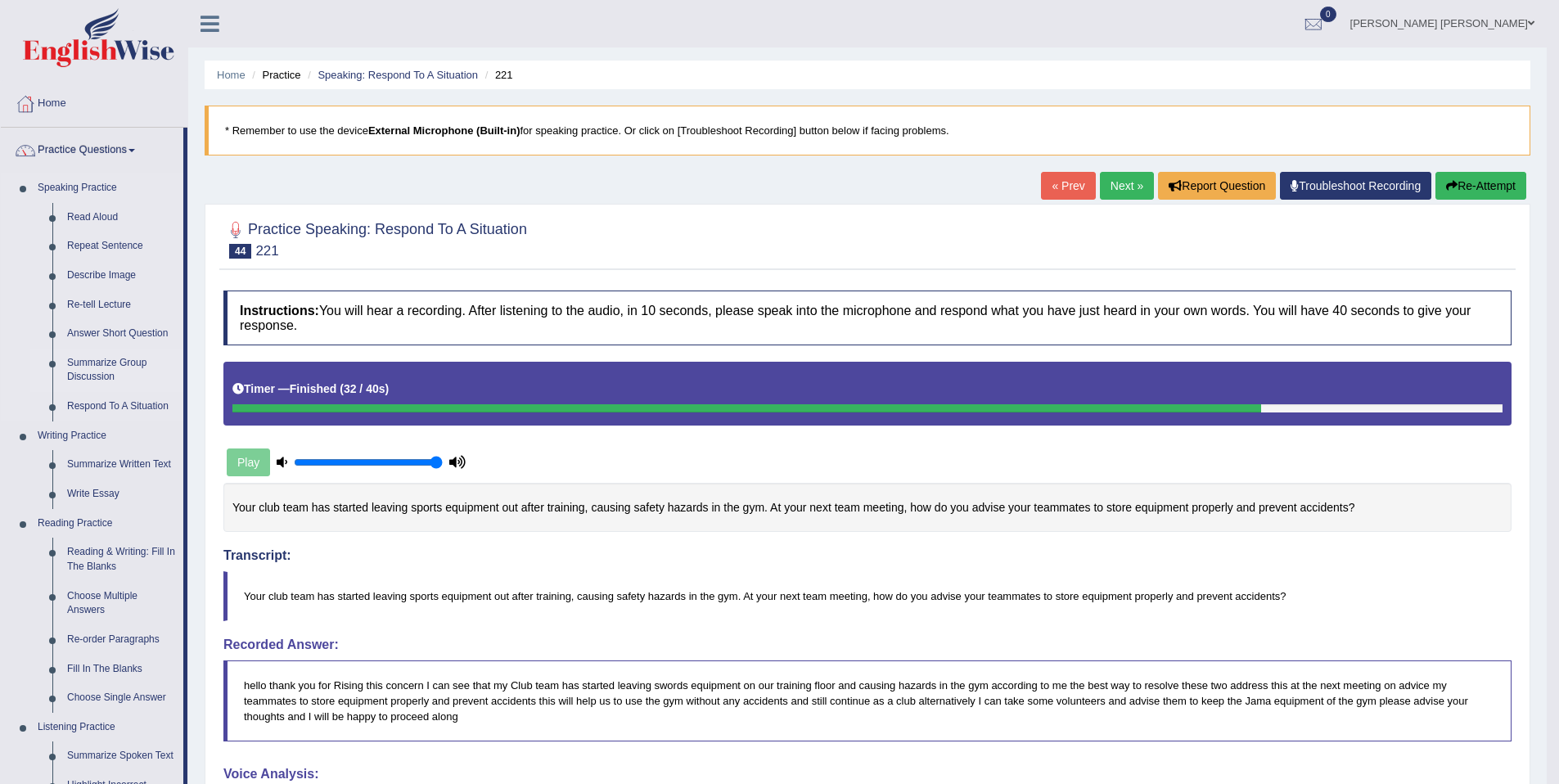
click at [149, 353] on link "Summarize Group Discussion" at bounding box center [122, 370] width 124 height 44
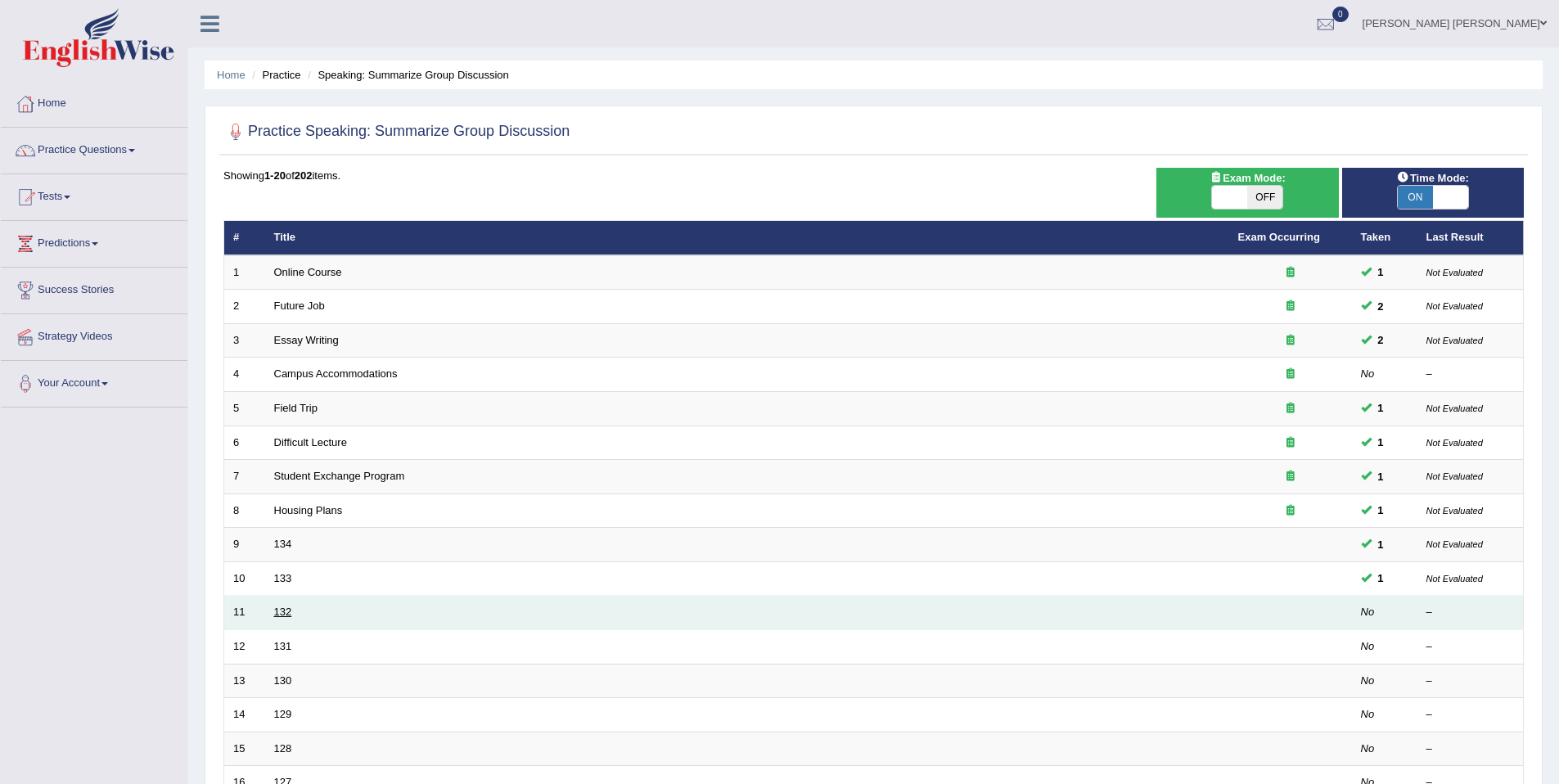
click at [277, 610] on link "132" at bounding box center [283, 611] width 18 height 12
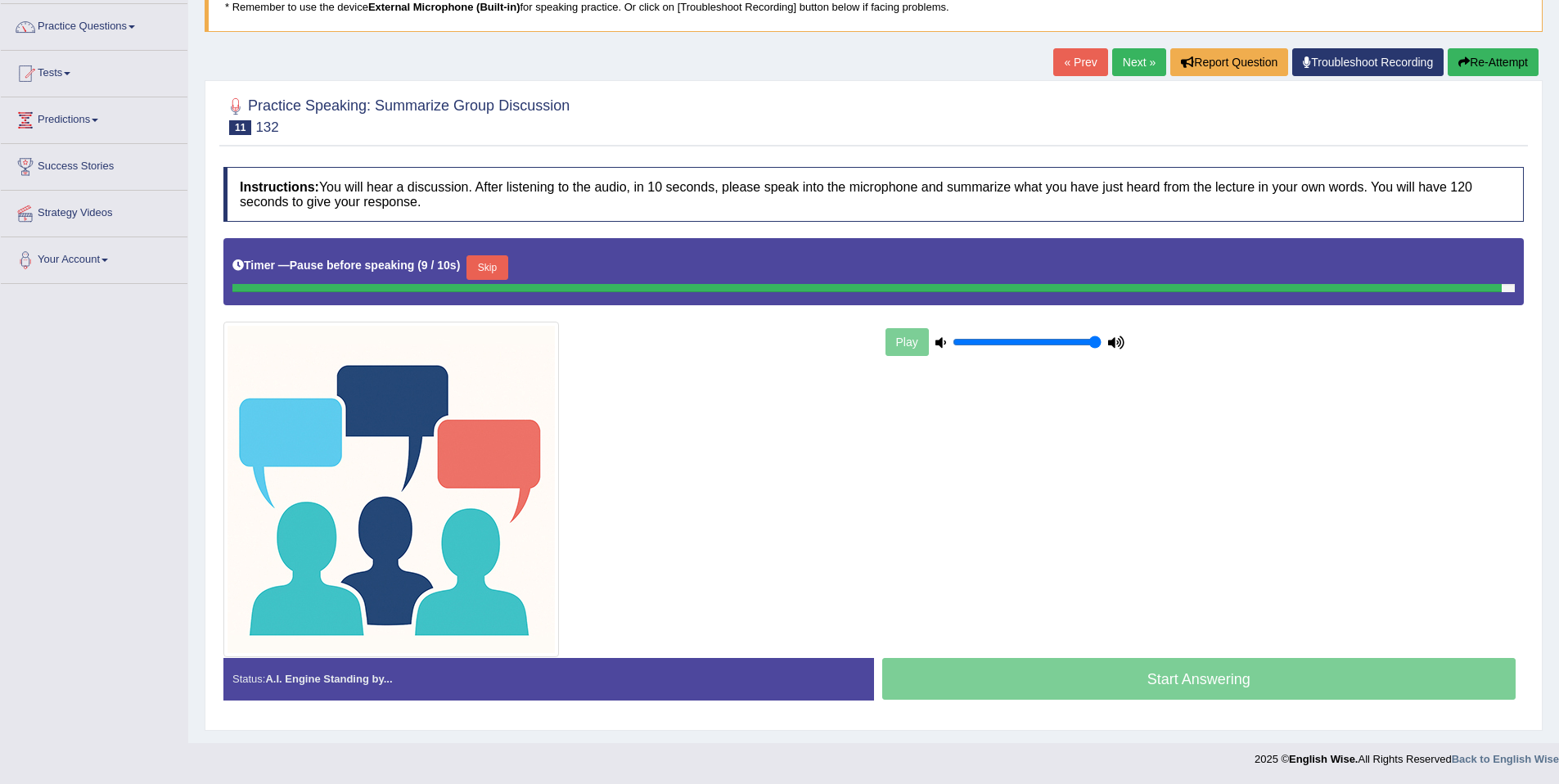
scroll to position [119, 0]
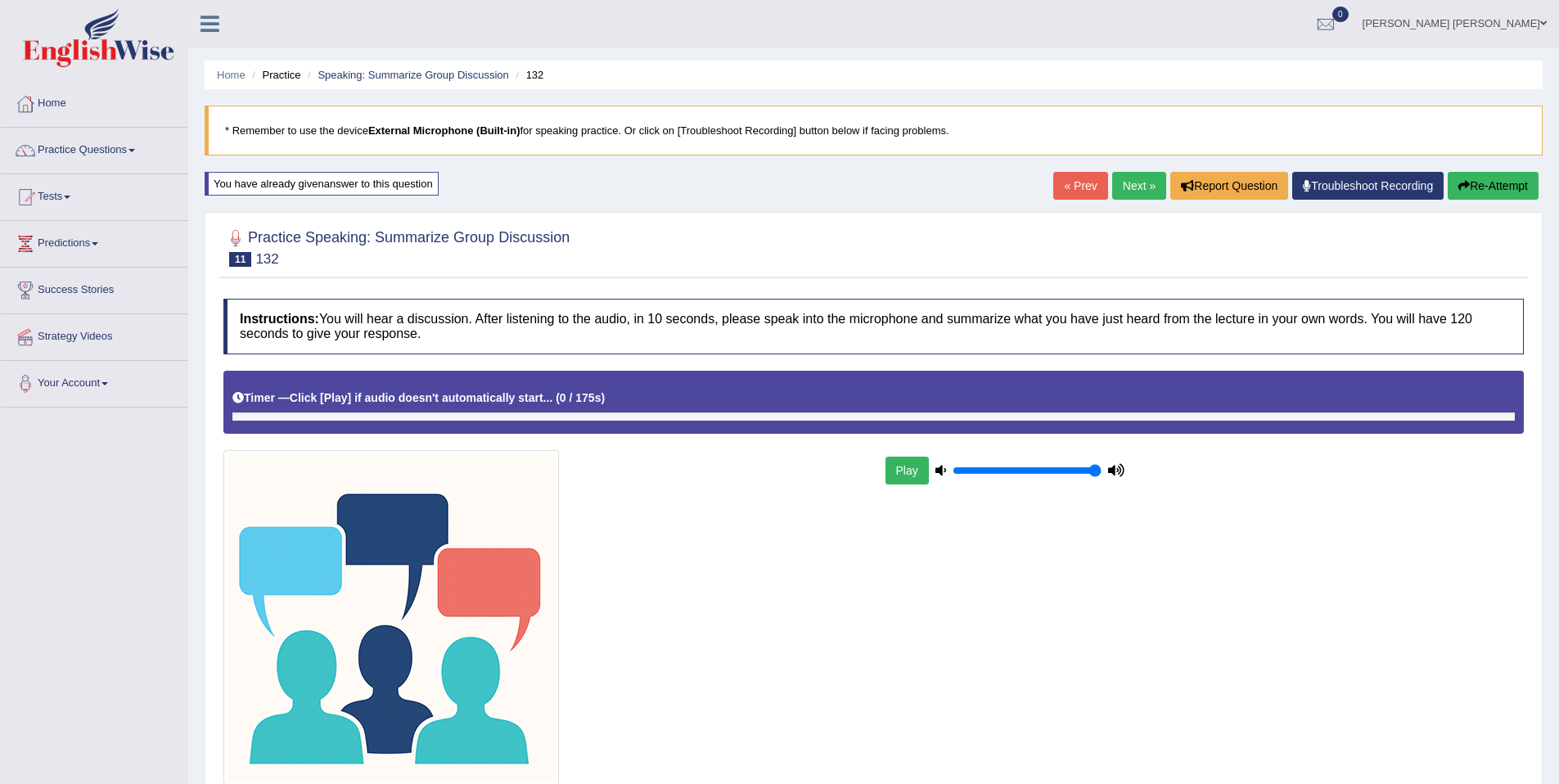
click at [409, 65] on ul "Home Practice Speaking: Summarize Group Discussion 132" at bounding box center [873, 75] width 1338 height 28
click at [406, 80] on link "Speaking: Summarize Group Discussion" at bounding box center [413, 75] width 191 height 12
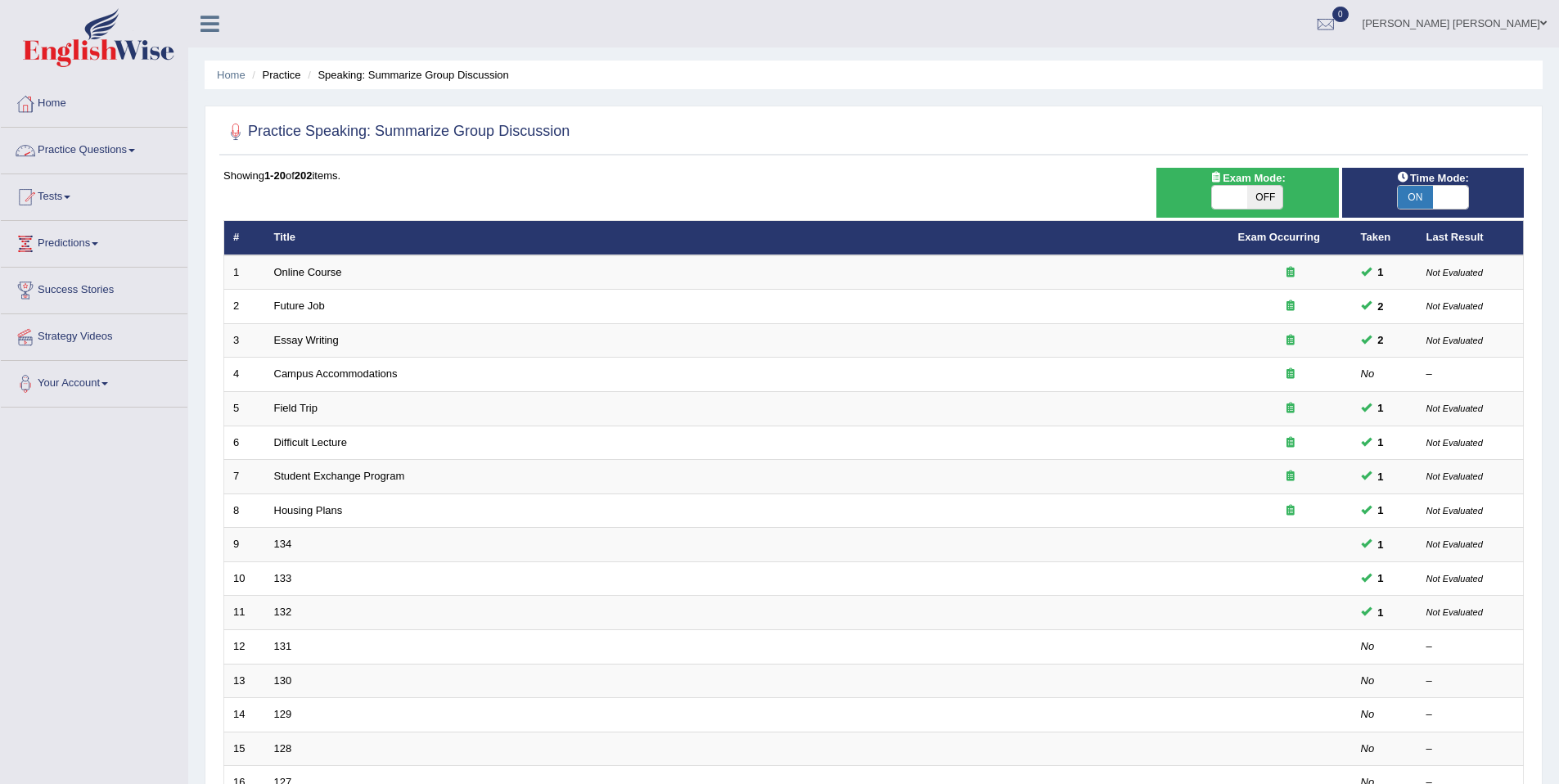
click at [85, 154] on link "Practice Questions" at bounding box center [94, 147] width 186 height 41
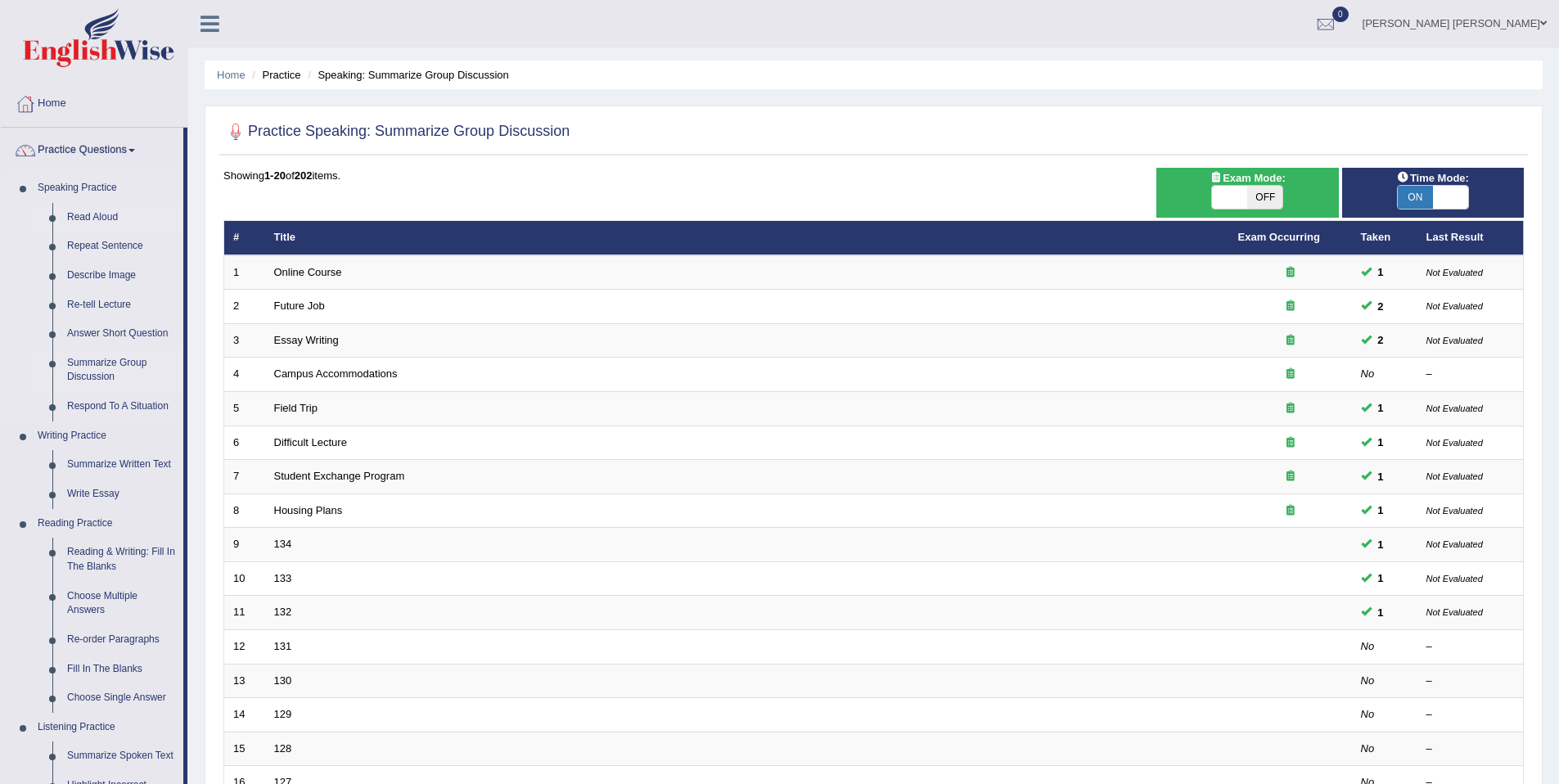
click at [99, 214] on link "Read Aloud" at bounding box center [122, 217] width 124 height 29
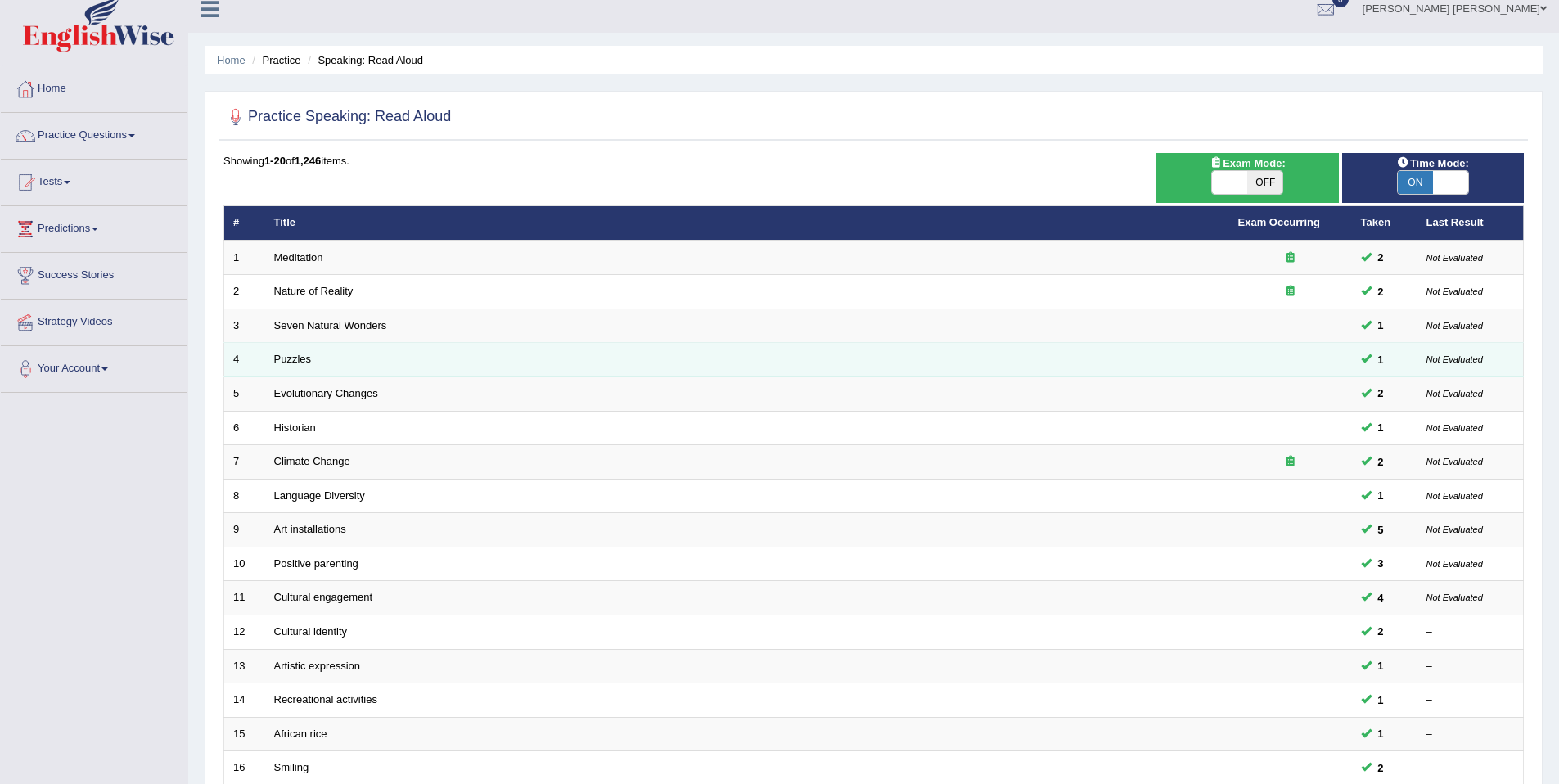
scroll to position [299, 0]
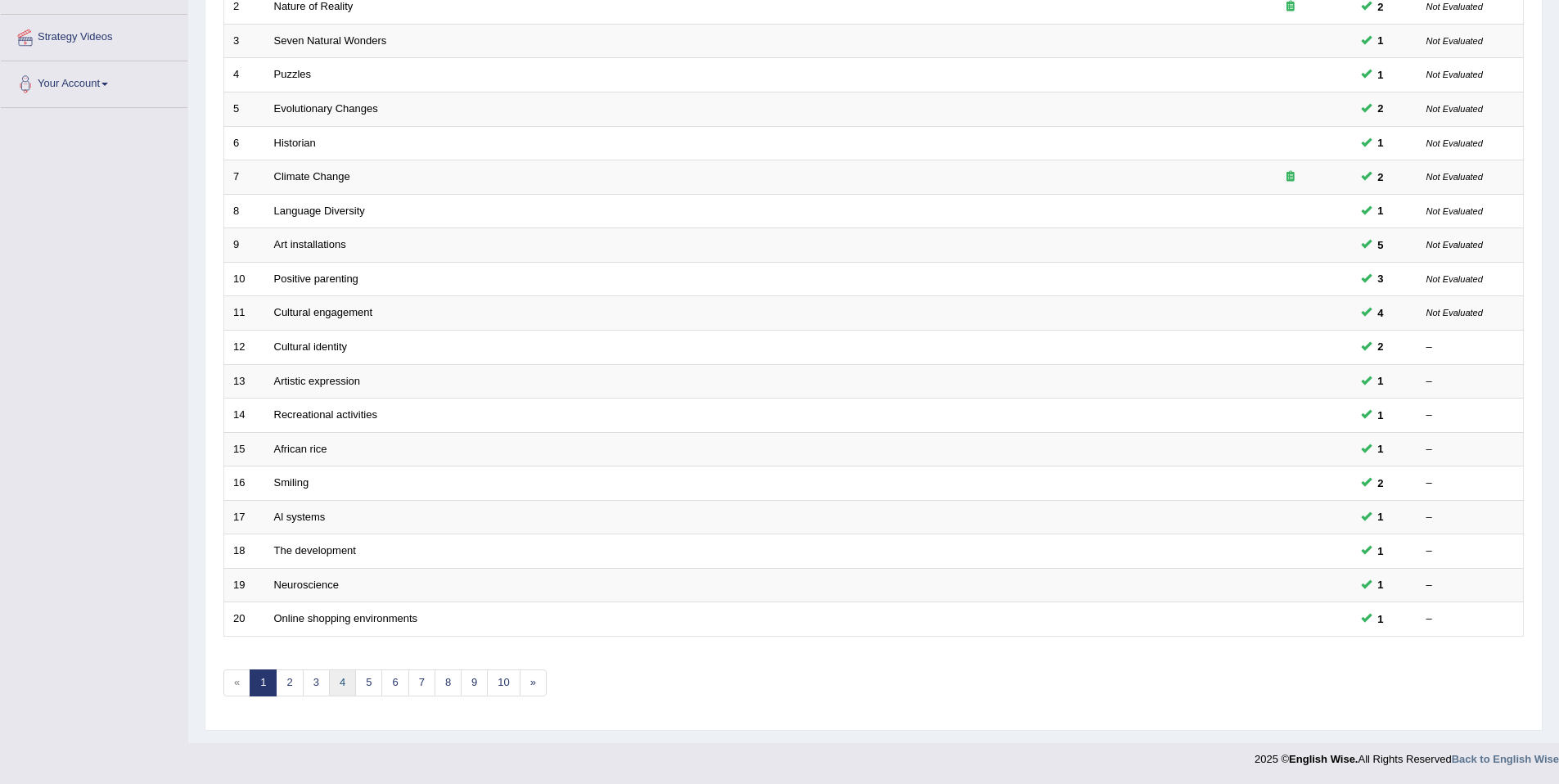
click at [345, 695] on link "4" at bounding box center [343, 683] width 27 height 27
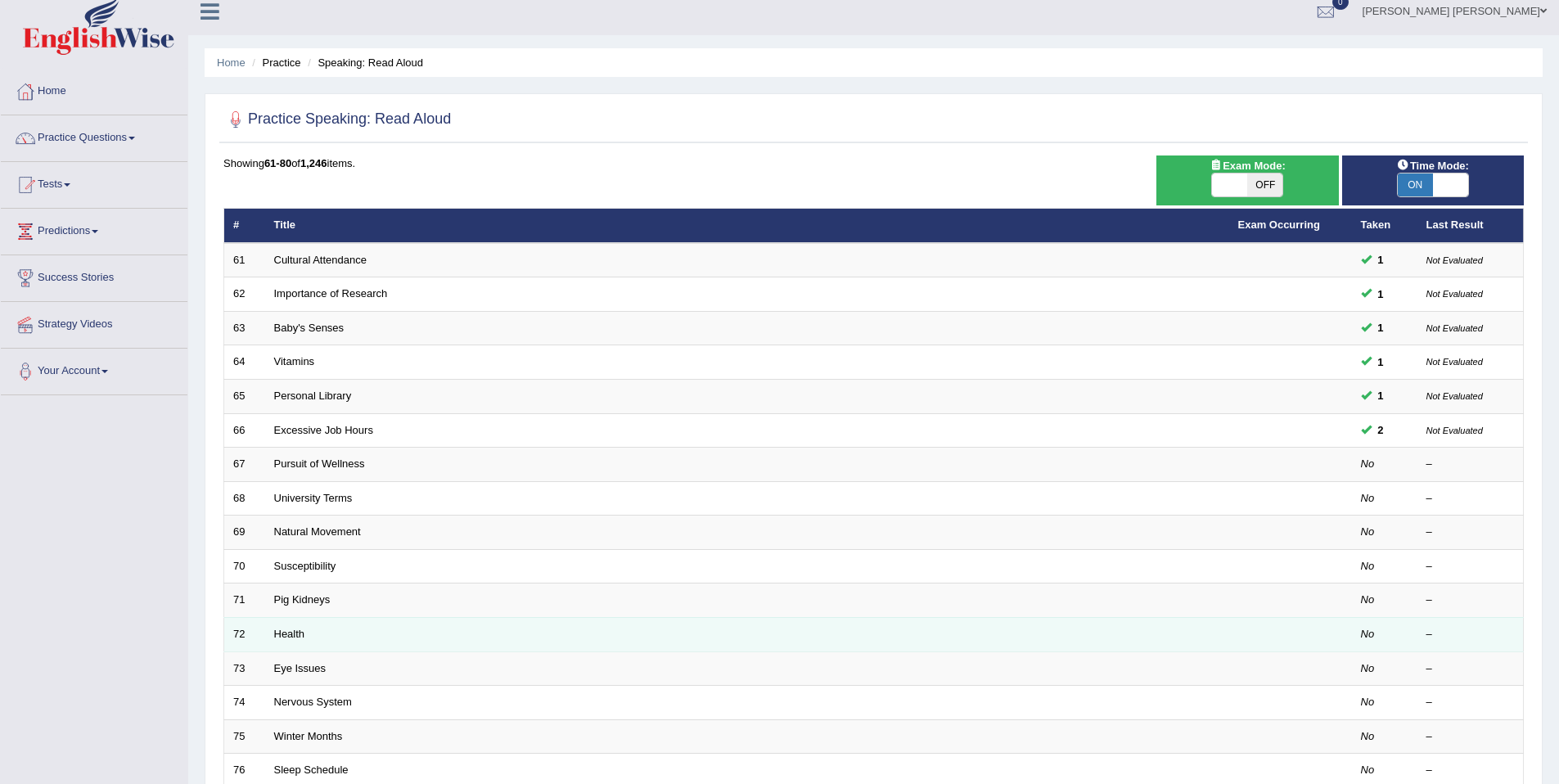
scroll to position [31, 0]
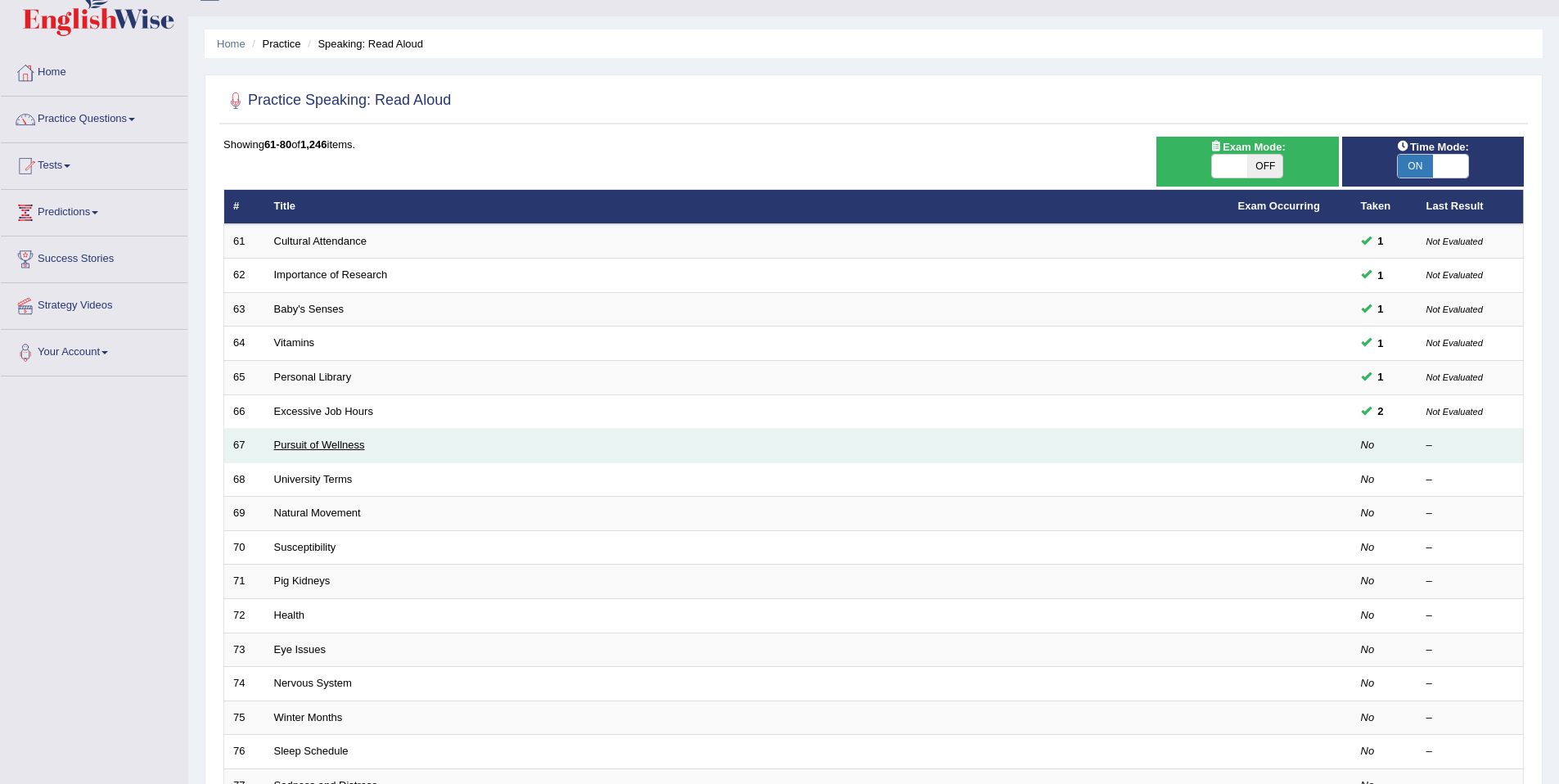
click at [327, 443] on link "Pursuit of Wellness" at bounding box center [319, 444] width 91 height 12
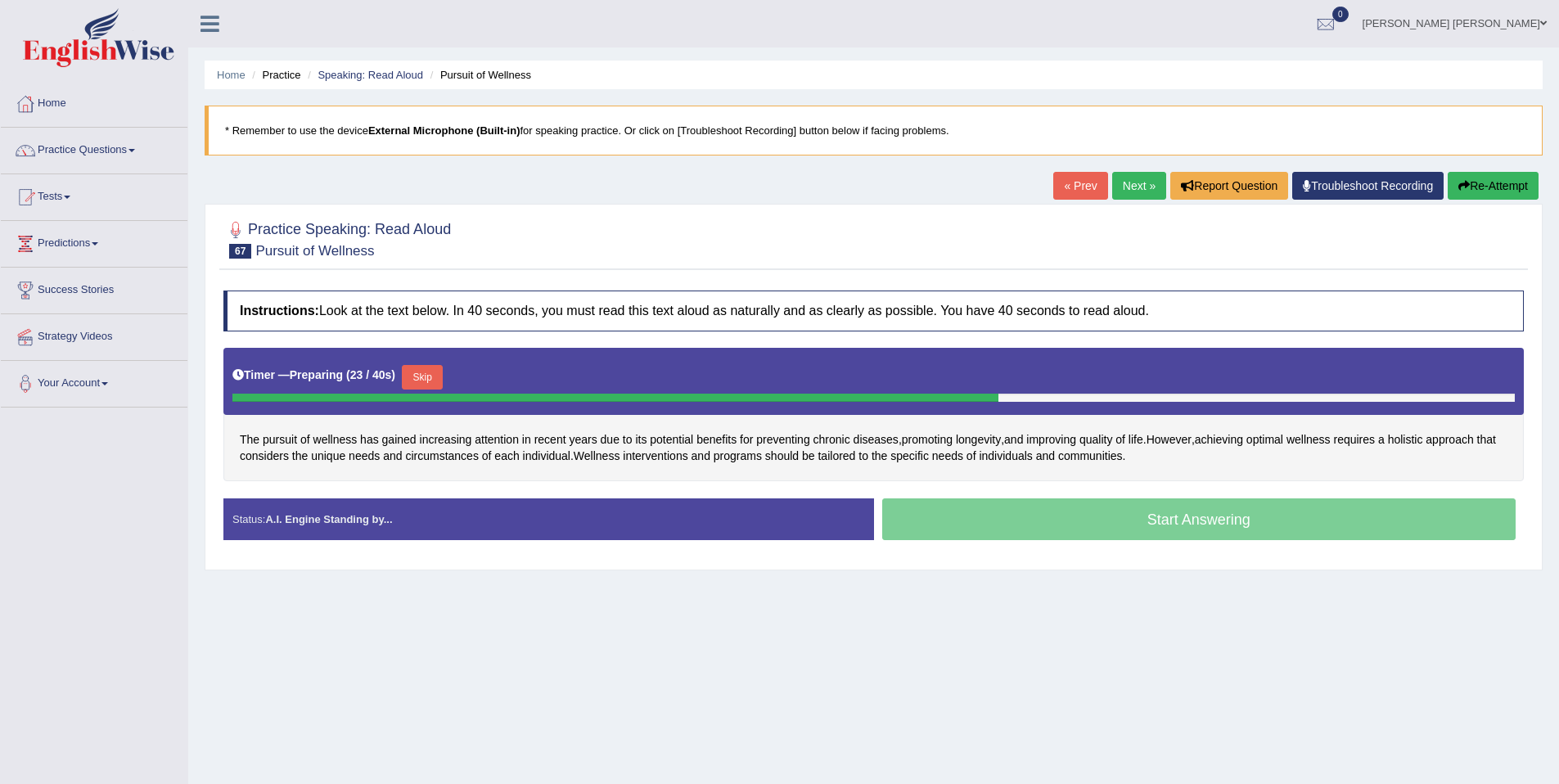
click at [440, 376] on button "Skip" at bounding box center [422, 377] width 41 height 25
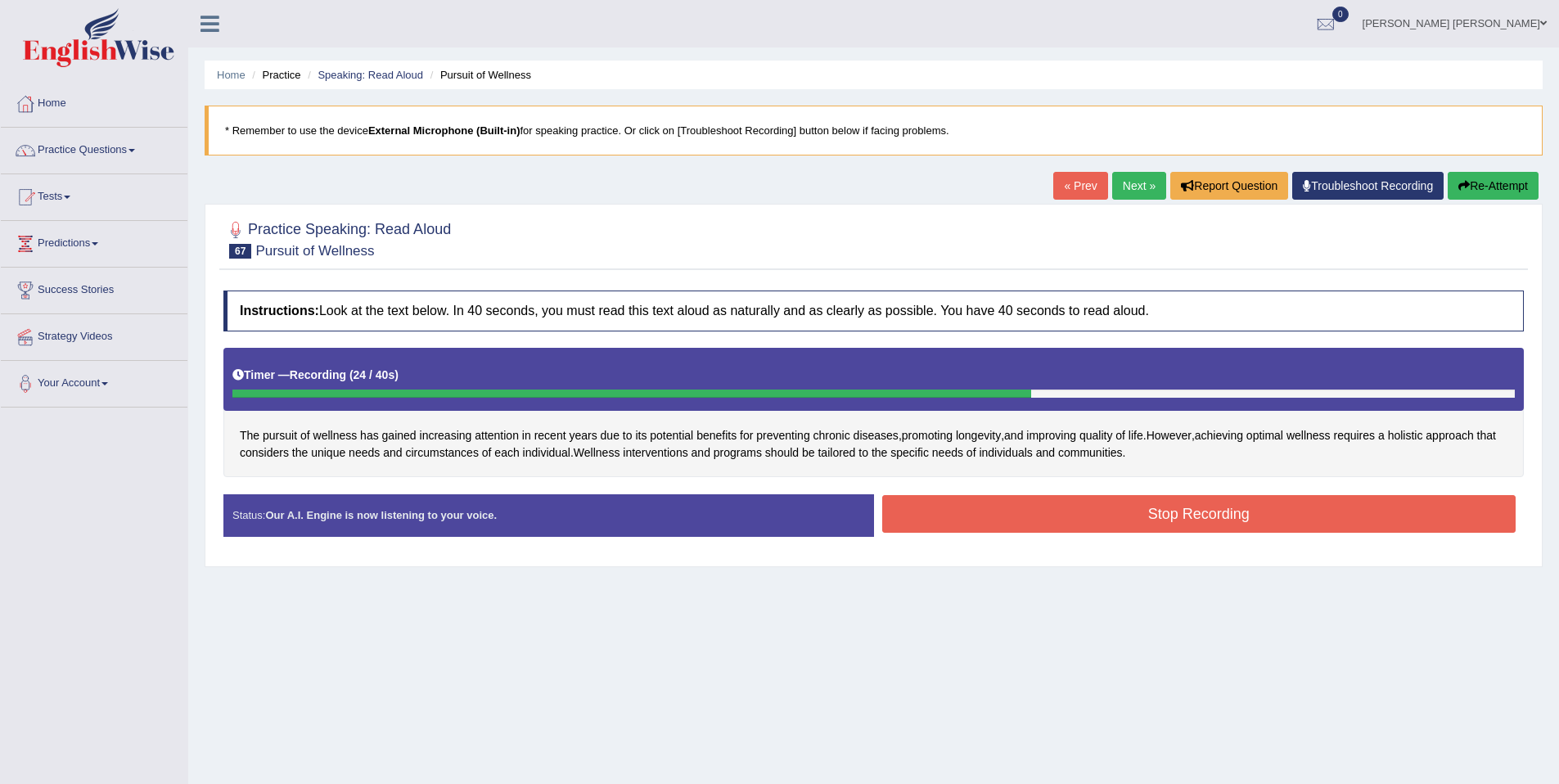
click at [1050, 503] on button "Stop Recording" at bounding box center [1199, 513] width 634 height 37
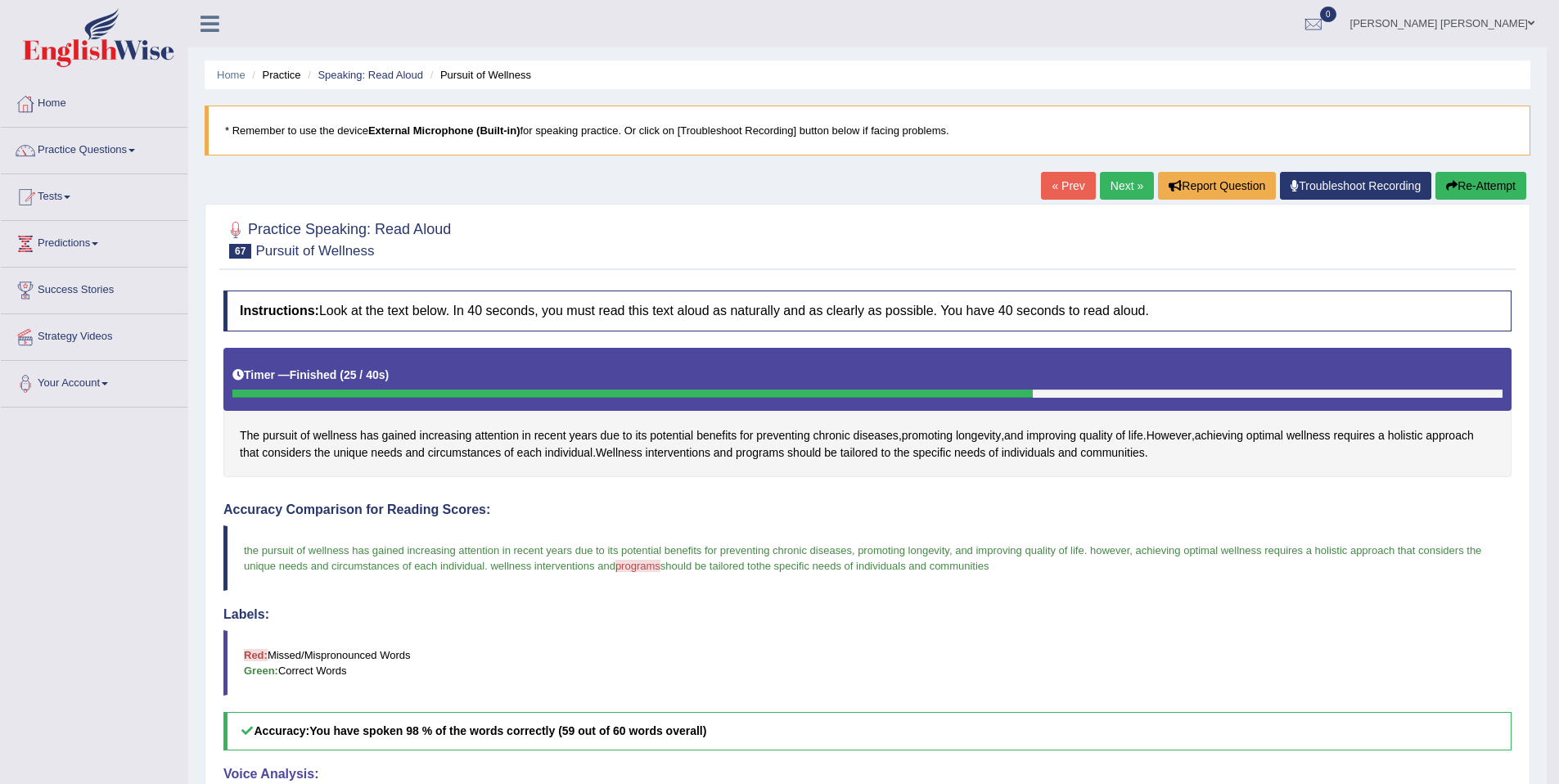
click at [1131, 197] on link "Next »" at bounding box center [1126, 186] width 54 height 28
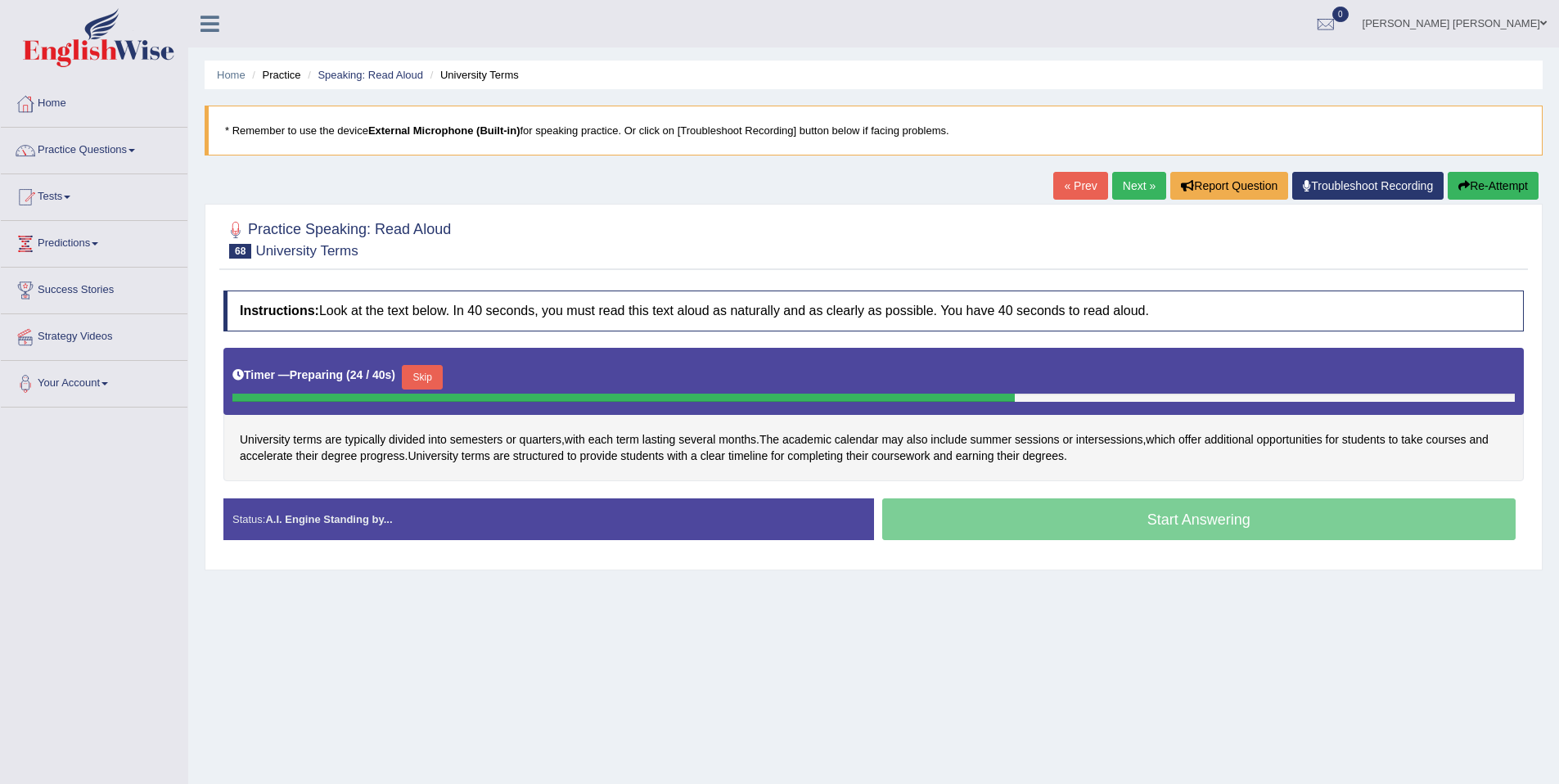
click at [429, 367] on button "Skip" at bounding box center [422, 377] width 41 height 25
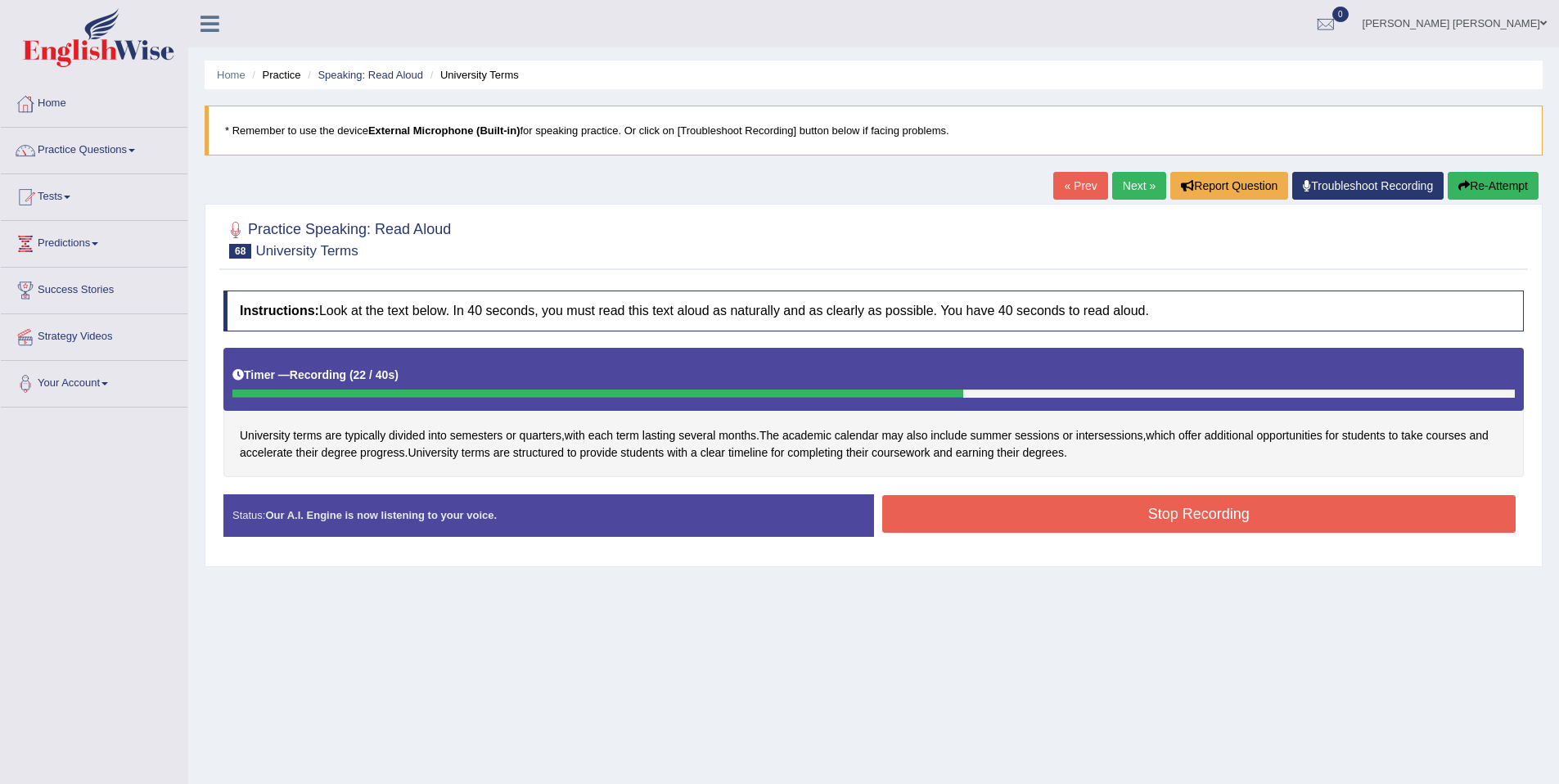
click at [1197, 525] on button "Stop Recording" at bounding box center [1199, 513] width 634 height 37
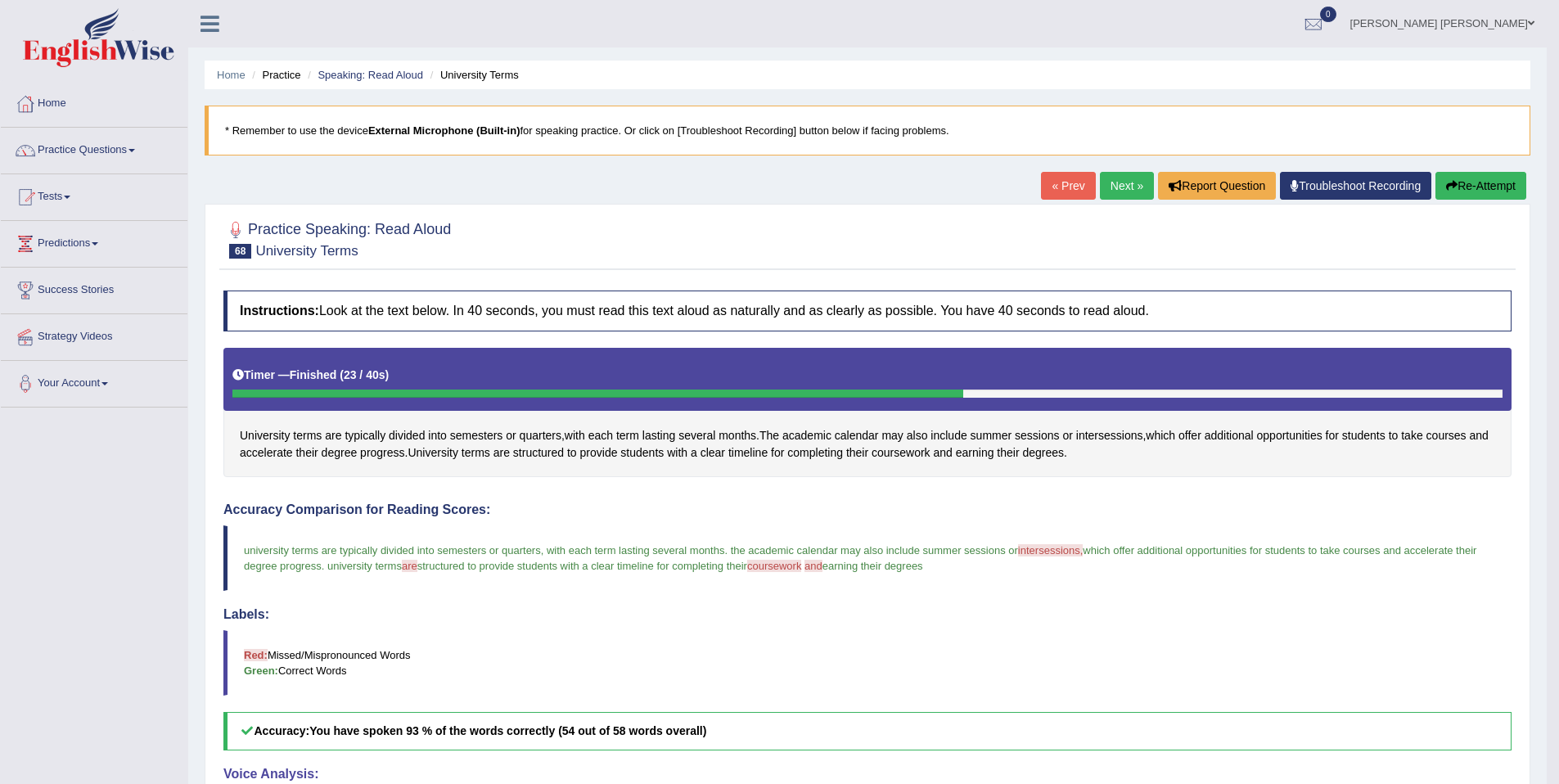
click at [1130, 194] on link "Next »" at bounding box center [1126, 186] width 54 height 28
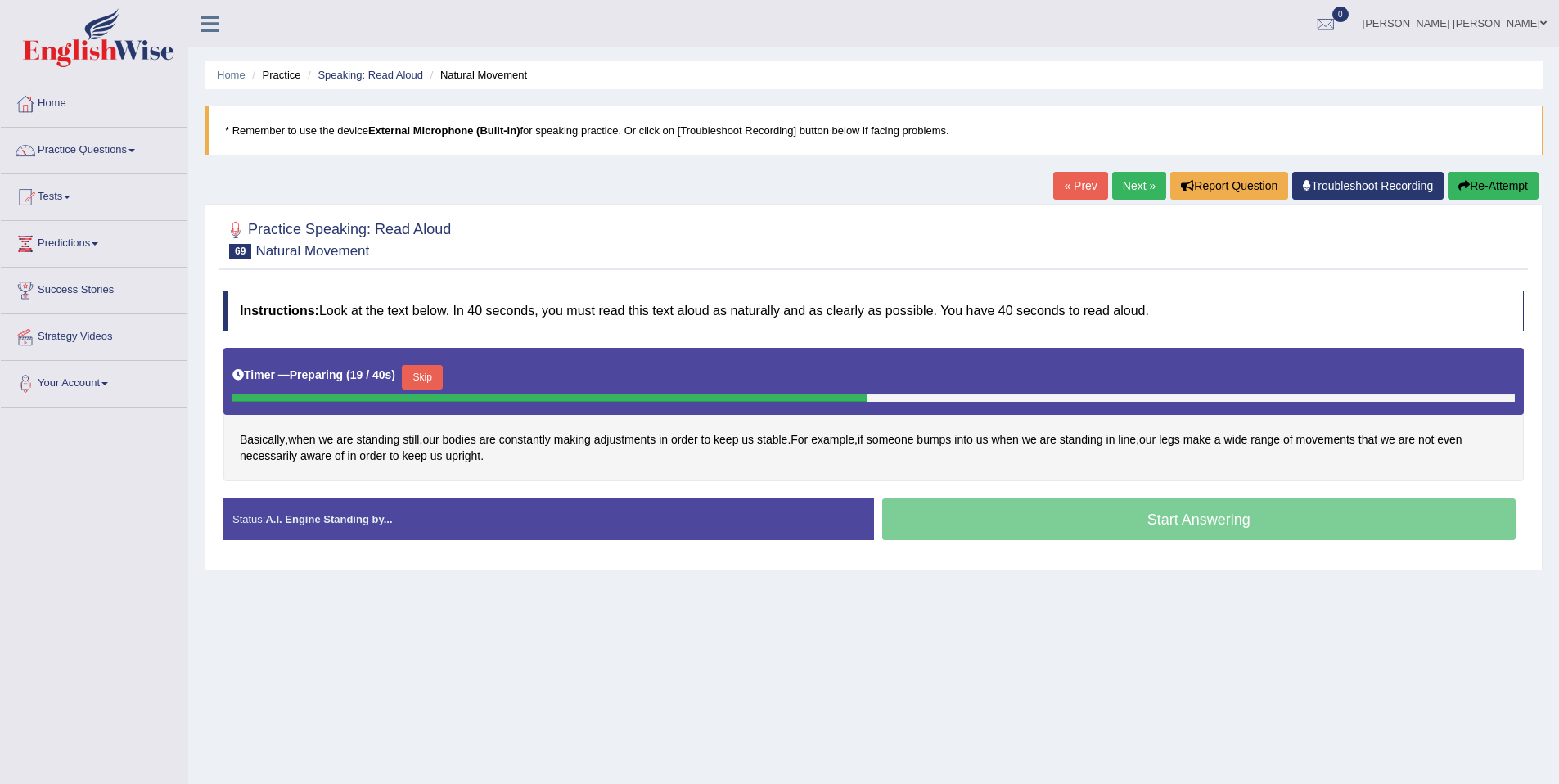
click at [456, 380] on div "Timer — Preparing ( 19 / 40s ) Skip" at bounding box center [874, 377] width 1282 height 33
click at [427, 379] on button "Skip" at bounding box center [422, 377] width 41 height 25
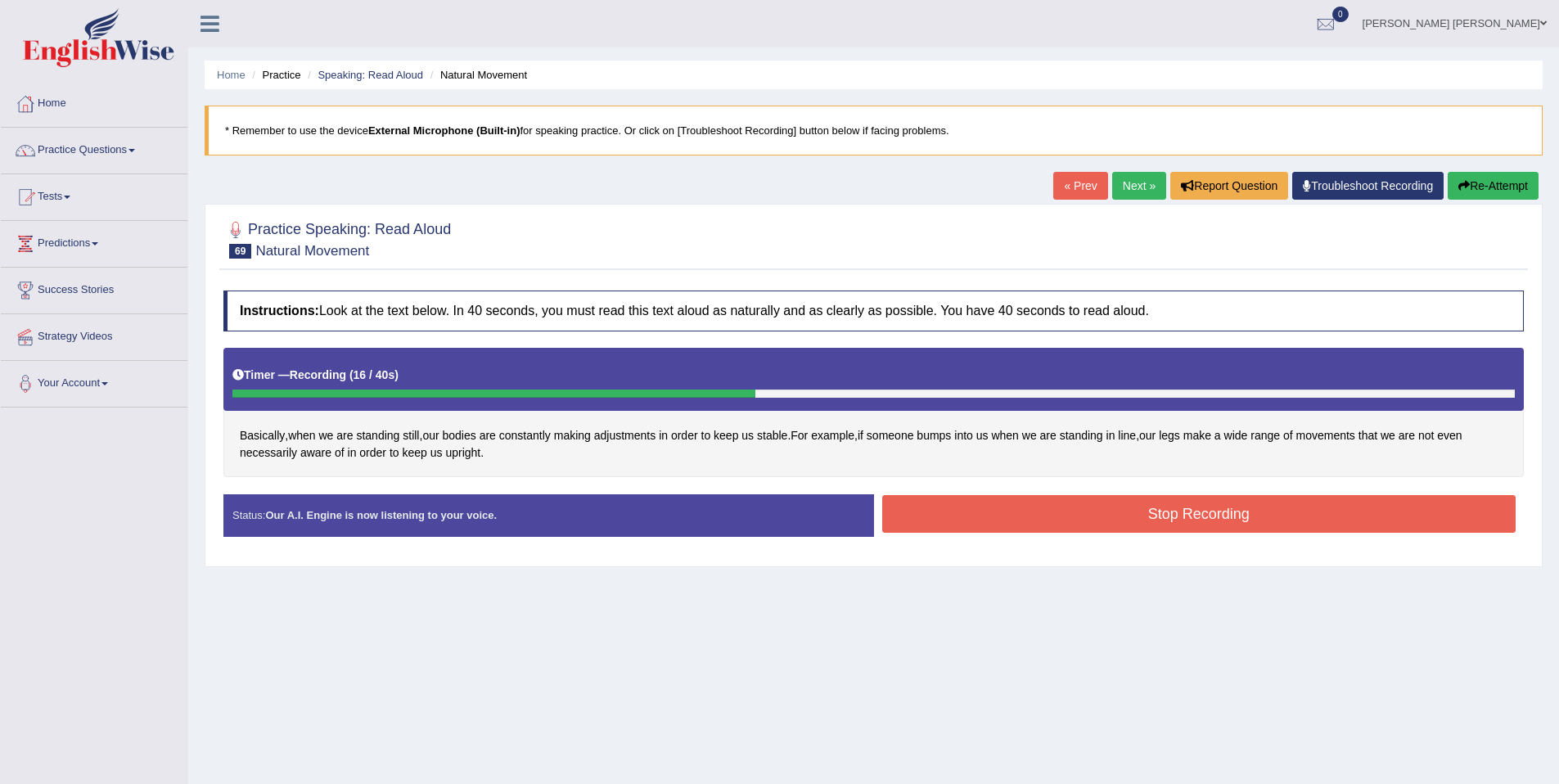
click at [1061, 518] on button "Stop Recording" at bounding box center [1199, 513] width 634 height 37
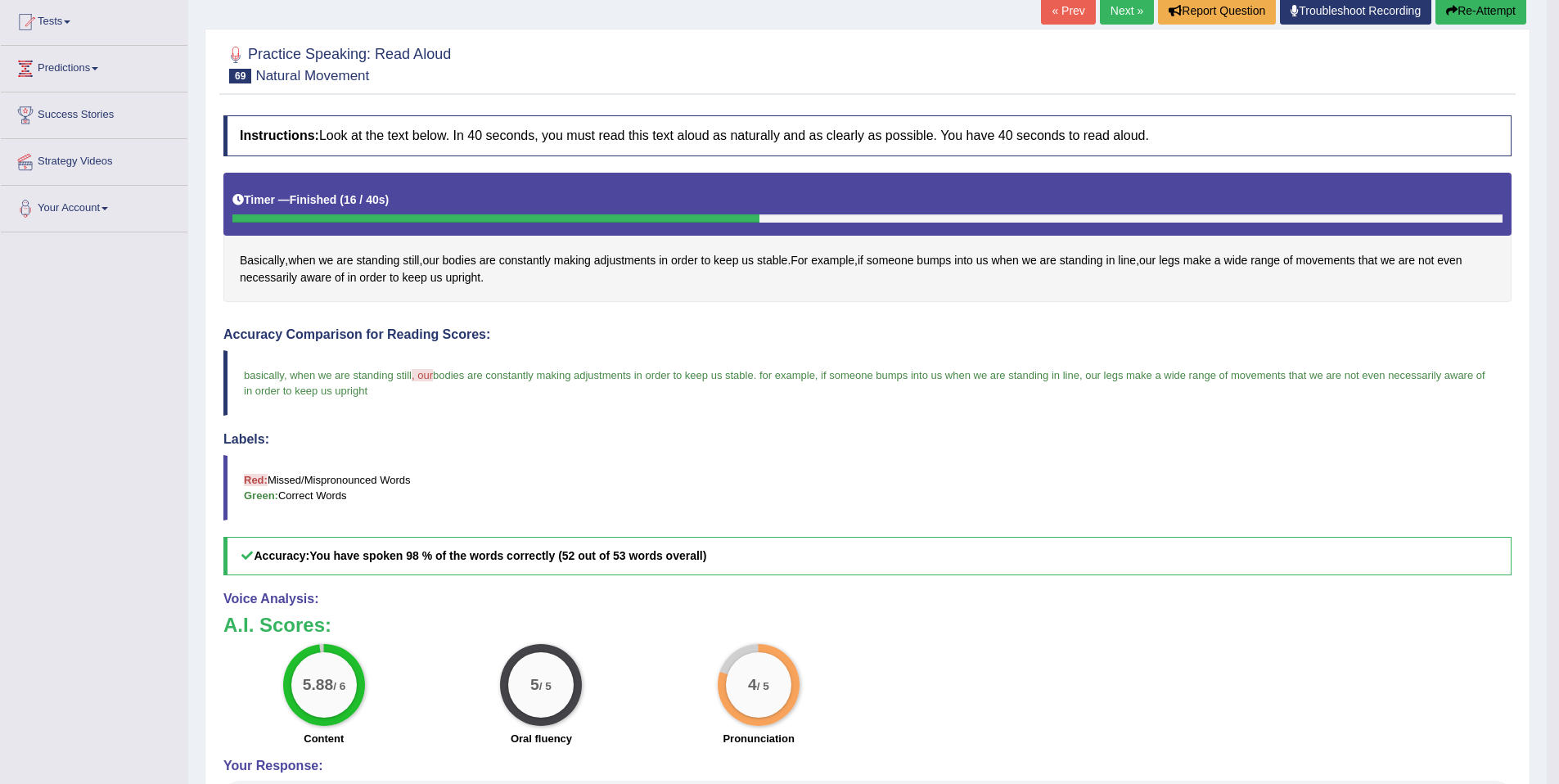
scroll to position [94, 0]
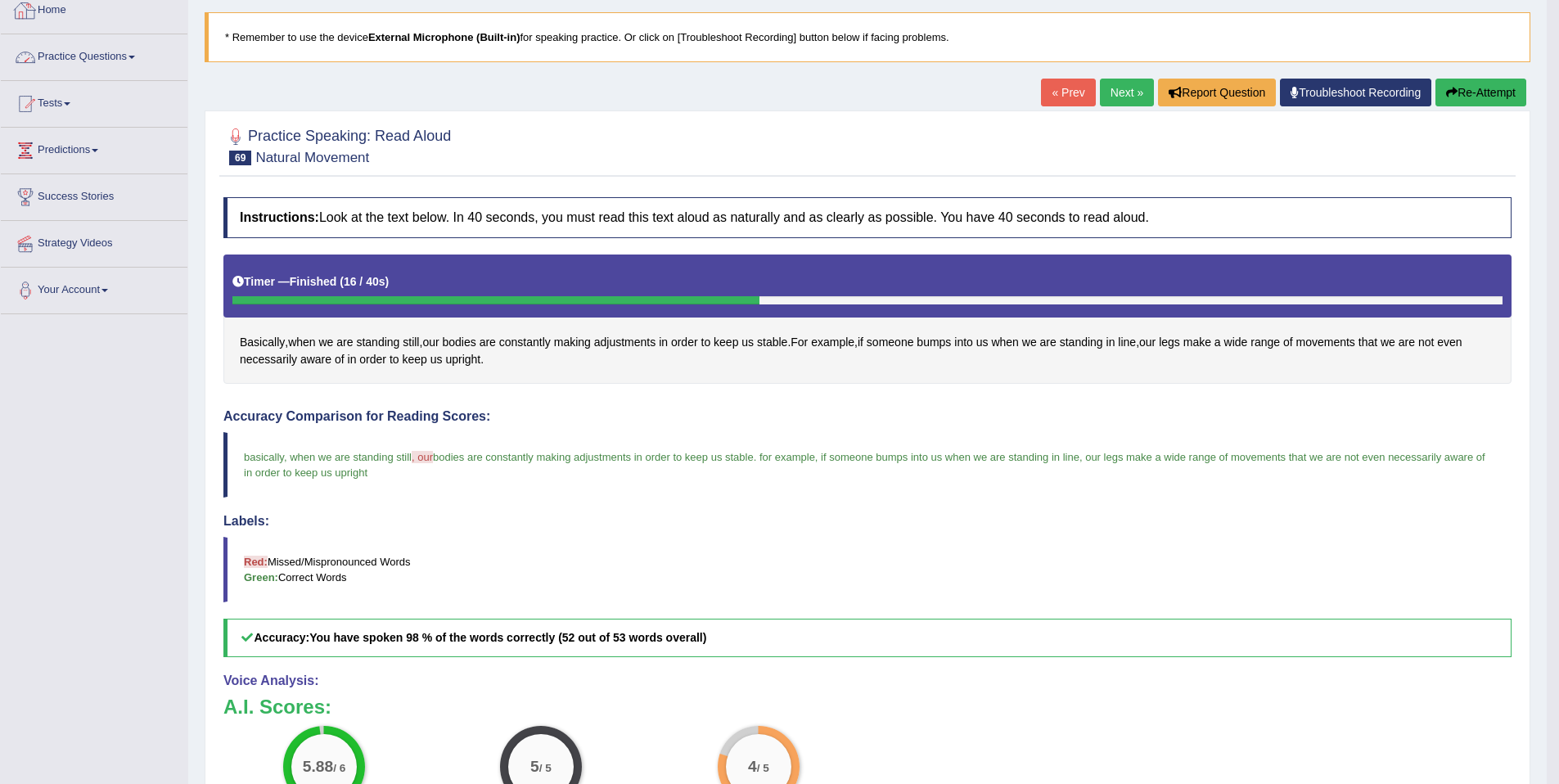
click at [69, 49] on link "Practice Questions" at bounding box center [94, 55] width 186 height 41
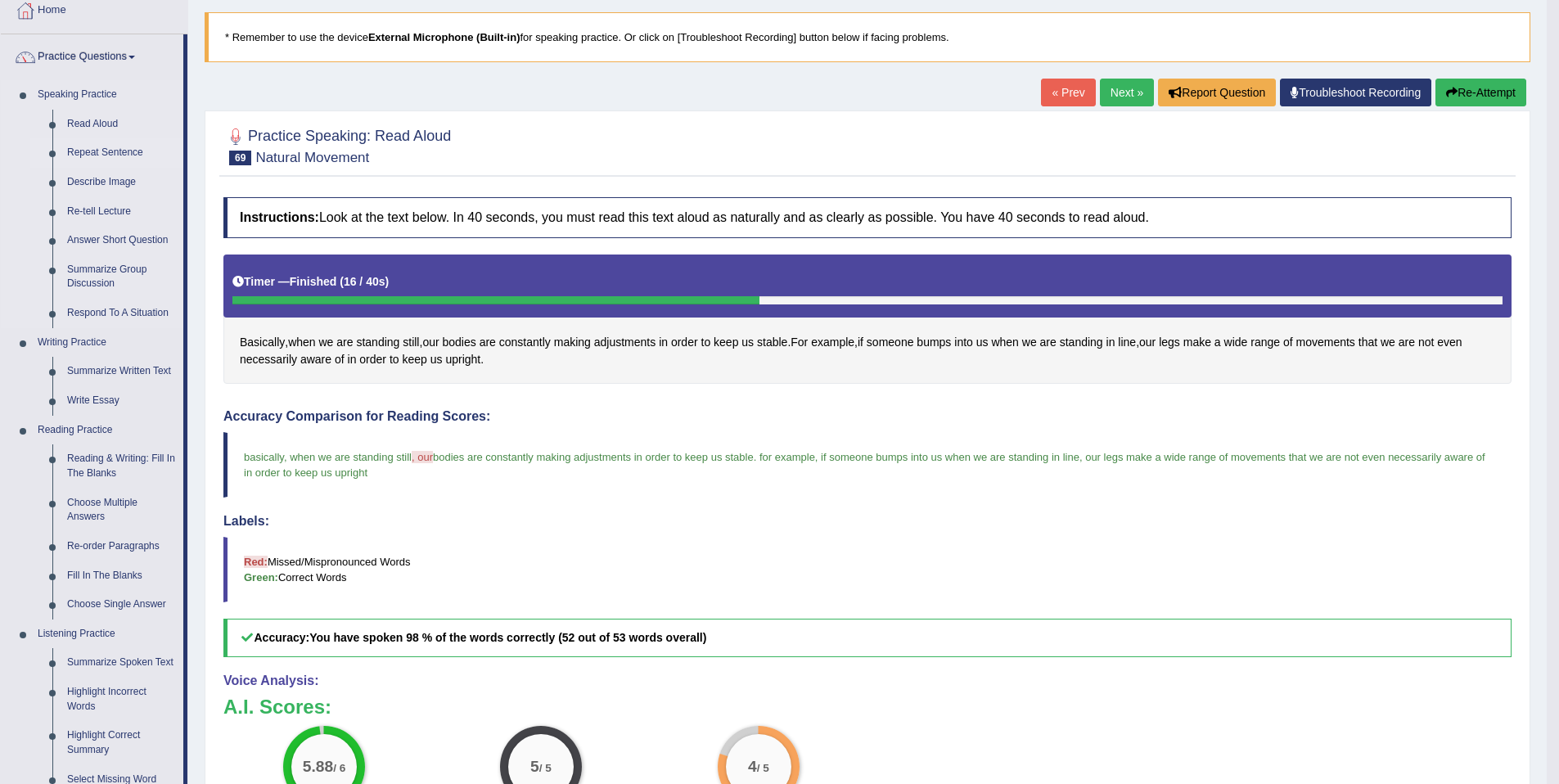
click at [109, 156] on link "Repeat Sentence" at bounding box center [122, 153] width 124 height 29
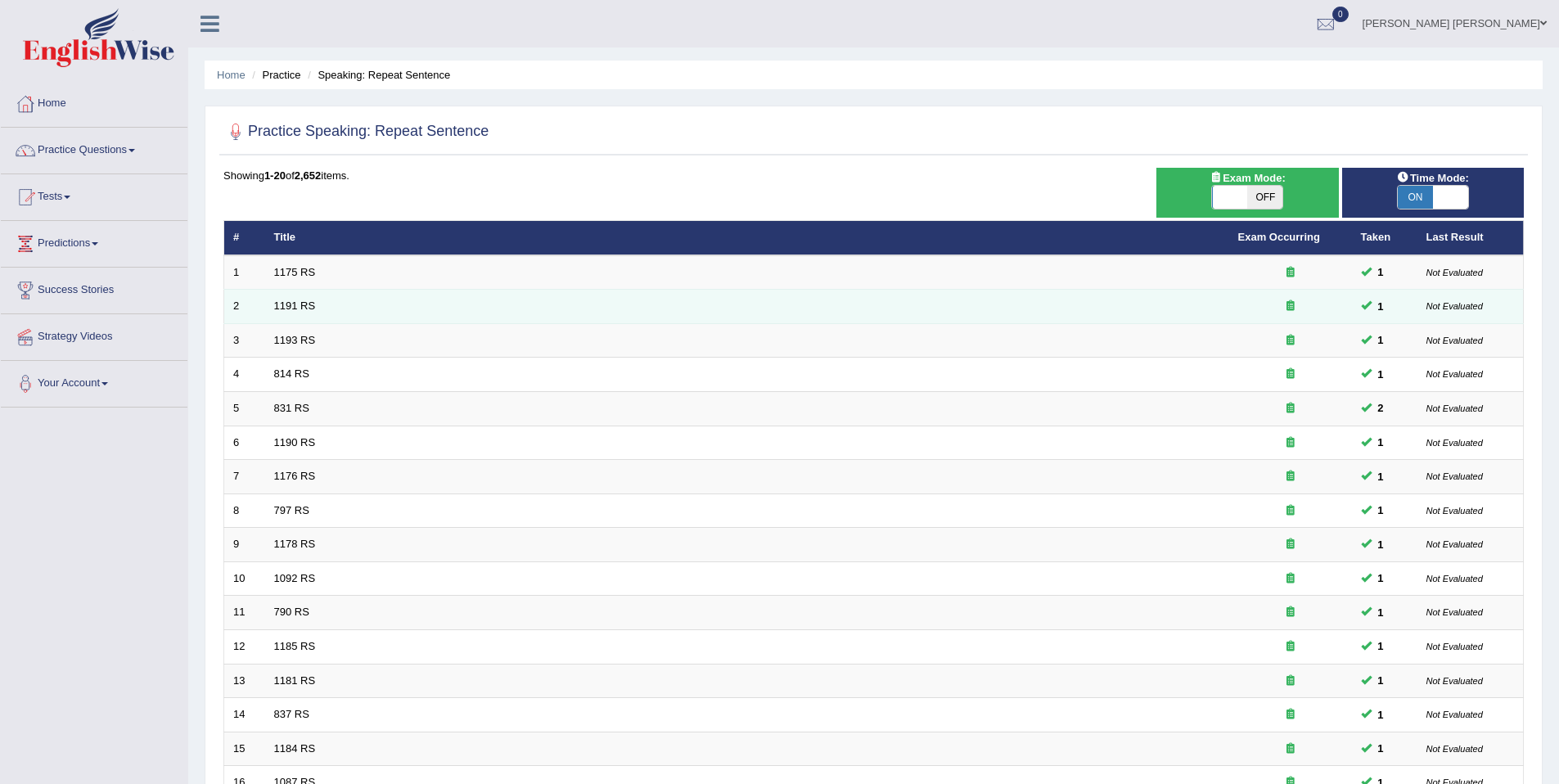
scroll to position [299, 0]
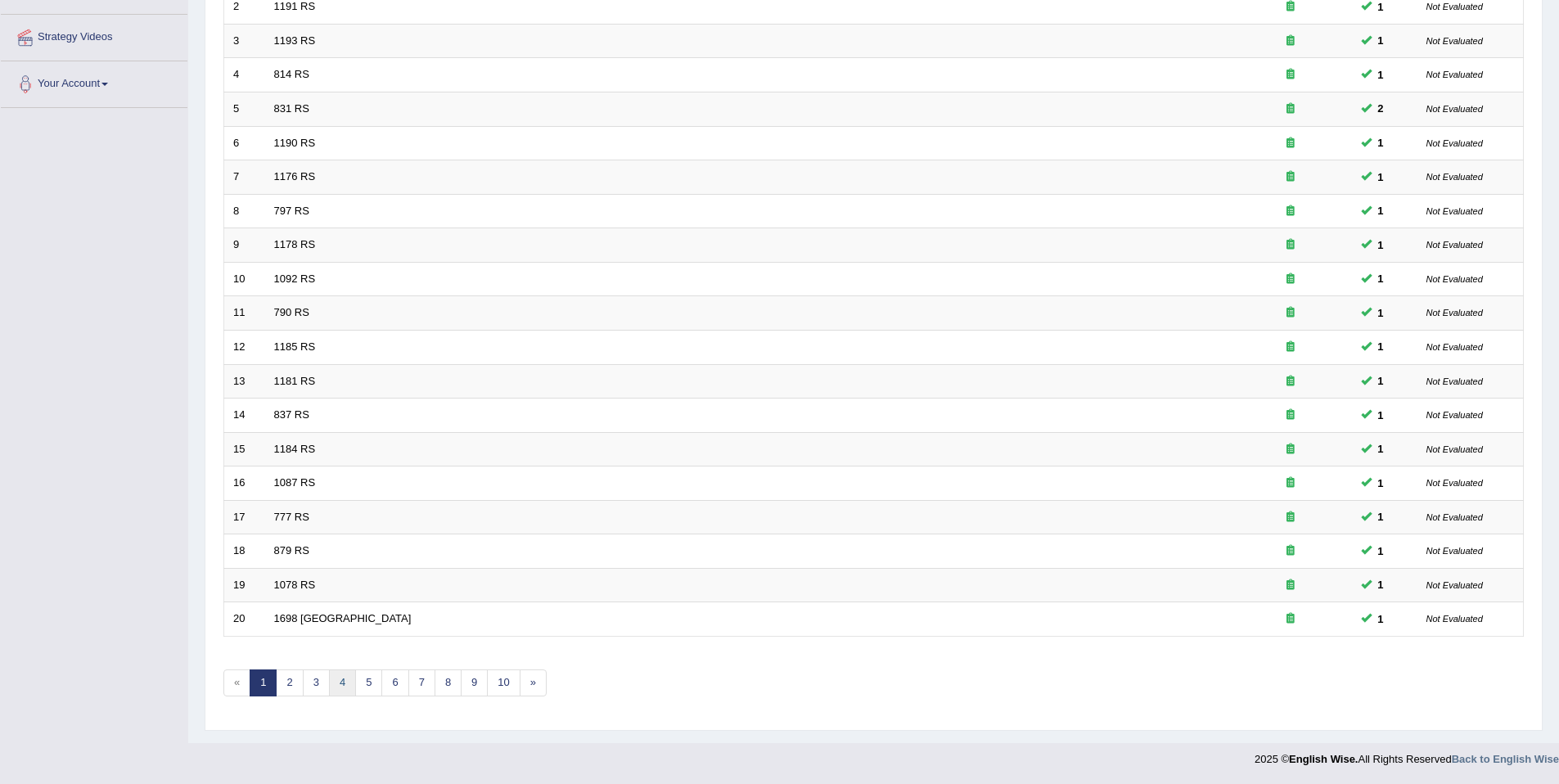
click at [338, 683] on link "4" at bounding box center [343, 683] width 27 height 27
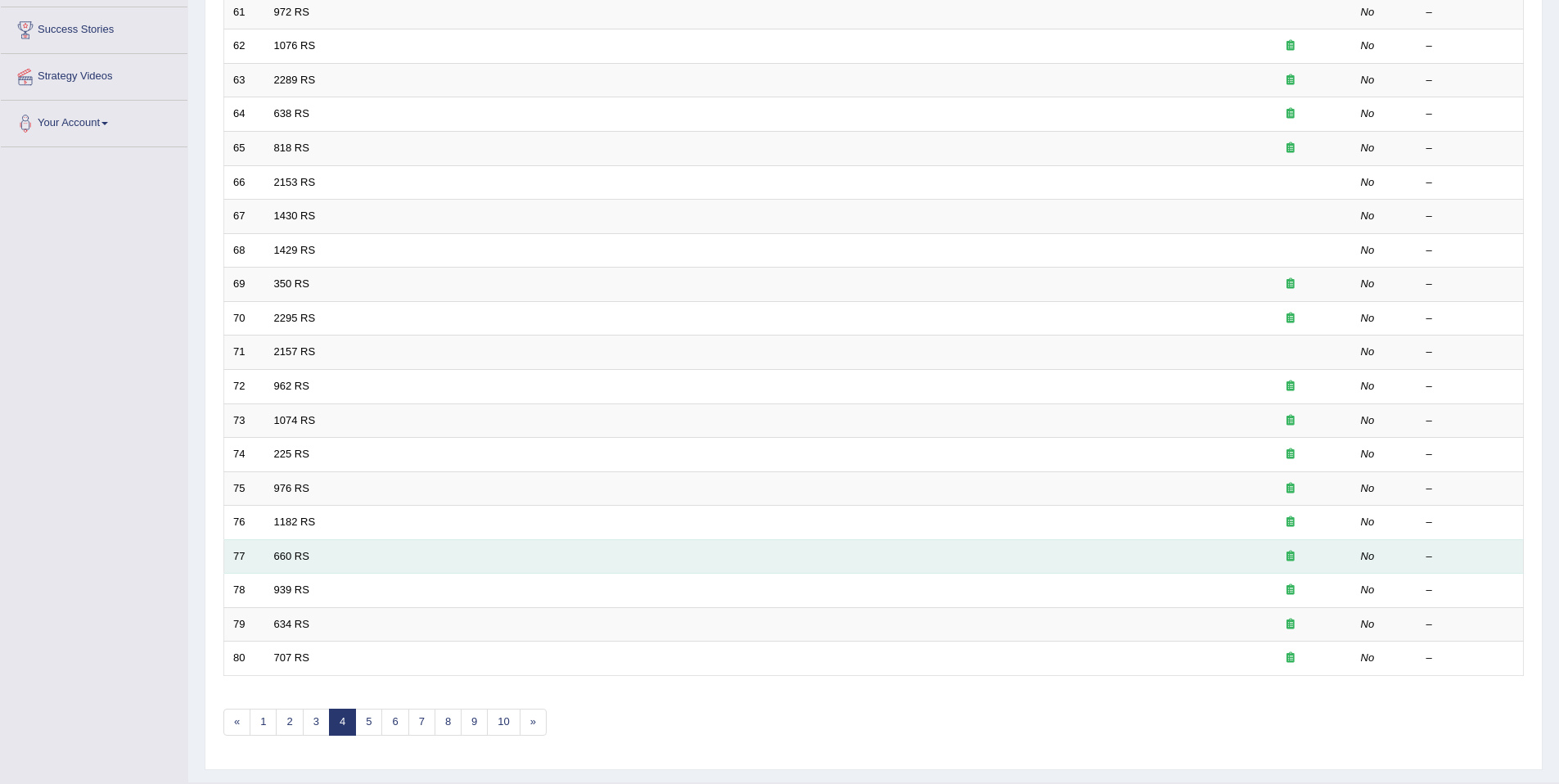
scroll to position [299, 0]
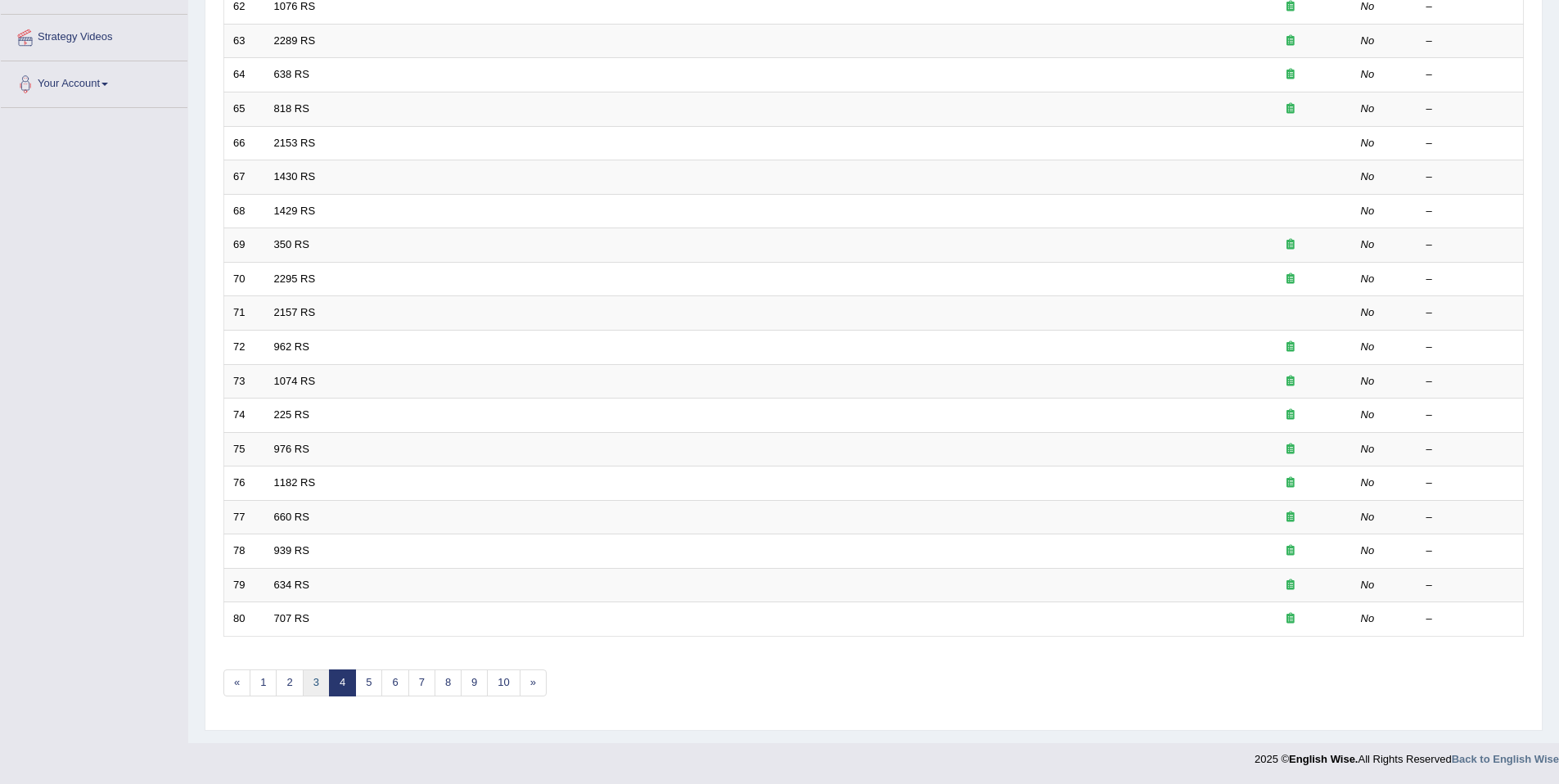
click at [303, 674] on link "3" at bounding box center [317, 683] width 27 height 27
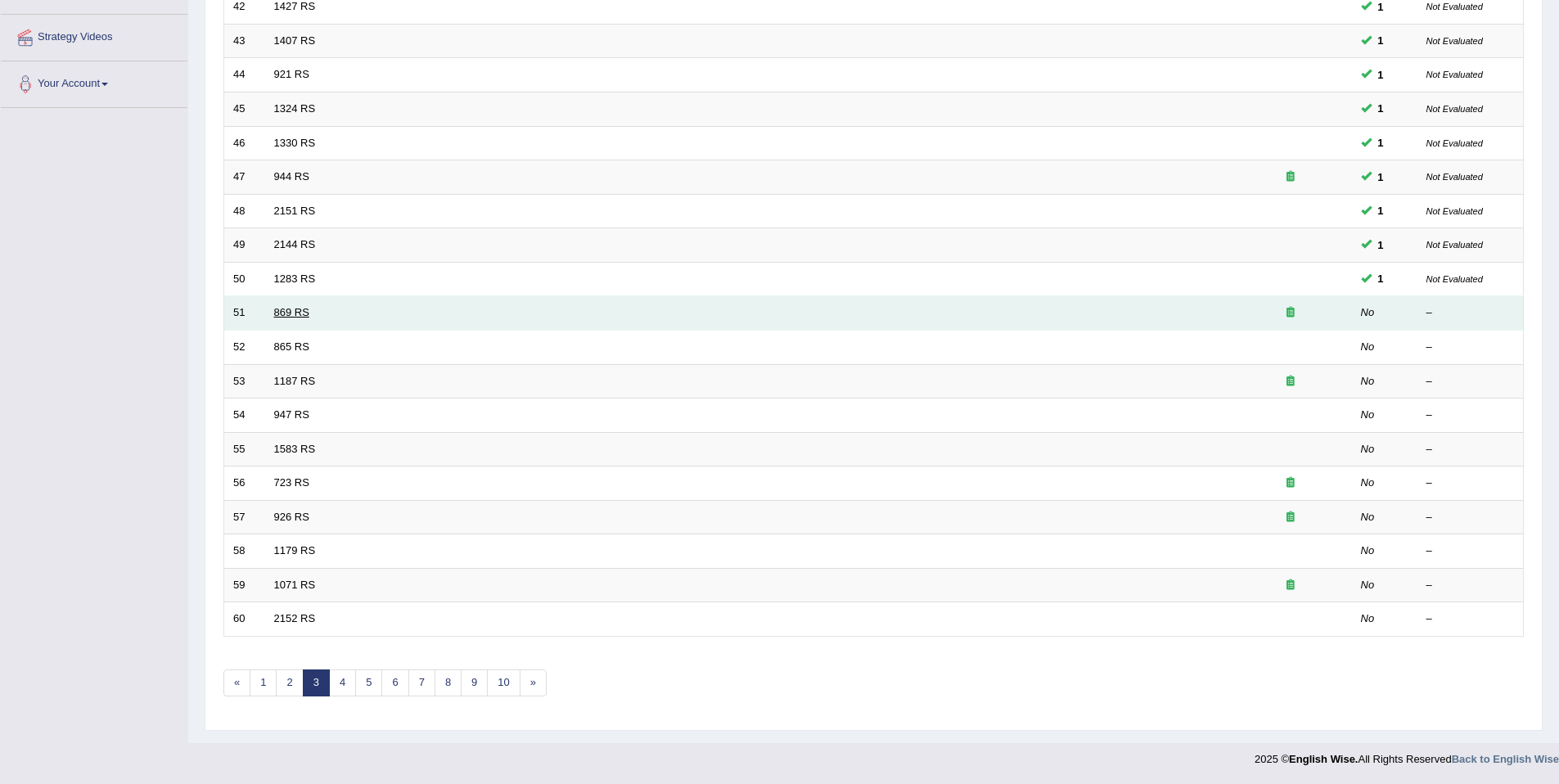
click at [279, 317] on link "869 RS" at bounding box center [291, 311] width 35 height 12
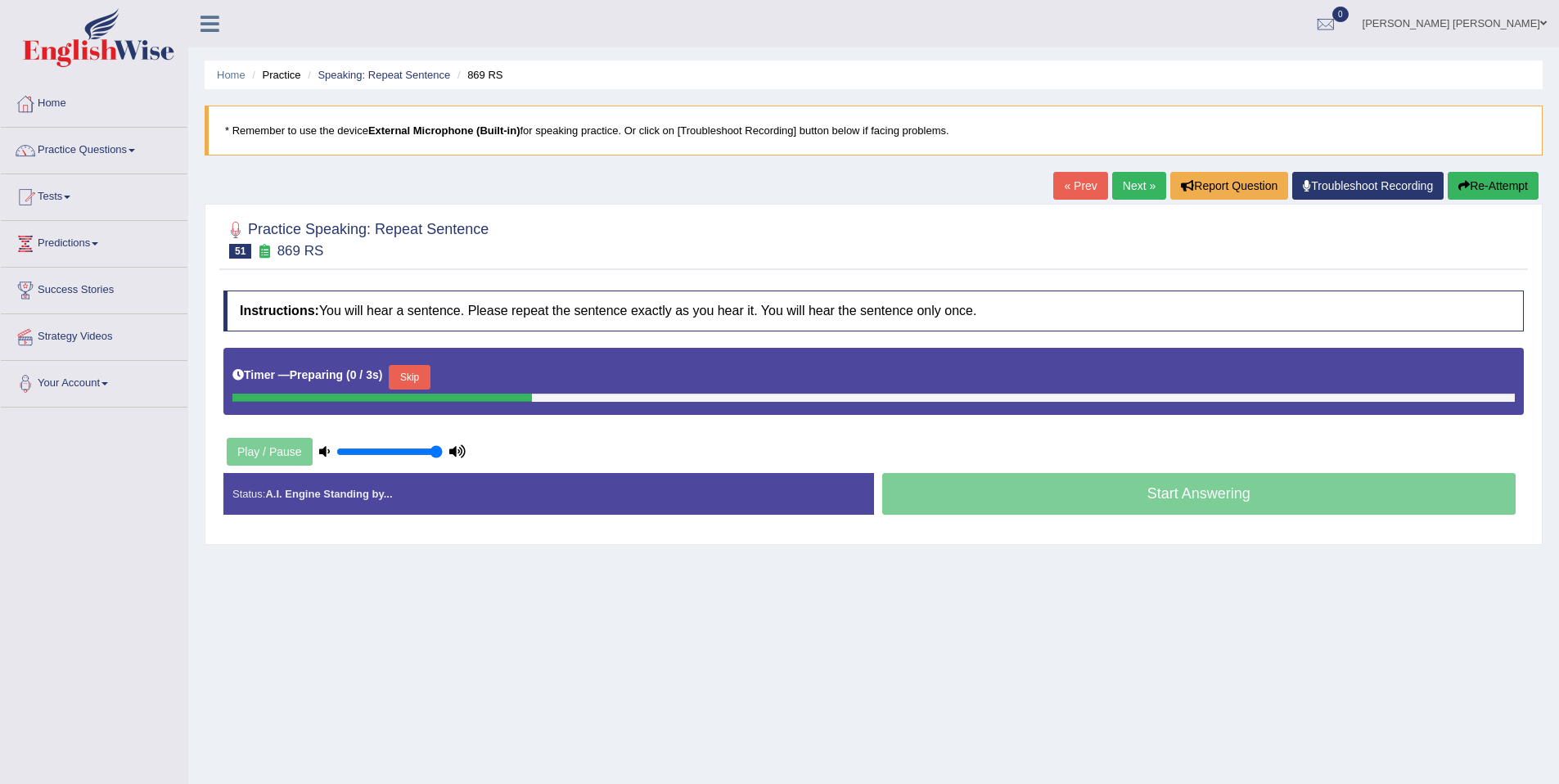
click at [406, 378] on button "Skip" at bounding box center [408, 377] width 41 height 25
click at [489, 379] on button "Skip" at bounding box center [481, 377] width 41 height 25
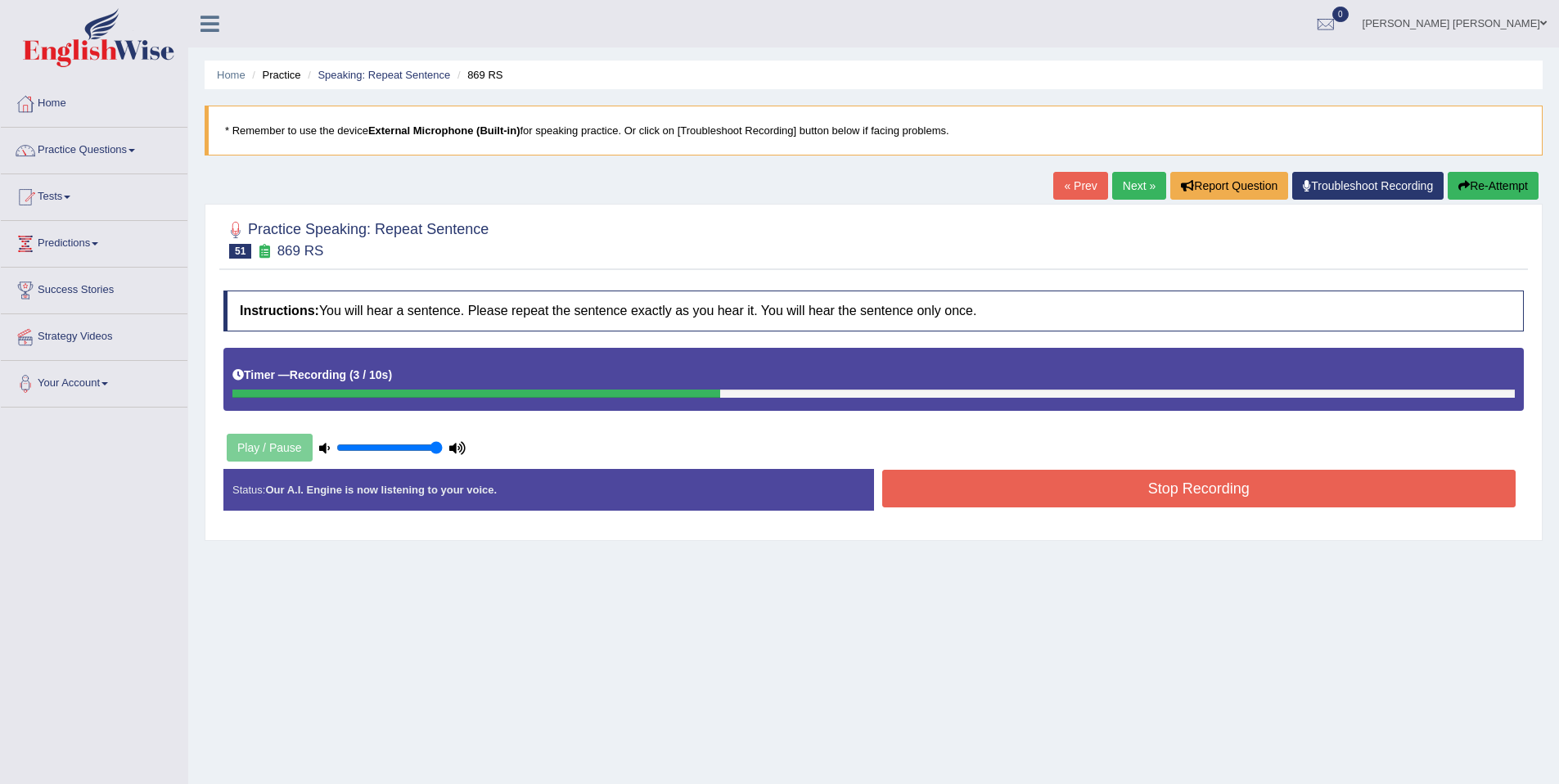
click at [1090, 489] on button "Stop Recording" at bounding box center [1199, 487] width 634 height 37
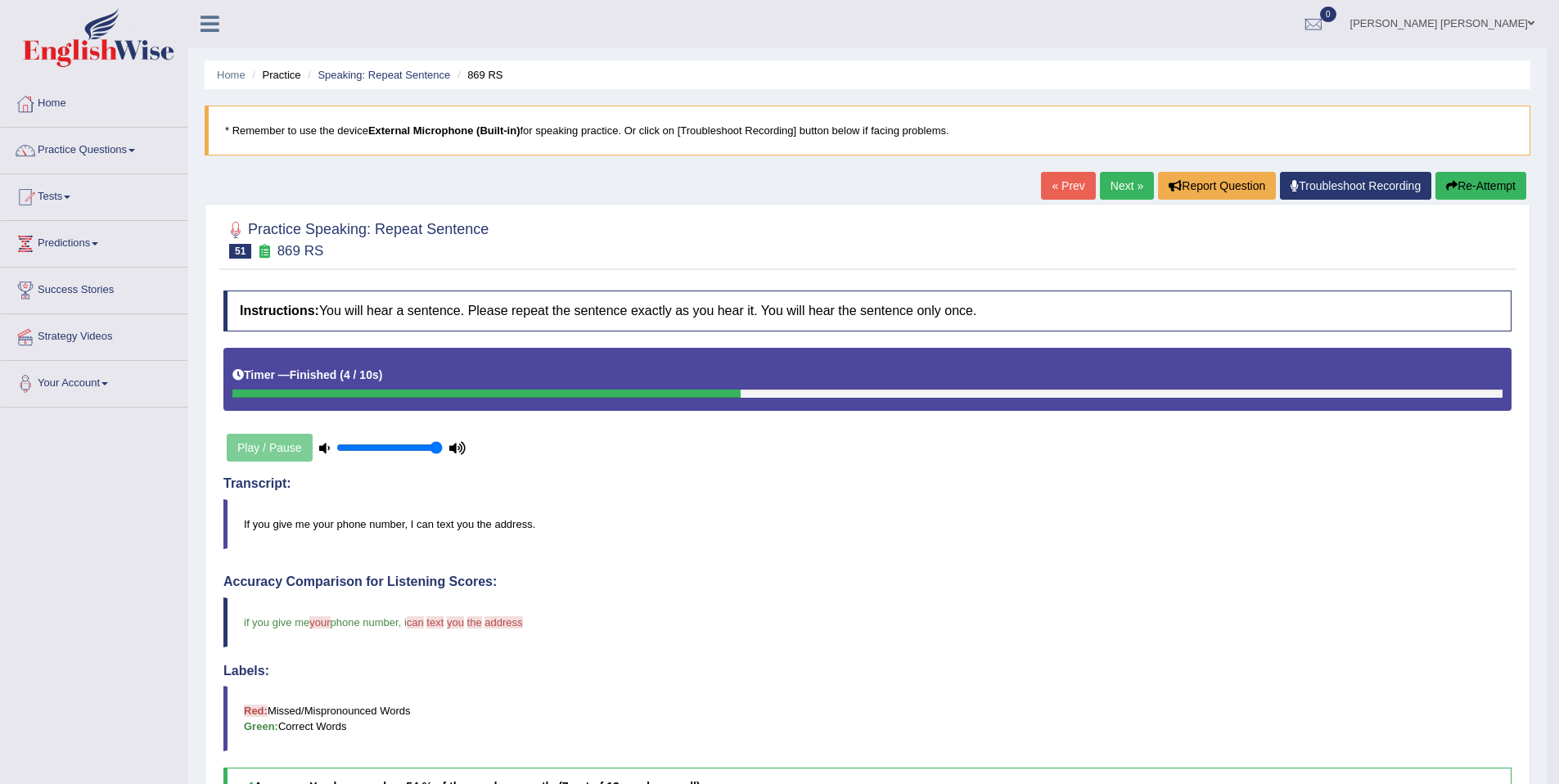
click at [1440, 192] on button "Re-Attempt" at bounding box center [1481, 186] width 91 height 28
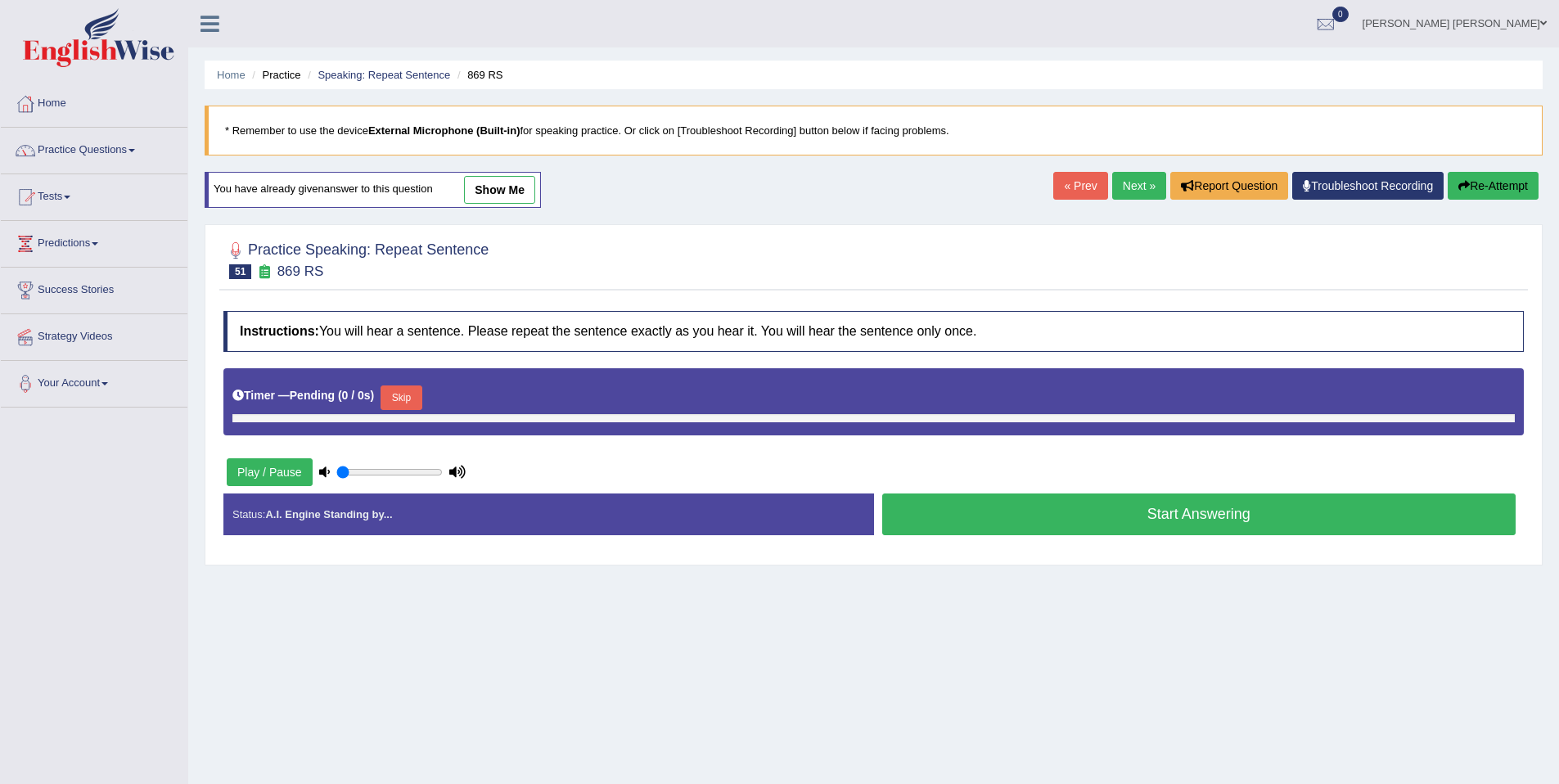
type input "1"
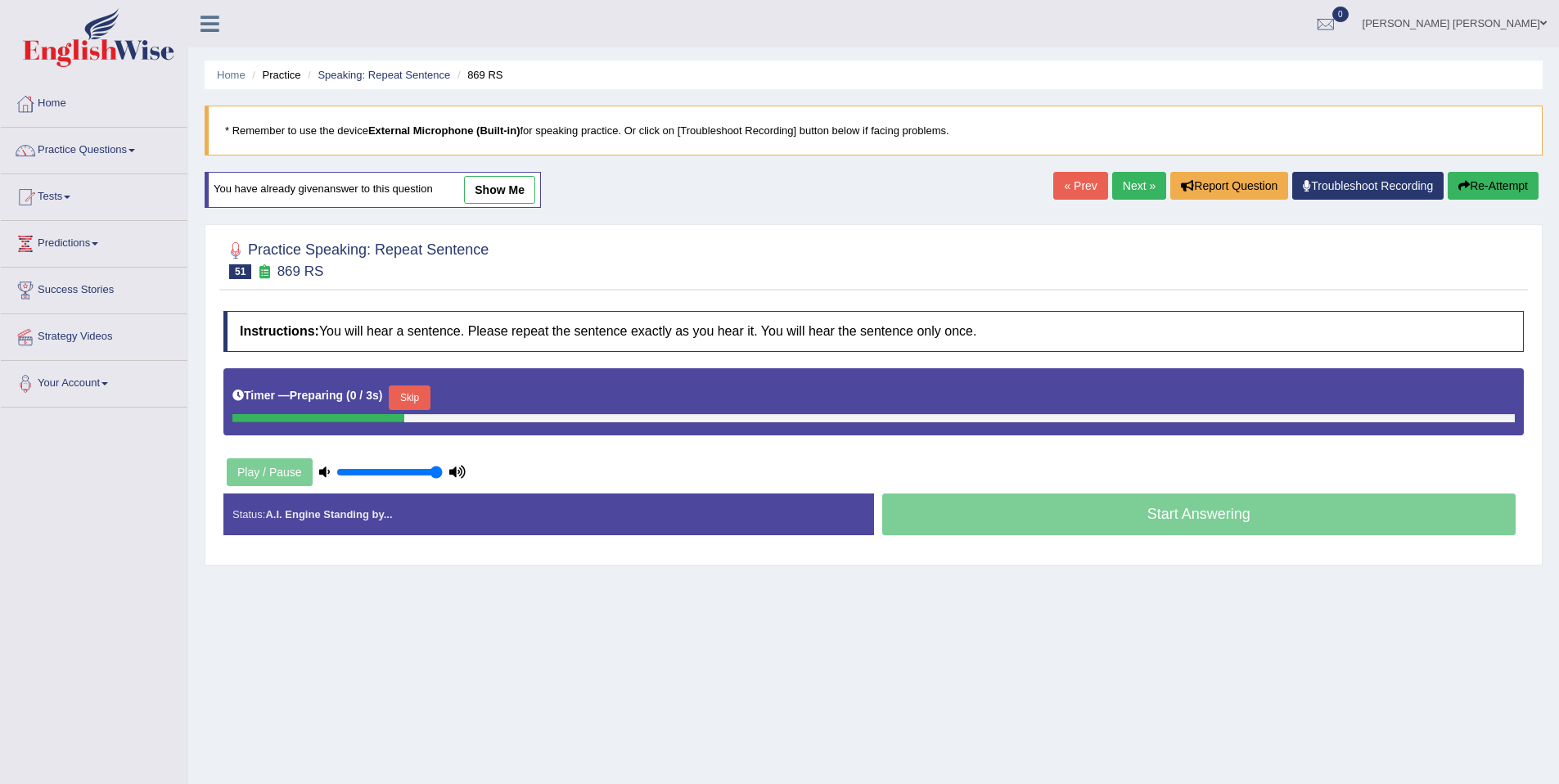
click at [427, 394] on button "Skip" at bounding box center [408, 397] width 41 height 25
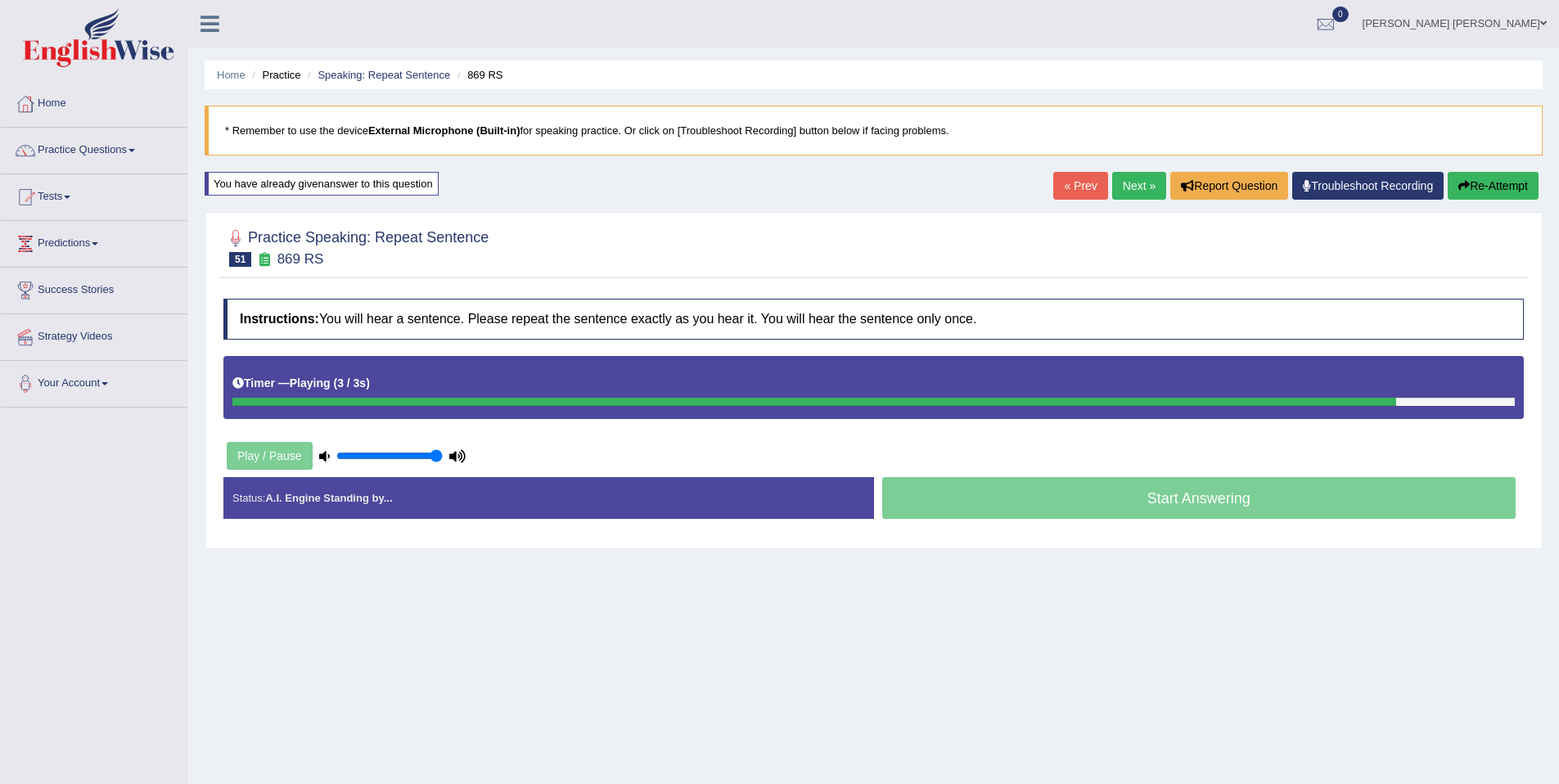
click at [555, 387] on div "Timer — Playing ( 3 / 3s ) Skip" at bounding box center [874, 383] width 1282 height 28
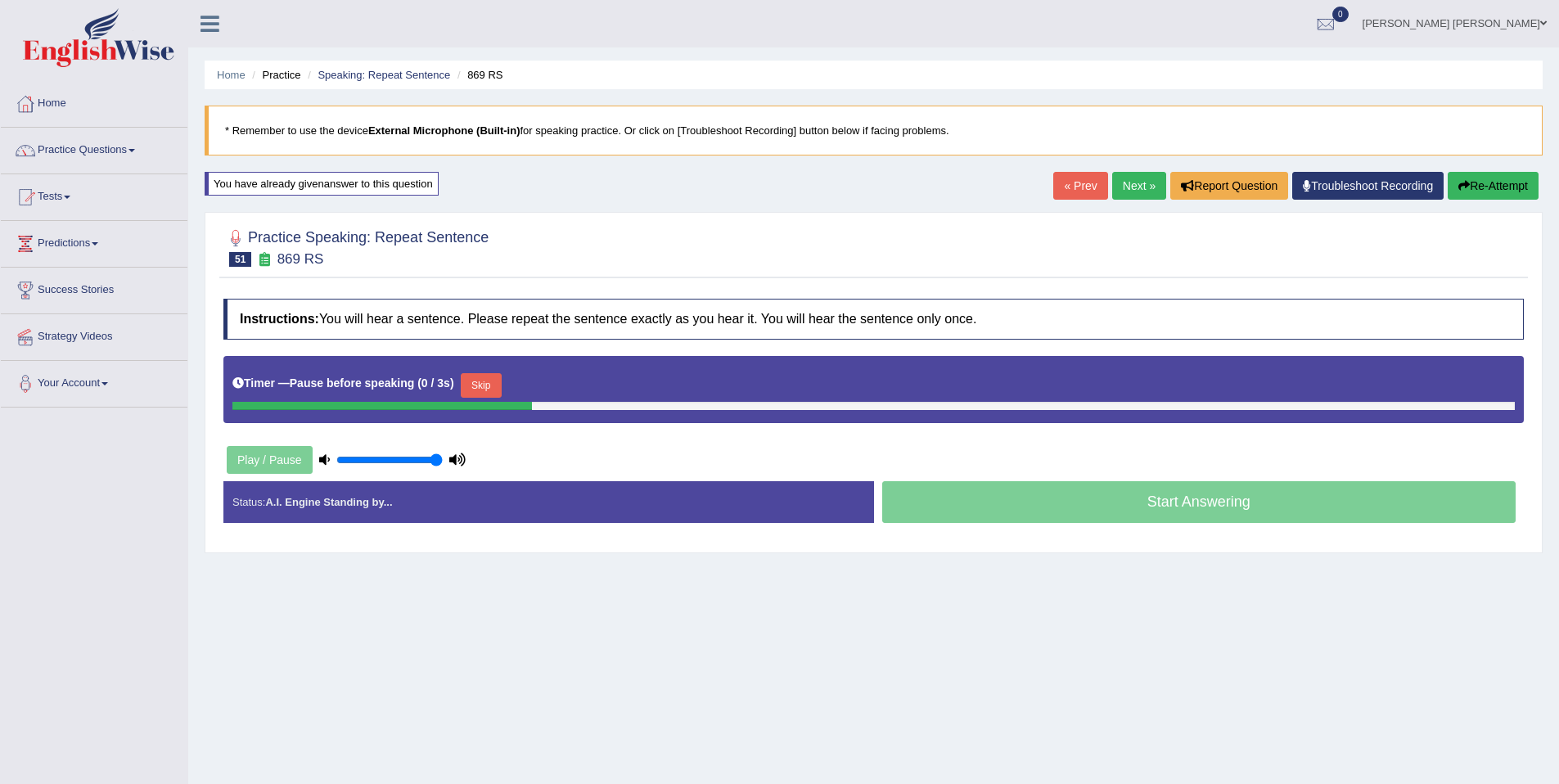
click at [482, 388] on button "Skip" at bounding box center [481, 385] width 41 height 25
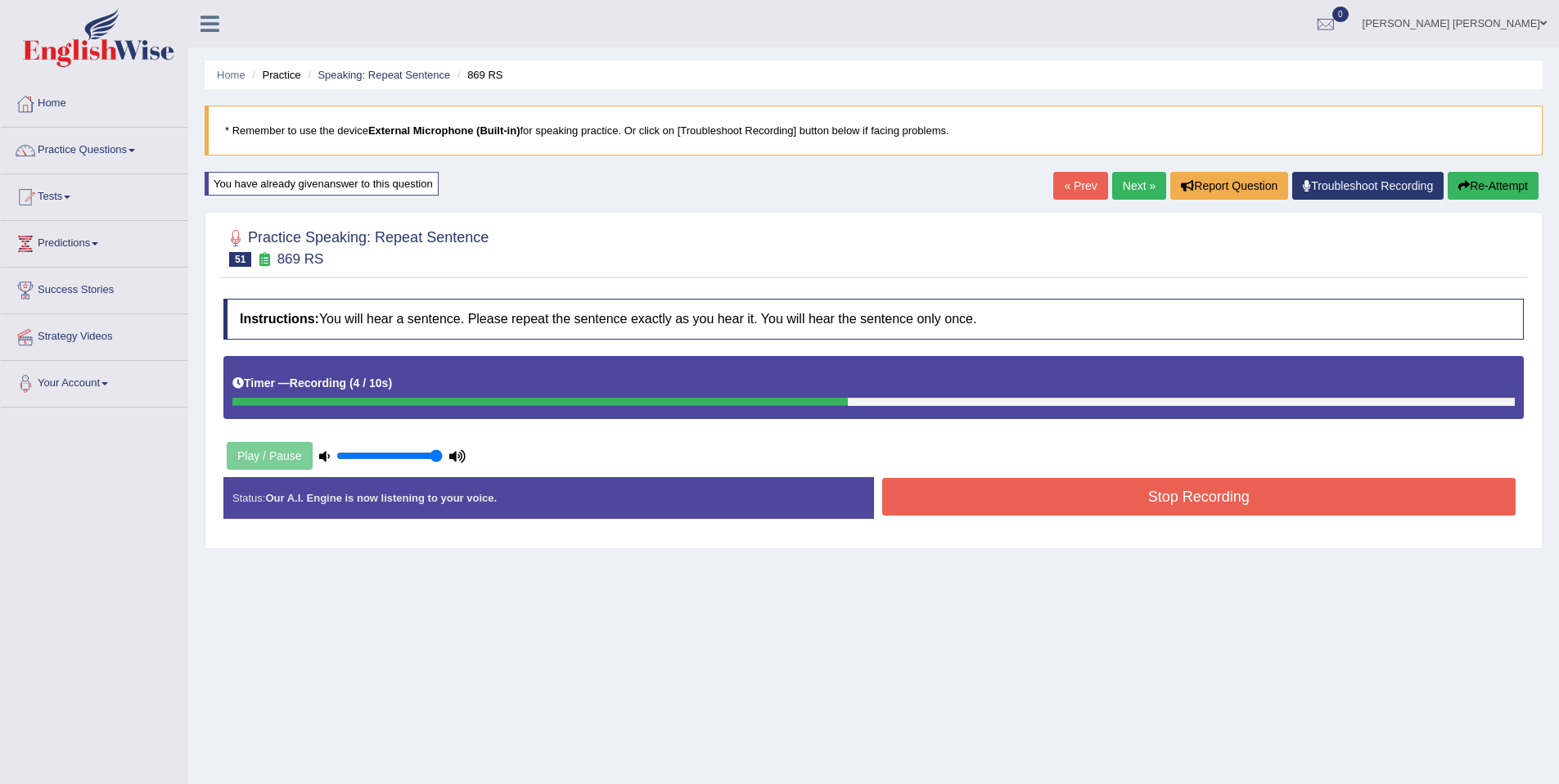
click at [990, 518] on div "Stop Recording" at bounding box center [1199, 498] width 650 height 42
click at [995, 509] on button "Stop Recording" at bounding box center [1199, 496] width 634 height 37
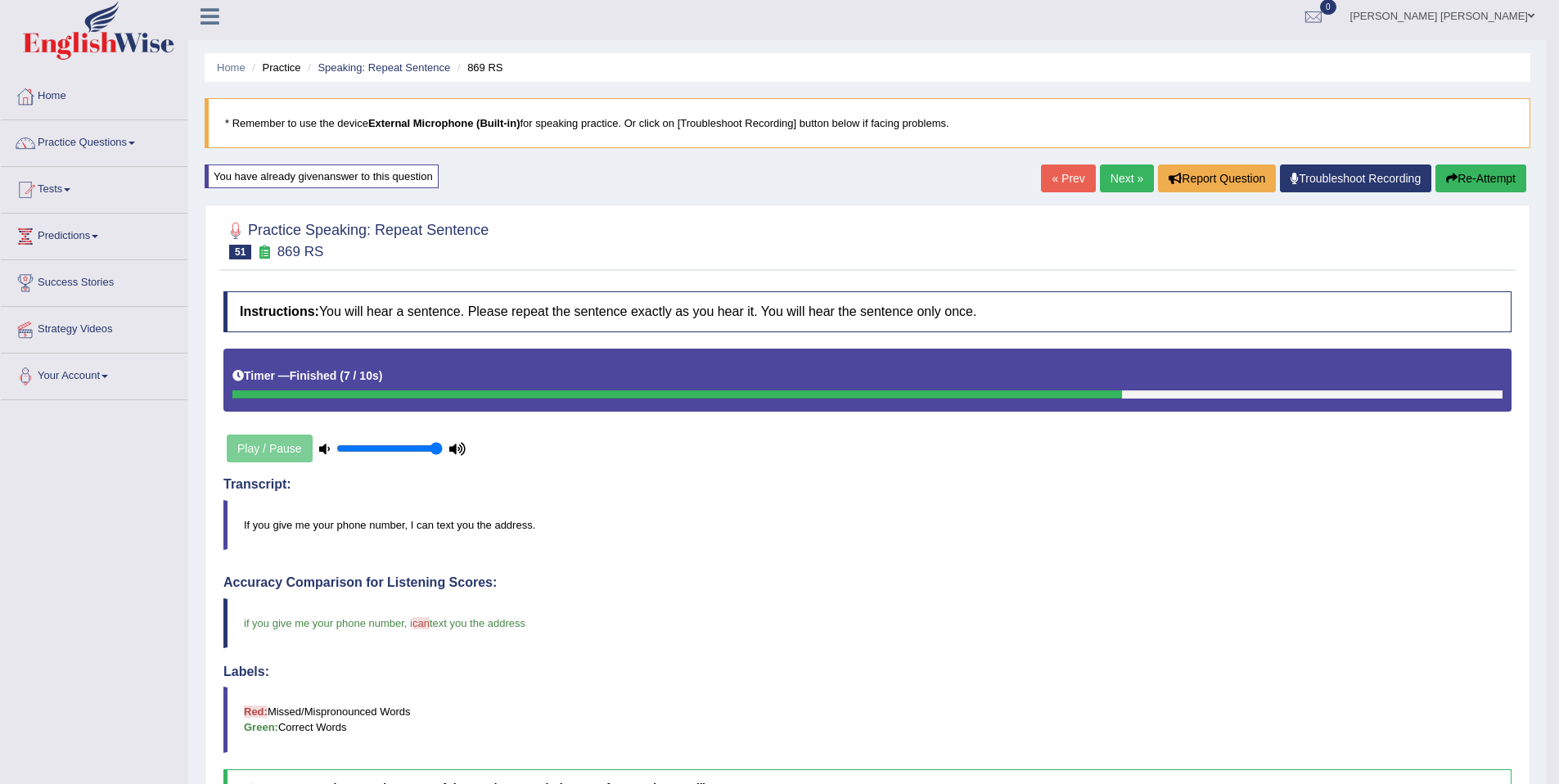
scroll to position [19, 0]
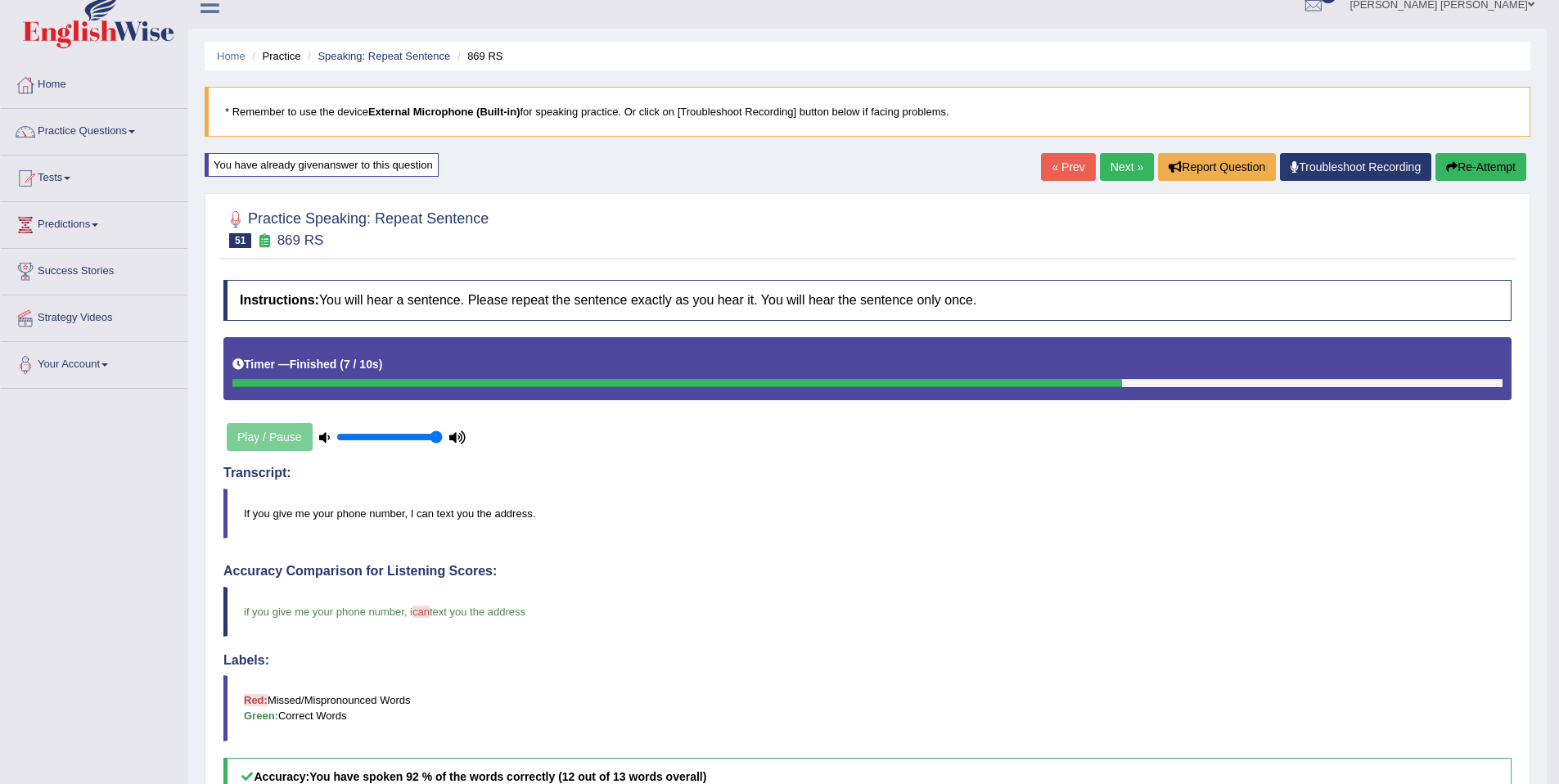
click at [1113, 156] on link "Next »" at bounding box center [1126, 166] width 54 height 28
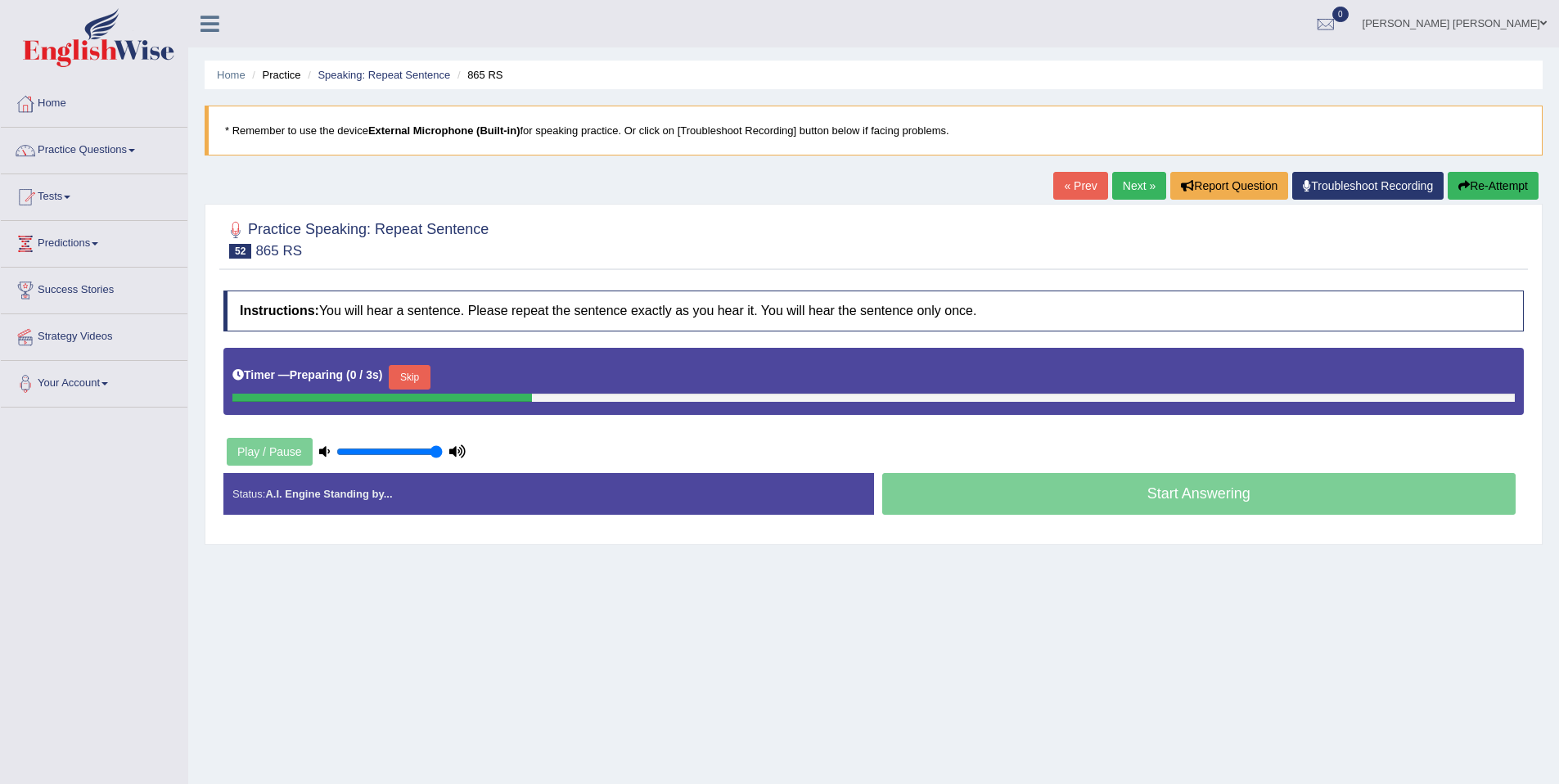
click at [429, 379] on button "Skip" at bounding box center [408, 377] width 41 height 25
click at [486, 378] on button "Skip" at bounding box center [481, 377] width 41 height 25
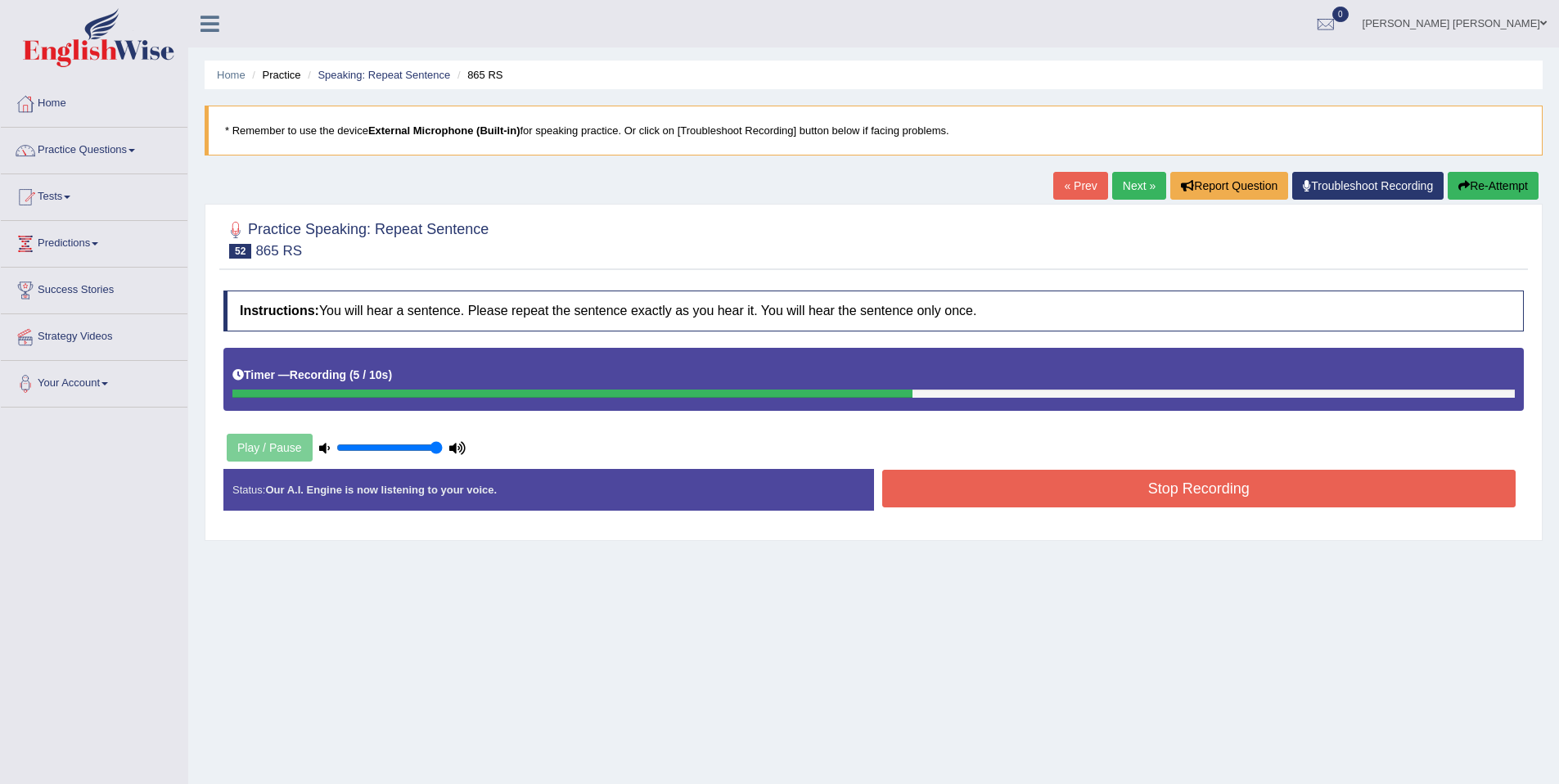
click at [914, 487] on button "Stop Recording" at bounding box center [1199, 487] width 634 height 37
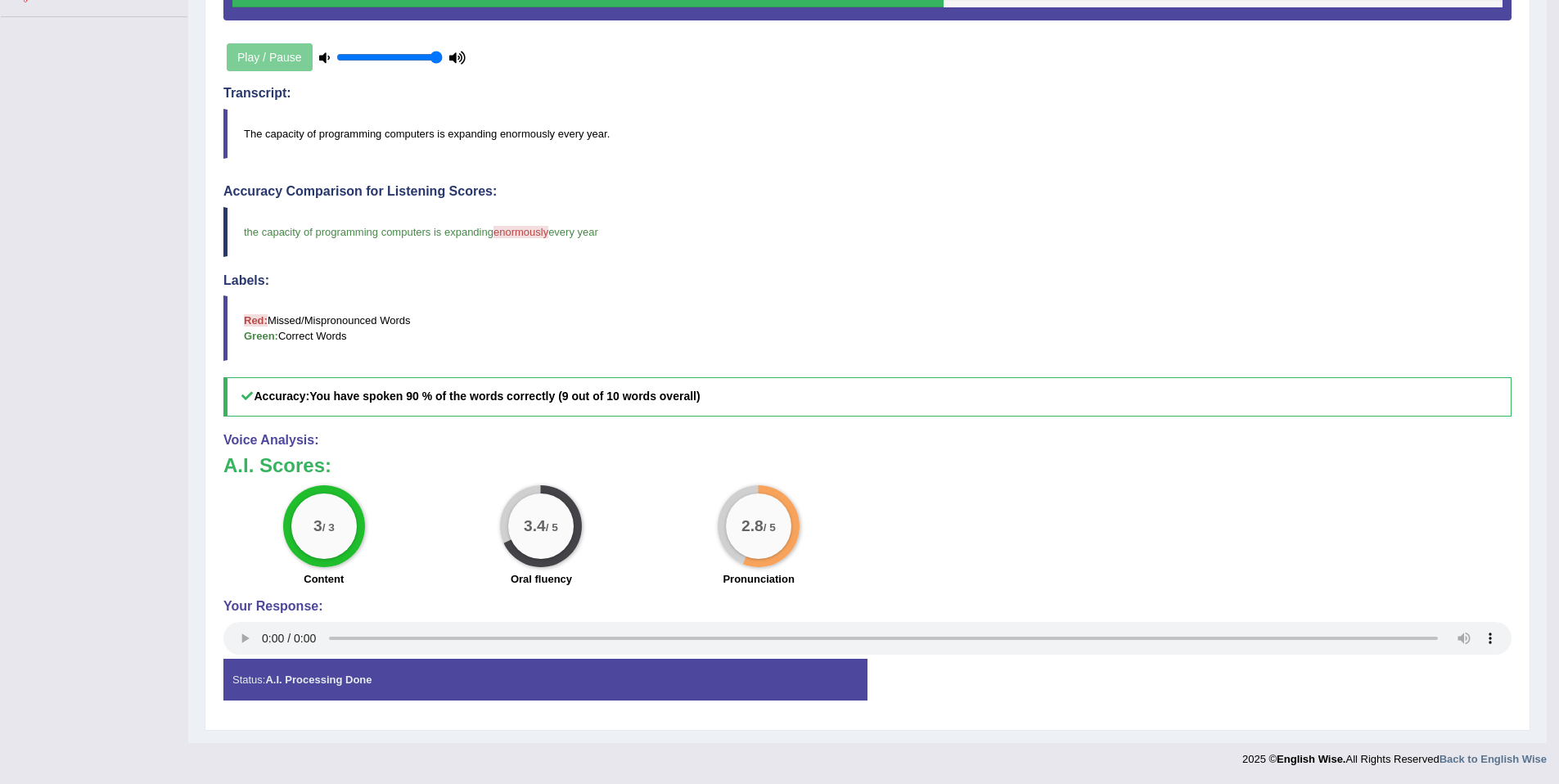
scroll to position [78, 0]
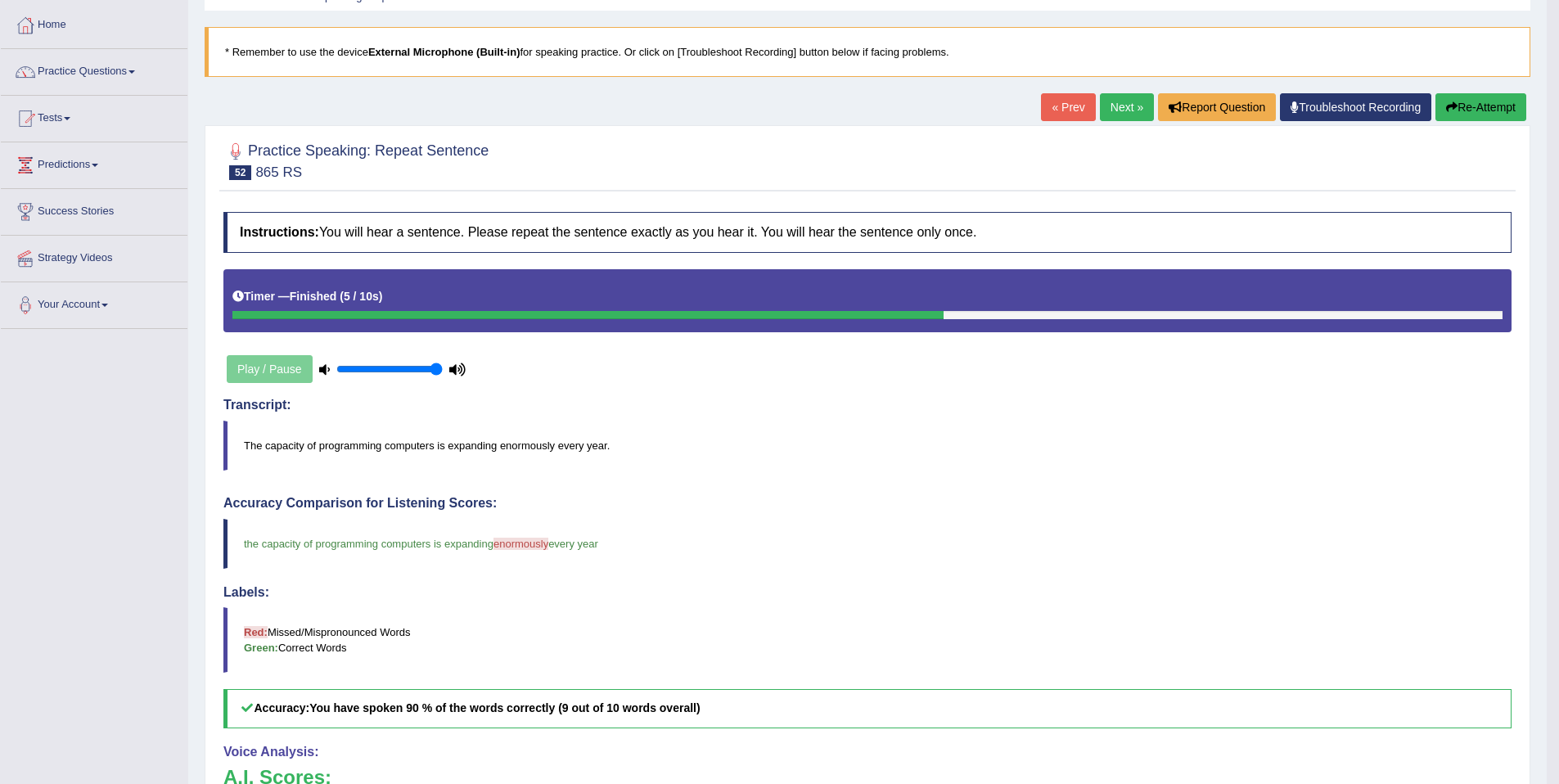
click at [1499, 112] on button "Re-Attempt" at bounding box center [1481, 107] width 91 height 28
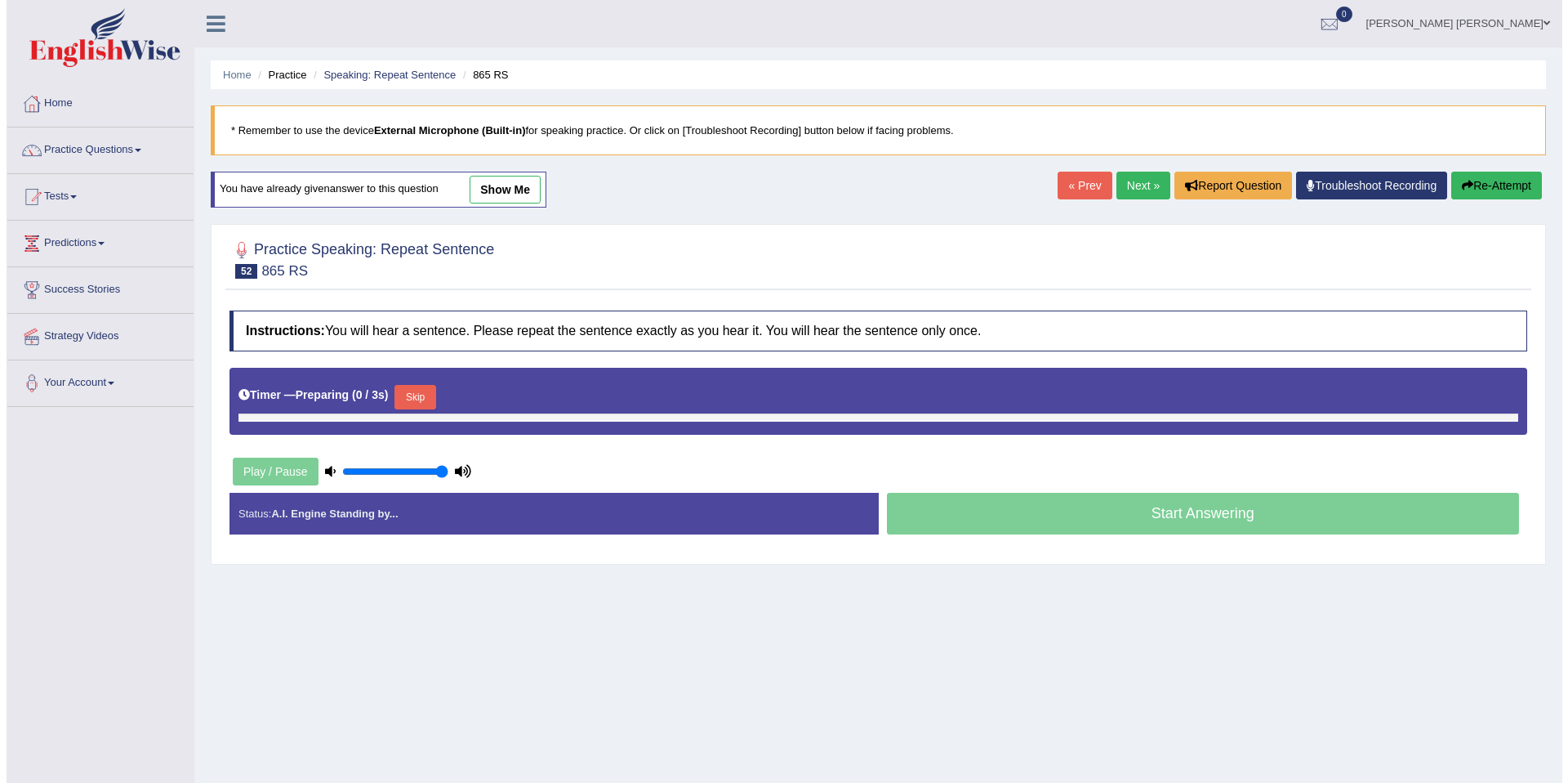
scroll to position [75, 0]
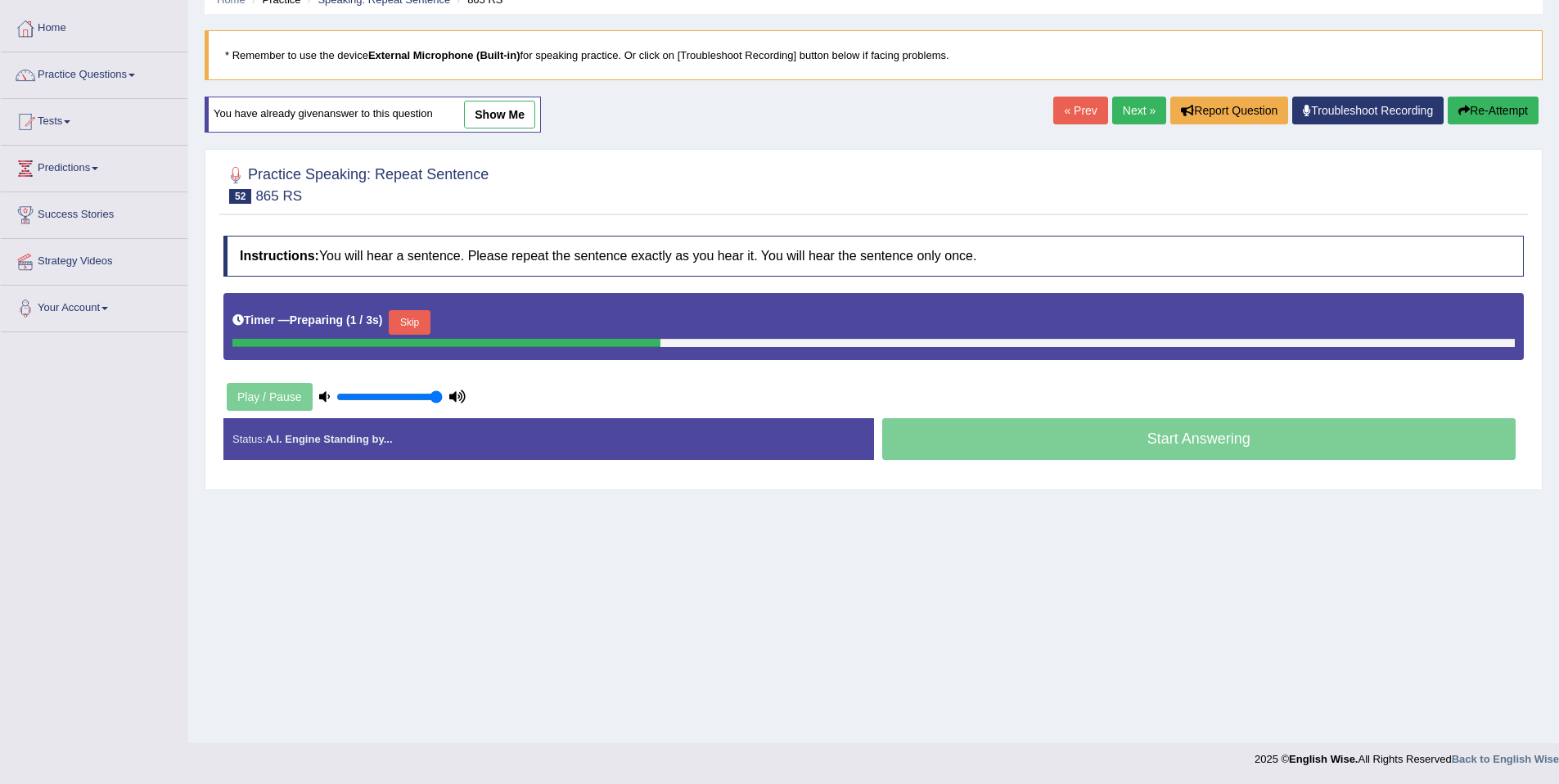
click at [422, 317] on button "Skip" at bounding box center [408, 322] width 41 height 25
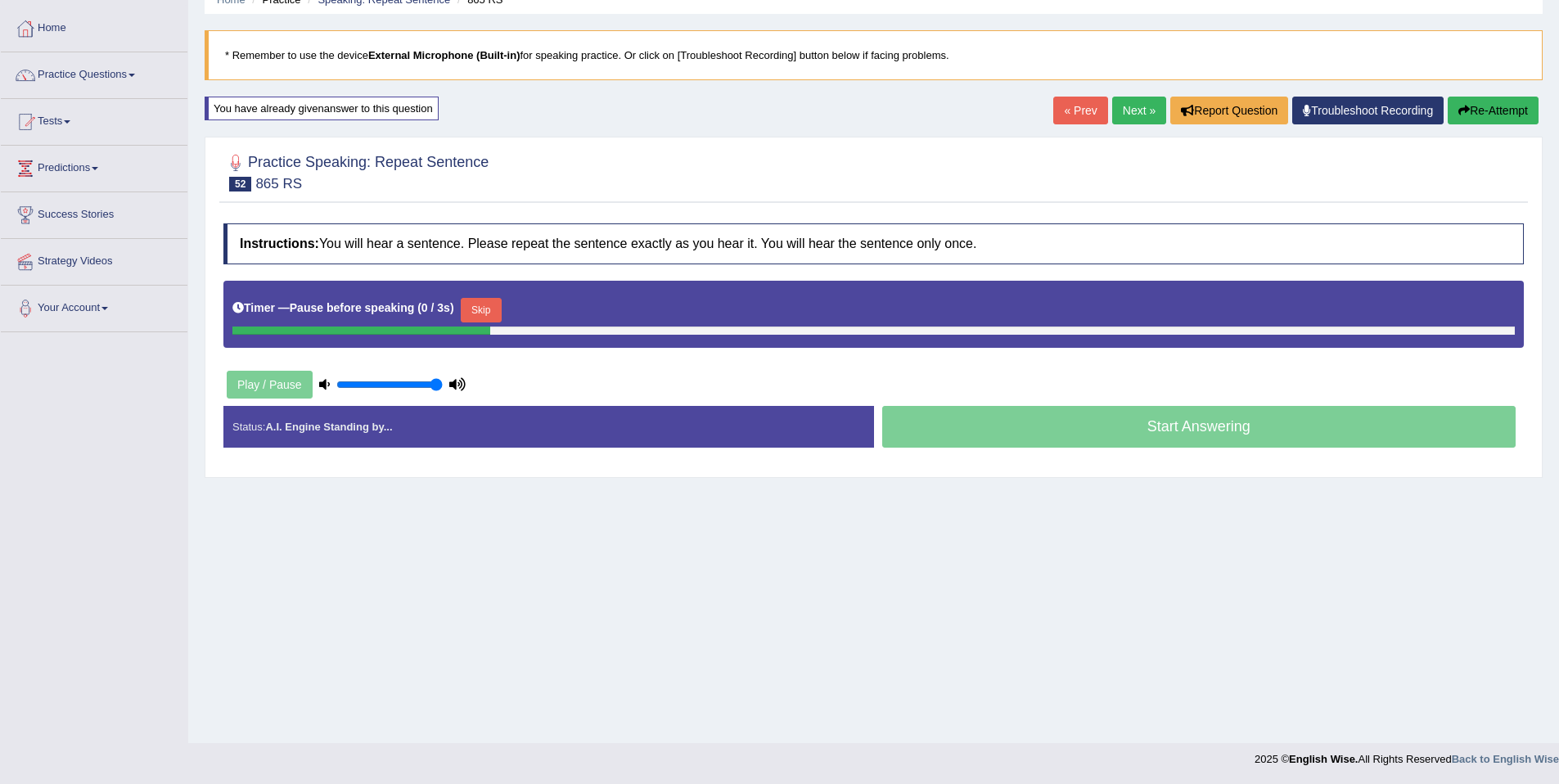
click at [470, 310] on button "Skip" at bounding box center [481, 309] width 41 height 25
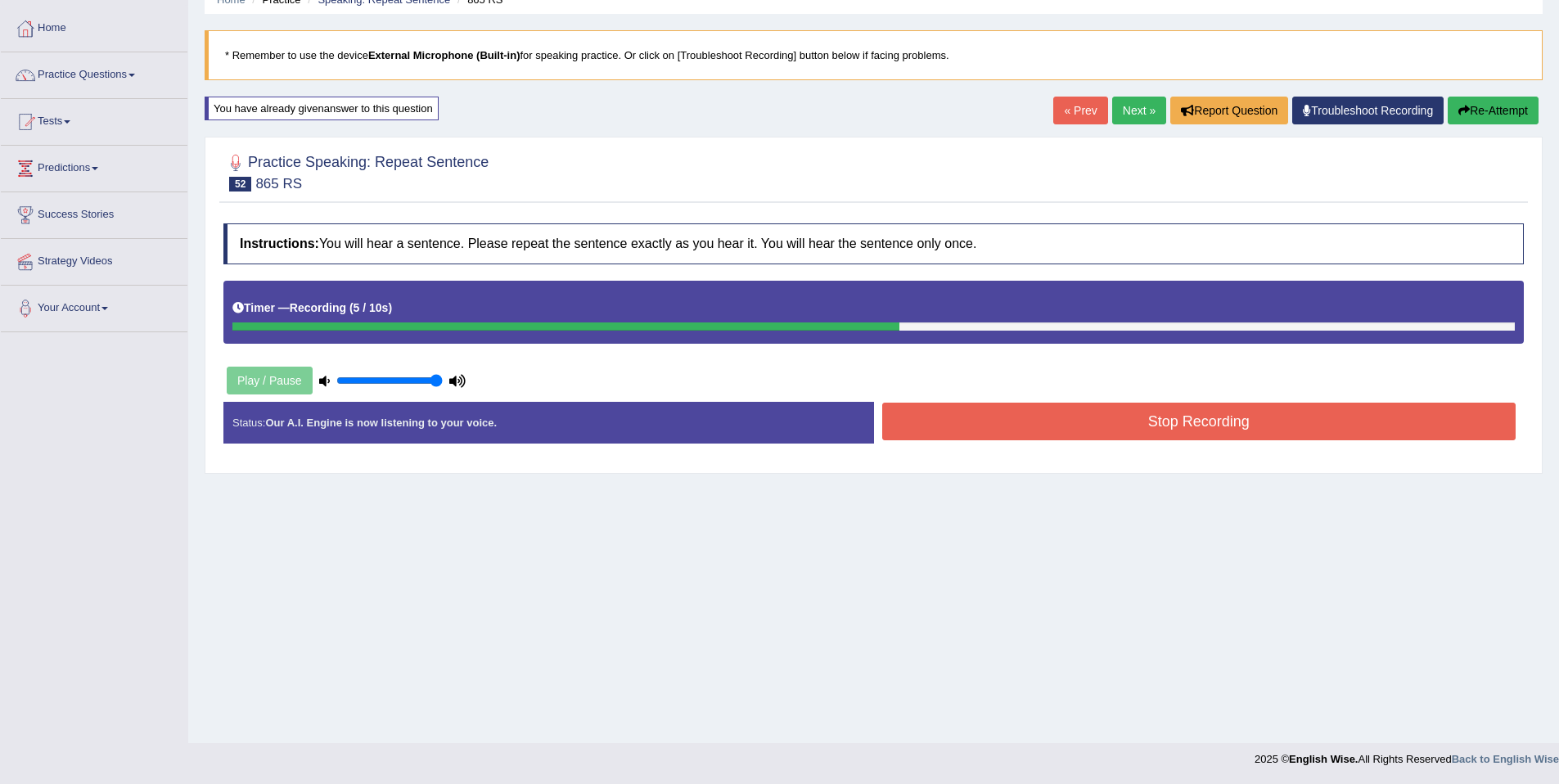
click at [1044, 409] on button "Stop Recording" at bounding box center [1199, 421] width 634 height 37
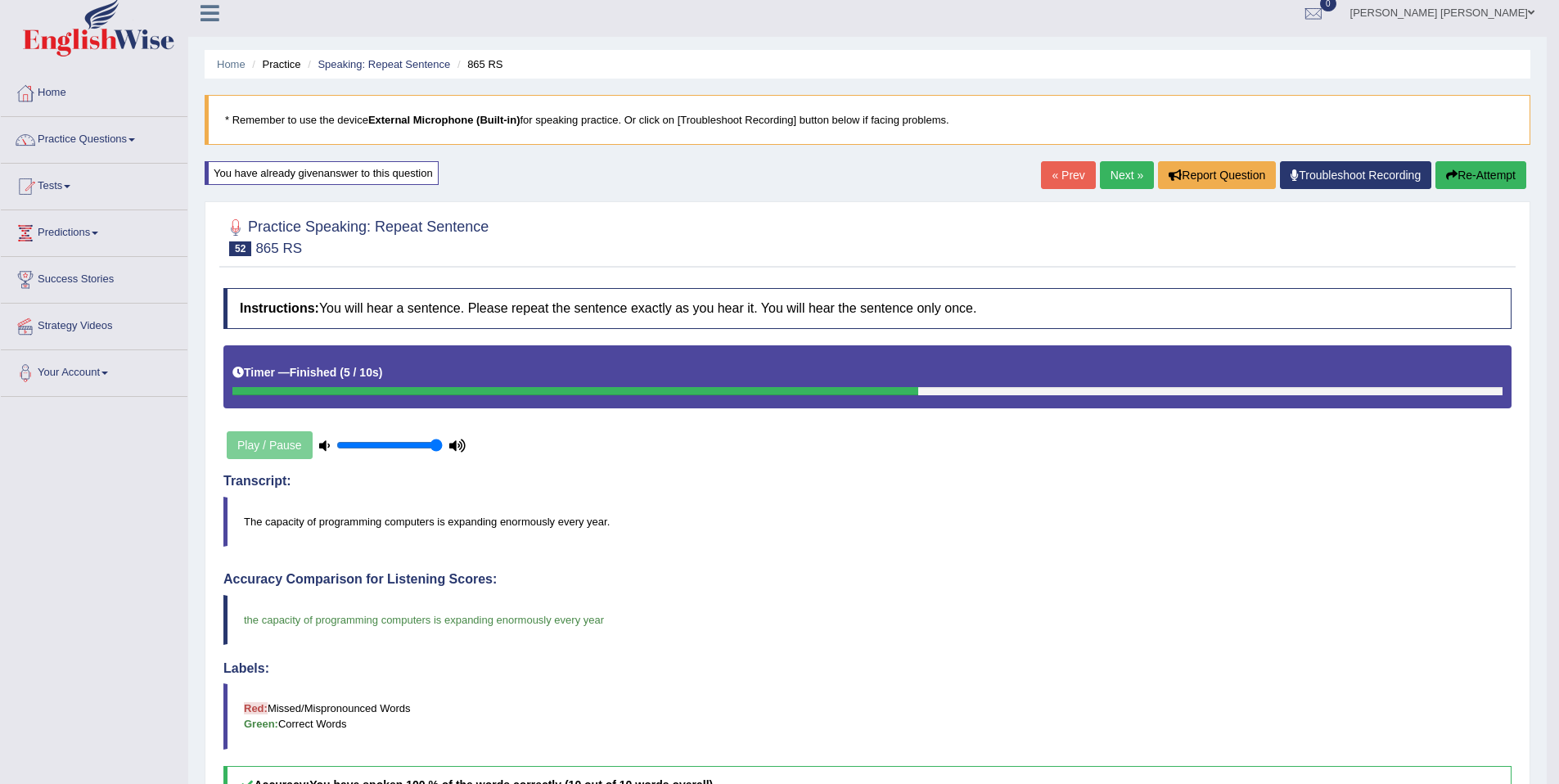
scroll to position [0, 0]
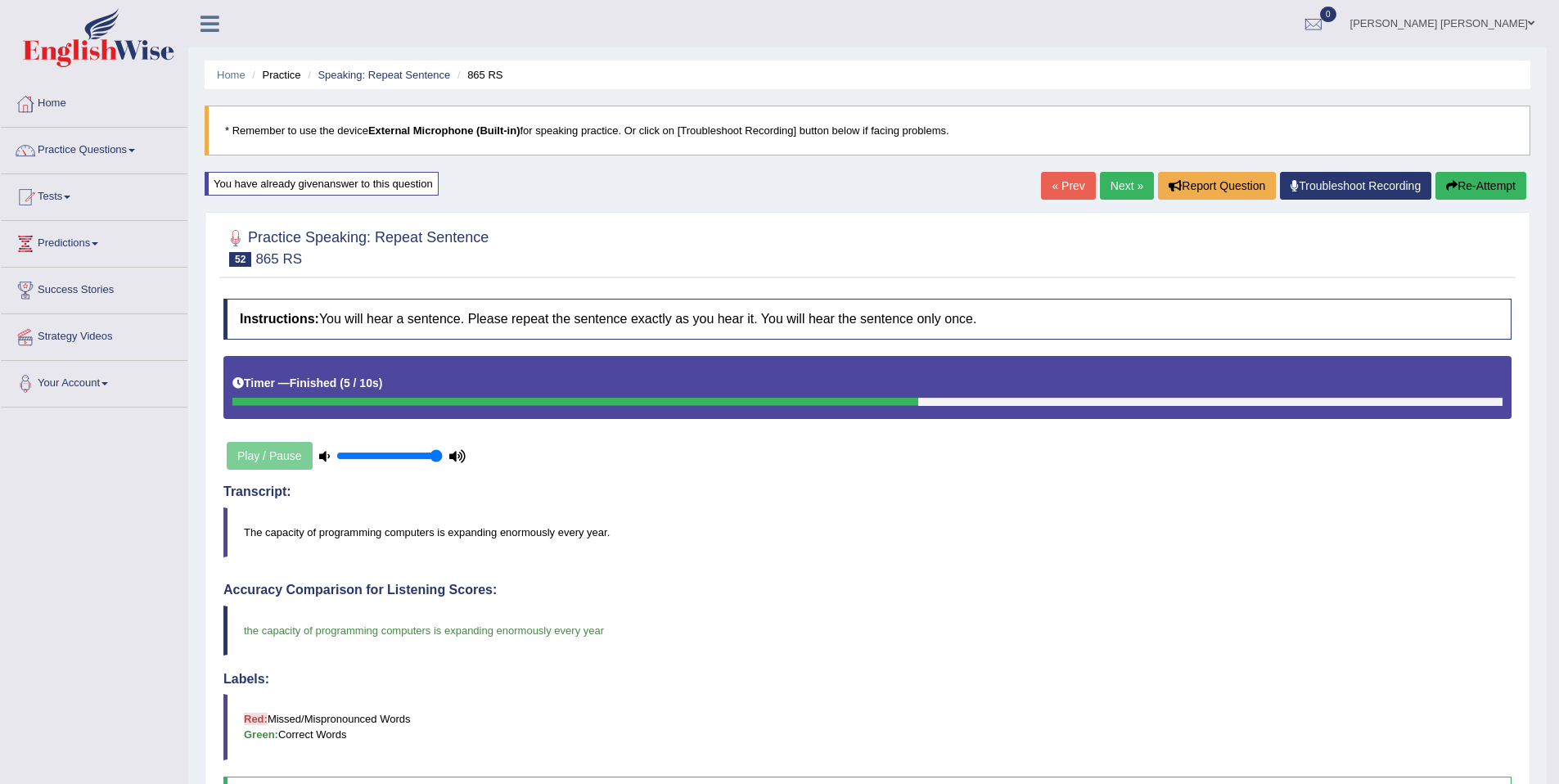
click at [1102, 183] on link "Next »" at bounding box center [1126, 186] width 54 height 28
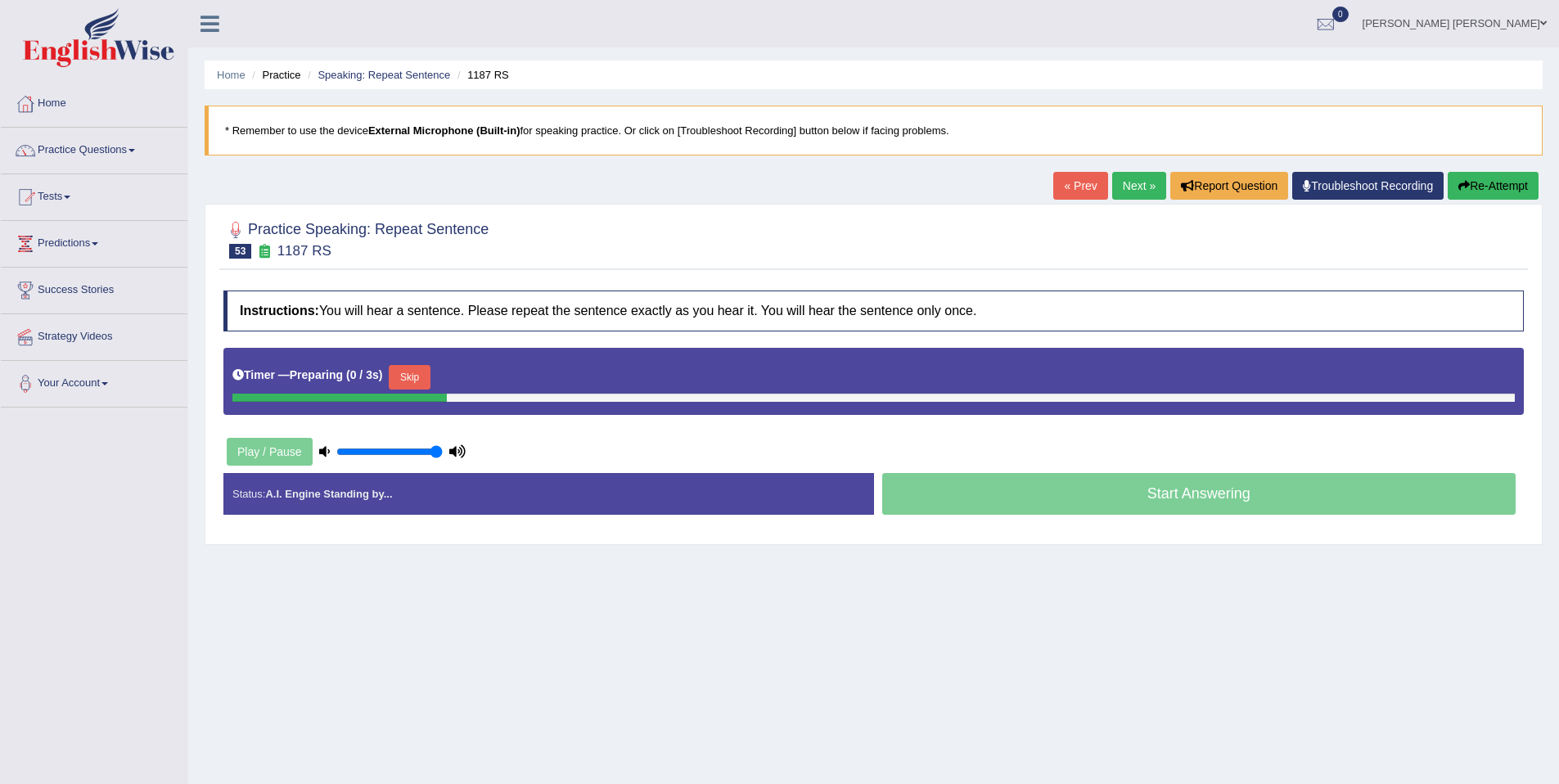
click at [429, 369] on button "Skip" at bounding box center [408, 377] width 41 height 25
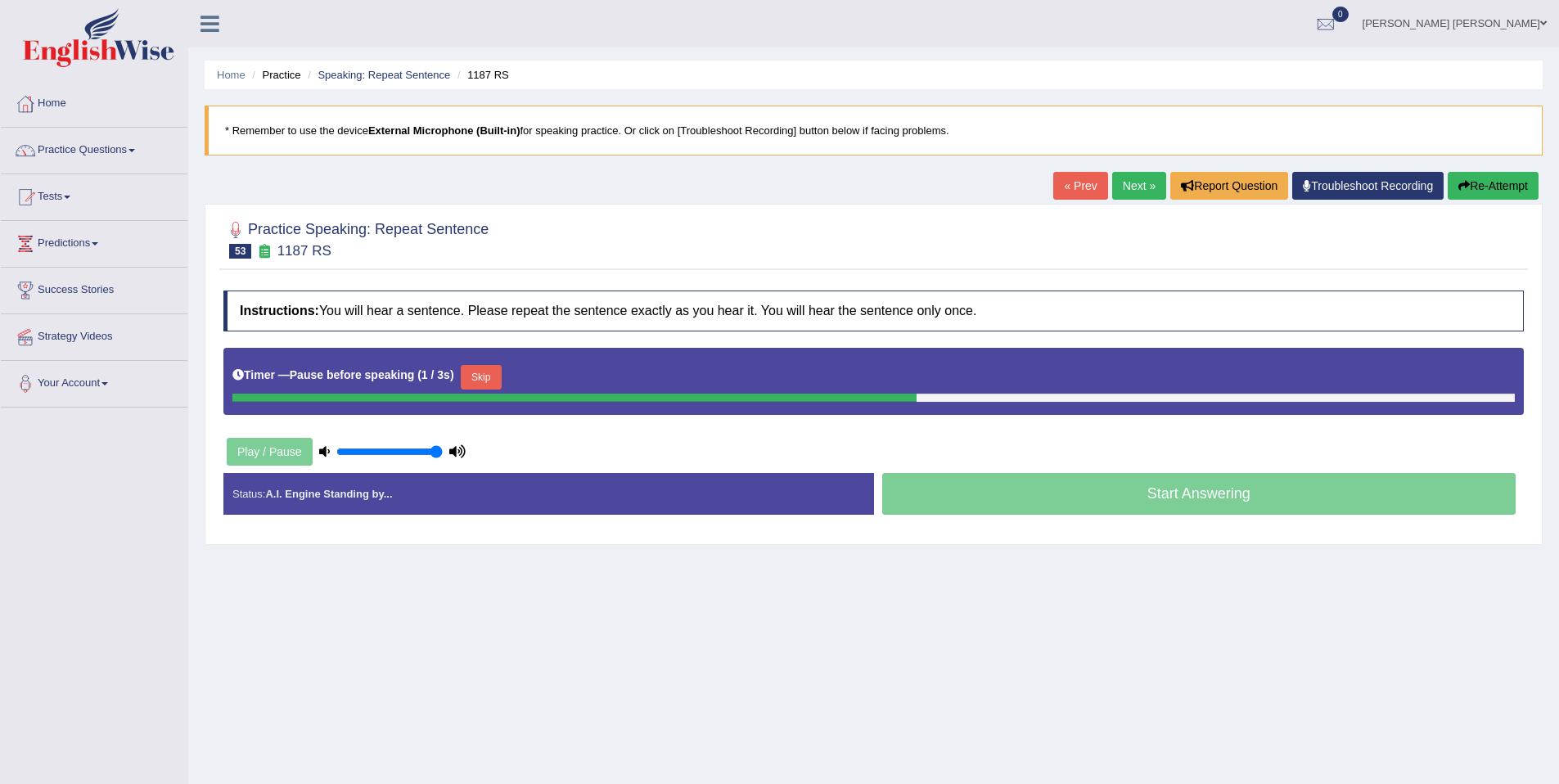
click at [493, 386] on button "Skip" at bounding box center [481, 377] width 41 height 25
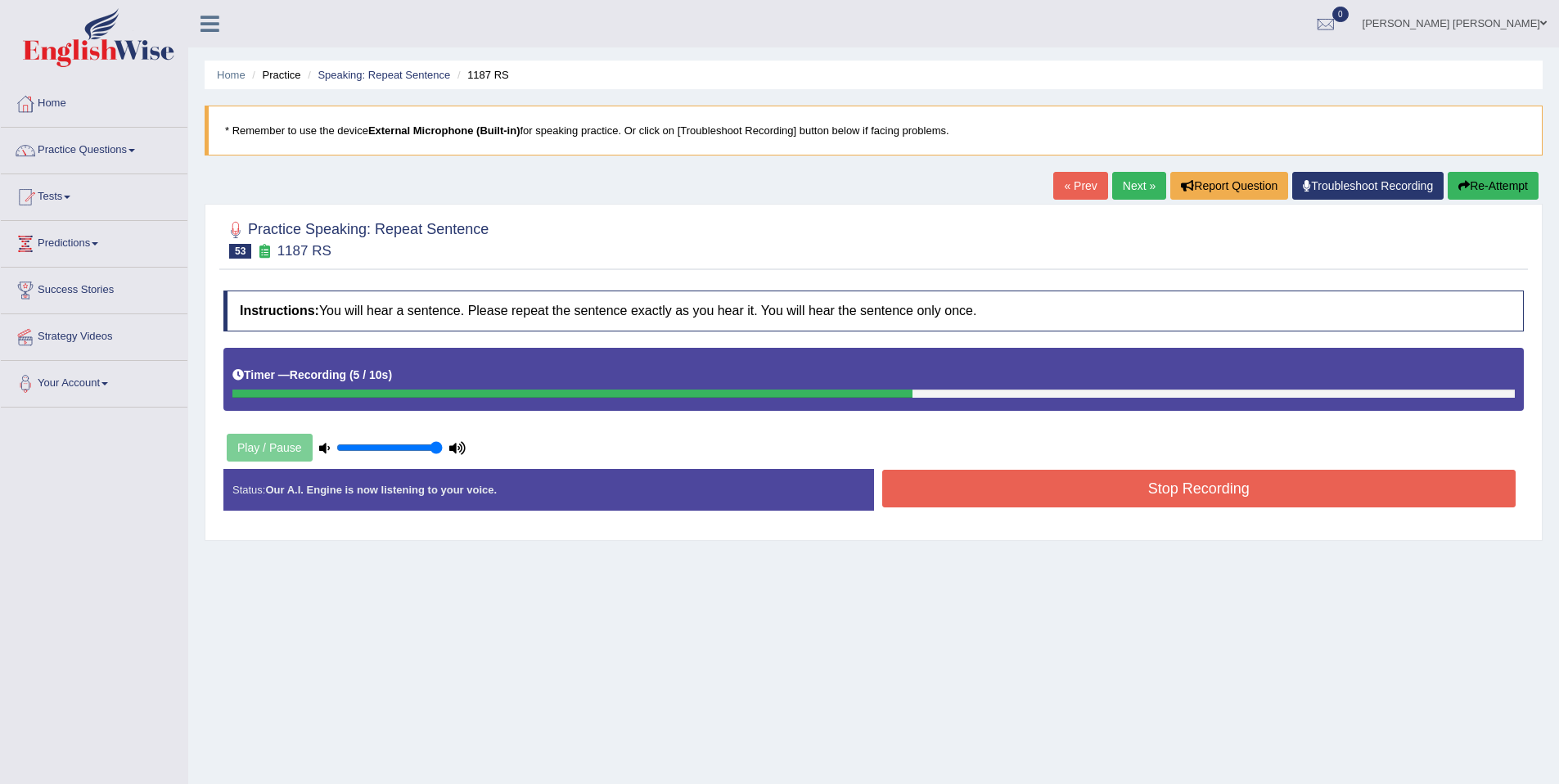
click at [1080, 467] on div "Instructions: You will hear a sentence. Please repeat the sentence exactly as y…" at bounding box center [873, 407] width 1309 height 249
click at [1073, 475] on button "Stop Recording" at bounding box center [1199, 487] width 634 height 37
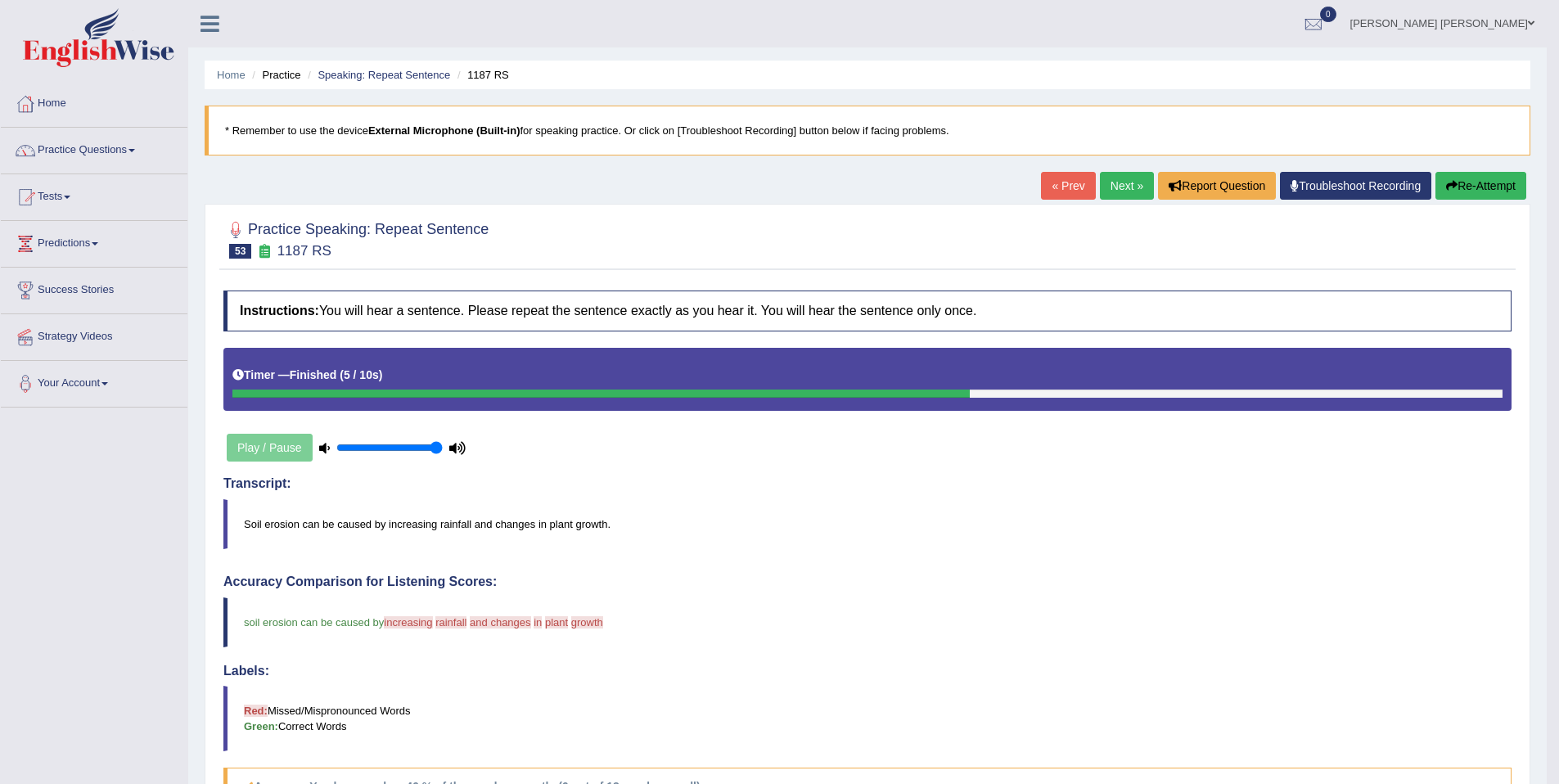
click at [1448, 192] on button "Re-Attempt" at bounding box center [1481, 186] width 91 height 28
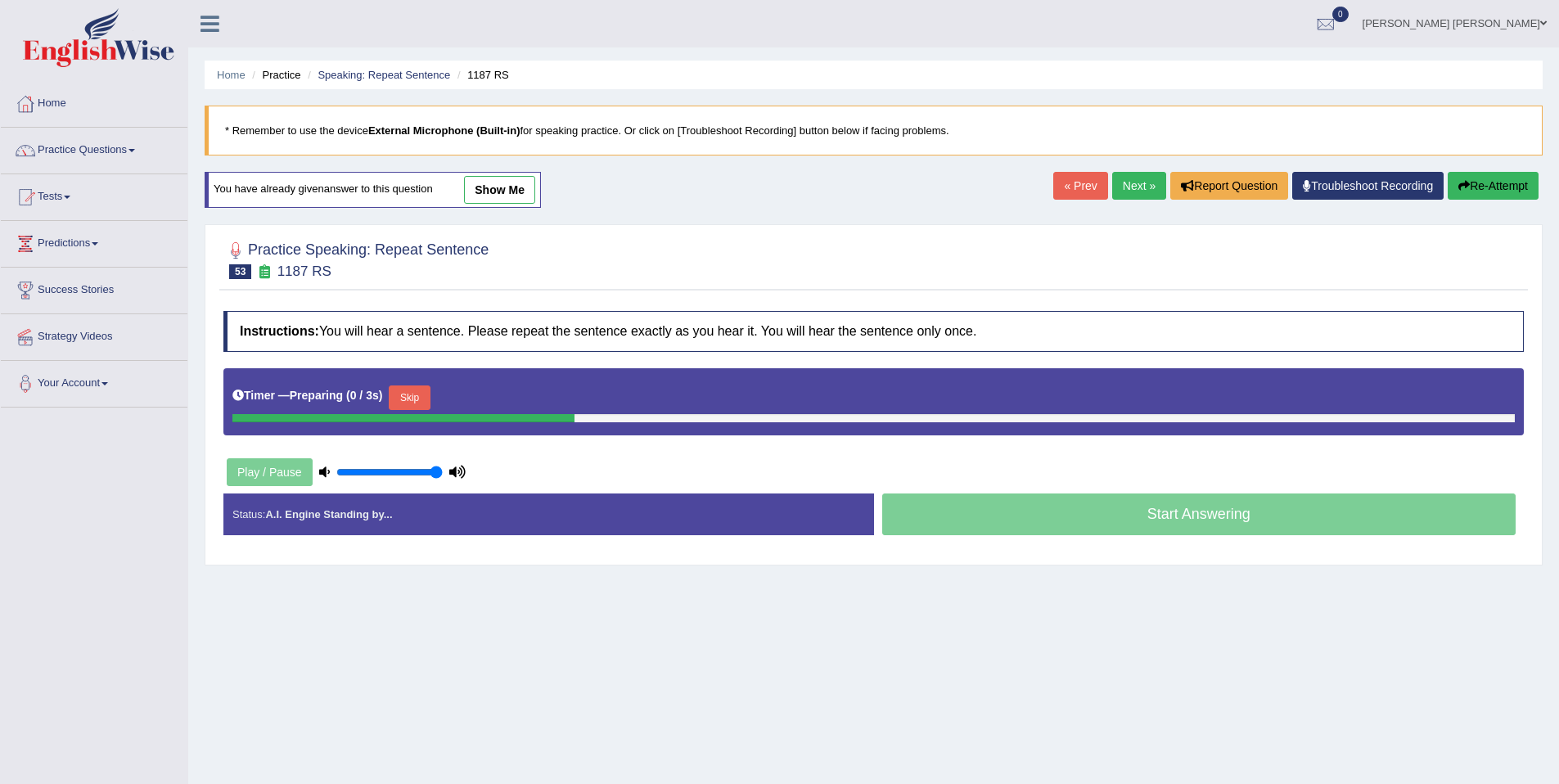
click at [423, 403] on button "Skip" at bounding box center [408, 397] width 41 height 25
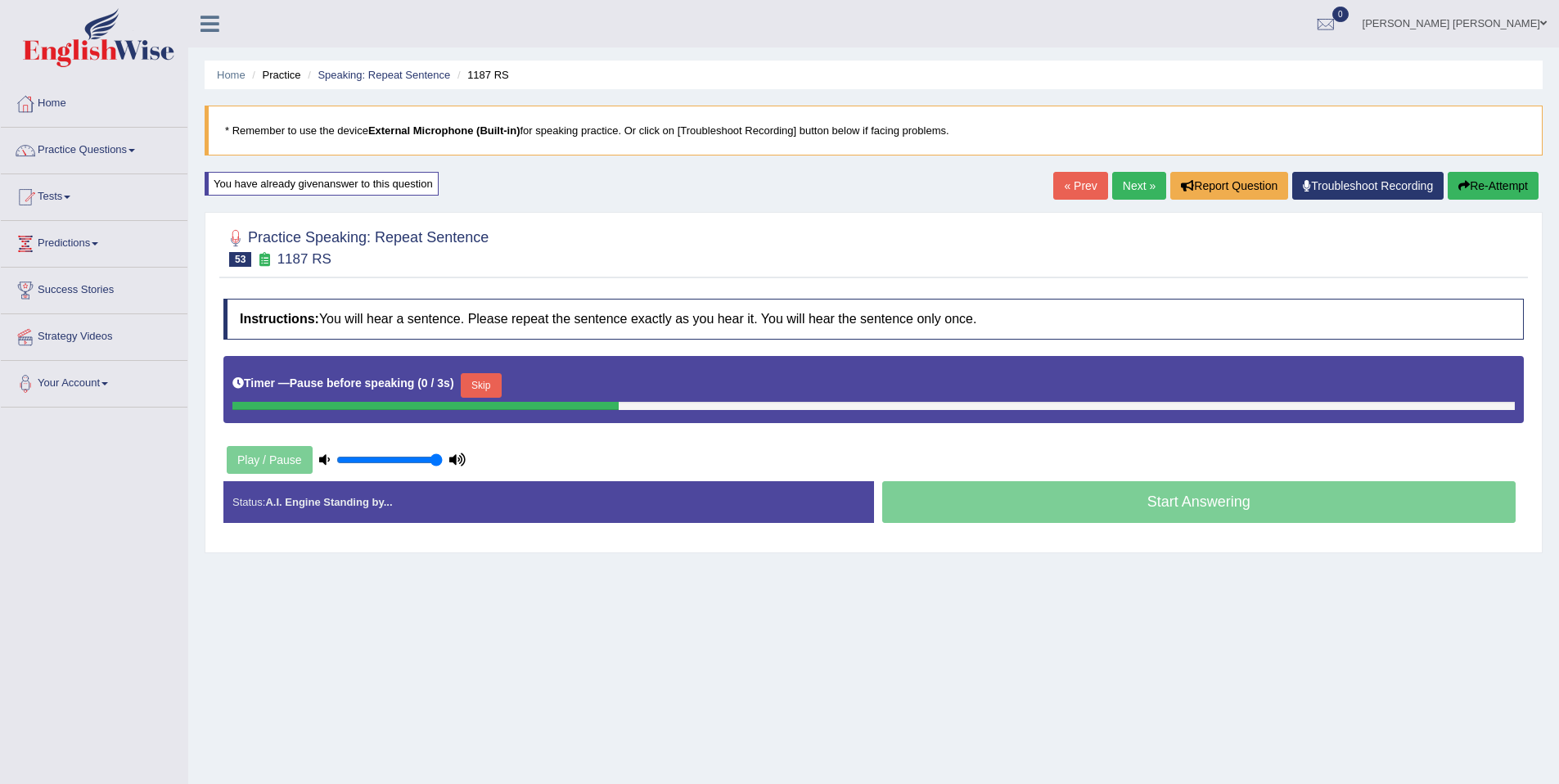
click at [470, 387] on button "Skip" at bounding box center [481, 385] width 41 height 25
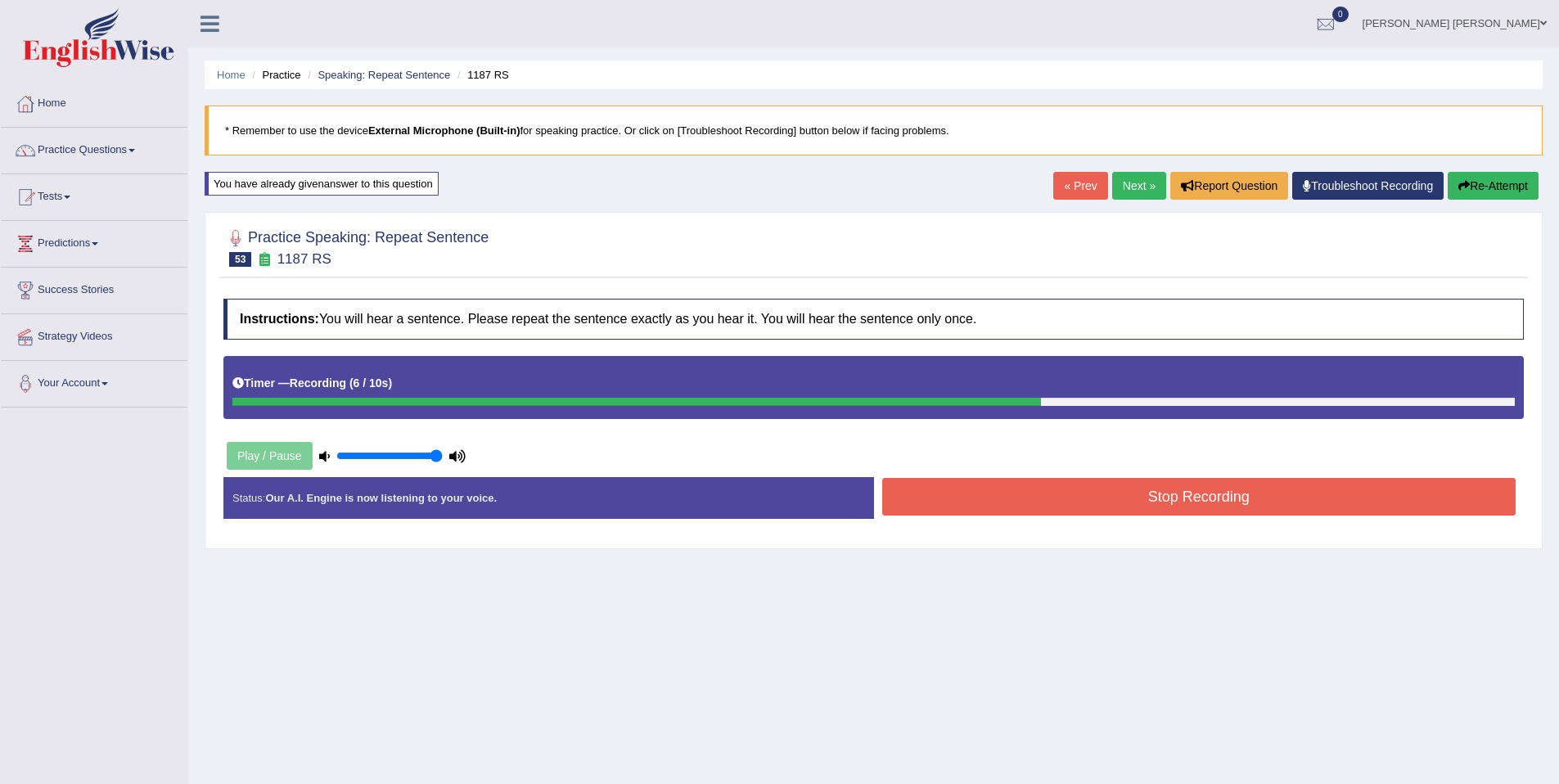
click at [1030, 493] on button "Stop Recording" at bounding box center [1199, 496] width 634 height 37
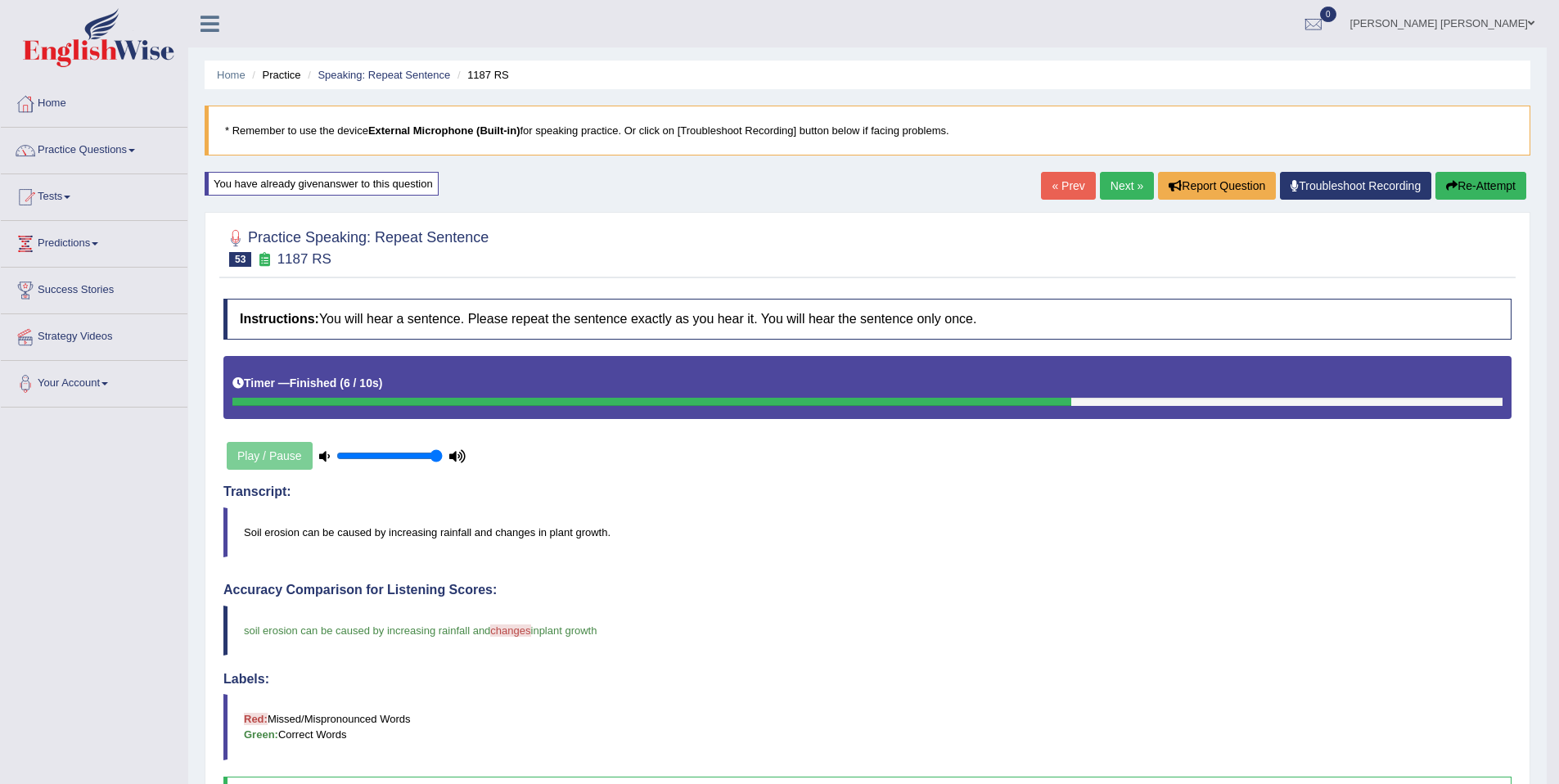
click at [1130, 177] on link "Next »" at bounding box center [1126, 186] width 54 height 28
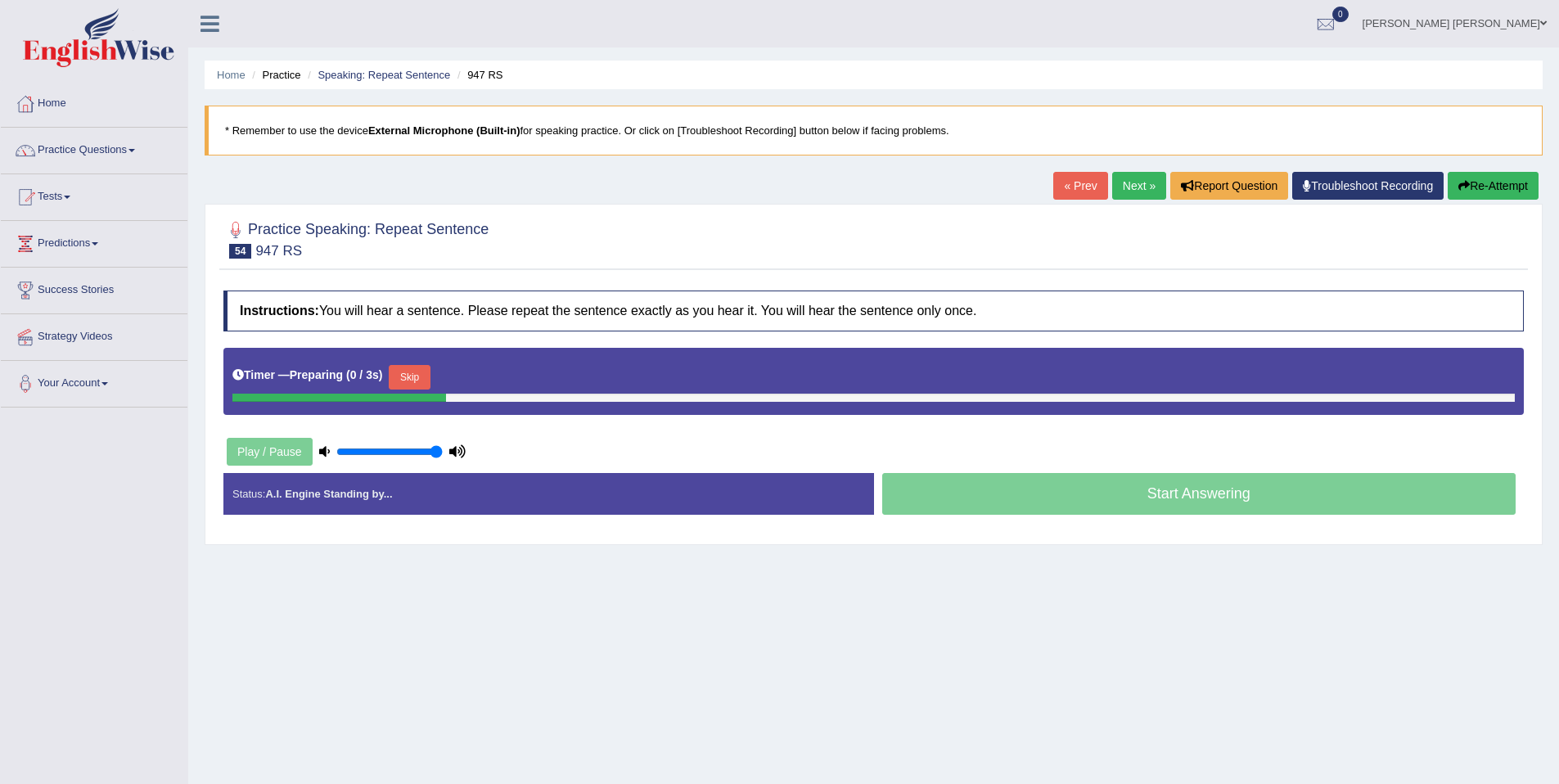
click at [417, 371] on button "Skip" at bounding box center [408, 377] width 41 height 25
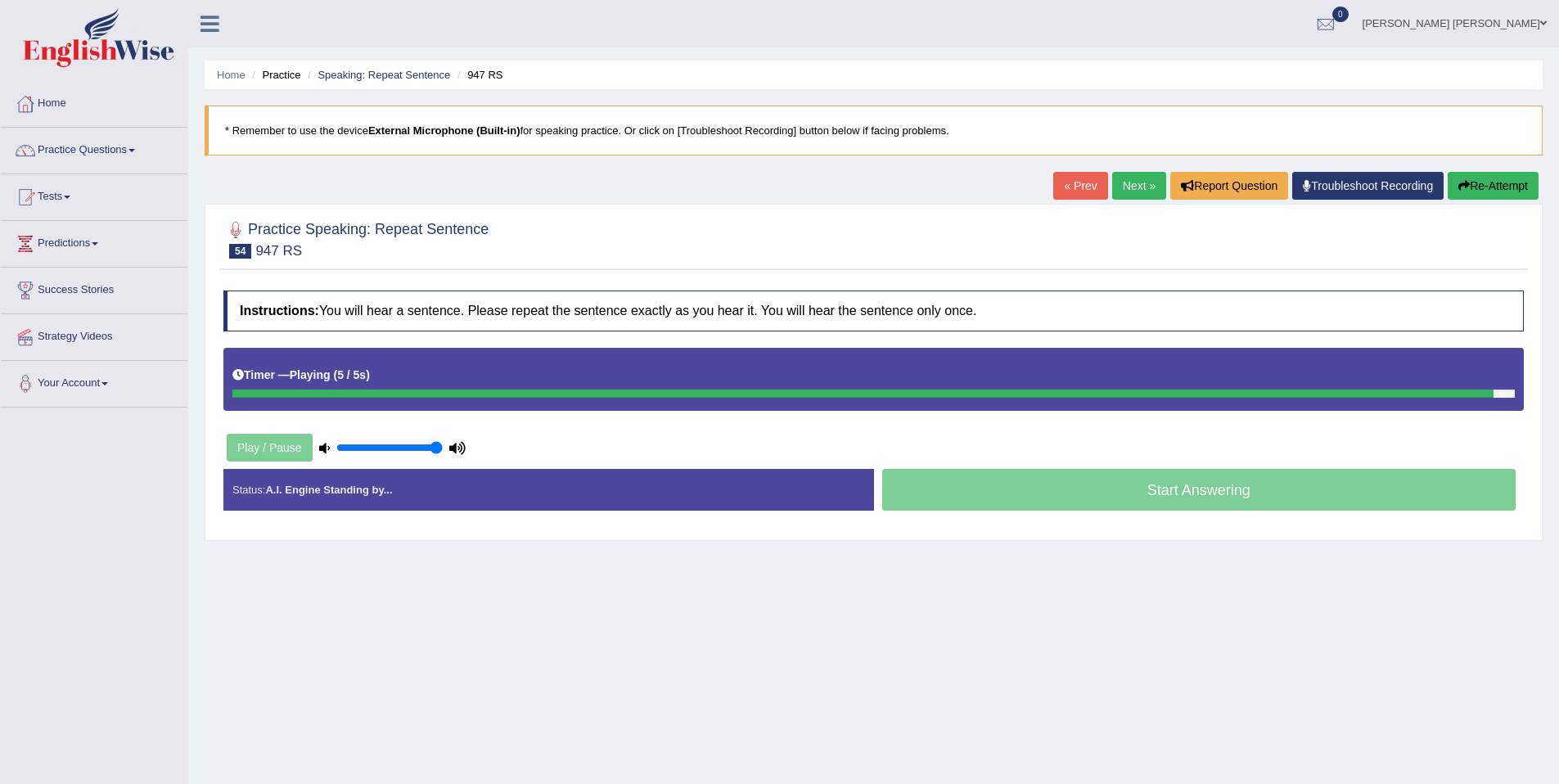
click at [513, 379] on div "Timer — Playing ( 5 / 5s ) Skip" at bounding box center [874, 375] width 1282 height 28
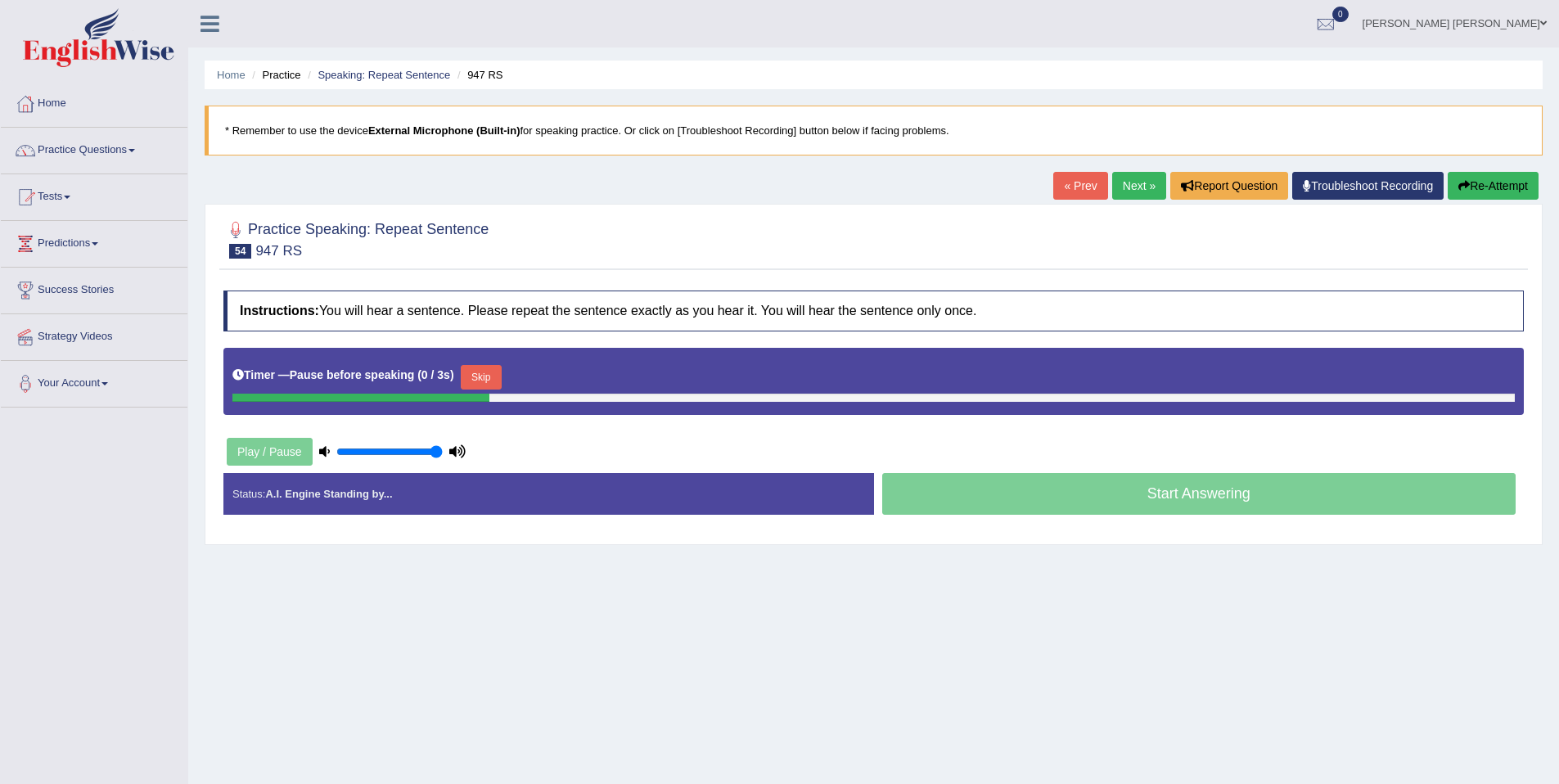
click at [501, 382] on button "Skip" at bounding box center [481, 377] width 41 height 25
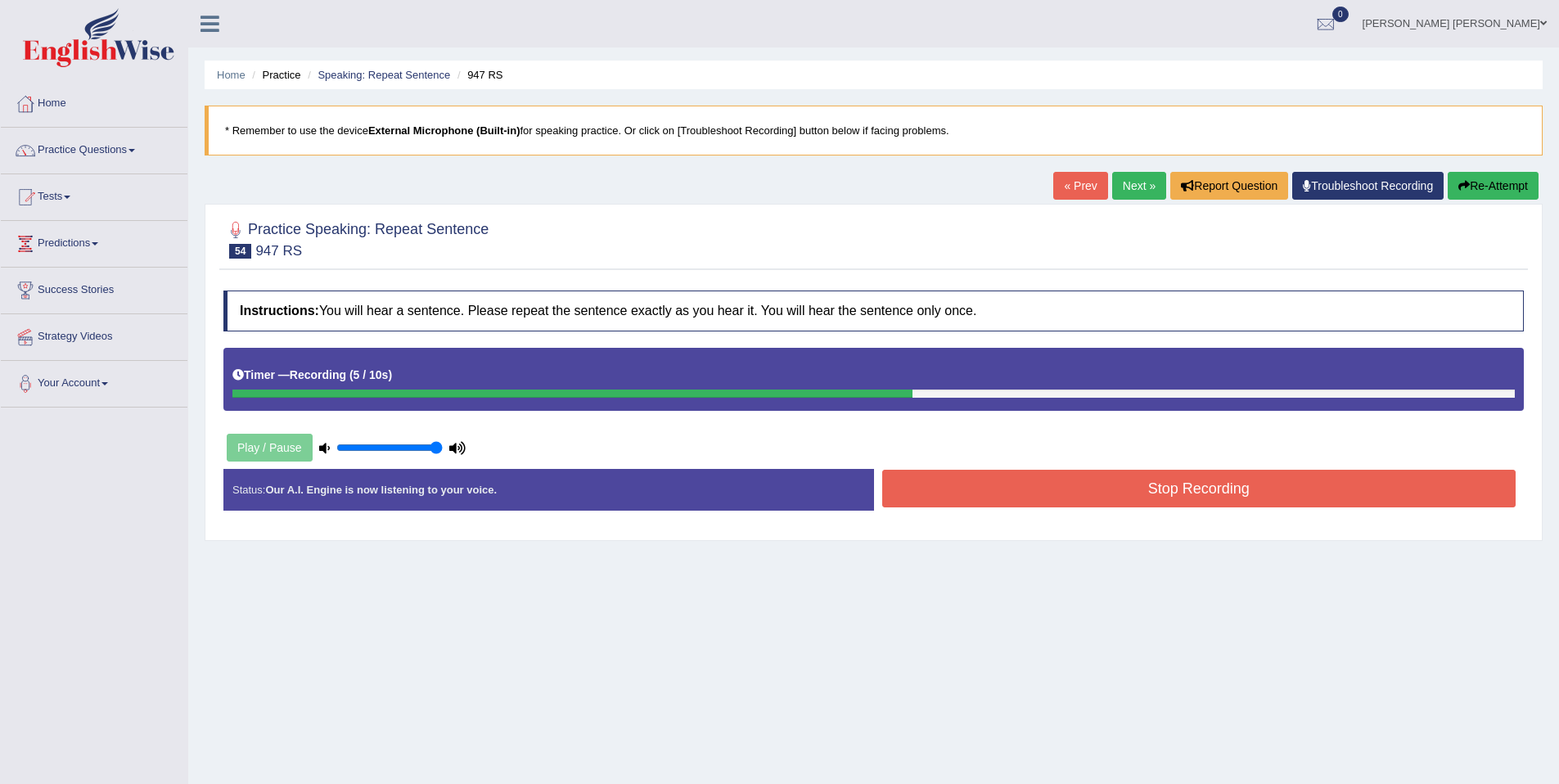
click at [950, 486] on button "Stop Recording" at bounding box center [1199, 487] width 634 height 37
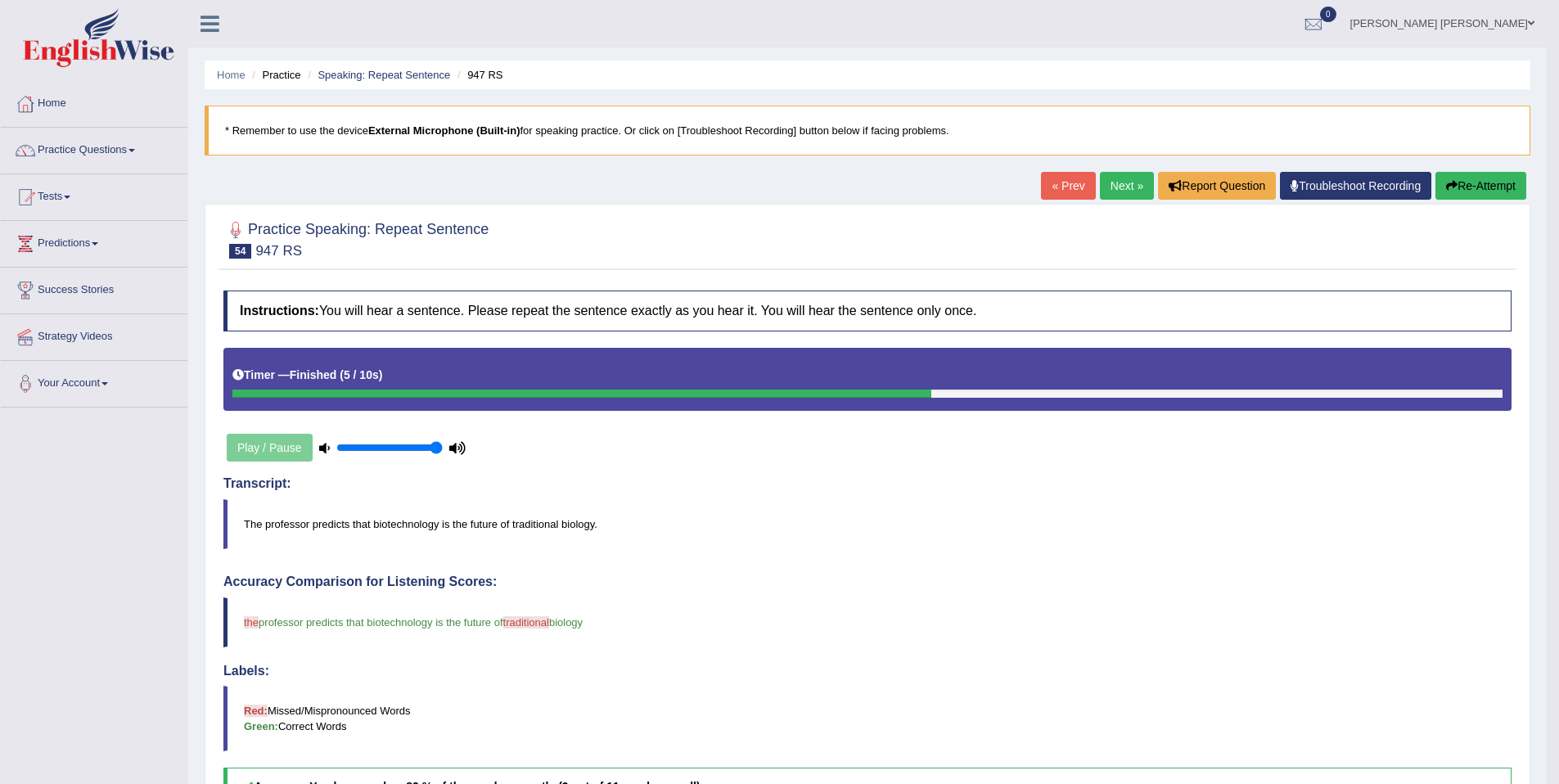
click at [1100, 183] on link "Next »" at bounding box center [1126, 186] width 54 height 28
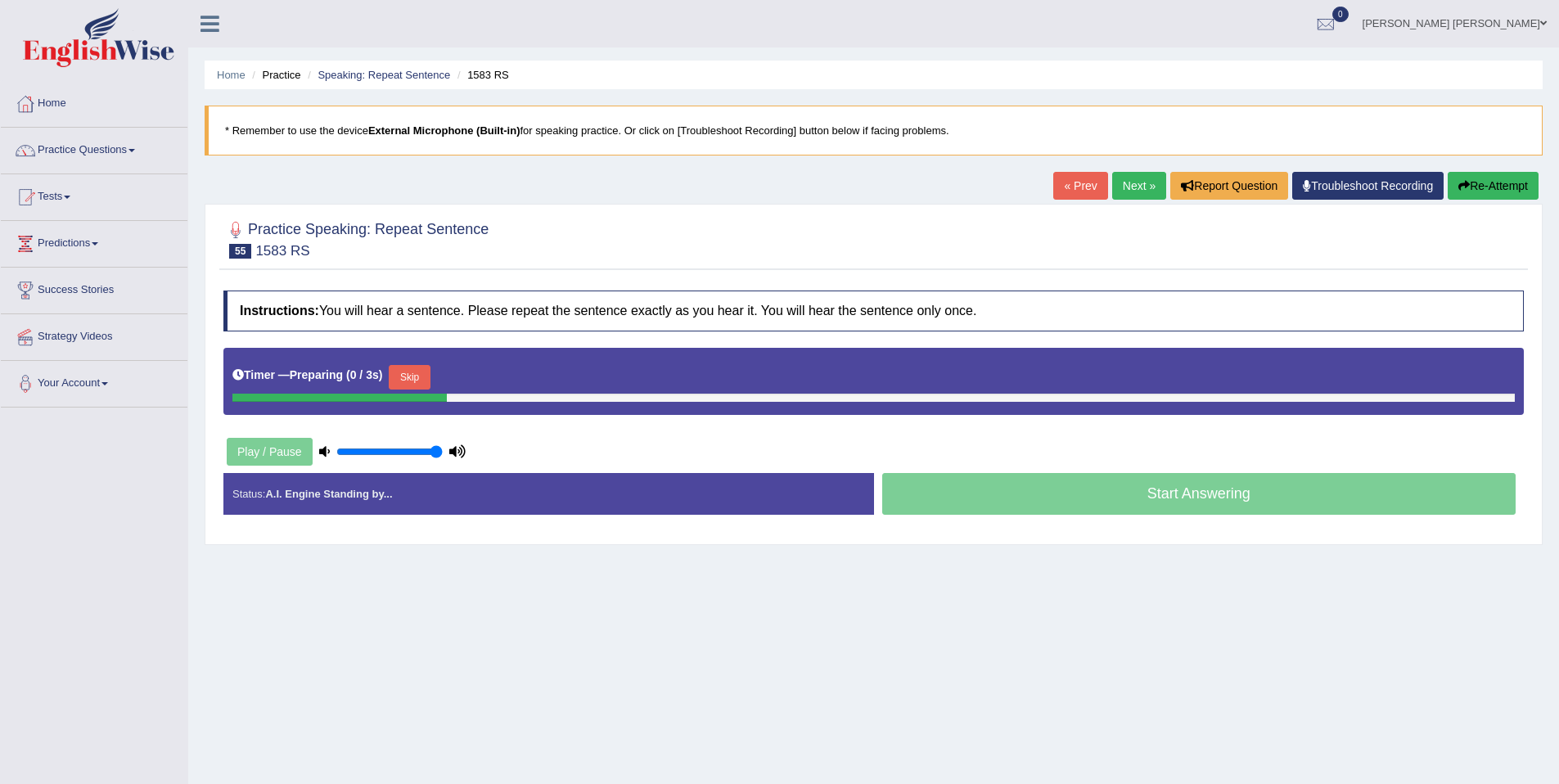
click at [428, 372] on button "Skip" at bounding box center [408, 377] width 41 height 25
click at [501, 373] on button "Skip" at bounding box center [481, 377] width 41 height 25
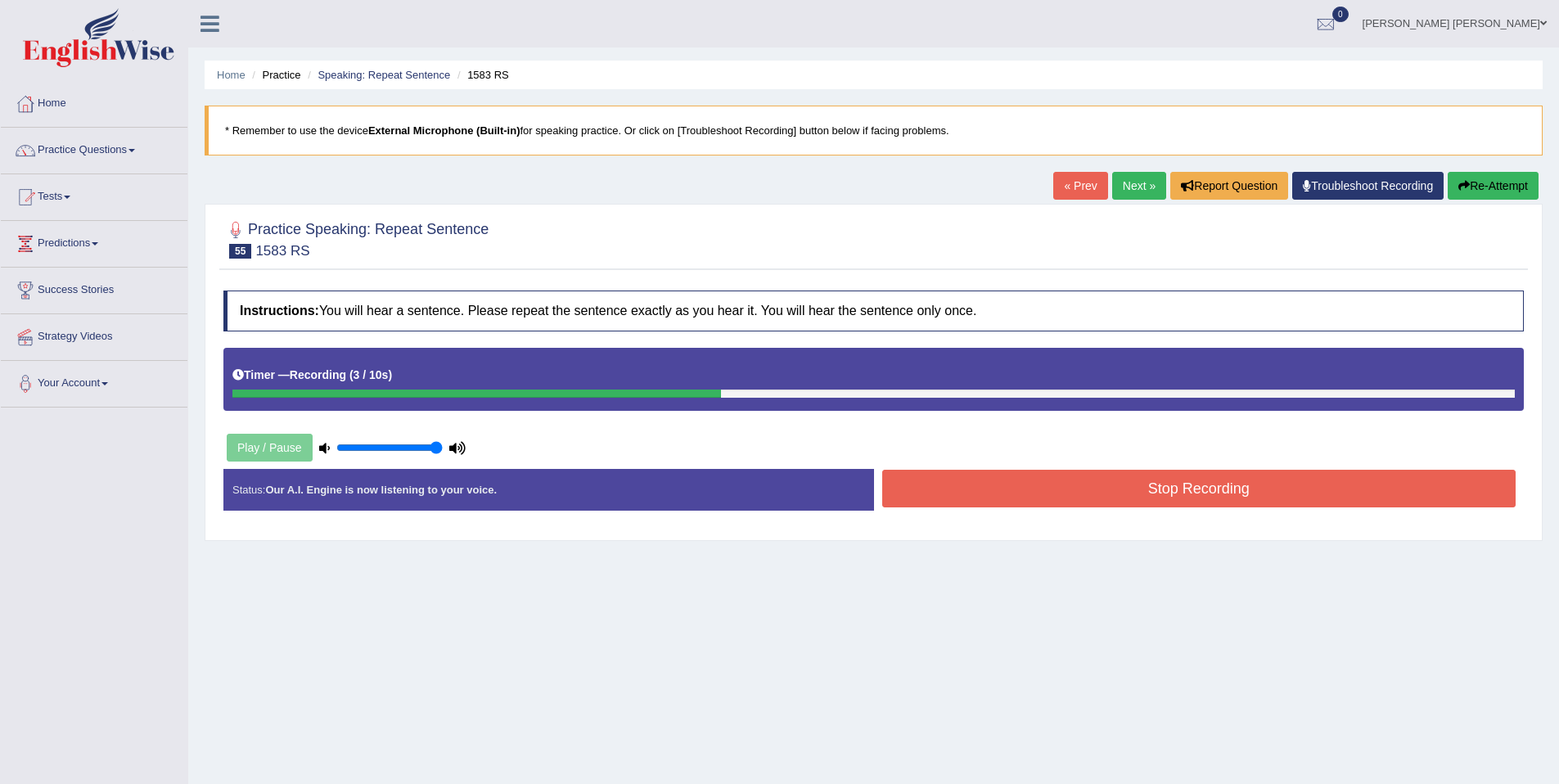
click at [1023, 487] on button "Stop Recording" at bounding box center [1199, 487] width 634 height 37
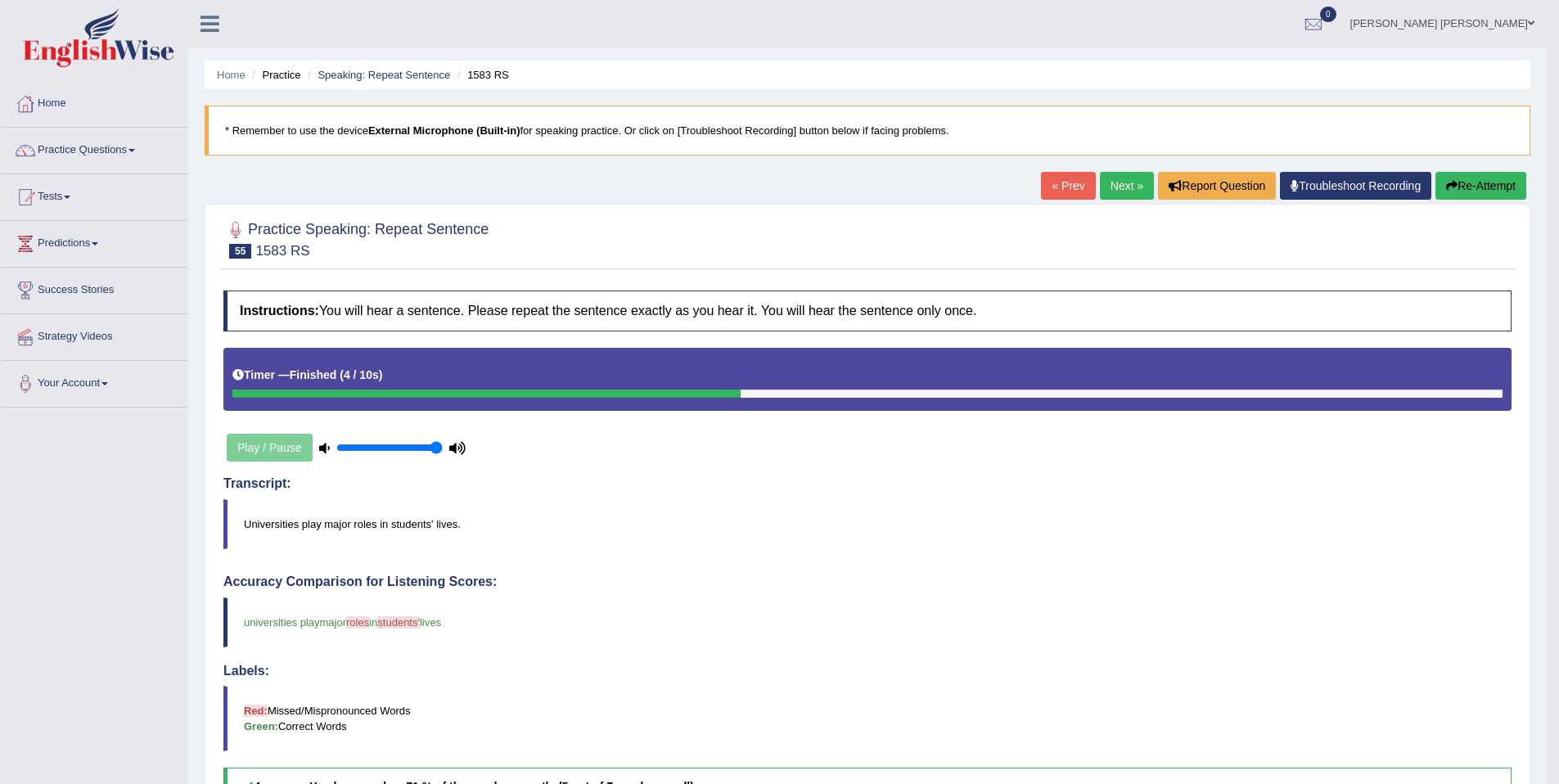
click at [1114, 187] on link "Next »" at bounding box center [1126, 186] width 54 height 28
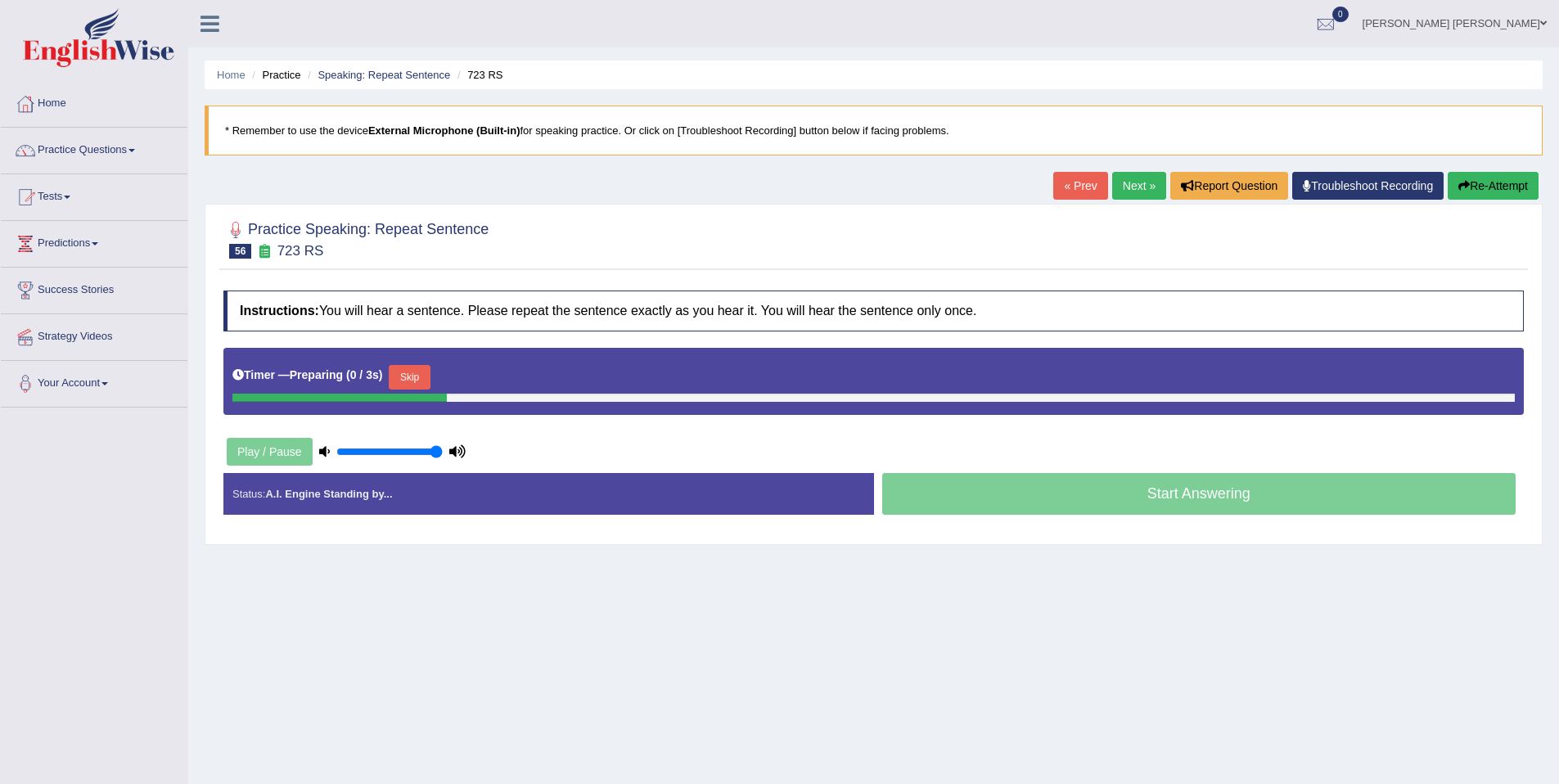
click at [423, 379] on button "Skip" at bounding box center [408, 377] width 41 height 25
click at [478, 380] on button "Skip" at bounding box center [481, 377] width 41 height 25
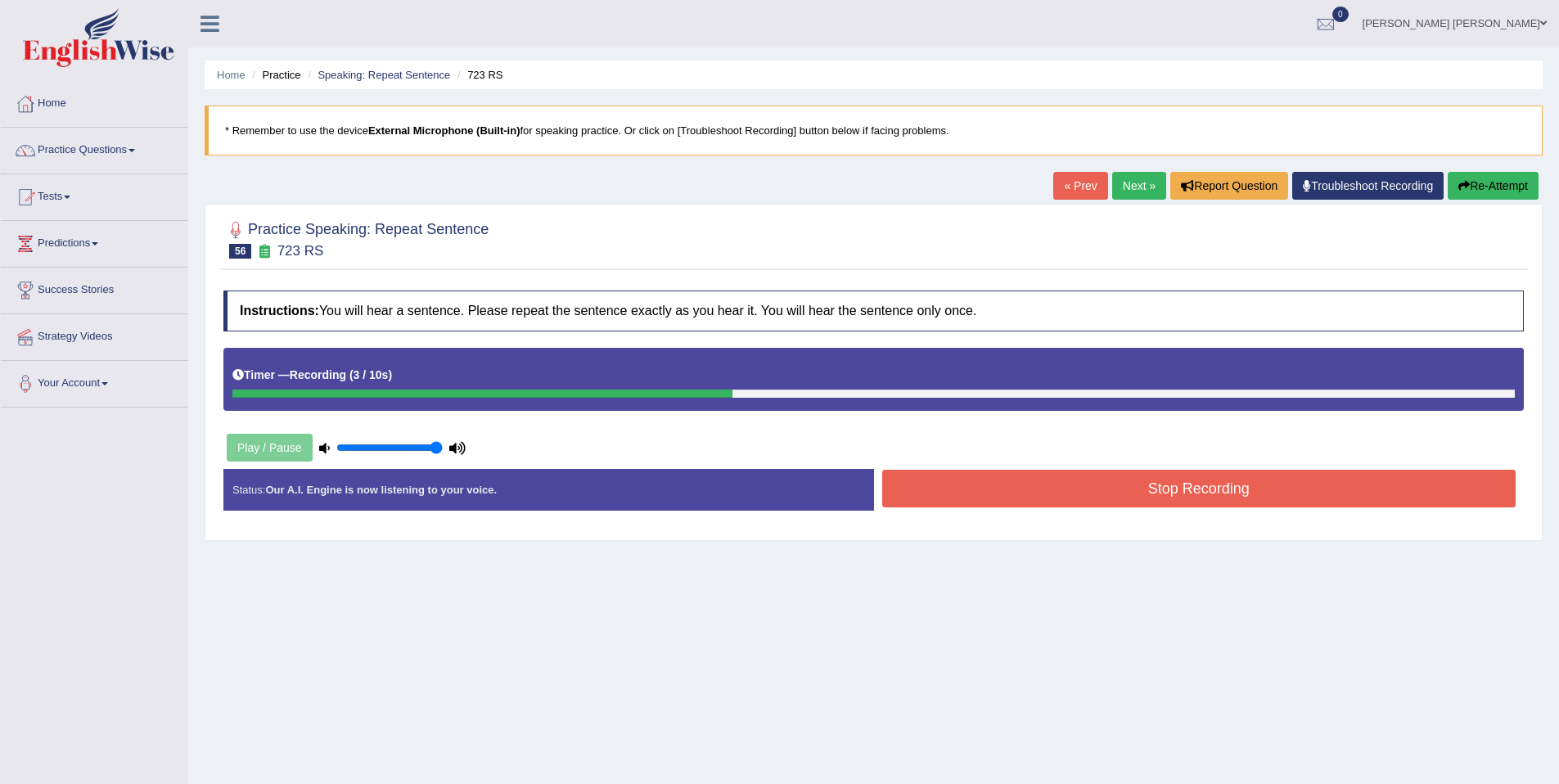
click at [1025, 484] on button "Stop Recording" at bounding box center [1199, 487] width 634 height 37
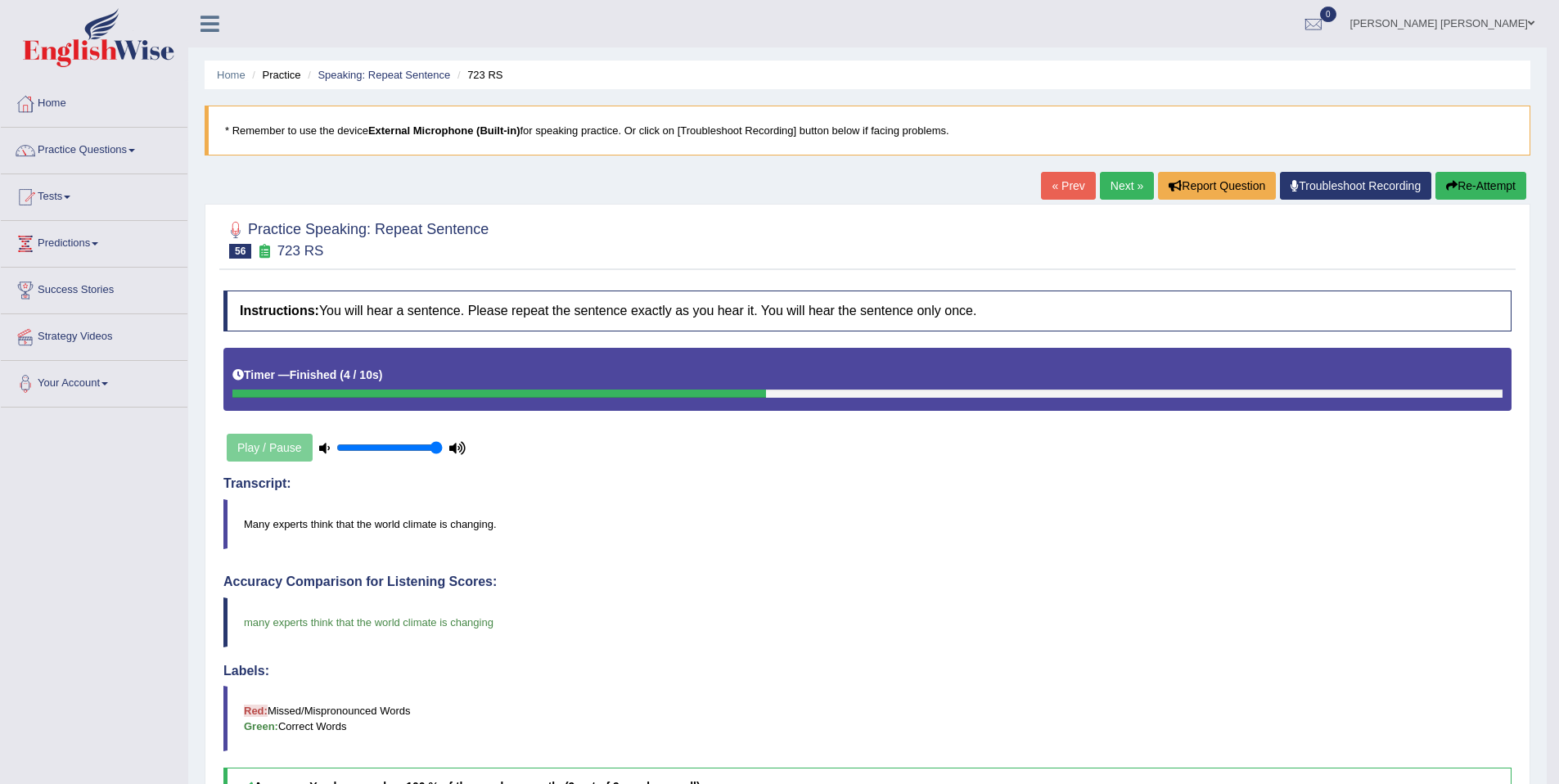
click at [1100, 197] on link "Next »" at bounding box center [1126, 186] width 54 height 28
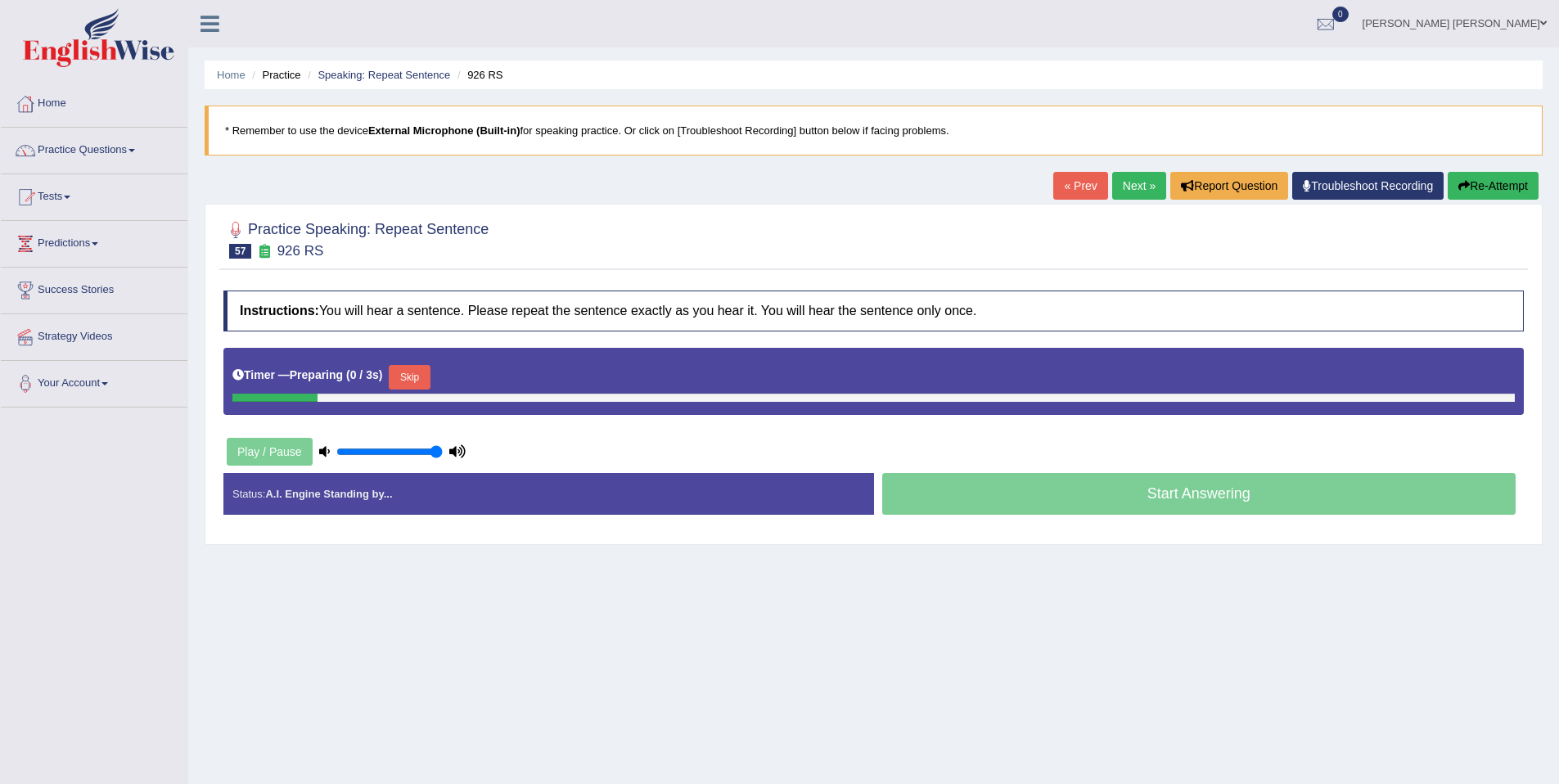
click at [403, 370] on button "Skip" at bounding box center [408, 377] width 41 height 25
click at [493, 379] on button "Skip" at bounding box center [481, 377] width 41 height 25
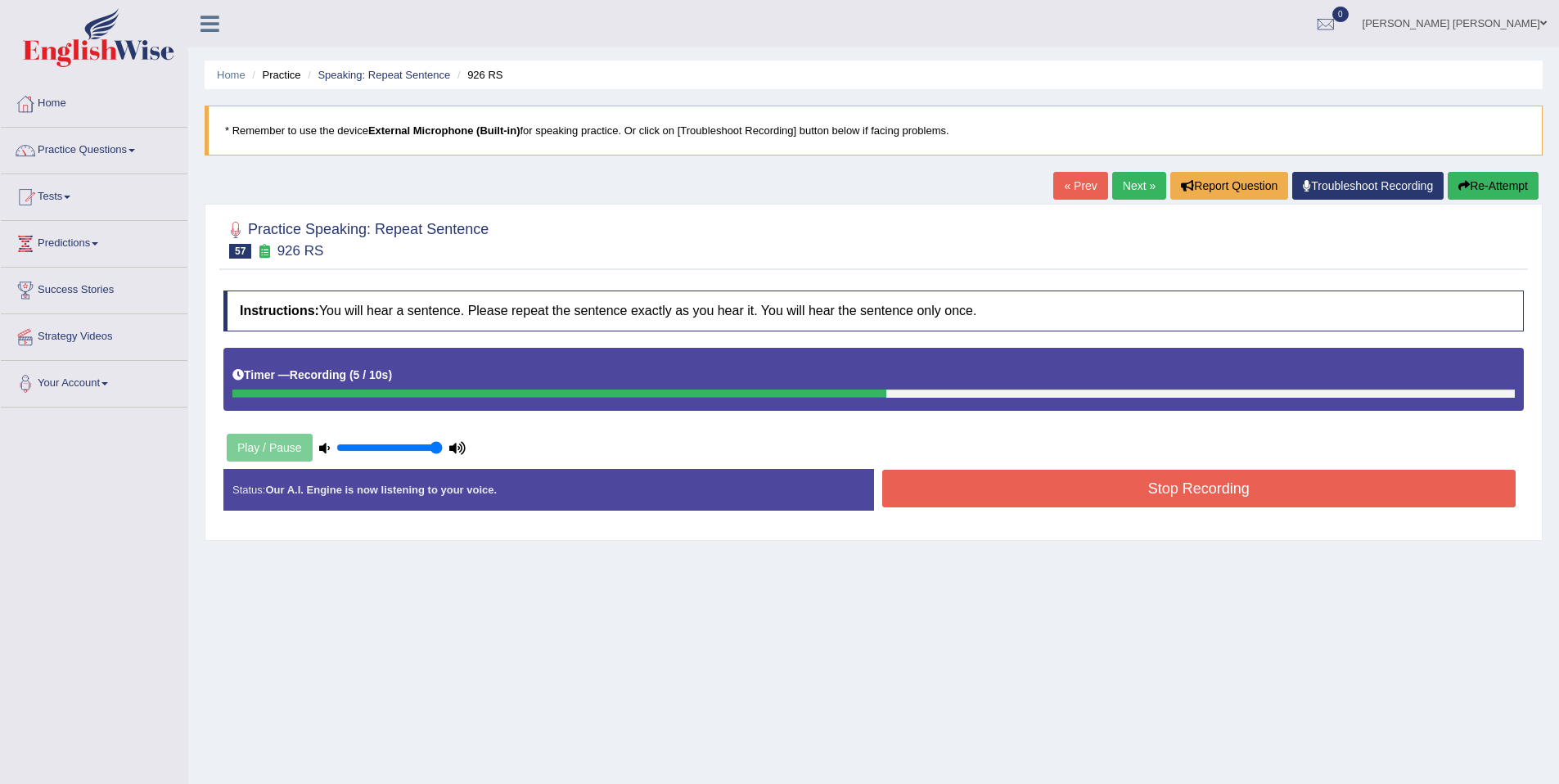
click at [1056, 499] on button "Stop Recording" at bounding box center [1199, 487] width 634 height 37
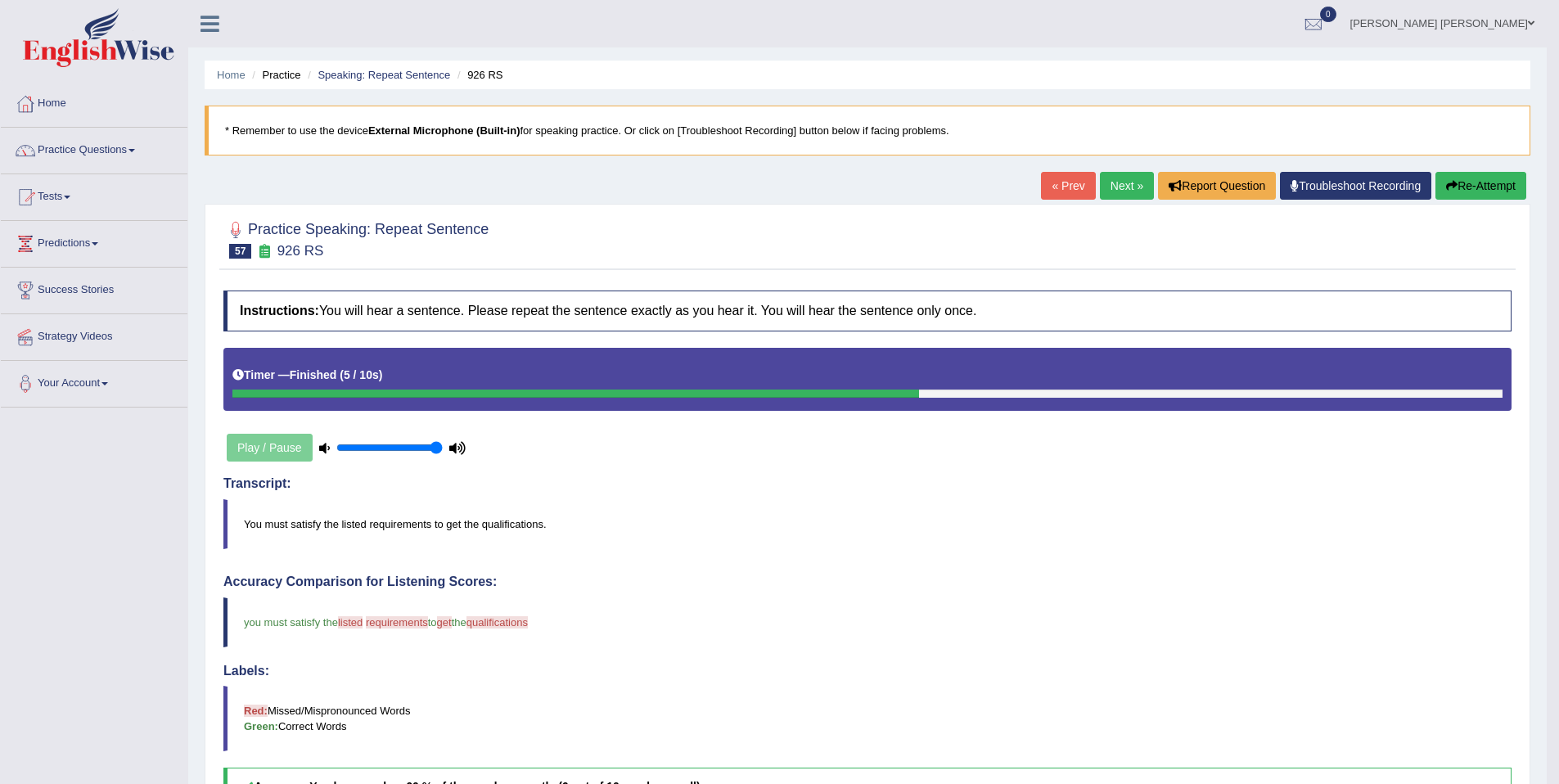
click at [1450, 184] on icon "button" at bounding box center [1452, 186] width 12 height 12
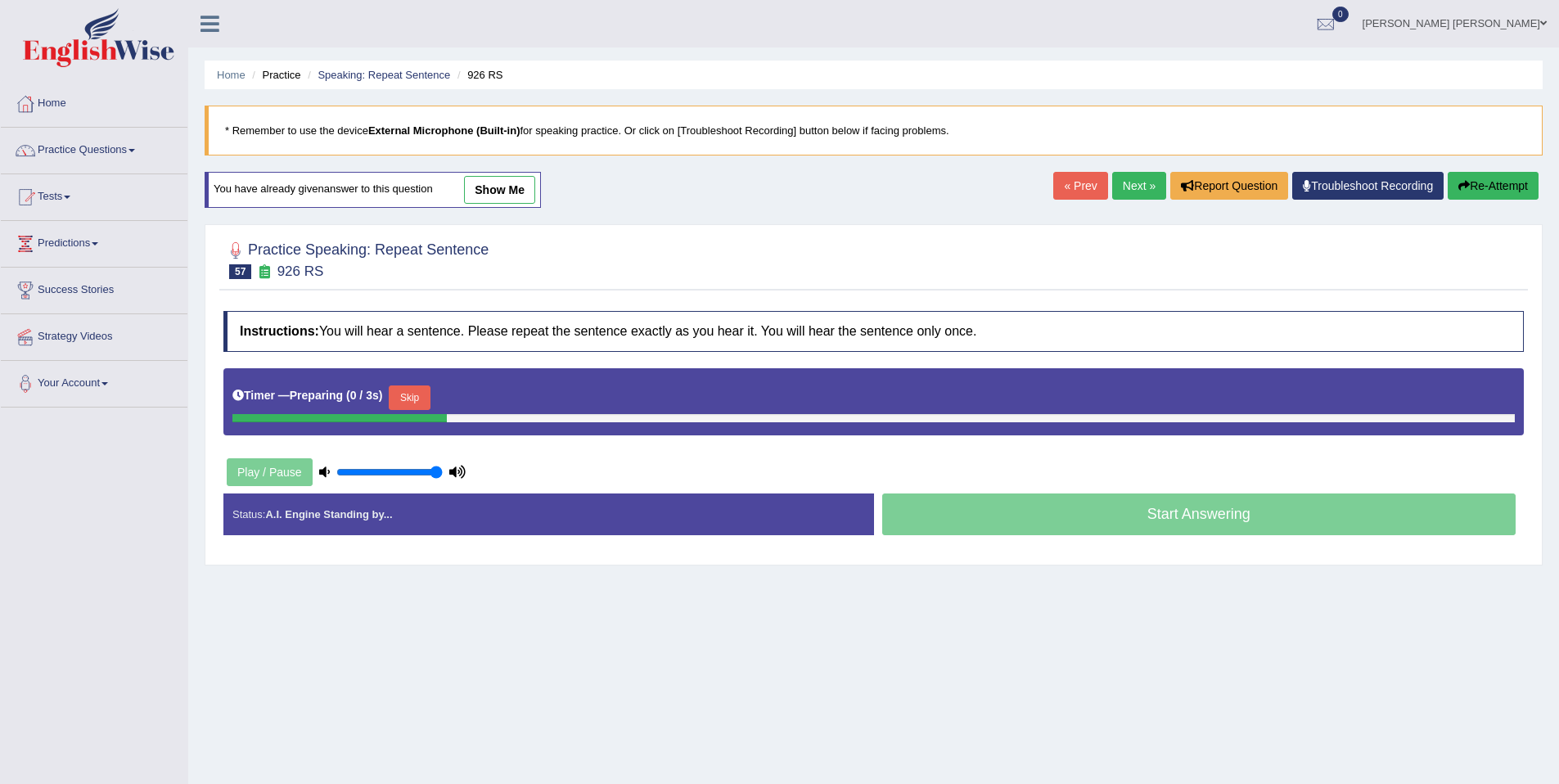
click at [413, 411] on div "Skip" at bounding box center [408, 399] width 41 height 28
click at [420, 403] on button "Skip" at bounding box center [408, 397] width 41 height 25
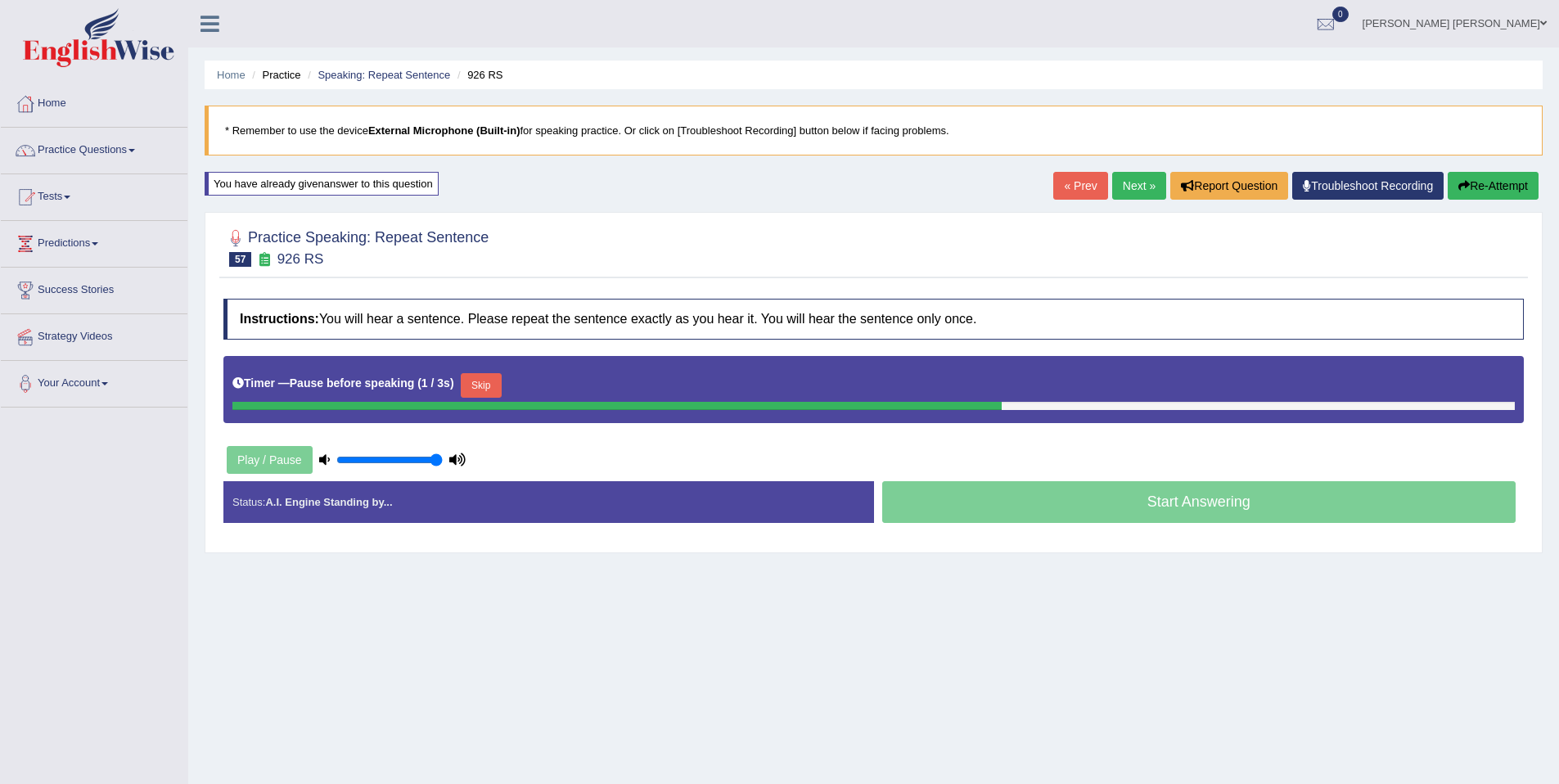
click at [501, 386] on button "Skip" at bounding box center [481, 385] width 41 height 25
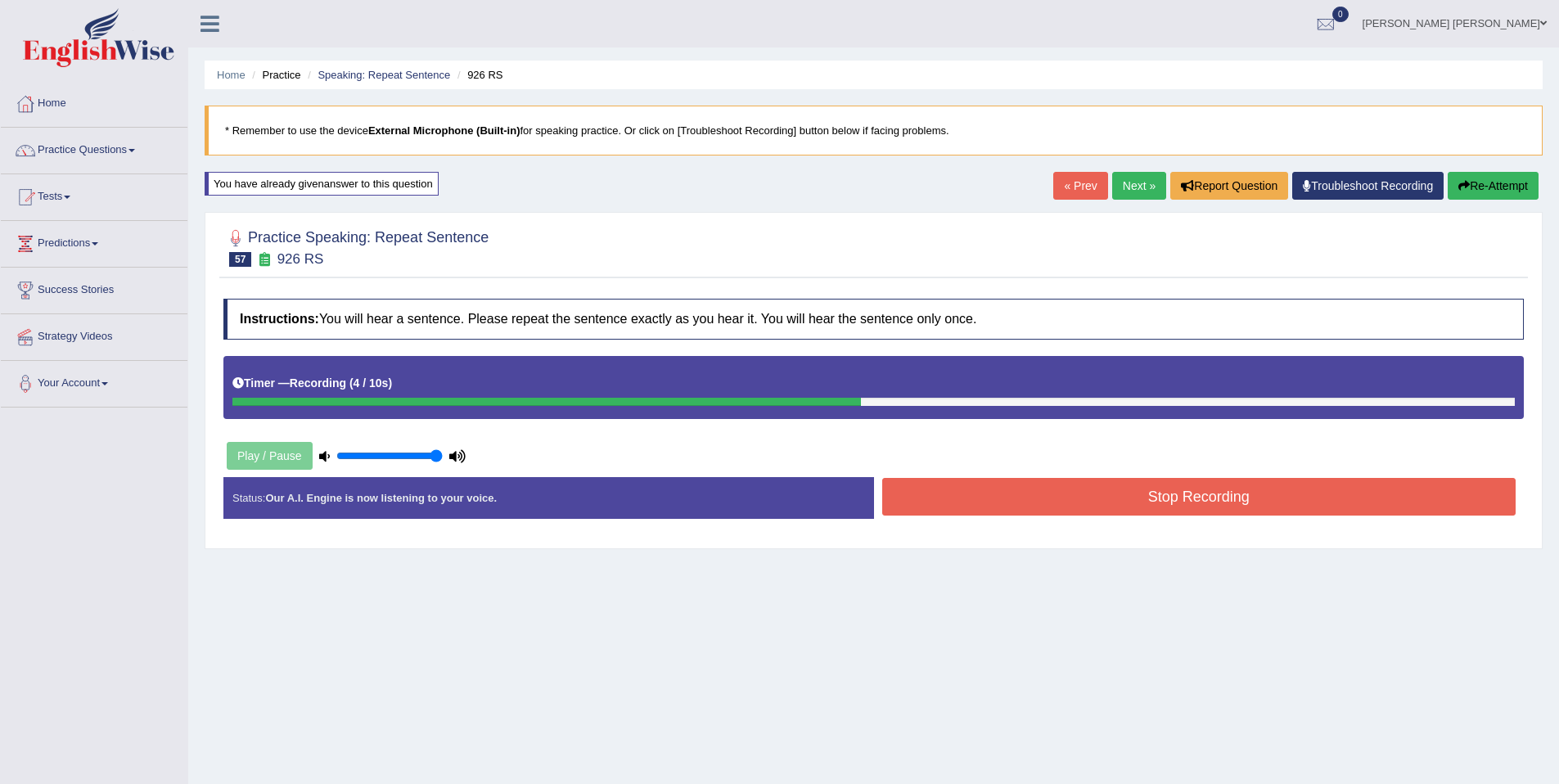
click at [944, 498] on button "Stop Recording" at bounding box center [1199, 496] width 634 height 37
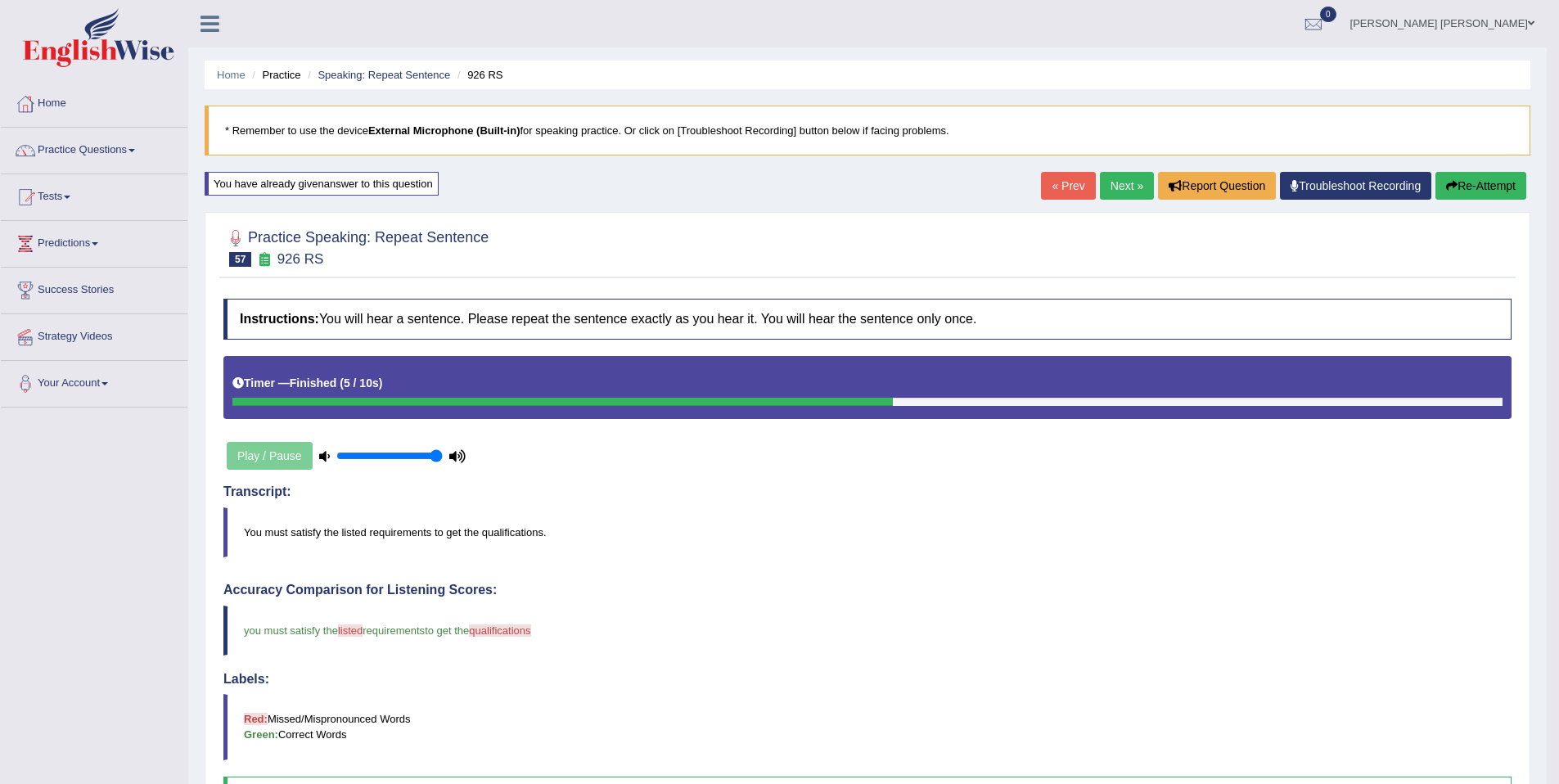
click at [1120, 194] on link "Next »" at bounding box center [1126, 186] width 54 height 28
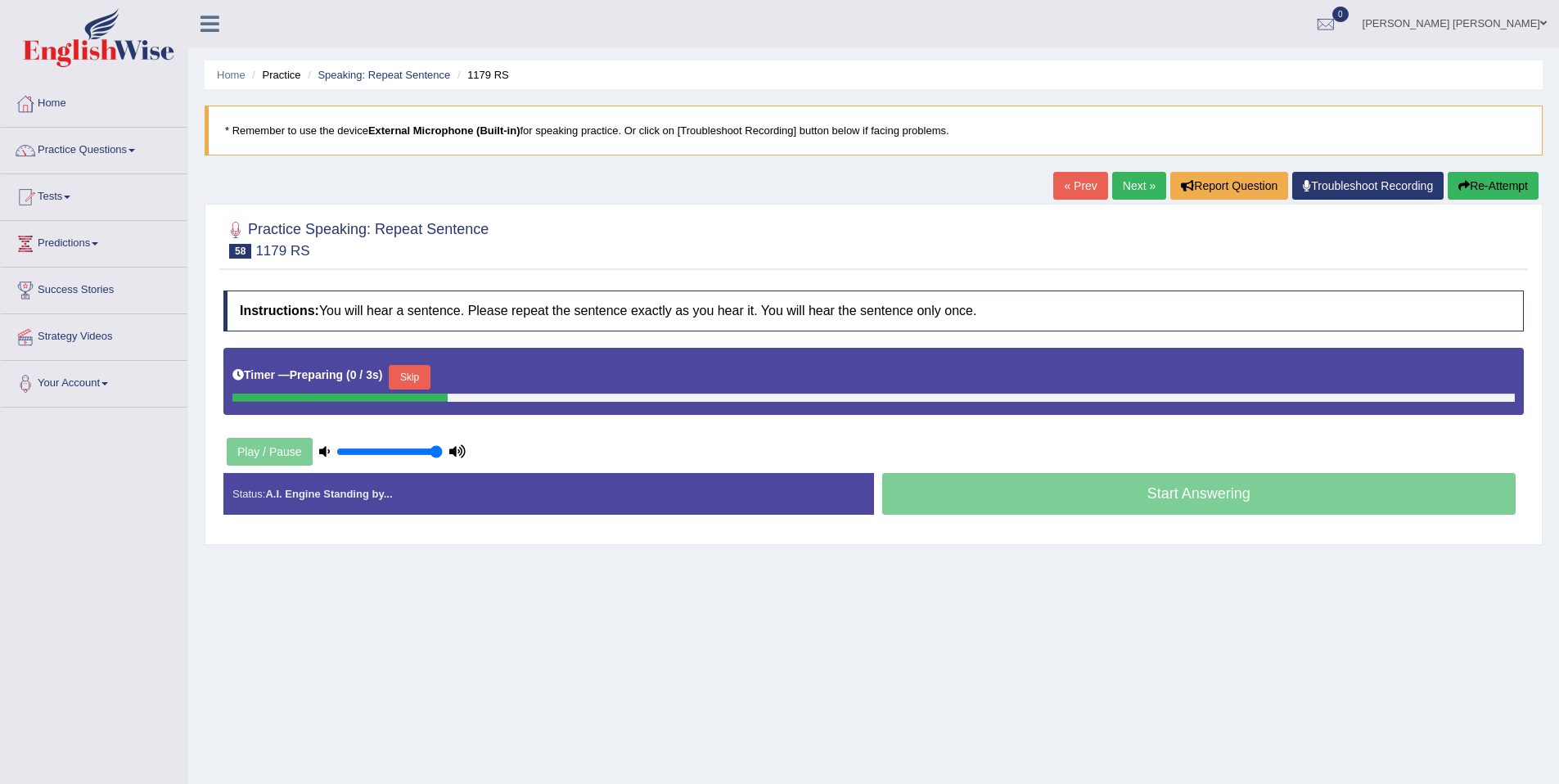
click at [407, 368] on button "Skip" at bounding box center [408, 377] width 41 height 25
click at [498, 376] on button "Skip" at bounding box center [481, 377] width 41 height 25
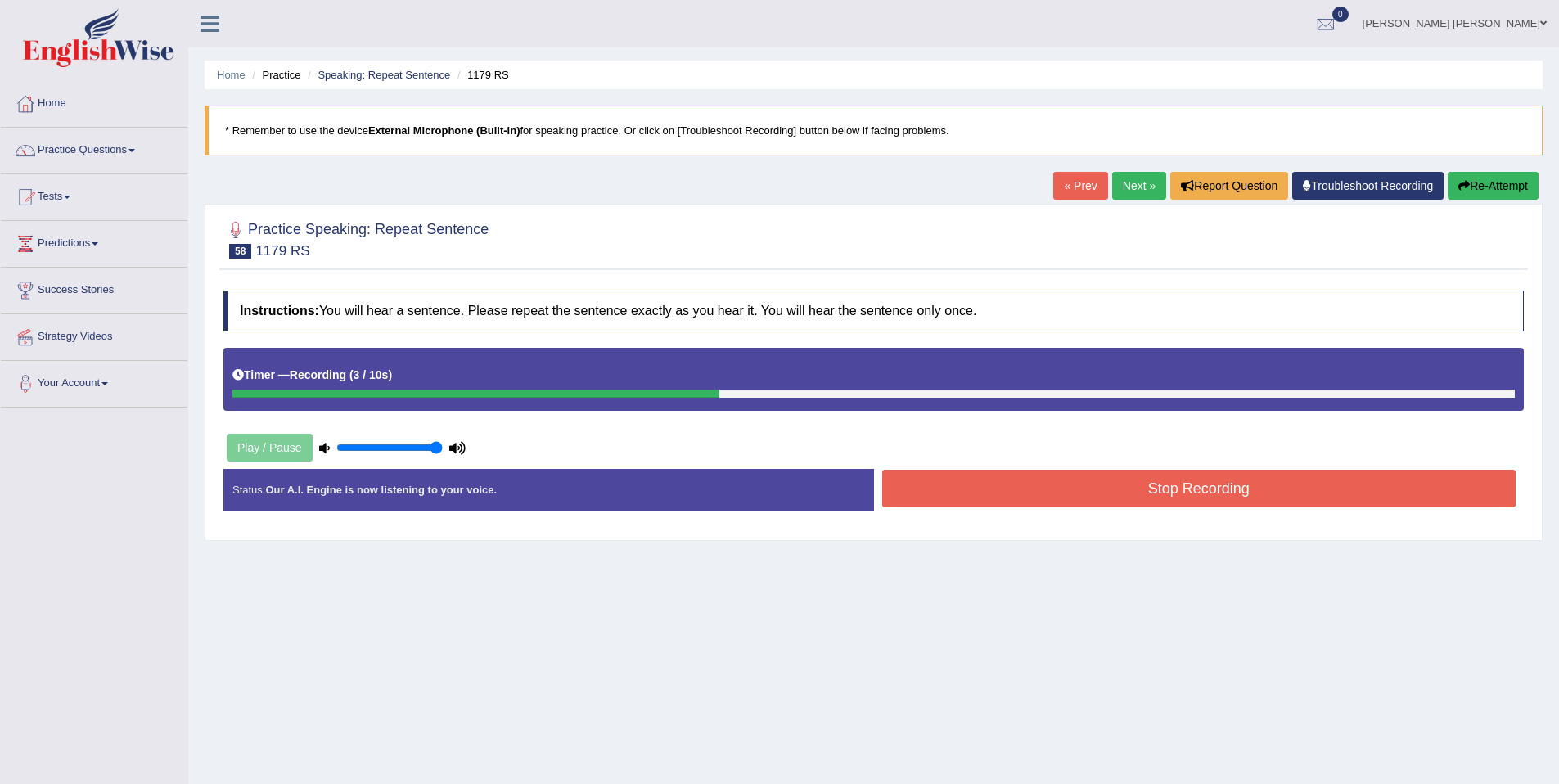
click at [939, 493] on button "Stop Recording" at bounding box center [1199, 487] width 634 height 37
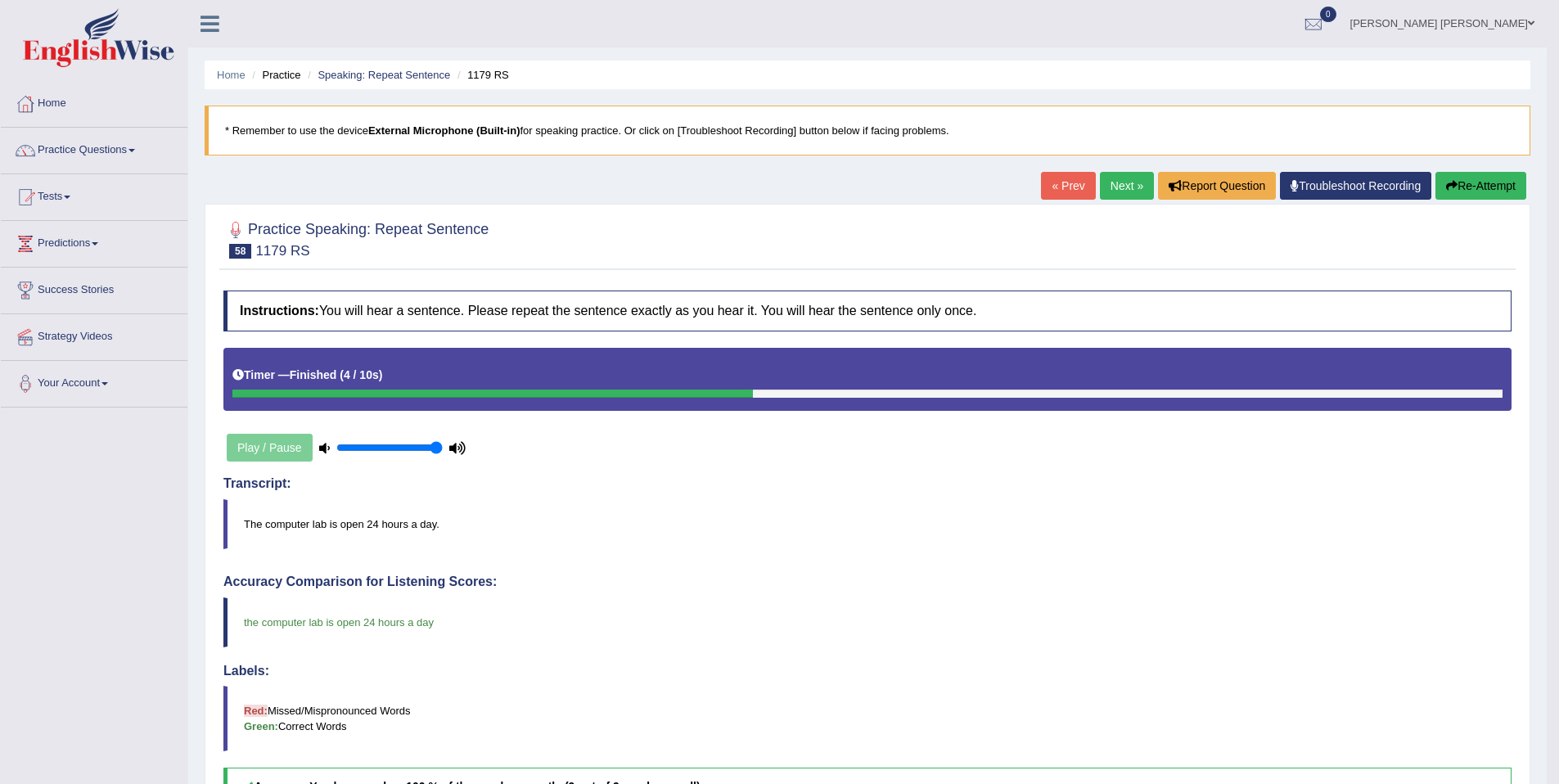
click at [1130, 184] on link "Next »" at bounding box center [1126, 186] width 54 height 28
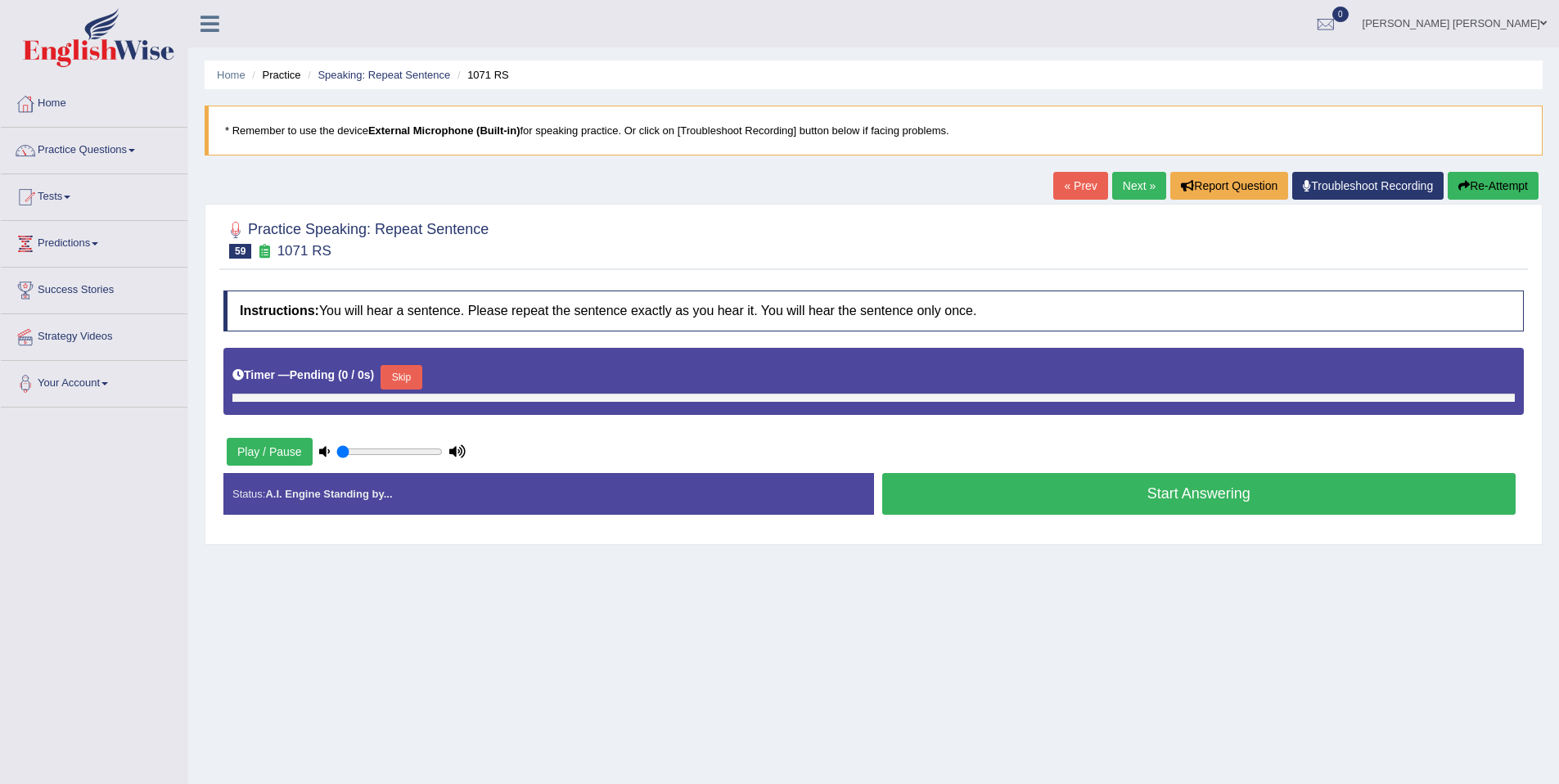
type input "1"
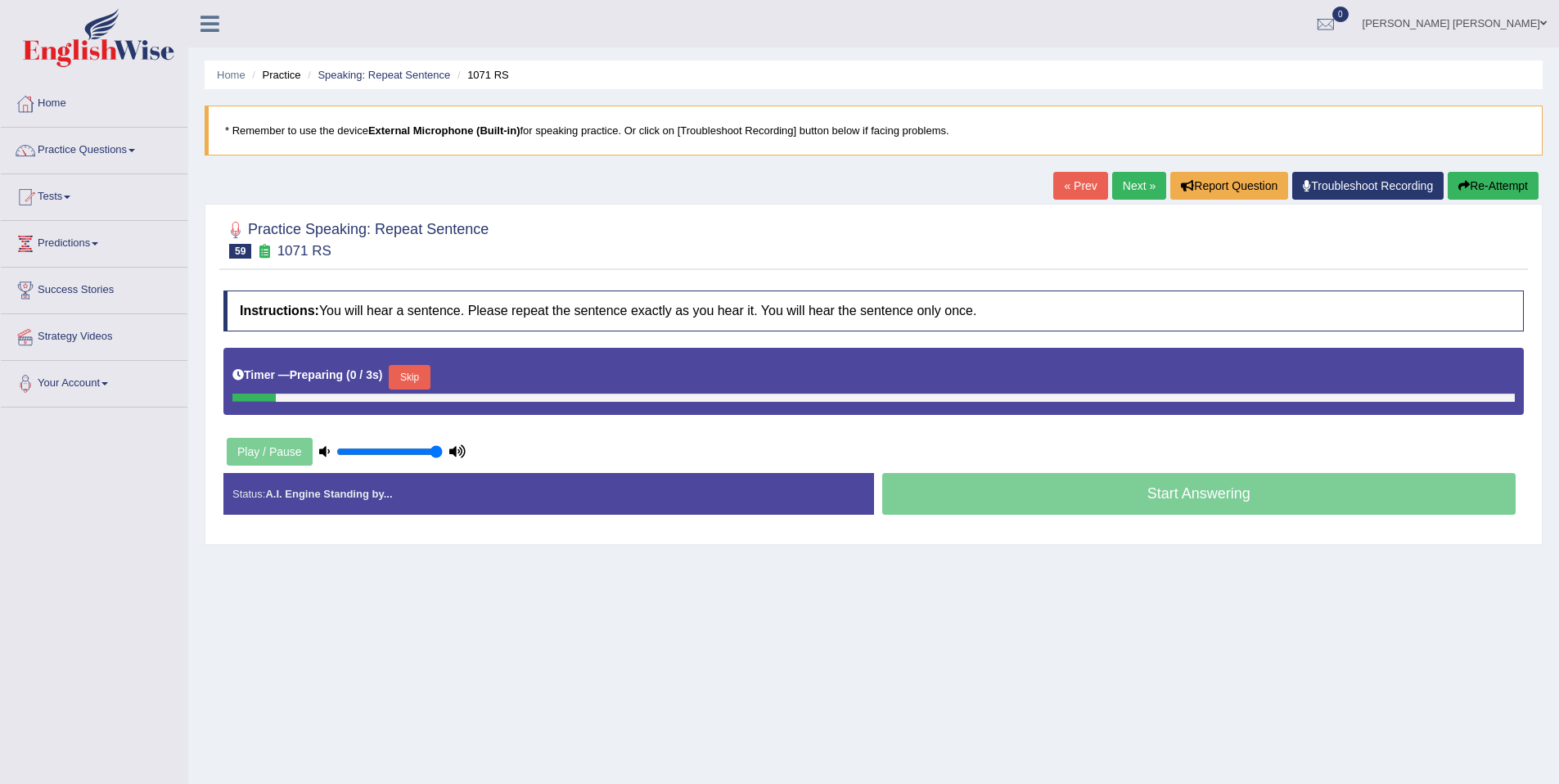
click at [417, 383] on button "Skip" at bounding box center [408, 377] width 41 height 25
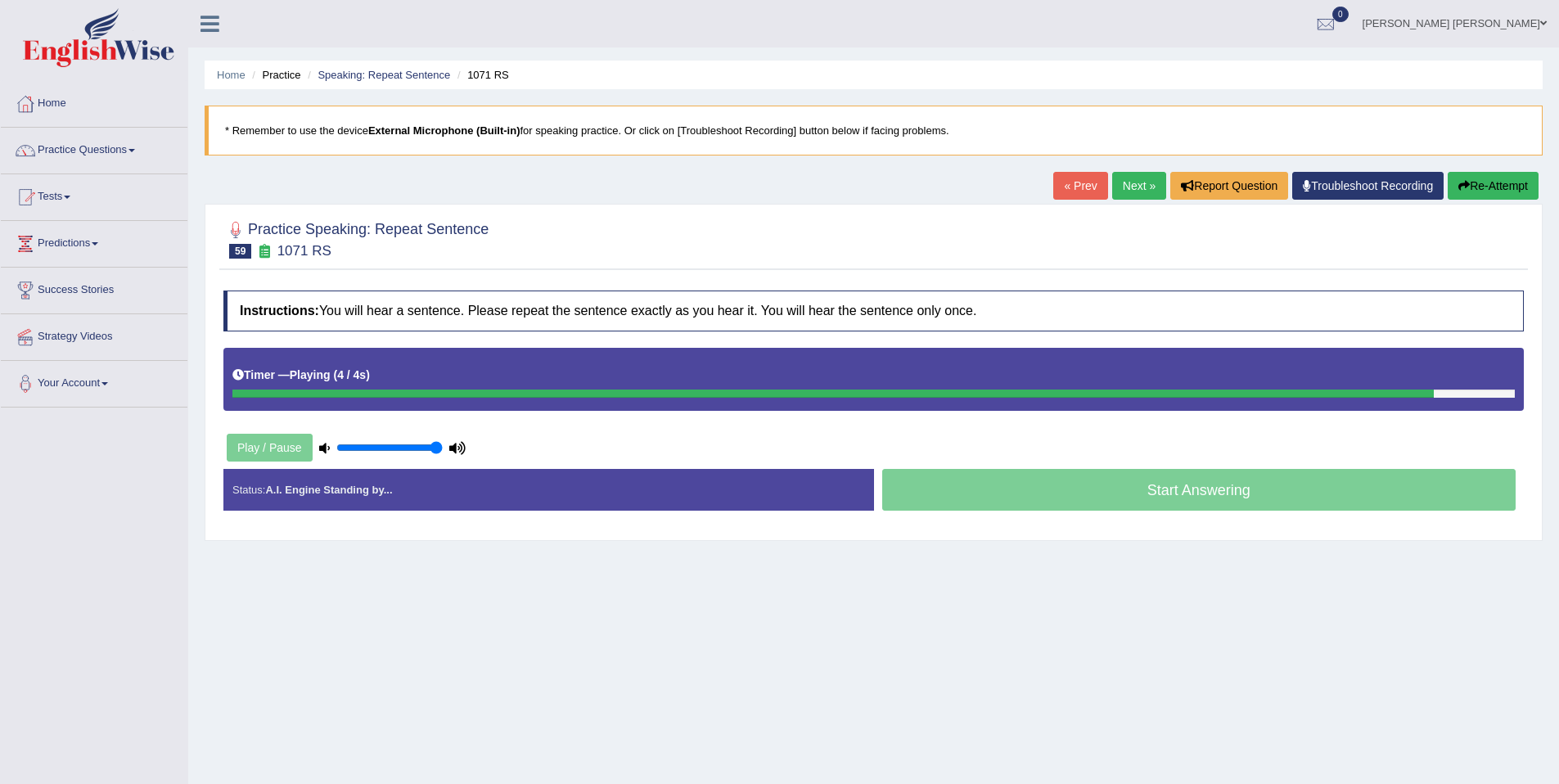
click at [498, 379] on div "Timer — Playing ( 4 / 4s ) Skip" at bounding box center [874, 375] width 1282 height 28
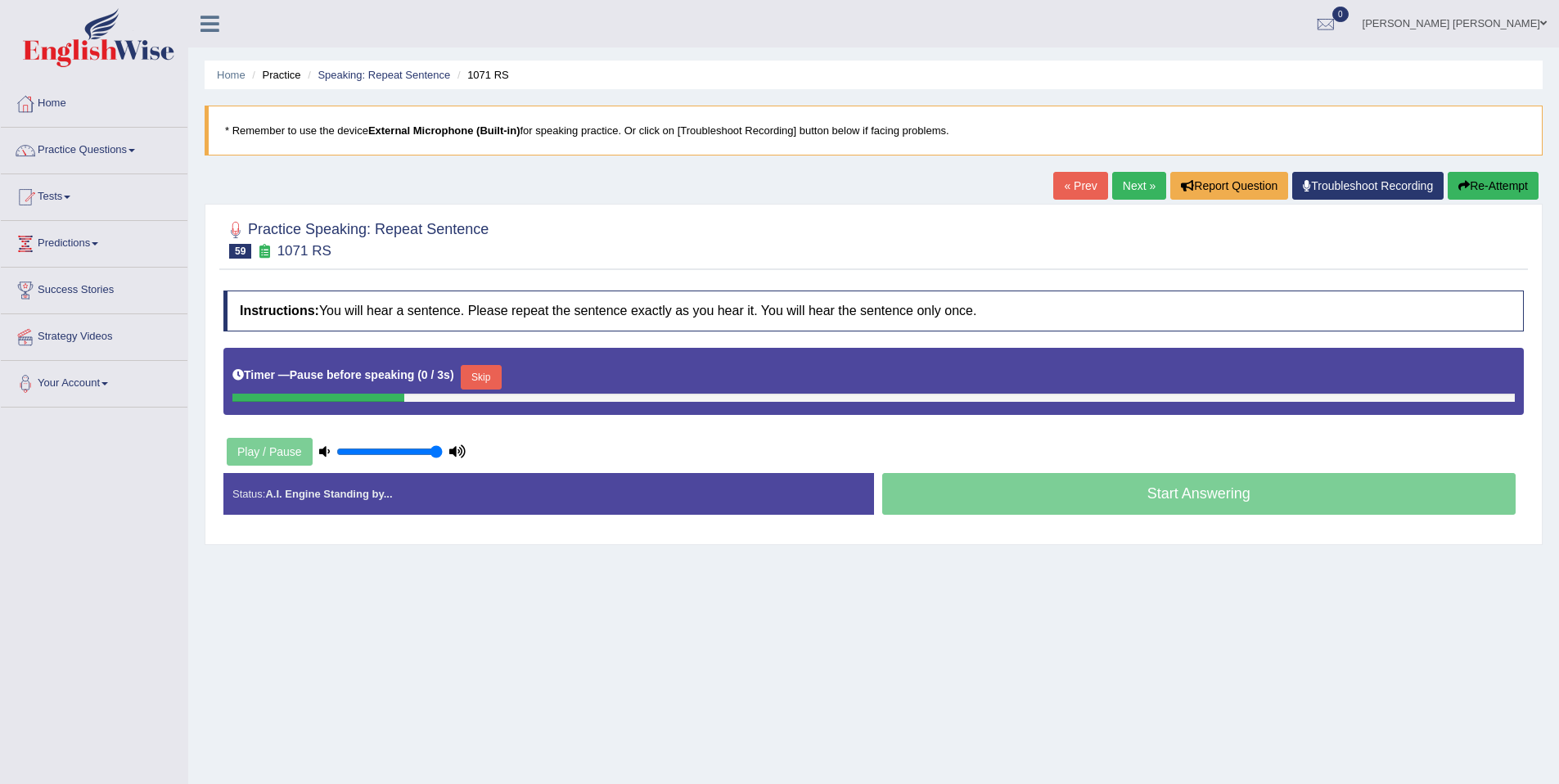
click at [484, 375] on button "Skip" at bounding box center [481, 377] width 41 height 25
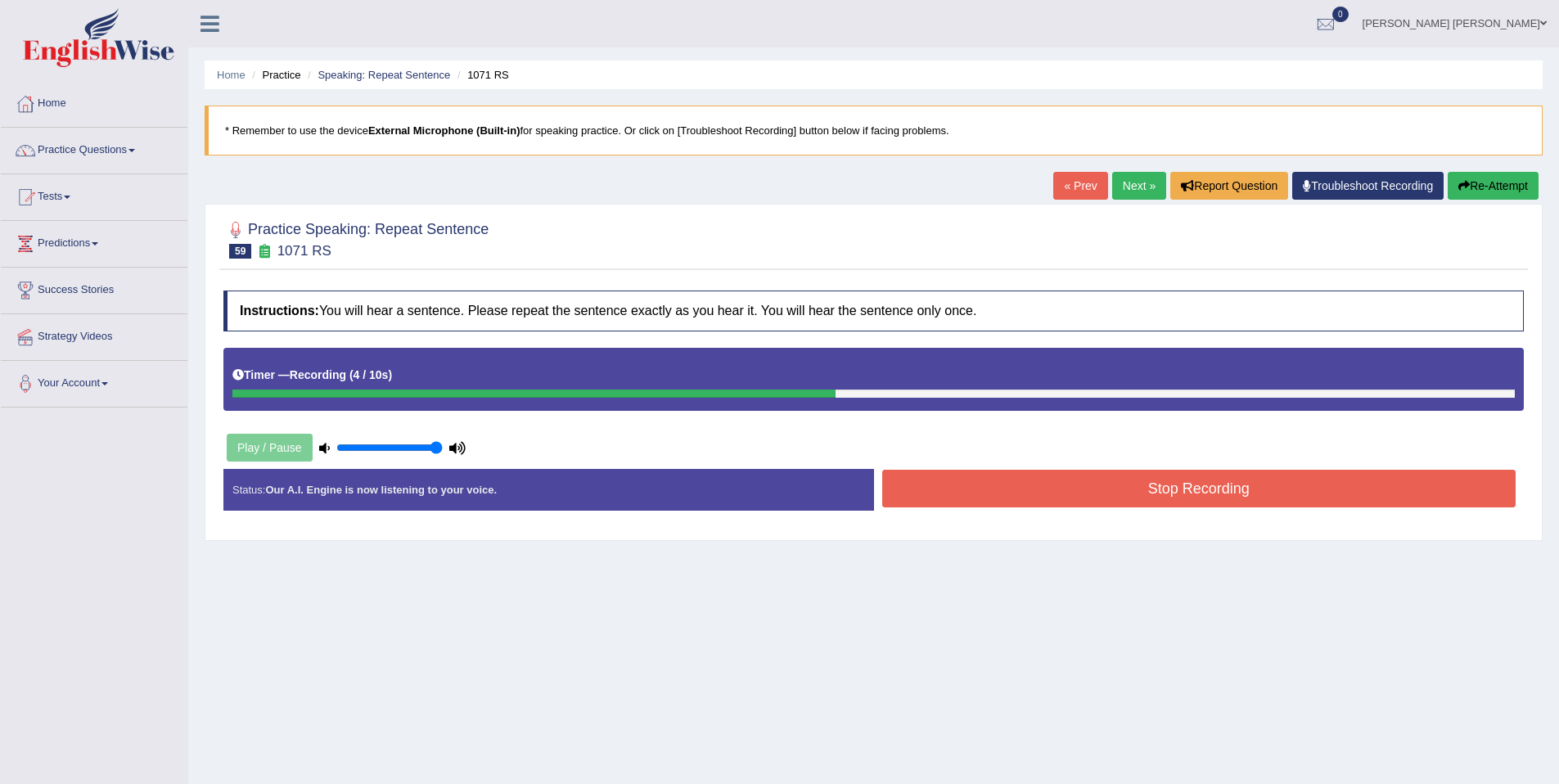
click at [951, 478] on button "Stop Recording" at bounding box center [1199, 487] width 634 height 37
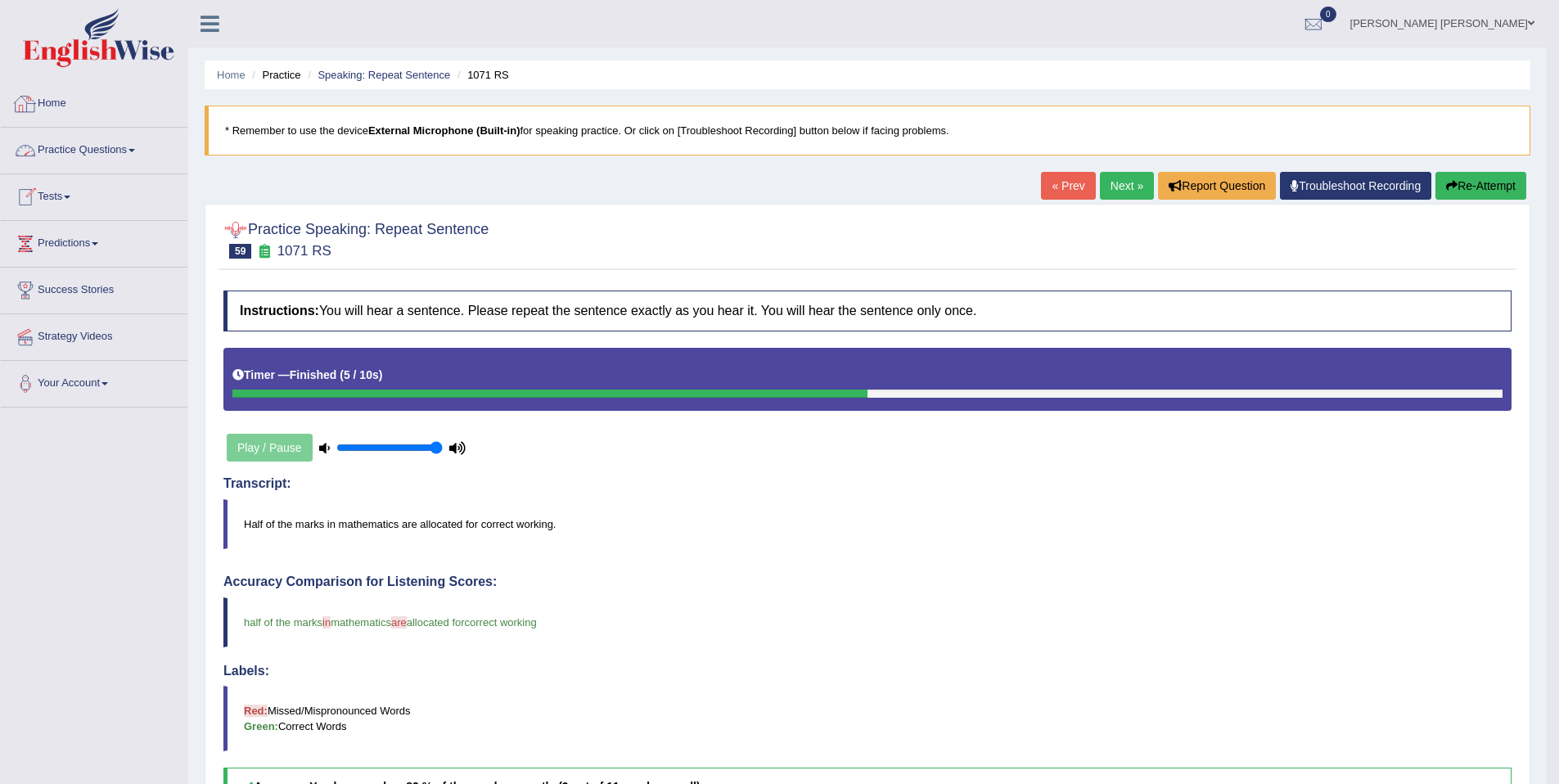
click at [161, 53] on img at bounding box center [98, 37] width 151 height 59
click at [96, 28] on img at bounding box center [98, 37] width 151 height 59
